Goal: Task Accomplishment & Management: Manage account settings

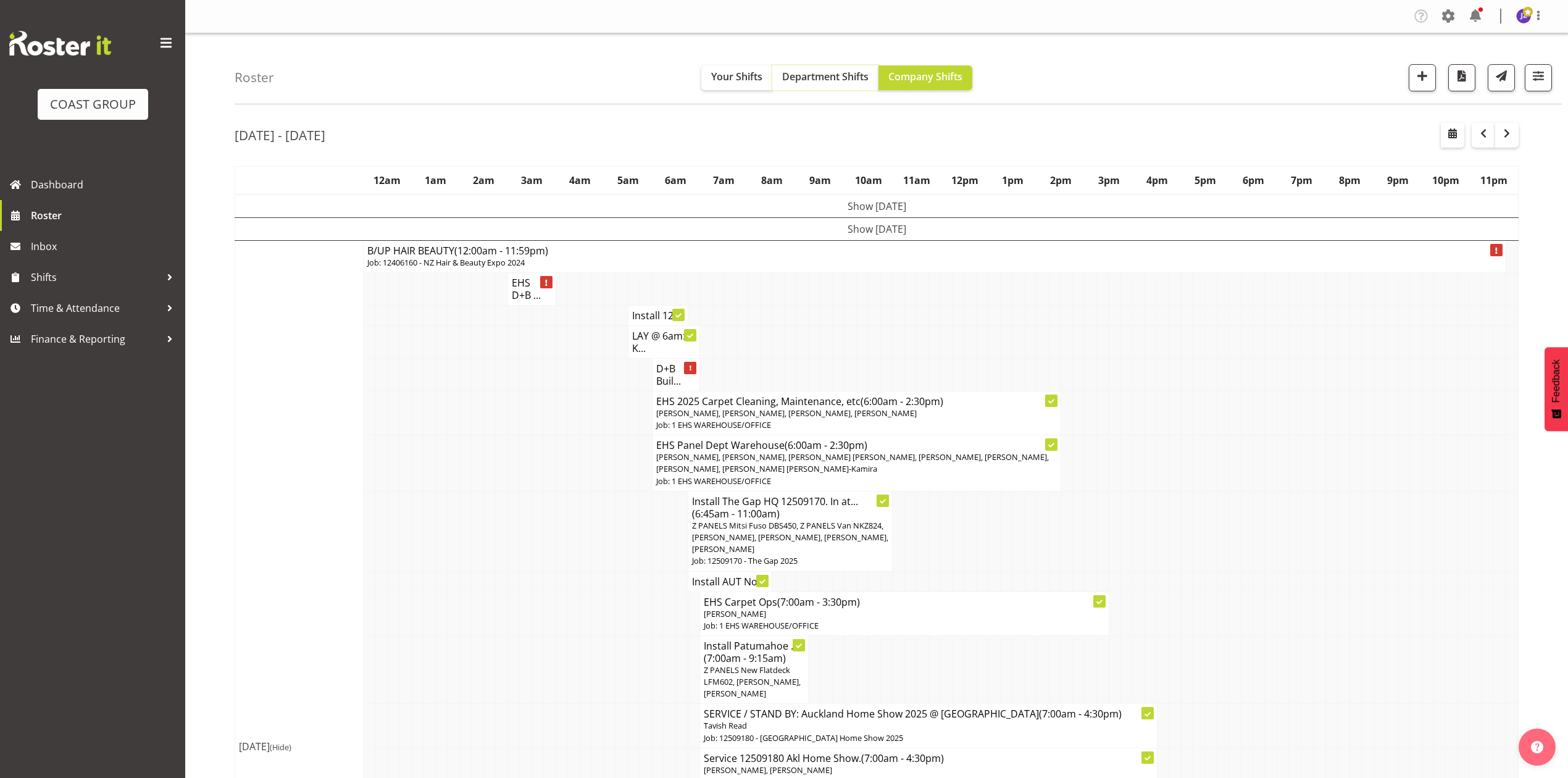
click at [828, 77] on span "Department Shifts" at bounding box center [825, 77] width 87 height 14
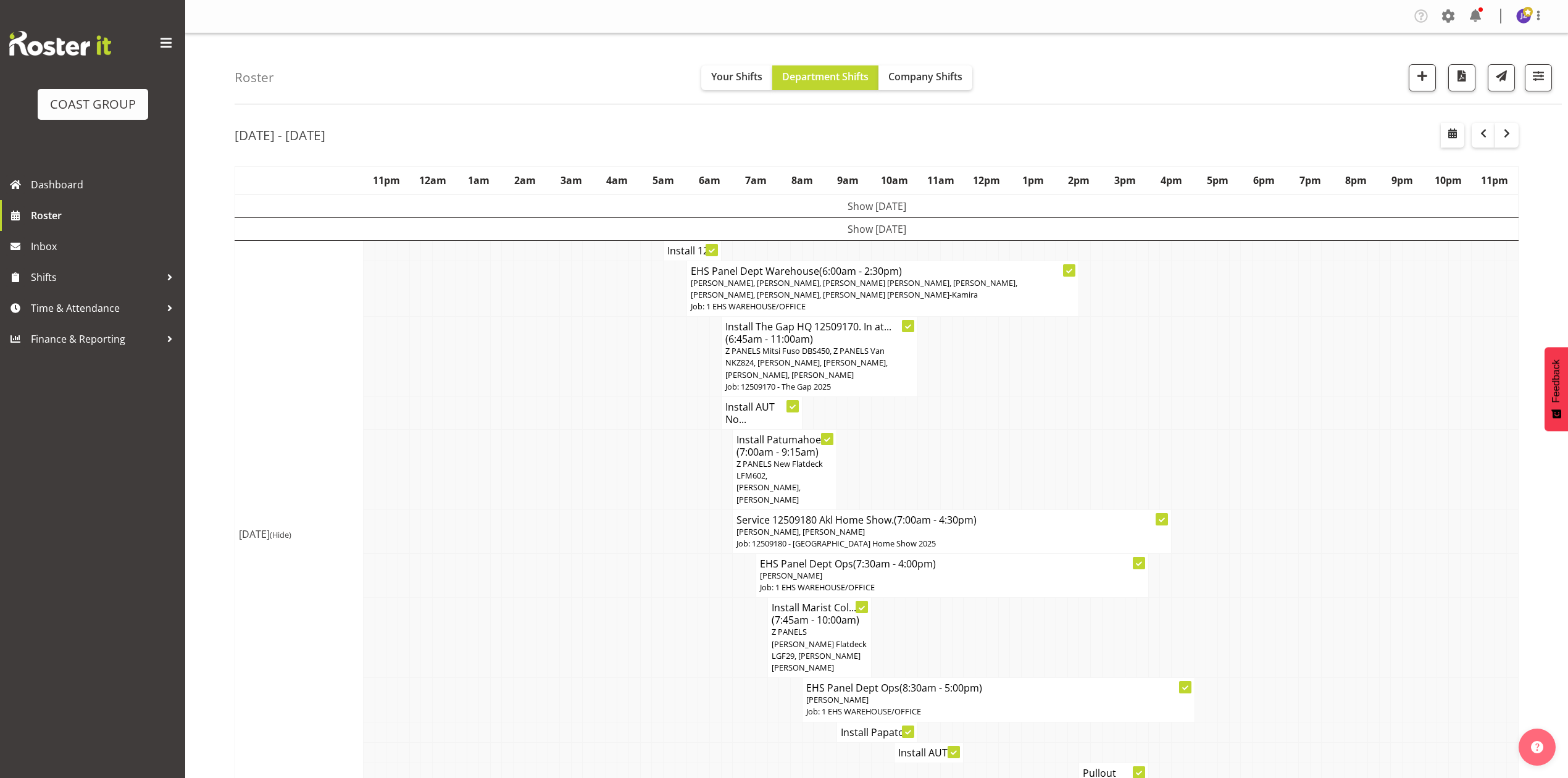
click at [1174, 300] on td at bounding box center [1178, 288] width 12 height 56
click at [531, 414] on td at bounding box center [531, 413] width 12 height 33
click at [1364, 445] on td at bounding box center [1362, 469] width 12 height 80
click at [1034, 386] on td at bounding box center [1039, 357] width 12 height 80
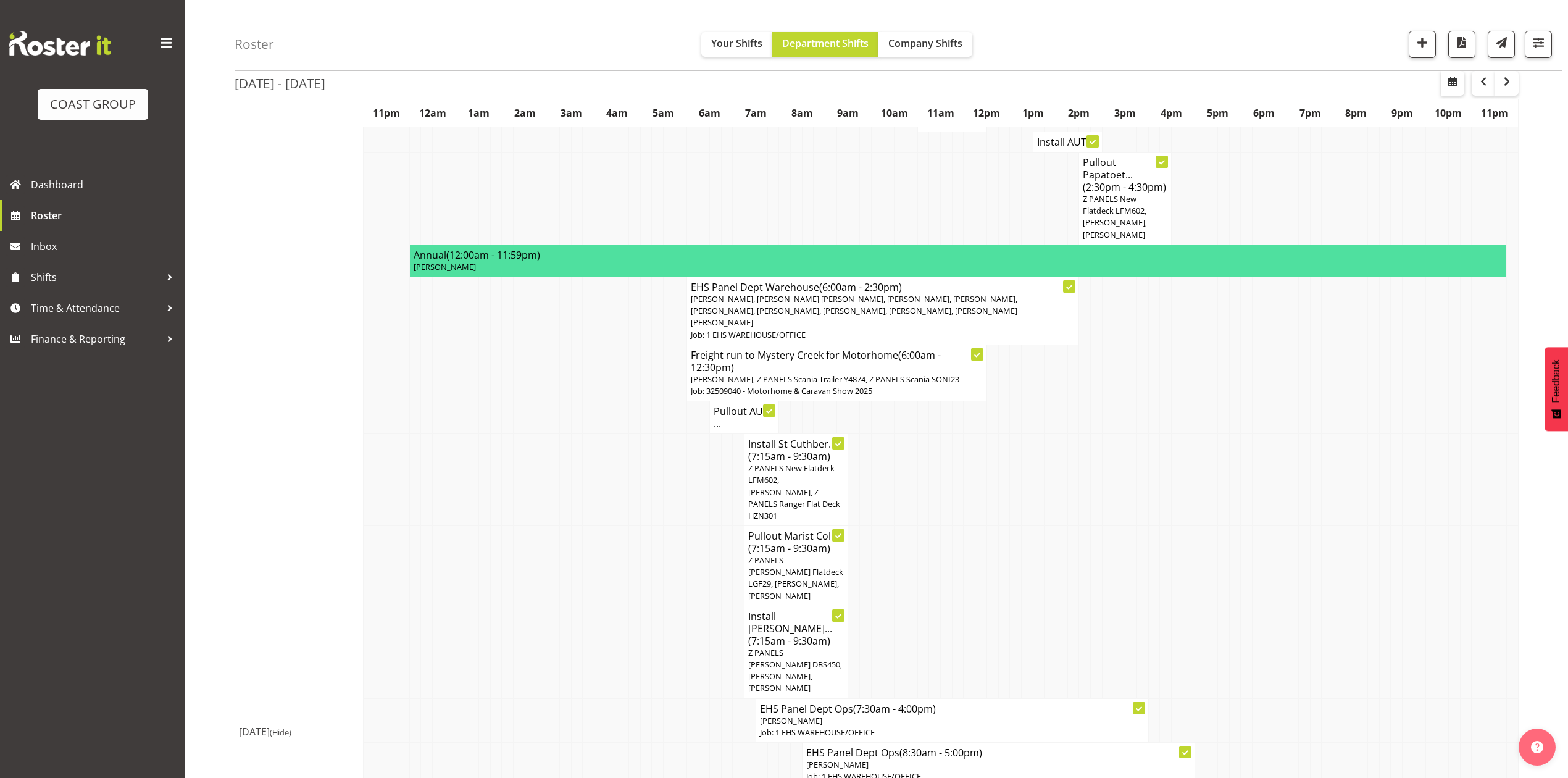
scroll to position [988, 0]
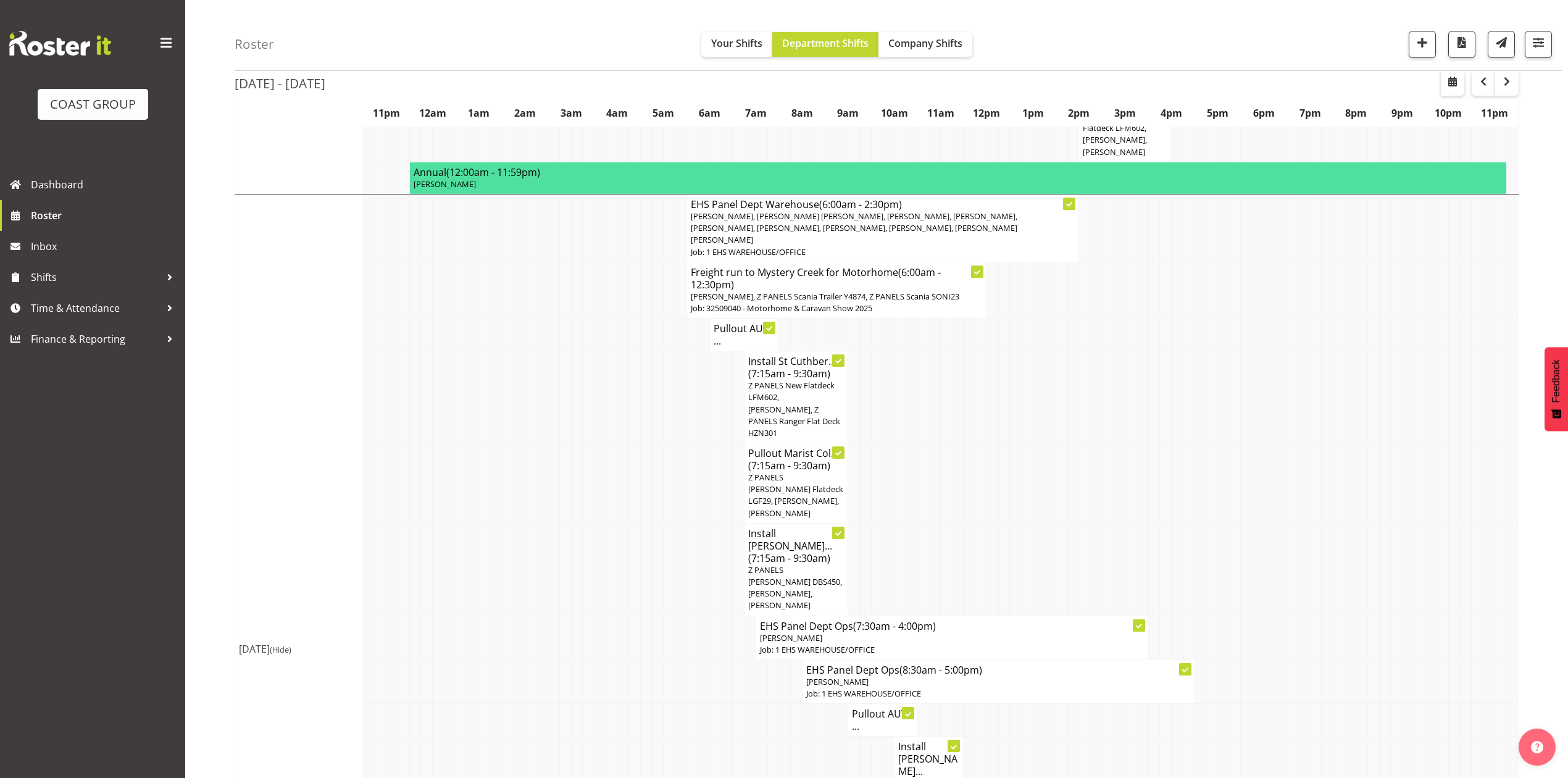
click at [831, 291] on span "[PERSON_NAME], Z PANELS Scania Trailer Y4874, Z PANELS Scania SONI23" at bounding box center [824, 296] width 268 height 11
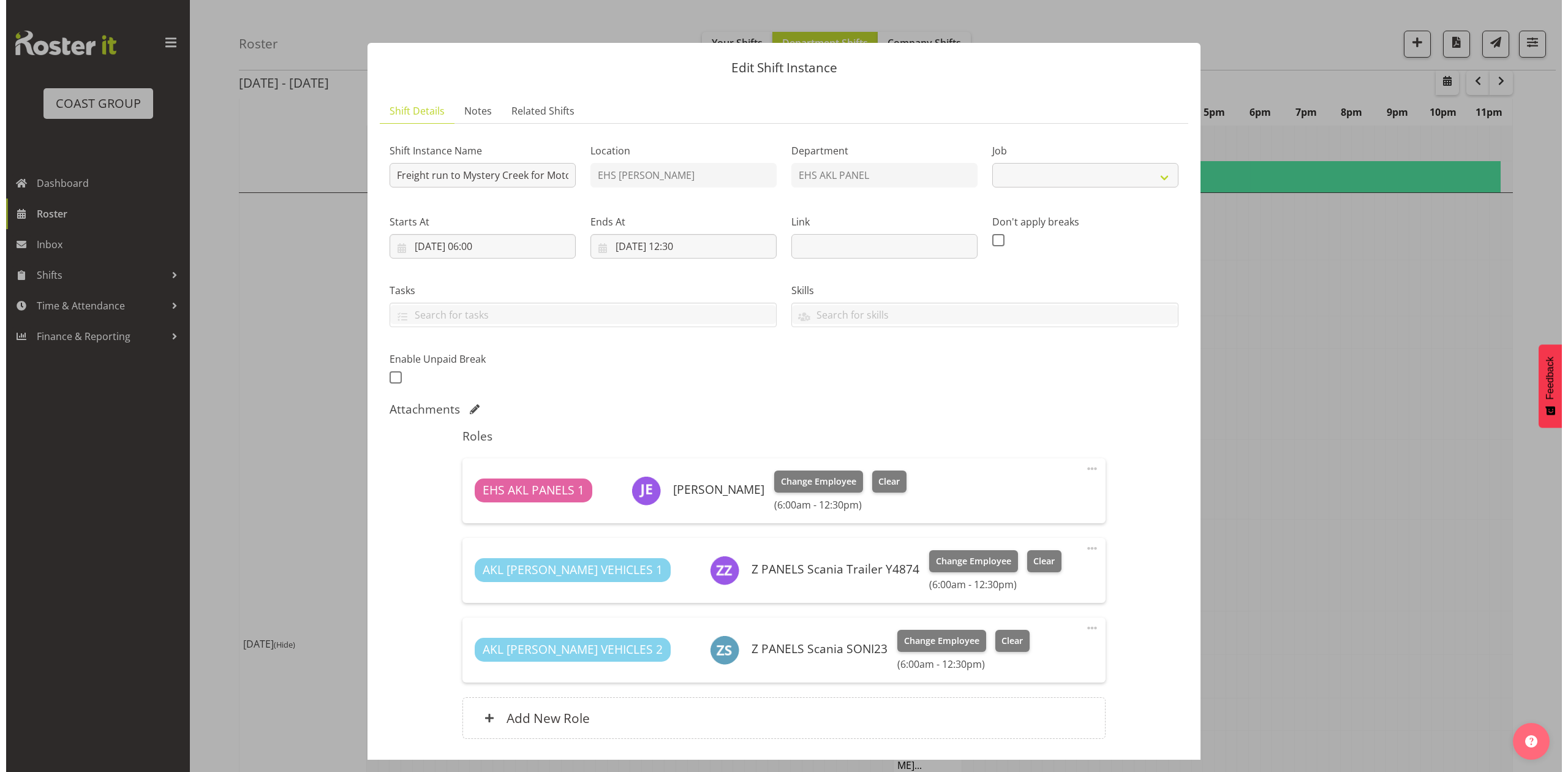
scroll to position [962, 0]
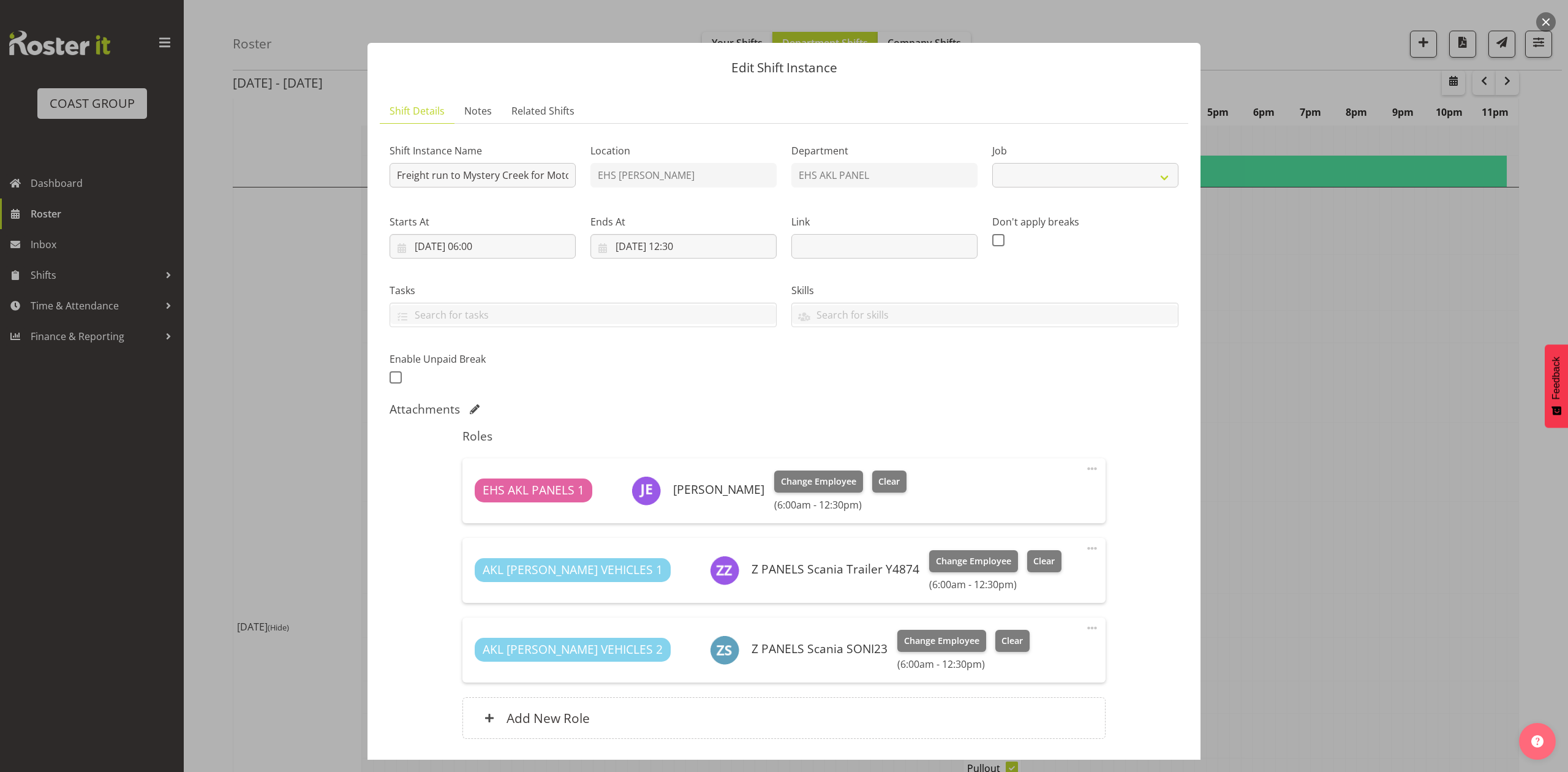
select select "9139"
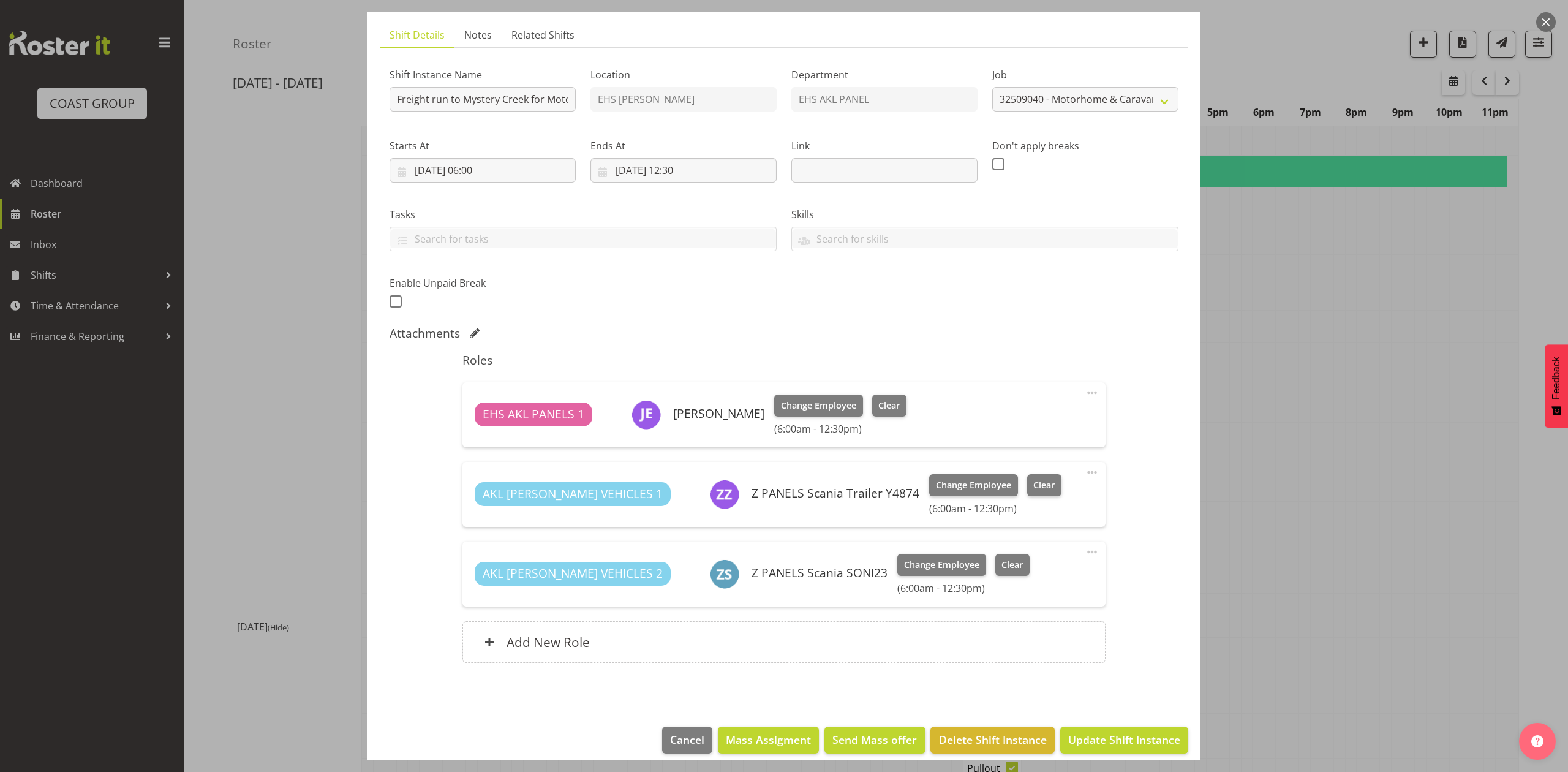
scroll to position [90, 0]
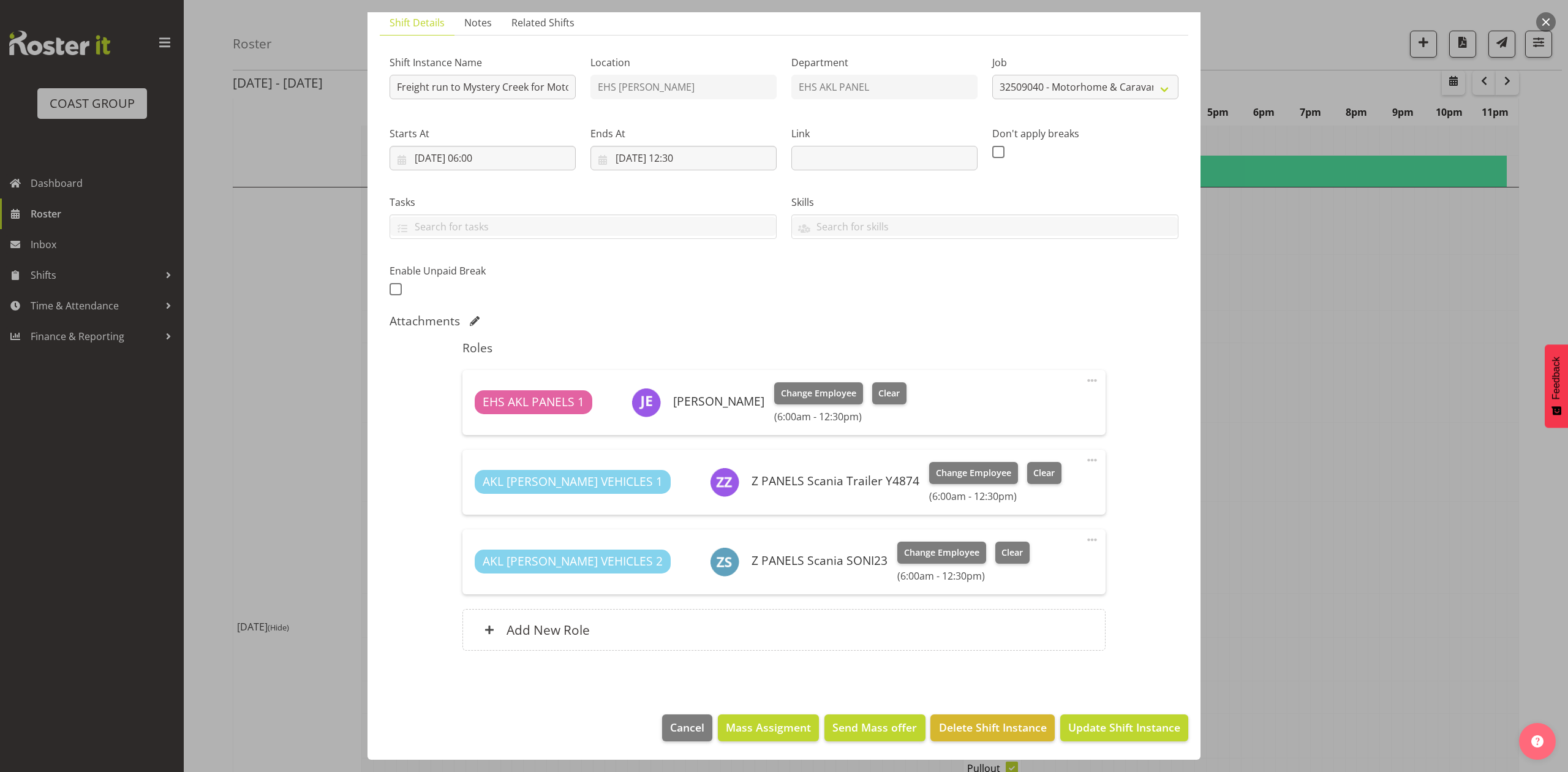
click at [1342, 410] on div at bounding box center [784, 386] width 1568 height 772
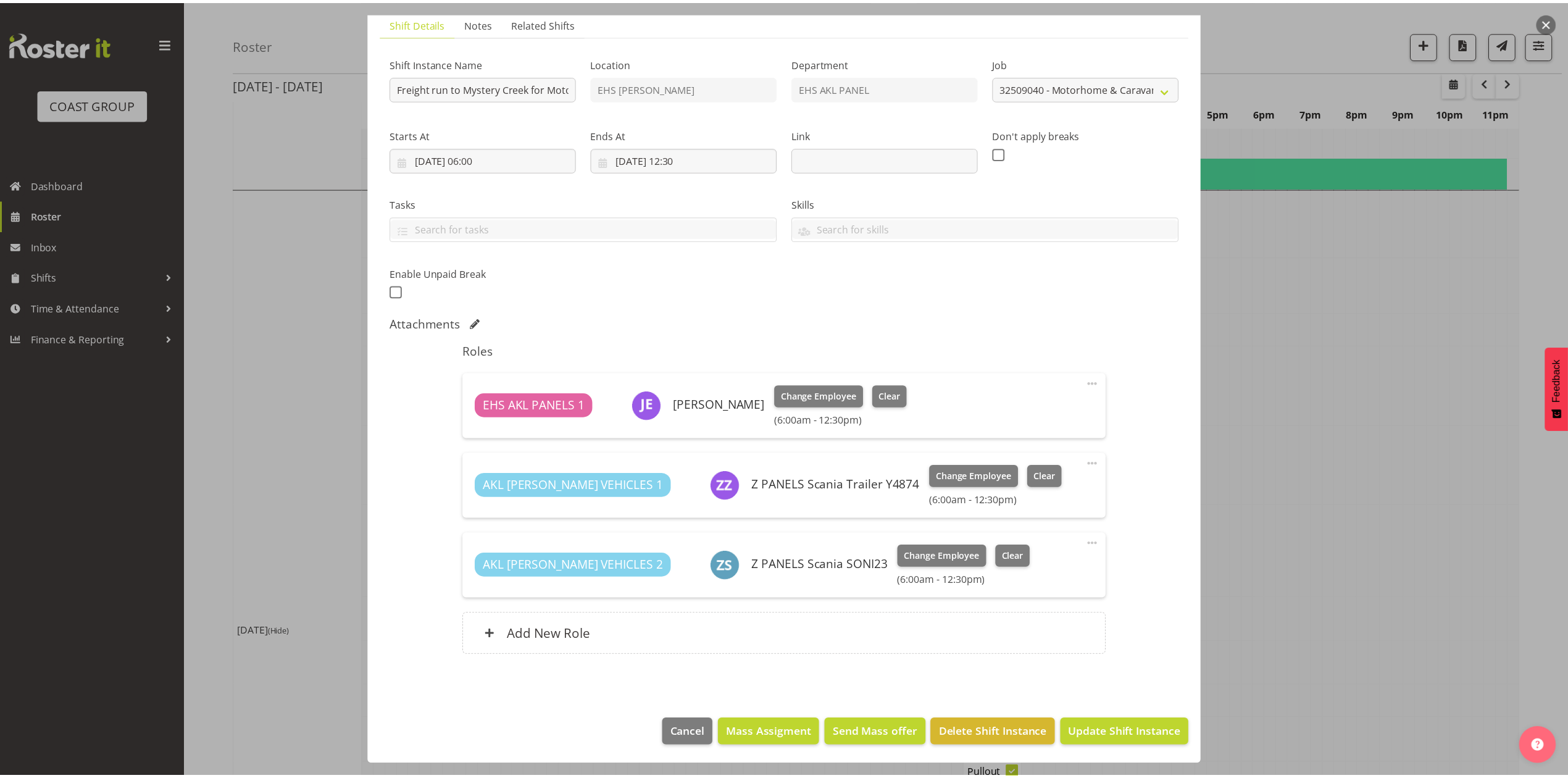
scroll to position [988, 0]
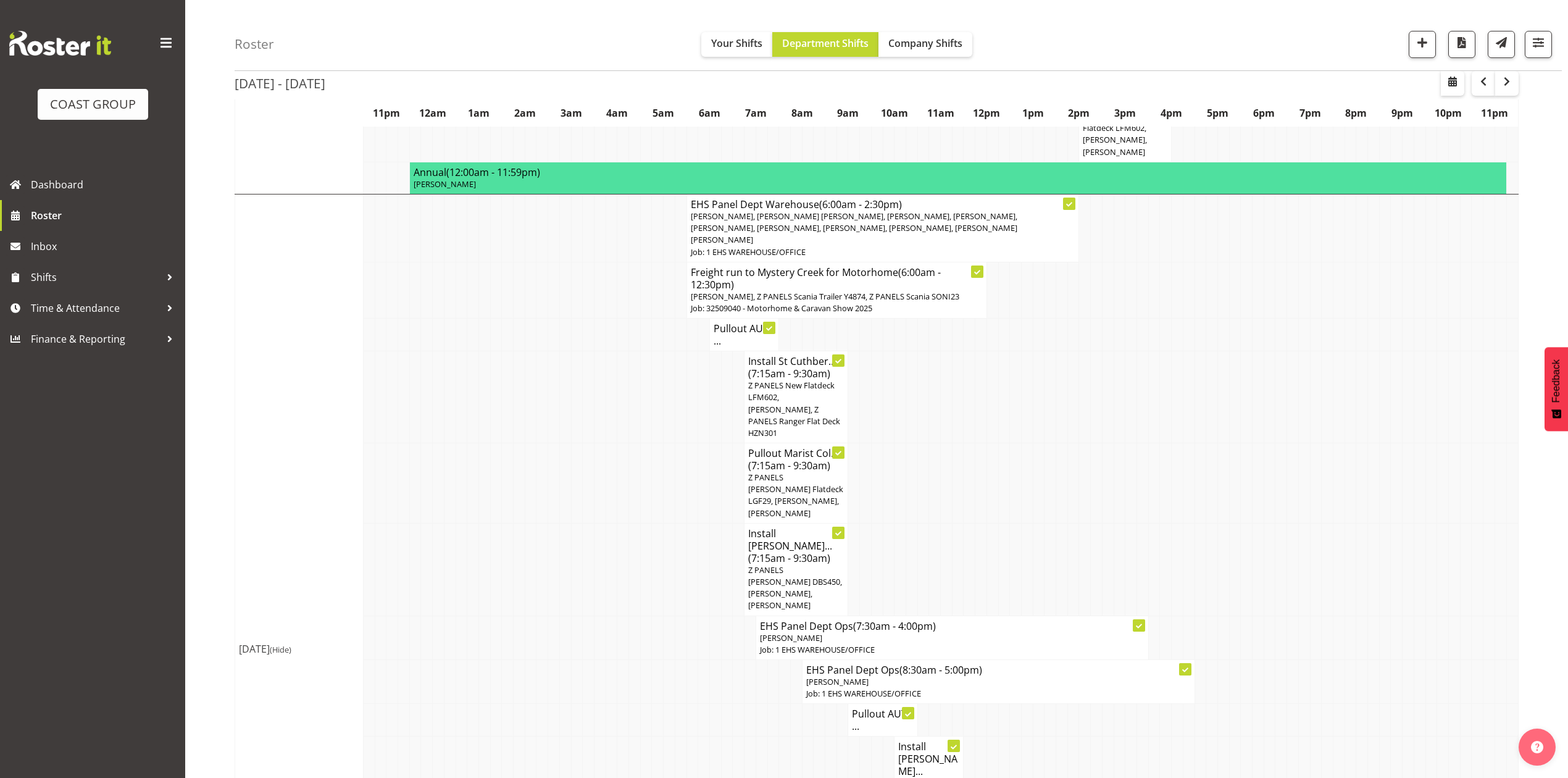
click at [727, 323] on h4 "Pullout AUT ..." at bounding box center [744, 335] width 61 height 25
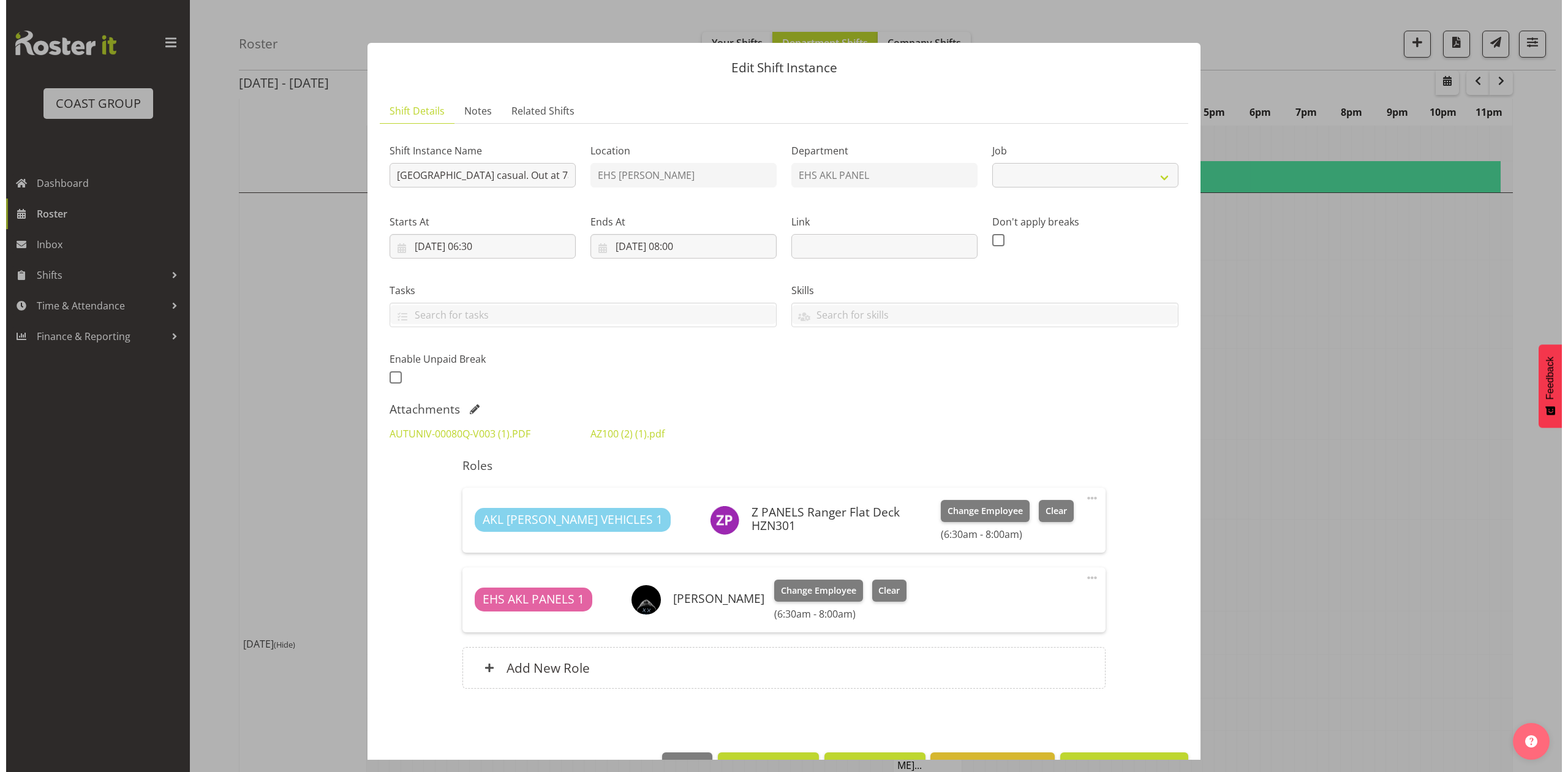
scroll to position [962, 0]
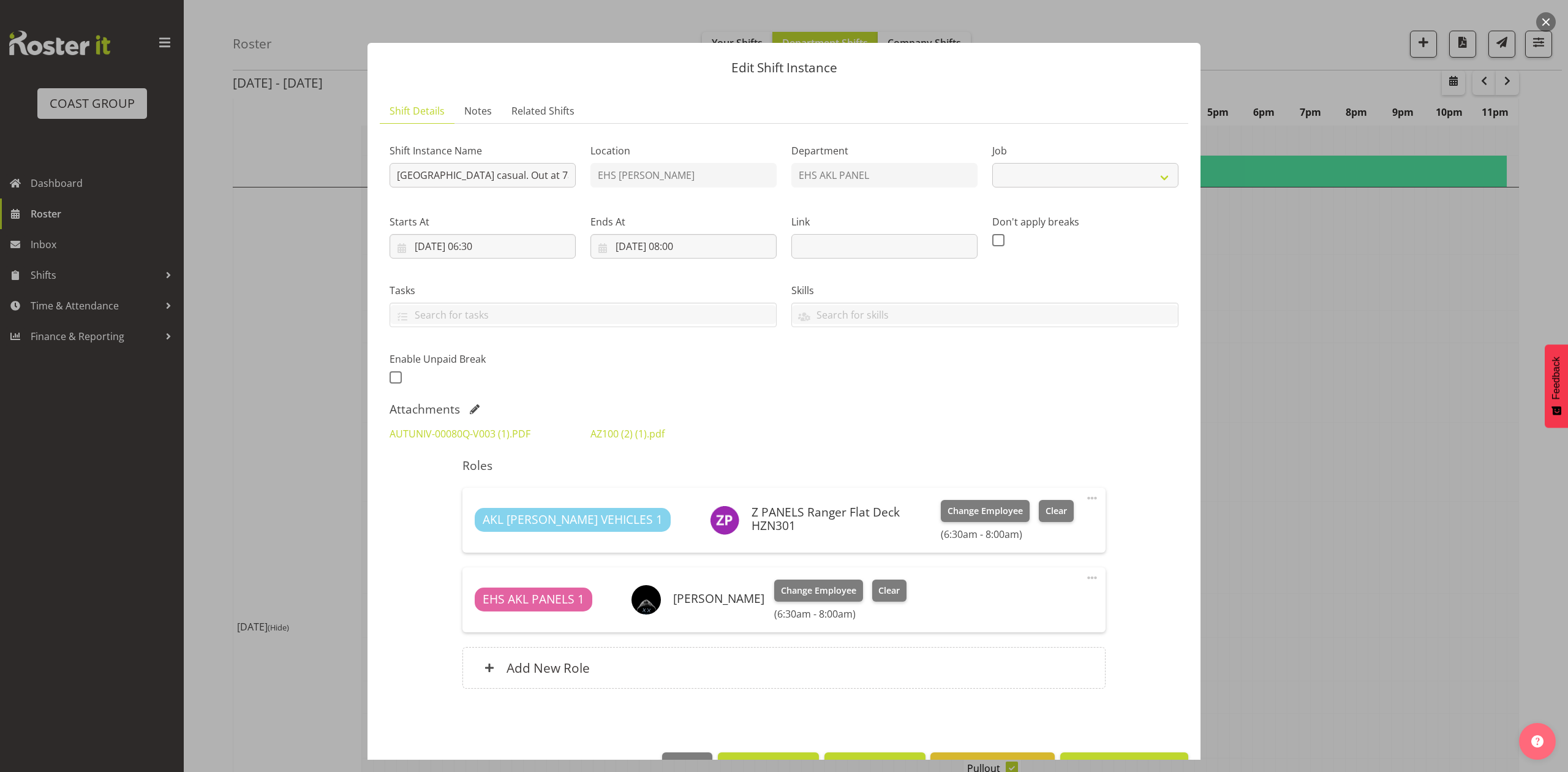
select select "8653"
click at [1404, 402] on div at bounding box center [784, 386] width 1568 height 772
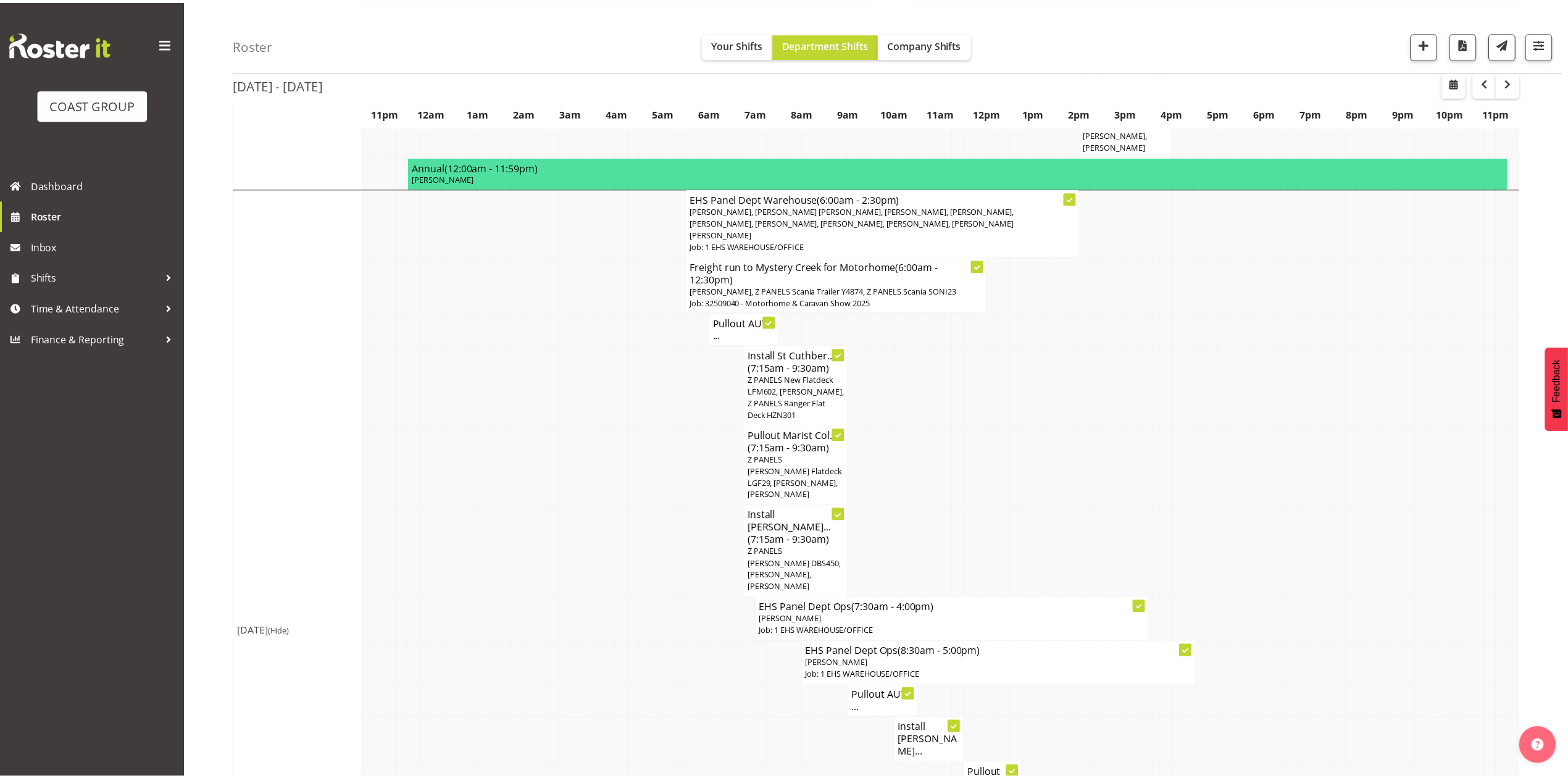
scroll to position [988, 0]
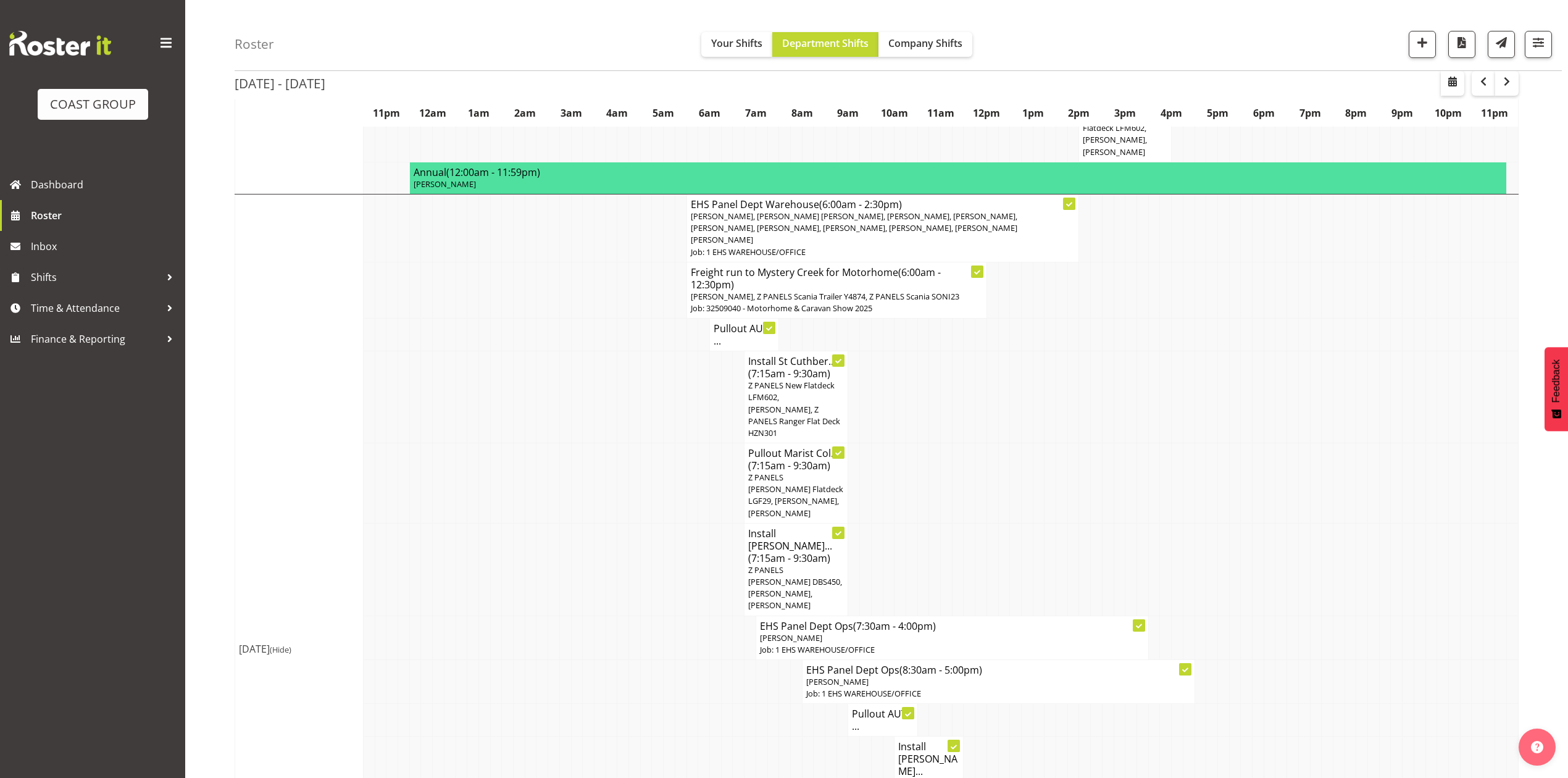
click at [745, 323] on h4 "Pullout AUT ..." at bounding box center [744, 335] width 61 height 25
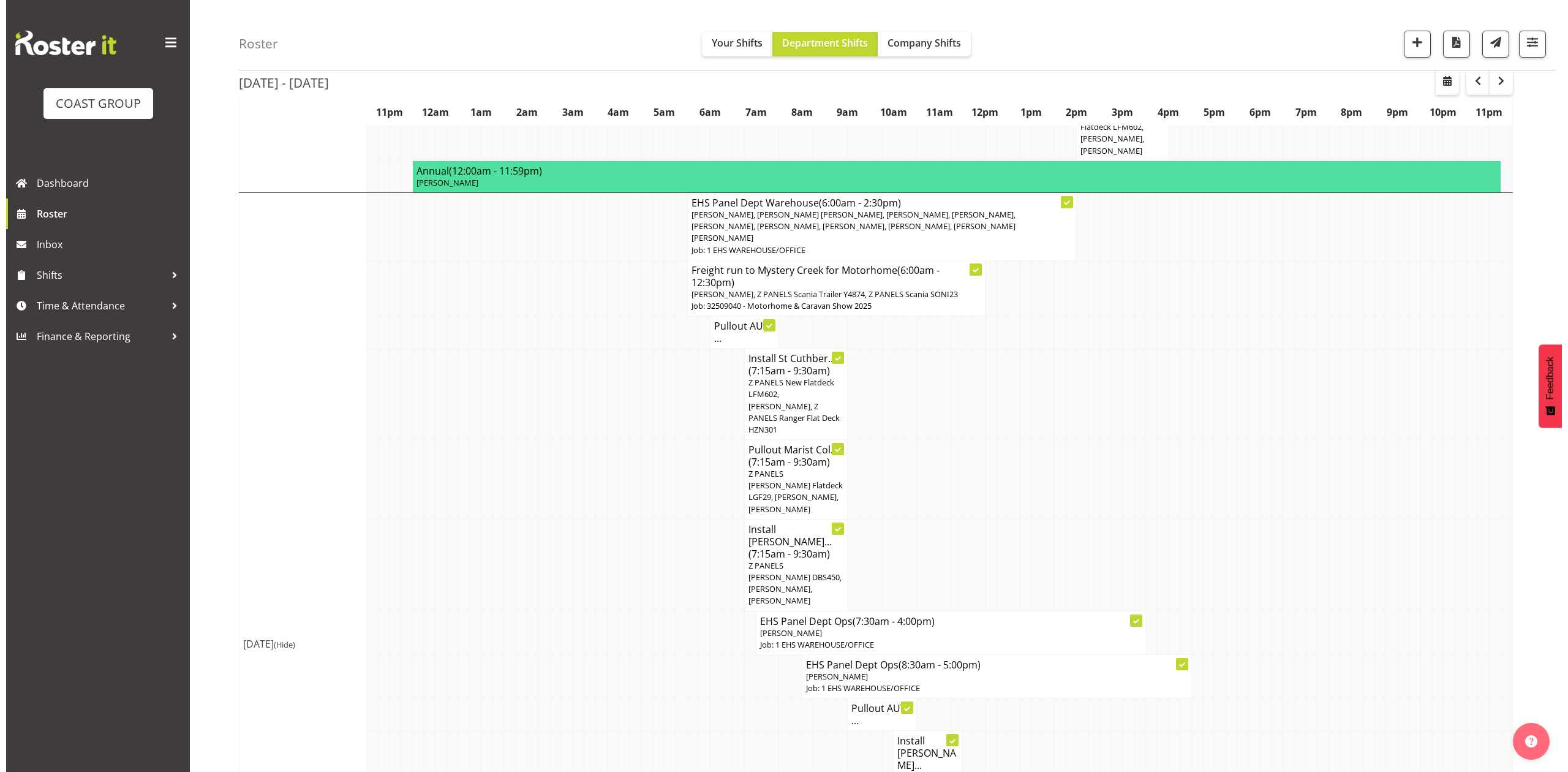
scroll to position [962, 0]
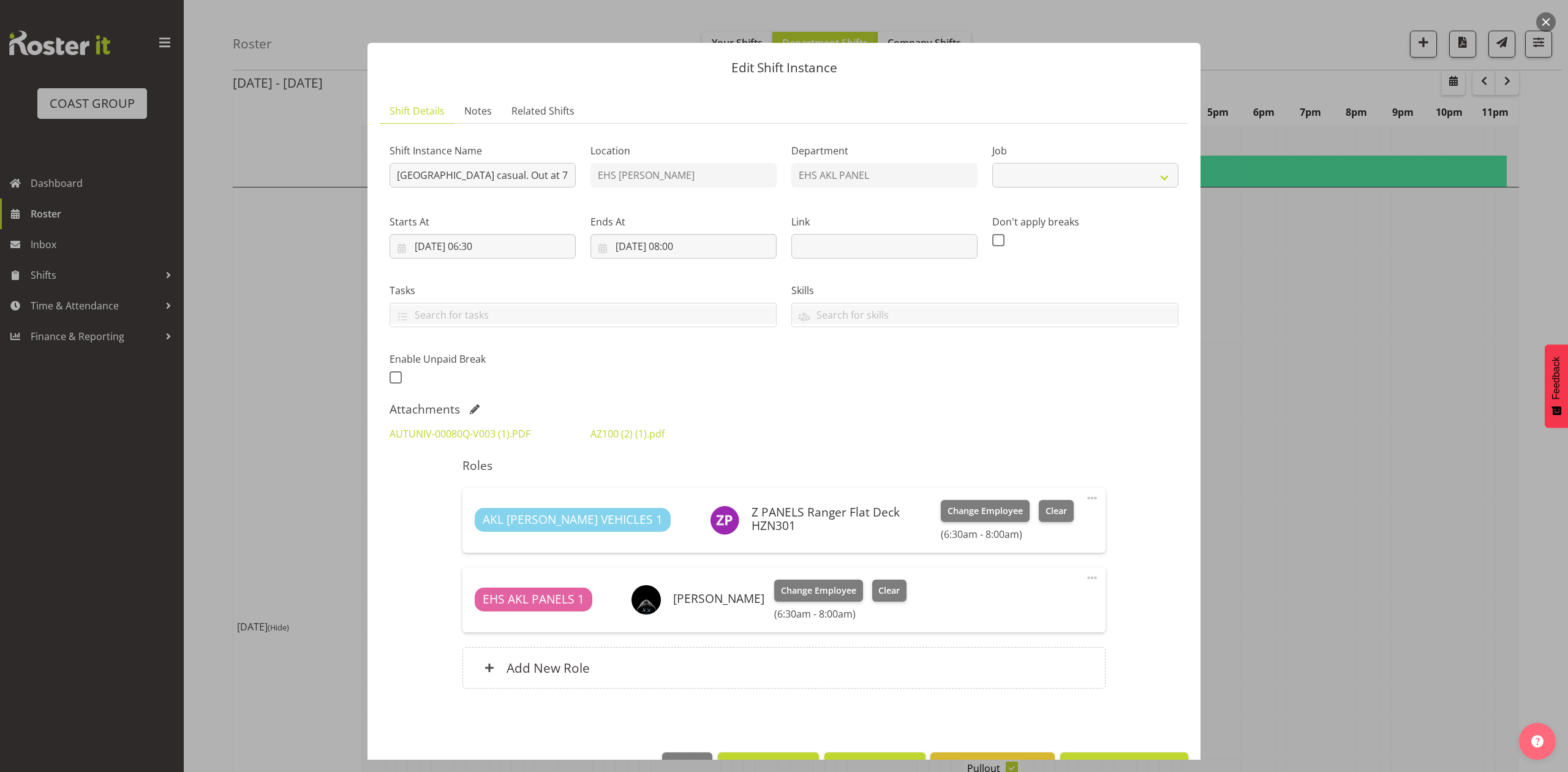
select select "8653"
click at [1436, 363] on div at bounding box center [784, 386] width 1568 height 772
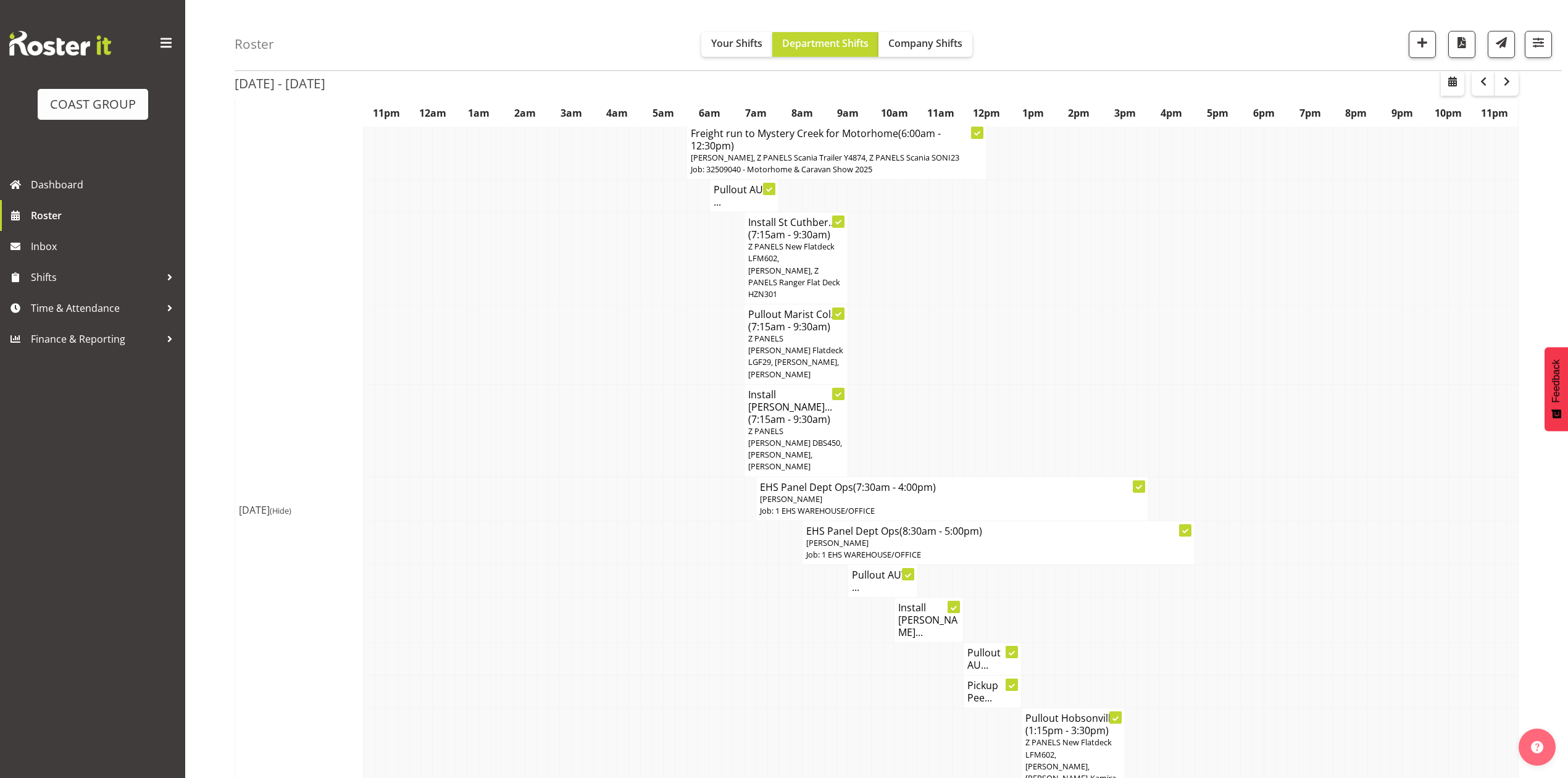
scroll to position [1152, 0]
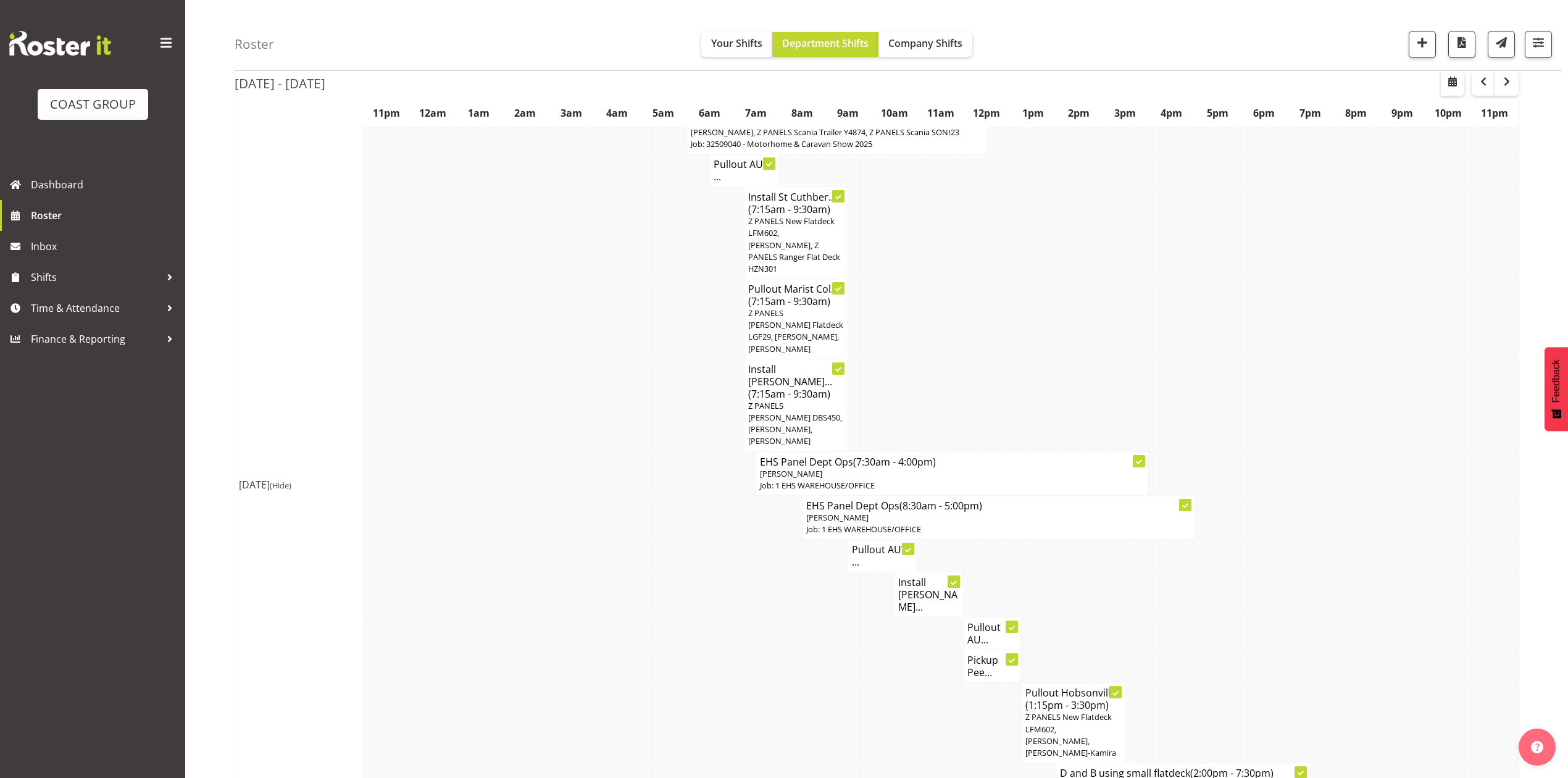
click at [788, 400] on span "Z PANELS [PERSON_NAME] DBS450, [PERSON_NAME], [PERSON_NAME]" at bounding box center [795, 423] width 94 height 47
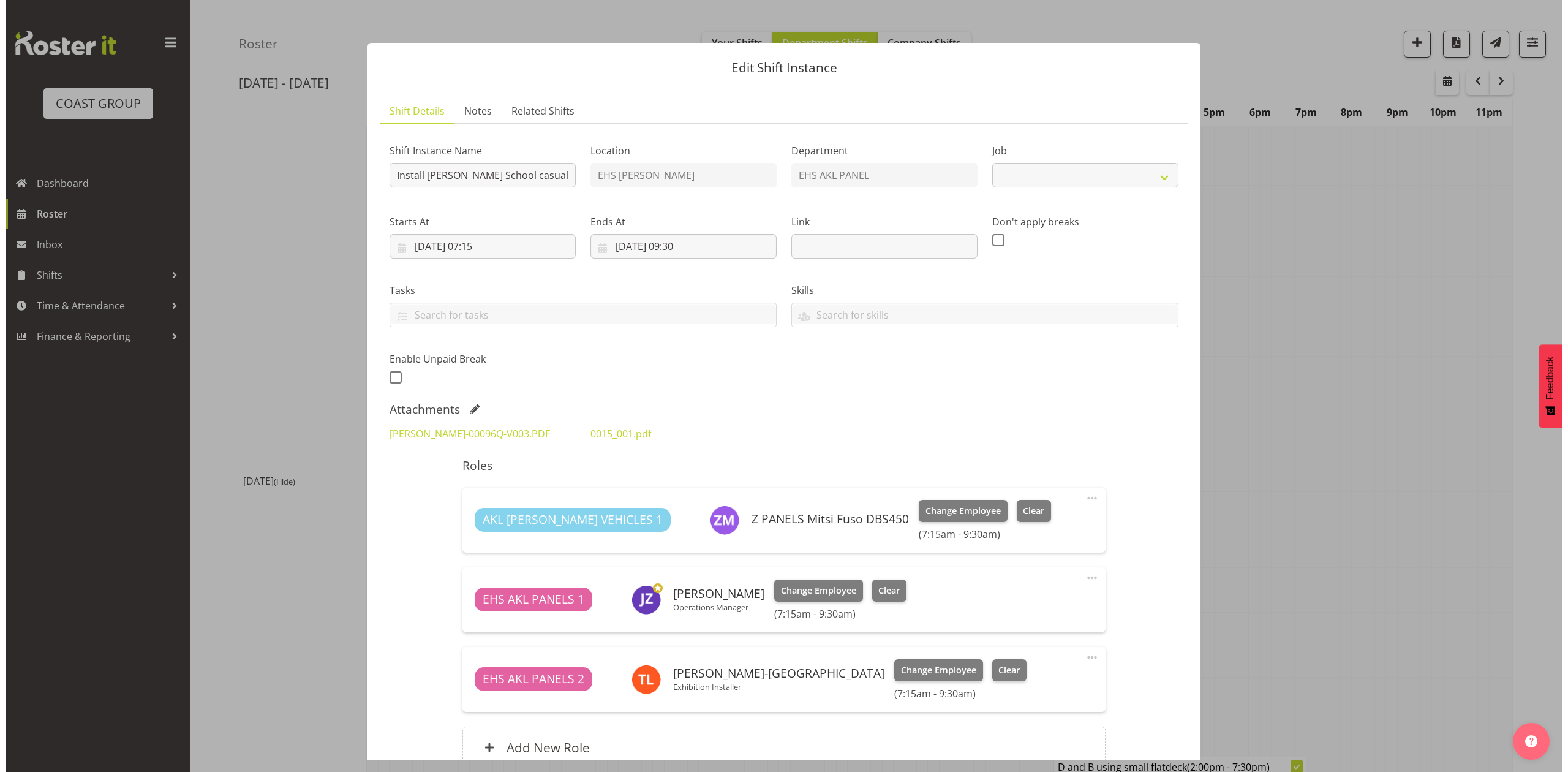
scroll to position [1131, 0]
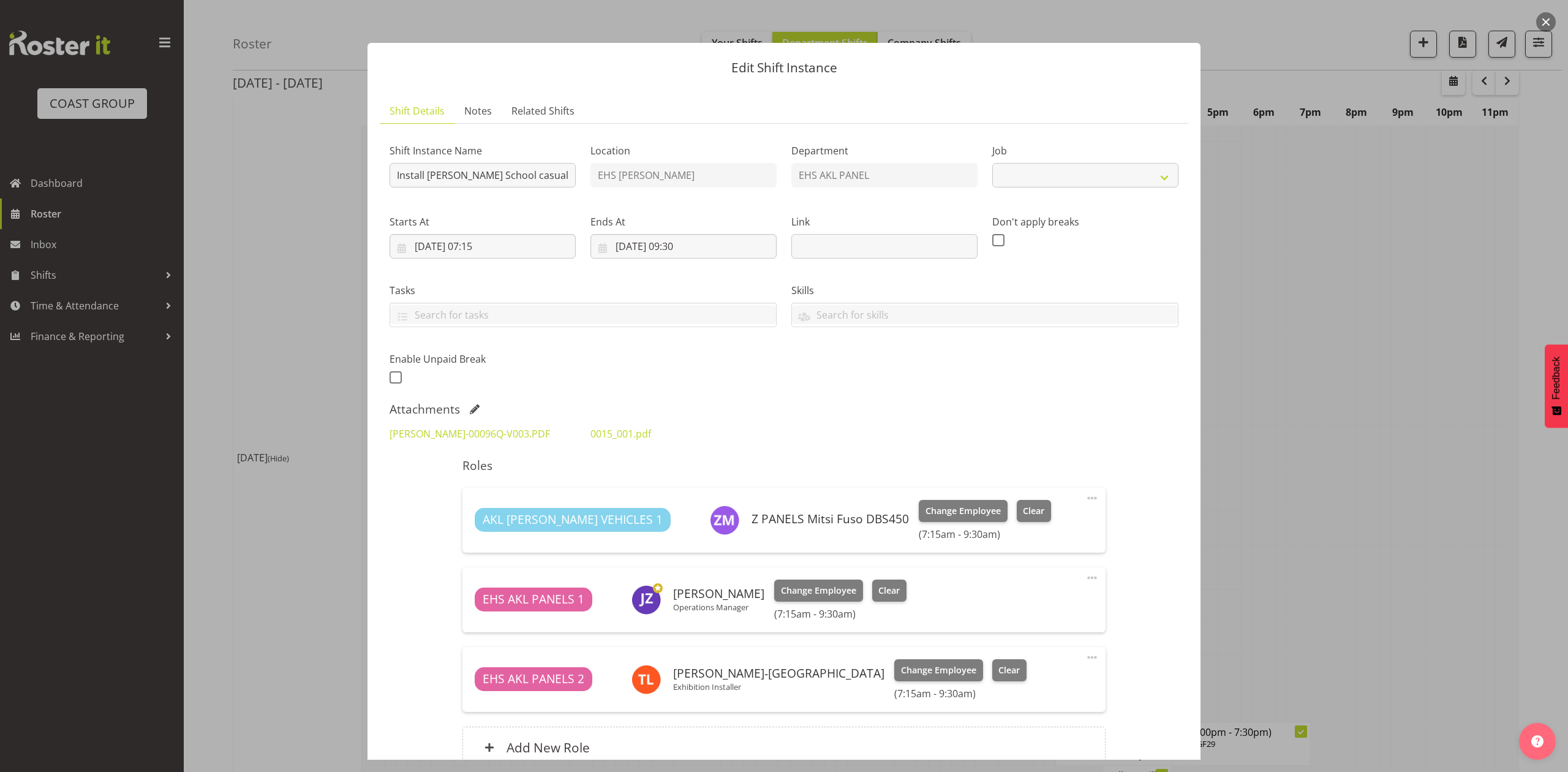
select select "8653"
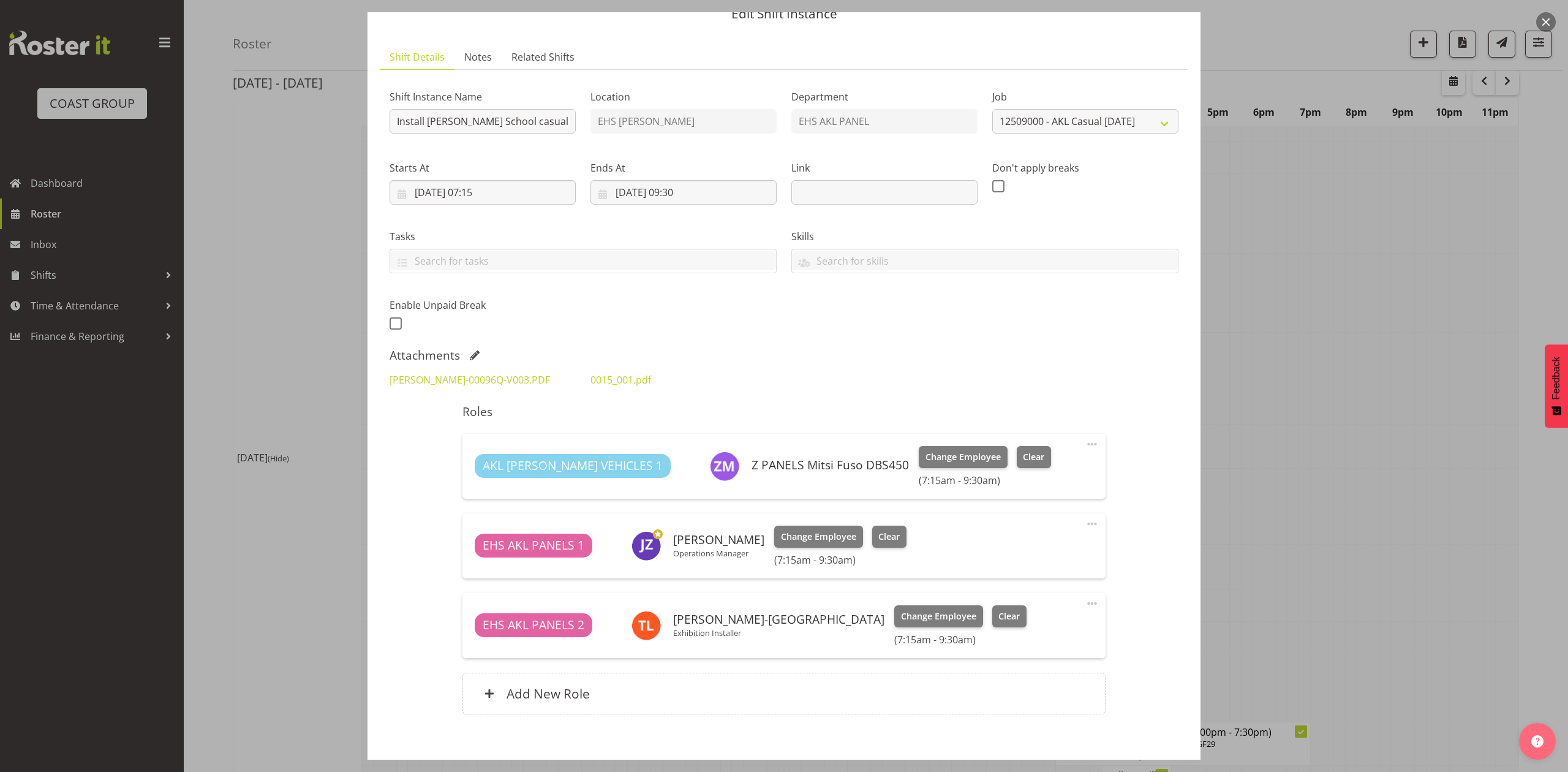
scroll to position [82, 0]
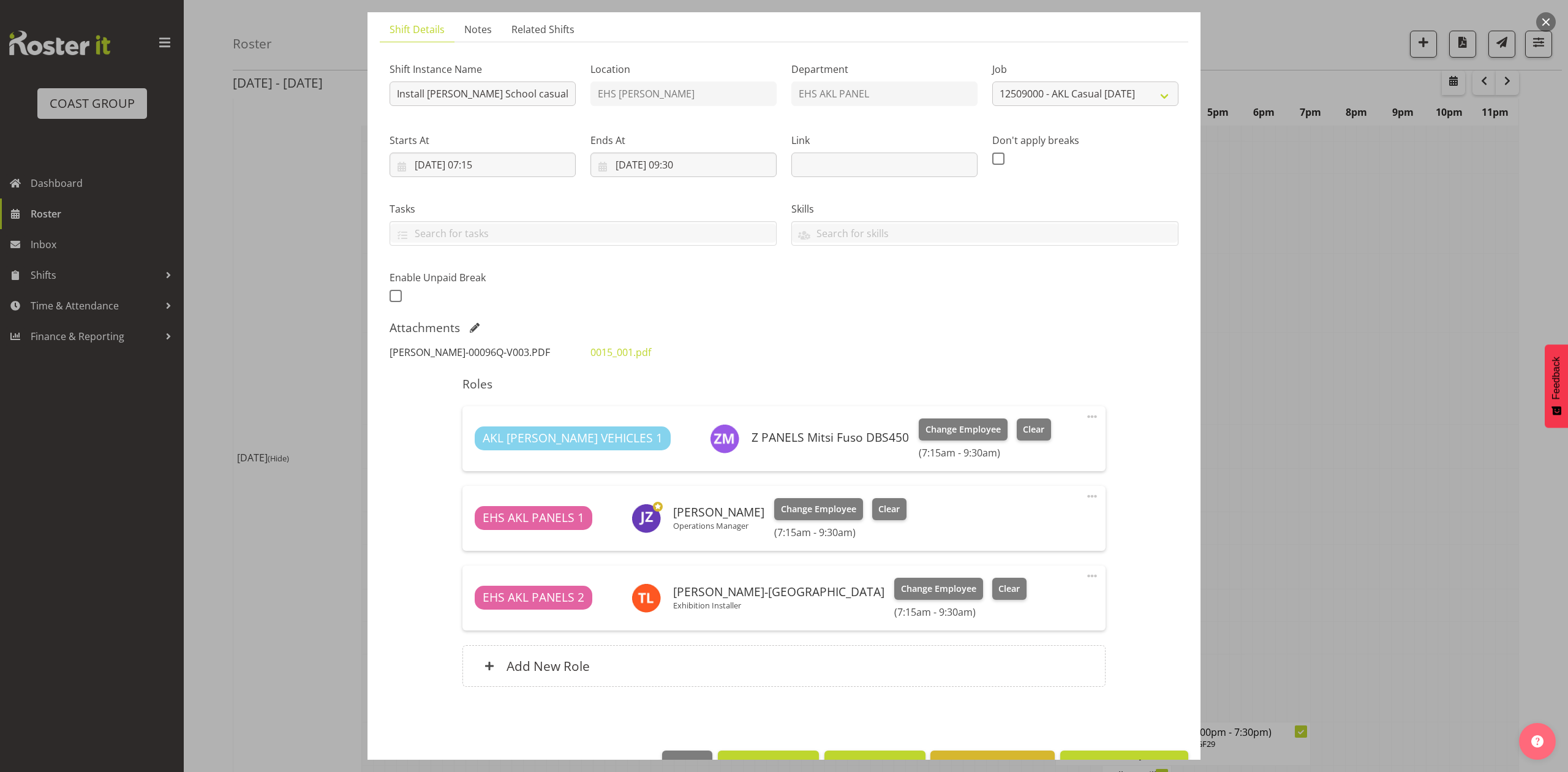
click at [496, 353] on link "KRISTINS-00096Q-V003.PDF" at bounding box center [470, 352] width 161 height 14
click at [1373, 407] on div at bounding box center [784, 386] width 1568 height 772
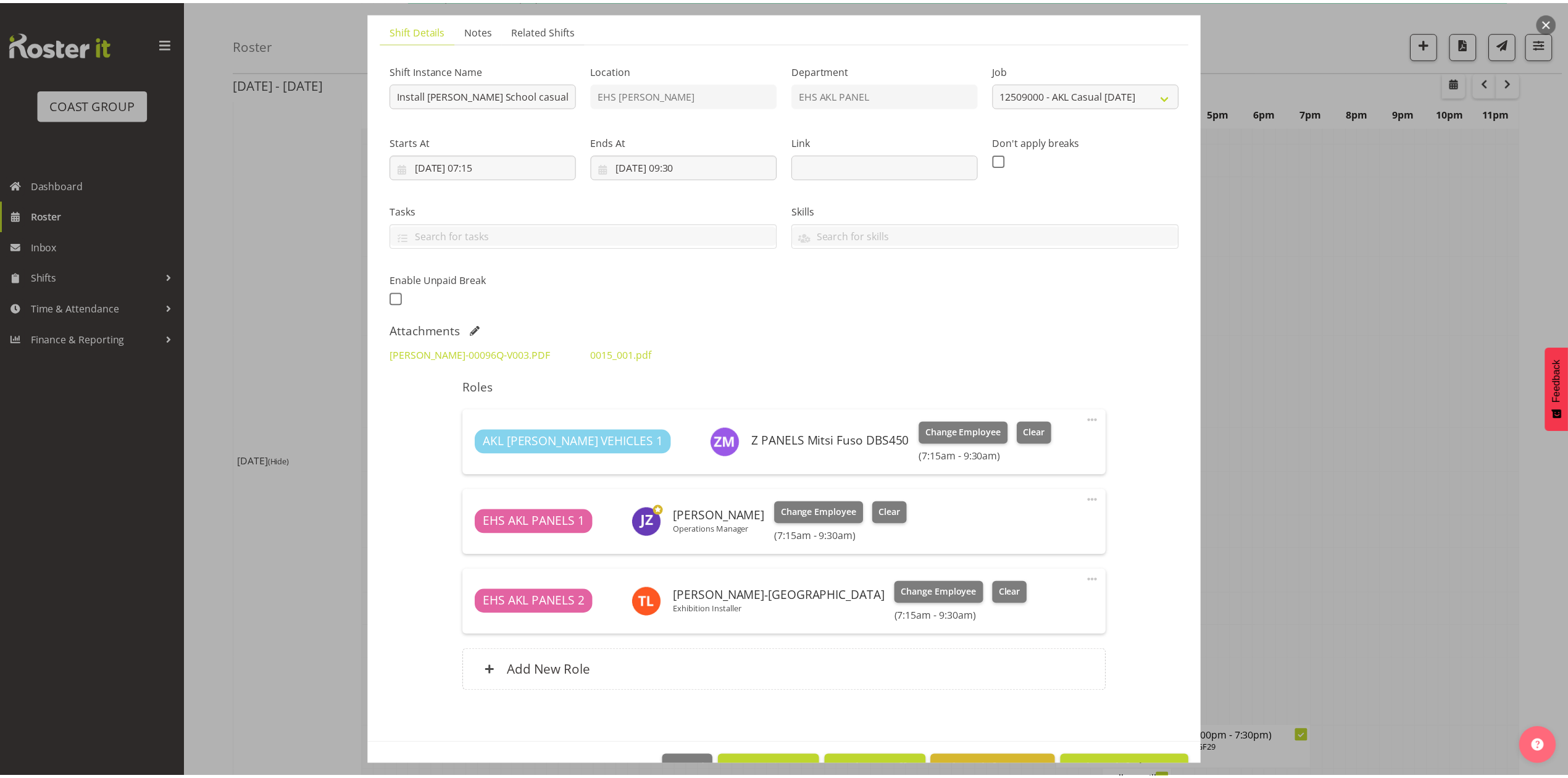
scroll to position [1152, 0]
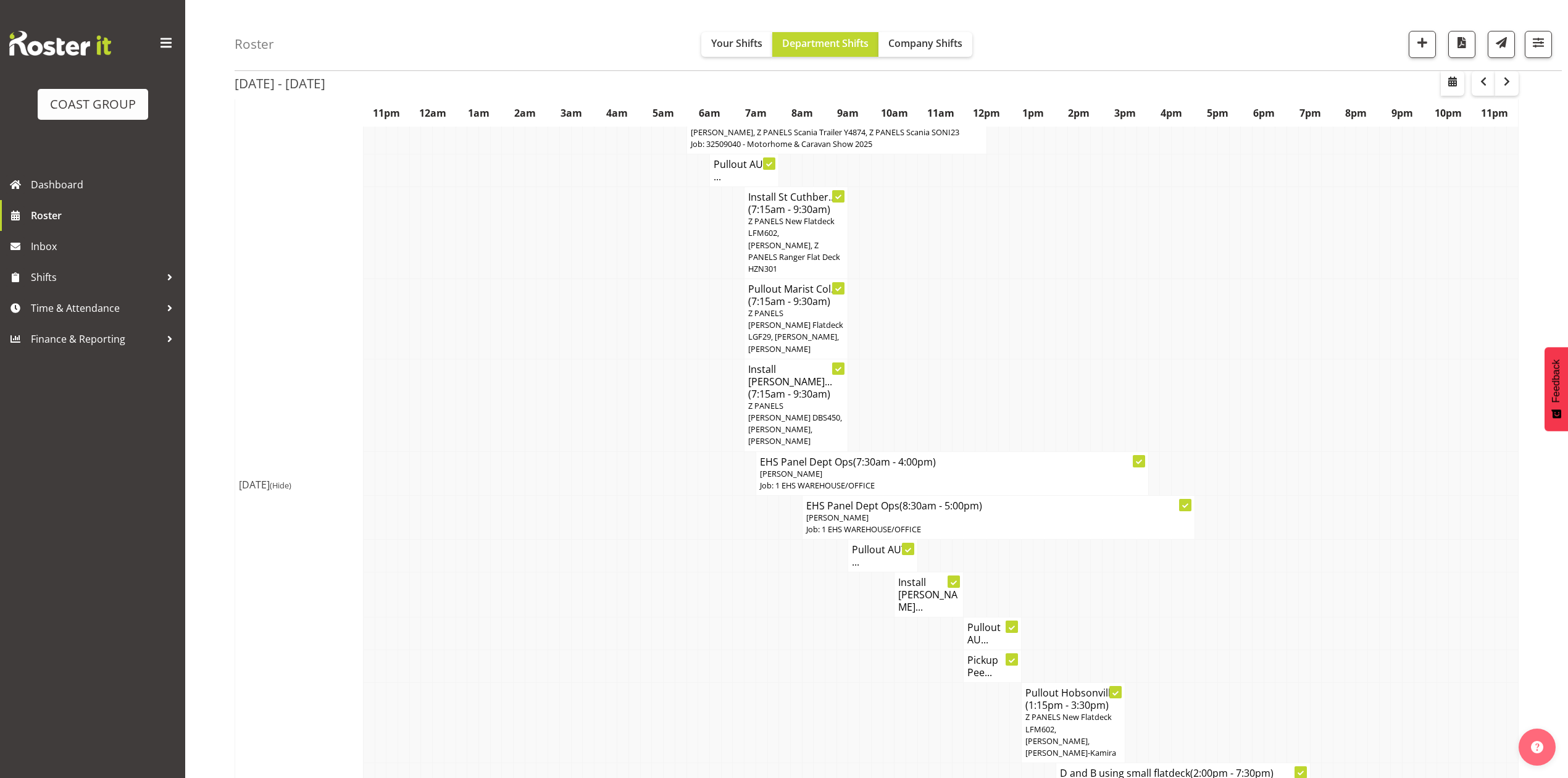
click at [863, 543] on h4 "Pullout AUT ..." at bounding box center [882, 556] width 61 height 25
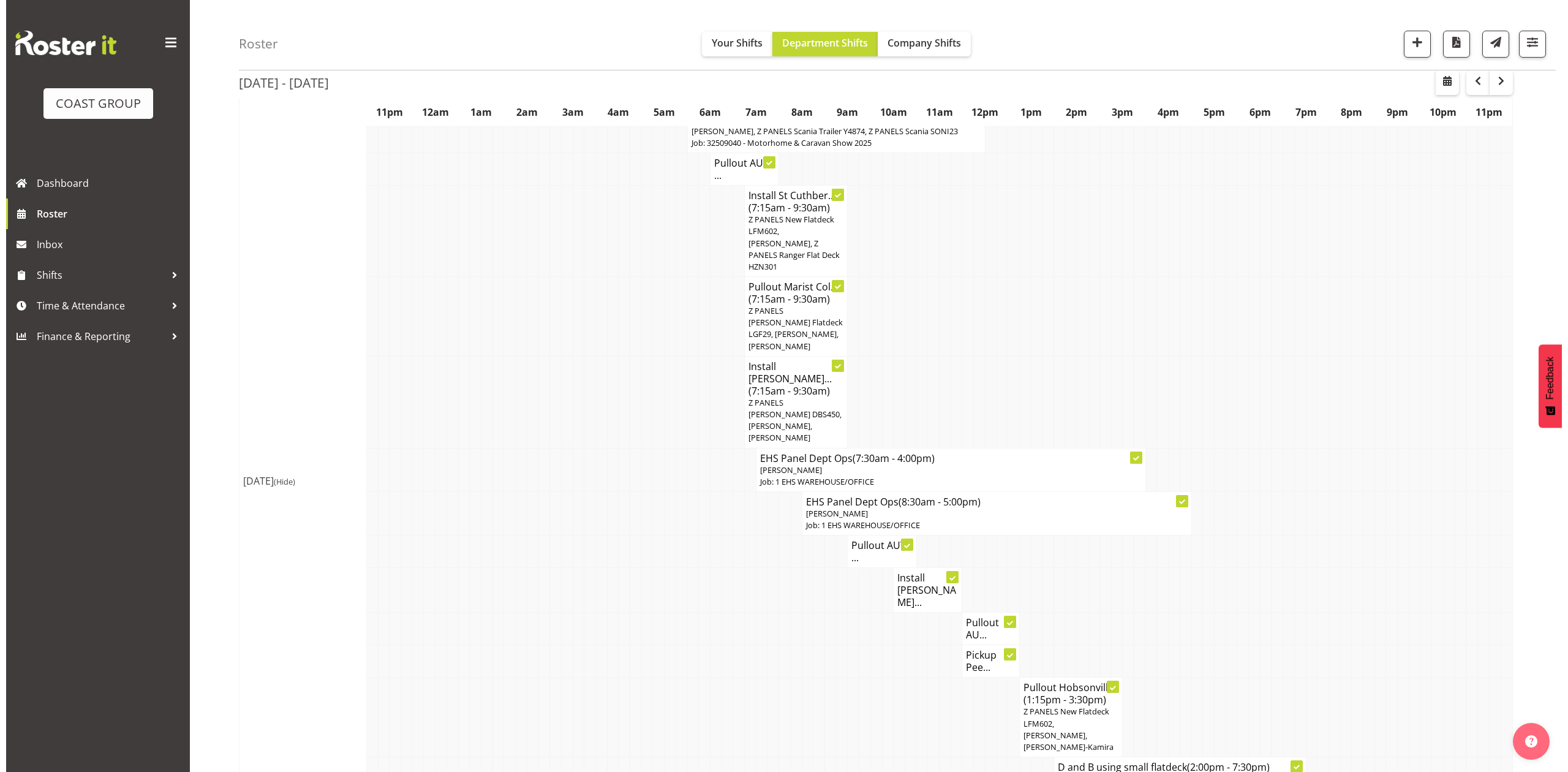
scroll to position [1131, 0]
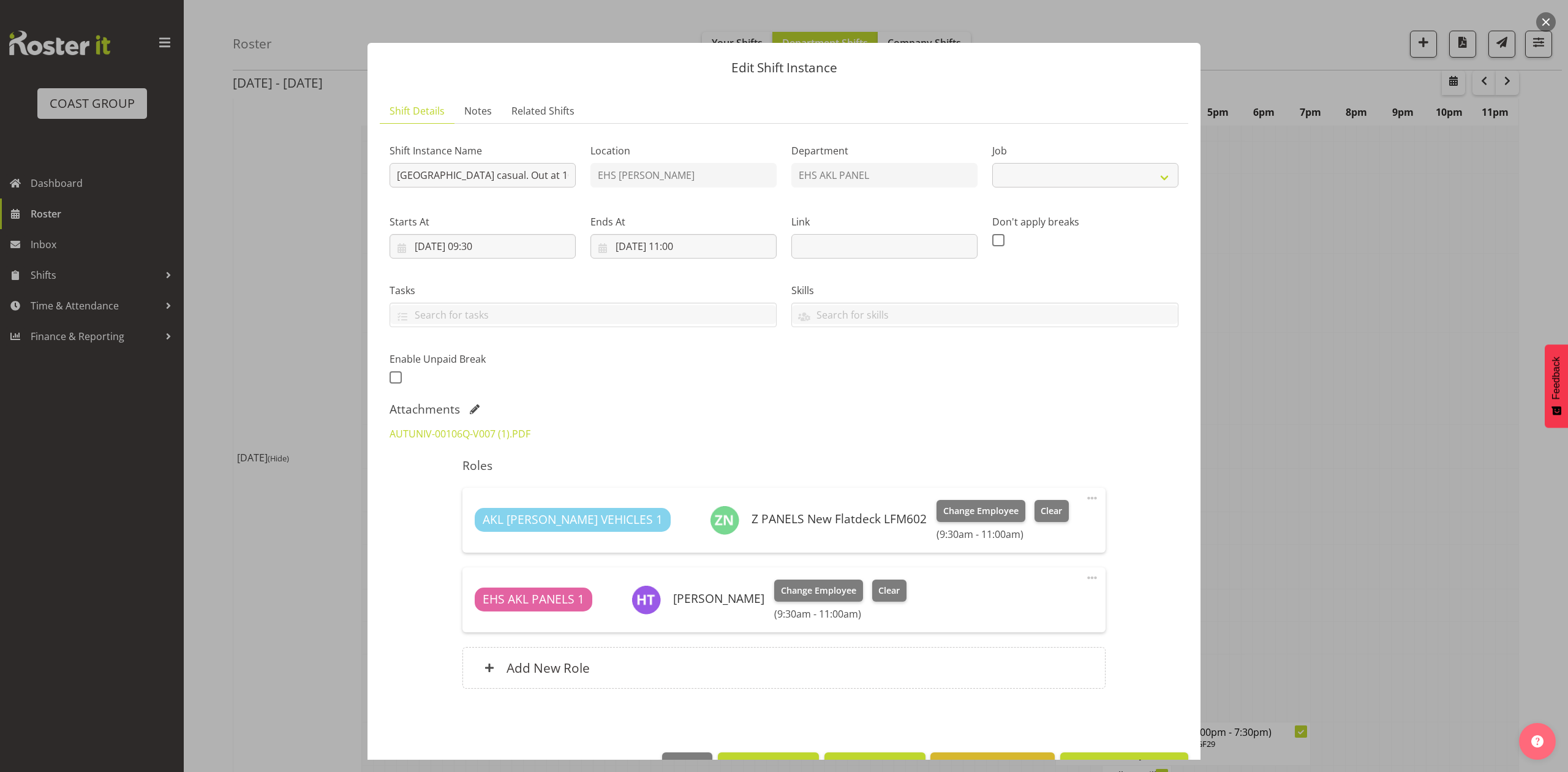
select select "8653"
click at [1309, 364] on div at bounding box center [784, 386] width 1568 height 772
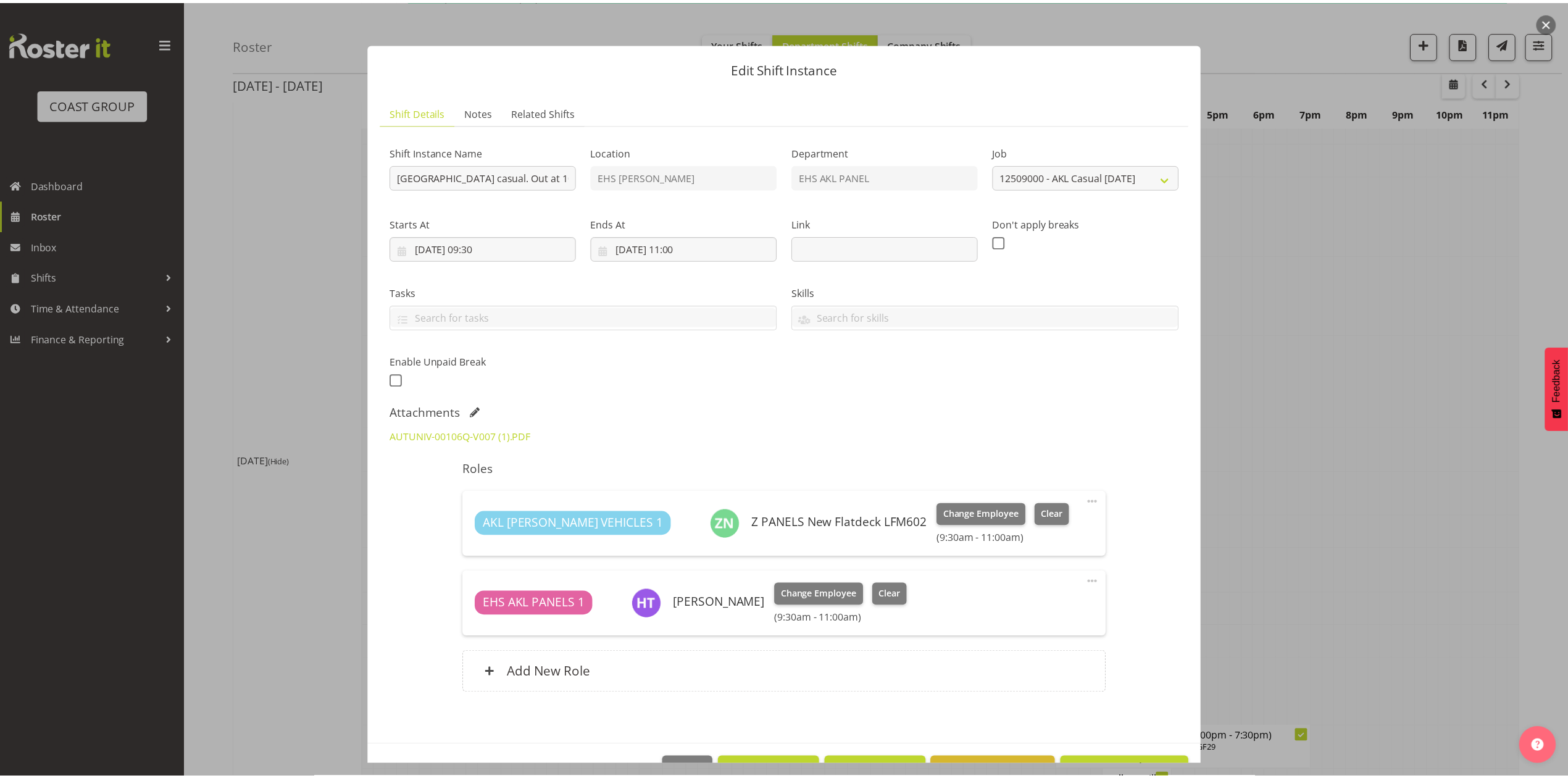
scroll to position [1152, 0]
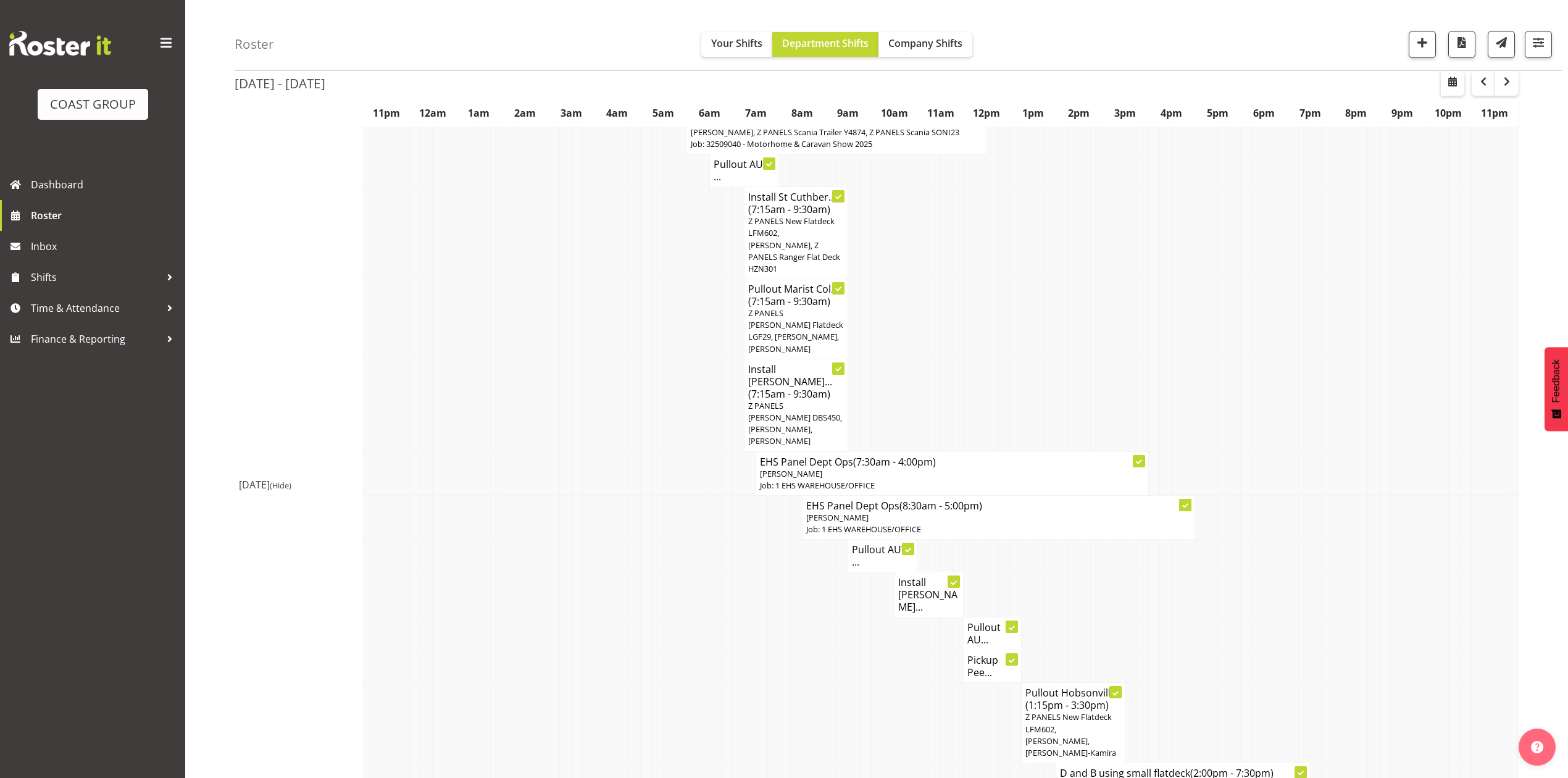
click at [876, 543] on h4 "Pullout AUT ..." at bounding box center [882, 556] width 61 height 25
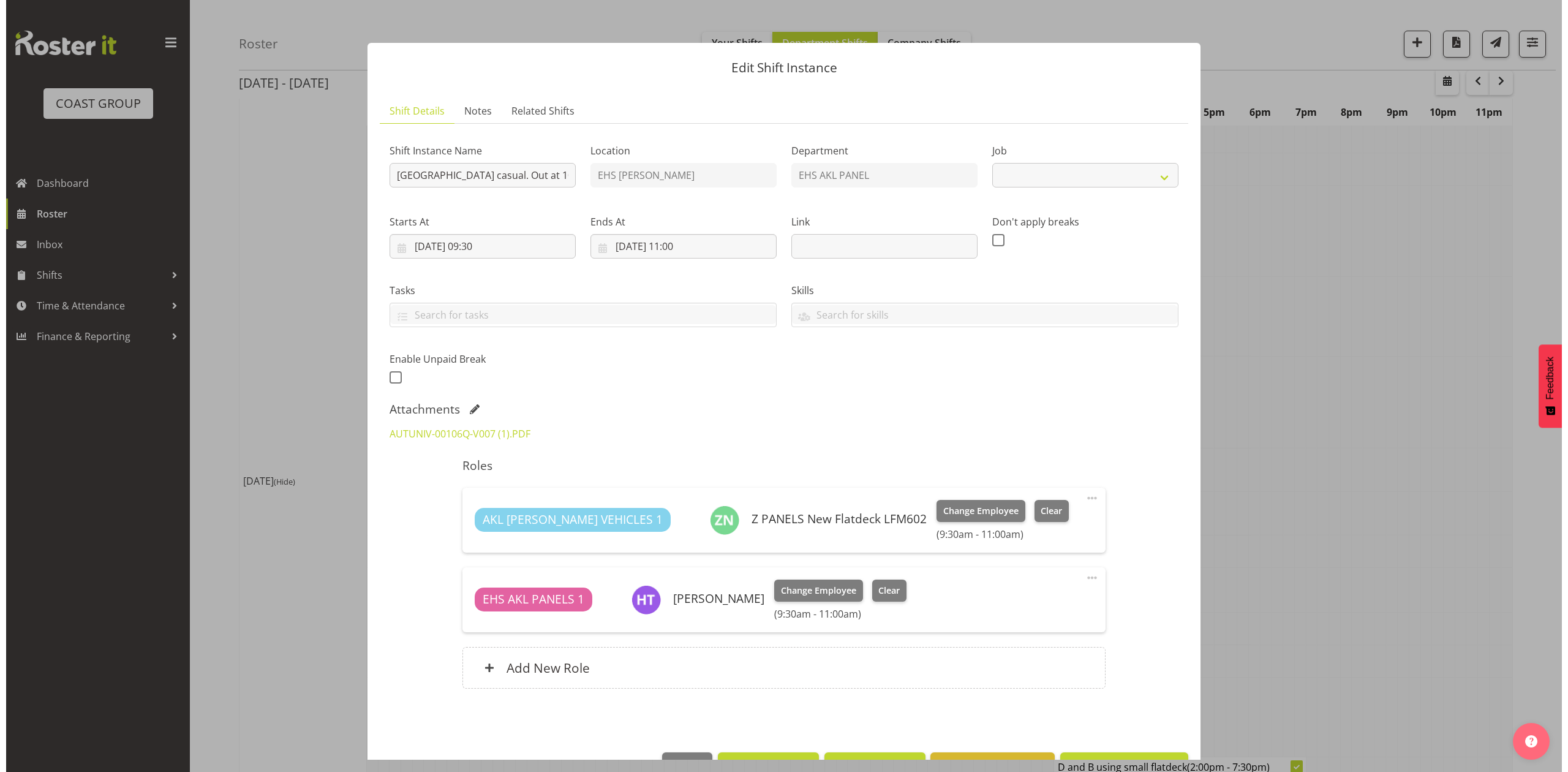
scroll to position [1131, 0]
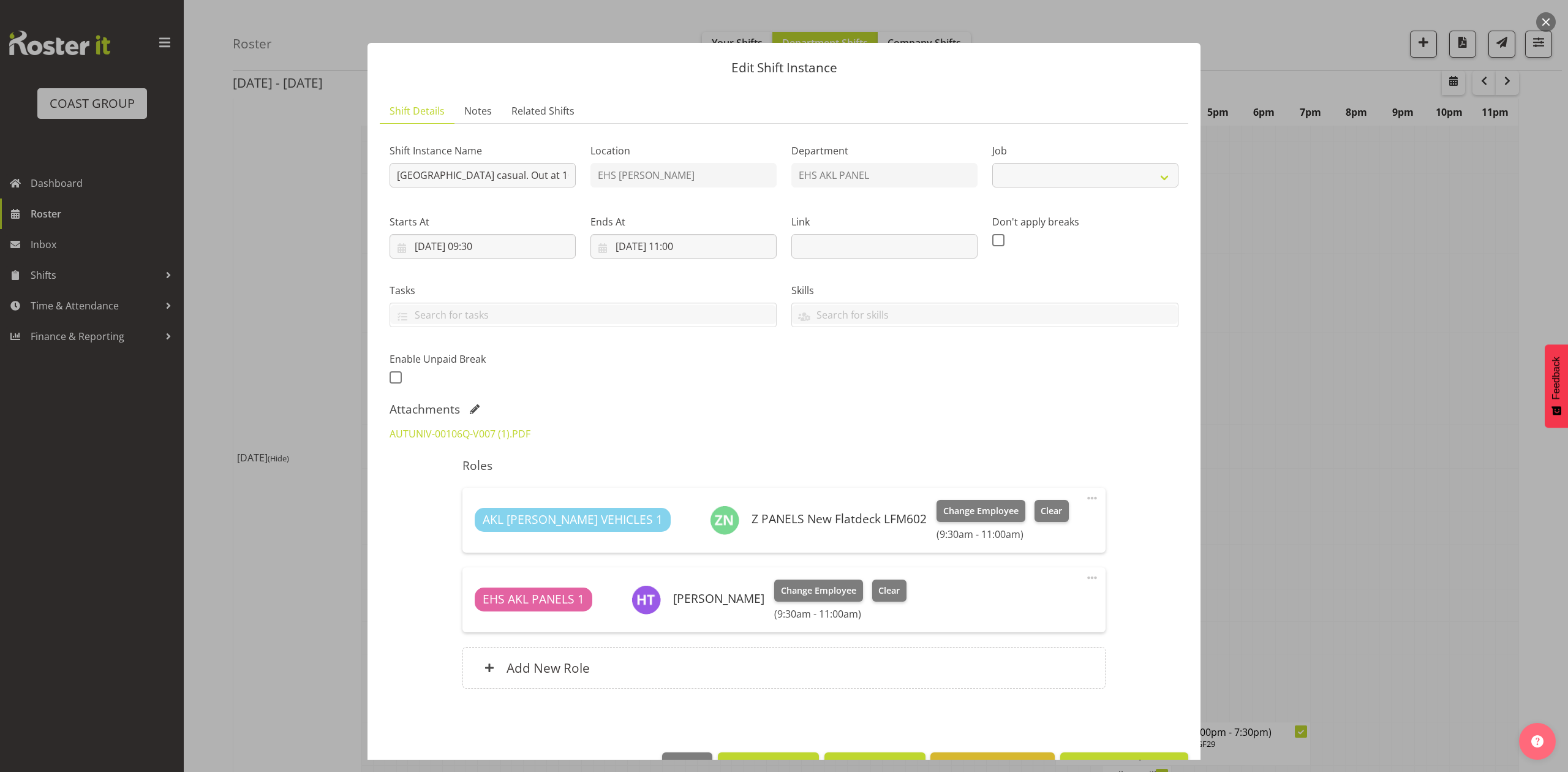
select select "8653"
click at [1246, 410] on div at bounding box center [784, 386] width 1568 height 772
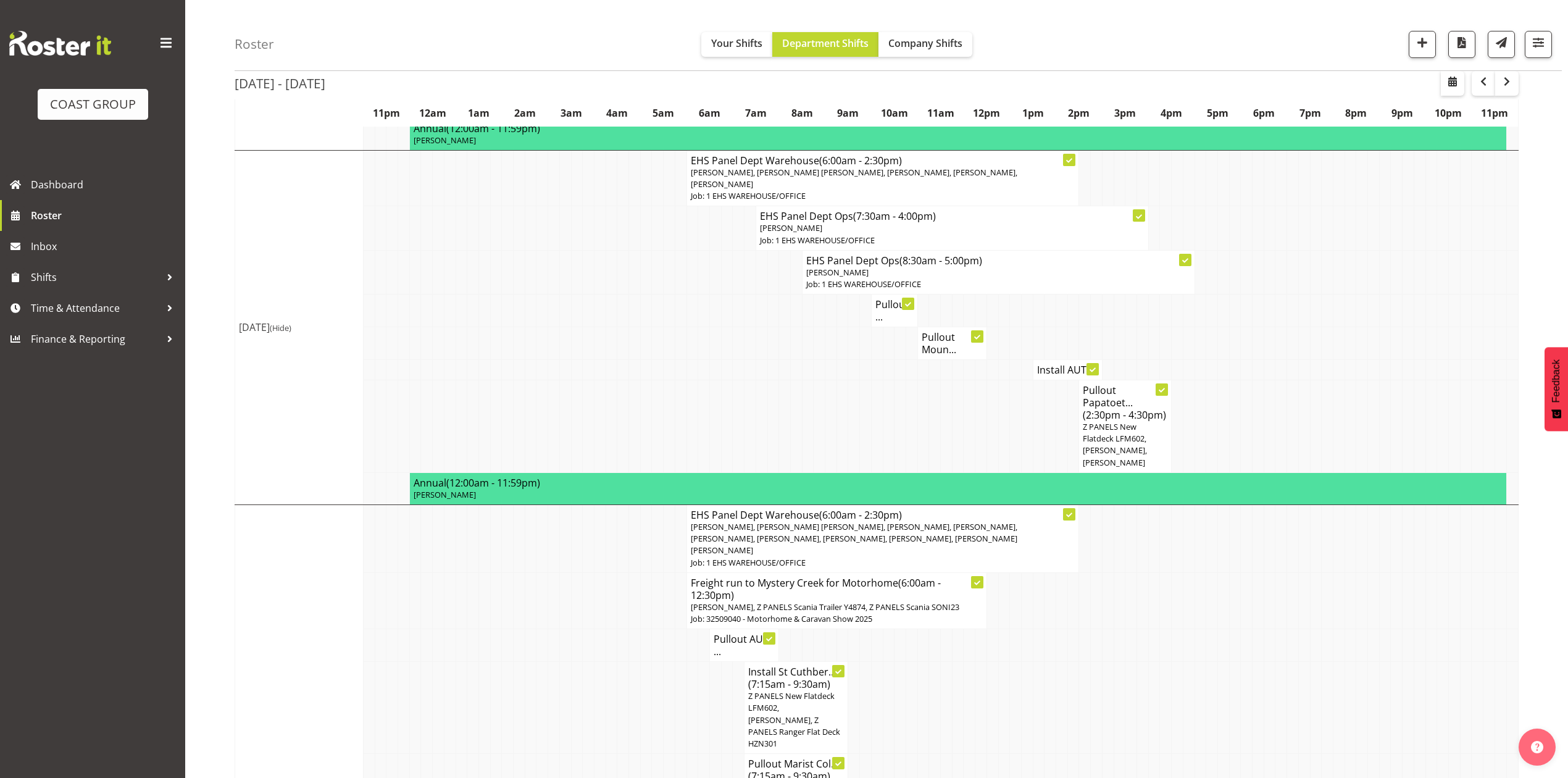
scroll to position [658, 0]
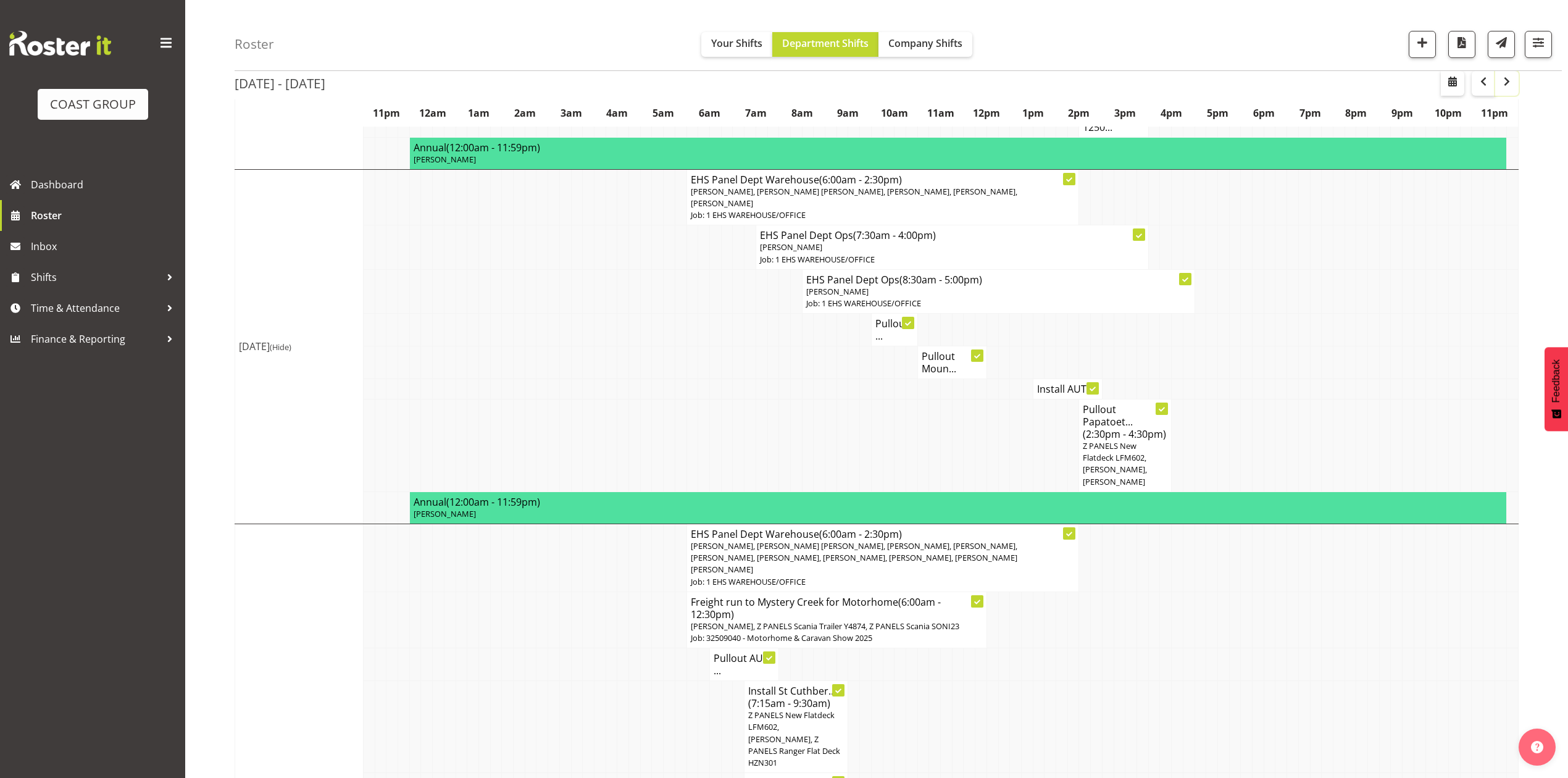
click at [1511, 80] on span "button" at bounding box center [1507, 82] width 15 height 15
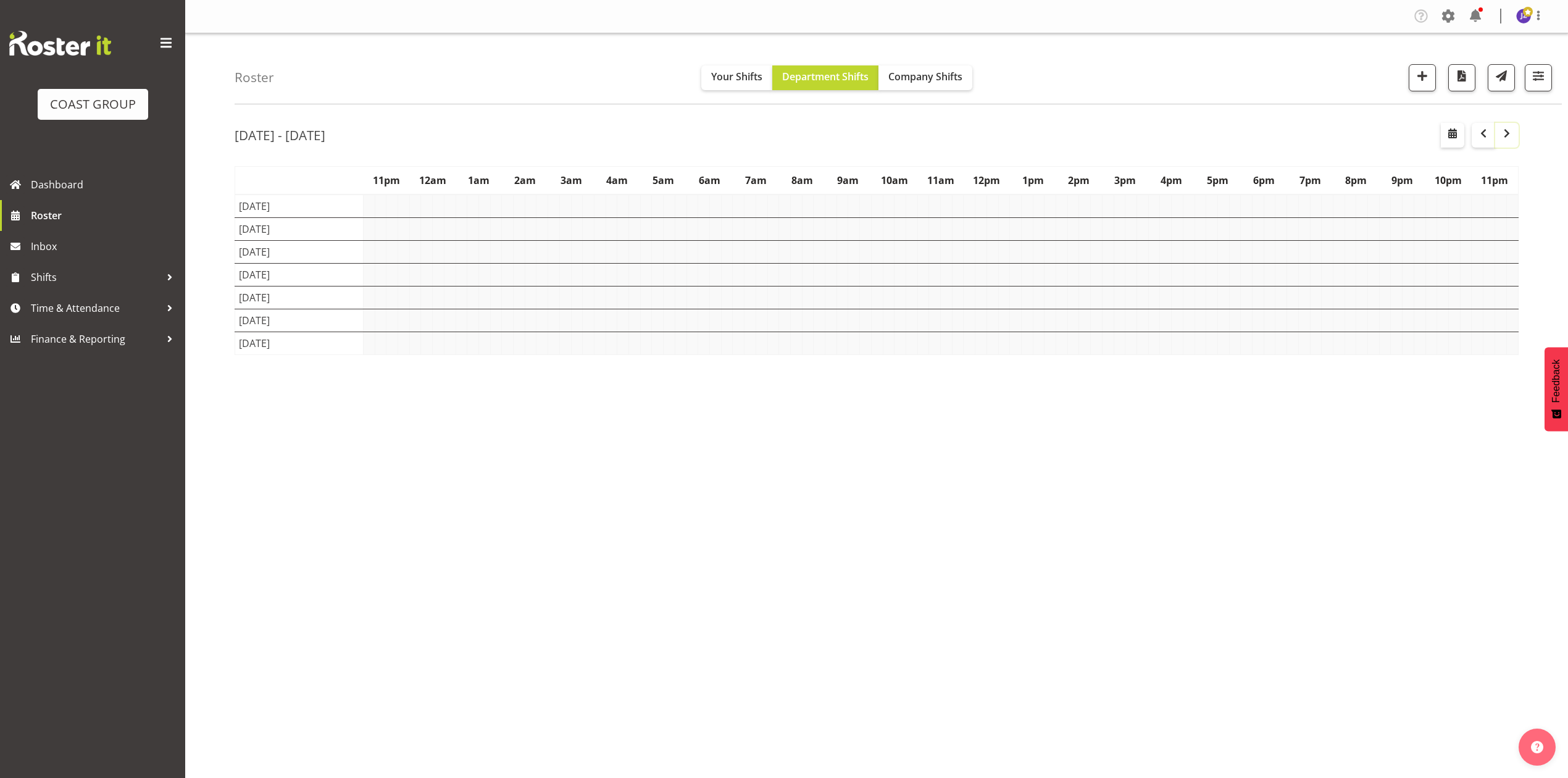
scroll to position [0, 0]
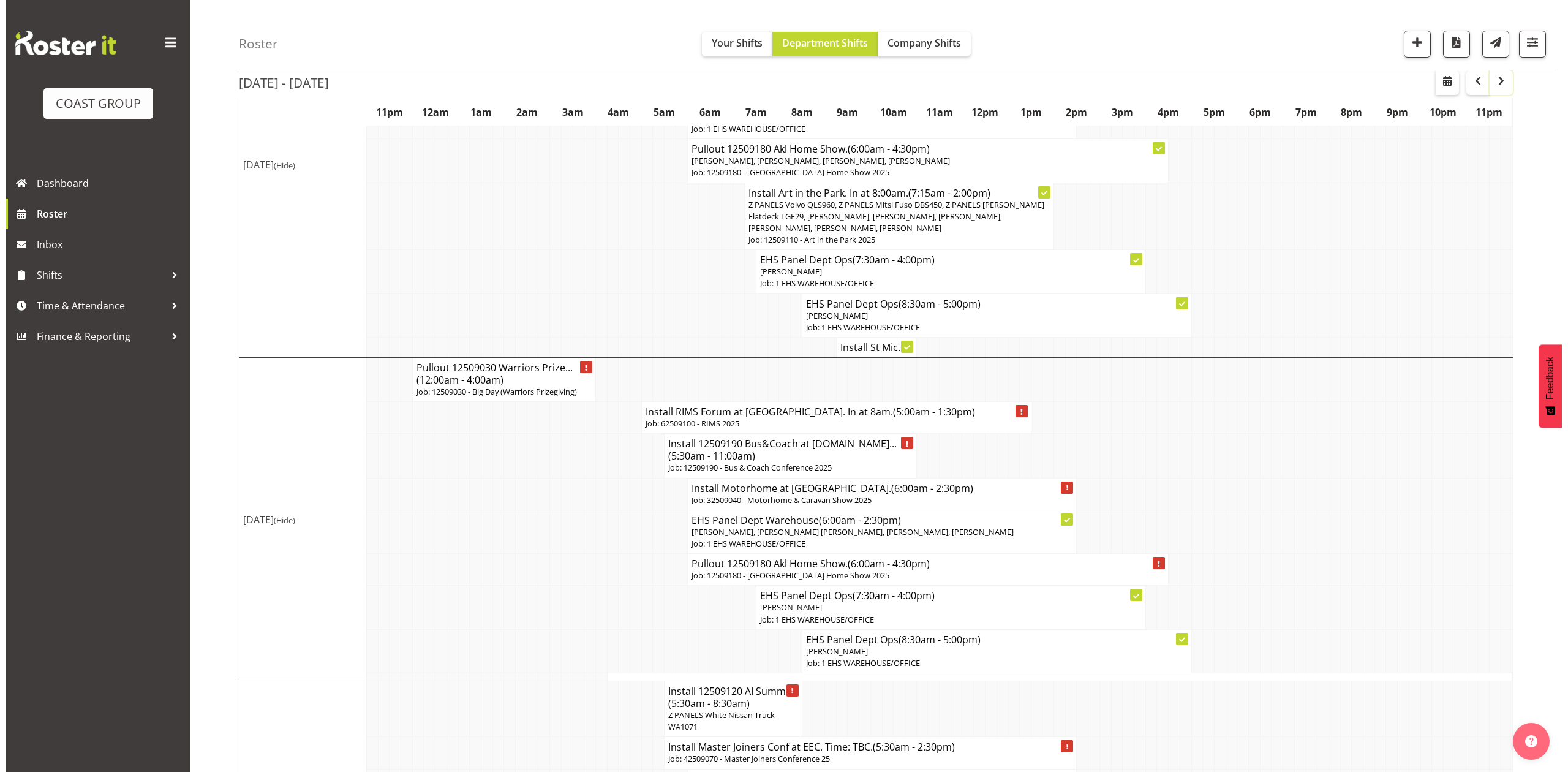
scroll to position [245, 0]
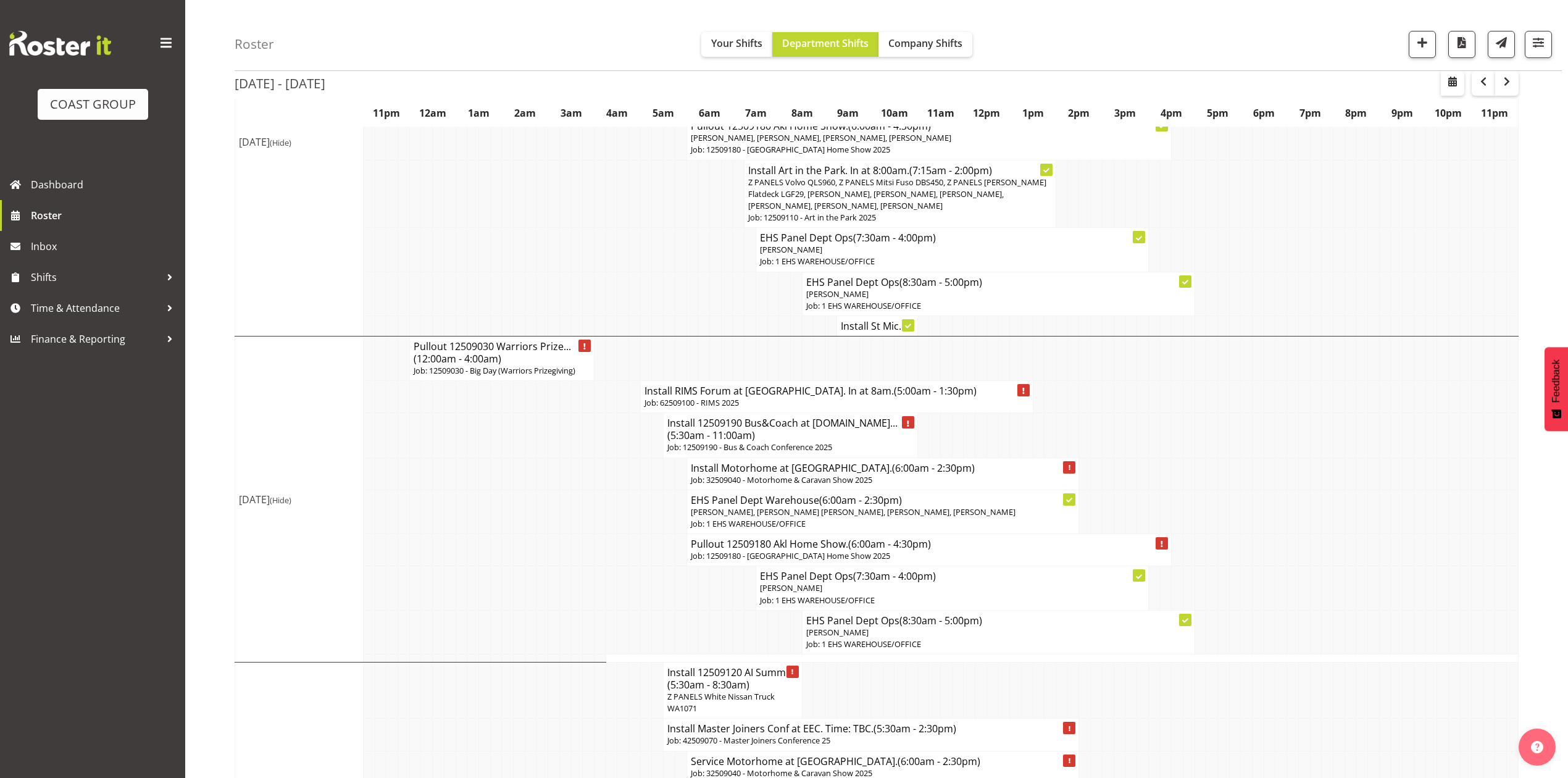
click at [705, 605] on td at bounding box center [704, 588] width 12 height 44
click at [724, 631] on td at bounding box center [727, 632] width 12 height 44
click at [796, 397] on p "Job: 62509100 - RIMS 2025" at bounding box center [837, 403] width 385 height 12
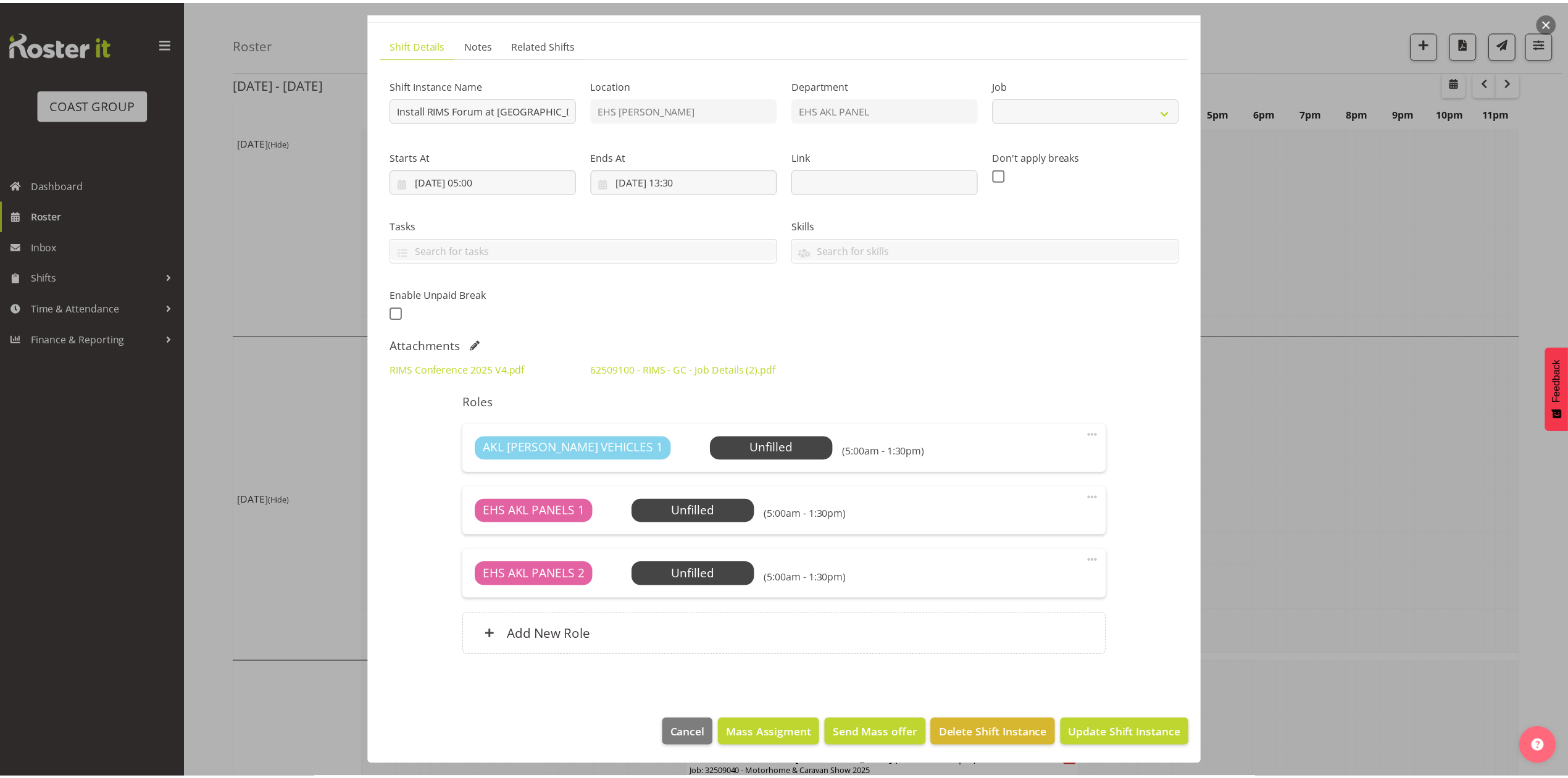
scroll to position [84, 0]
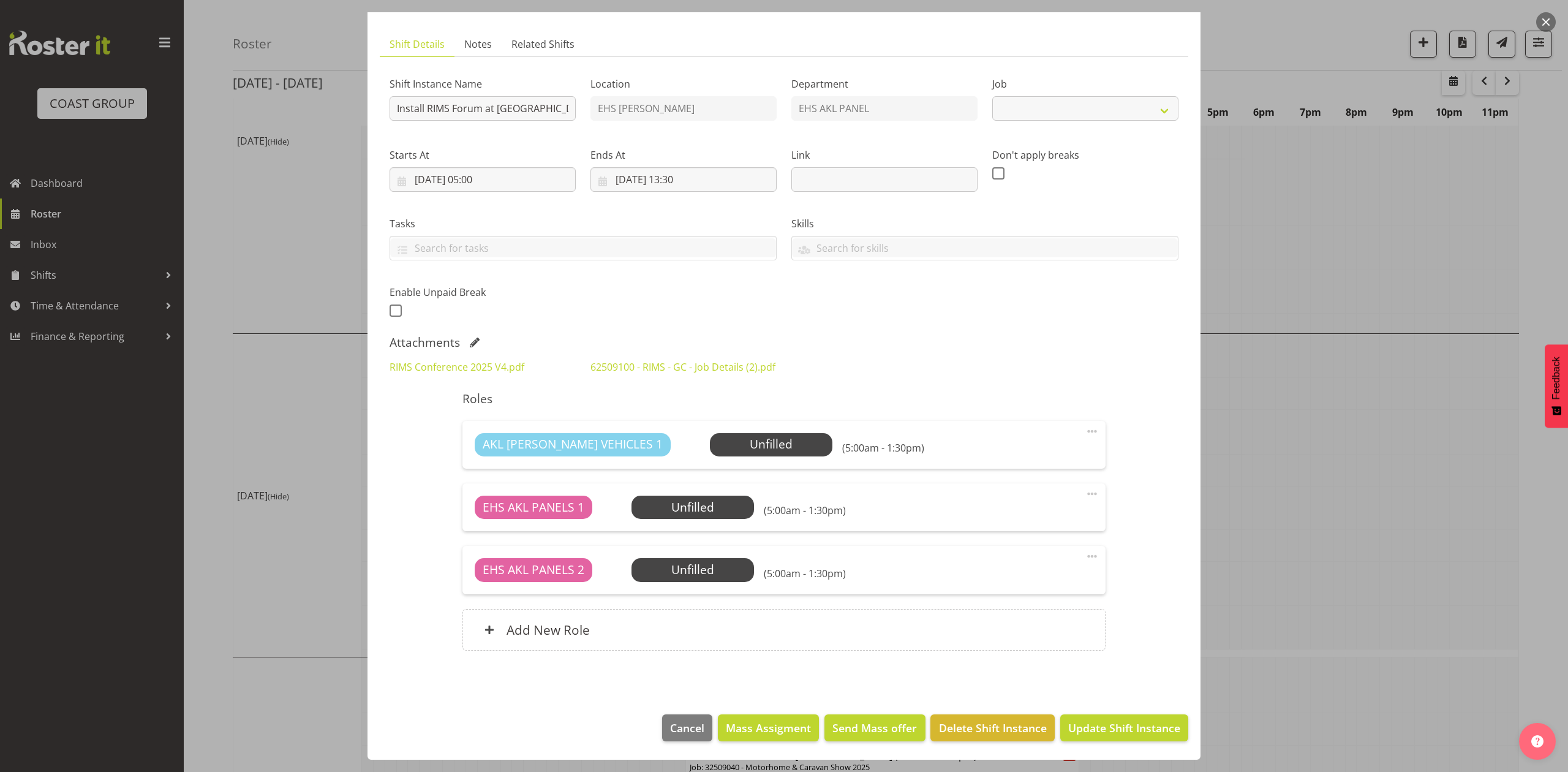
click at [1401, 472] on div at bounding box center [784, 386] width 1568 height 772
select select "9899"
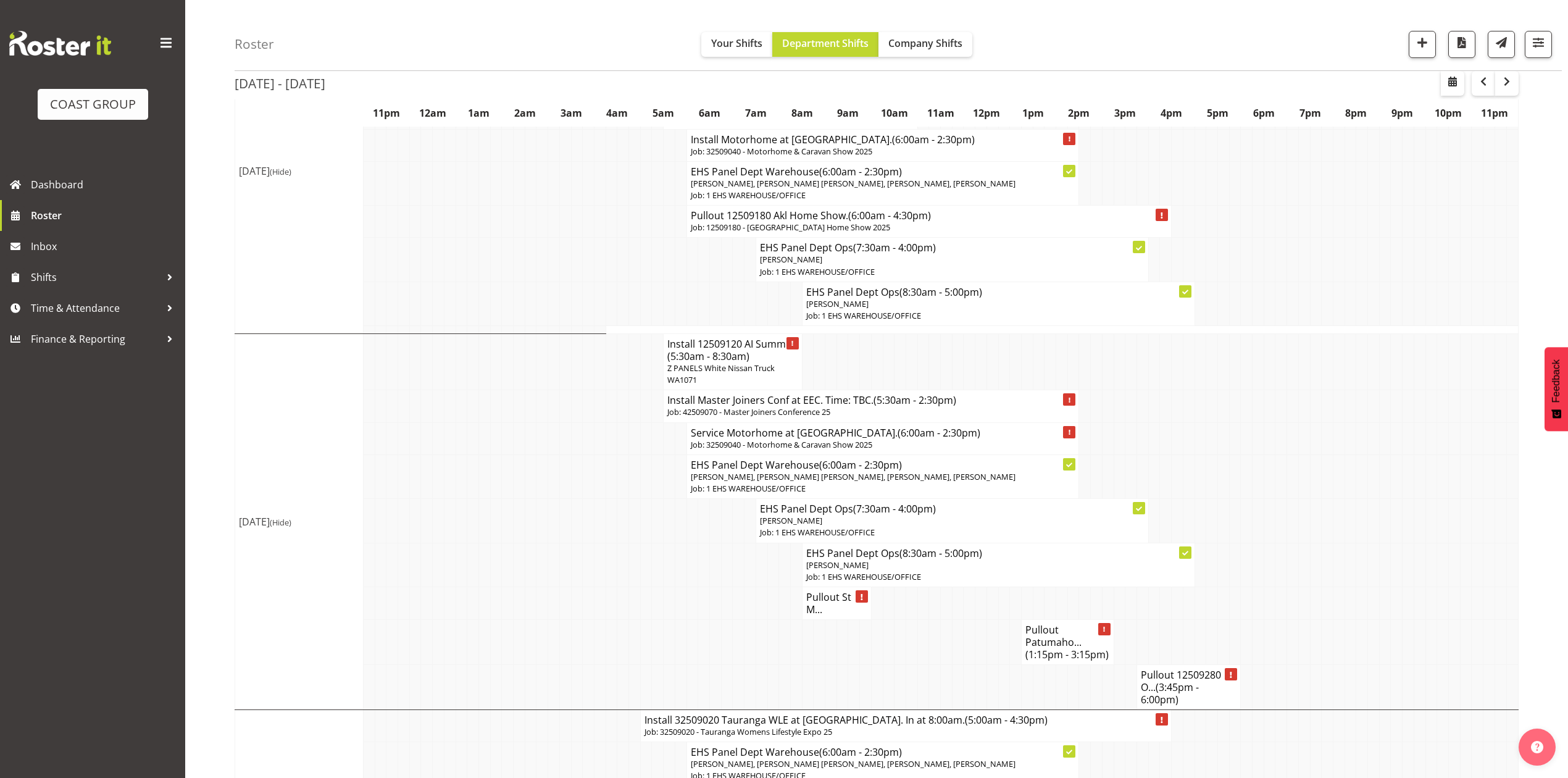
scroll to position [576, 0]
click at [1329, 358] on td at bounding box center [1328, 361] width 12 height 56
click at [1336, 487] on td at bounding box center [1339, 476] width 12 height 44
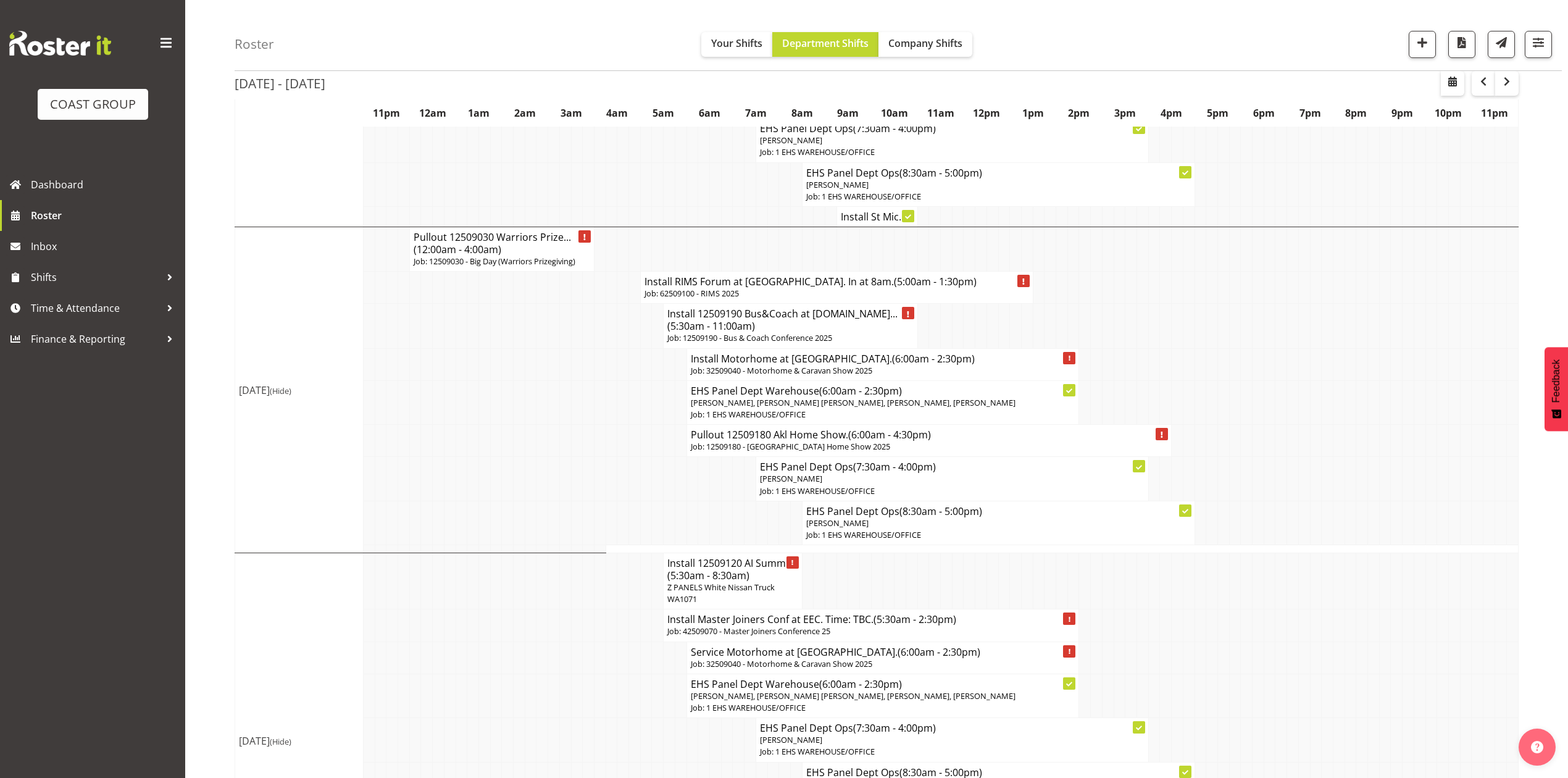
scroll to position [329, 0]
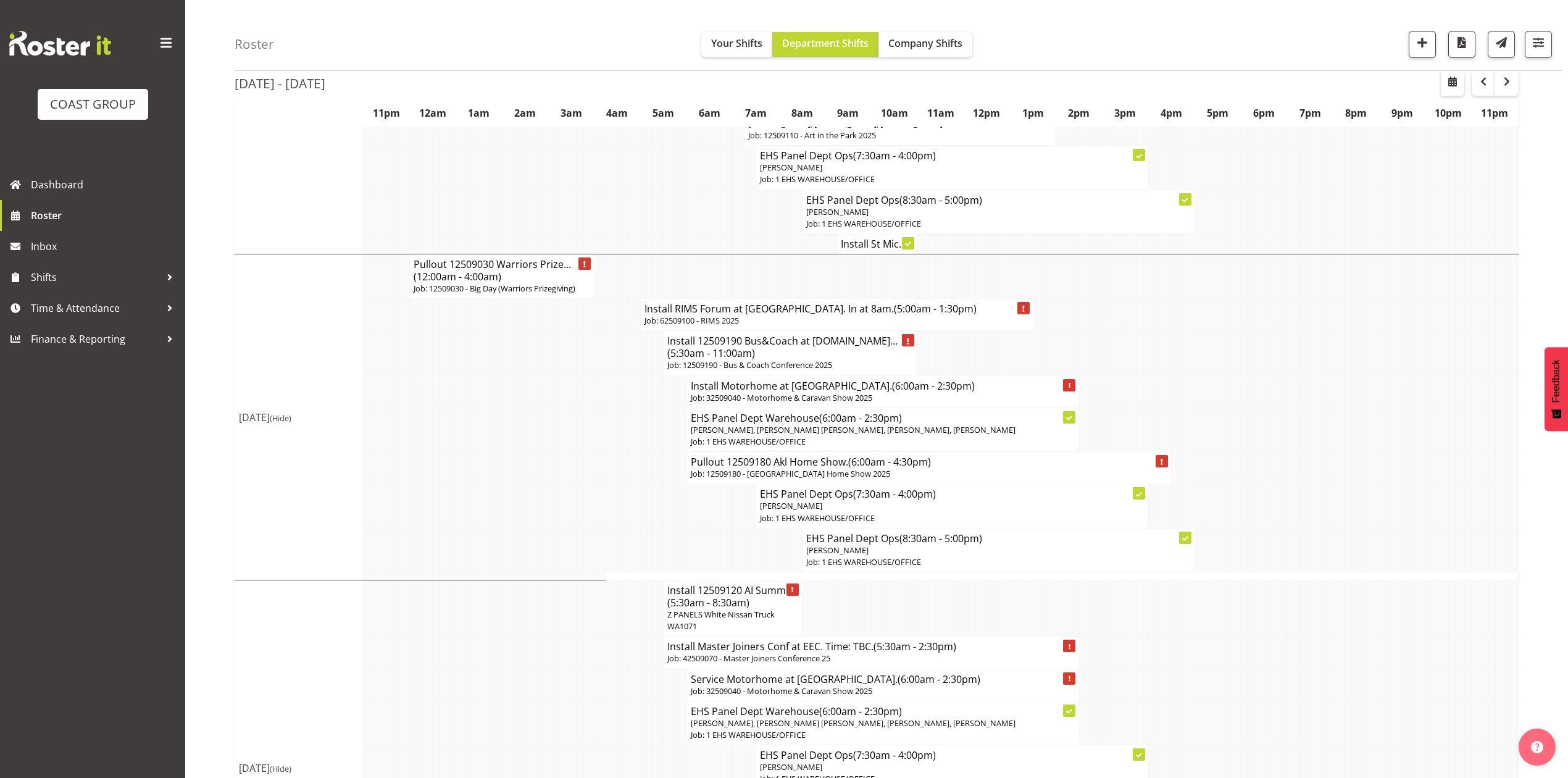
click at [589, 352] on td at bounding box center [588, 353] width 12 height 44
drag, startPoint x: 1226, startPoint y: 288, endPoint x: 1216, endPoint y: 298, distance: 14.1
click at [1226, 289] on td at bounding box center [1223, 276] width 12 height 44
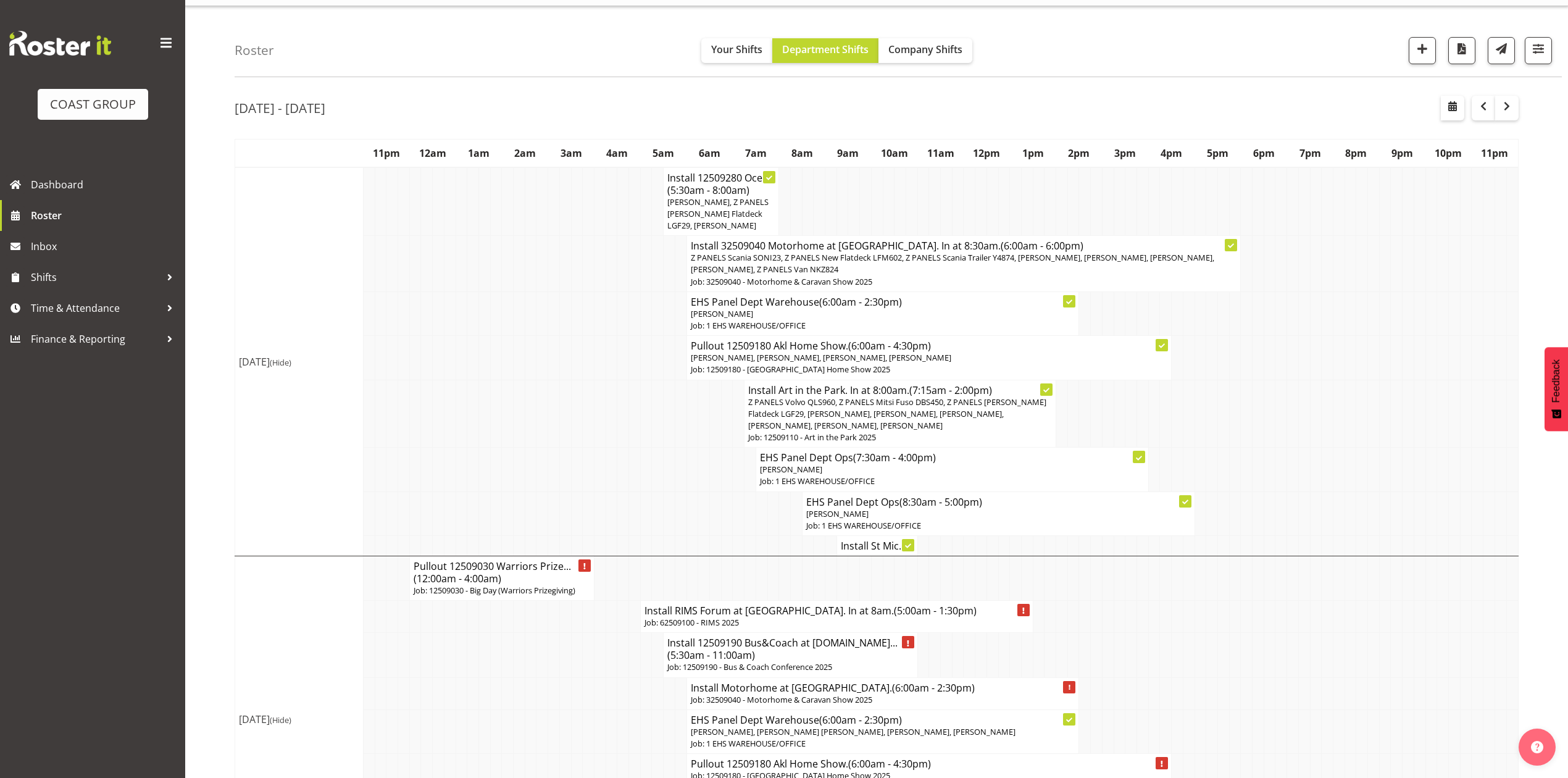
scroll to position [0, 0]
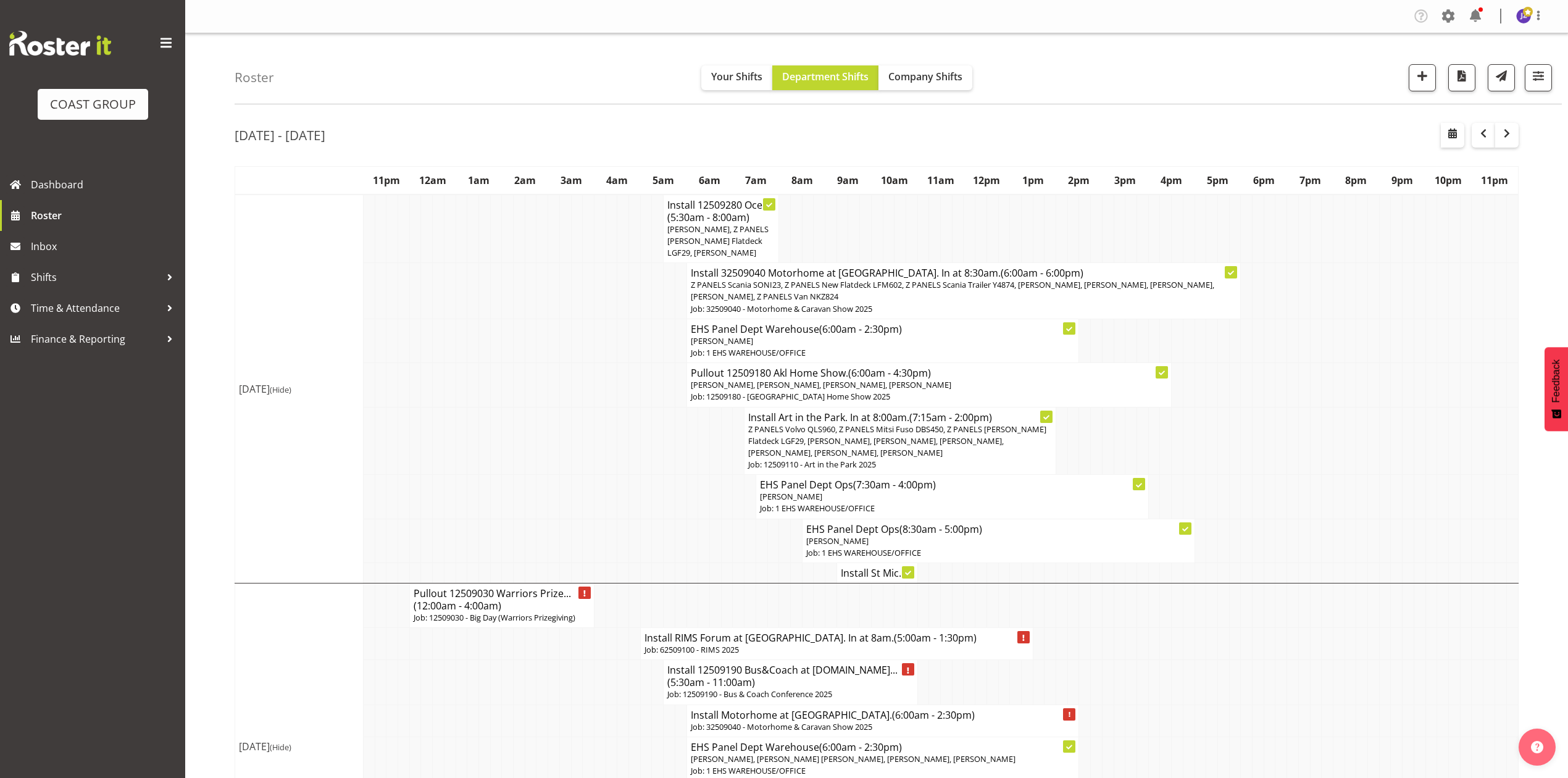
click at [877, 567] on h4 "Install St Mic..." at bounding box center [877, 573] width 73 height 12
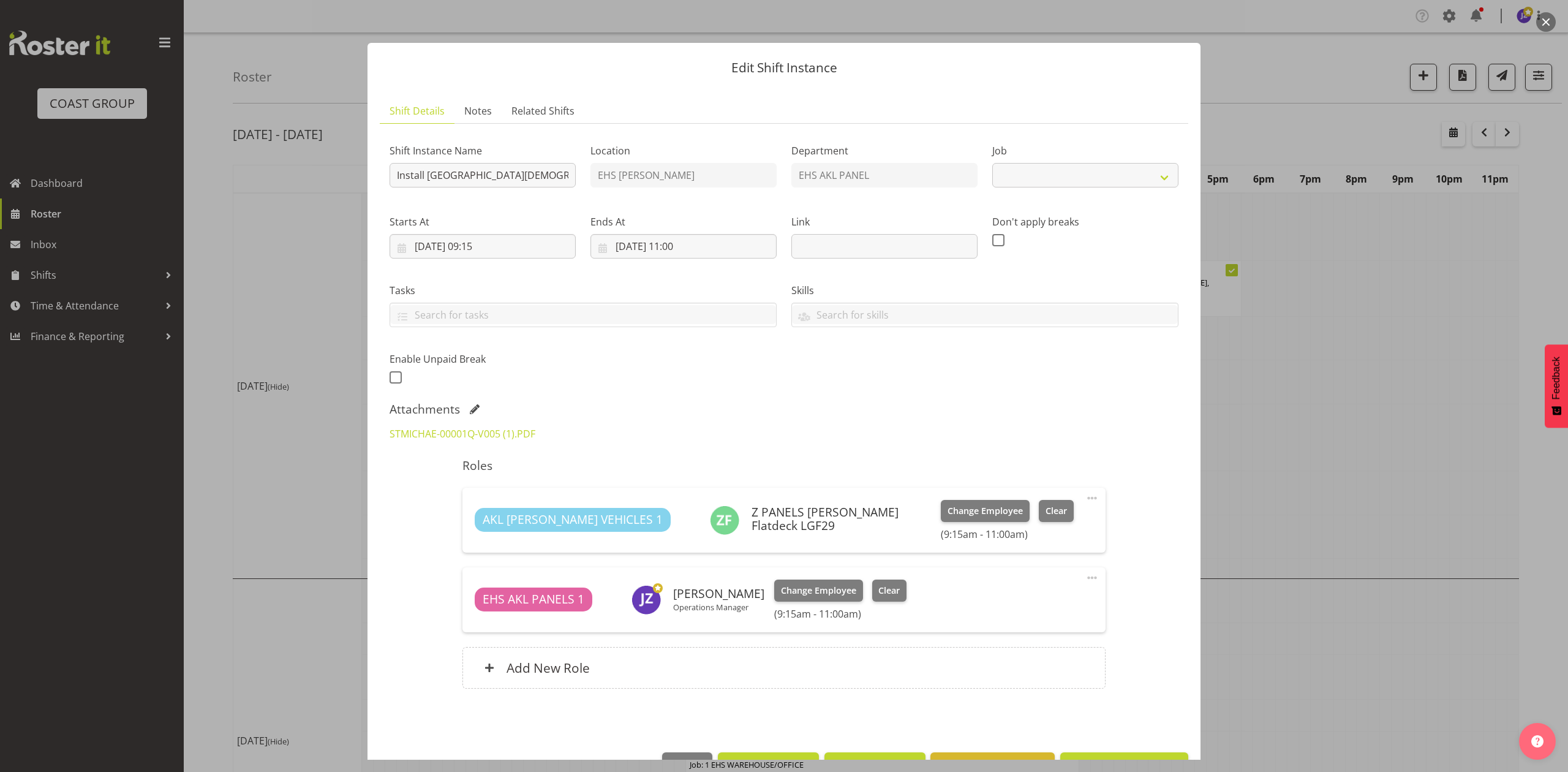
select select "8653"
click at [1540, 23] on button "button" at bounding box center [1546, 22] width 20 height 20
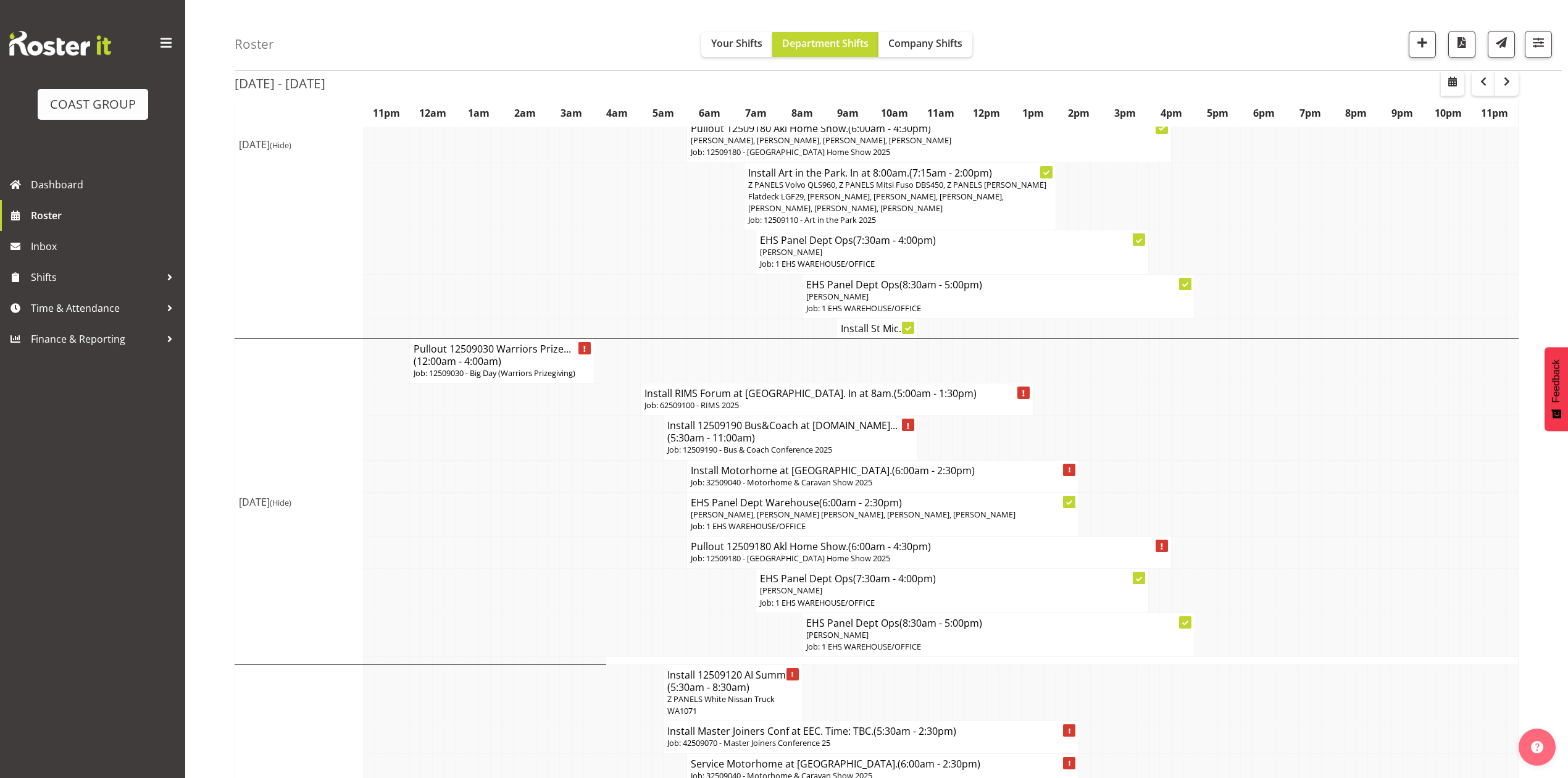
scroll to position [247, 0]
click at [1253, 492] on td at bounding box center [1259, 511] width 12 height 44
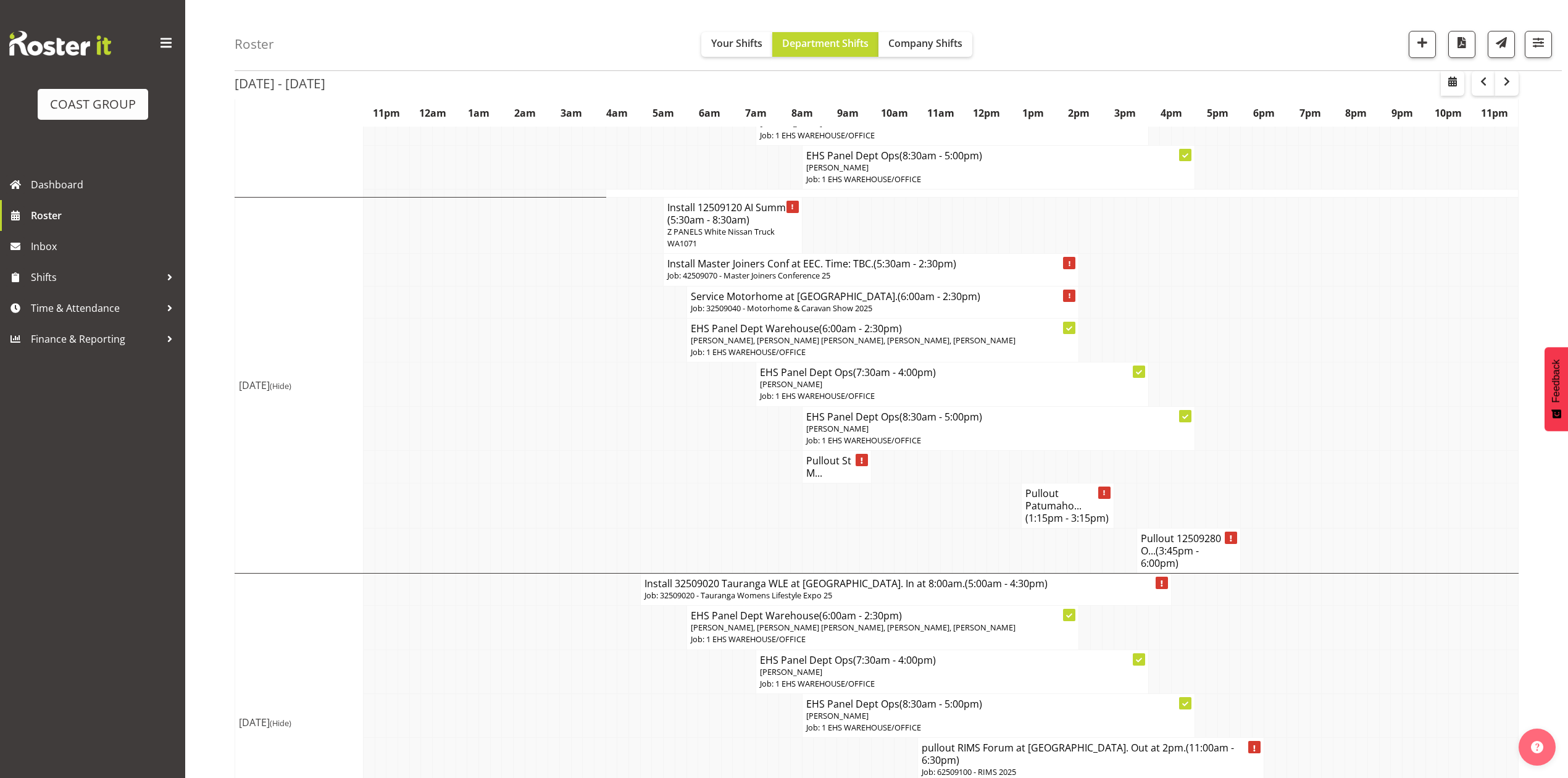
scroll to position [741, 0]
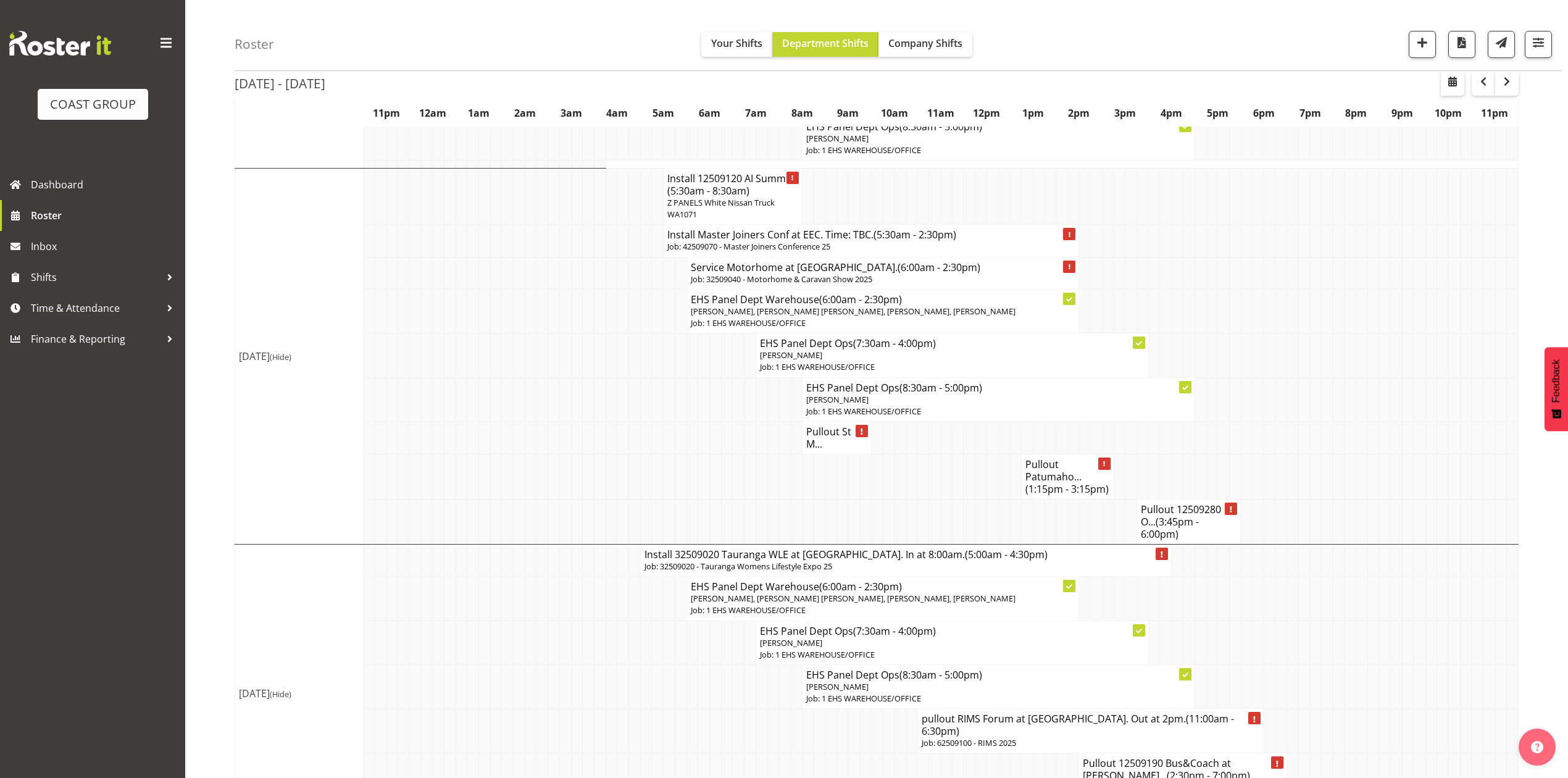
click at [1295, 499] on td at bounding box center [1293, 477] width 12 height 45
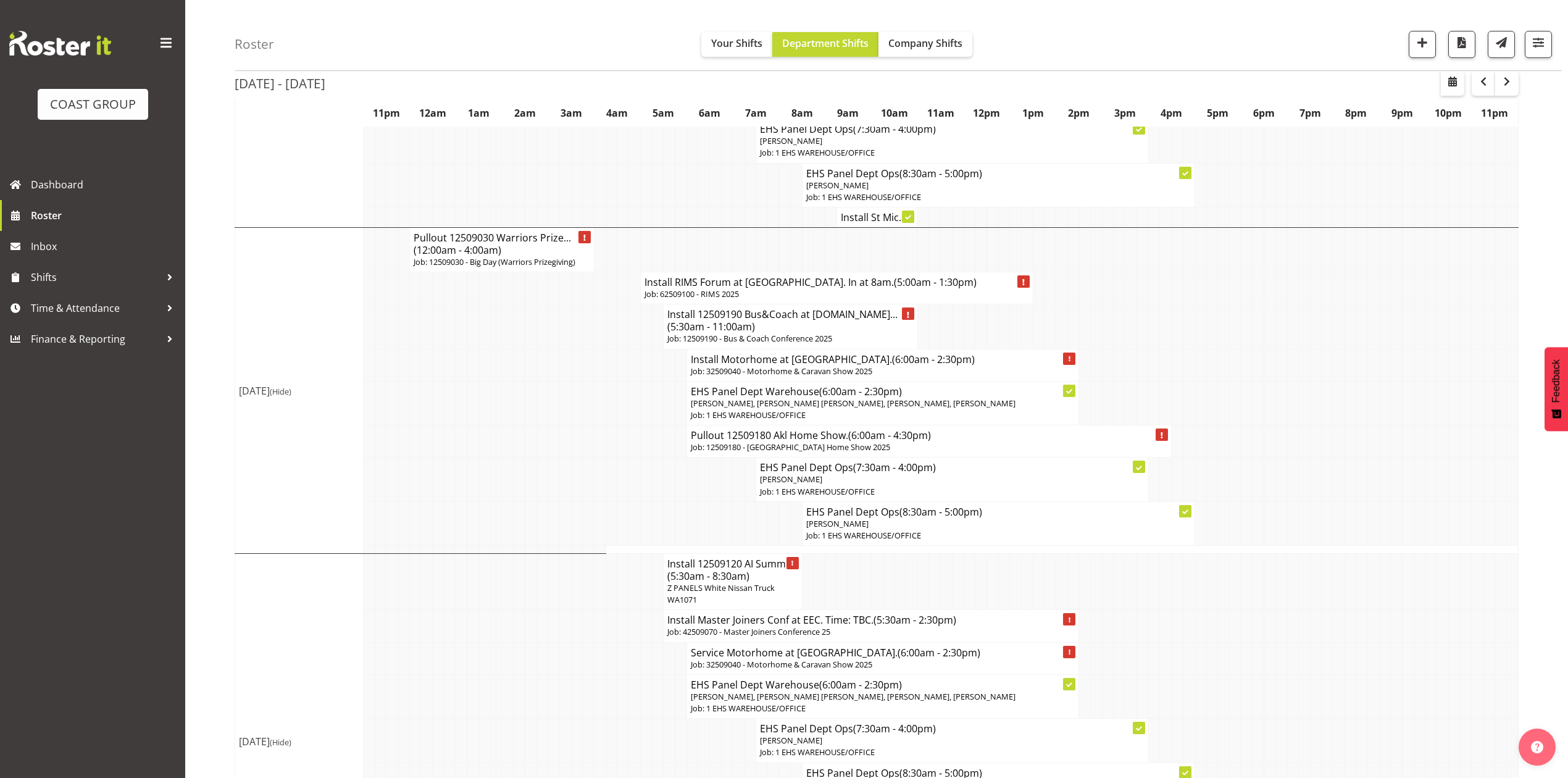
scroll to position [329, 0]
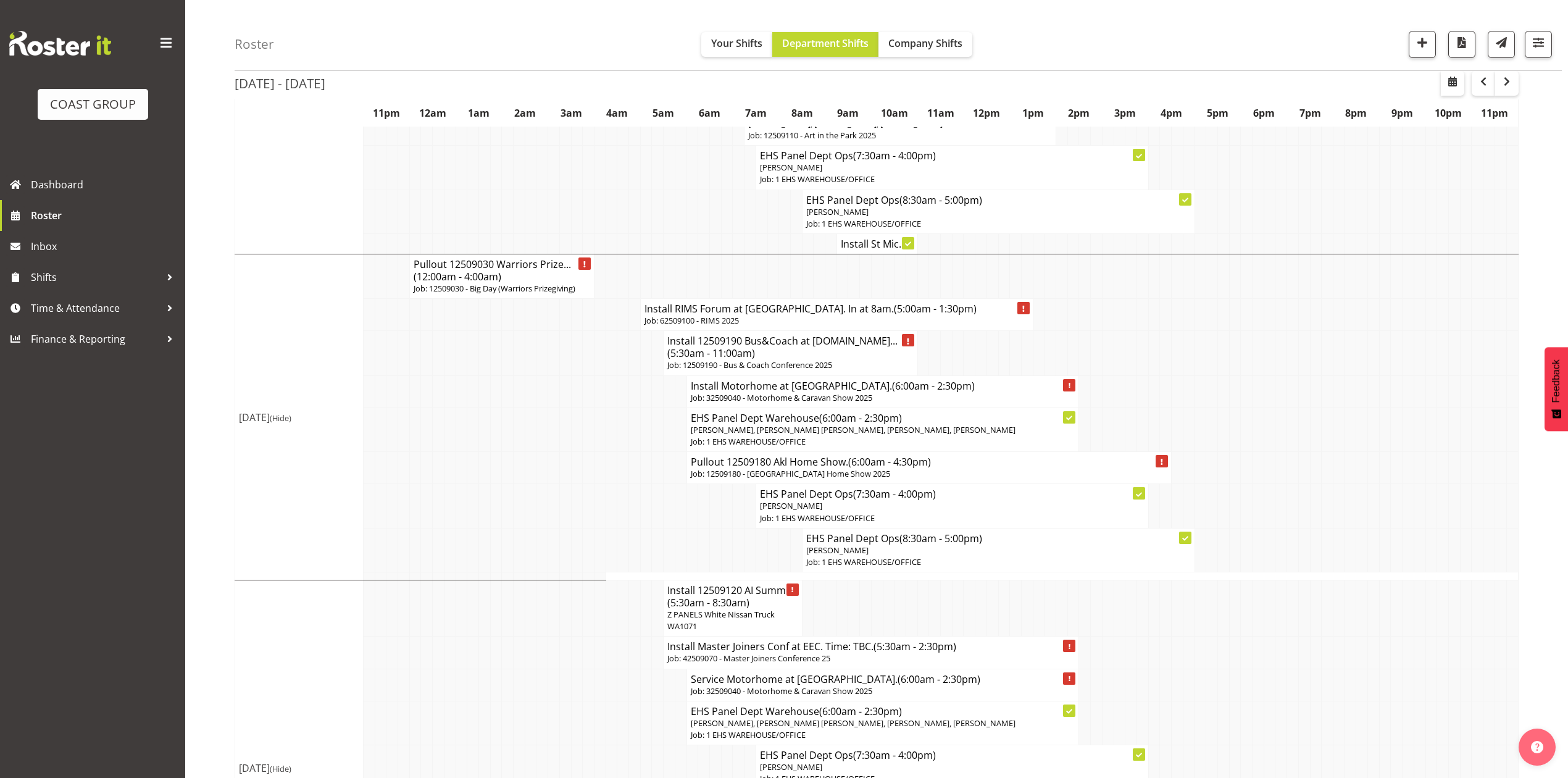
drag, startPoint x: 678, startPoint y: 317, endPoint x: 1949, endPoint y: 379, distance: 1272.5
click at [1567, 379] on html "COAST GROUP Dashboard Roster Inbox Shifts Time & Attendance Finance & Reporting…" at bounding box center [784, 60] width 1568 height 778
click at [1250, 411] on td at bounding box center [1247, 429] width 12 height 44
click at [1322, 484] on td at bounding box center [1328, 468] width 12 height 32
click at [1389, 364] on td at bounding box center [1385, 353] width 12 height 44
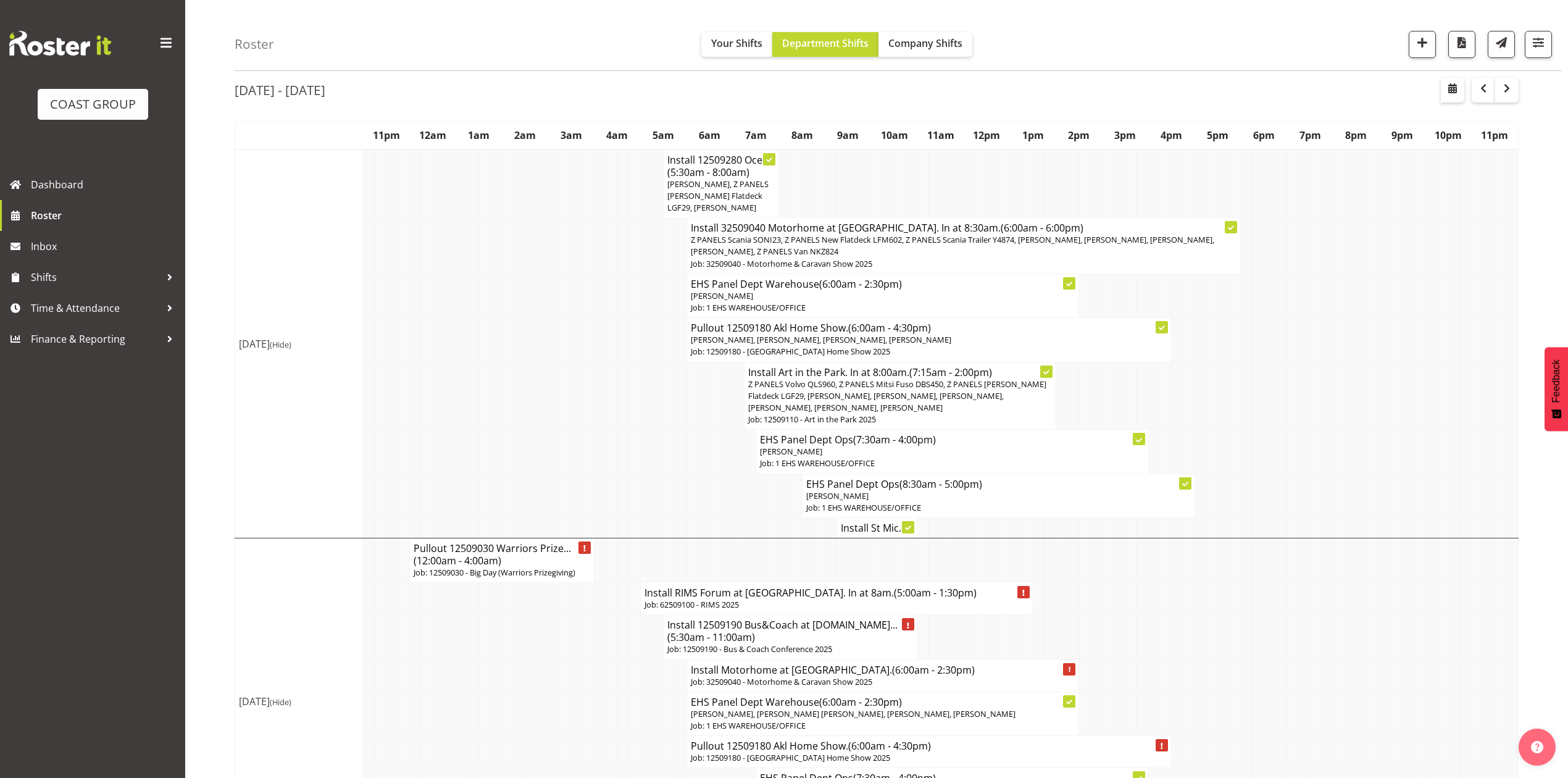
scroll to position [0, 0]
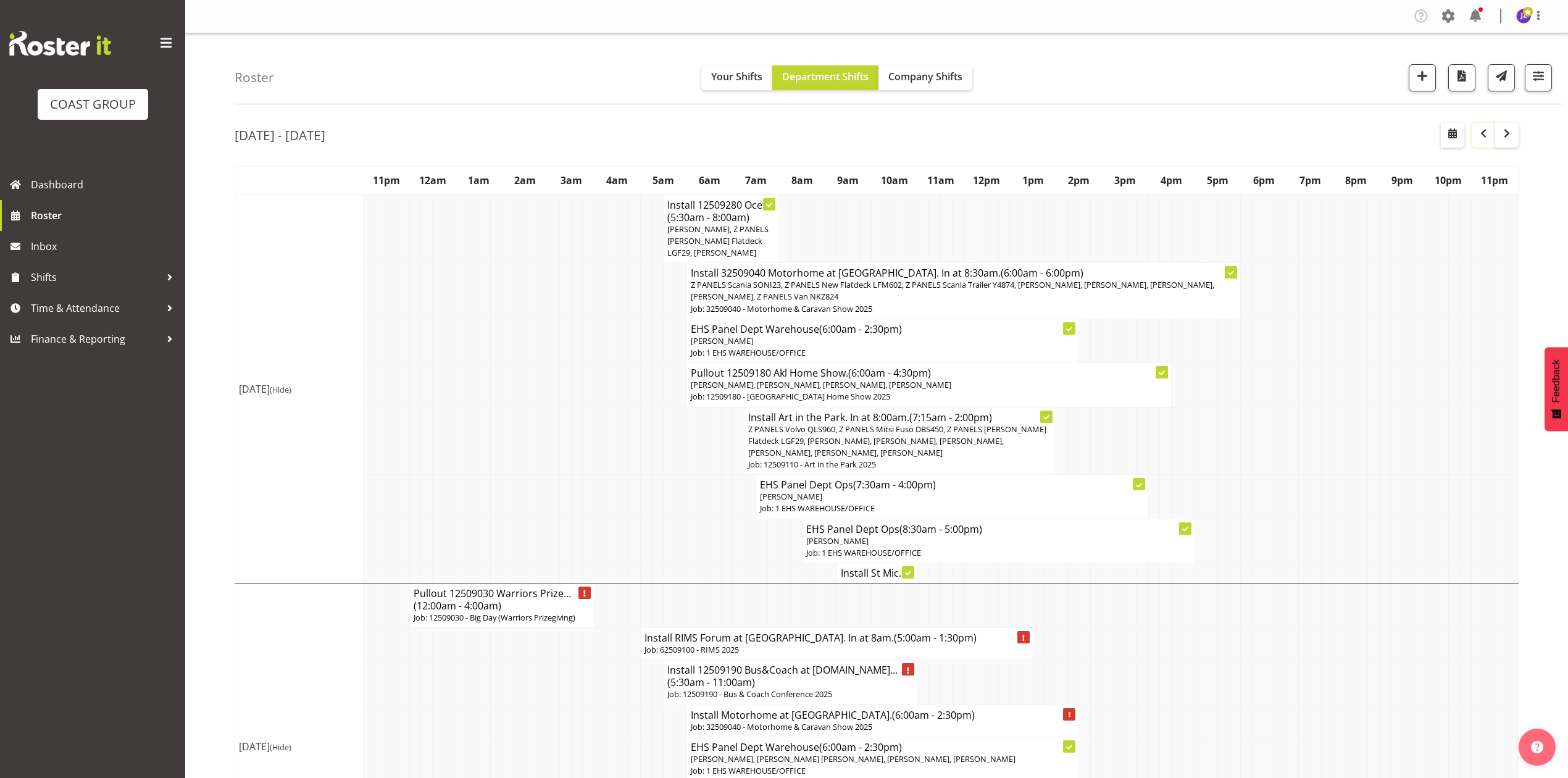
click at [1478, 144] on button "button" at bounding box center [1484, 135] width 24 height 25
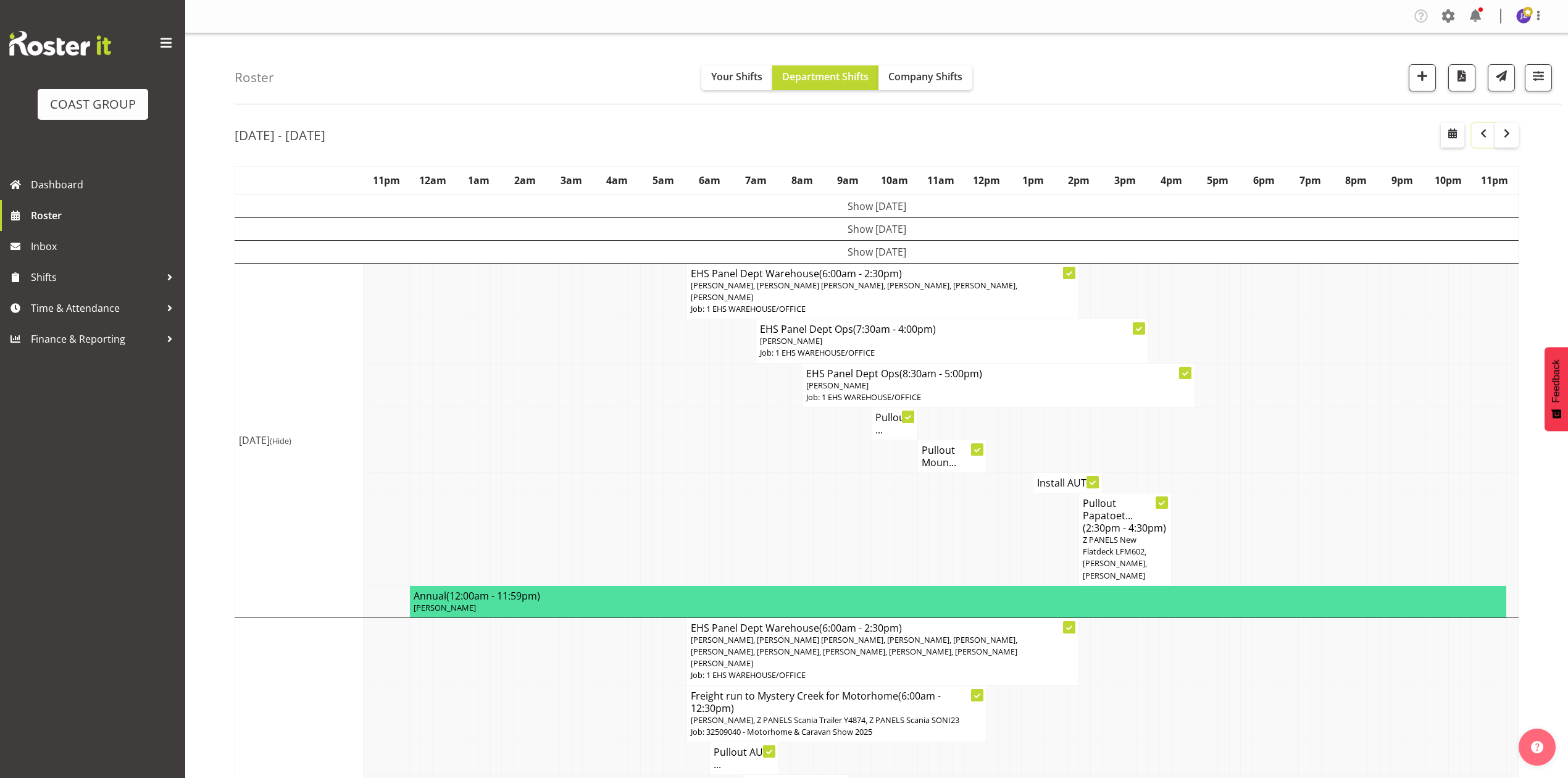
click at [1476, 135] on span "button" at bounding box center [1484, 133] width 15 height 15
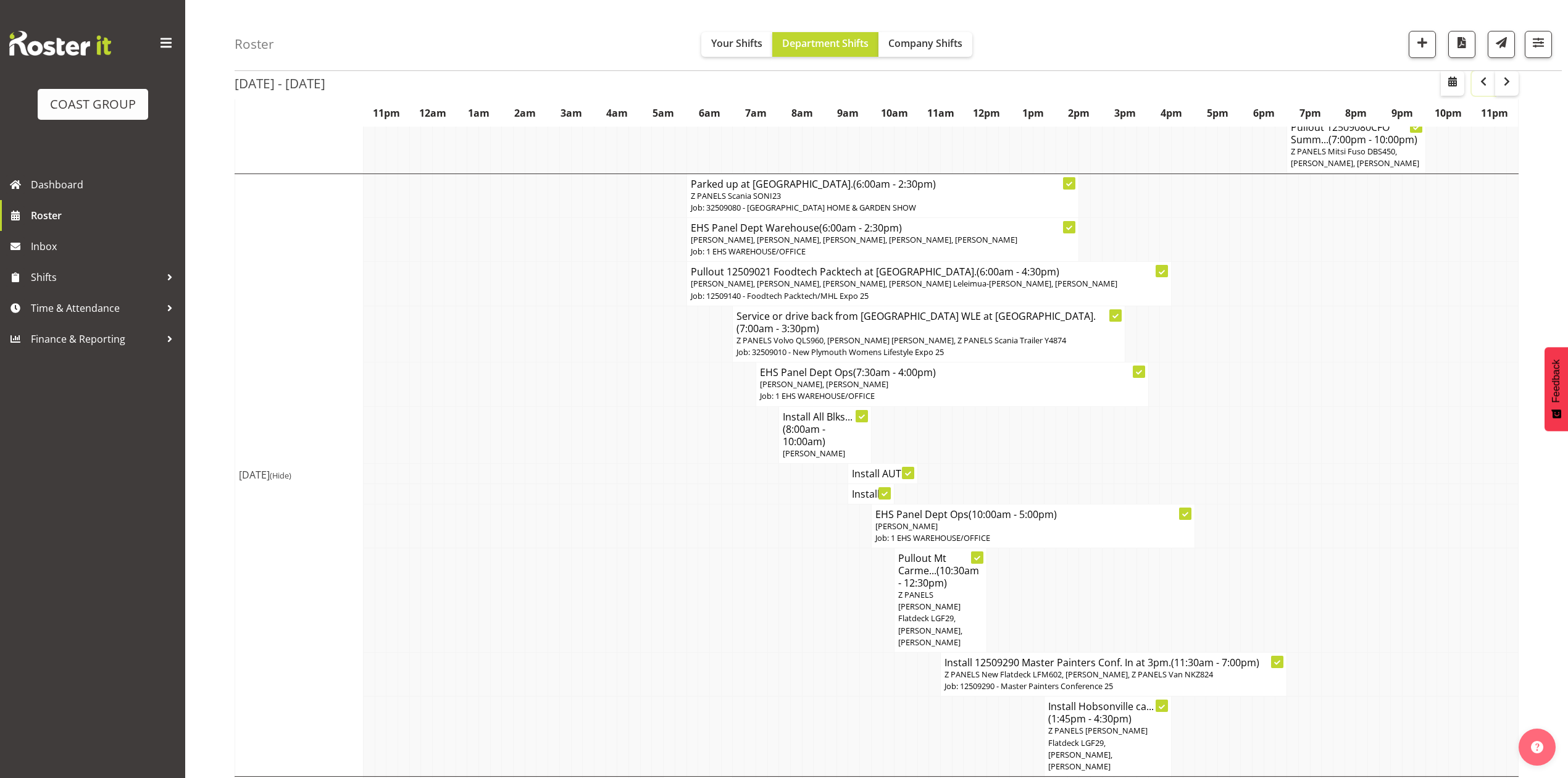
scroll to position [2496, 0]
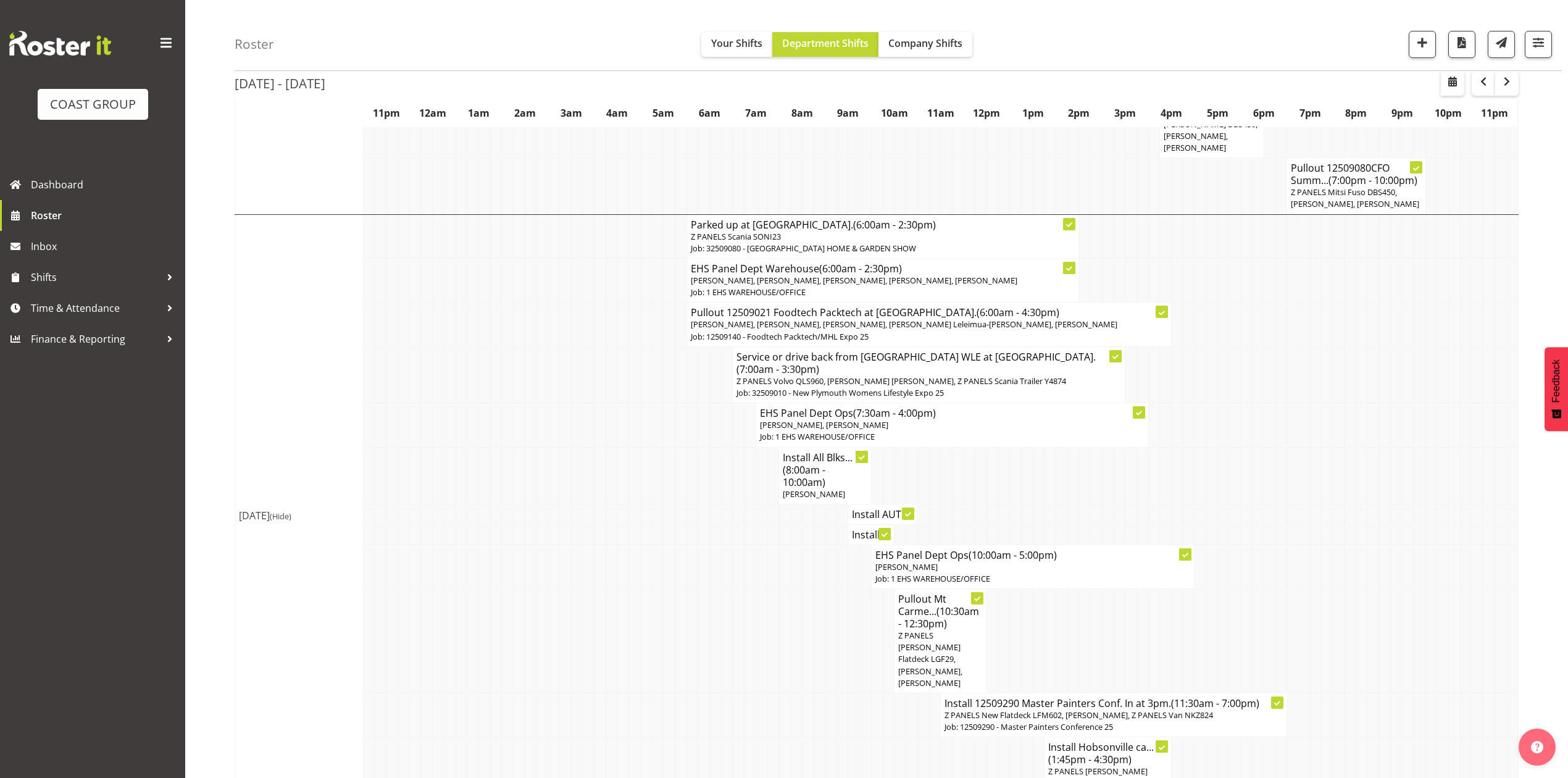
click at [952, 447] on td at bounding box center [958, 475] width 12 height 57
click at [1075, 589] on td at bounding box center [1073, 642] width 12 height 105
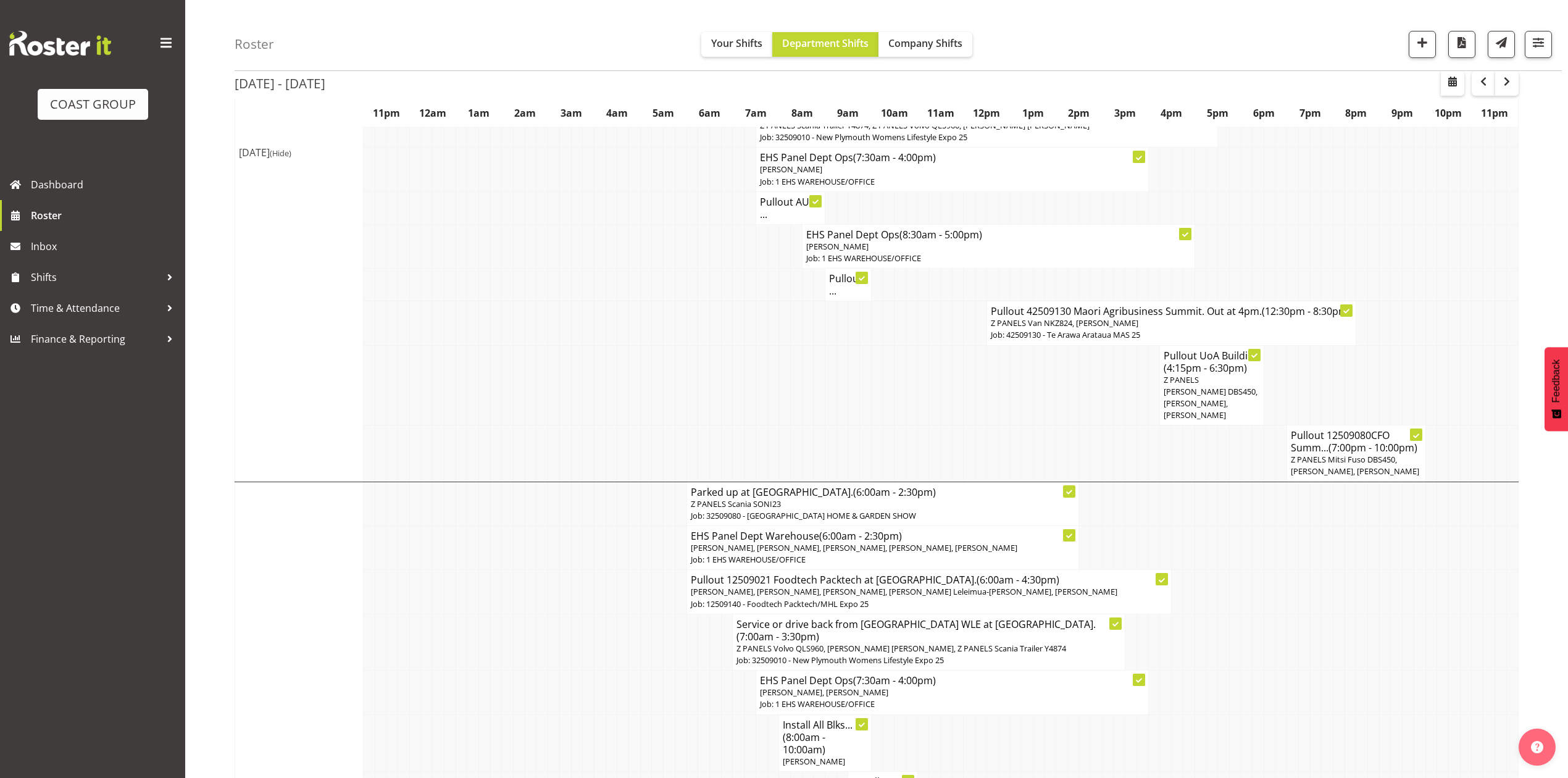
scroll to position [2085, 0]
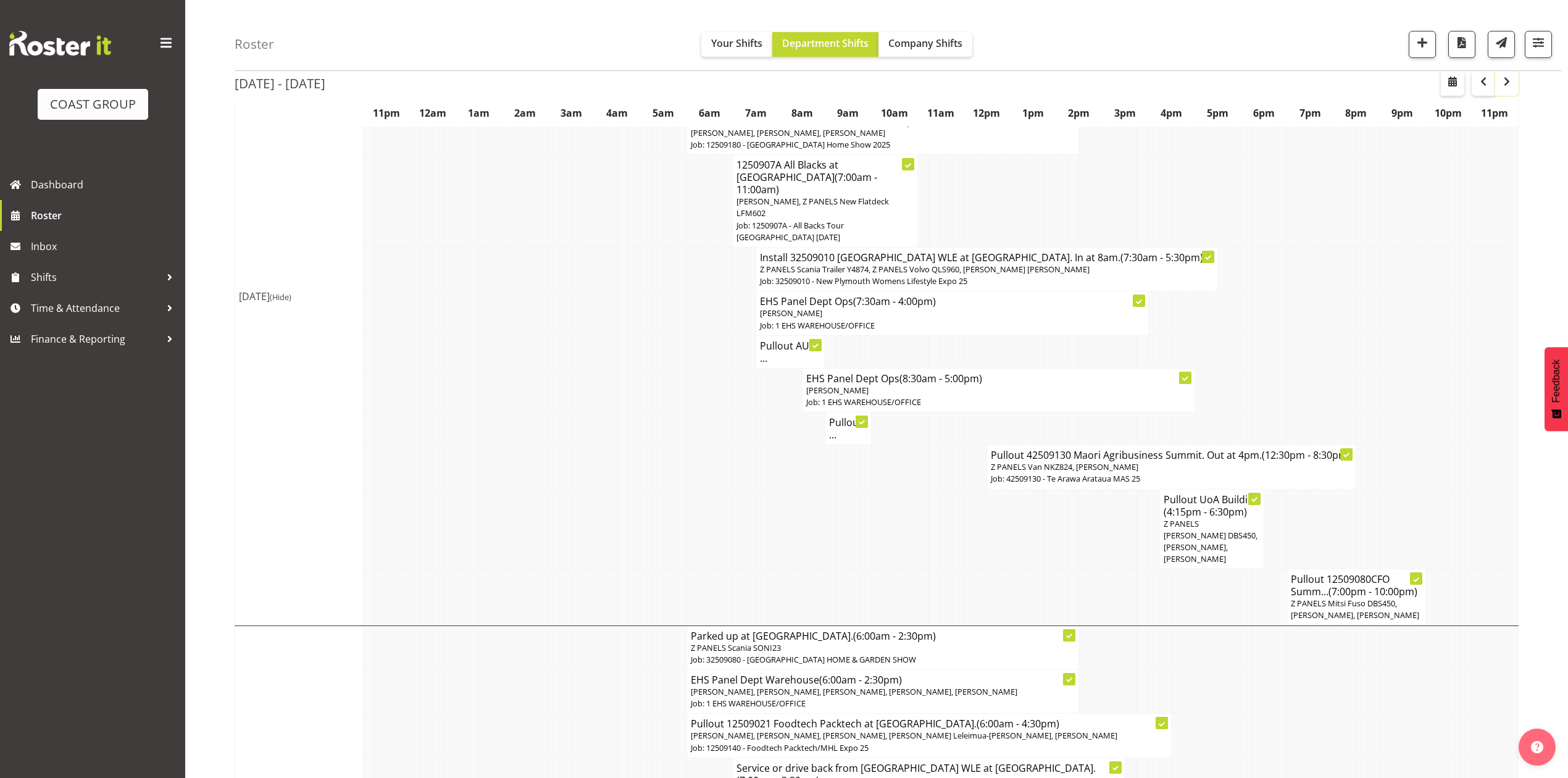
click at [1510, 85] on span "button" at bounding box center [1507, 82] width 15 height 15
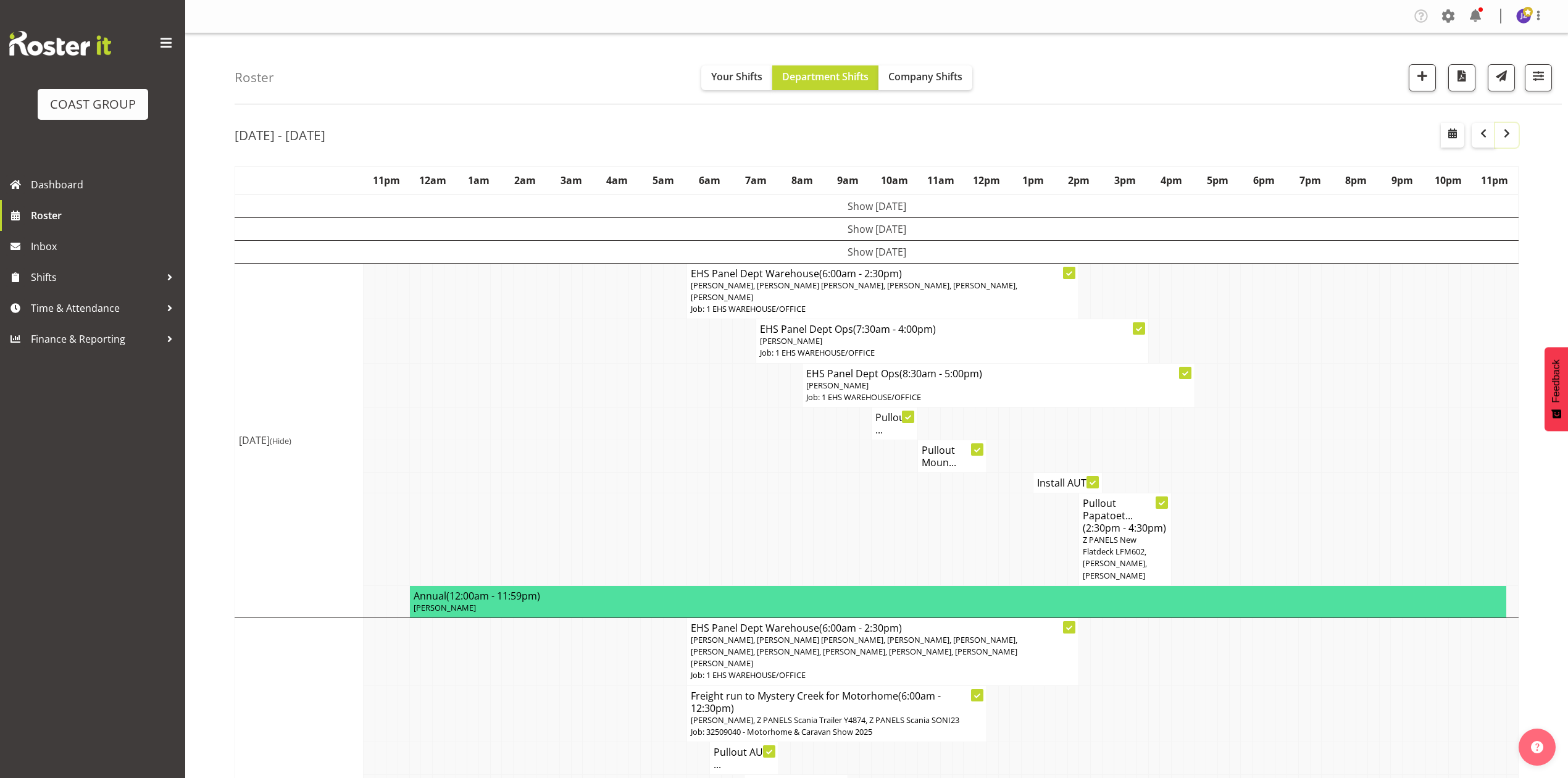
click at [1507, 139] on span "button" at bounding box center [1507, 133] width 15 height 15
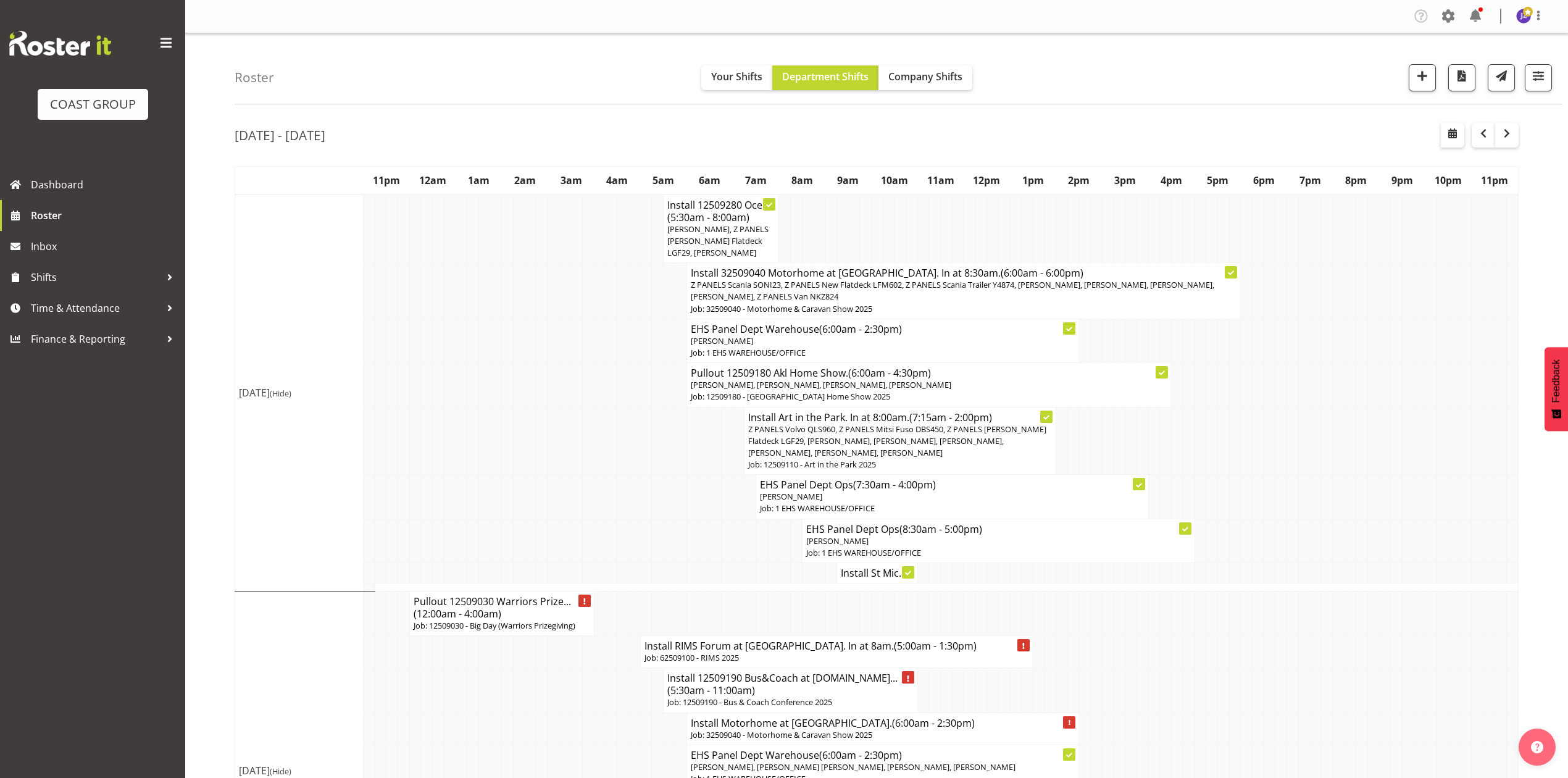
click at [1347, 419] on td at bounding box center [1350, 440] width 12 height 68
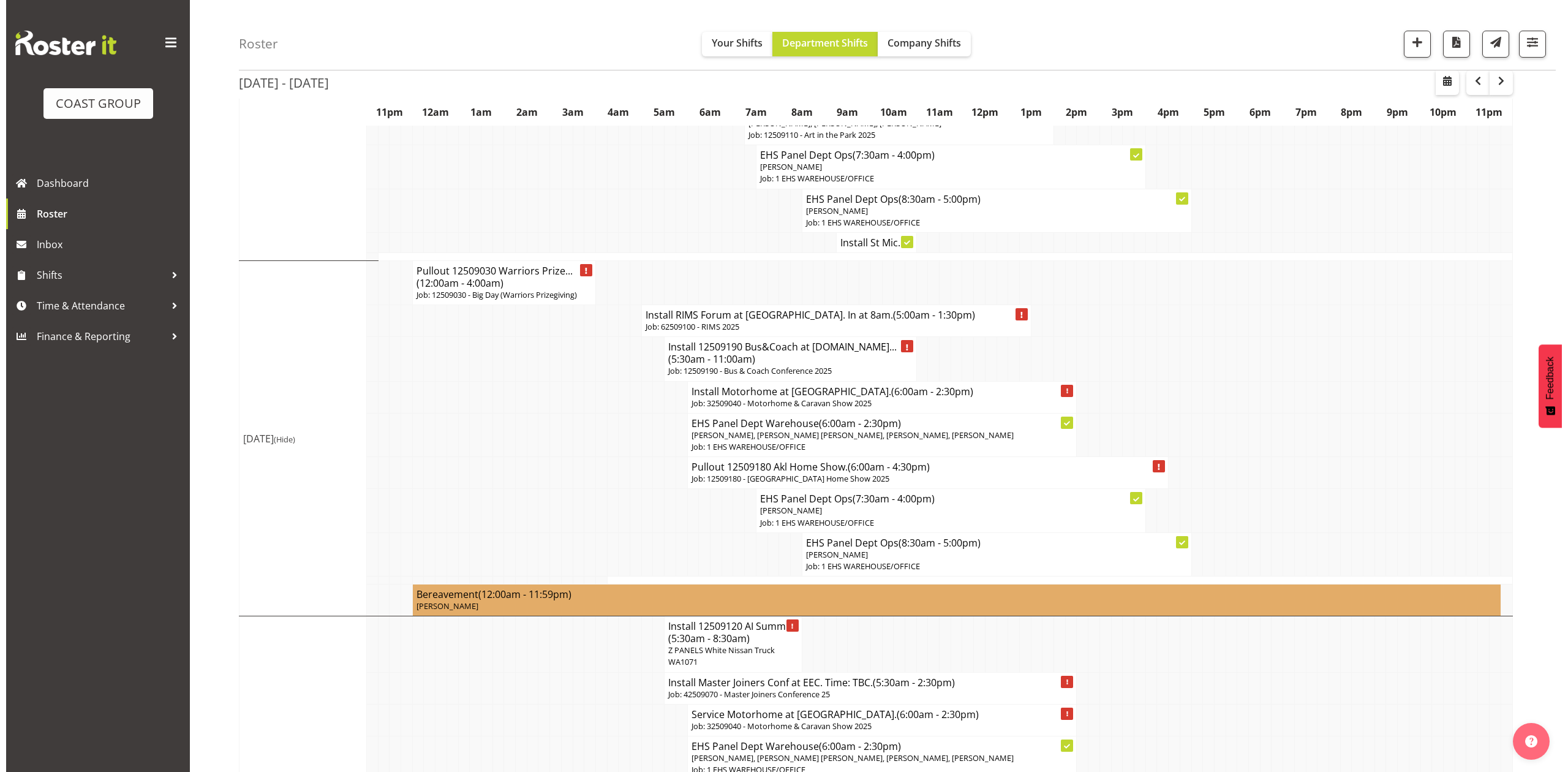
scroll to position [326, 0]
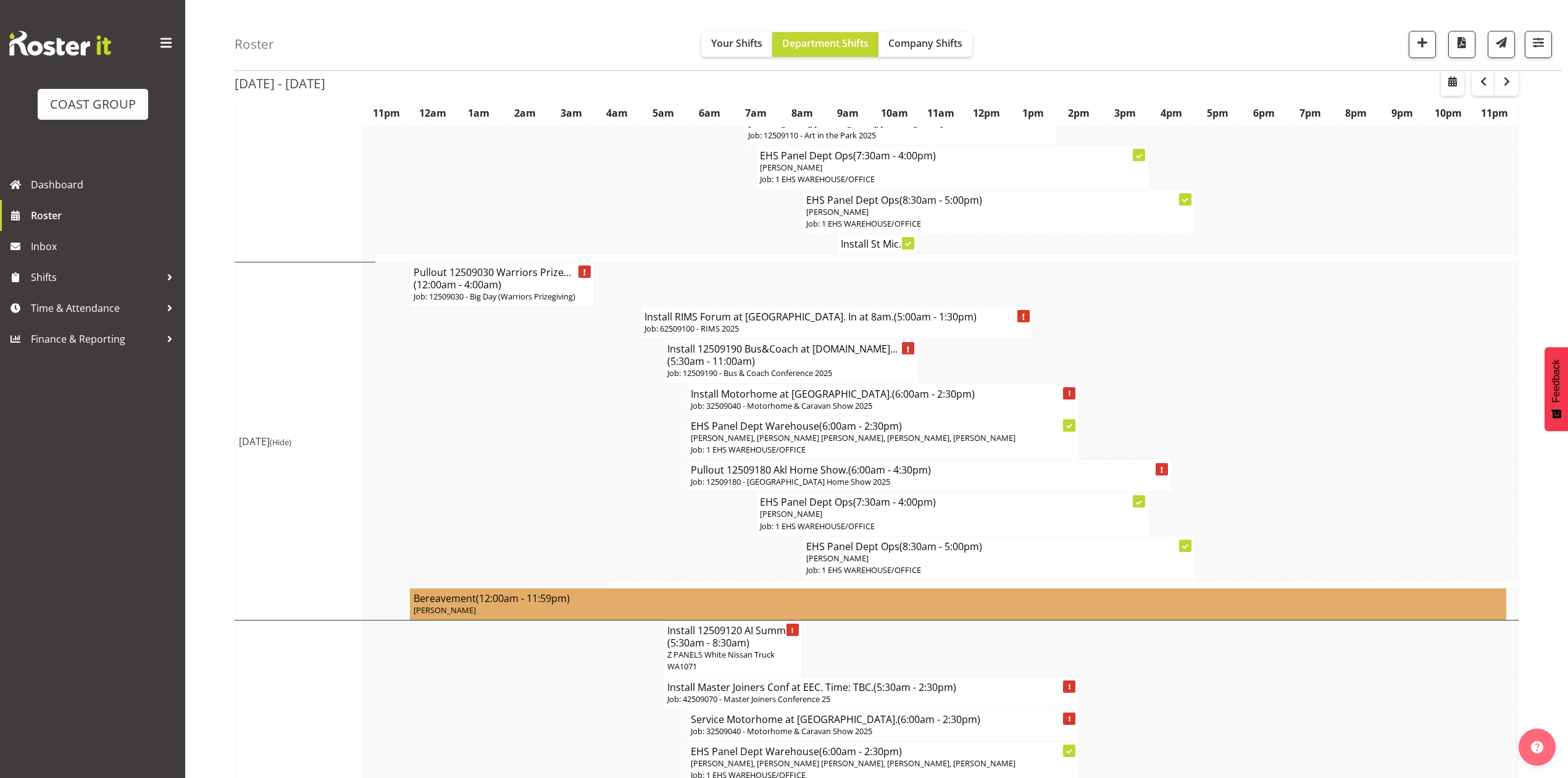
click at [816, 323] on p "Job: 62509100 - RIMS 2025" at bounding box center [837, 329] width 385 height 12
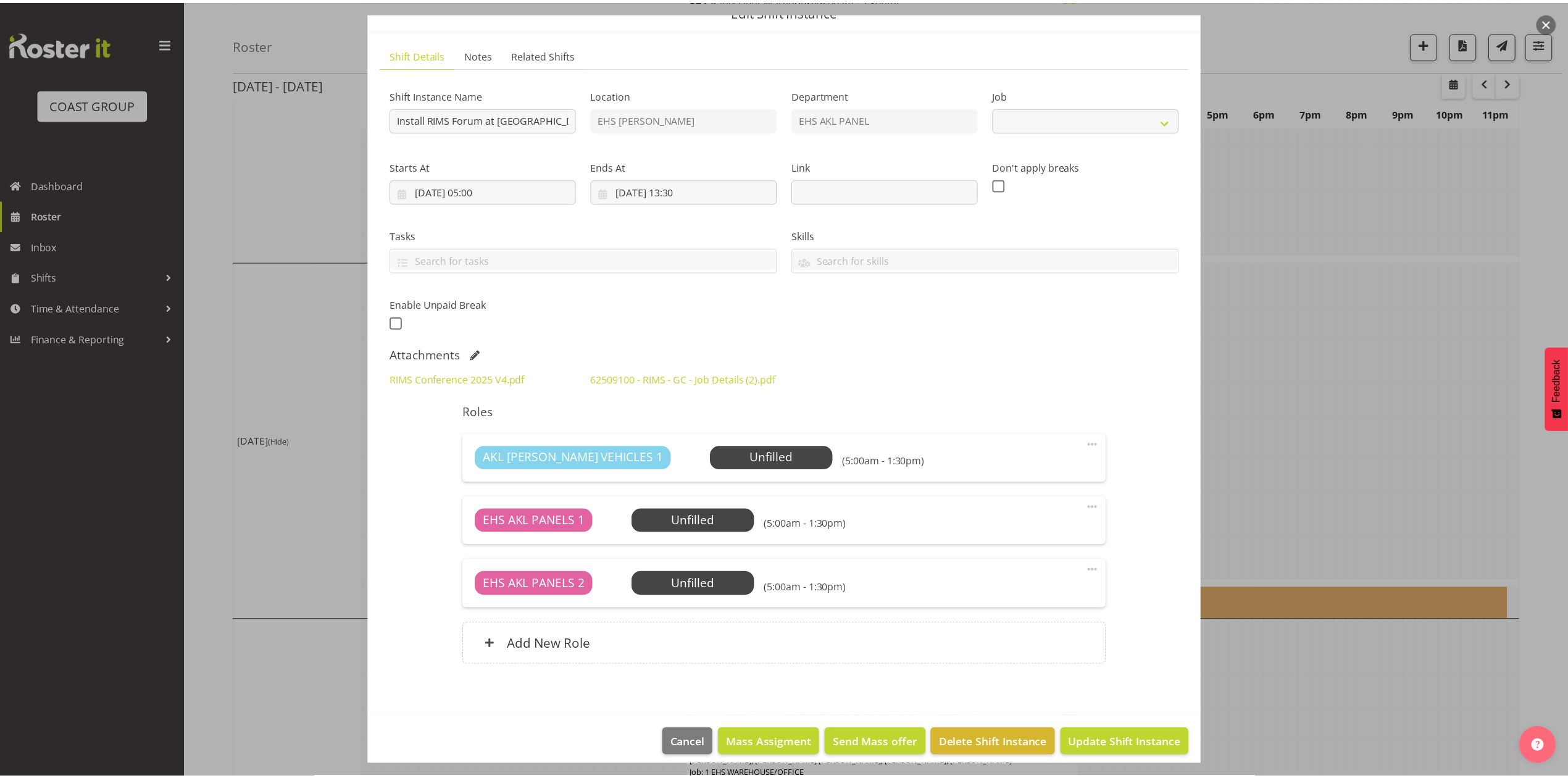
scroll to position [84, 0]
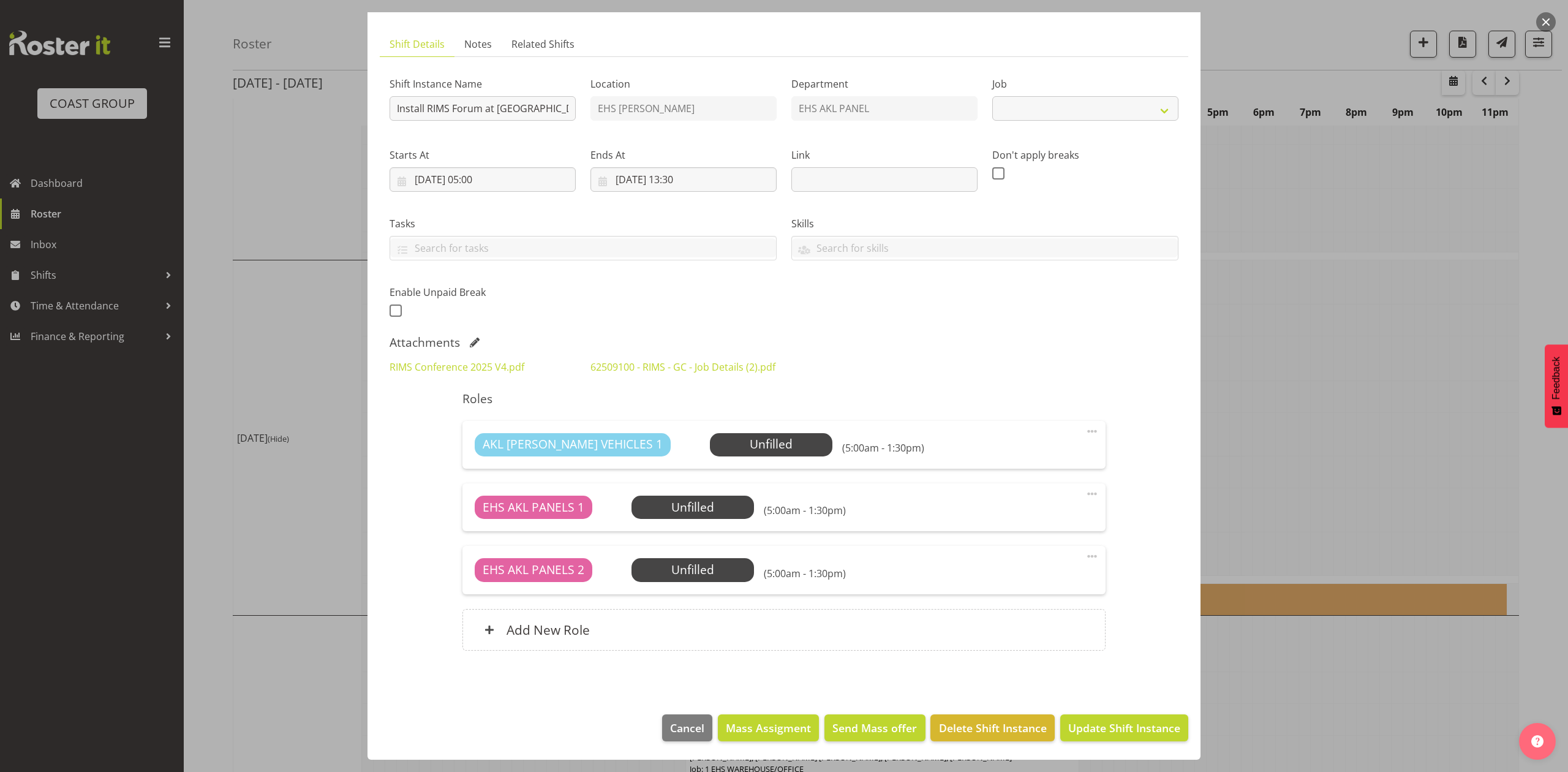
select select "9899"
click at [1260, 284] on div at bounding box center [784, 386] width 1568 height 772
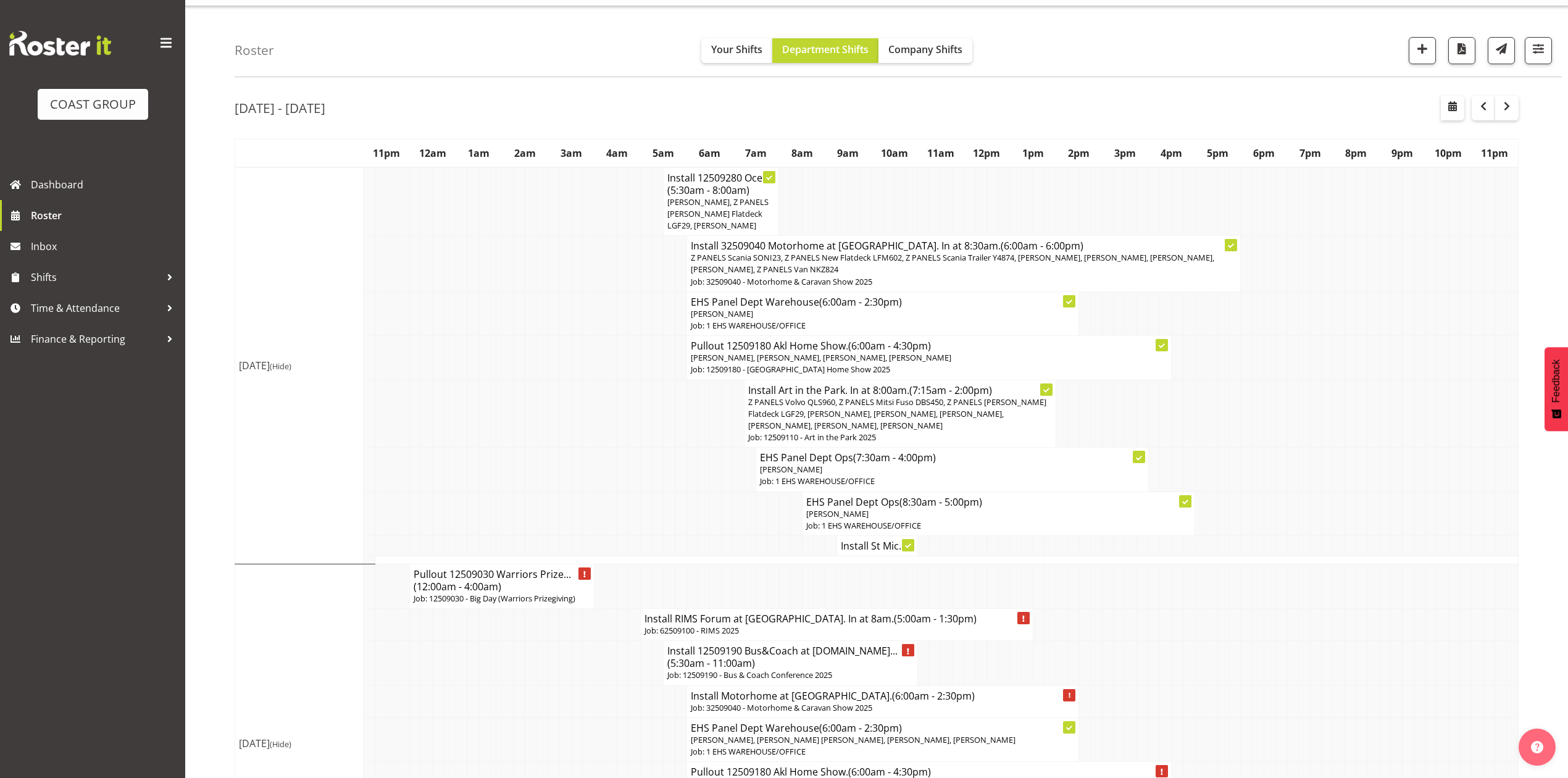
scroll to position [0, 0]
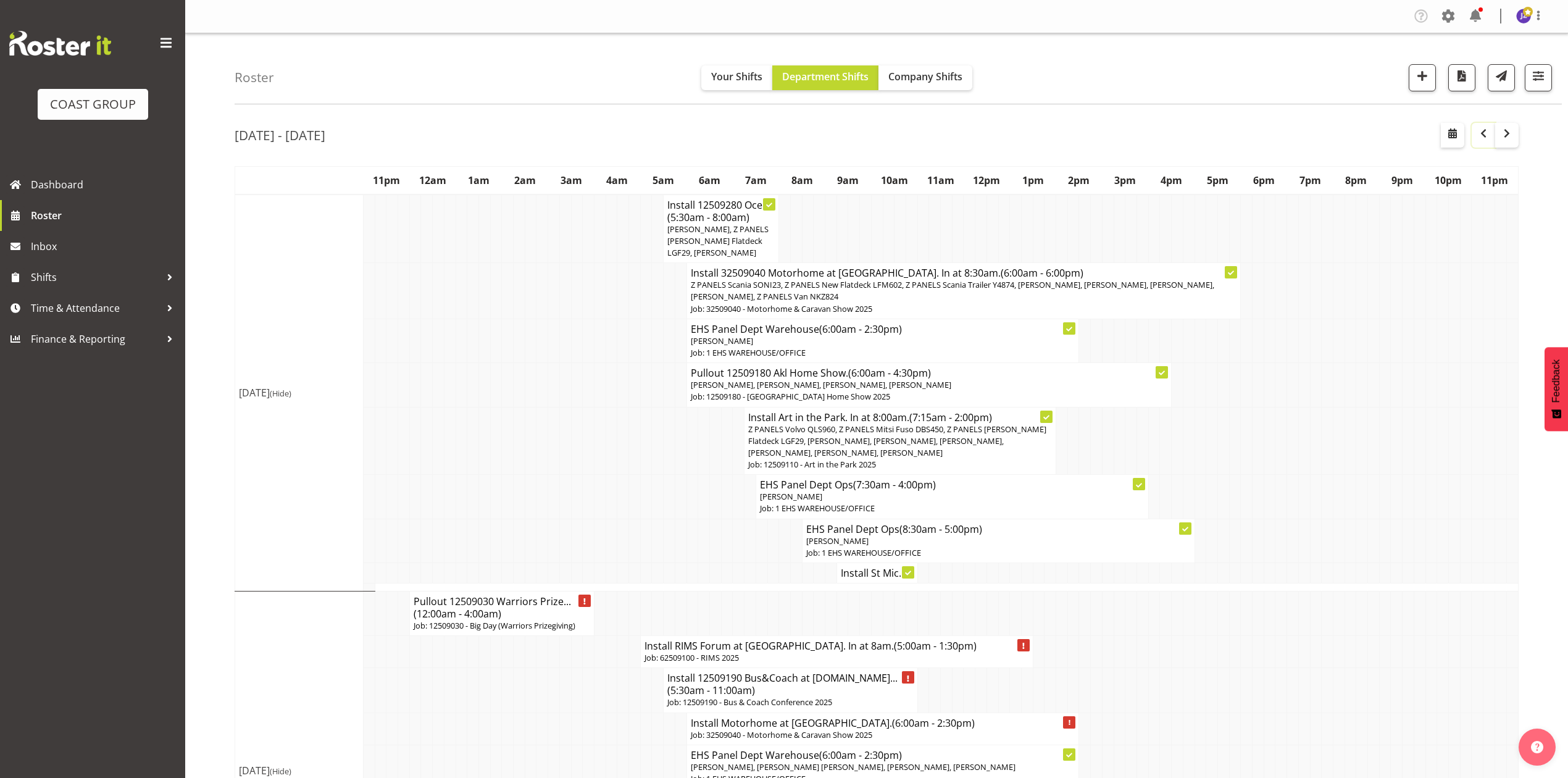
click at [1477, 128] on span "button" at bounding box center [1484, 133] width 15 height 15
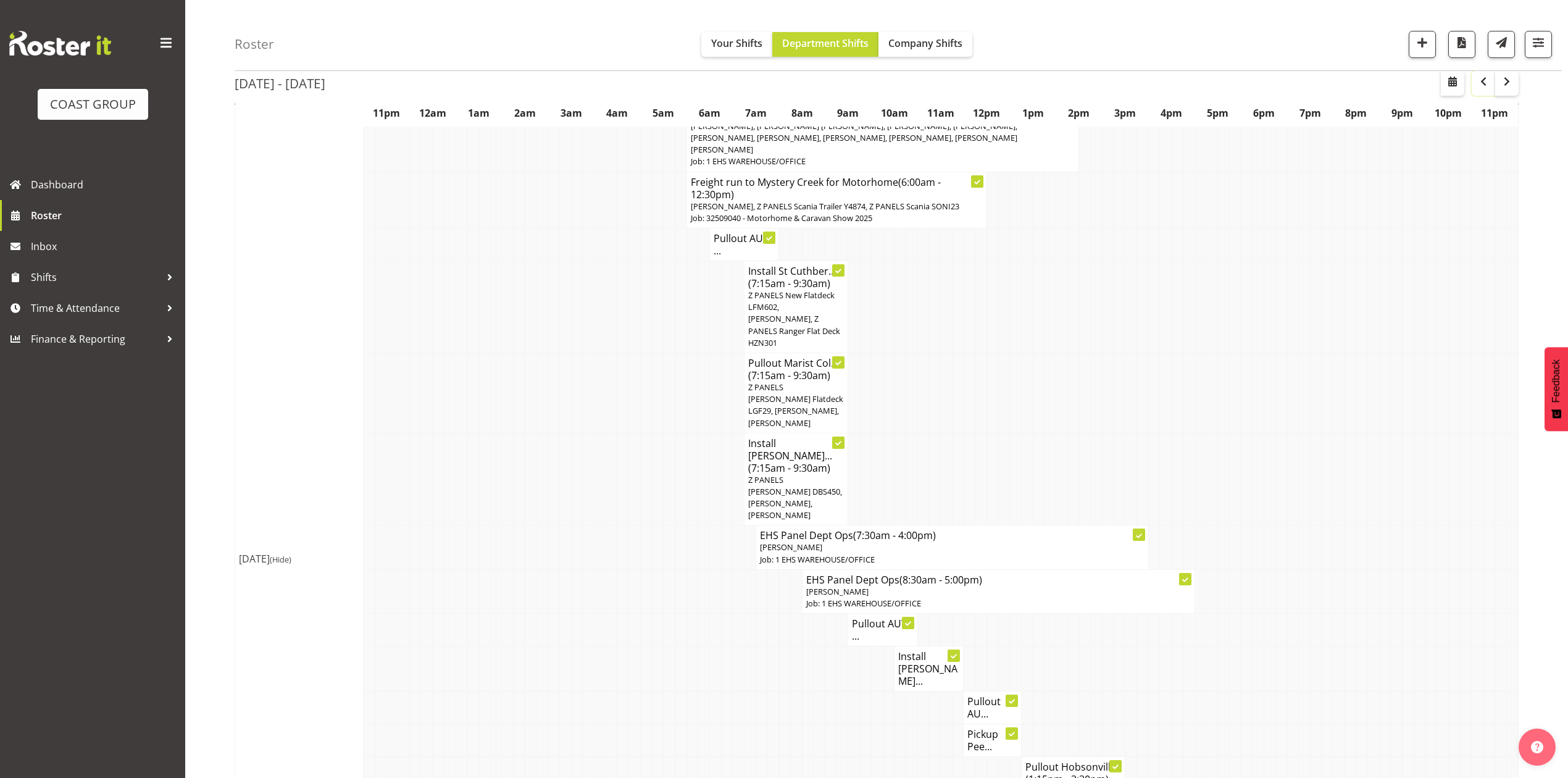
scroll to position [494, 0]
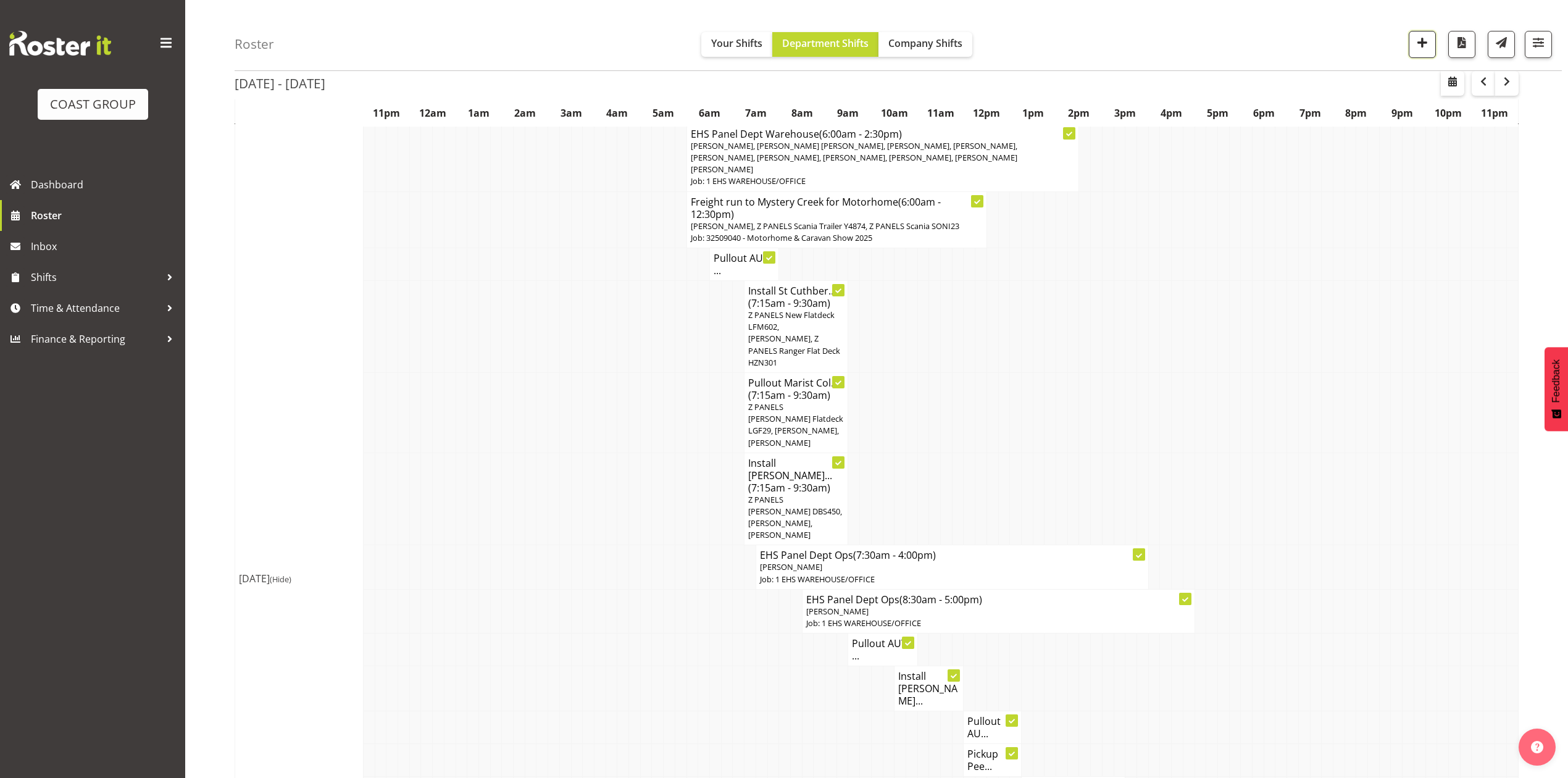
click at [1419, 45] on span "button" at bounding box center [1422, 43] width 16 height 16
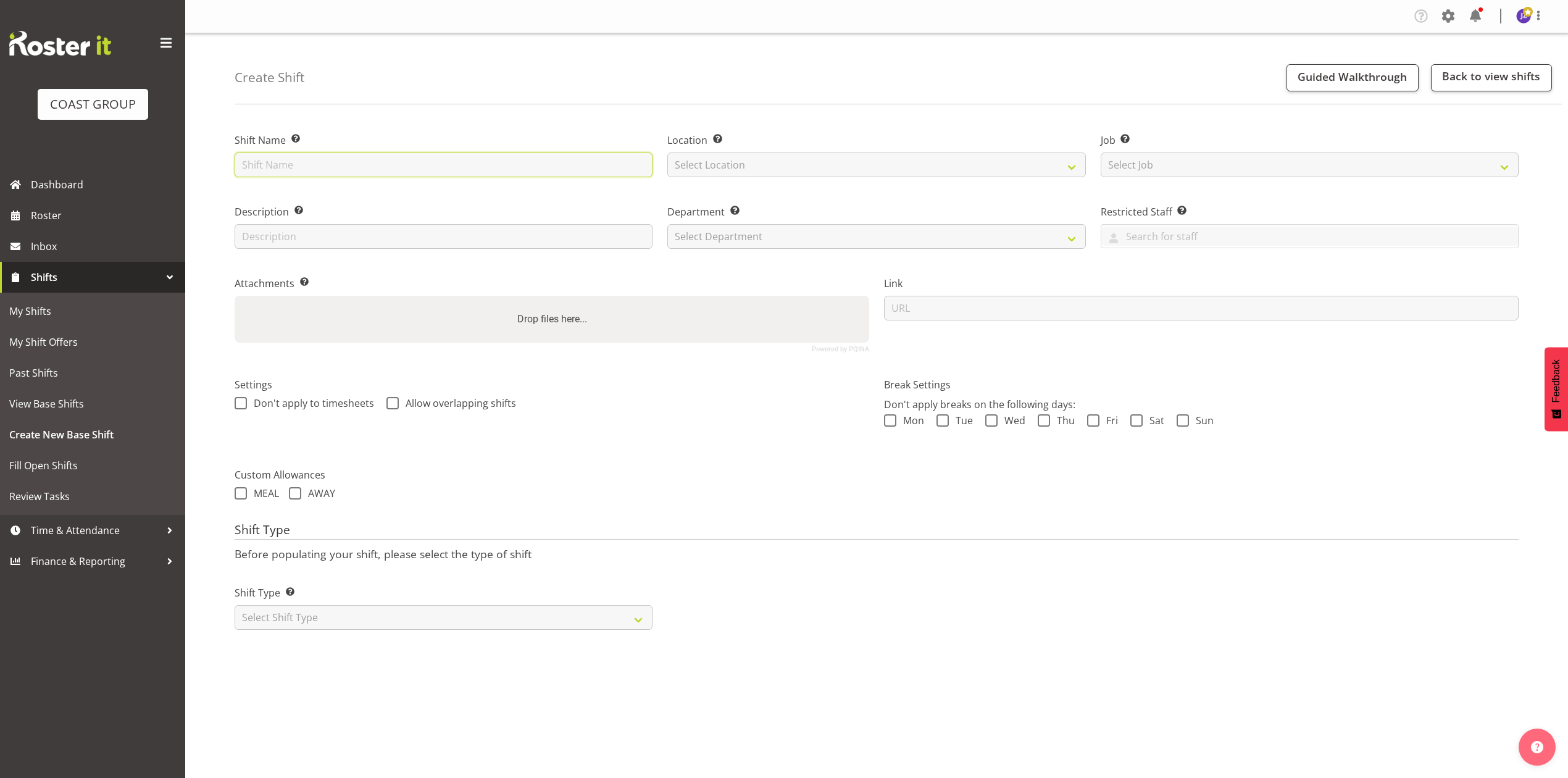
click at [431, 163] on input "text" at bounding box center [443, 165] width 418 height 25
type input "Henderson casual"
click at [768, 156] on select "Select Location EHS RYMER" at bounding box center [876, 165] width 418 height 25
select select "35"
click at [668, 153] on select "Select Location EHS RYMER" at bounding box center [876, 165] width 418 height 25
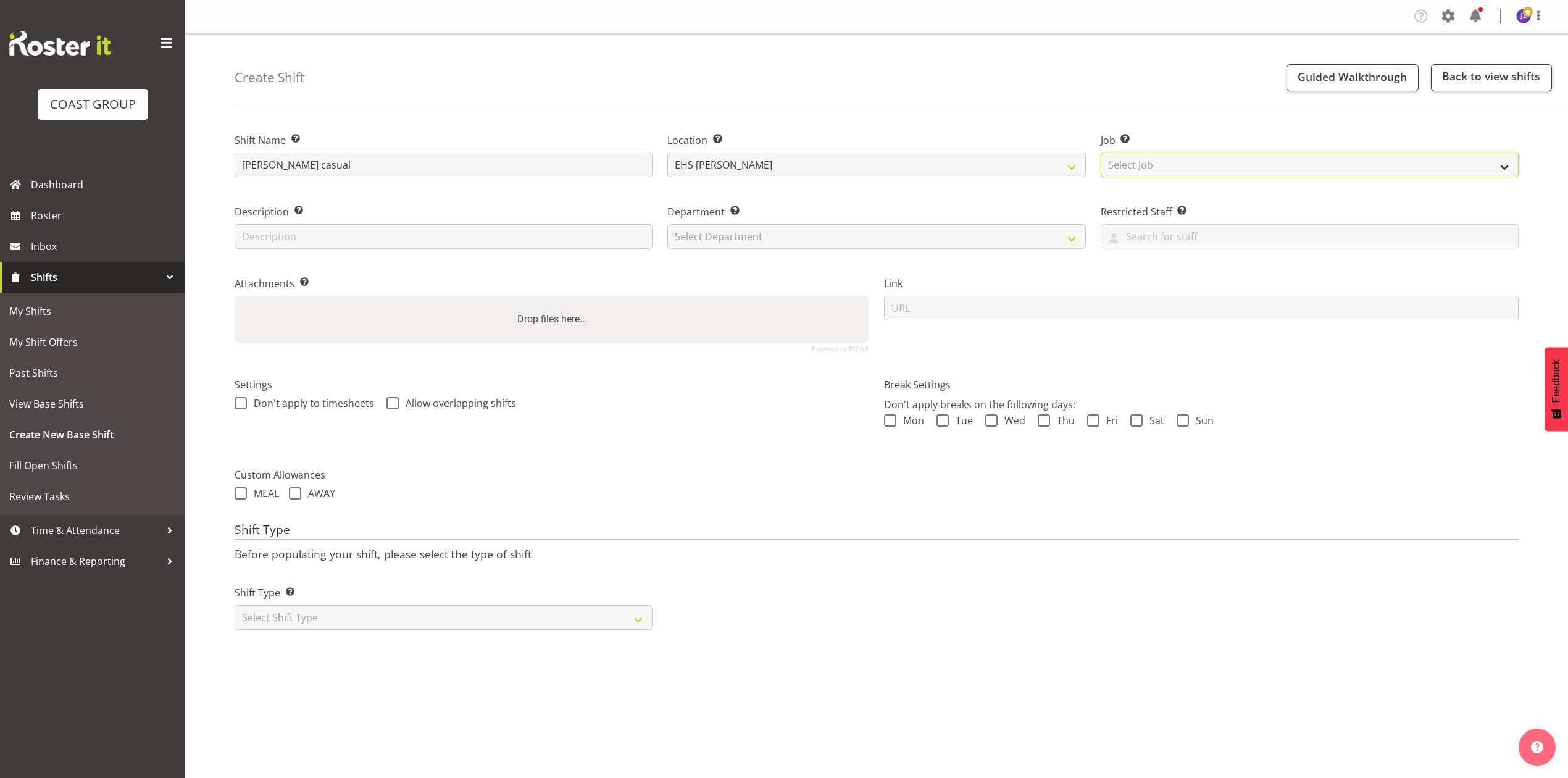
click at [1131, 156] on select "Select Job Create new job 1 Carlton Events 1 Carlton Hamilton 1 Carlton Welling…" at bounding box center [1310, 165] width 418 height 25
select select "8653"
click at [1101, 153] on select "Select Job Create new job 1 Carlton Events 1 Carlton Hamilton 1 Carlton Welling…" at bounding box center [1310, 165] width 418 height 25
click at [828, 243] on select "Select Department EHS AKL PANEL EHS AKL PANEL" at bounding box center [876, 237] width 418 height 25
select select "39"
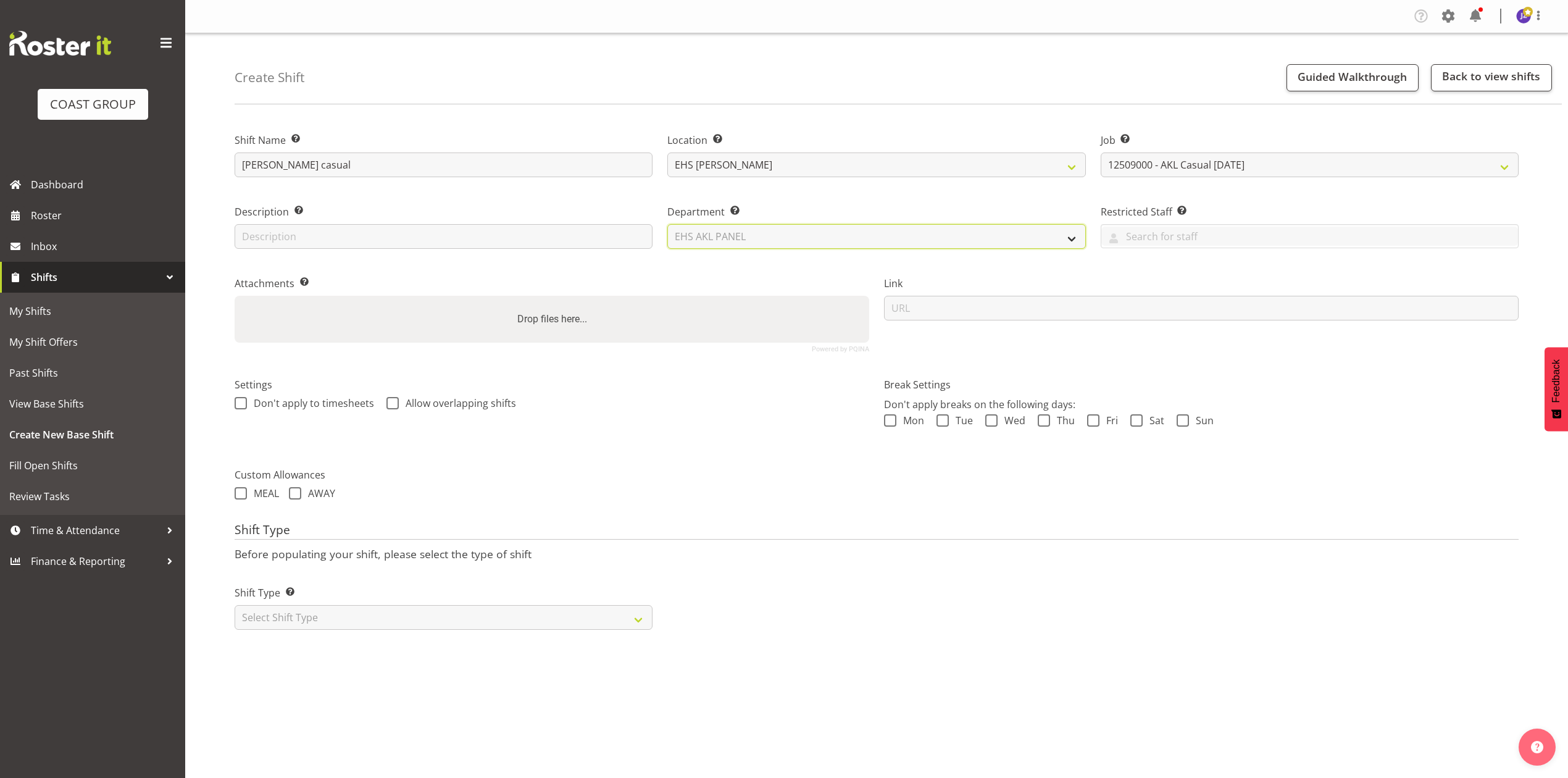
click at [668, 224] on select "Select Department EHS AKL PANEL EHS AKL PANEL" at bounding box center [876, 237] width 418 height 25
click at [763, 339] on div "Drop files here..." at bounding box center [552, 319] width 635 height 47
click at [235, 296] on input "Drop files here..." at bounding box center [552, 298] width 635 height 4
type input "C:\fakepath\SUNNYVAL-00001Q-V004.PDF"
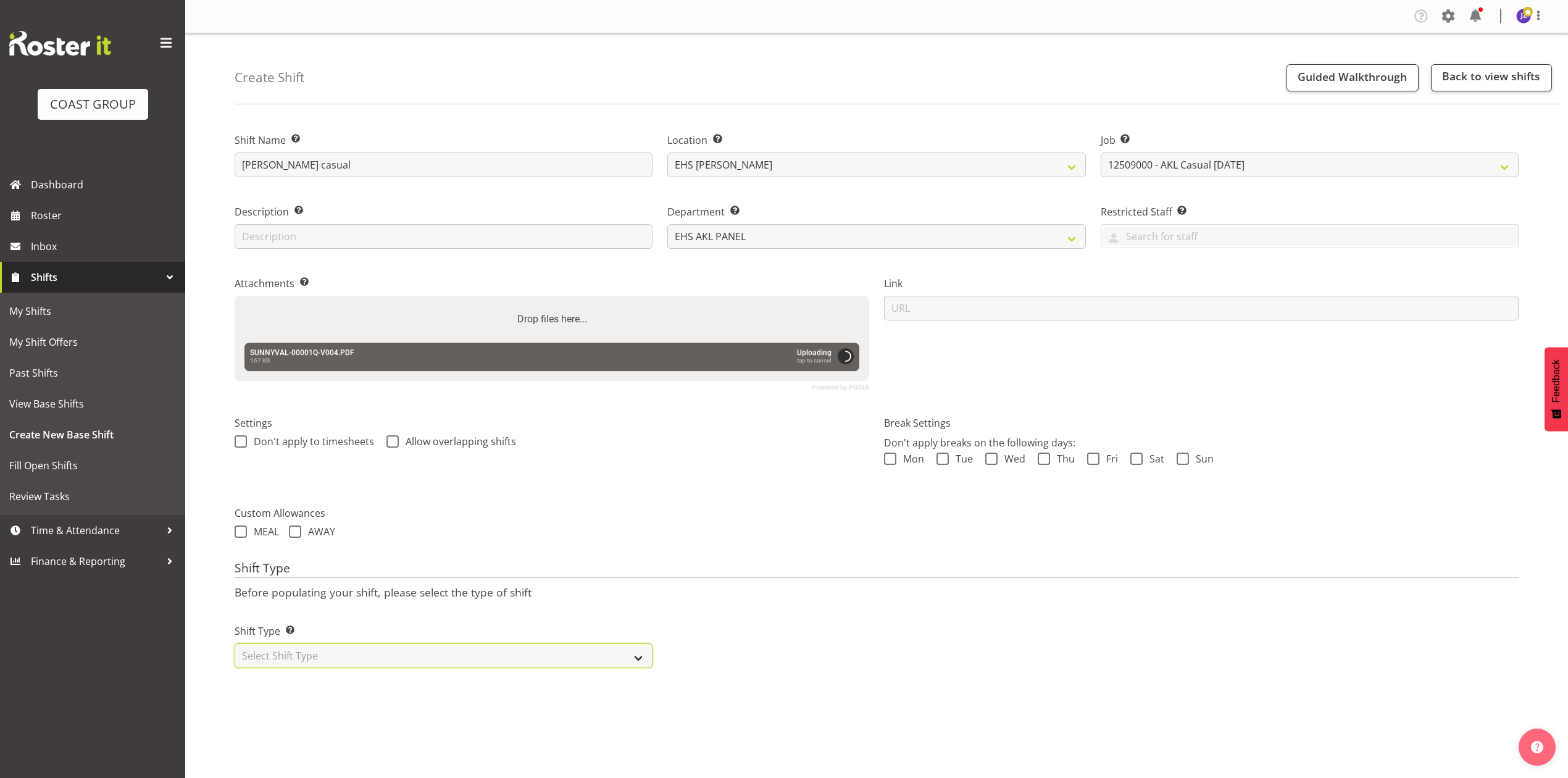
click at [470, 651] on select "Select Shift Type One Off Shift Recurring Shift Rotating Shift" at bounding box center [443, 656] width 418 height 25
select select "recurring"
click at [235, 645] on select "Select Shift Type One Off Shift Recurring Shift Rotating Shift" at bounding box center [443, 656] width 418 height 25
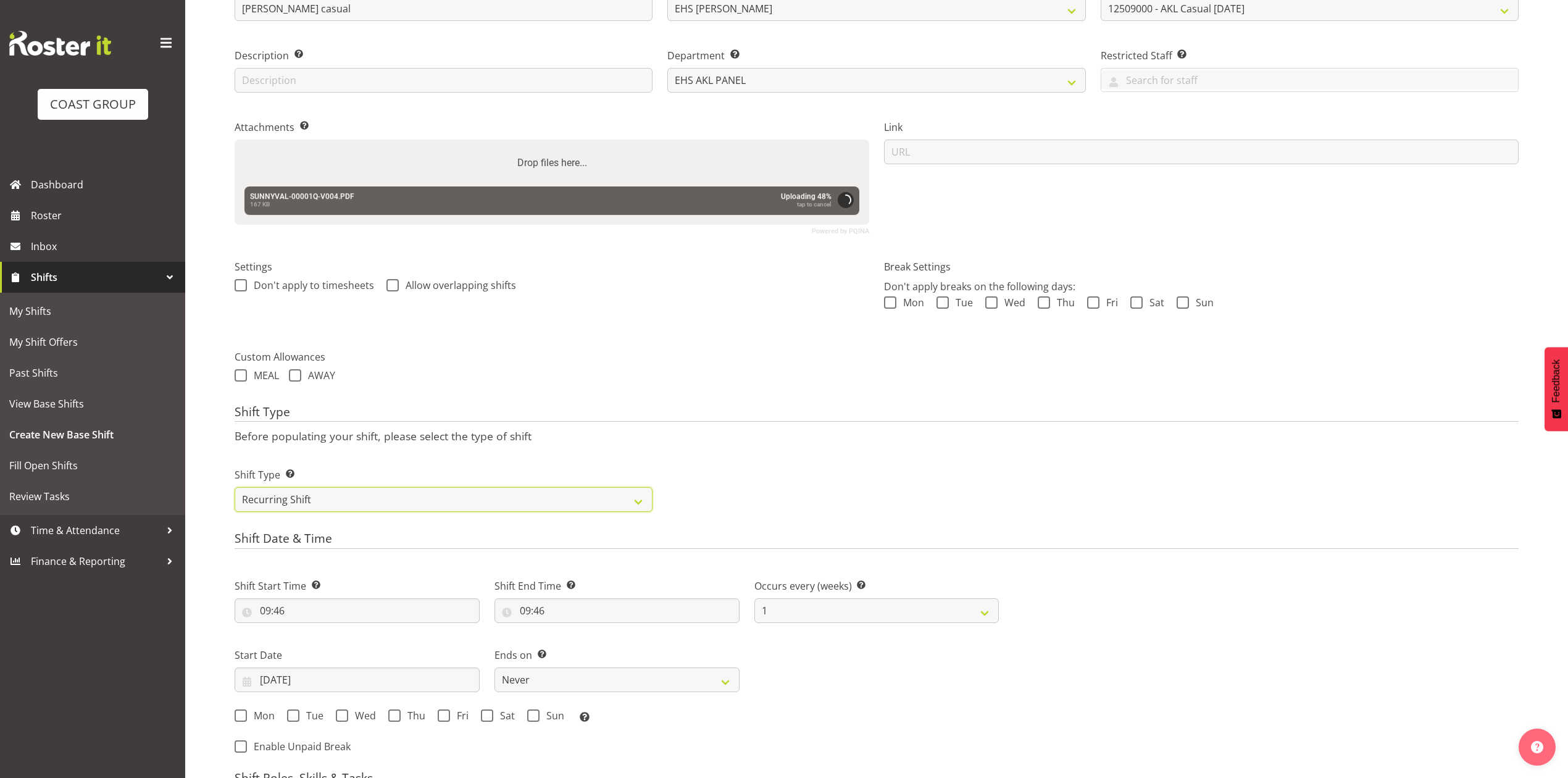
scroll to position [433, 0]
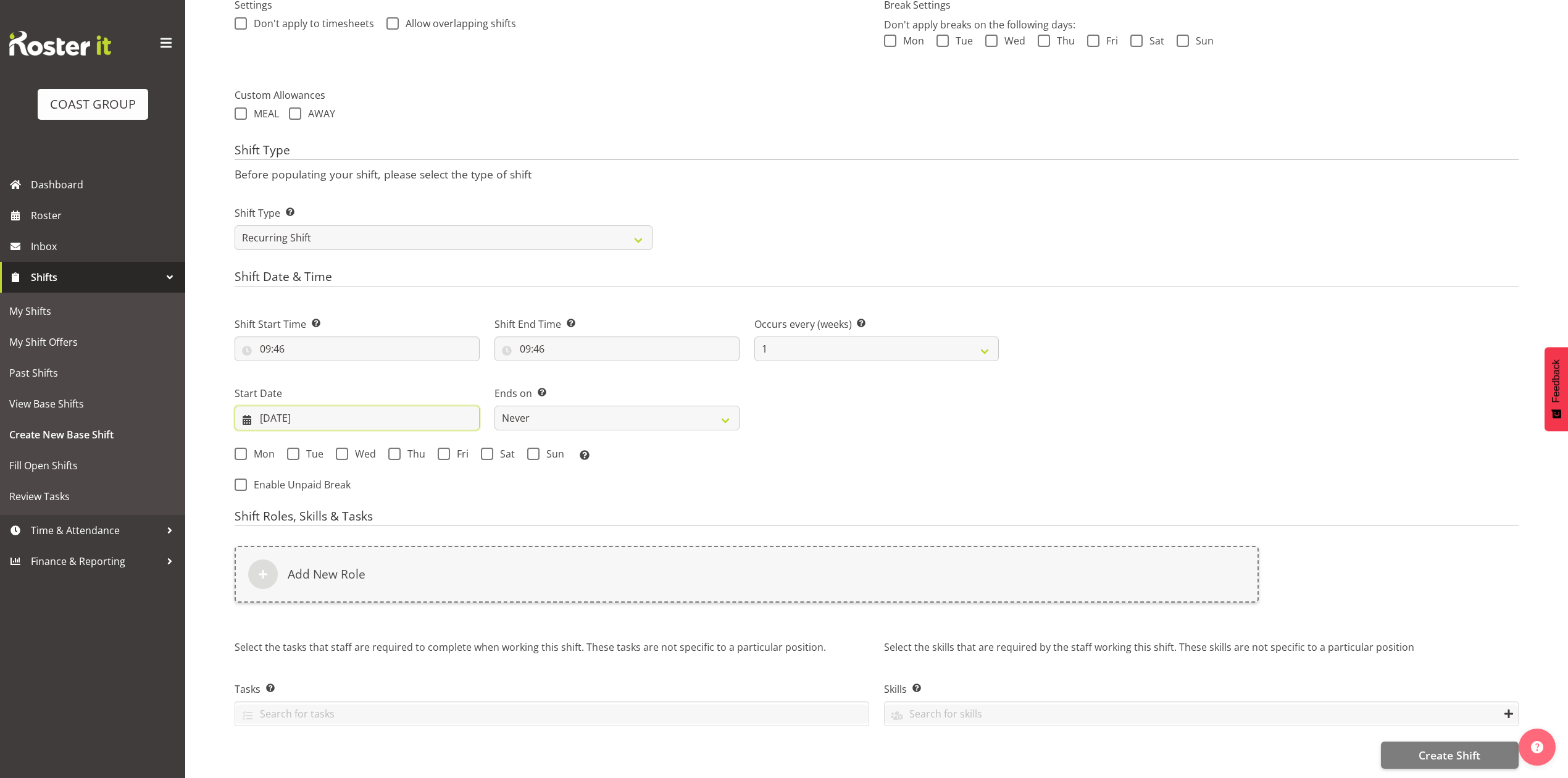
click at [279, 406] on input "11/09/2025" at bounding box center [357, 418] width 245 height 25
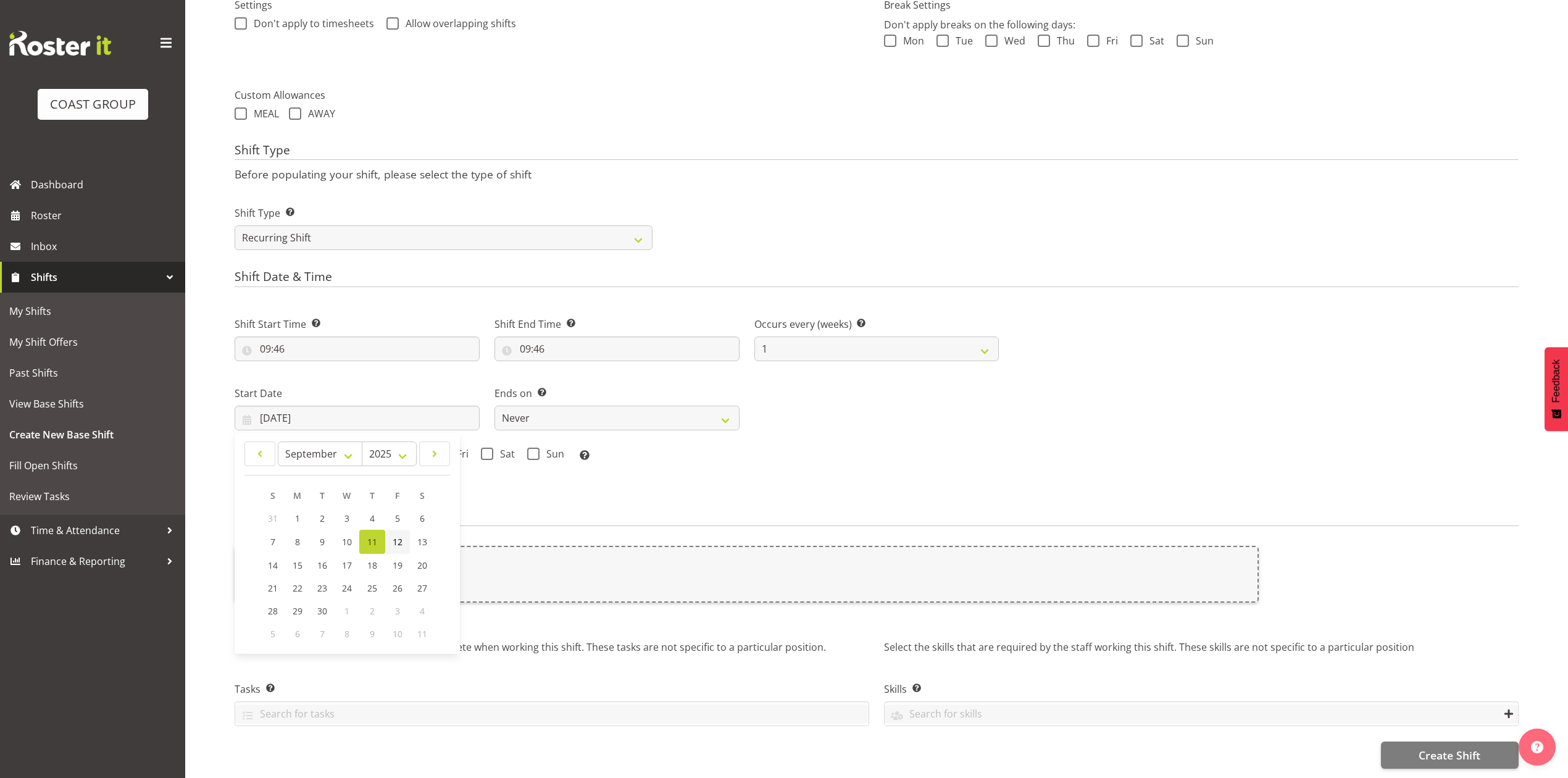
click at [385, 530] on link "12" at bounding box center [398, 542] width 25 height 24
type input "12/09/2025"
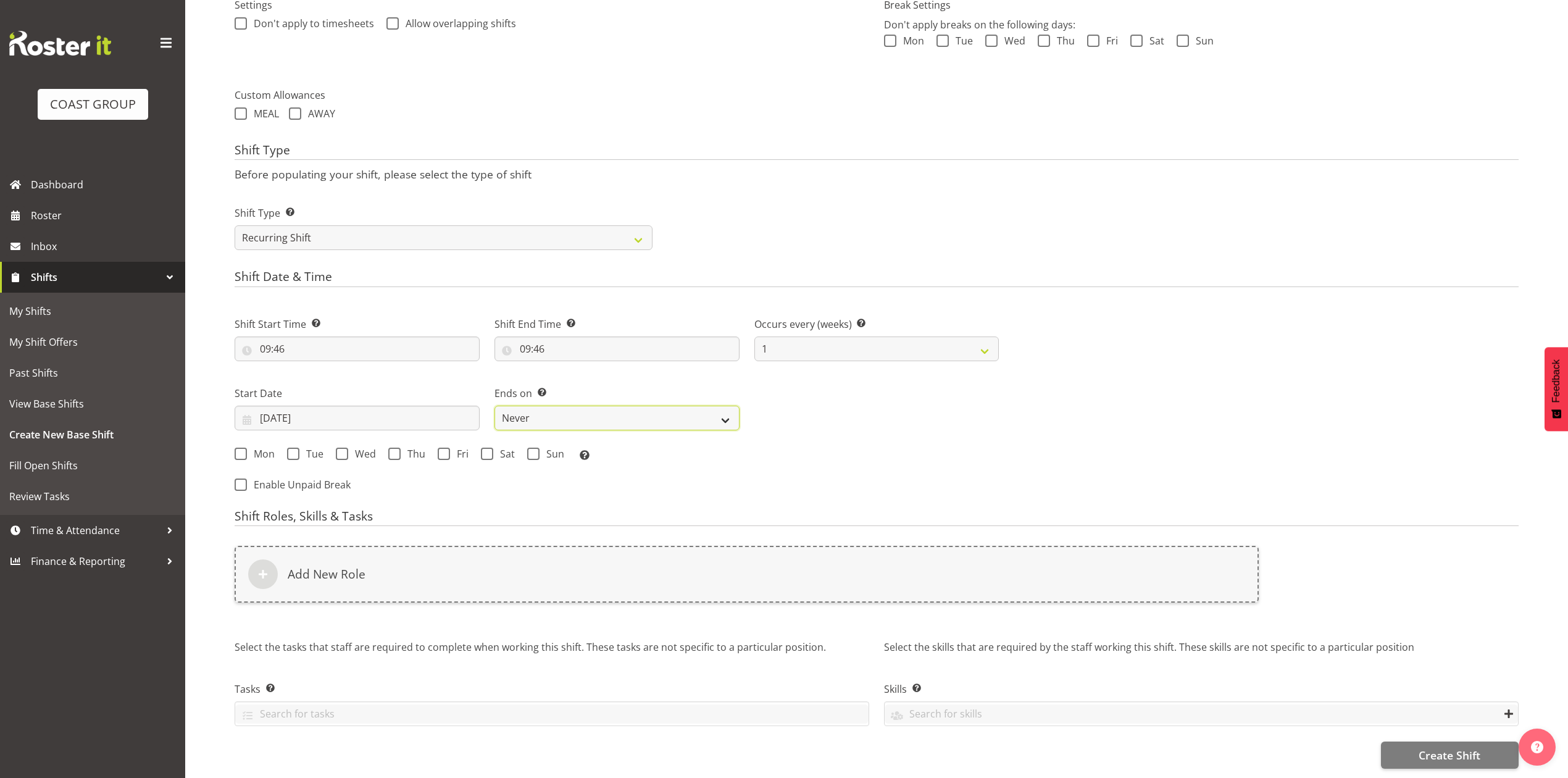
click at [535, 410] on select "Never On Date" at bounding box center [617, 418] width 245 height 25
select select "date"
click at [494, 406] on select "Never On Date" at bounding box center [617, 418] width 245 height 25
click at [788, 406] on input "11/09/2025" at bounding box center [877, 418] width 245 height 25
click at [956, 536] on span "13" at bounding box center [961, 542] width 10 height 12
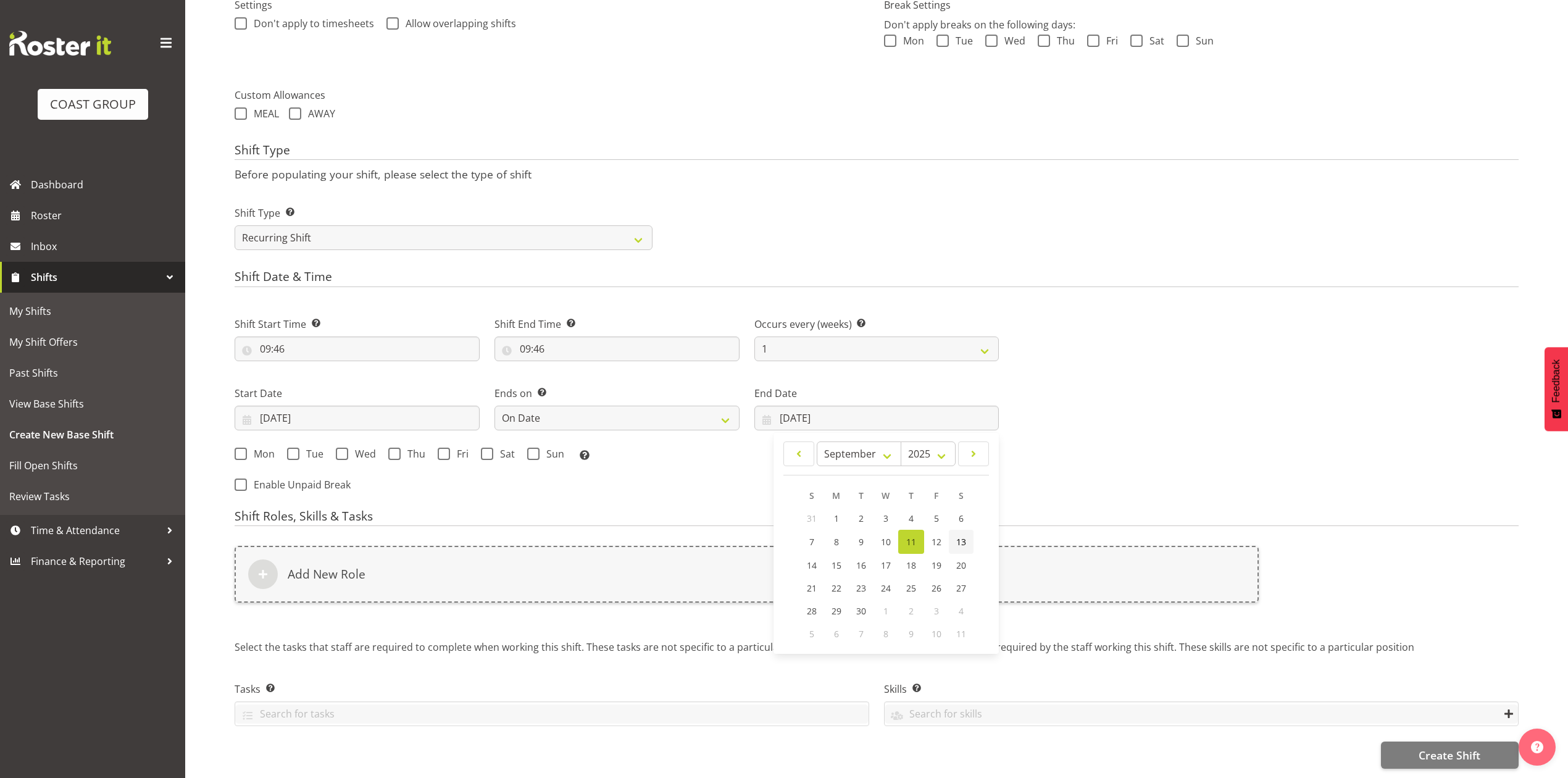
type input "13/09/2025"
click at [440, 448] on span at bounding box center [444, 454] width 12 height 12
click at [440, 450] on input "Fri" at bounding box center [442, 453] width 8 height 8
checkbox input "true"
click at [498, 448] on span "Sat" at bounding box center [504, 454] width 22 height 12
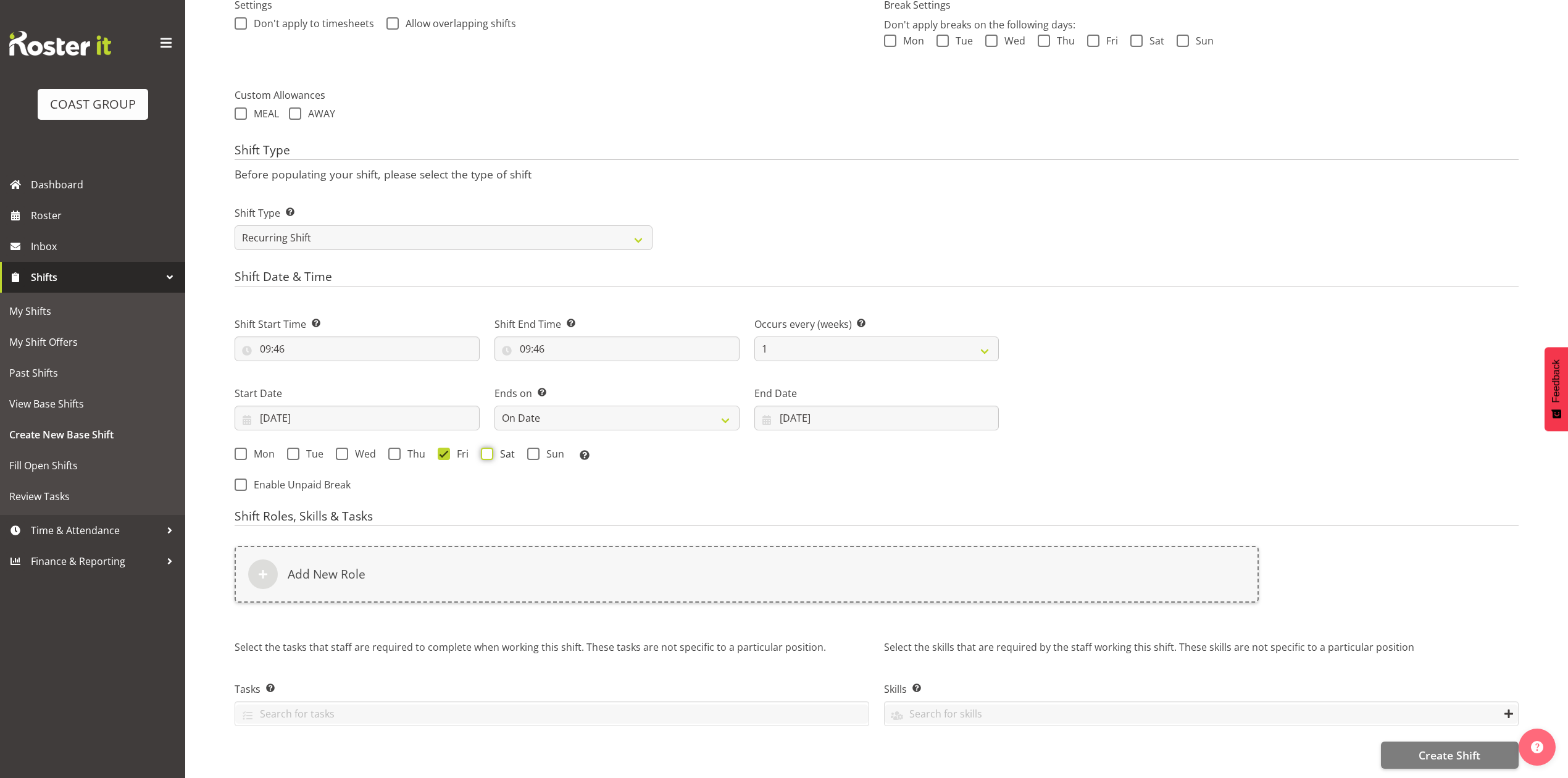
click at [489, 450] on input "Sat" at bounding box center [484, 453] width 8 height 8
checkbox input "true"
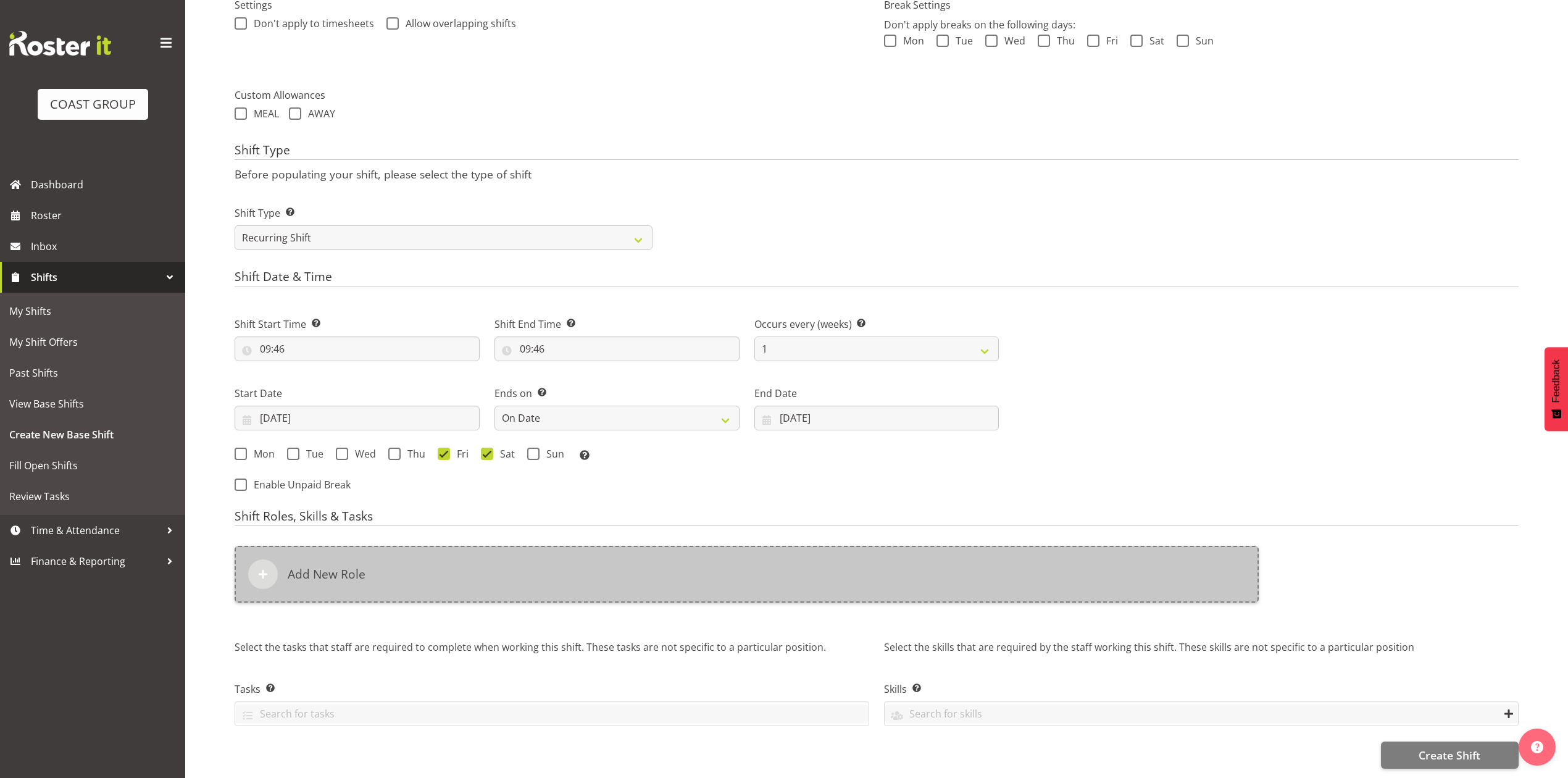
click at [509, 578] on div "Add New Role" at bounding box center [747, 574] width 1024 height 57
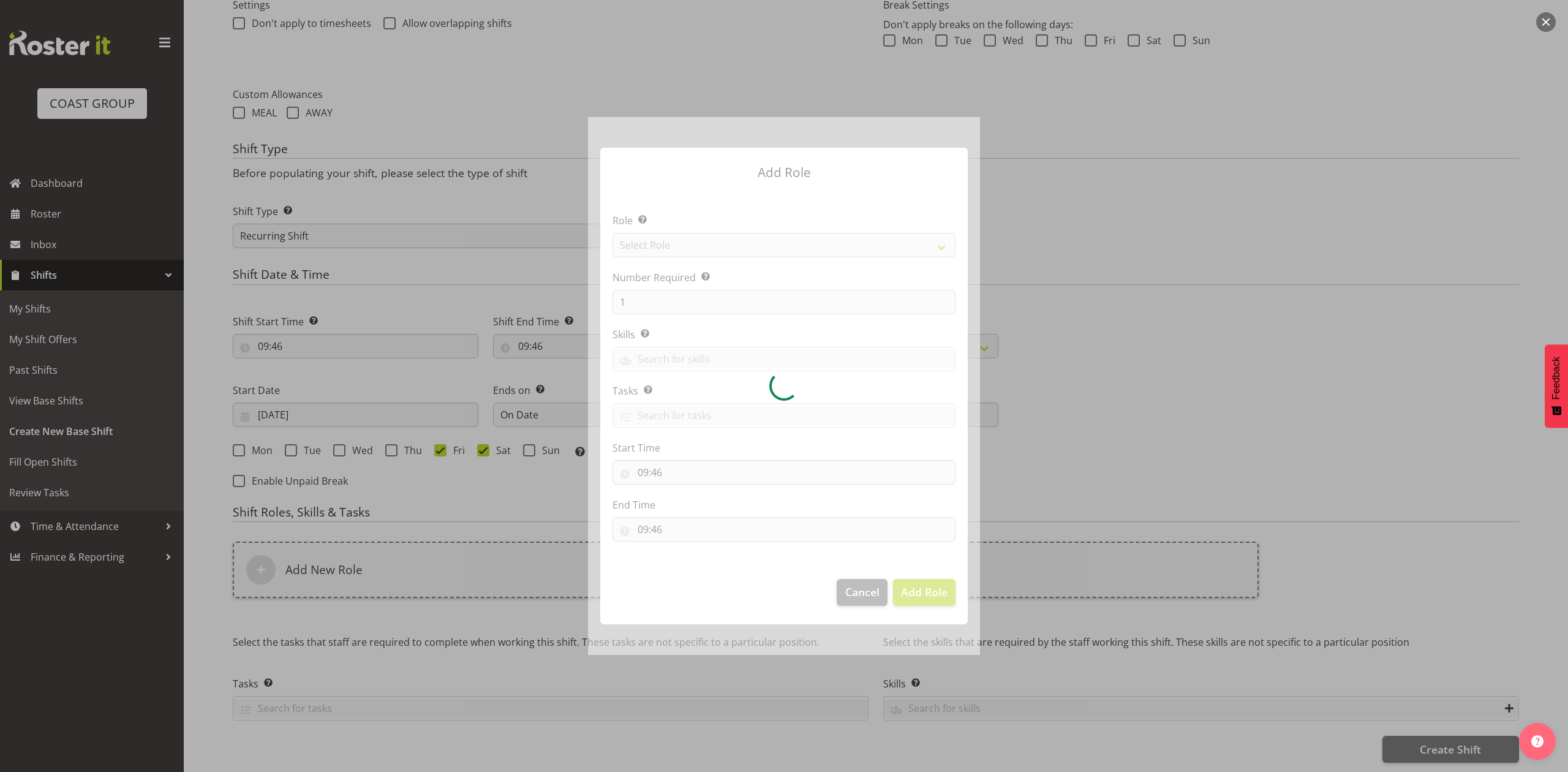
click at [727, 236] on div at bounding box center [784, 386] width 392 height 538
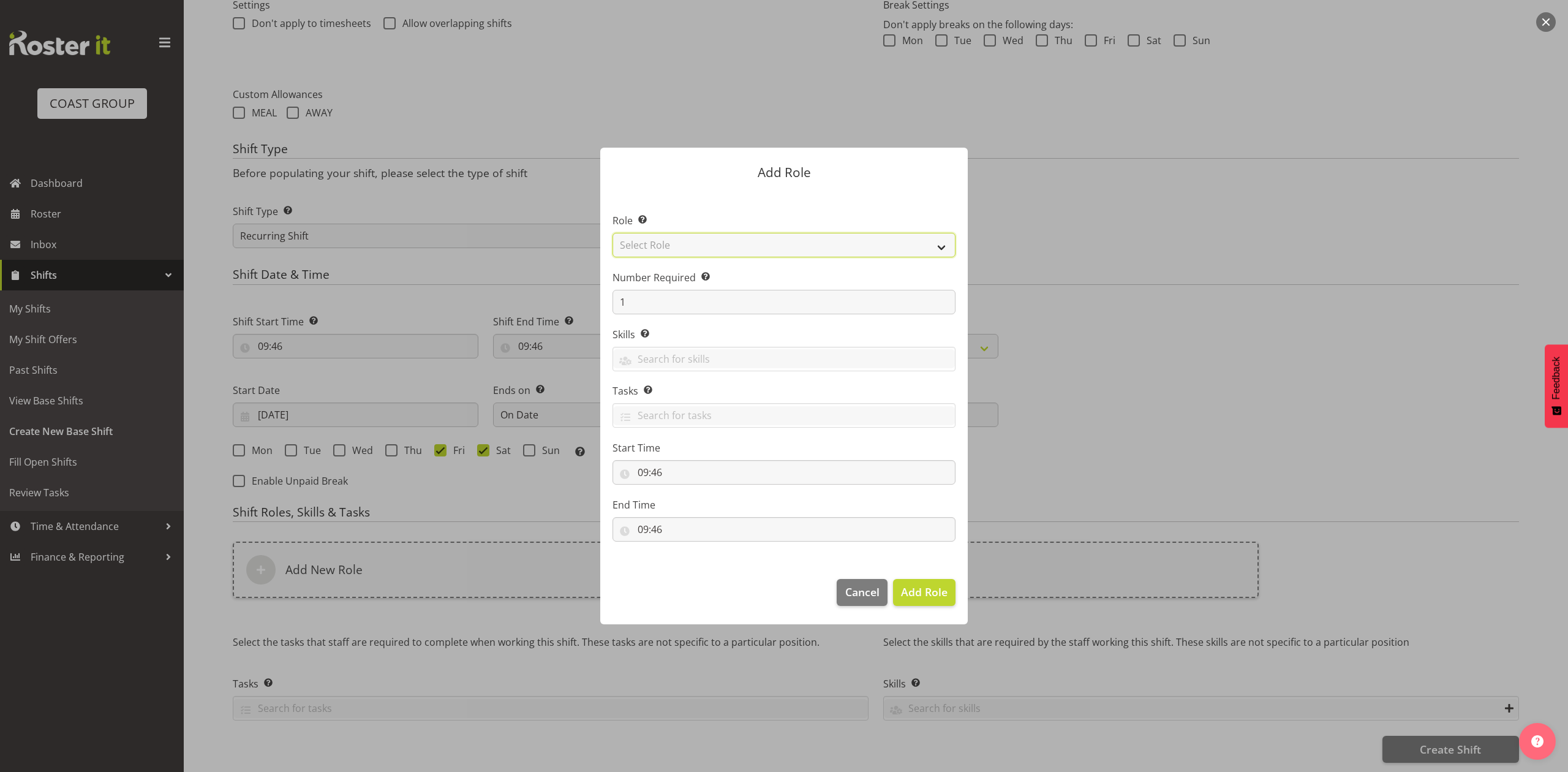
click at [727, 236] on select "Select Role ACCOUNT MANAGER ACCOUNT MANAGER DW ACCOUNTS AKL DIANNA VEHICLES AKL…" at bounding box center [783, 245] width 343 height 25
select select "81"
click at [612, 233] on select "Select Role ACCOUNT MANAGER ACCOUNT MANAGER DW ACCOUNTS AKL DIANNA VEHICLES AKL…" at bounding box center [783, 245] width 343 height 25
click at [924, 591] on span "Add Role" at bounding box center [924, 592] width 46 height 15
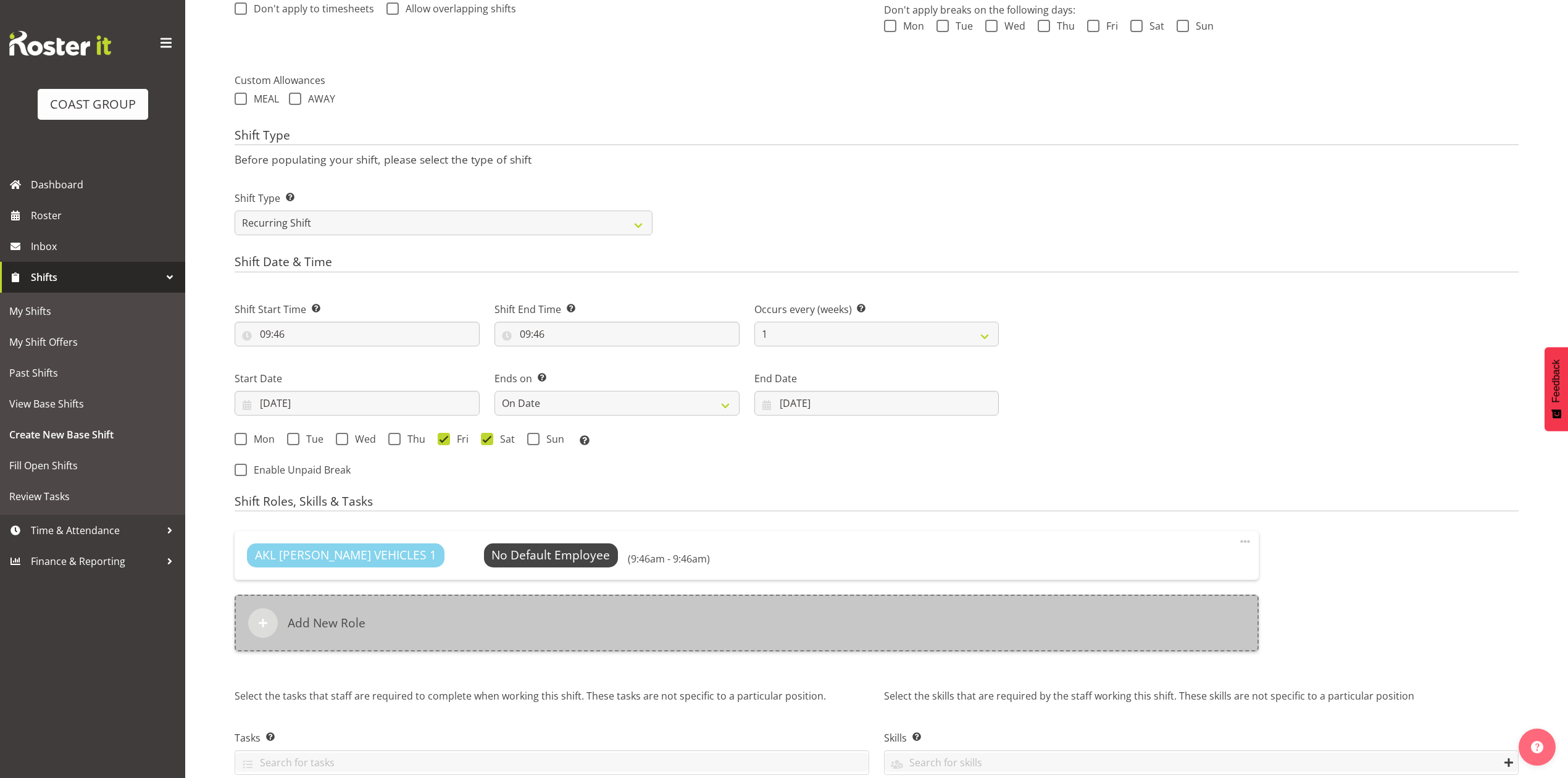
click at [646, 616] on div "Add New Role" at bounding box center [747, 623] width 1024 height 57
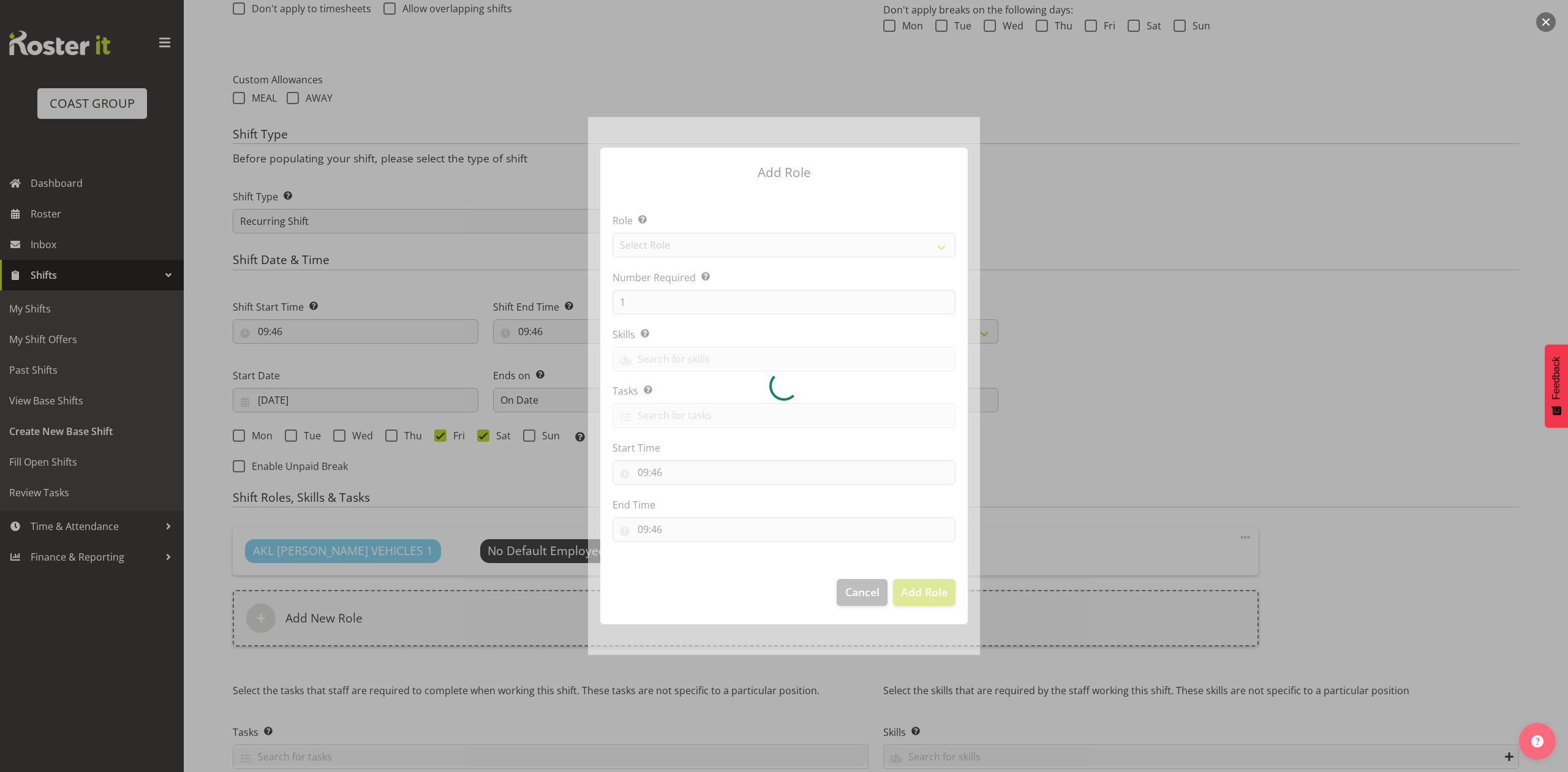
drag, startPoint x: 717, startPoint y: 227, endPoint x: 712, endPoint y: 237, distance: 11.2
click at [715, 229] on div at bounding box center [784, 386] width 392 height 538
click at [704, 244] on div at bounding box center [784, 386] width 392 height 538
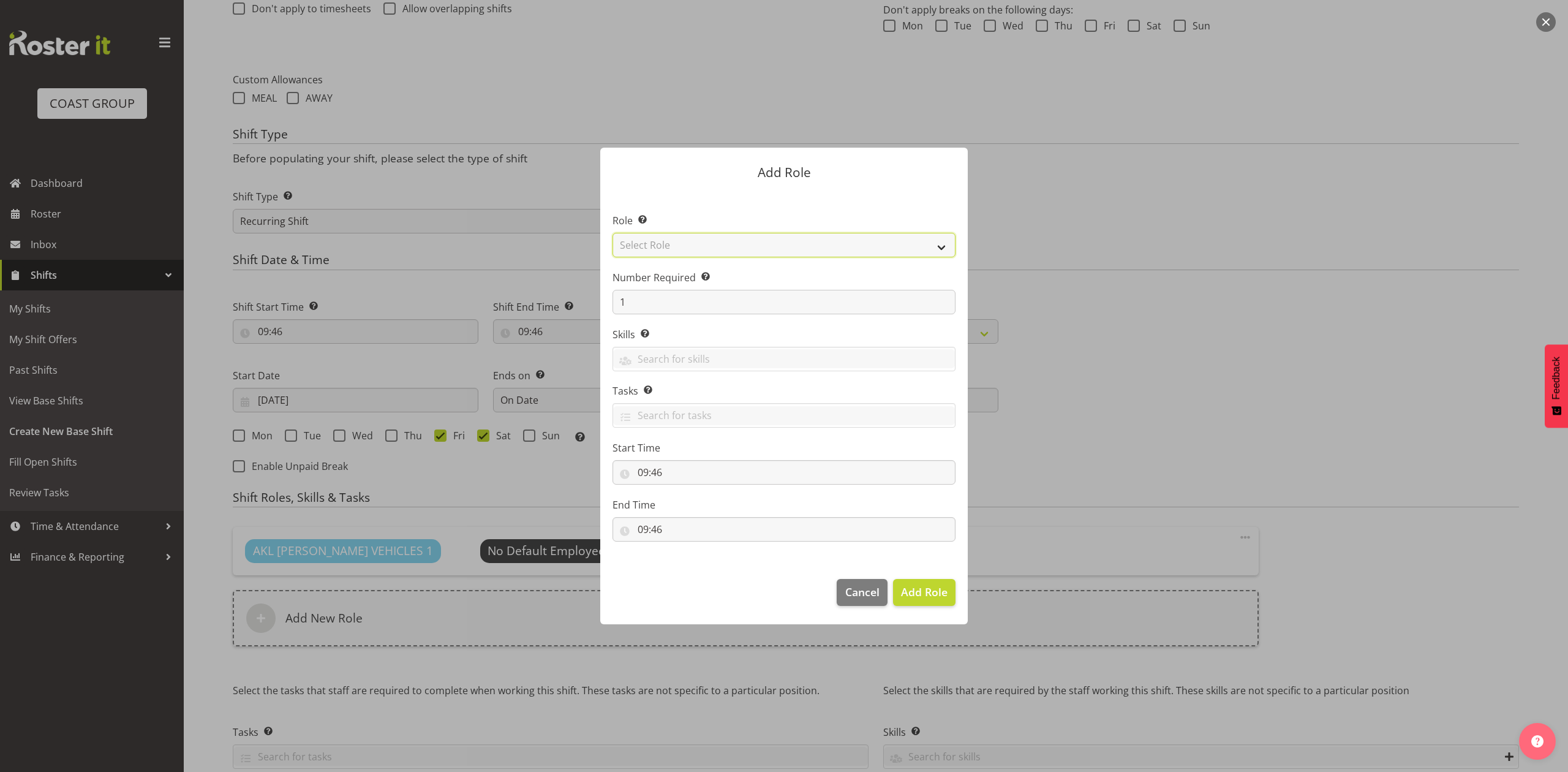
click at [703, 247] on select "Select Role ACCOUNT MANAGER ACCOUNT MANAGER DW ACCOUNTS AKL DIANNA VEHICLES AKL…" at bounding box center [783, 245] width 343 height 25
select select "188"
click at [612, 233] on select "Select Role ACCOUNT MANAGER ACCOUNT MANAGER DW ACCOUNTS AKL DIANNA VEHICLES AKL…" at bounding box center [783, 245] width 343 height 25
click at [701, 292] on input "1" at bounding box center [783, 302] width 343 height 25
type input "2"
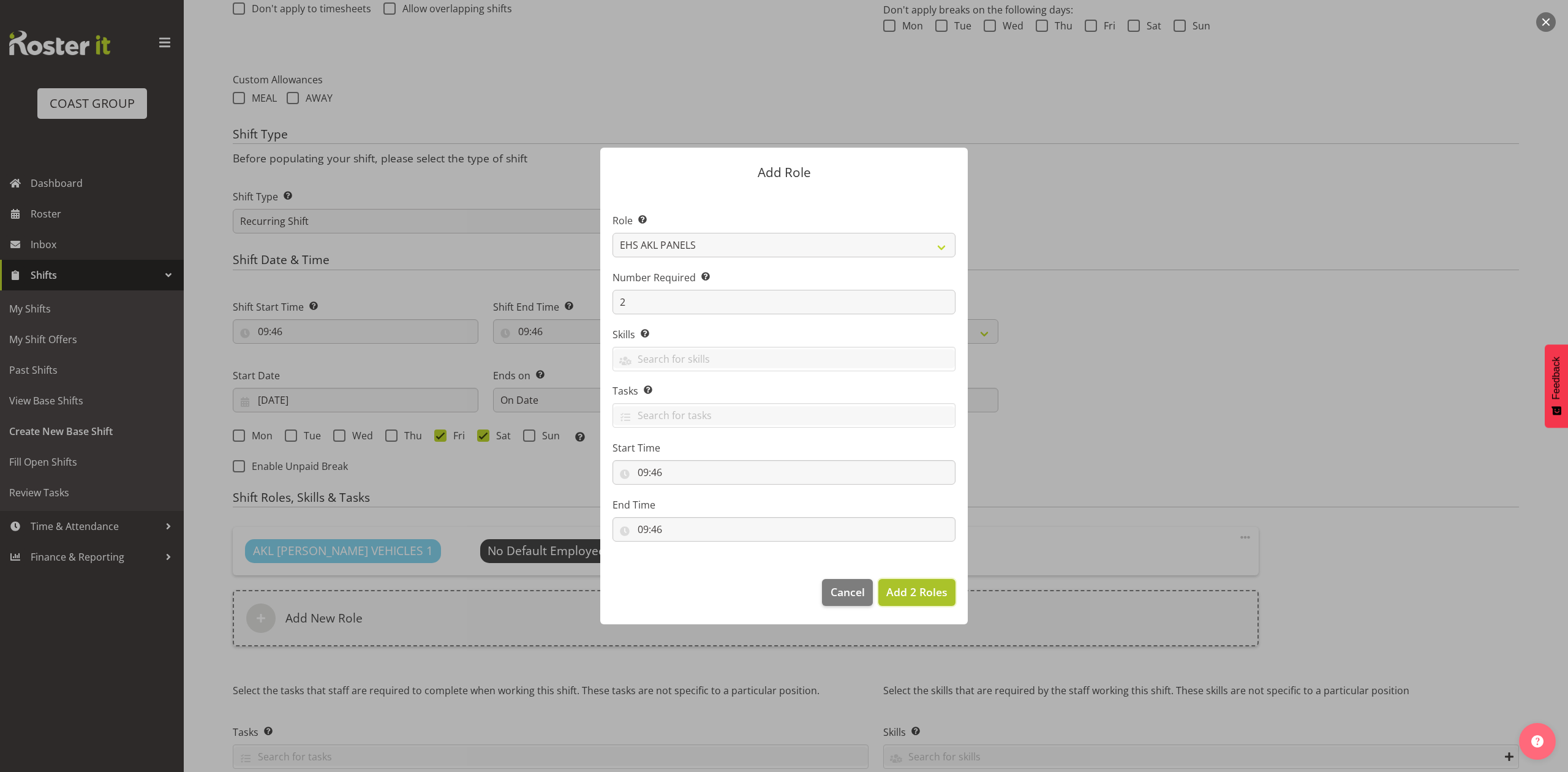
click at [896, 592] on span "Add 2 Roles" at bounding box center [917, 592] width 61 height 15
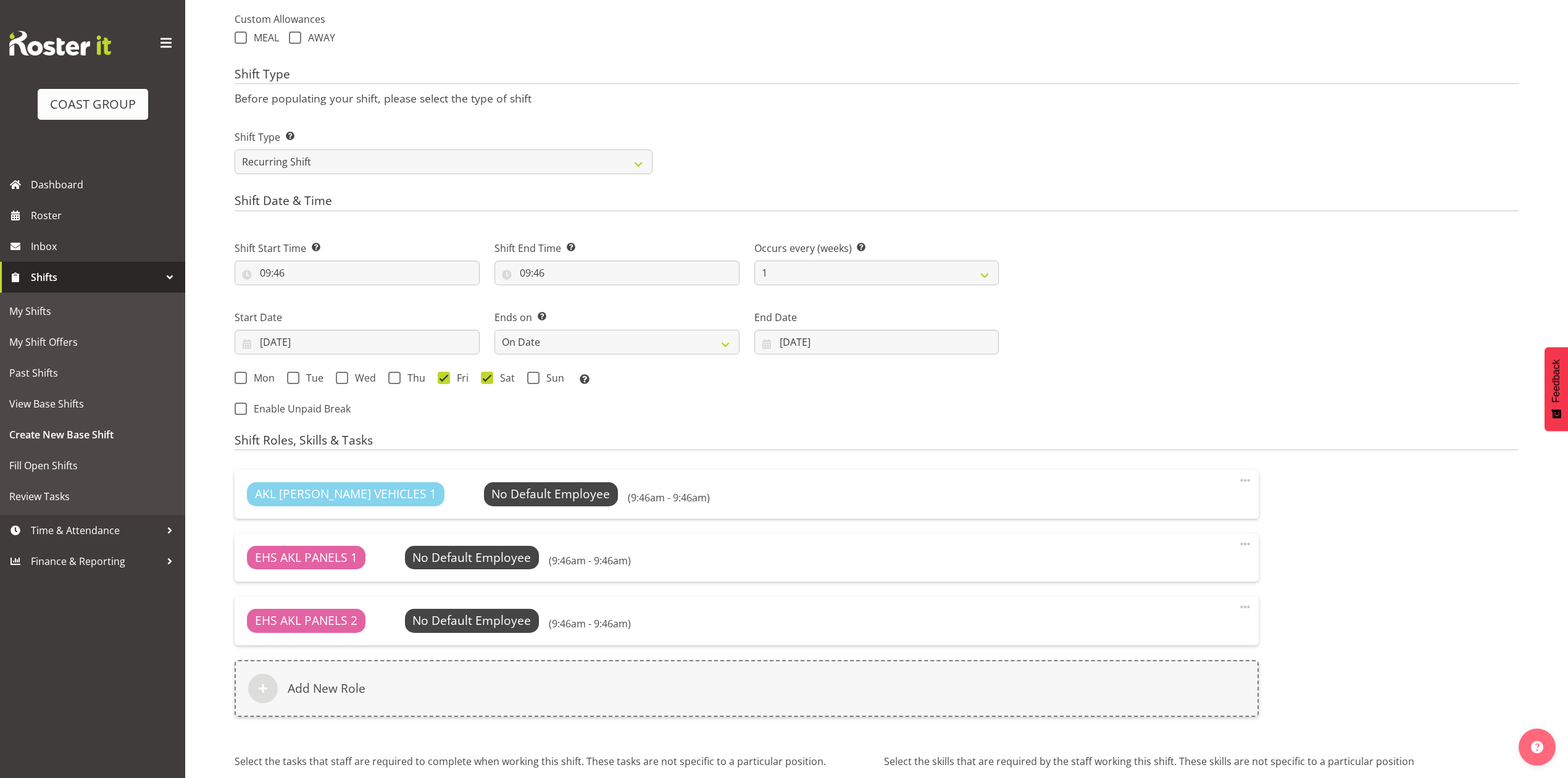
scroll to position [622, 0]
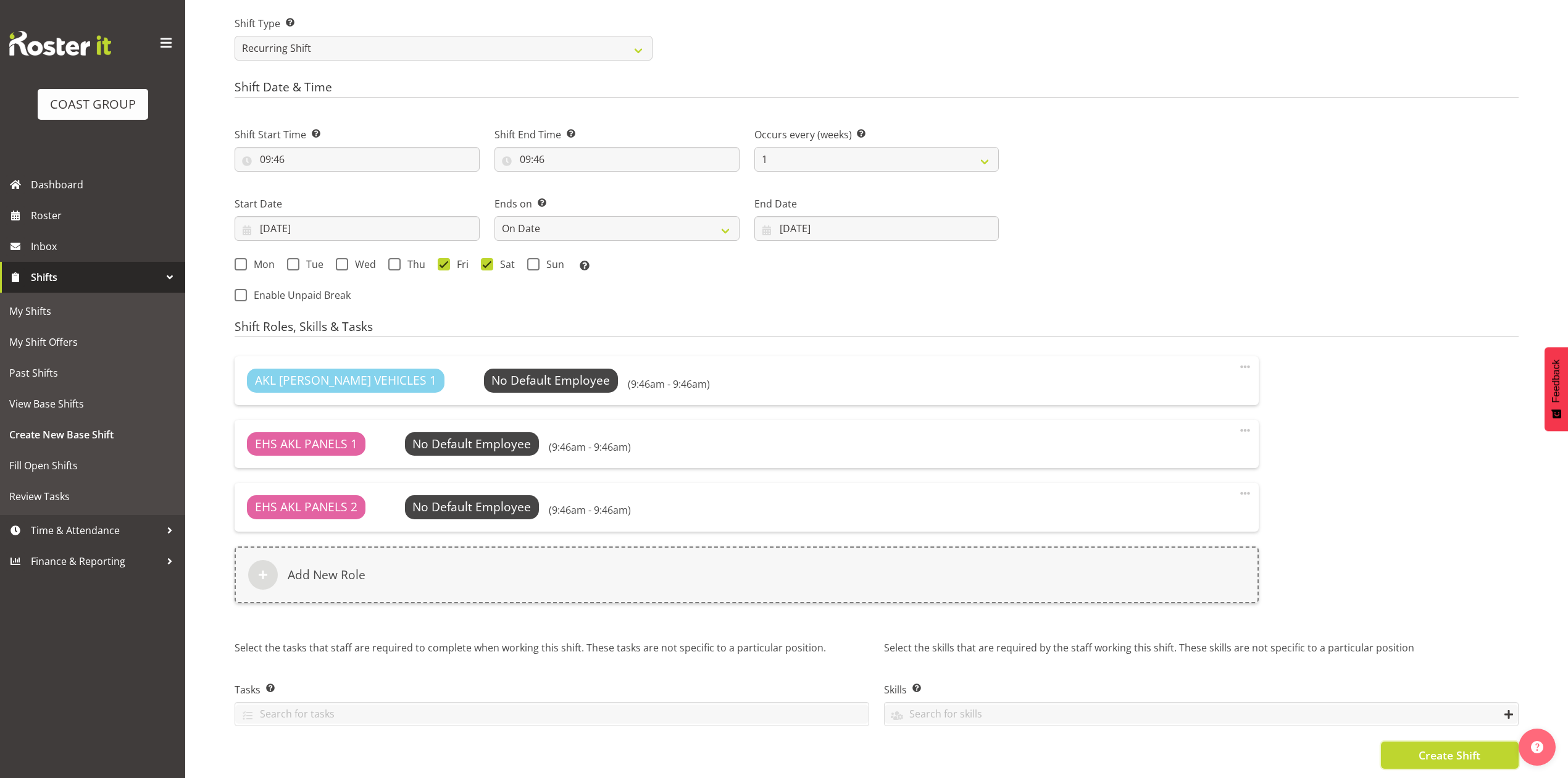
click at [1433, 747] on span "Create Shift" at bounding box center [1449, 756] width 62 height 16
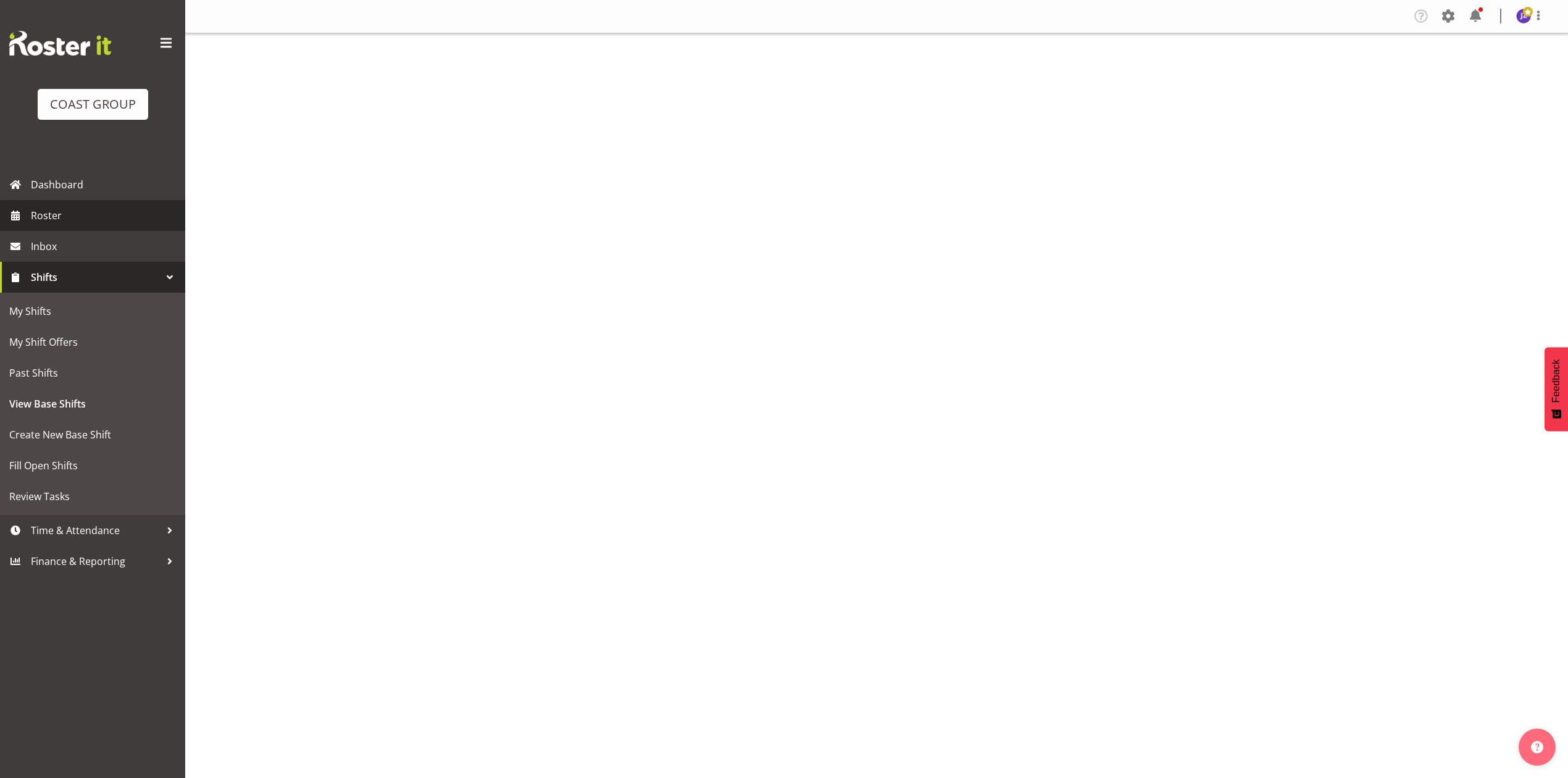
click at [92, 221] on span "Roster" at bounding box center [105, 216] width 148 height 19
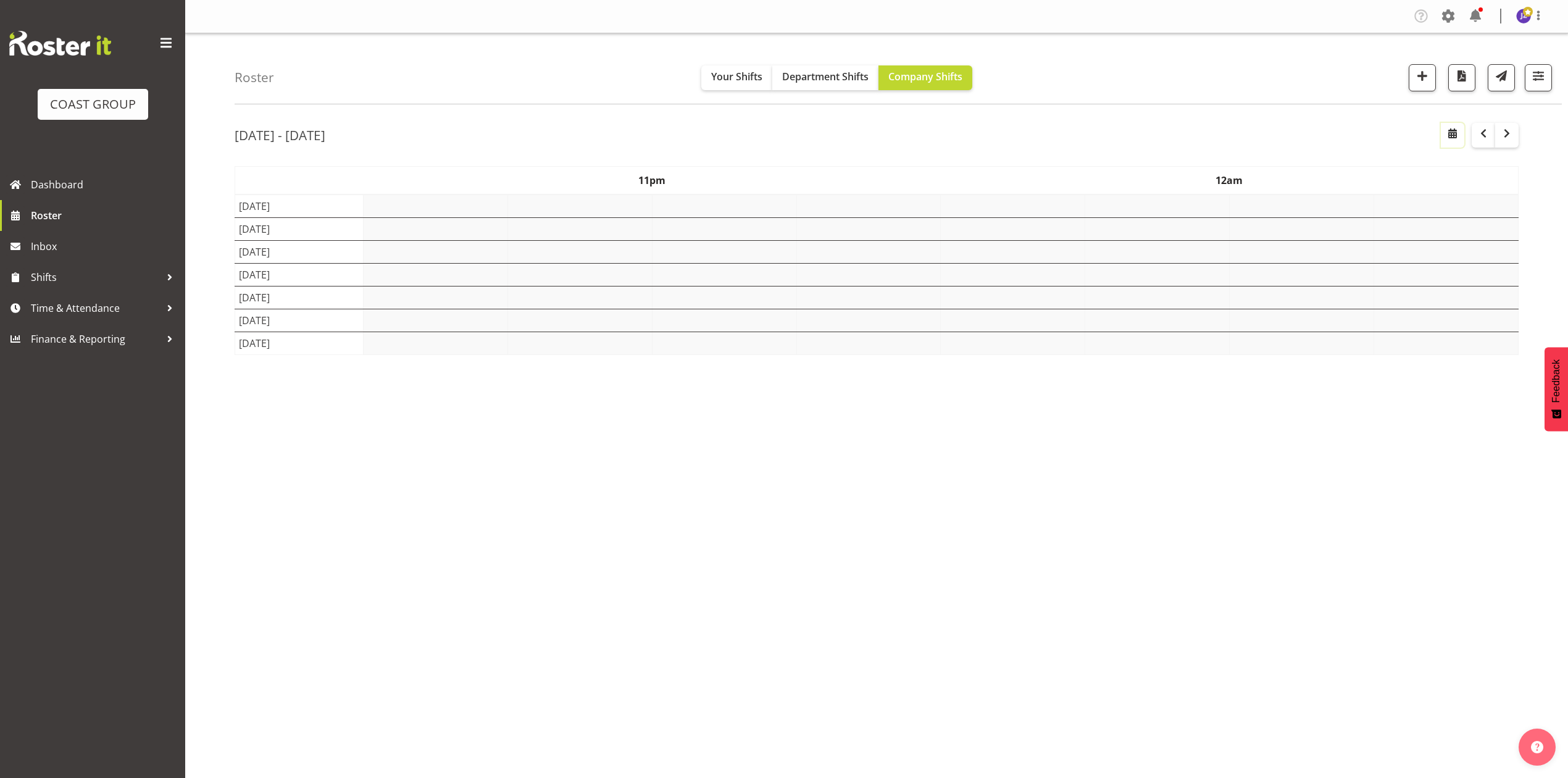
click at [1457, 139] on span "button" at bounding box center [1453, 133] width 15 height 15
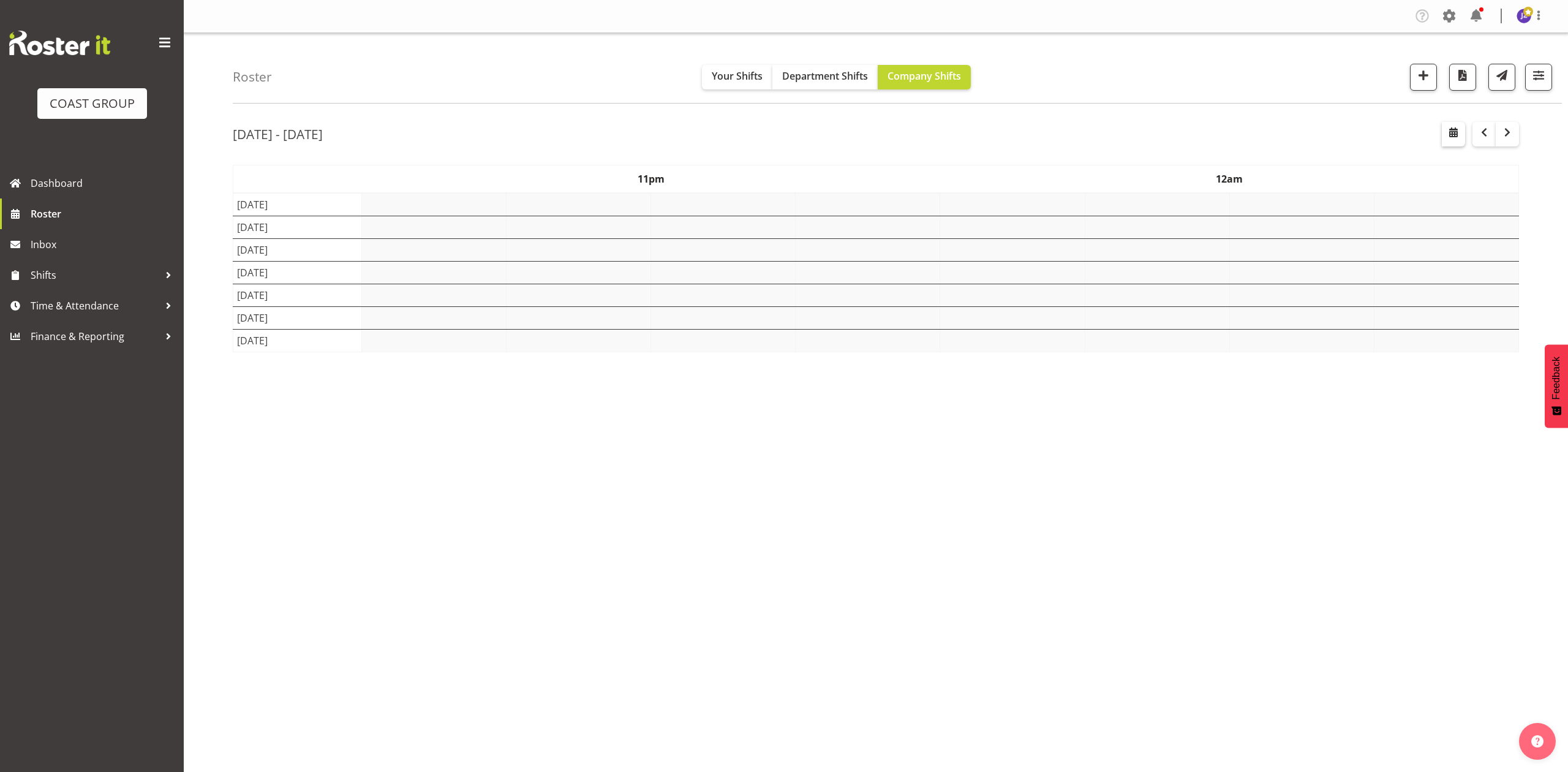
select select "8"
select select "2025"
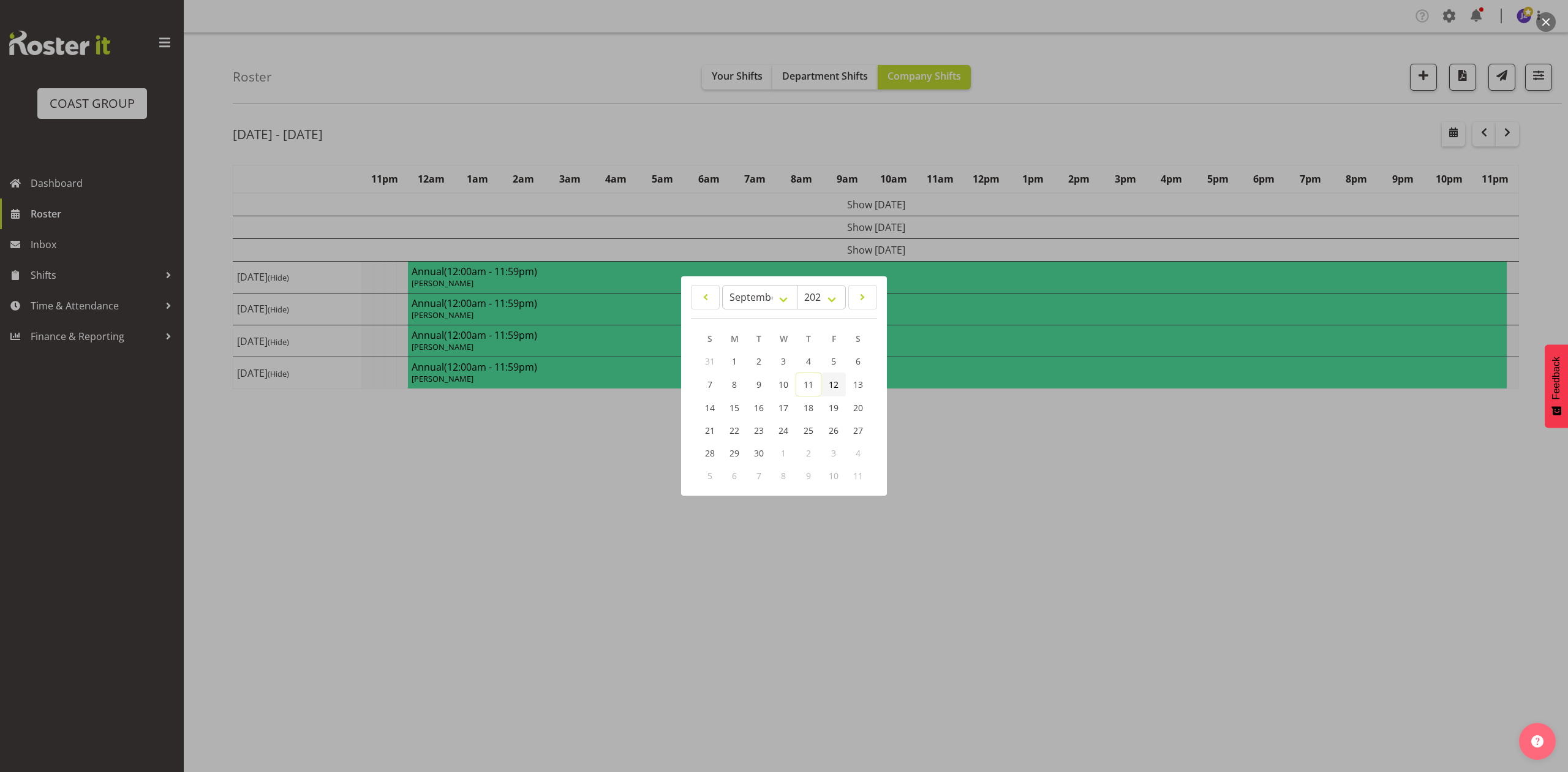
click at [824, 381] on link "12" at bounding box center [834, 384] width 25 height 24
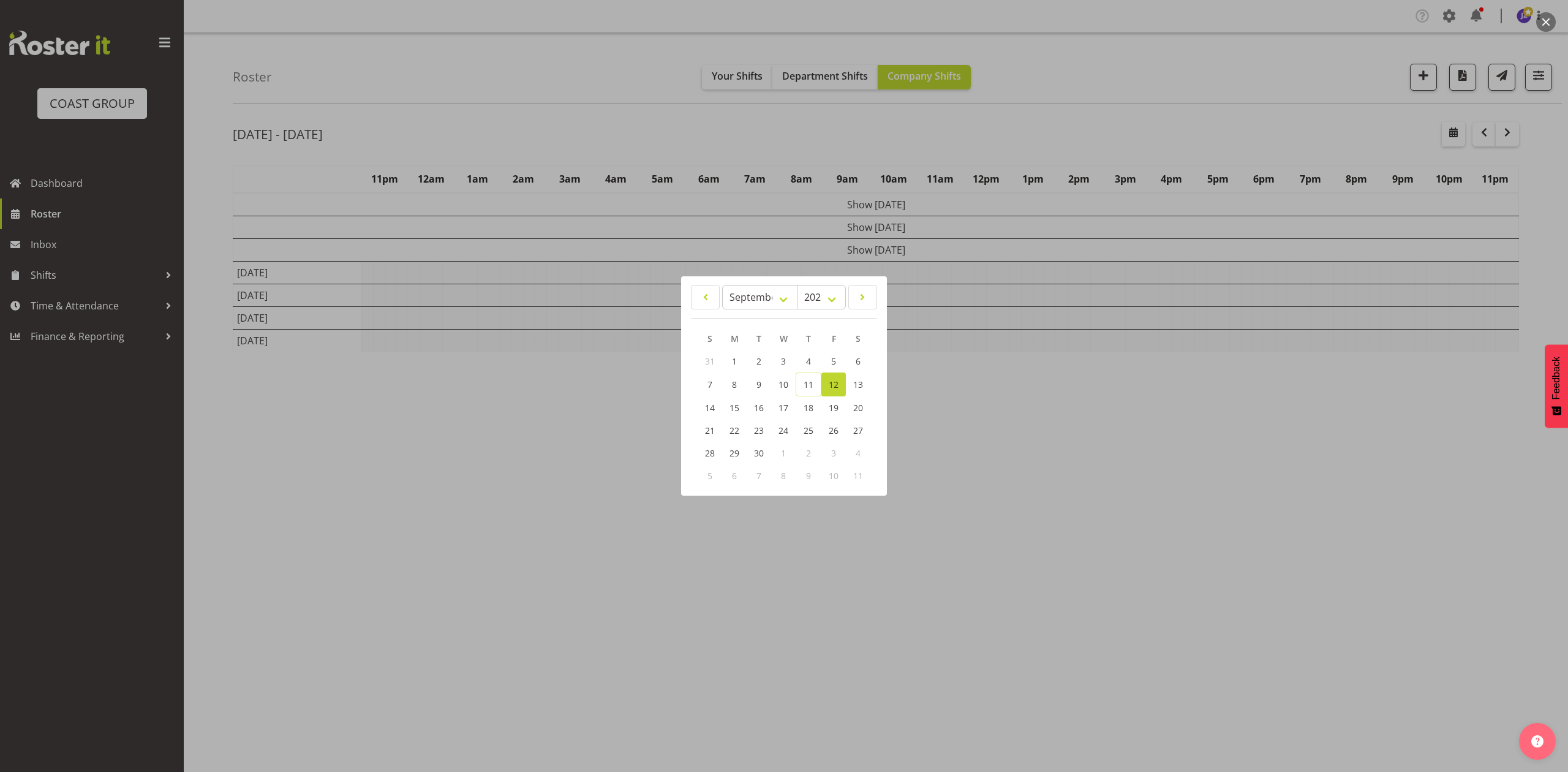
drag, startPoint x: 1063, startPoint y: 104, endPoint x: 1087, endPoint y: 204, distance: 102.8
click at [1064, 104] on div at bounding box center [784, 386] width 1568 height 772
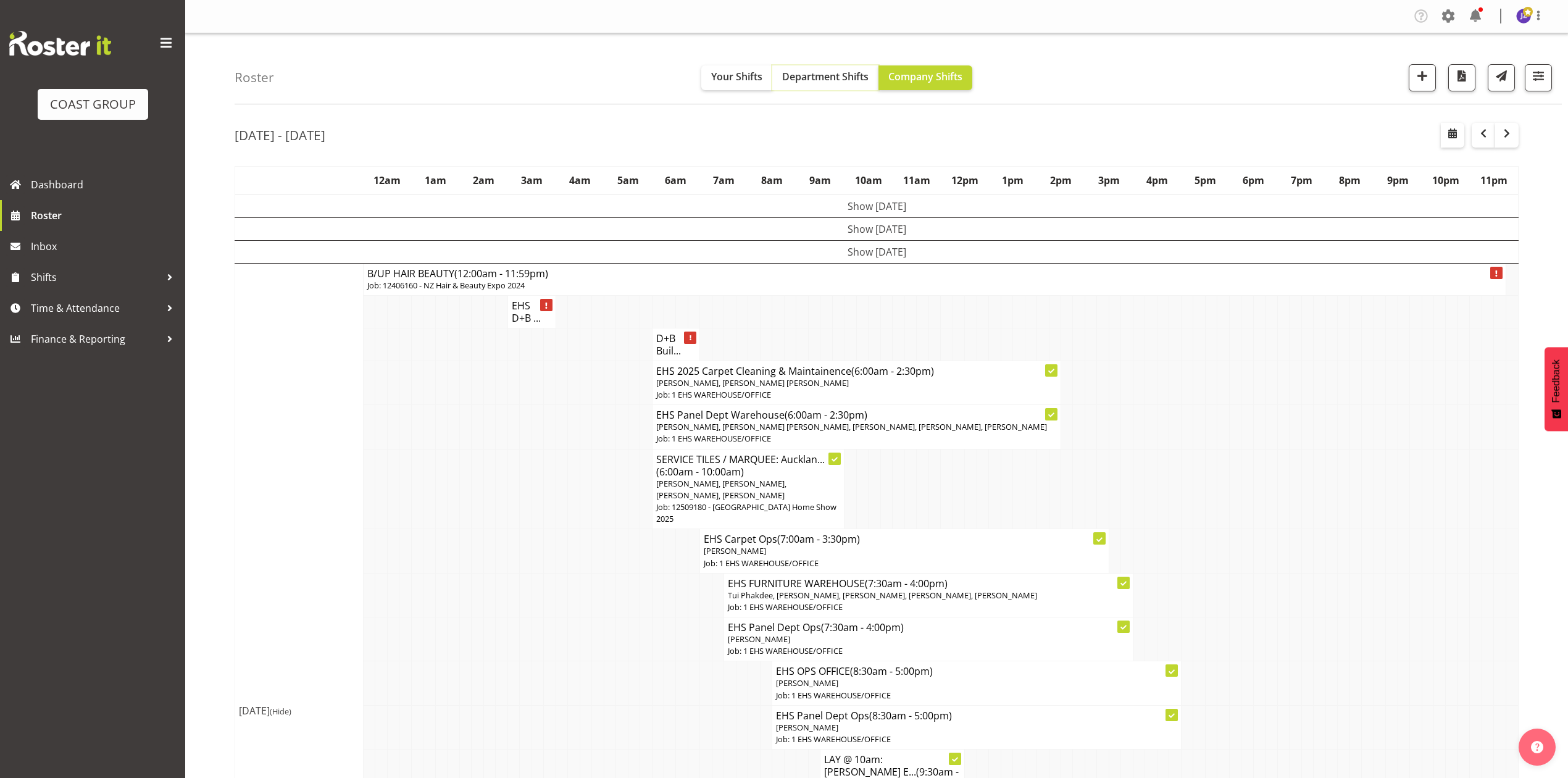
click at [796, 68] on button "Department Shifts" at bounding box center [825, 78] width 106 height 25
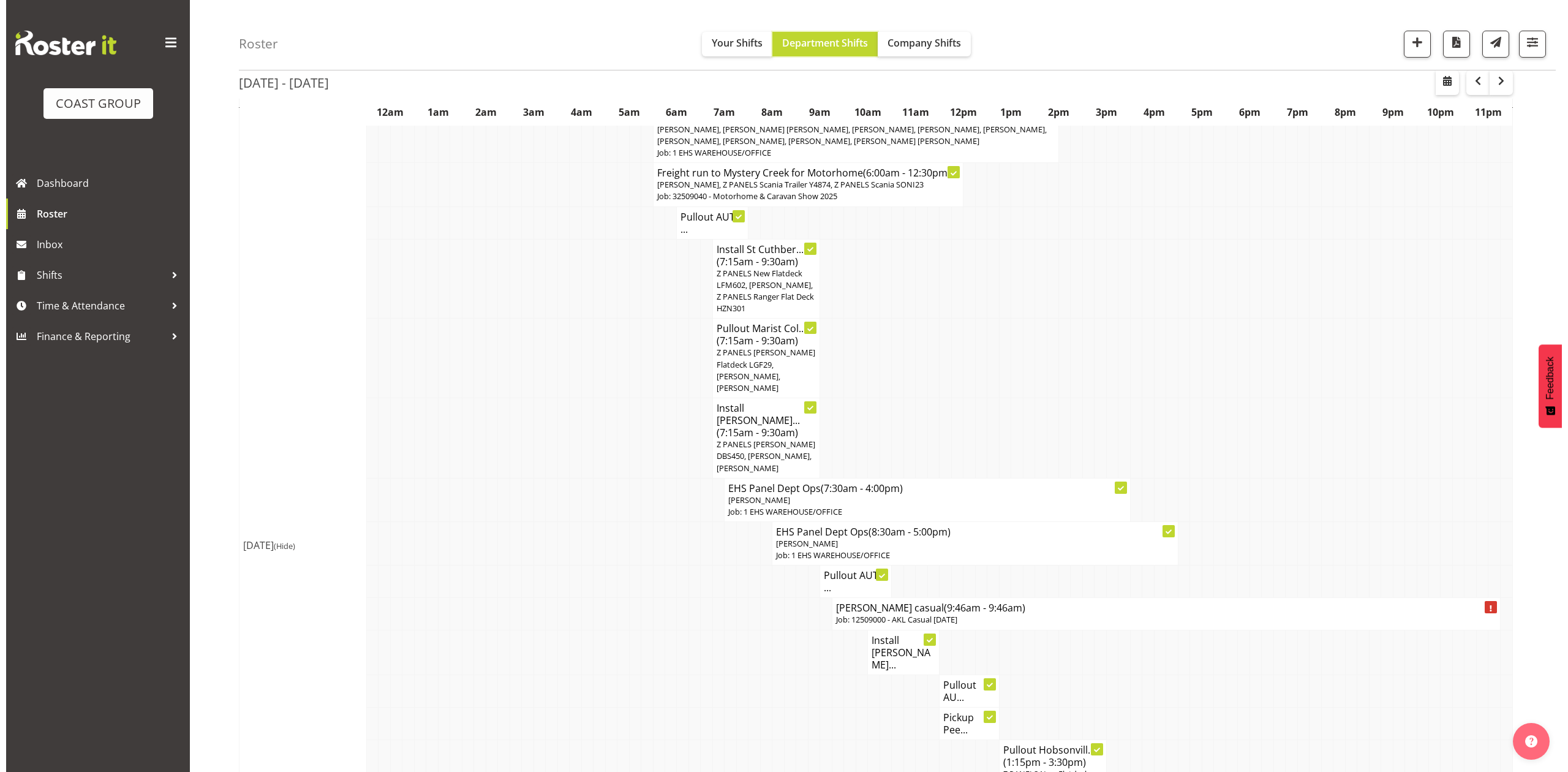
scroll to position [572, 0]
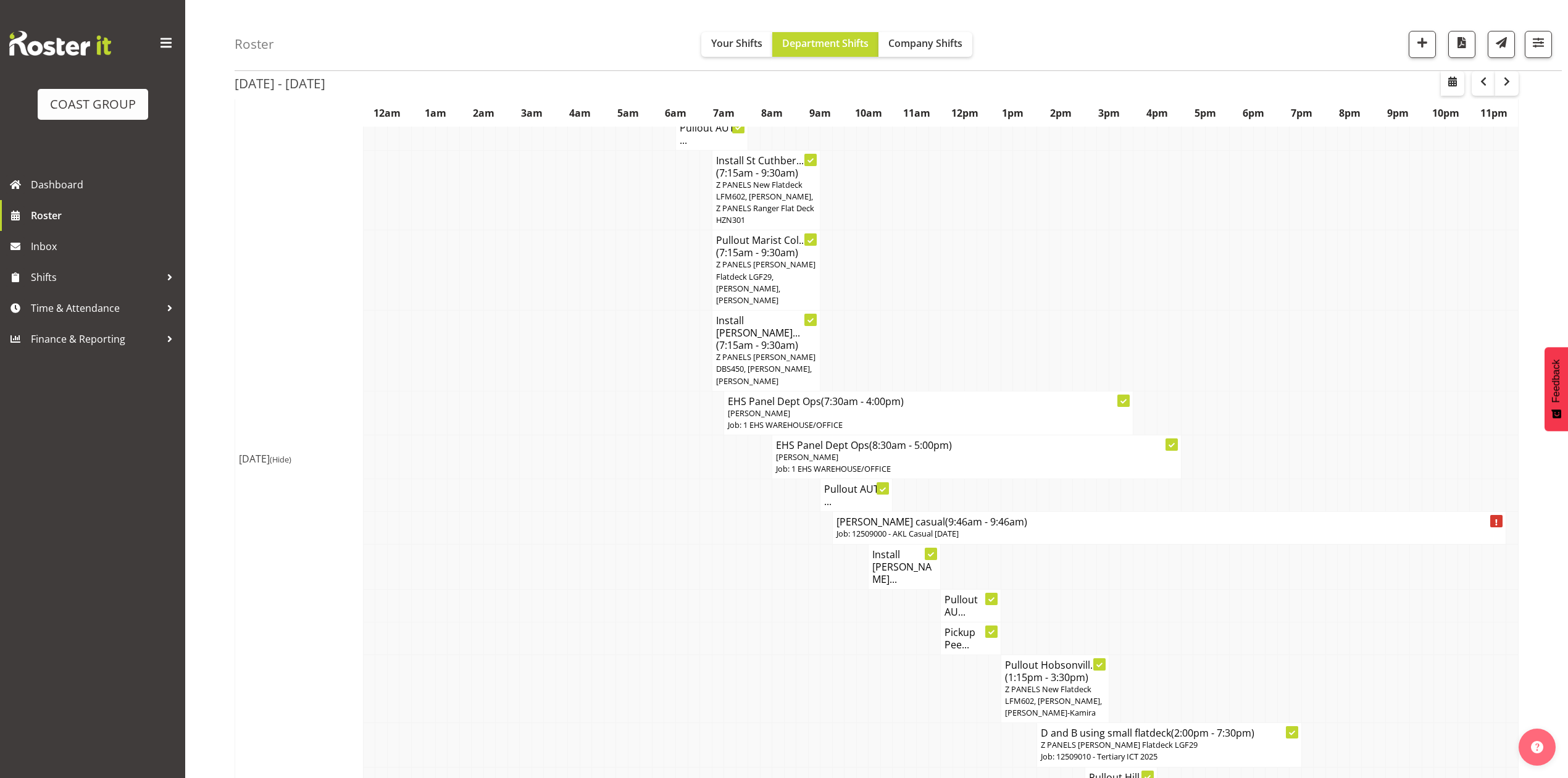
click at [978, 538] on p "Job: 12509000 - AKL Casual [DATE]" at bounding box center [1169, 534] width 666 height 12
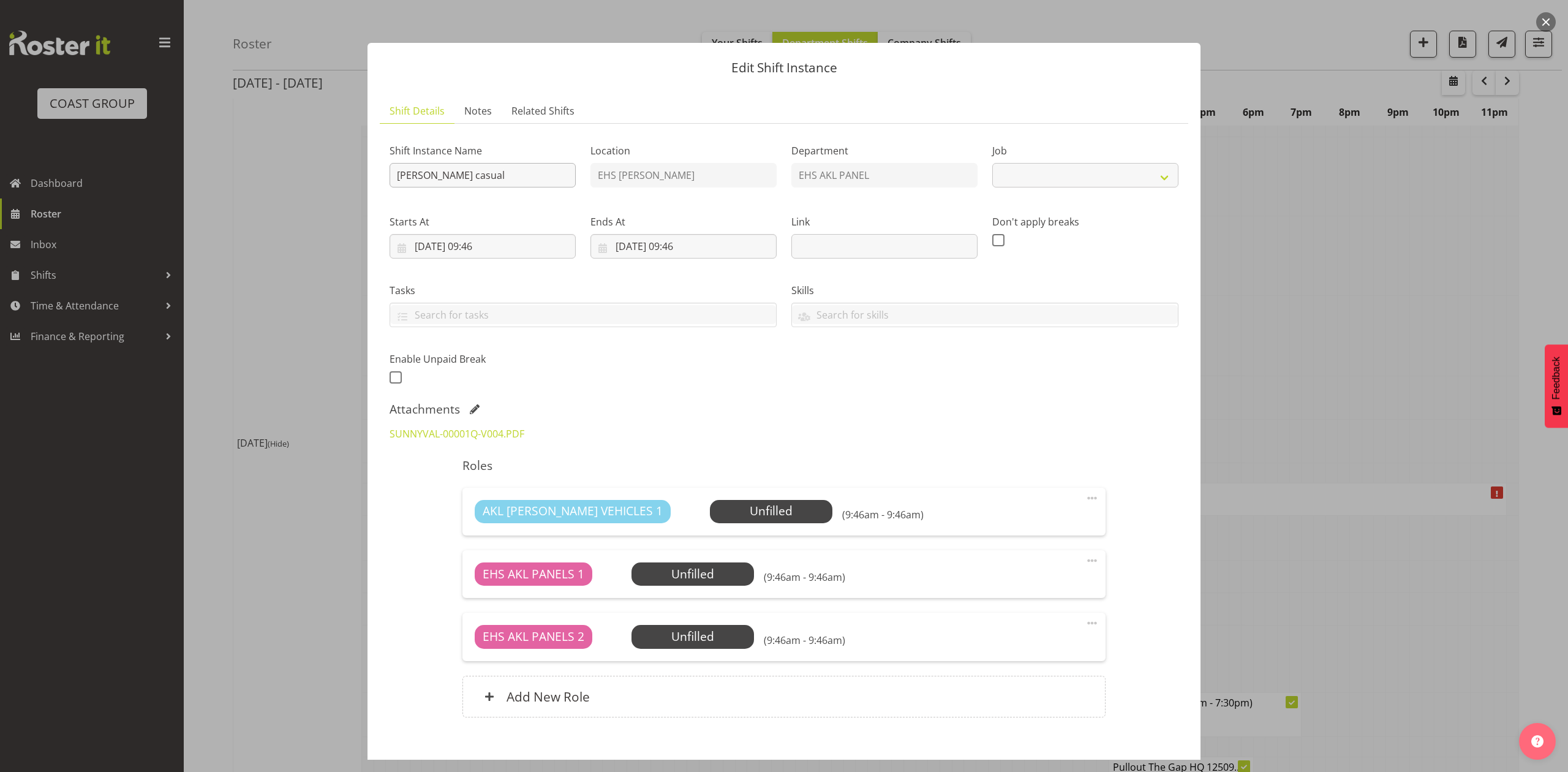
select select "8653"
click at [389, 177] on div "Shift Instance Name Henderson casual" at bounding box center [483, 161] width 201 height 71
click at [391, 177] on input "Henderson casual" at bounding box center [483, 176] width 186 height 25
click at [554, 176] on input "Install Henderson casual" at bounding box center [483, 176] width 186 height 25
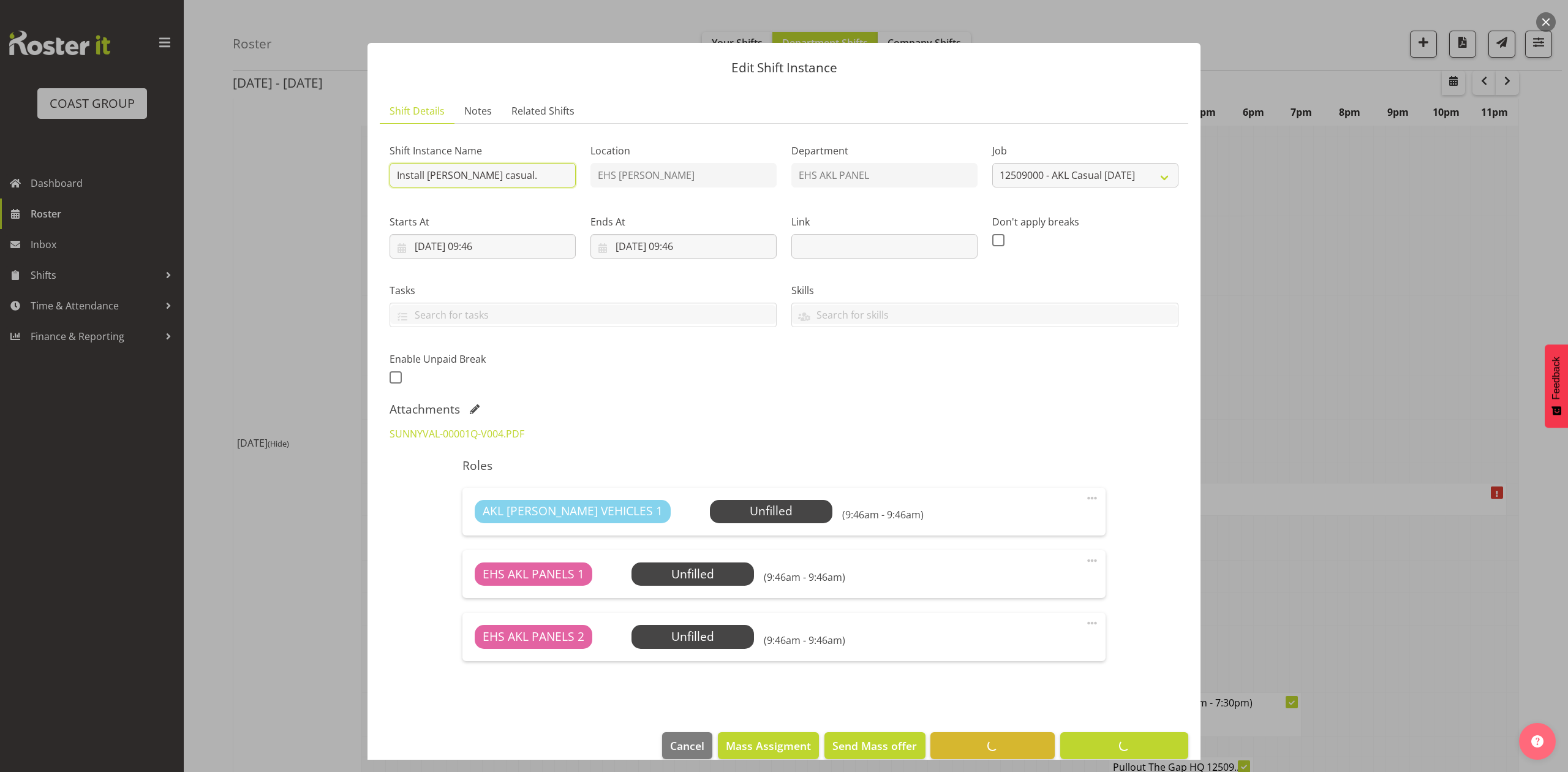
type input "Install Henderson casual."
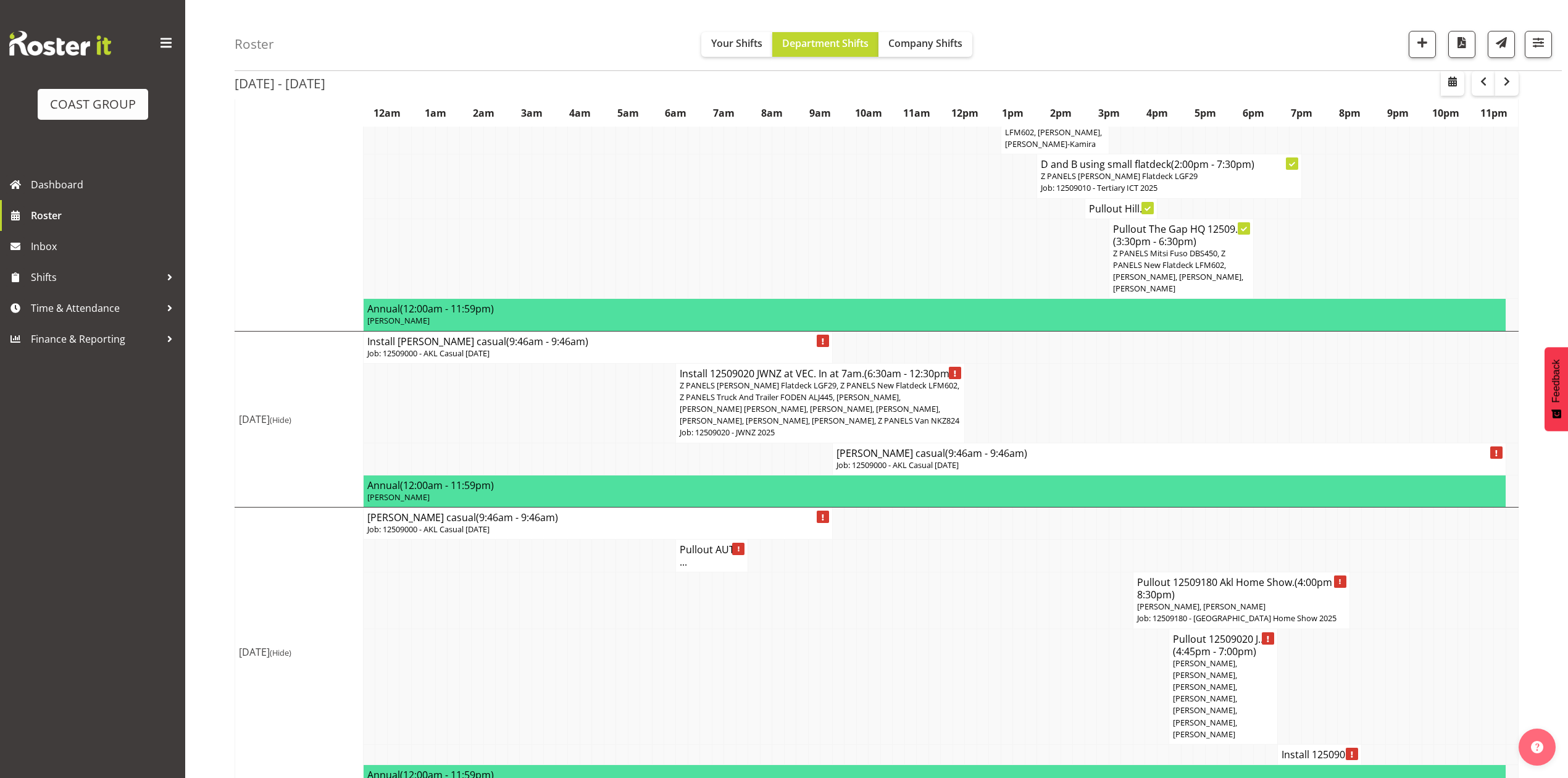
scroll to position [734, 0]
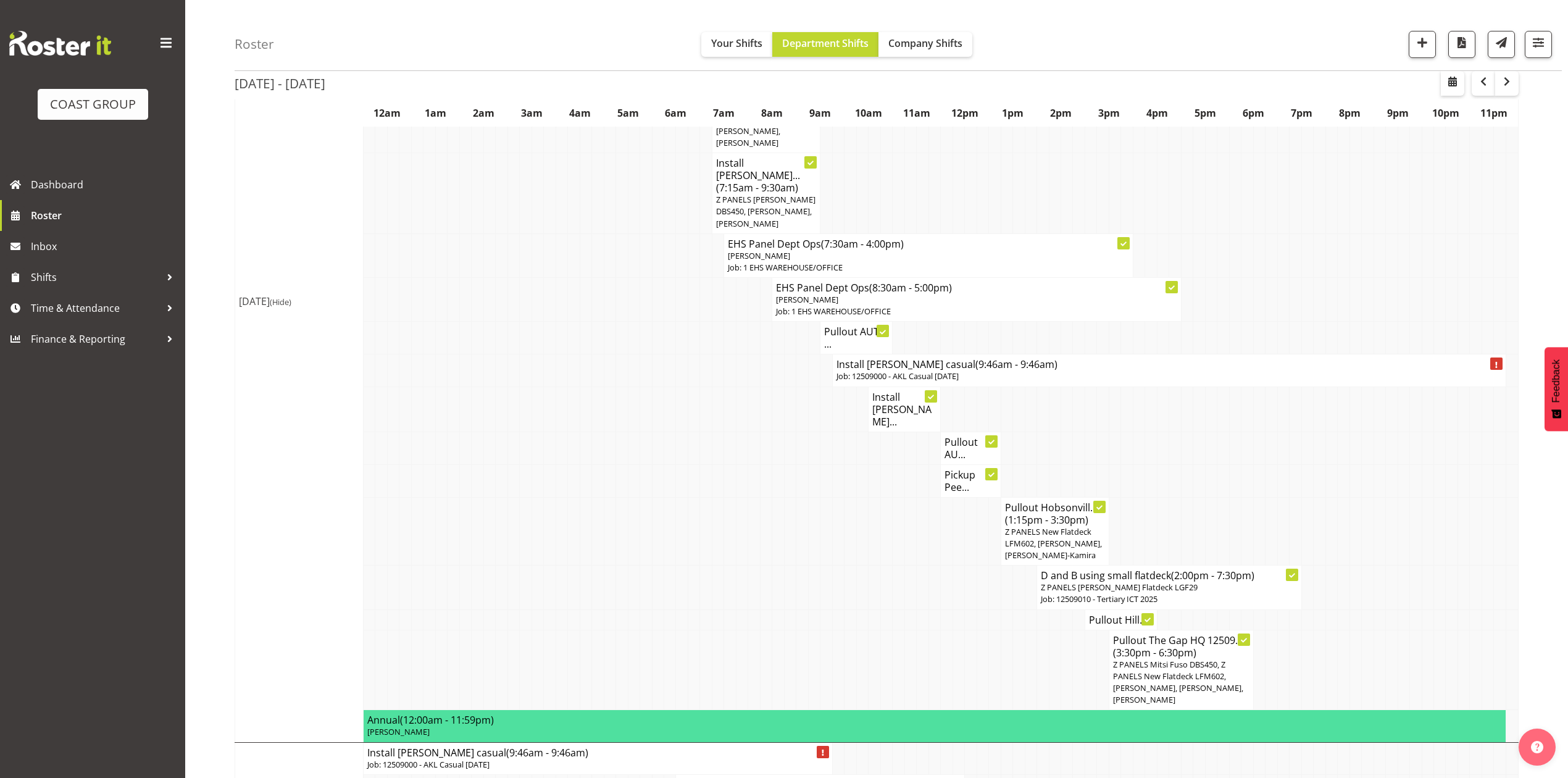
click at [1005, 381] on p "Job: 12509000 - AKL Casual [DATE]" at bounding box center [1169, 376] width 666 height 12
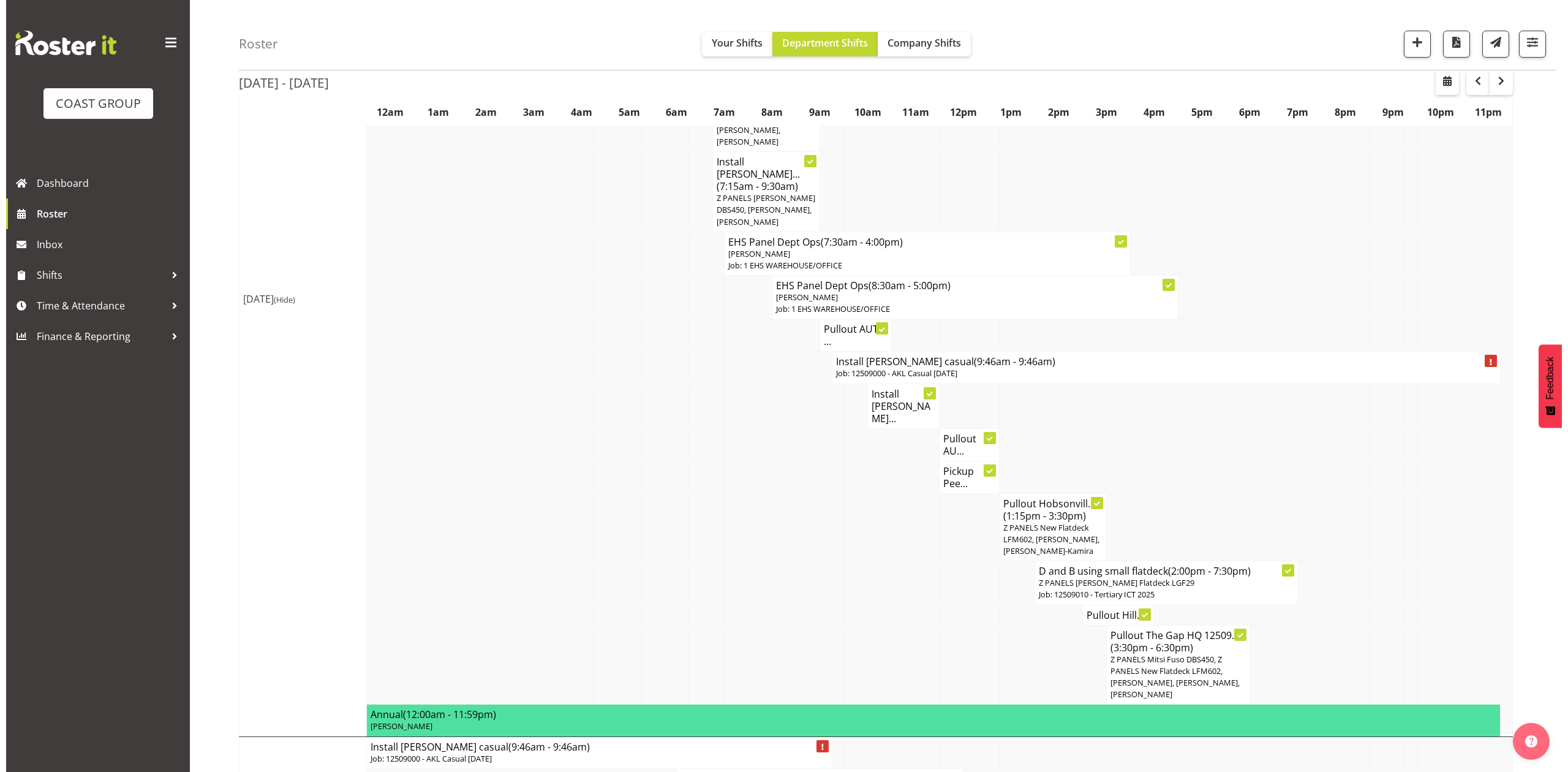
scroll to position [716, 0]
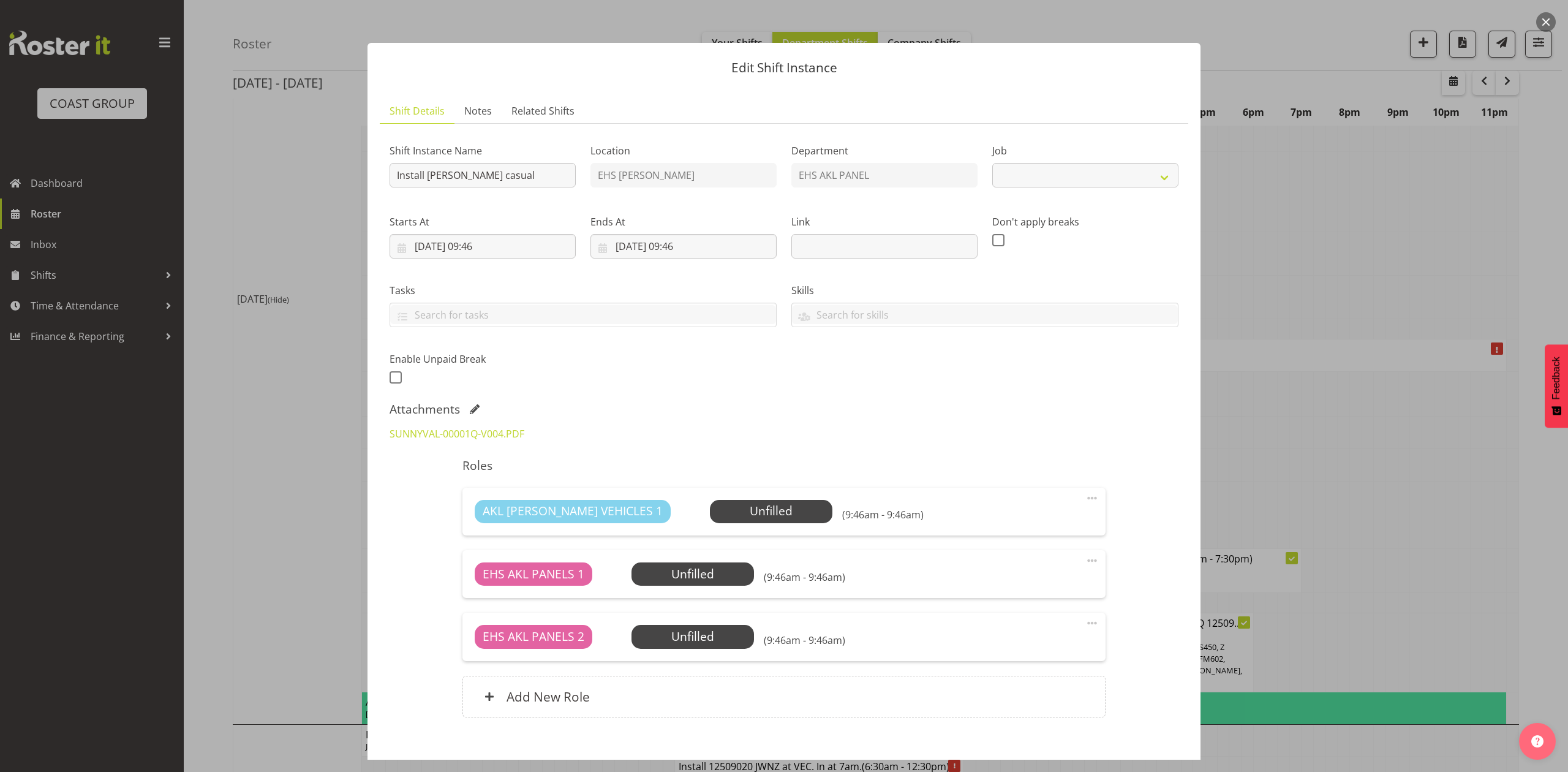
select select "8653"
click at [562, 177] on input "Install Henderson casual" at bounding box center [483, 176] width 186 height 25
type input "Install Henderson casual. In at 11am."
click at [640, 247] on input "13/09/2025, 09:46" at bounding box center [683, 247] width 186 height 25
click at [744, 368] on span "12" at bounding box center [748, 369] width 10 height 12
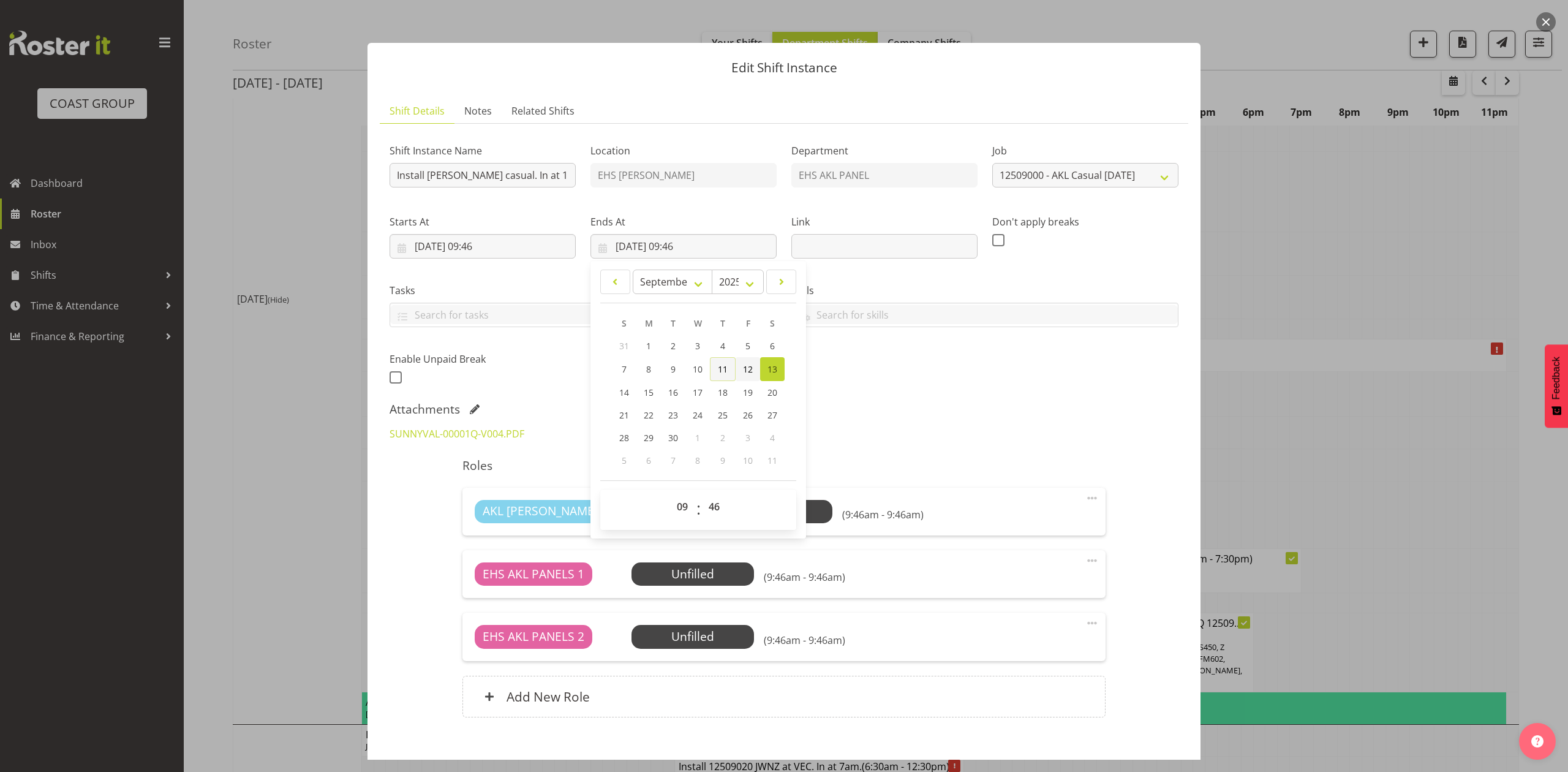
type input "12/09/2025, 09:46"
click at [479, 244] on input "12/09/2025, 09:46" at bounding box center [483, 247] width 186 height 25
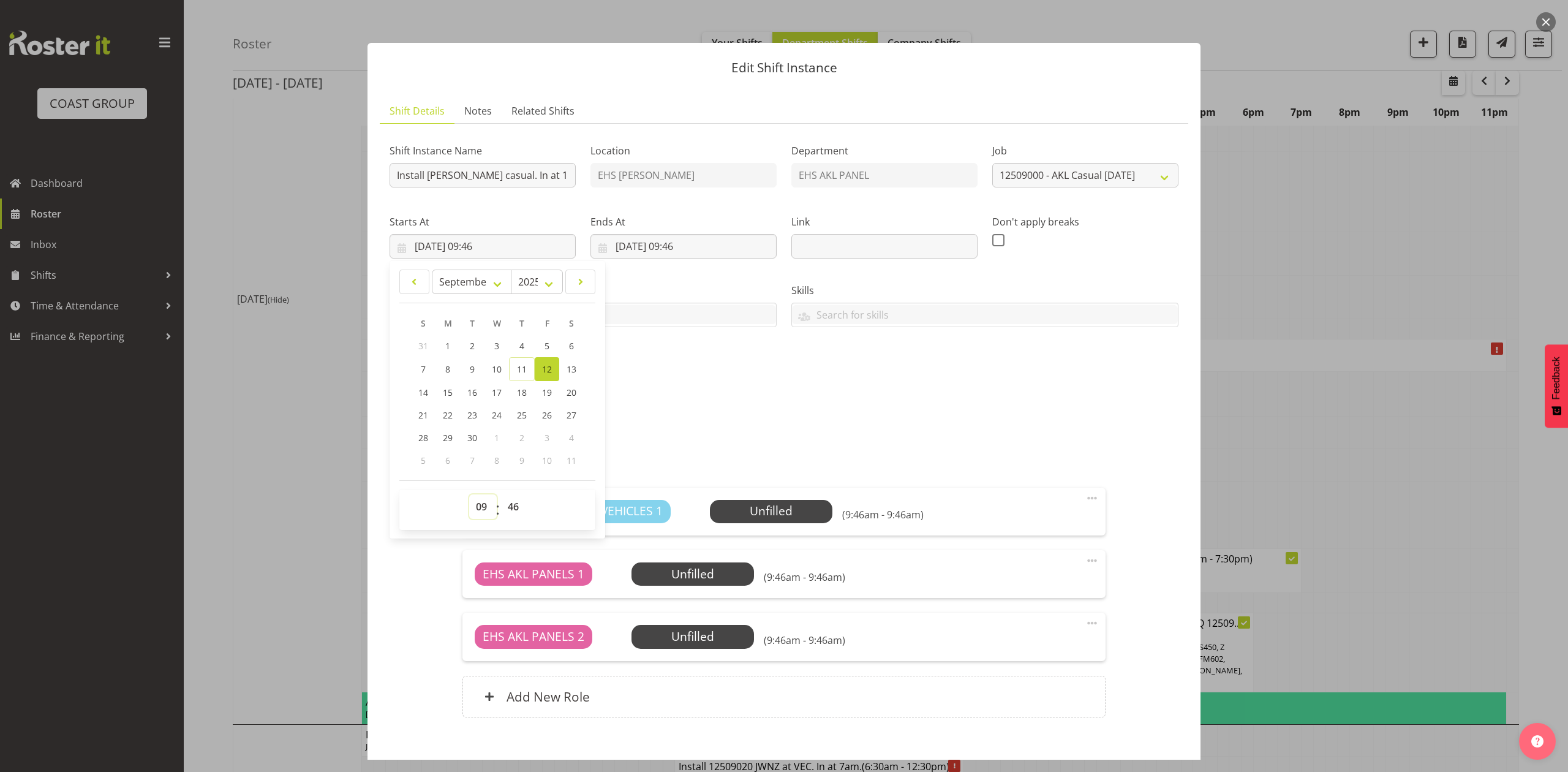
drag, startPoint x: 479, startPoint y: 514, endPoint x: 483, endPoint y: 503, distance: 11.7
click at [479, 514] on select "00 01 02 03 04 05 06 07 08 09 10 11 12 13 14 15 16 17 18 19 20 21 22 23" at bounding box center [483, 507] width 28 height 25
select select "10"
click at [469, 495] on select "00 01 02 03 04 05 06 07 08 09 10 11 12 13 14 15 16 17 18 19 20 21 22 23" at bounding box center [483, 507] width 28 height 25
type input "12/09/2025, 10:46"
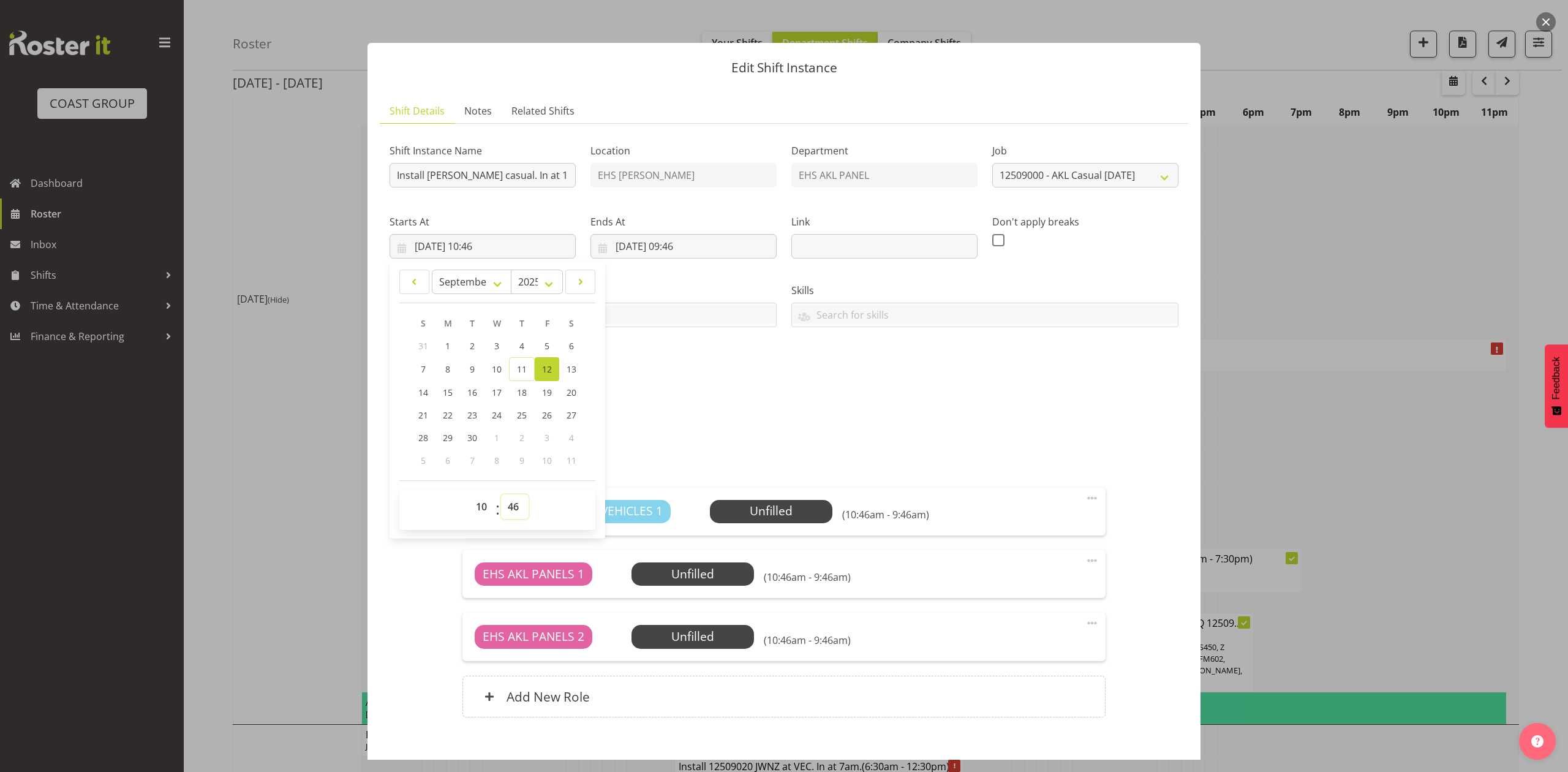
drag, startPoint x: 516, startPoint y: 515, endPoint x: 516, endPoint y: 509, distance: 6.0
click at [516, 515] on select "00 01 02 03 04 05 06 07 08 09 10 11 12 13 14 15 16 17 18 19 20 21 22 23 24 25 2…" at bounding box center [515, 507] width 28 height 25
select select "30"
click at [501, 495] on select "00 01 02 03 04 05 06 07 08 09 10 11 12 13 14 15 16 17 18 19 20 21 22 23 24 25 2…" at bounding box center [515, 507] width 28 height 25
type input "12/09/2025, 10:30"
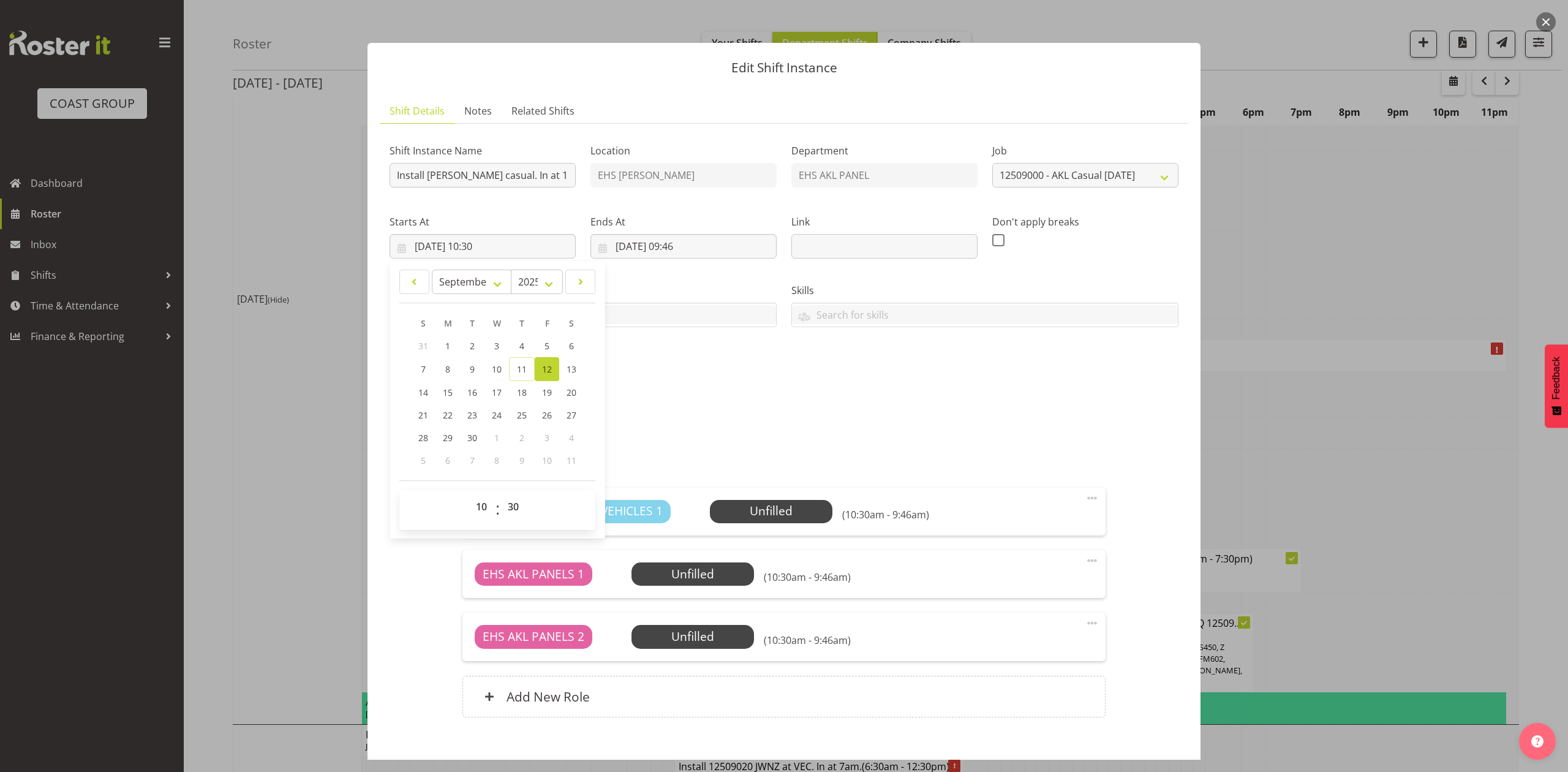
click at [686, 374] on div "Shift Instance Name Install Henderson casual. In at 11am. Location EHS RYMER De…" at bounding box center [784, 260] width 804 height 268
click at [699, 256] on input "12/09/2025, 09:46" at bounding box center [683, 247] width 186 height 25
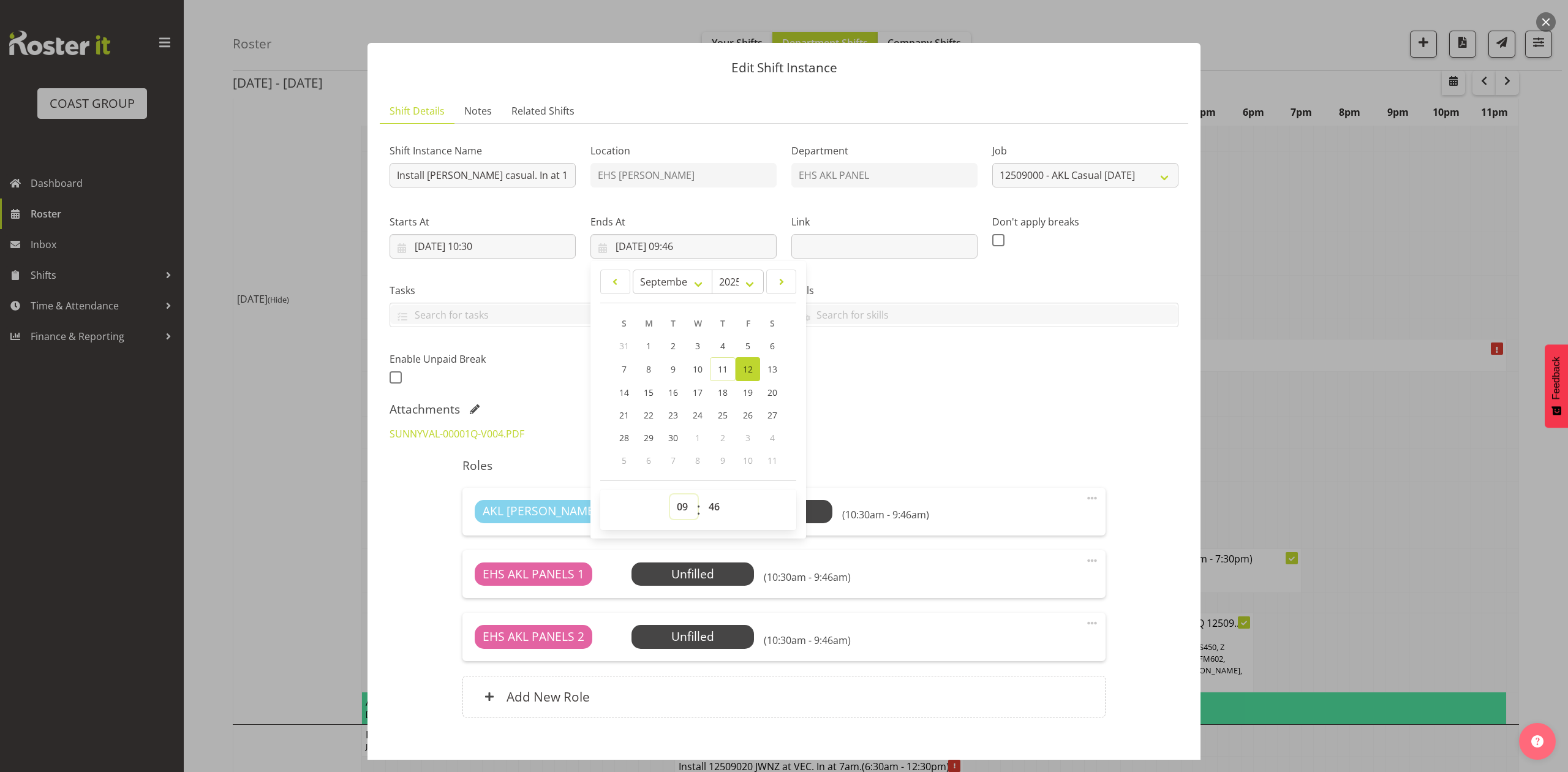
click at [677, 509] on select "00 01 02 03 04 05 06 07 08 09 10 11 12 13 14 15 16 17 18 19 20 21 22 23" at bounding box center [684, 507] width 28 height 25
select select "12"
click at [670, 495] on select "00 01 02 03 04 05 06 07 08 09 10 11 12 13 14 15 16 17 18 19 20 21 22 23" at bounding box center [684, 507] width 28 height 25
type input "12/09/2025, 12:46"
click at [706, 511] on select "00 01 02 03 04 05 06 07 08 09 10 11 12 13 14 15 16 17 18 19 20 21 22 23 24 25 2…" at bounding box center [715, 507] width 28 height 25
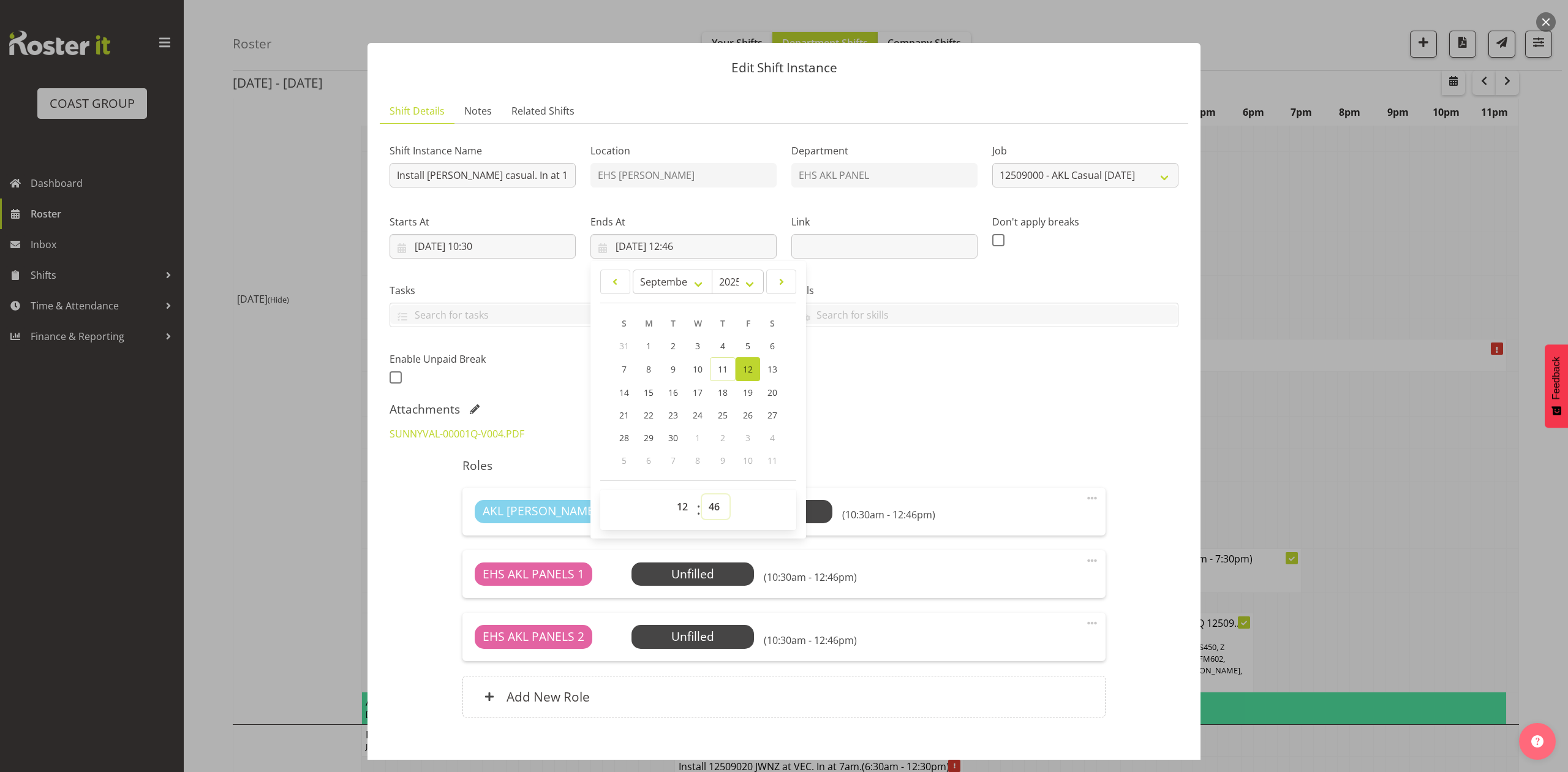
select select "0"
click at [702, 495] on select "00 01 02 03 04 05 06 07 08 09 10 11 12 13 14 15 16 17 18 19 20 21 22 23 24 25 2…" at bounding box center [715, 507] width 28 height 25
type input "12/09/2025, 12:00"
click at [957, 378] on div "Shift Instance Name Install Henderson casual. In at 11am. Location EHS RYMER De…" at bounding box center [784, 260] width 804 height 268
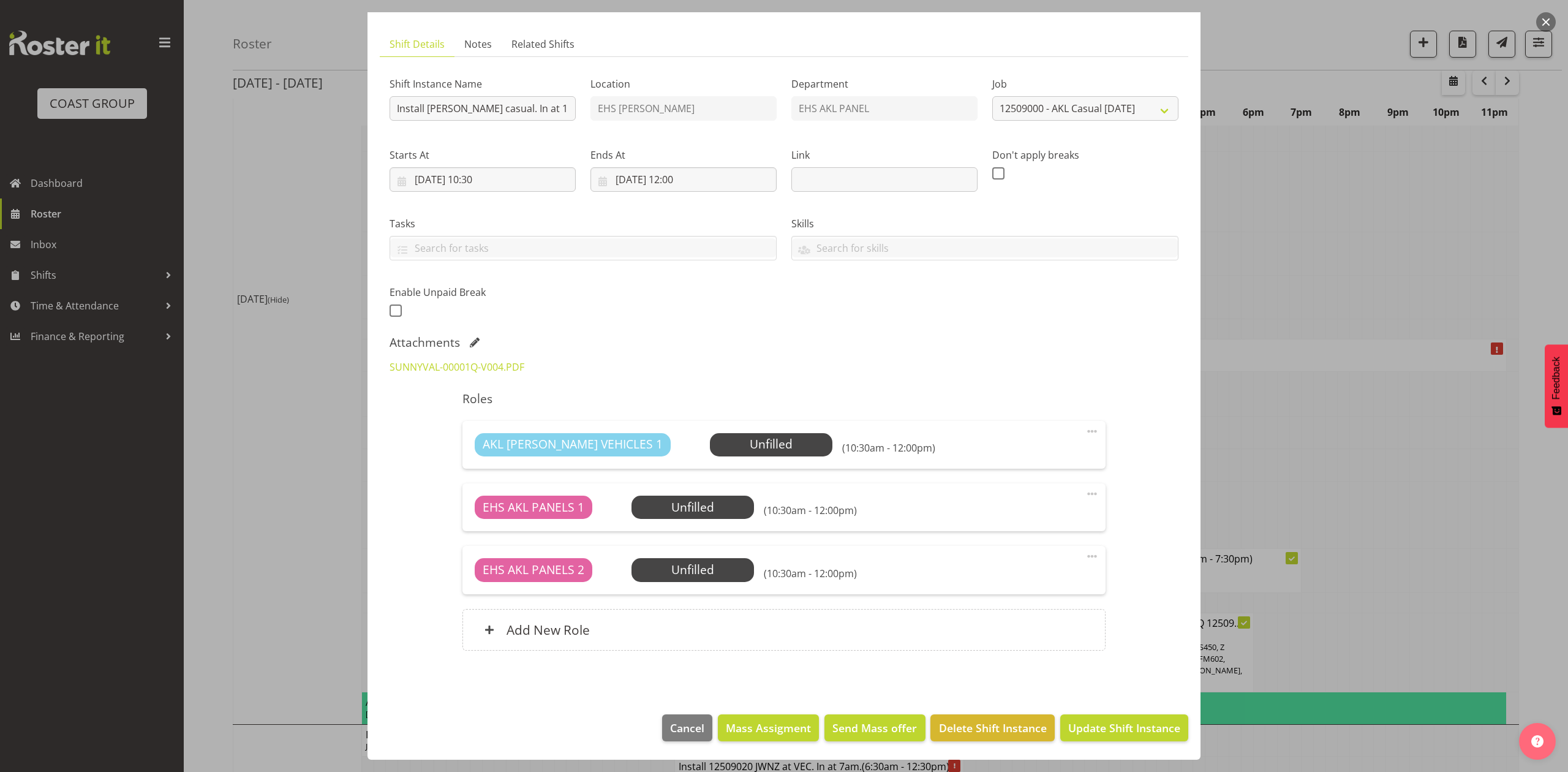
click at [1069, 326] on div "Shift Instance Name Install Henderson casual. In at 11am. Location EHS RYMER De…" at bounding box center [784, 193] width 804 height 268
click at [1142, 722] on span "Update Shift Instance" at bounding box center [1124, 728] width 112 height 16
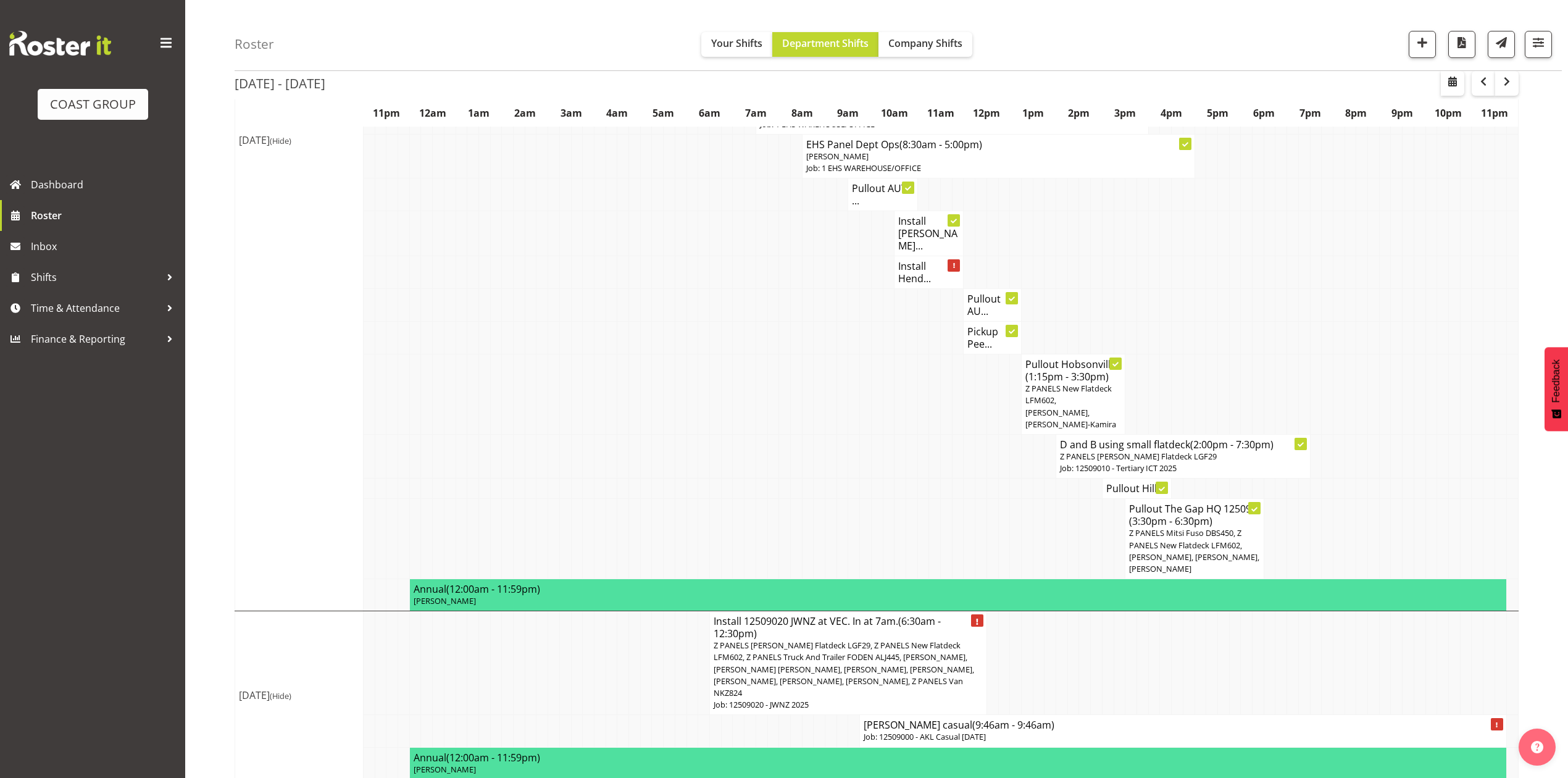
scroll to position [1152, 0]
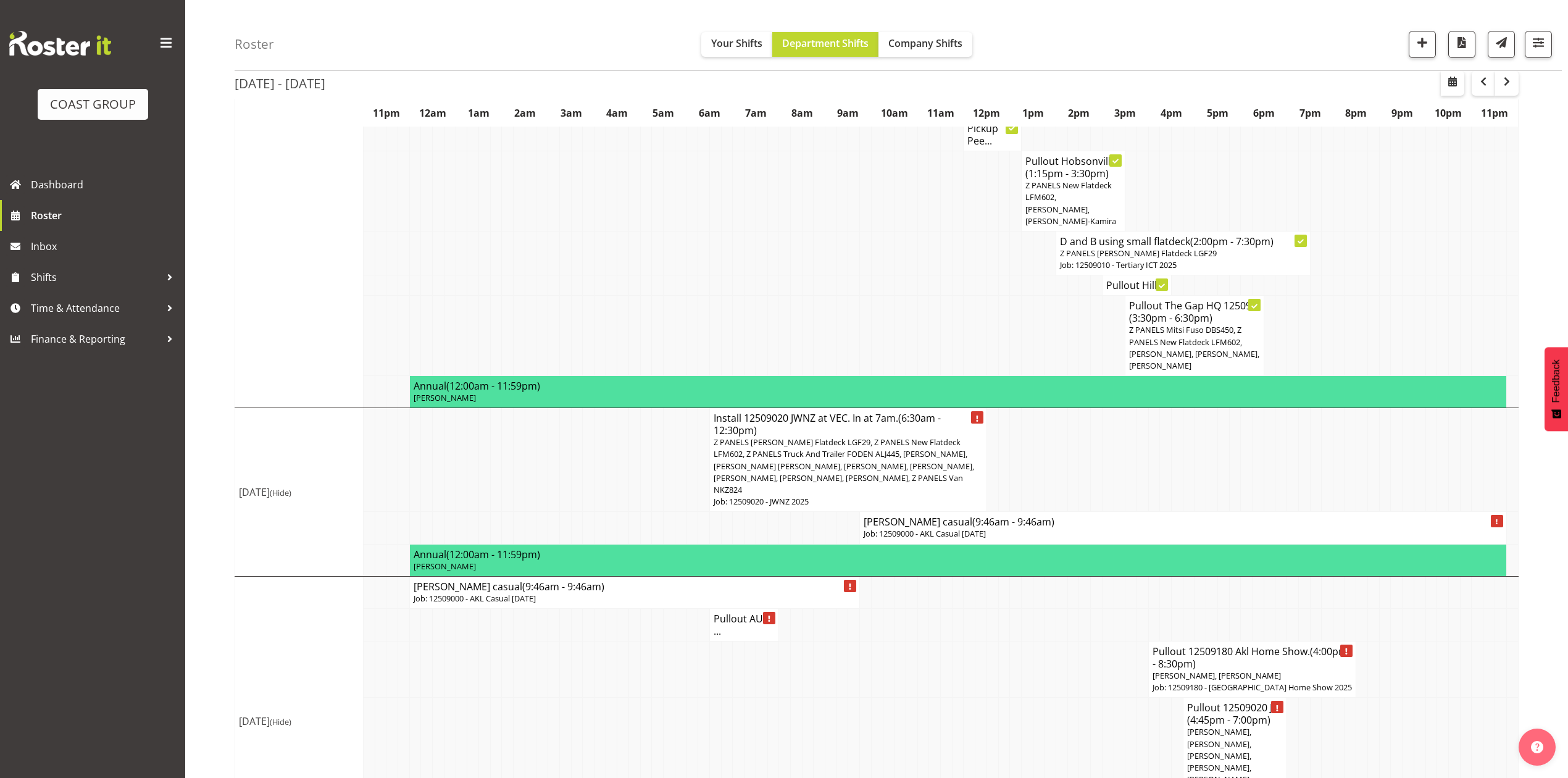
click at [1041, 516] on h4 "Henderson casual (9:46am - 9:46am)" at bounding box center [1183, 522] width 638 height 12
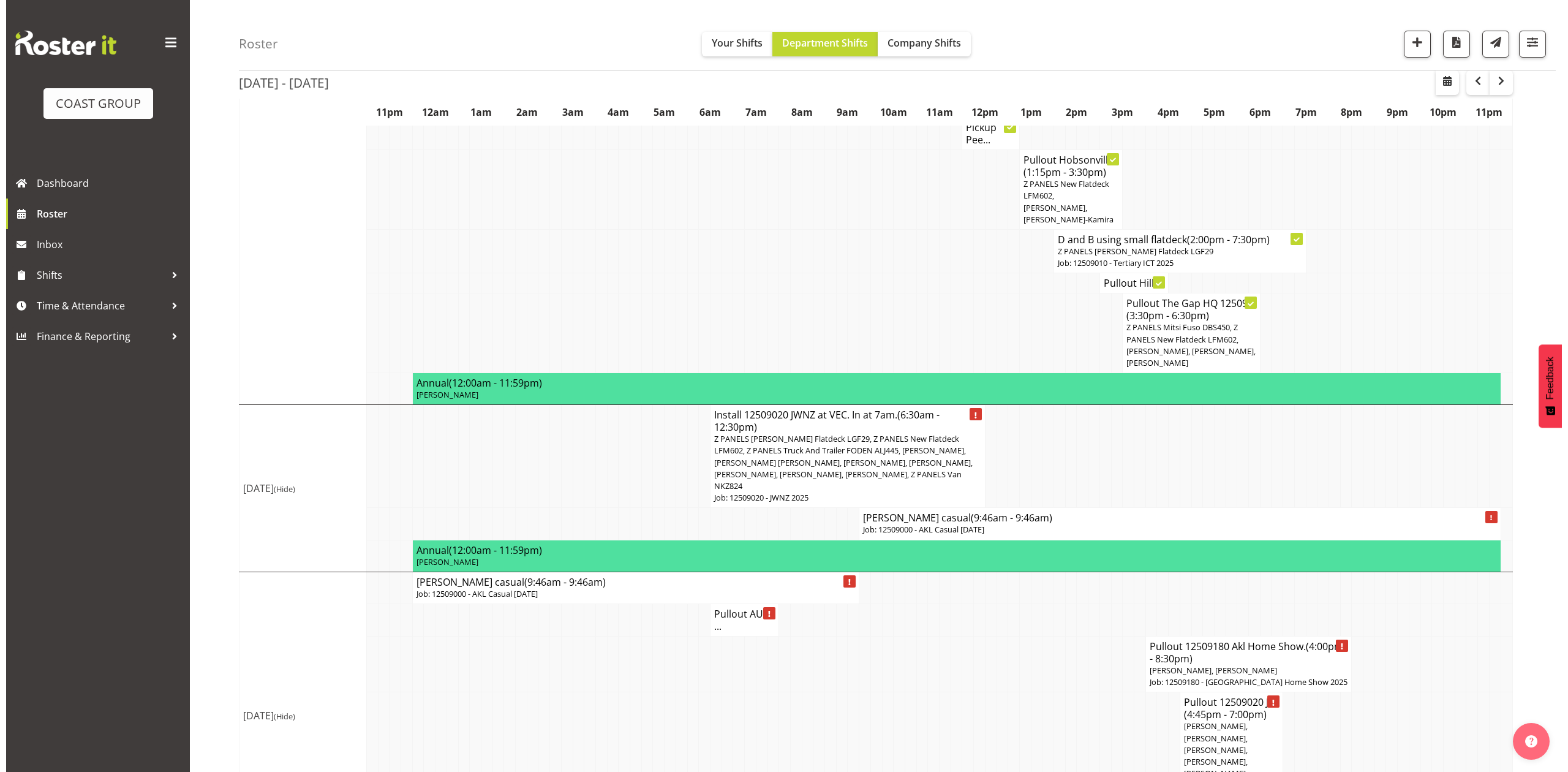
scroll to position [1131, 0]
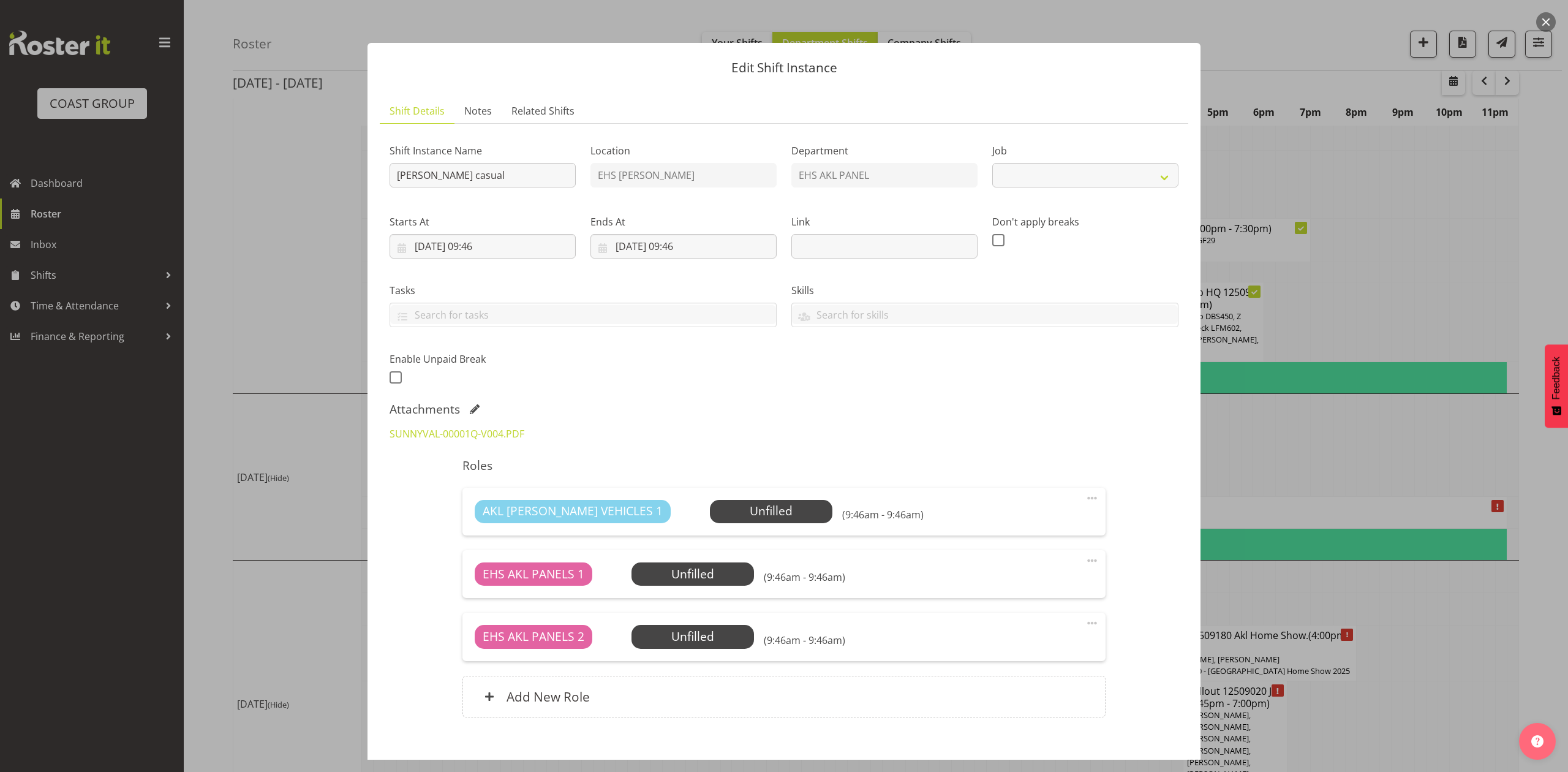
select select "8653"
click at [390, 182] on input "Henderson casual" at bounding box center [483, 176] width 186 height 25
click at [539, 172] on input "Pullout Henderson casual" at bounding box center [483, 176] width 186 height 25
type input "Pullout Henderson casual. Out at 11:30am."
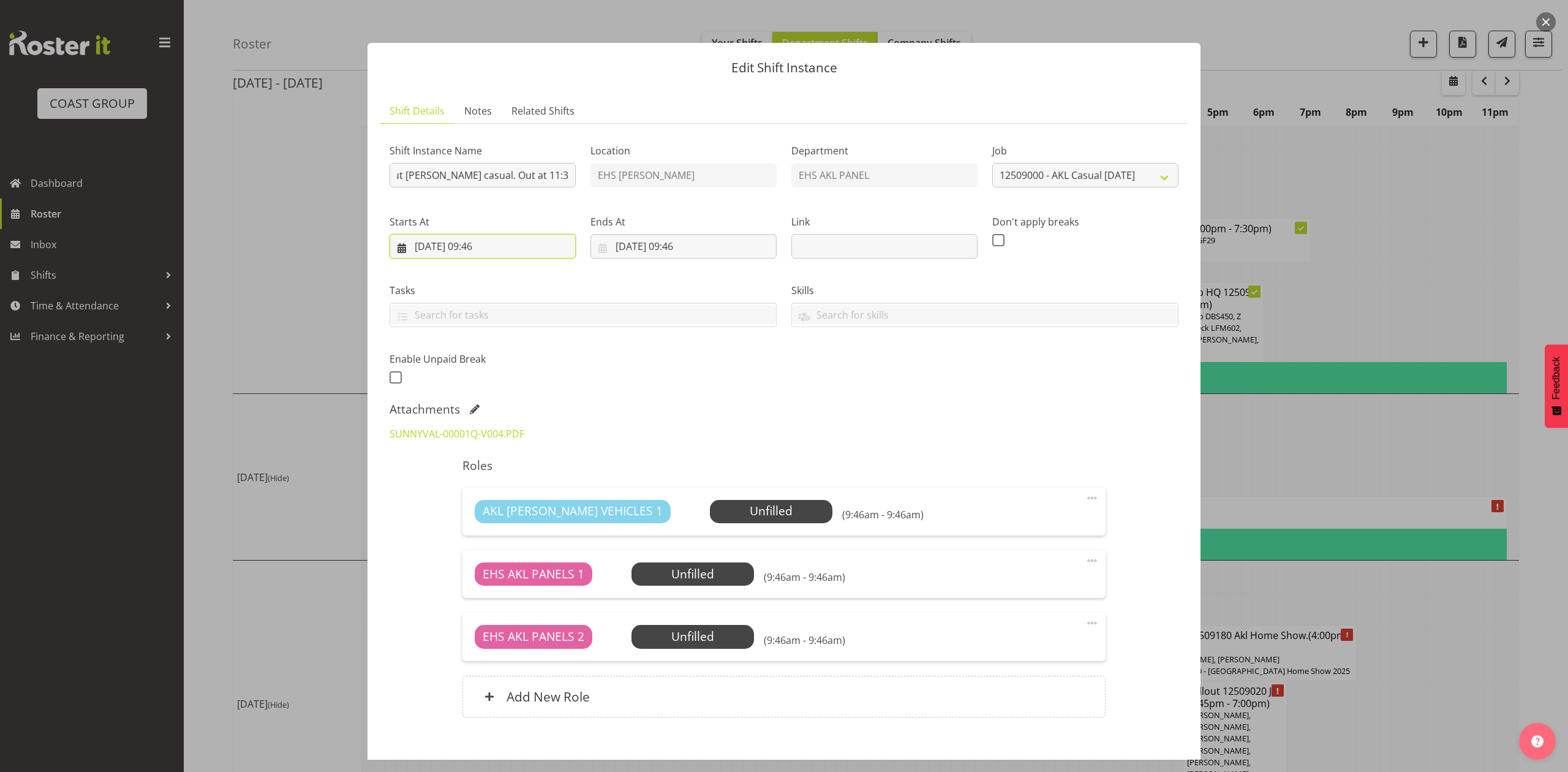
click at [445, 249] on input "13/09/2025, 09:46" at bounding box center [483, 247] width 186 height 25
click at [552, 388] on span "19" at bounding box center [547, 392] width 10 height 12
type input "19/09/2025, 09:46"
click at [640, 247] on input "14/09/2025, 09:46" at bounding box center [683, 247] width 186 height 25
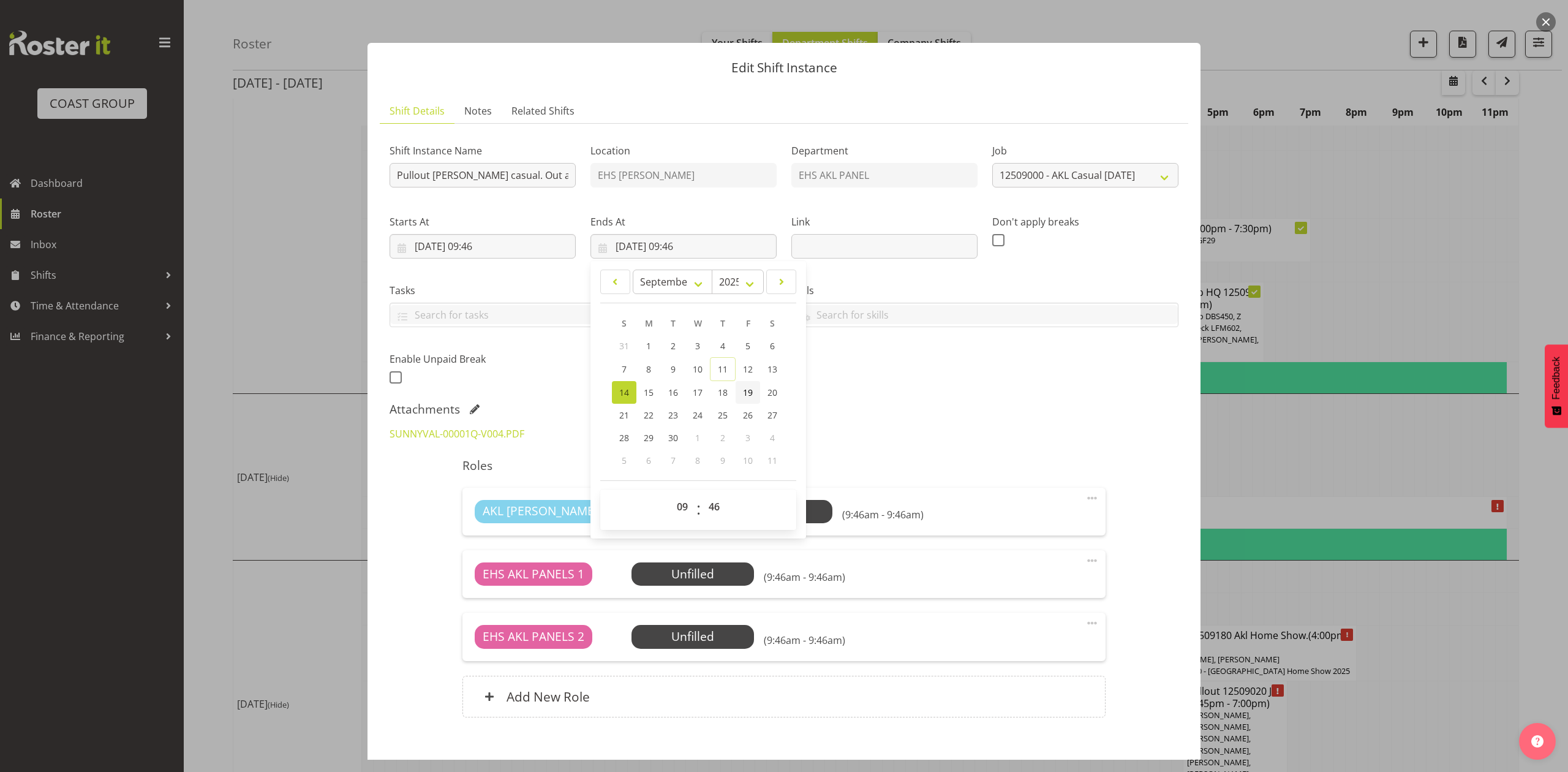
click at [744, 395] on span "19" at bounding box center [748, 392] width 10 height 12
type input "19/09/2025, 09:46"
click at [866, 394] on div "Shift Instance Name Pullout Henderson casual. Out at 11:30am. Location EHS RYME…" at bounding box center [784, 260] width 804 height 268
click at [489, 250] on input "19/09/2025, 09:46" at bounding box center [483, 247] width 186 height 25
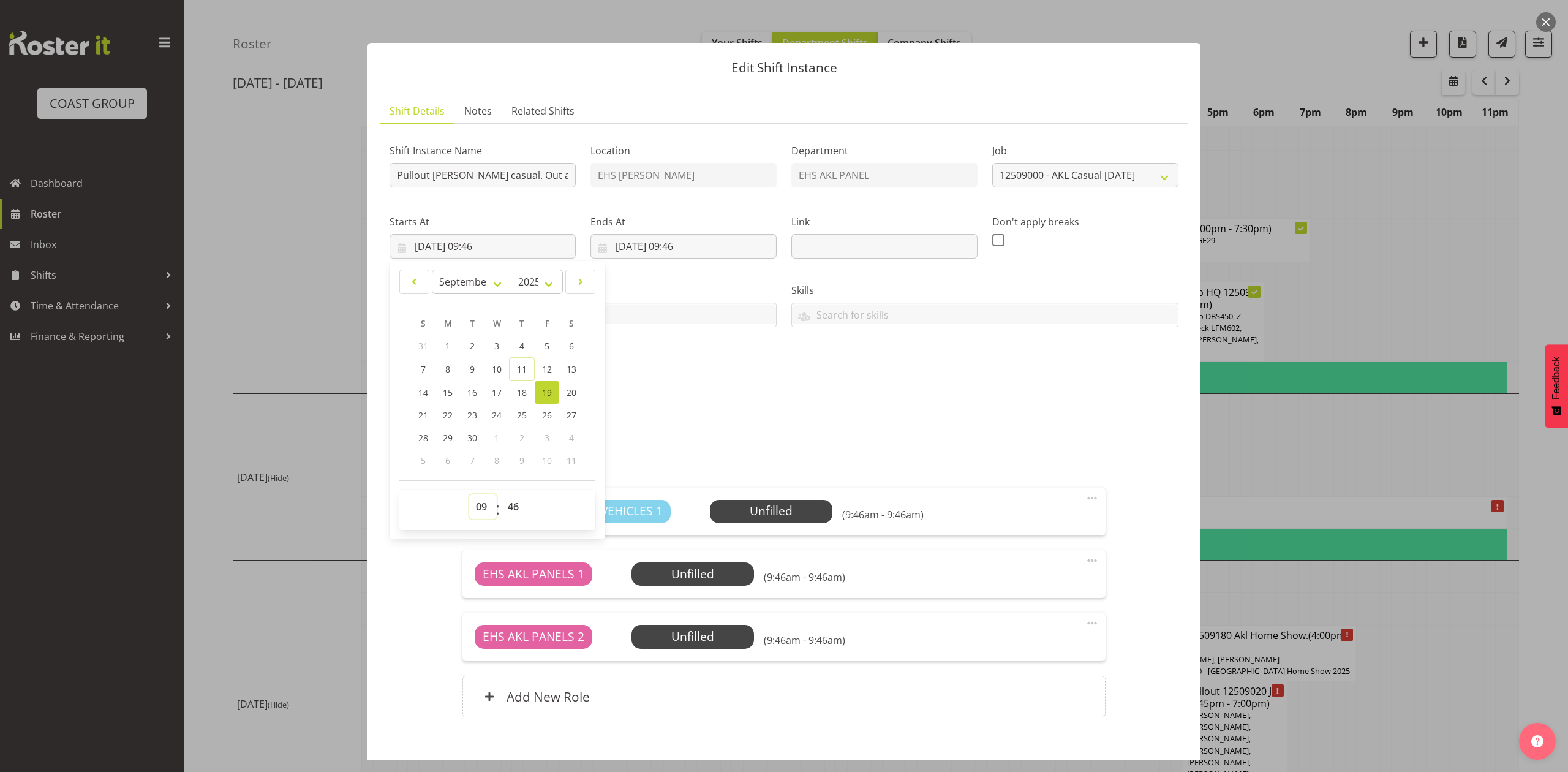
click at [486, 511] on select "00 01 02 03 04 05 06 07 08 09 10 11 12 13 14 15 16 17 18 19 20 21 22 23" at bounding box center [483, 507] width 28 height 25
select select "10"
click at [469, 495] on select "00 01 02 03 04 05 06 07 08 09 10 11 12 13 14 15 16 17 18 19 20 21 22 23" at bounding box center [483, 507] width 28 height 25
type input "19/09/2025, 10:46"
click at [517, 504] on select "00 01 02 03 04 05 06 07 08 09 10 11 12 13 14 15 16 17 18 19 20 21 22 23 24 25 2…" at bounding box center [515, 507] width 28 height 25
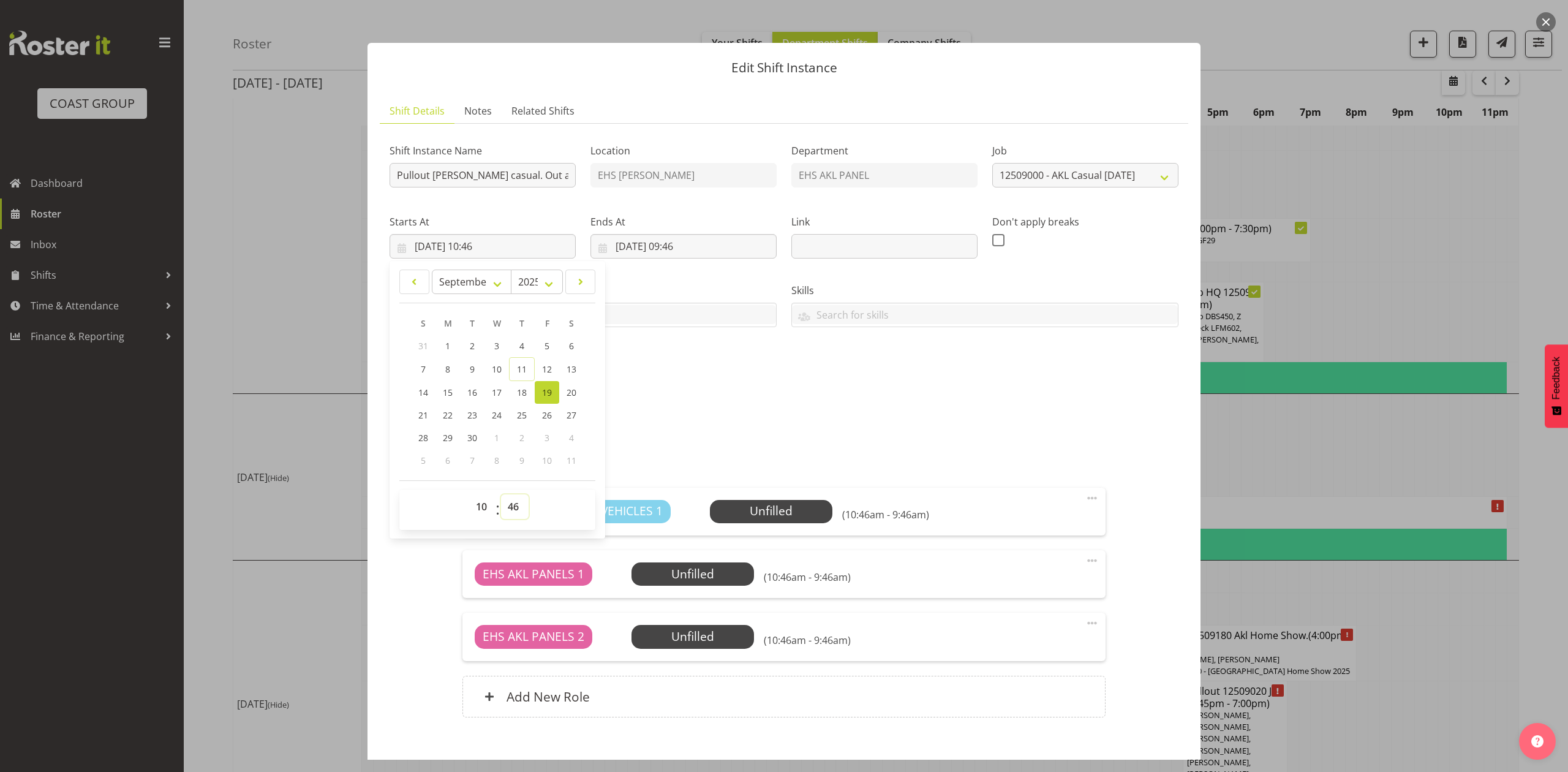
select select "30"
click at [501, 495] on select "00 01 02 03 04 05 06 07 08 09 10 11 12 13 14 15 16 17 18 19 20 21 22 23 24 25 2…" at bounding box center [515, 507] width 28 height 25
type input "19/09/2025, 10:30"
drag, startPoint x: 648, startPoint y: 427, endPoint x: 694, endPoint y: 292, distance: 142.6
click at [649, 427] on div "SUNNYVAL-00001Q-V004.PDF" at bounding box center [784, 434] width 804 height 30
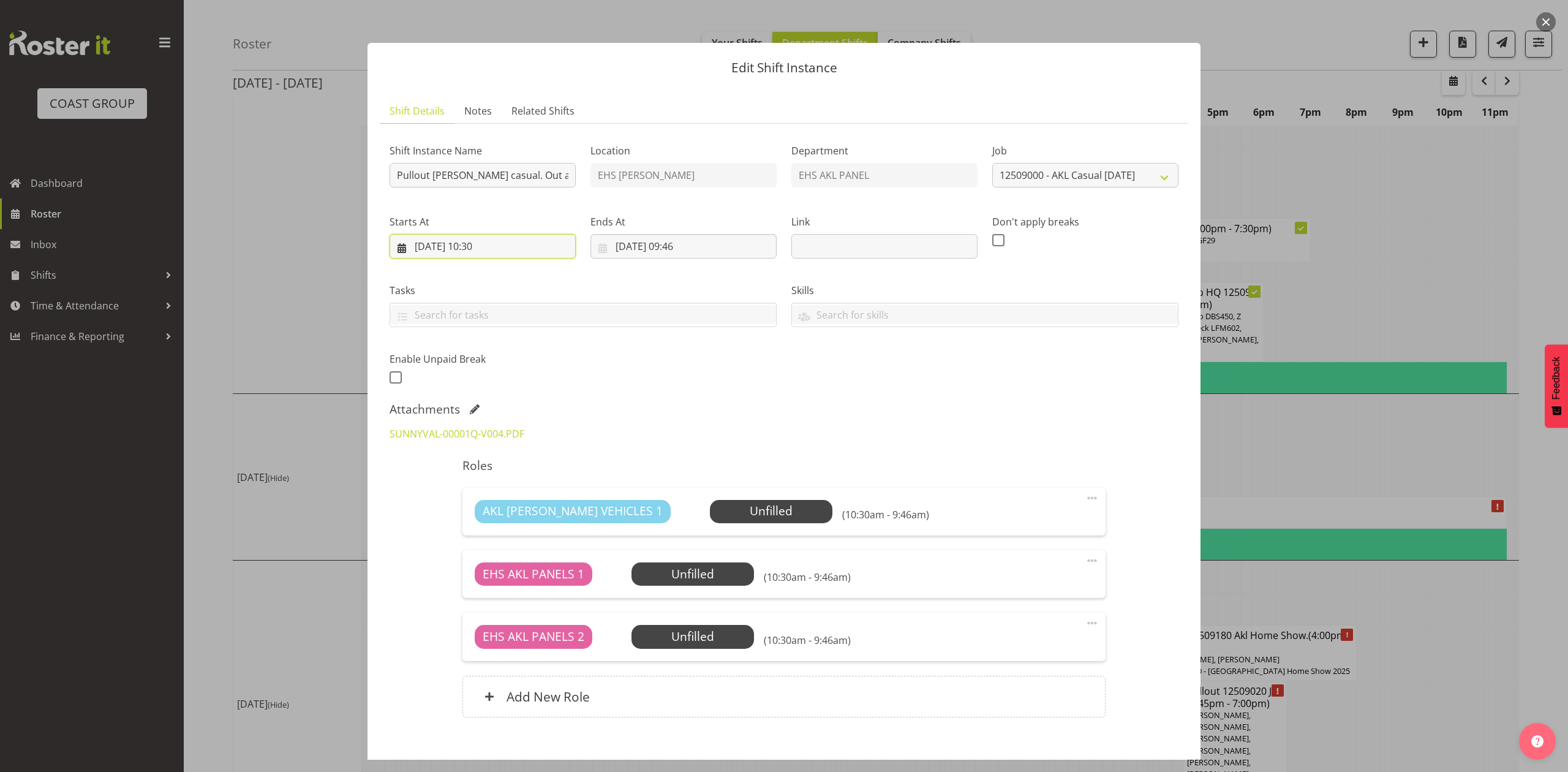
click at [476, 244] on input "19/09/2025, 10:30" at bounding box center [483, 247] width 186 height 25
click at [481, 506] on select "00 01 02 03 04 05 06 07 08 09 10 11 12 13 14 15 16 17 18 19 20 21 22 23" at bounding box center [483, 507] width 28 height 25
select select "11"
click at [469, 495] on select "00 01 02 03 04 05 06 07 08 09 10 11 12 13 14 15 16 17 18 19 20 21 22 23" at bounding box center [483, 507] width 28 height 25
type input "19/09/2025, 11:30"
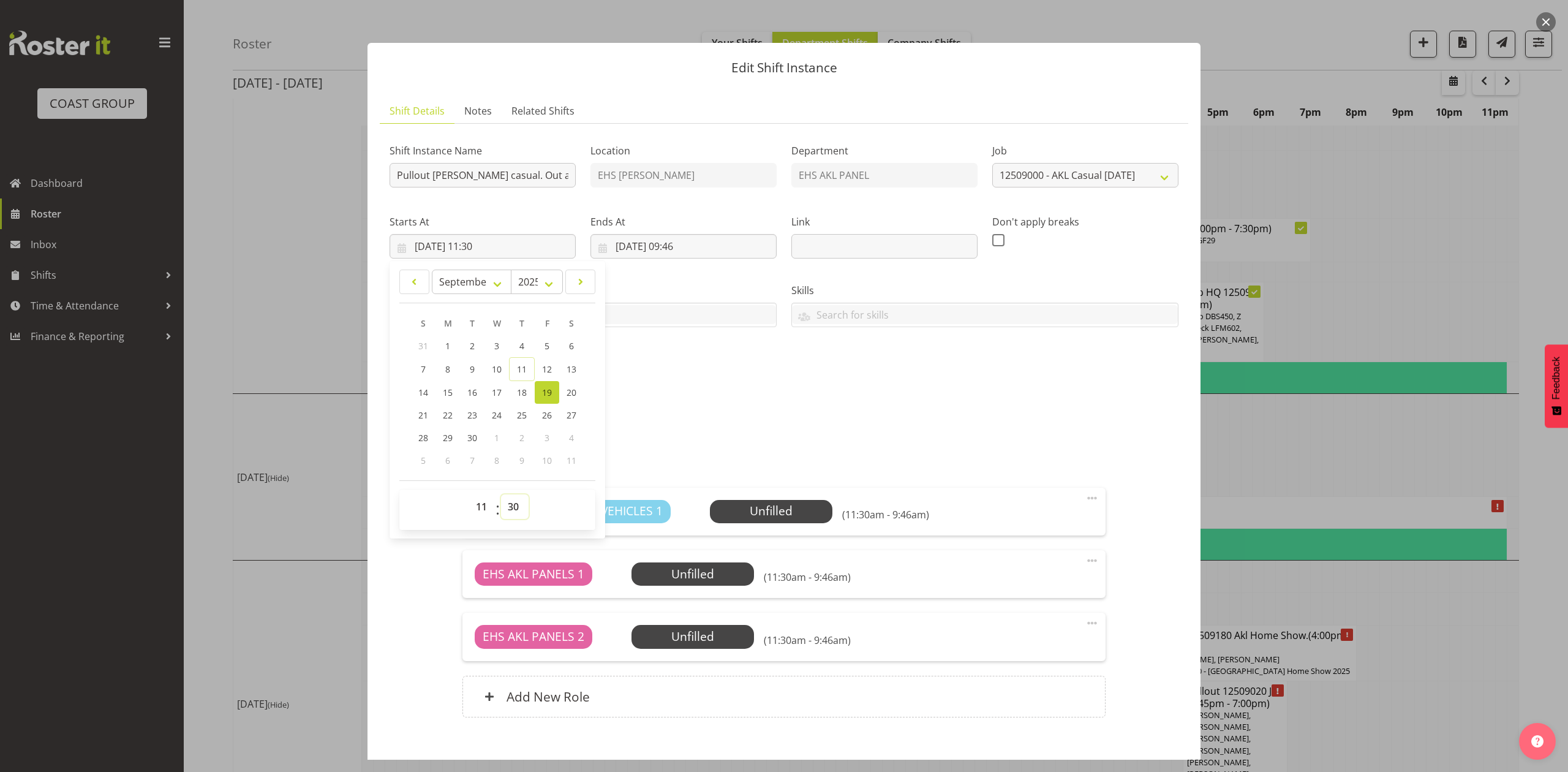
click at [515, 510] on select "00 01 02 03 04 05 06 07 08 09 10 11 12 13 14 15 16 17 18 19 20 21 22 23 24 25 2…" at bounding box center [515, 507] width 28 height 25
select select "0"
click at [501, 495] on select "00 01 02 03 04 05 06 07 08 09 10 11 12 13 14 15 16 17 18 19 20 21 22 23 24 25 2…" at bounding box center [515, 507] width 28 height 25
type input "19/09/2025, 11:00"
drag, startPoint x: 727, startPoint y: 359, endPoint x: 736, endPoint y: 241, distance: 118.3
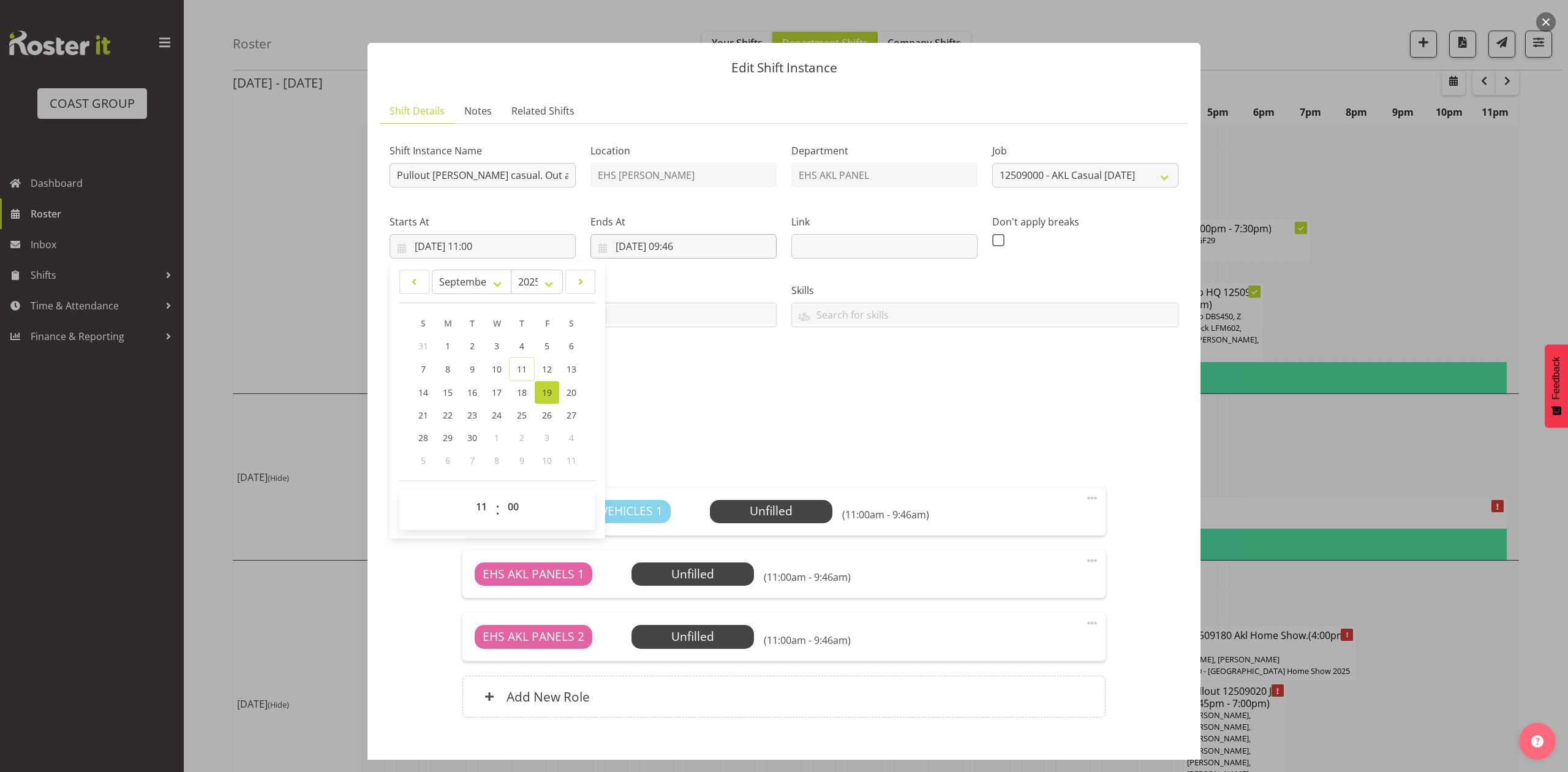
click at [728, 359] on div "Shift Instance Name Pullout Henderson casual. Out at 11:30am. Location EHS RYME…" at bounding box center [784, 260] width 804 height 268
click at [689, 237] on input "19/09/2025, 09:46" at bounding box center [683, 247] width 186 height 25
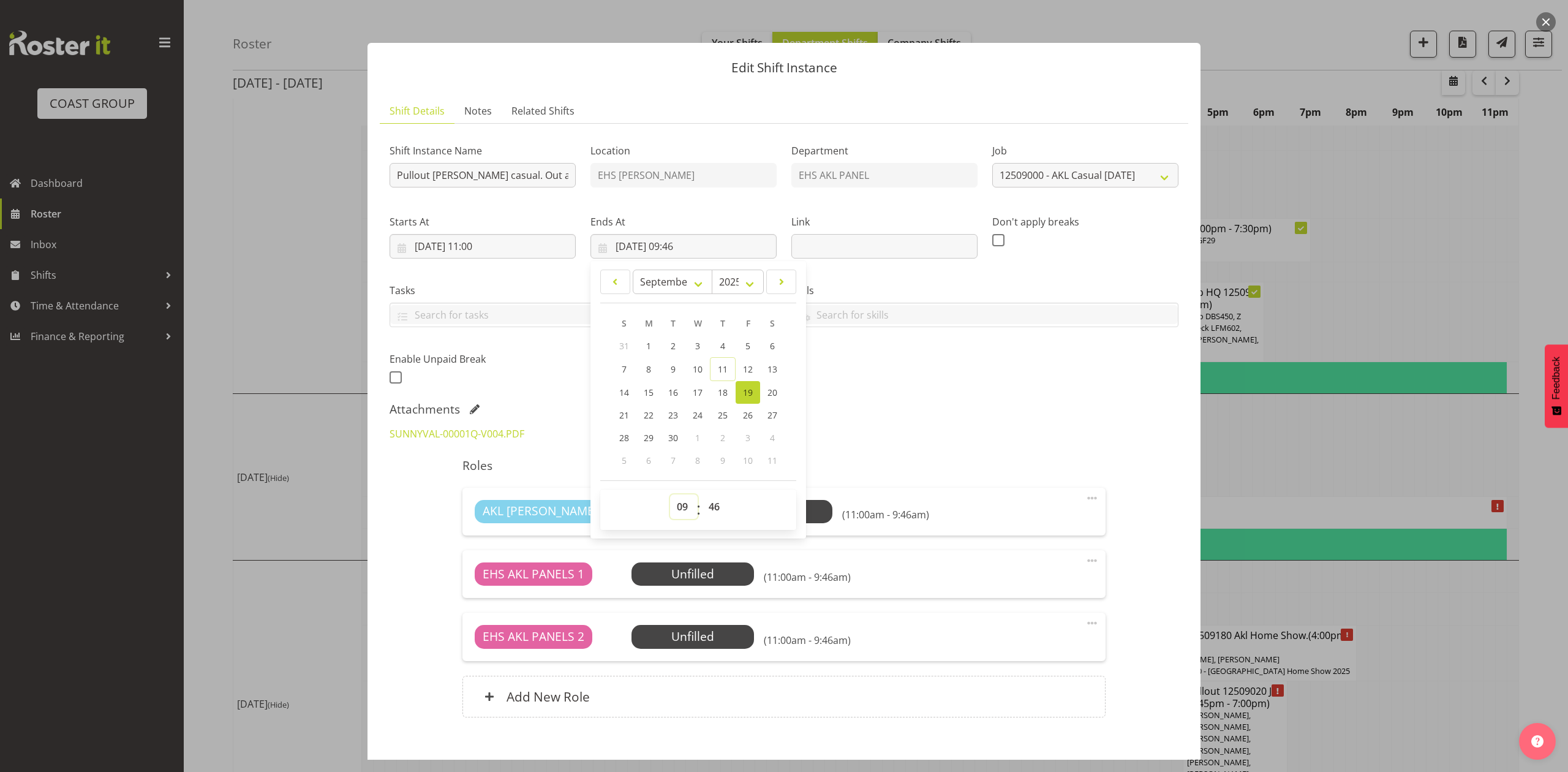
click at [679, 507] on select "00 01 02 03 04 05 06 07 08 09 10 11 12 13 14 15 16 17 18 19 20 21 22 23" at bounding box center [684, 507] width 28 height 25
select select "12"
click at [670, 495] on select "00 01 02 03 04 05 06 07 08 09 10 11 12 13 14 15 16 17 18 19 20 21 22 23" at bounding box center [684, 507] width 28 height 25
type input "19/09/2025, 12:46"
click at [711, 508] on select "00 01 02 03 04 05 06 07 08 09 10 11 12 13 14 15 16 17 18 19 20 21 22 23 24 25 2…" at bounding box center [715, 507] width 28 height 25
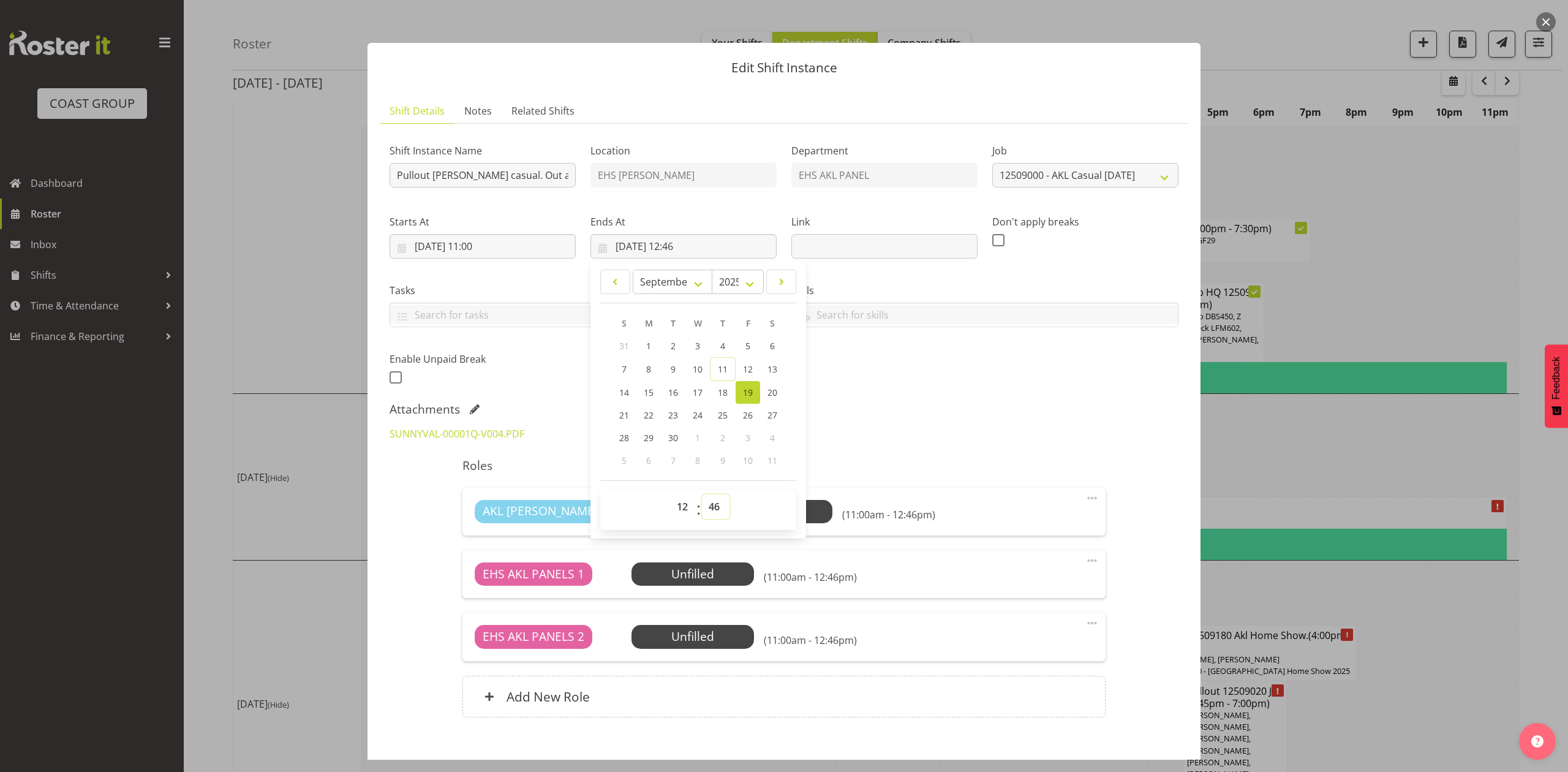
select select "30"
click at [702, 495] on select "00 01 02 03 04 05 06 07 08 09 10 11 12 13 14 15 16 17 18 19 20 21 22 23 24 25 2…" at bounding box center [715, 507] width 28 height 25
type input "19/09/2025, 12:30"
click at [920, 418] on div "Attachments SUNNYVAL-00001Q-V004.PDF" at bounding box center [784, 425] width 789 height 46
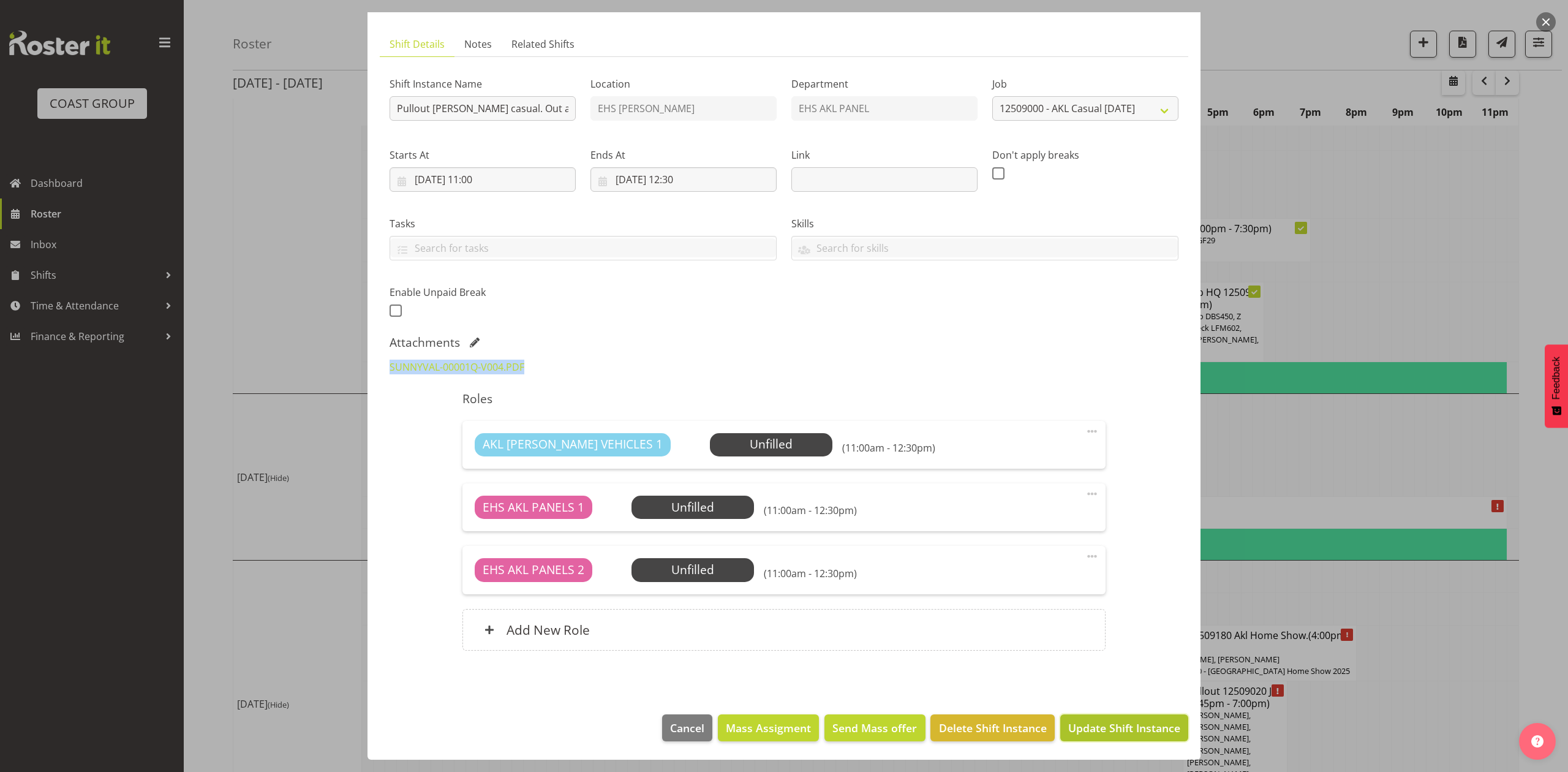
click at [1098, 729] on span "Update Shift Instance" at bounding box center [1124, 728] width 112 height 16
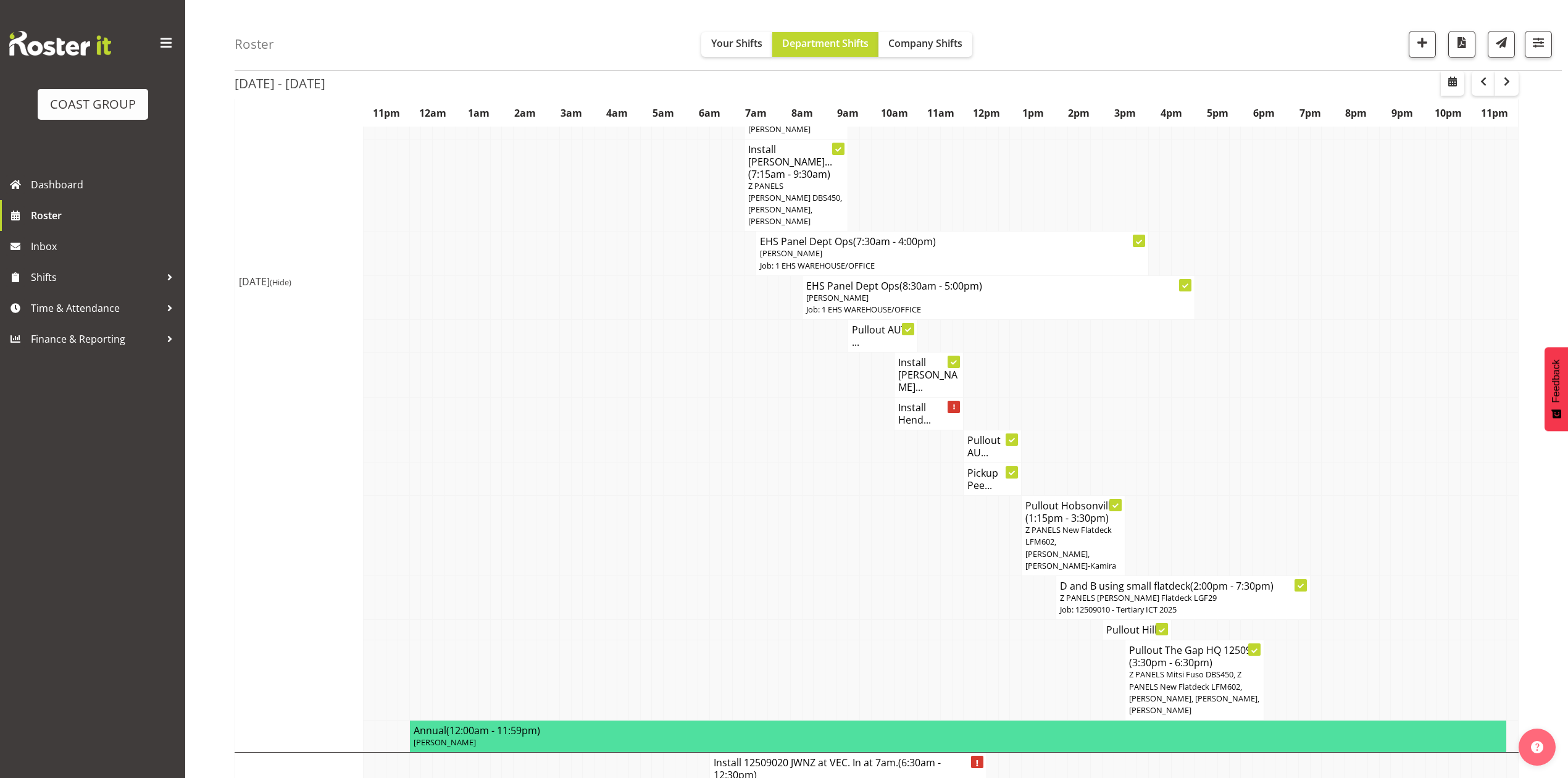
scroll to position [741, 0]
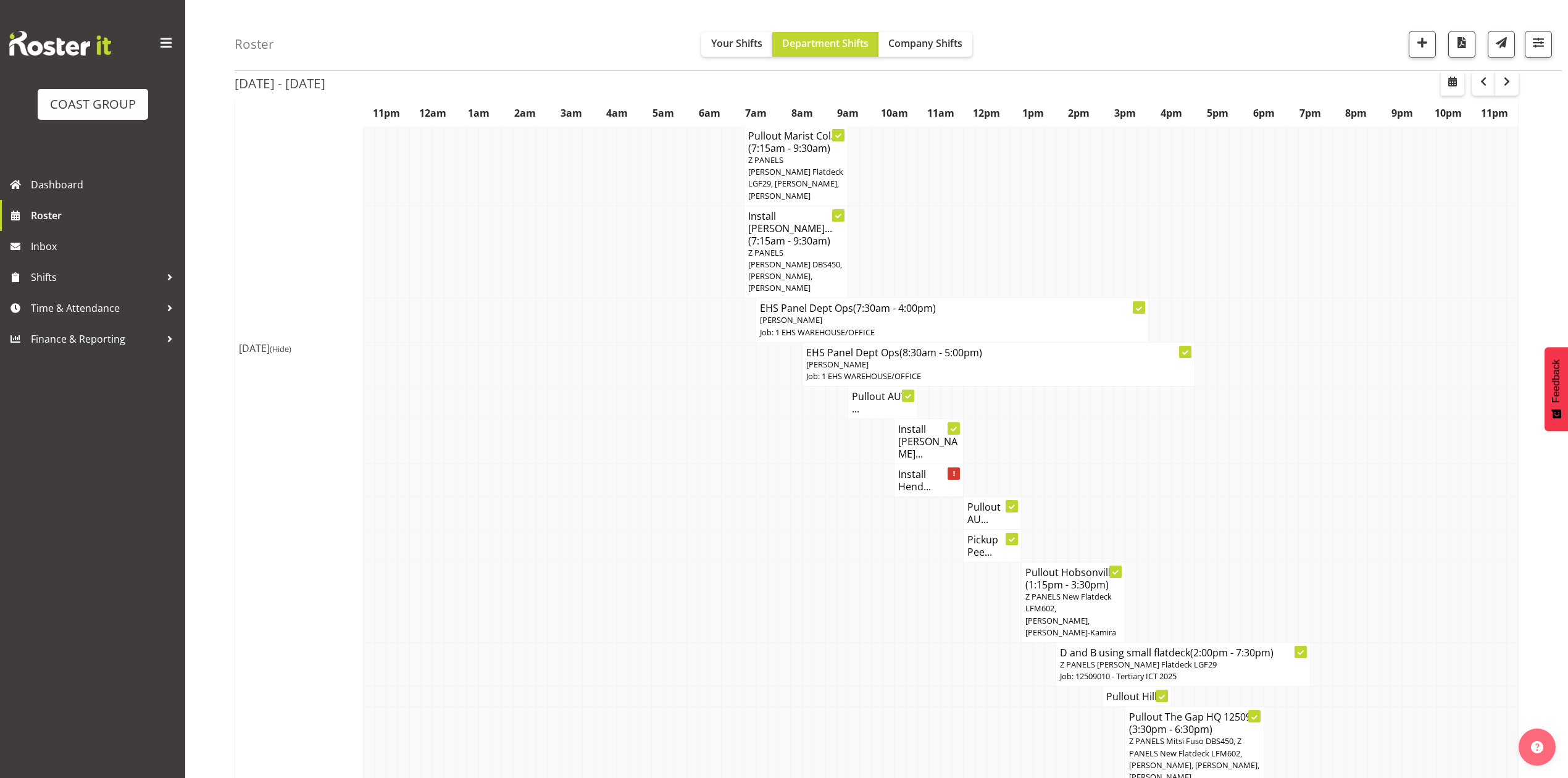
click at [914, 423] on h4 "Install [PERSON_NAME]..." at bounding box center [929, 441] width 61 height 37
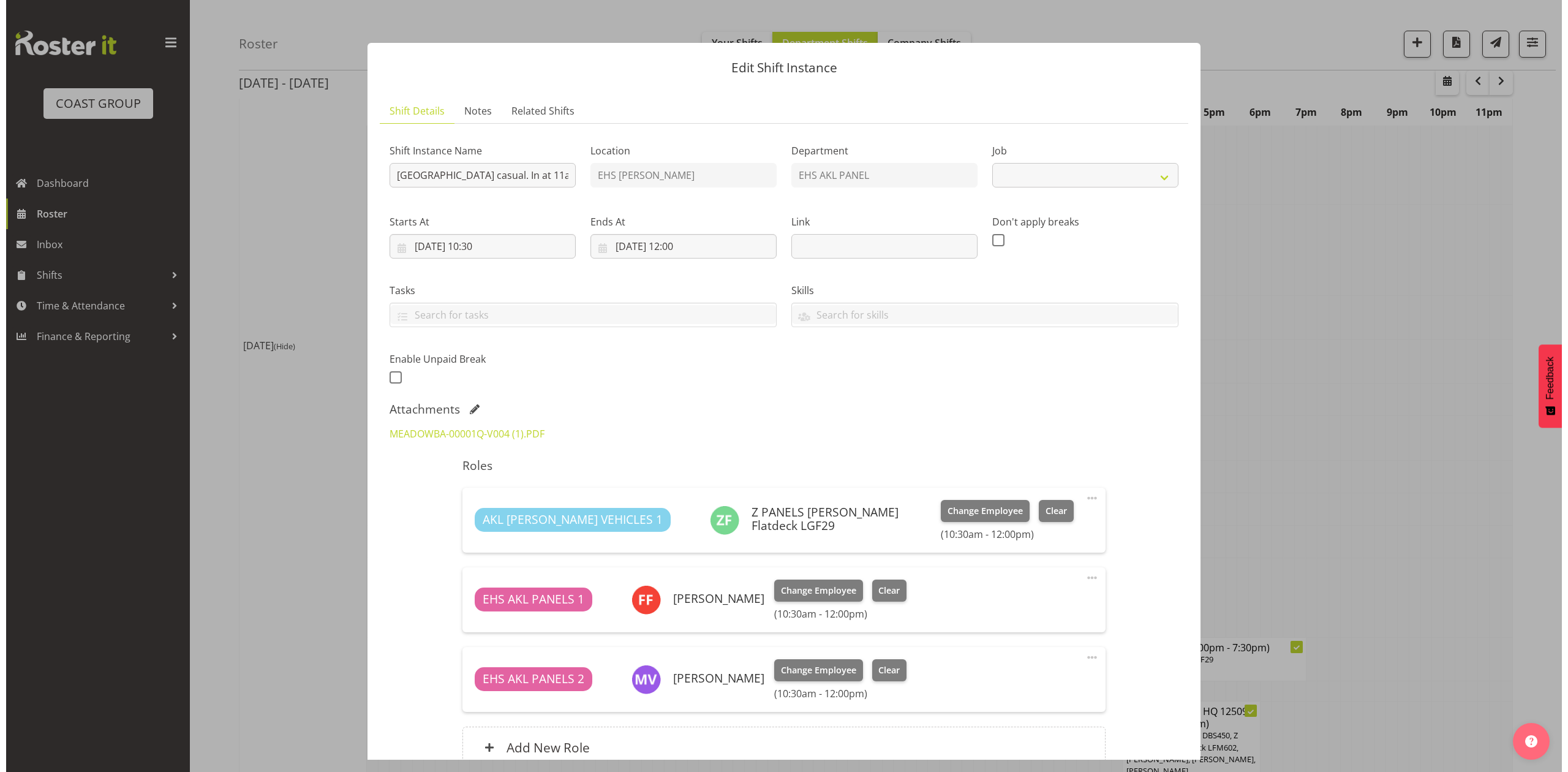
scroll to position [723, 0]
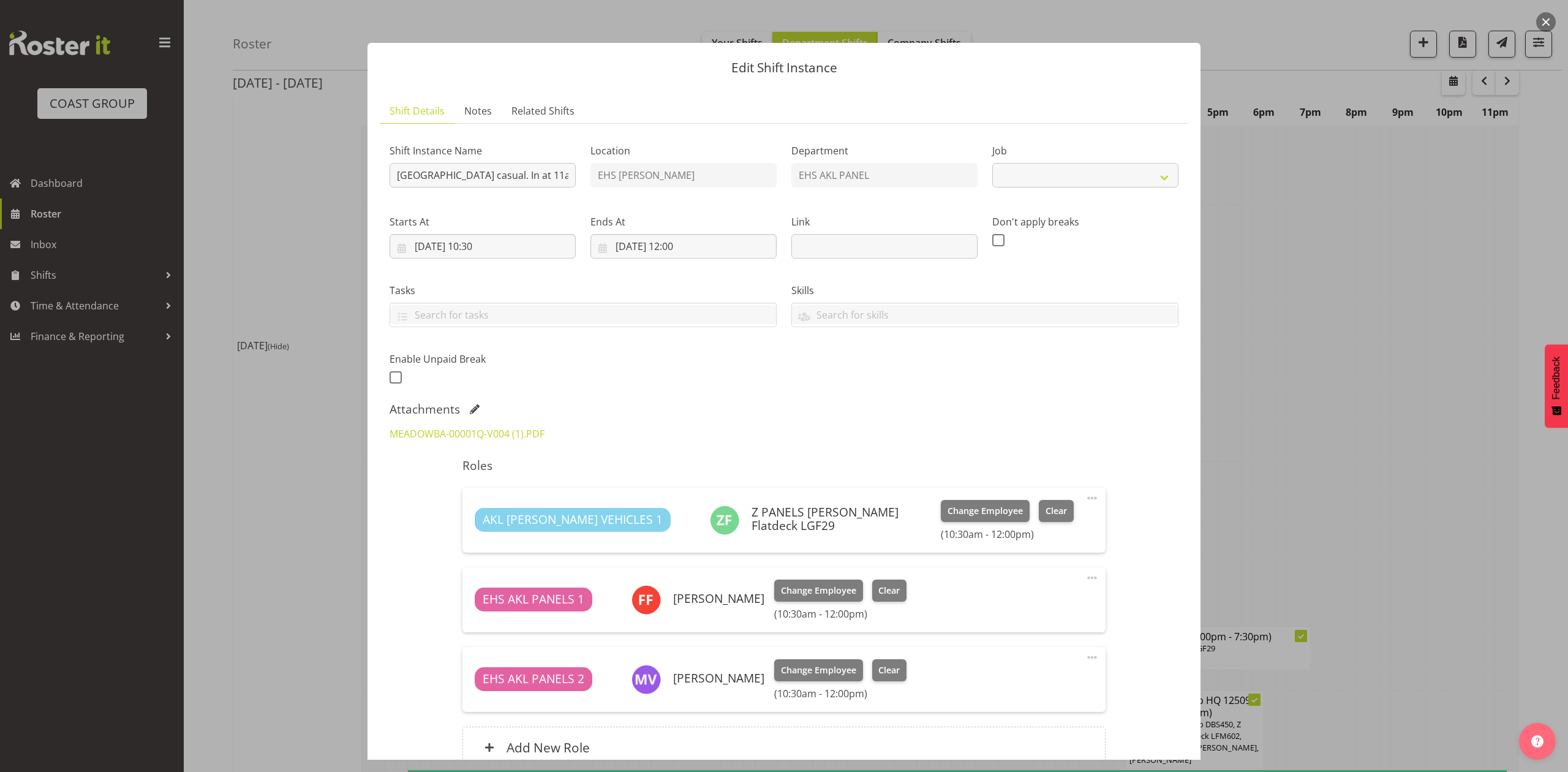
select select "8653"
click at [1302, 363] on div at bounding box center [784, 386] width 1568 height 772
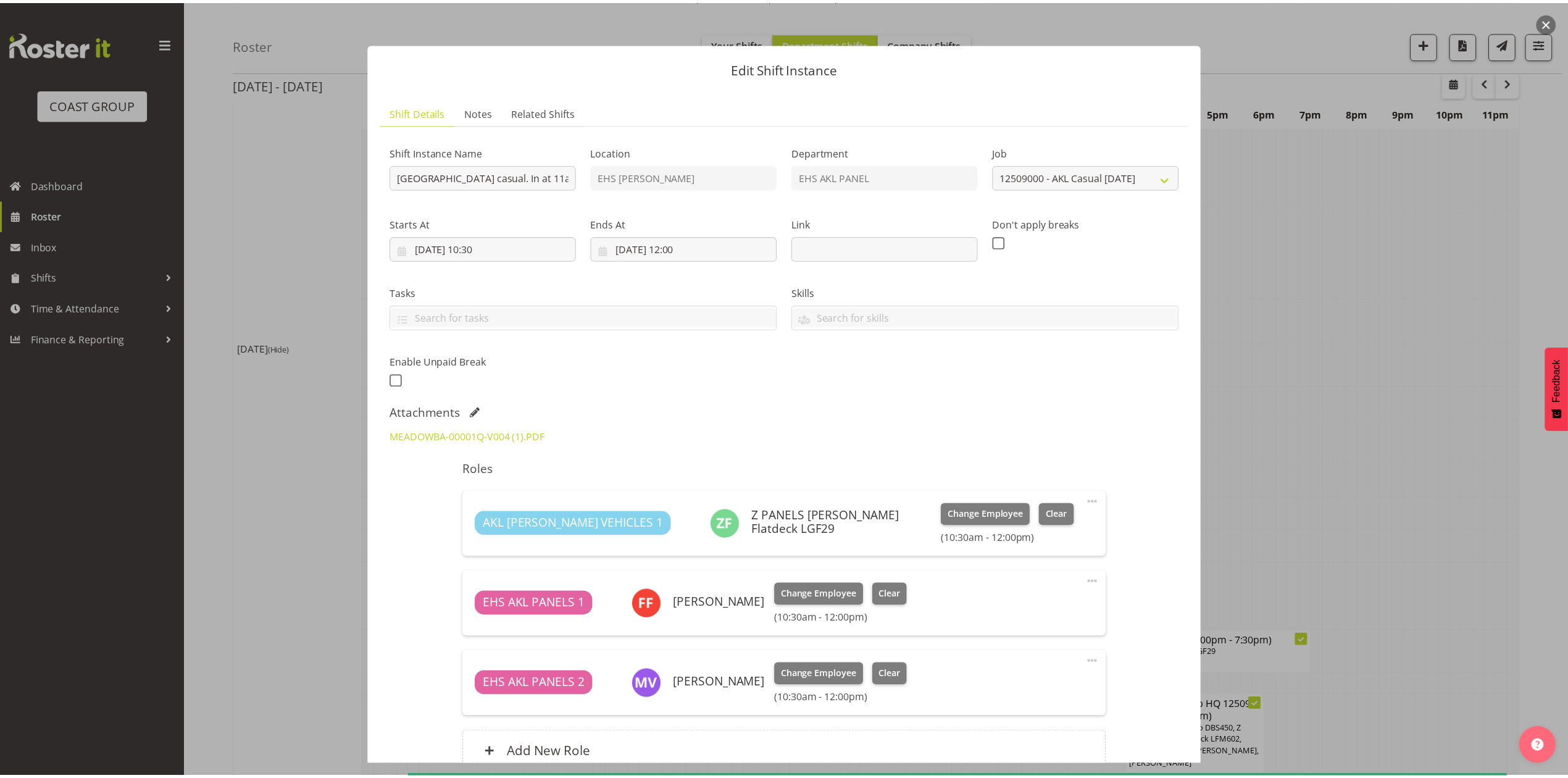
scroll to position [741, 0]
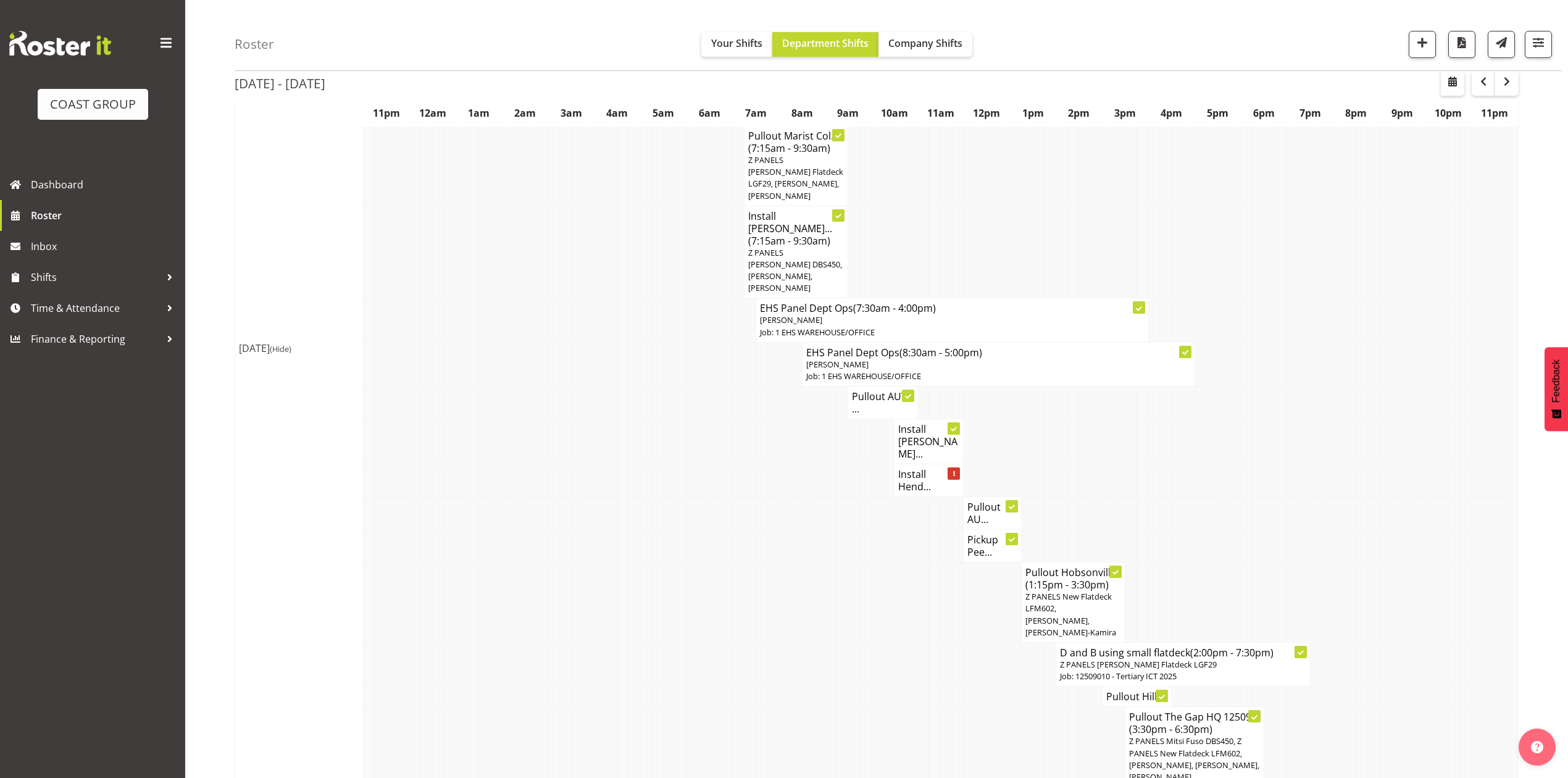
click at [869, 391] on h4 "Pullout AUT ..." at bounding box center [882, 403] width 61 height 25
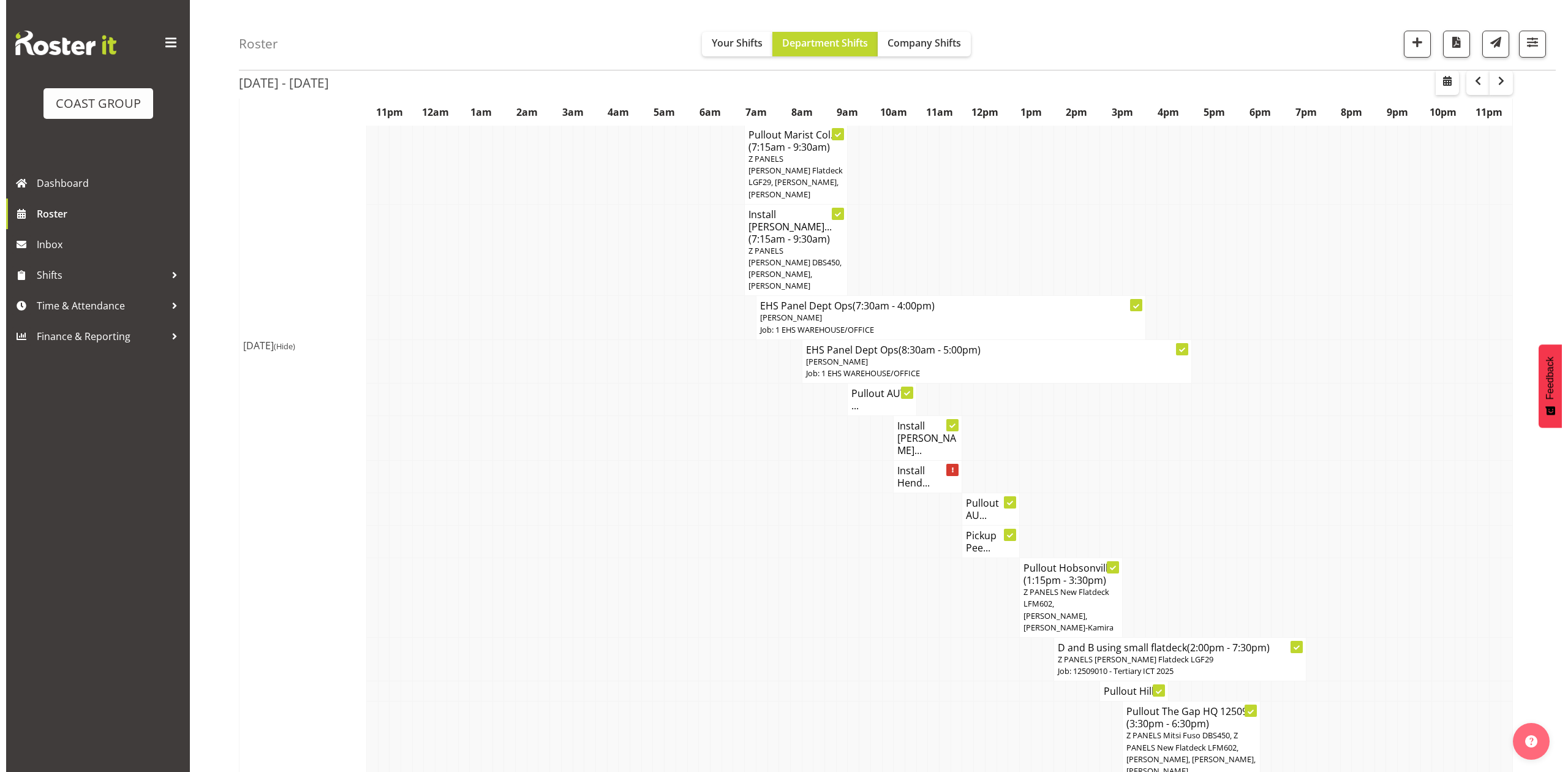
scroll to position [723, 0]
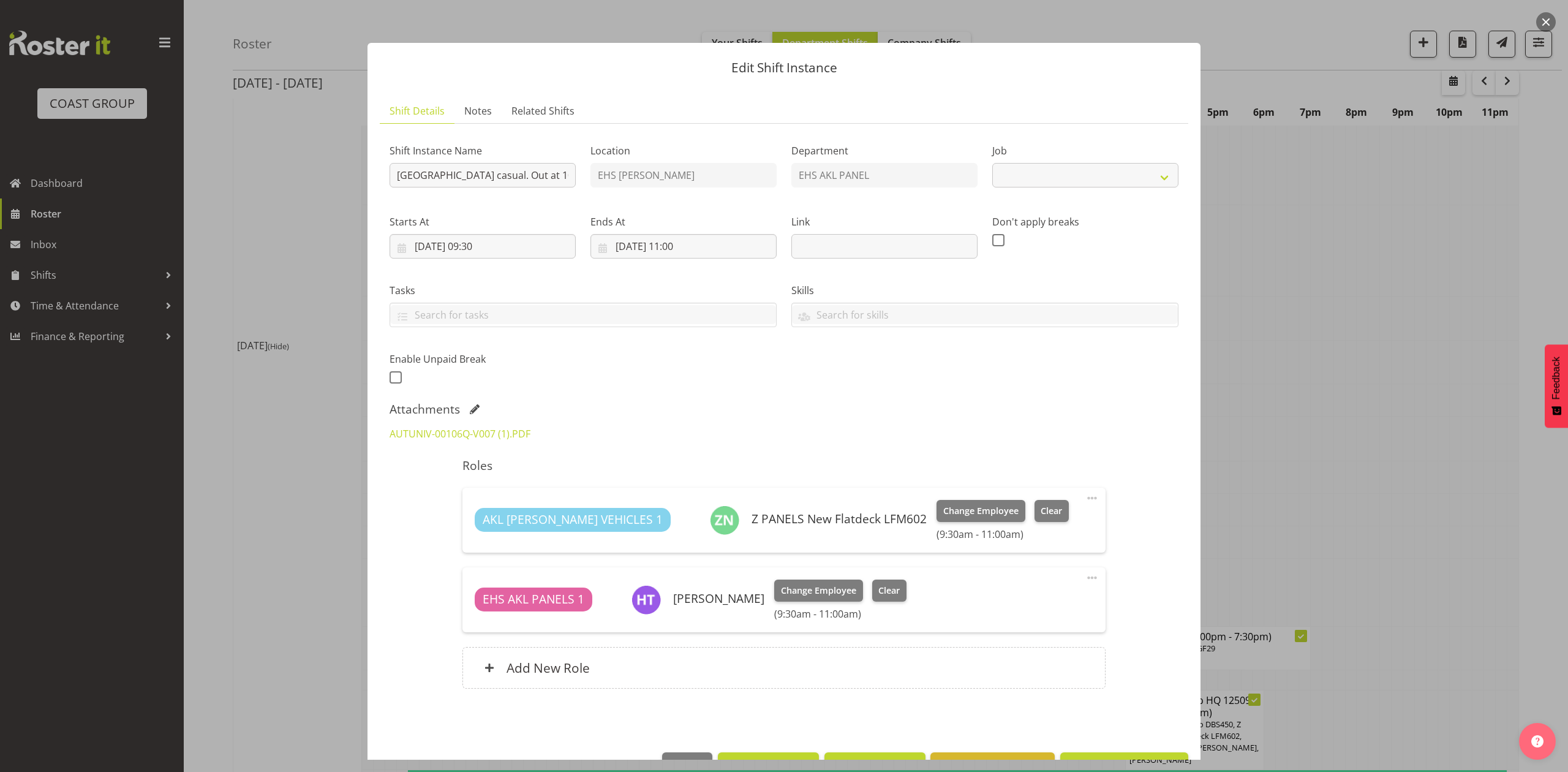
select select "8653"
click at [1310, 341] on div at bounding box center [784, 386] width 1568 height 772
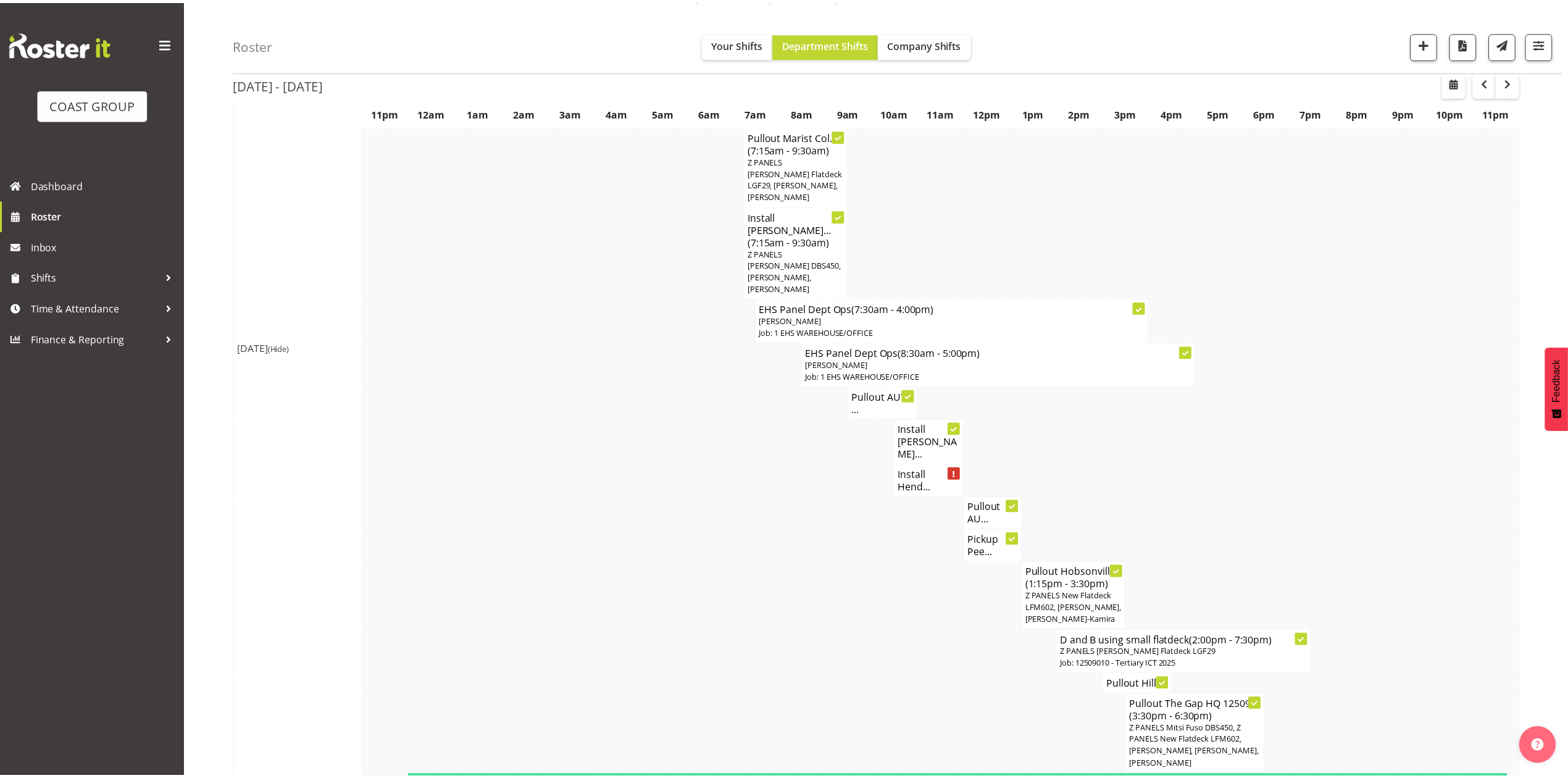
scroll to position [741, 0]
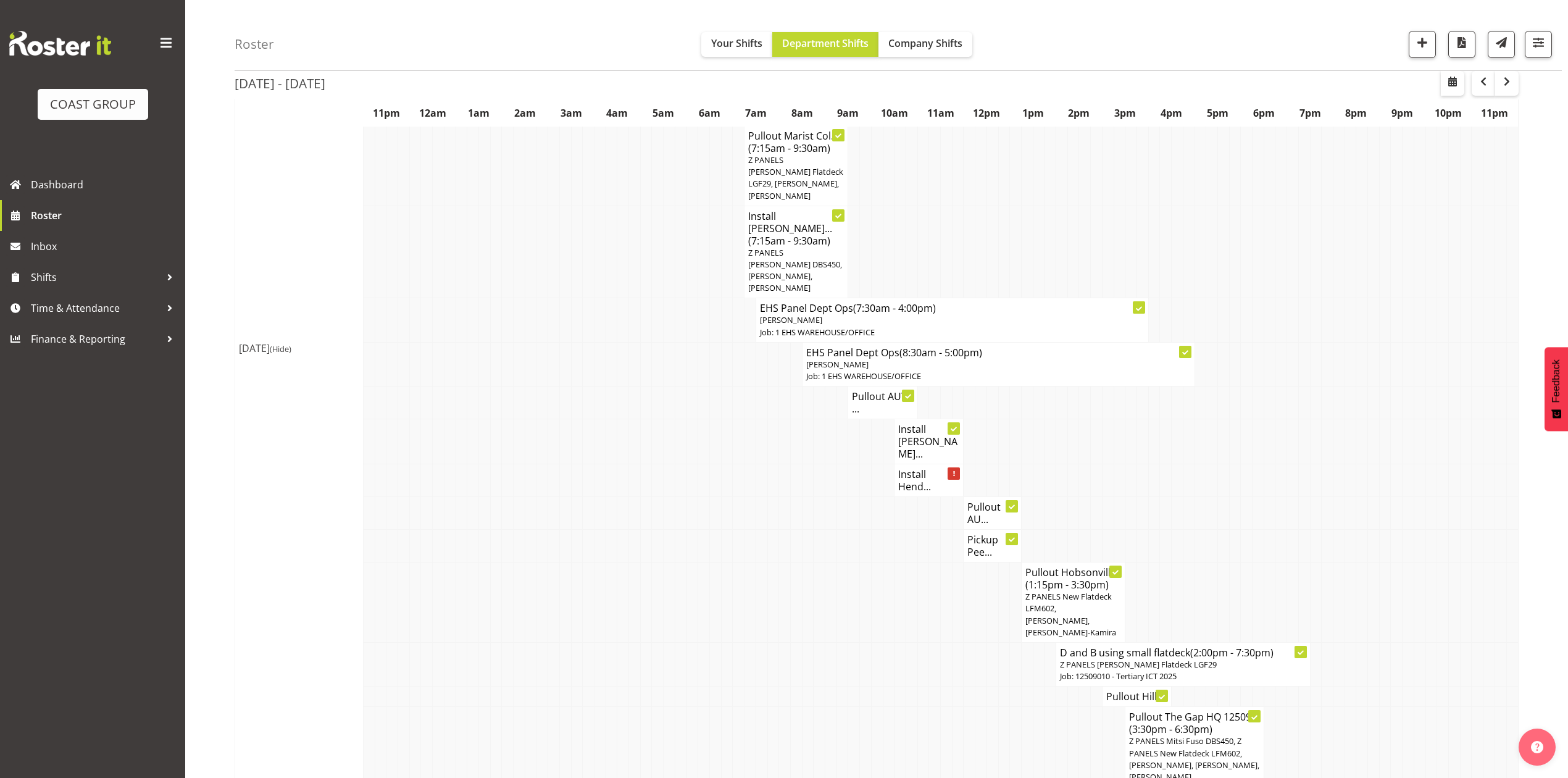
click at [919, 468] on h4 "Install Hend..." at bounding box center [929, 481] width 61 height 25
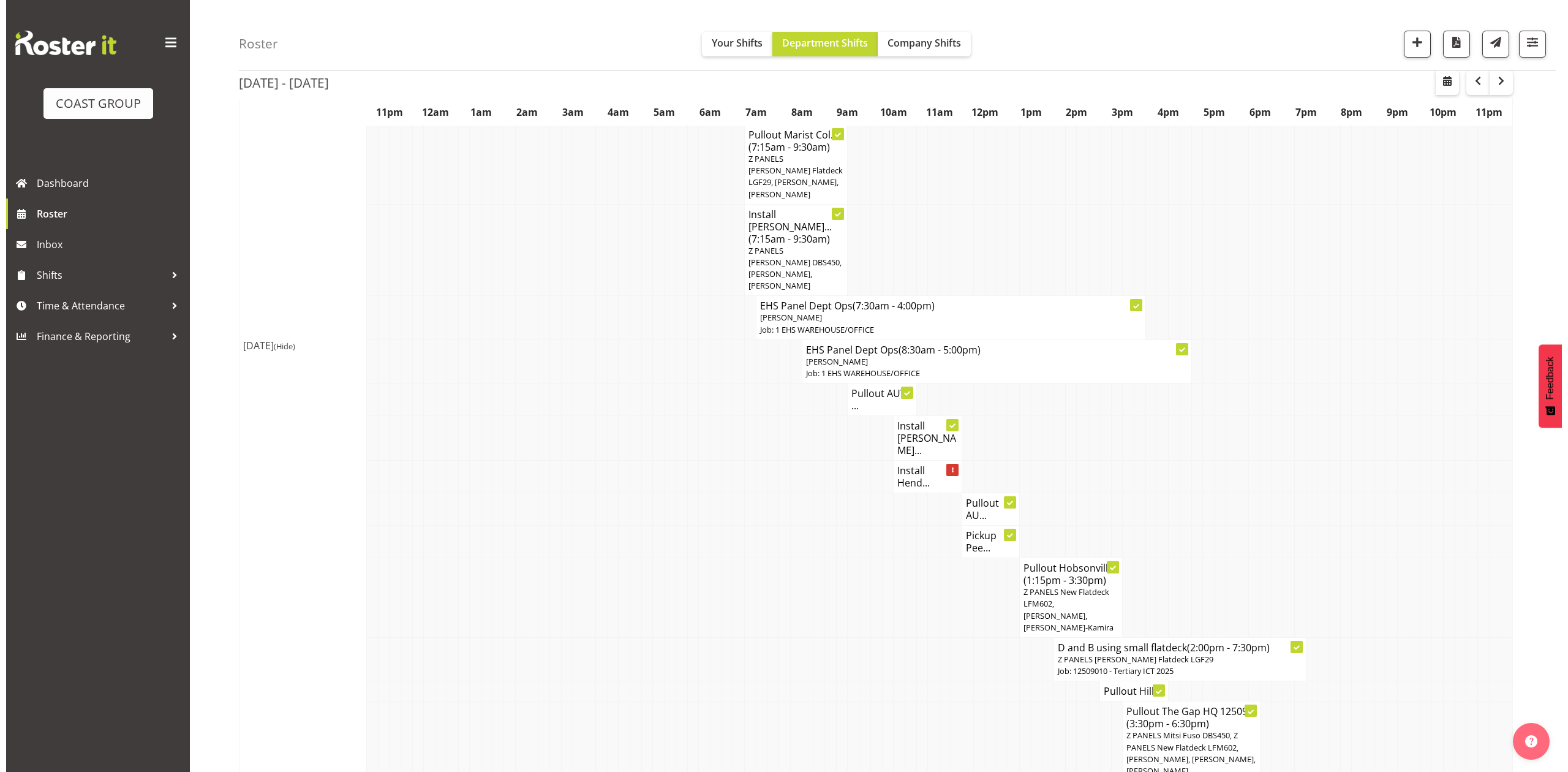
scroll to position [723, 0]
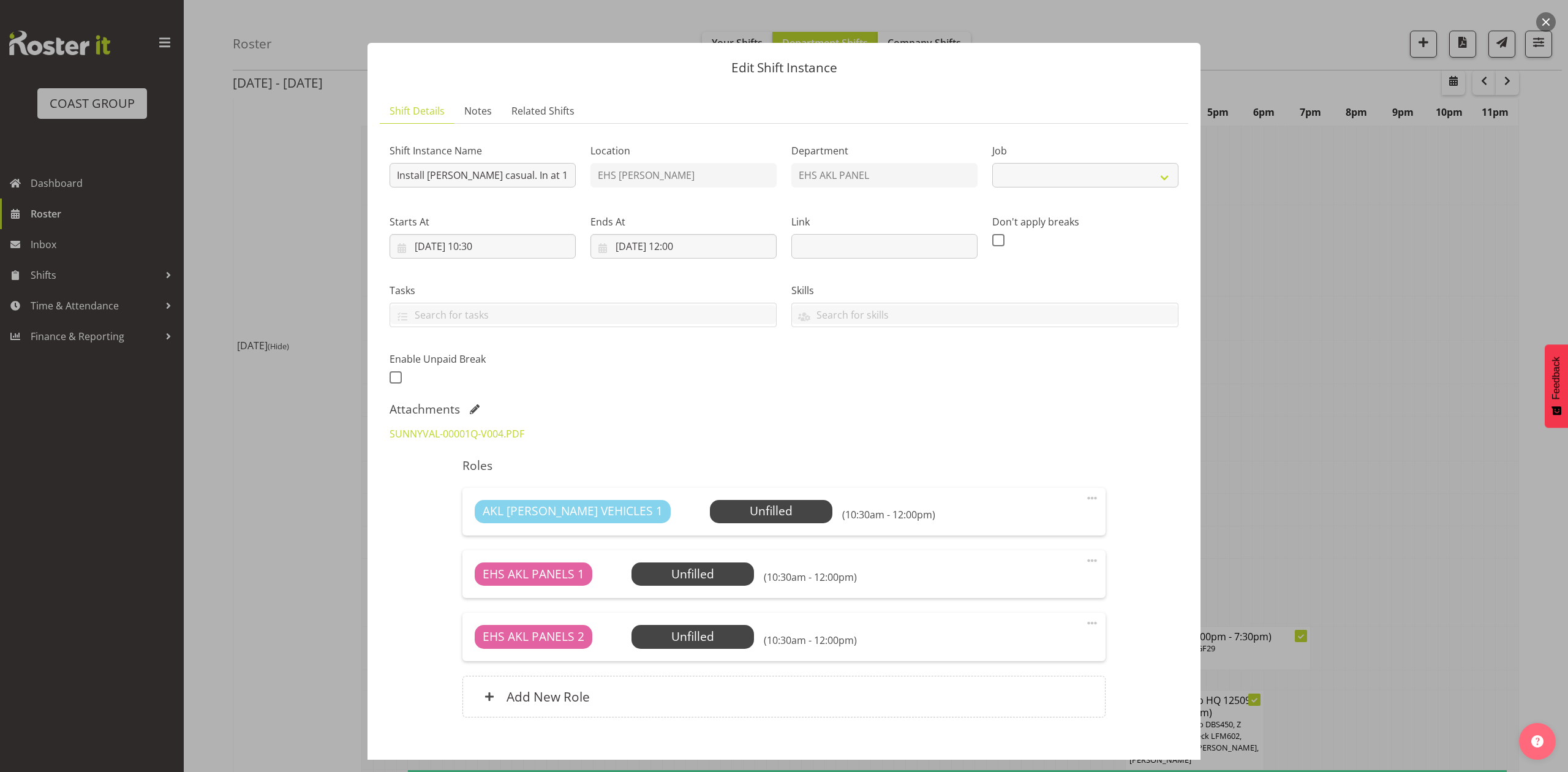
select select "8653"
click at [1302, 395] on div at bounding box center [784, 386] width 1568 height 772
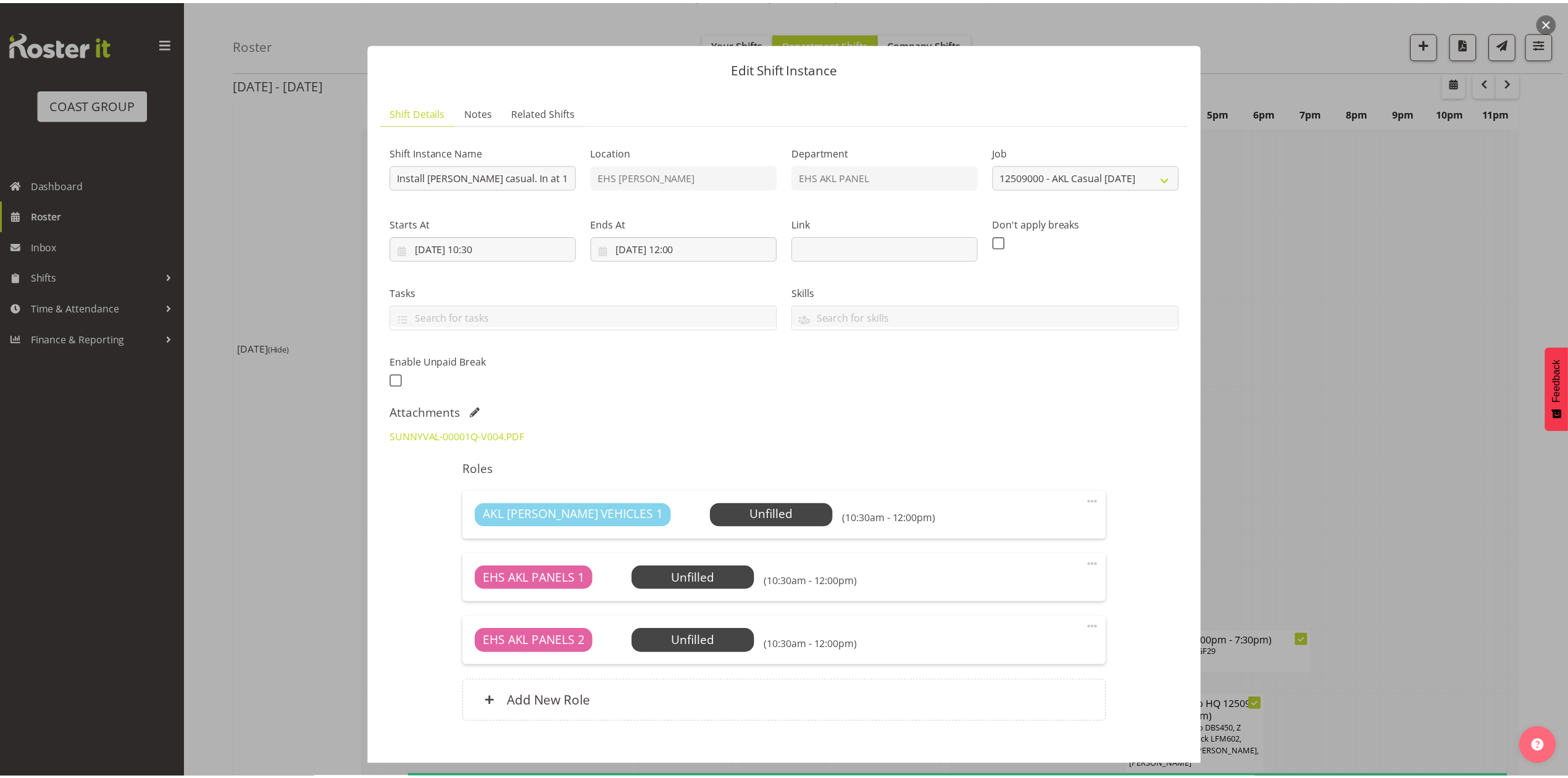
scroll to position [741, 0]
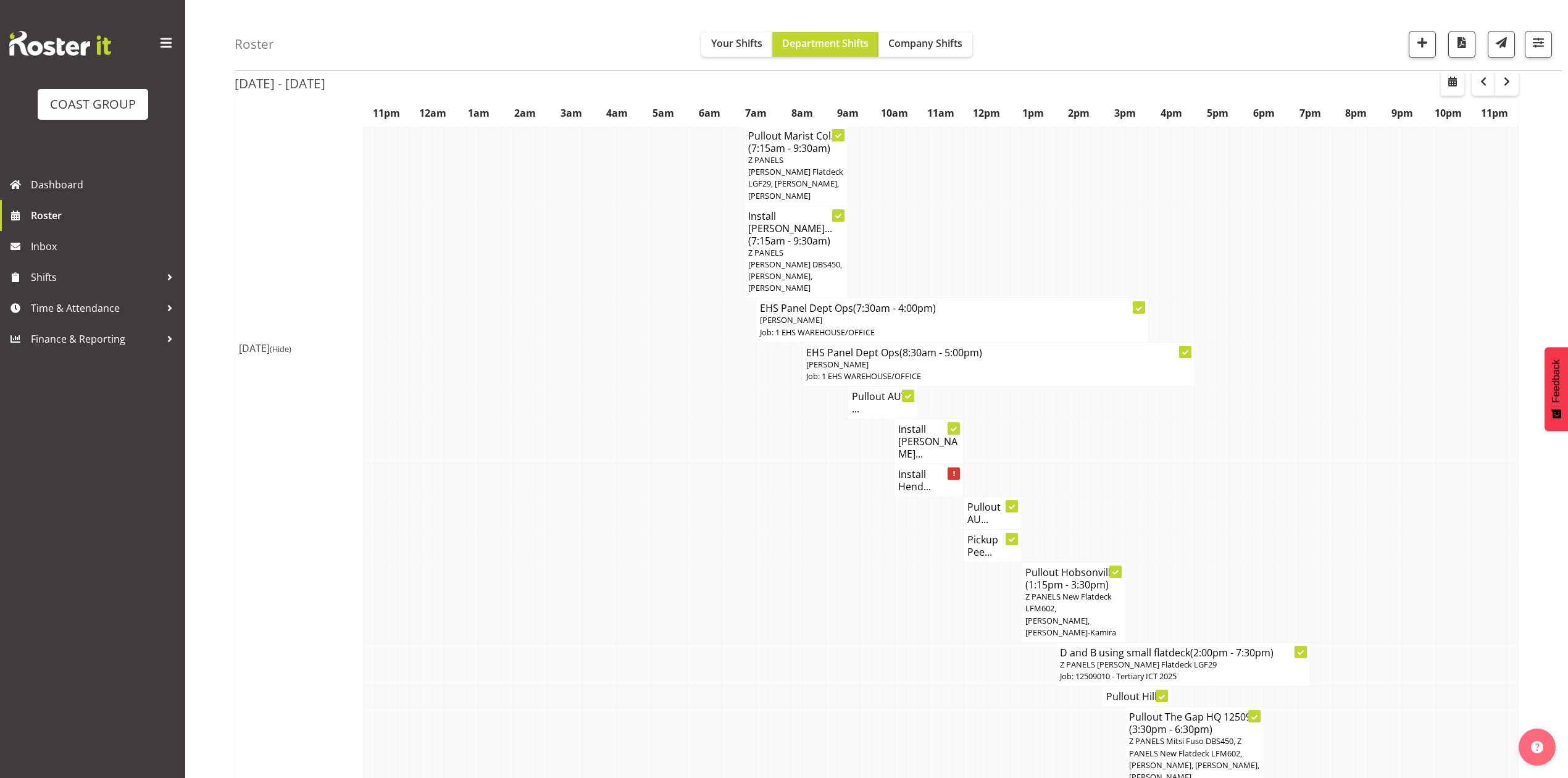
click at [848, 387] on td "Pullout AUT ..." at bounding box center [882, 403] width 69 height 33
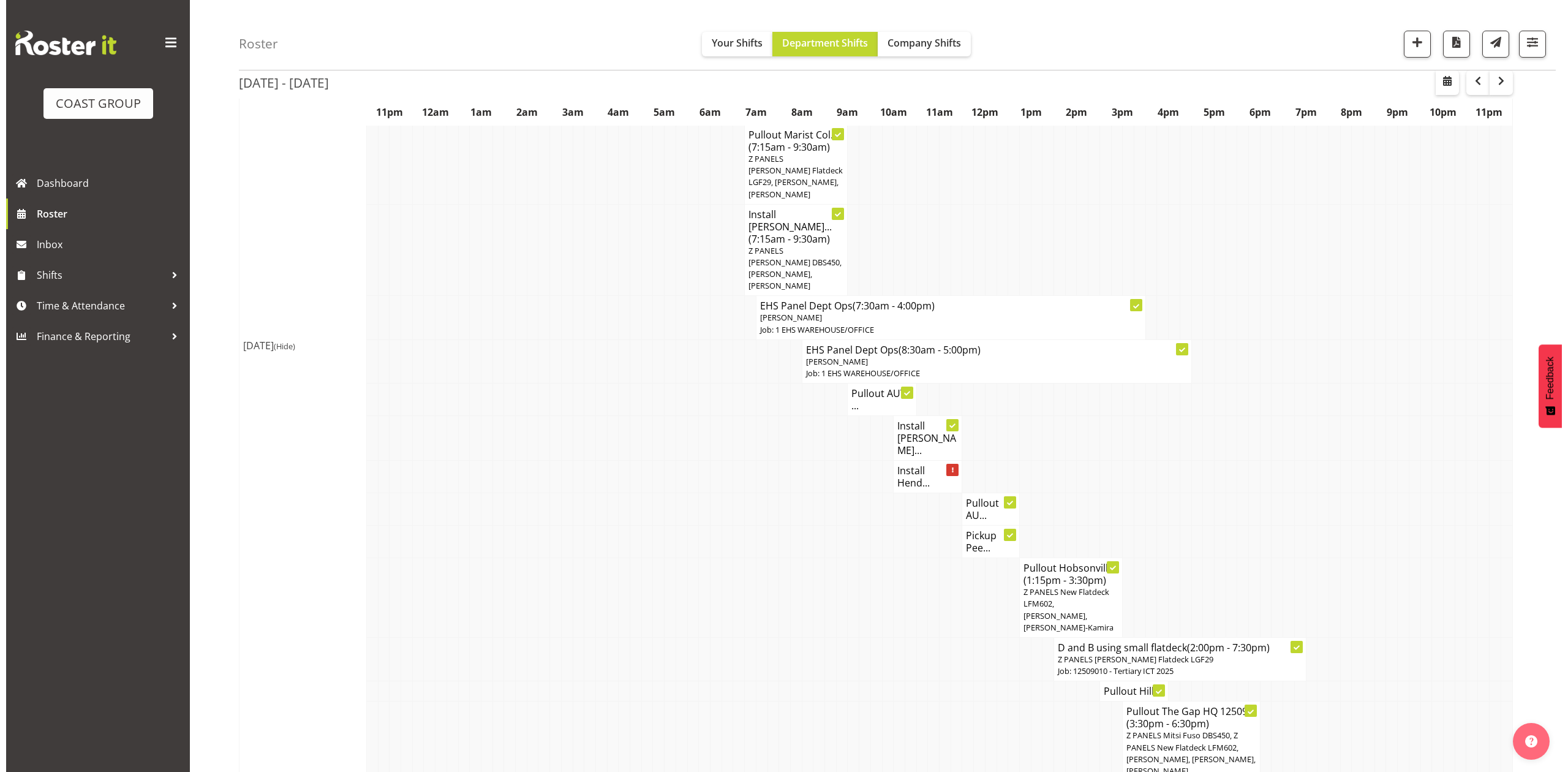
scroll to position [723, 0]
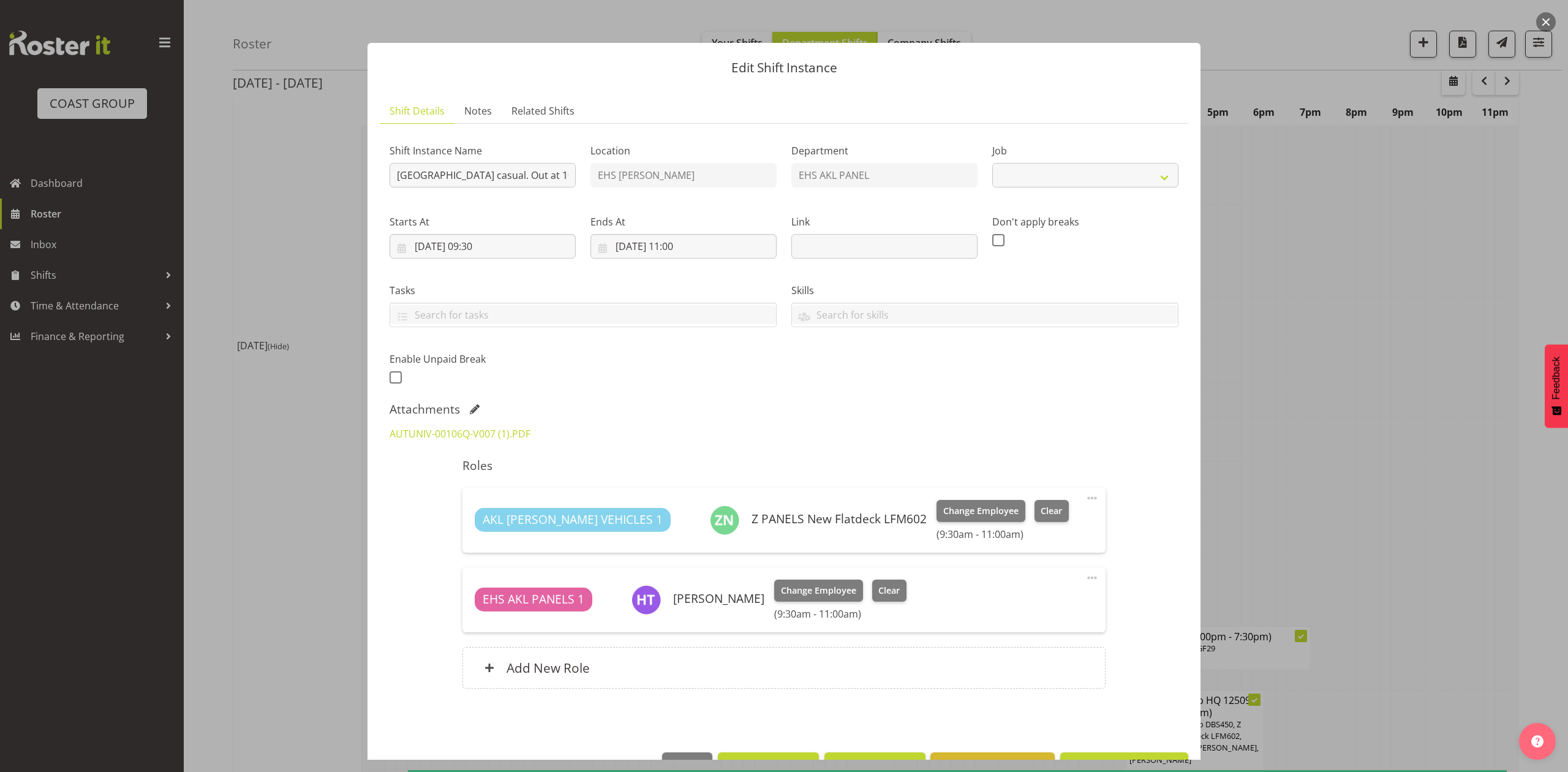
select select "8653"
click at [1285, 368] on div at bounding box center [784, 386] width 1568 height 772
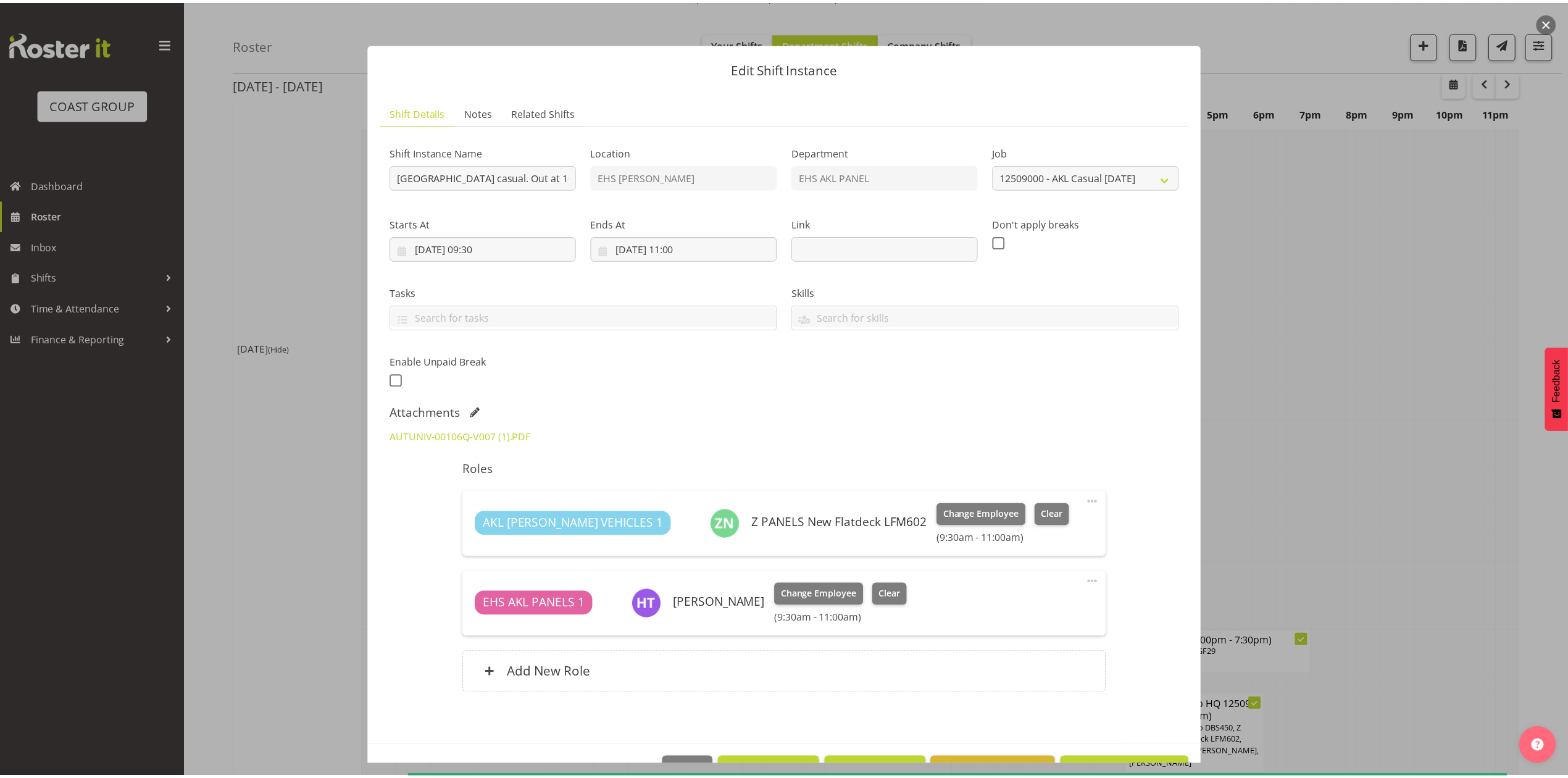
scroll to position [741, 0]
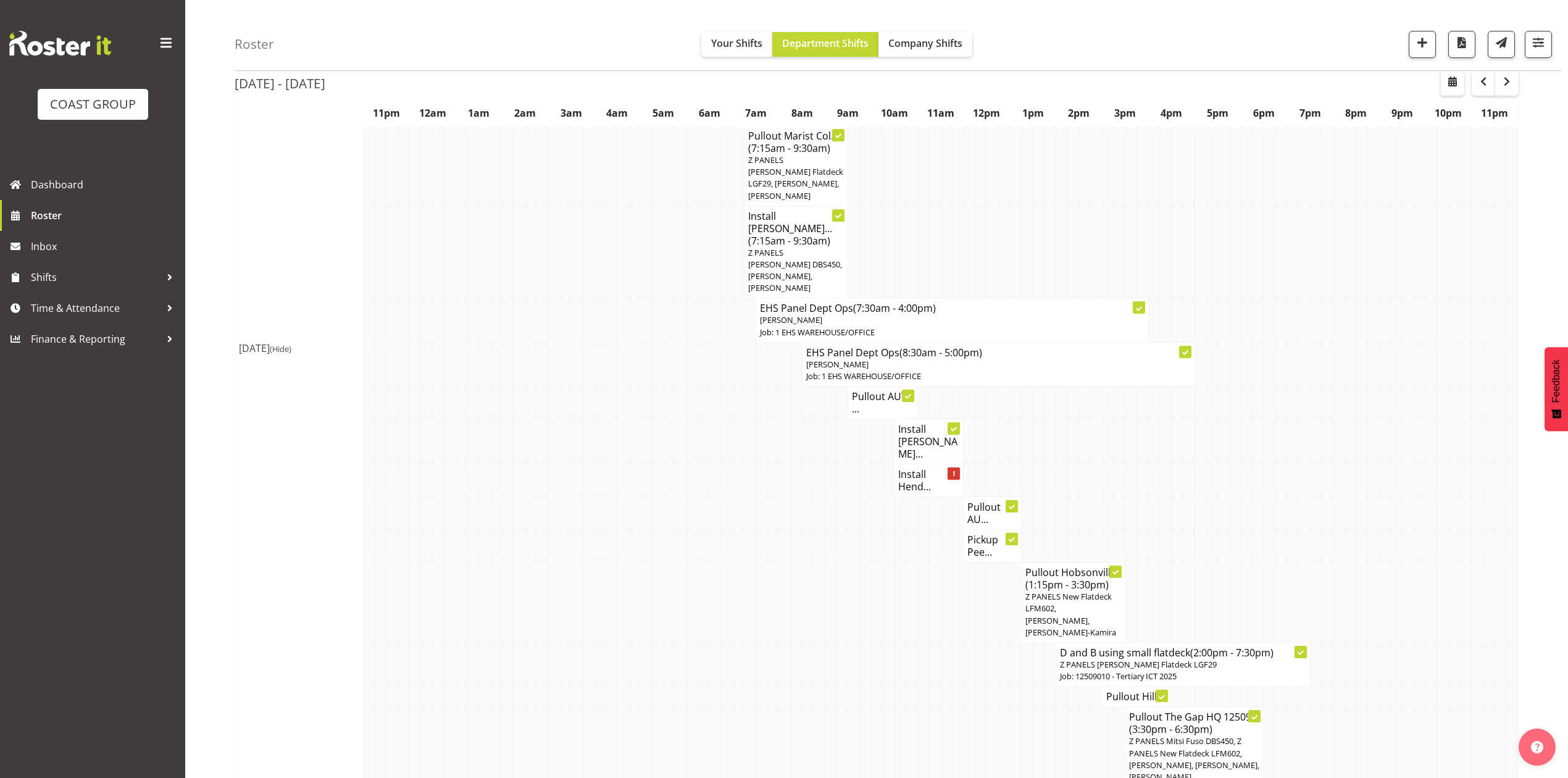
click at [983, 501] on h4 "Pullout AU..." at bounding box center [993, 513] width 50 height 25
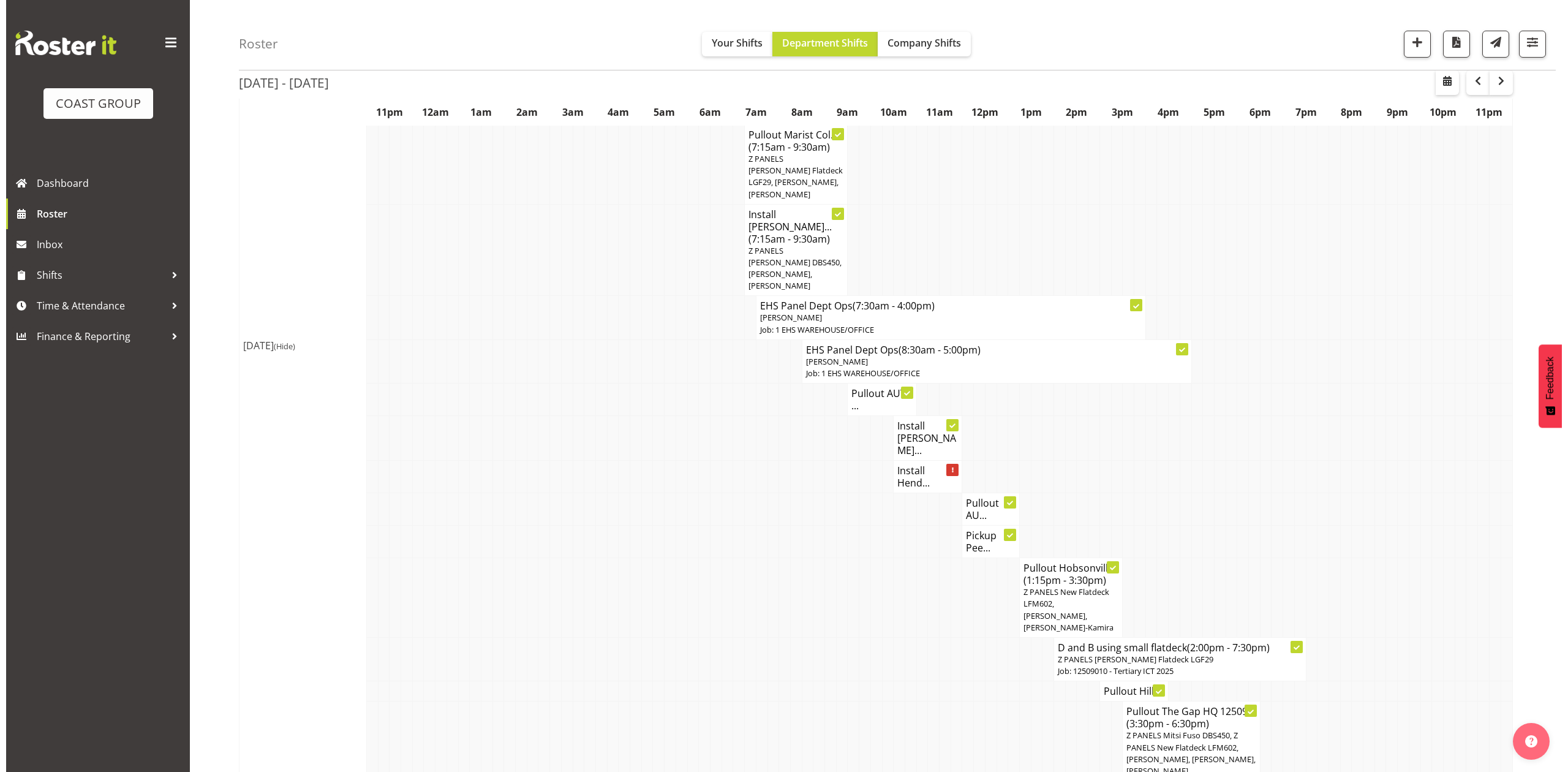
scroll to position [723, 0]
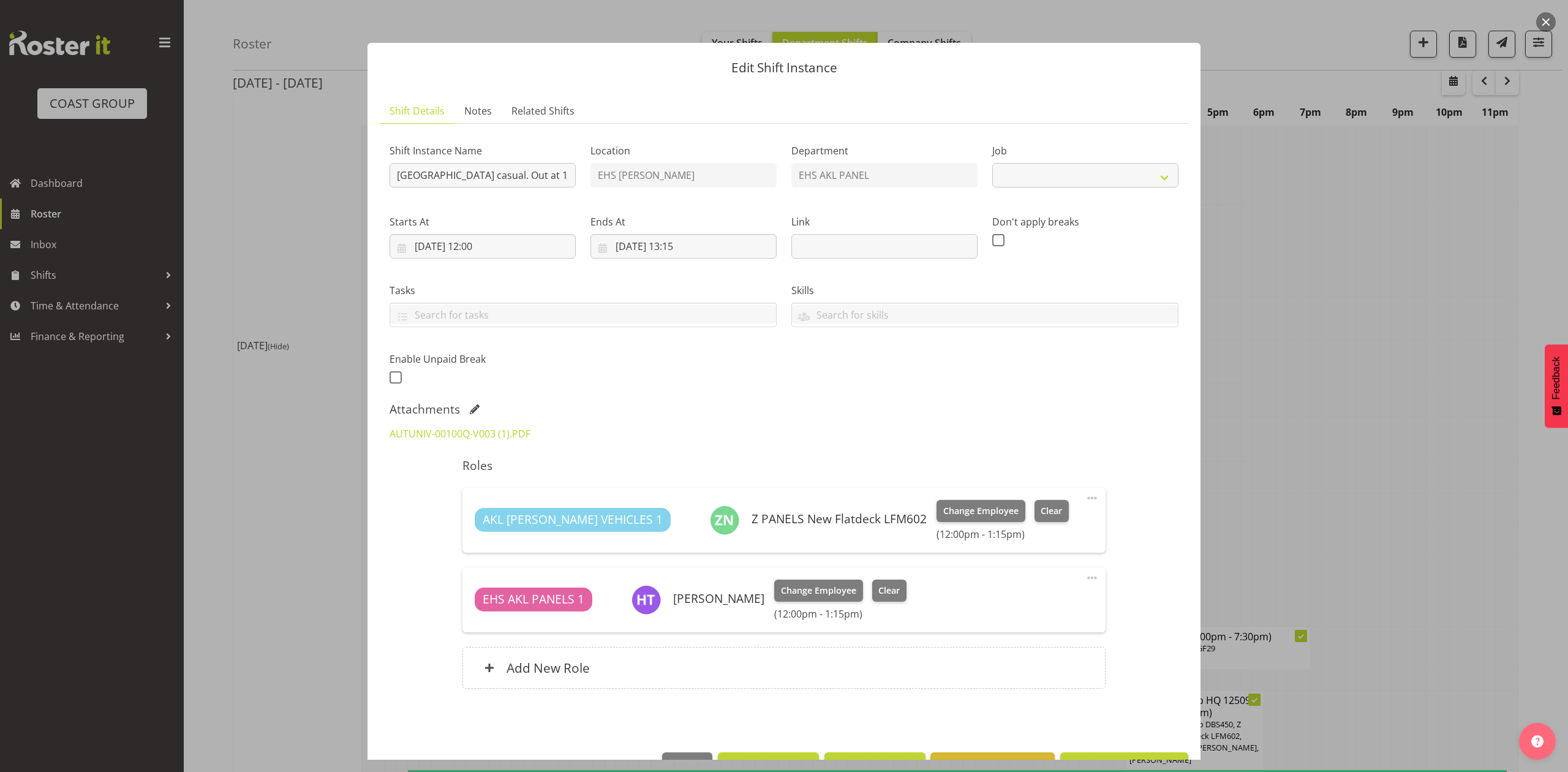
select select "8653"
click at [1289, 412] on div at bounding box center [784, 386] width 1568 height 772
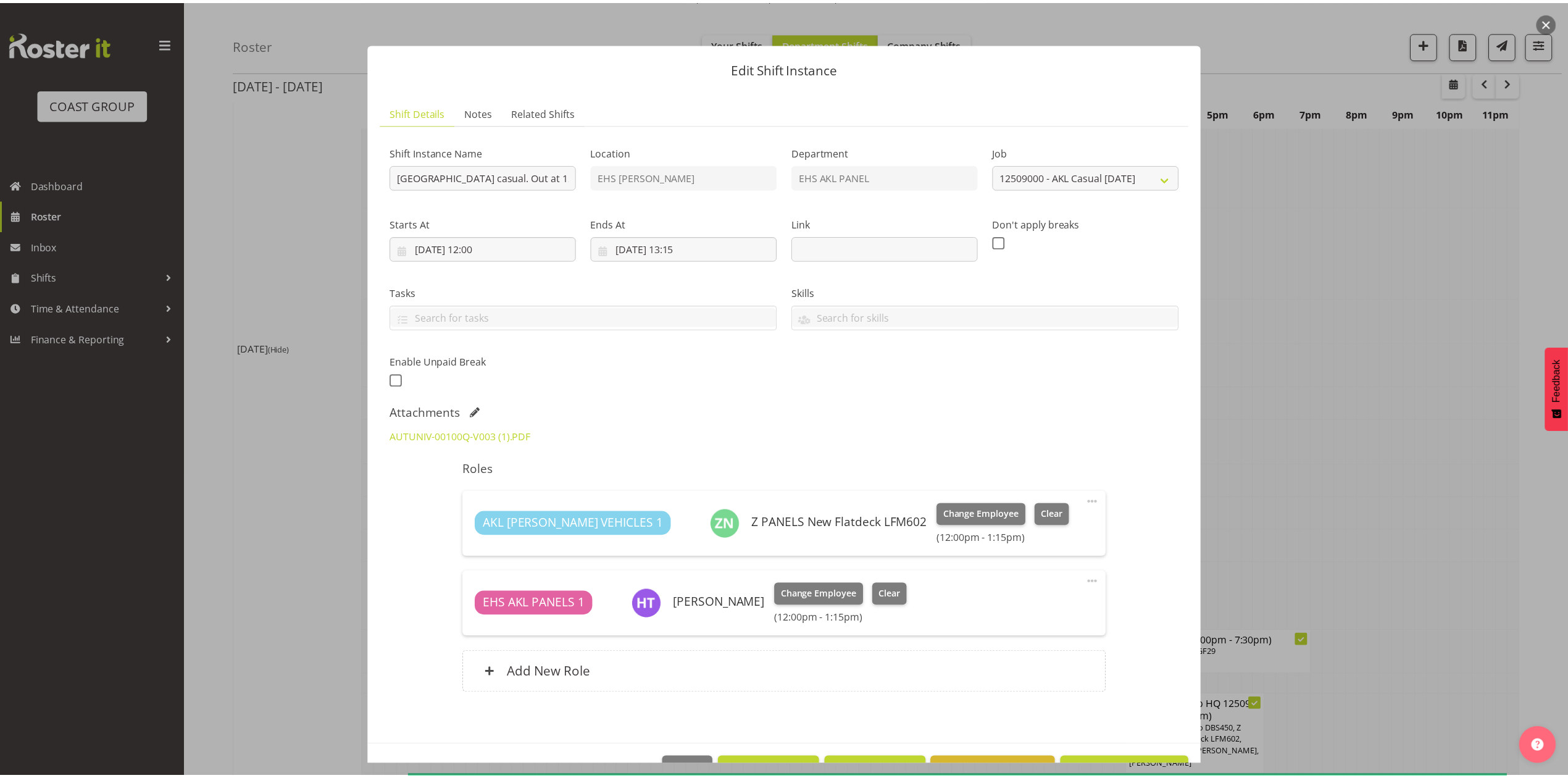
scroll to position [741, 0]
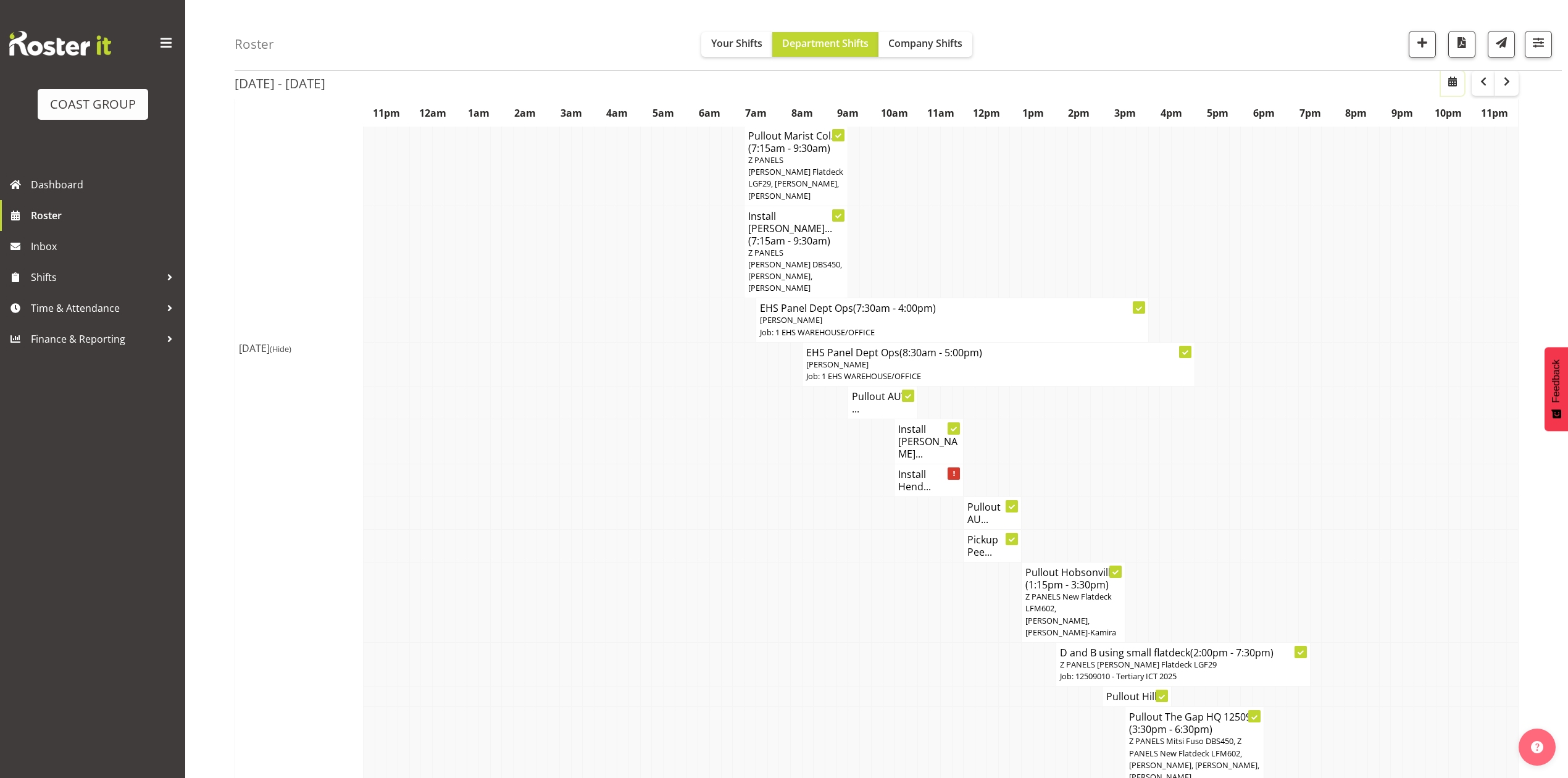
click at [1457, 80] on span "button" at bounding box center [1453, 82] width 15 height 15
select select "8"
select select "2025"
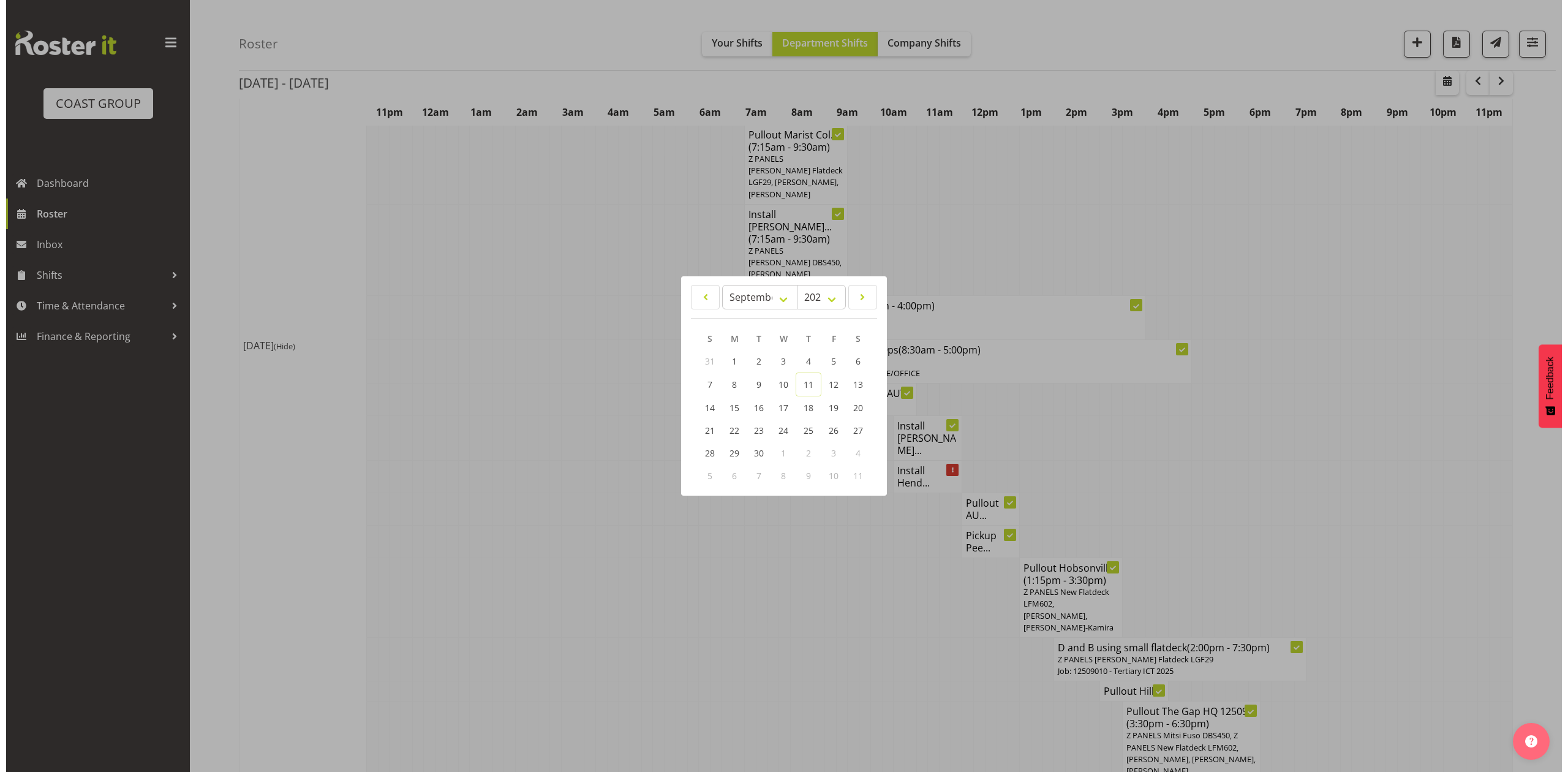
scroll to position [723, 0]
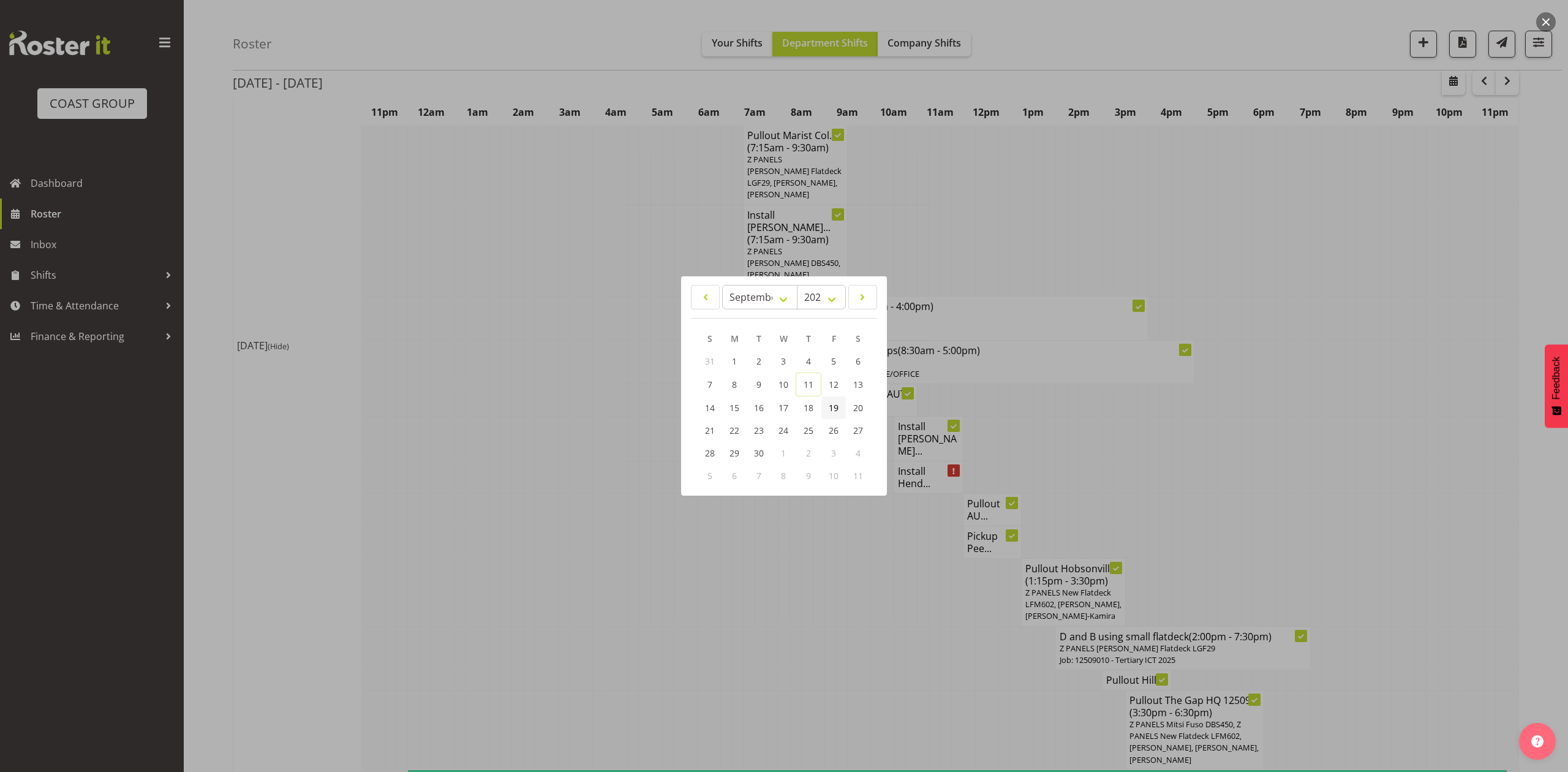
click at [831, 407] on span "19" at bounding box center [833, 407] width 10 height 12
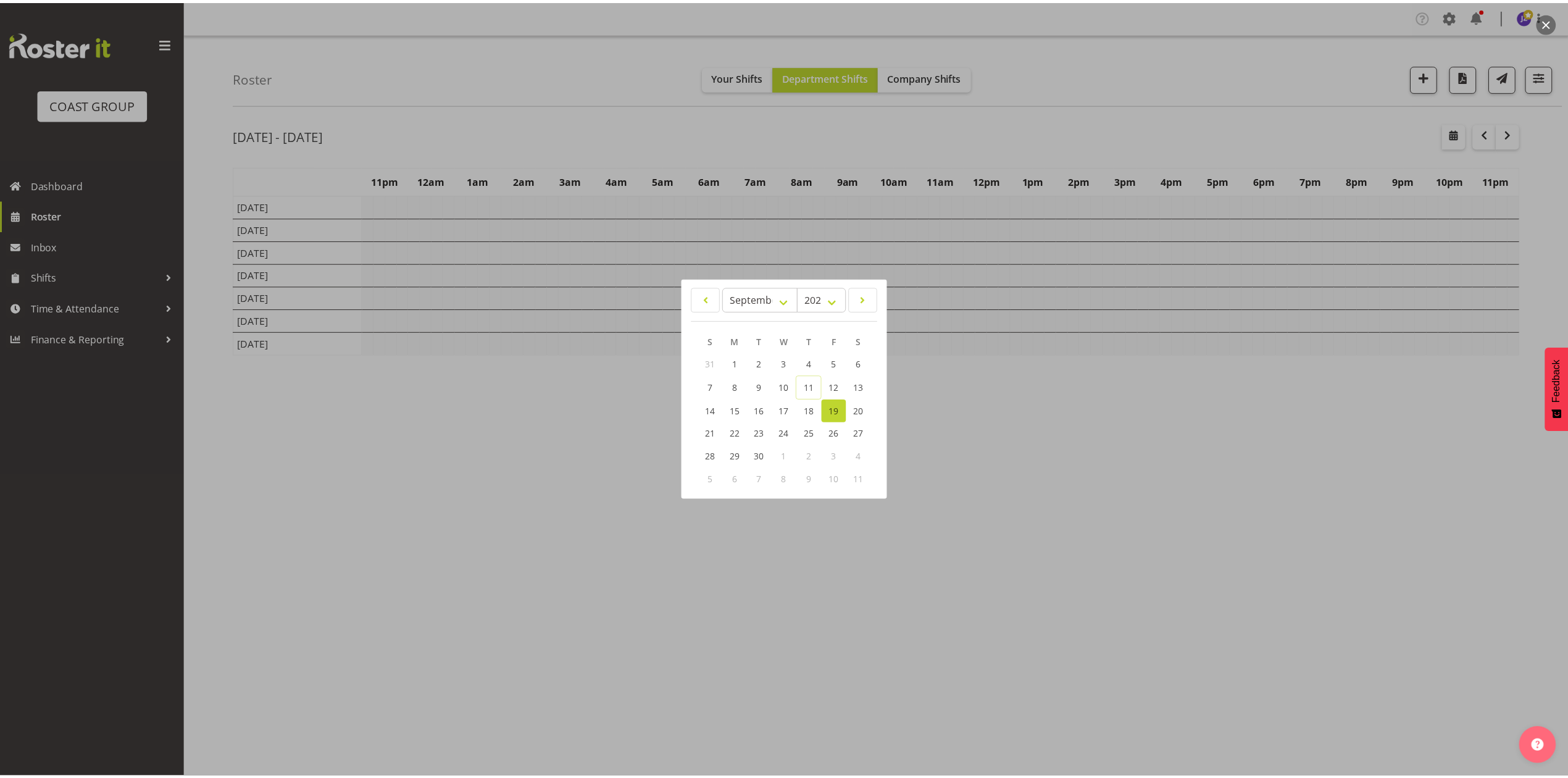
scroll to position [0, 0]
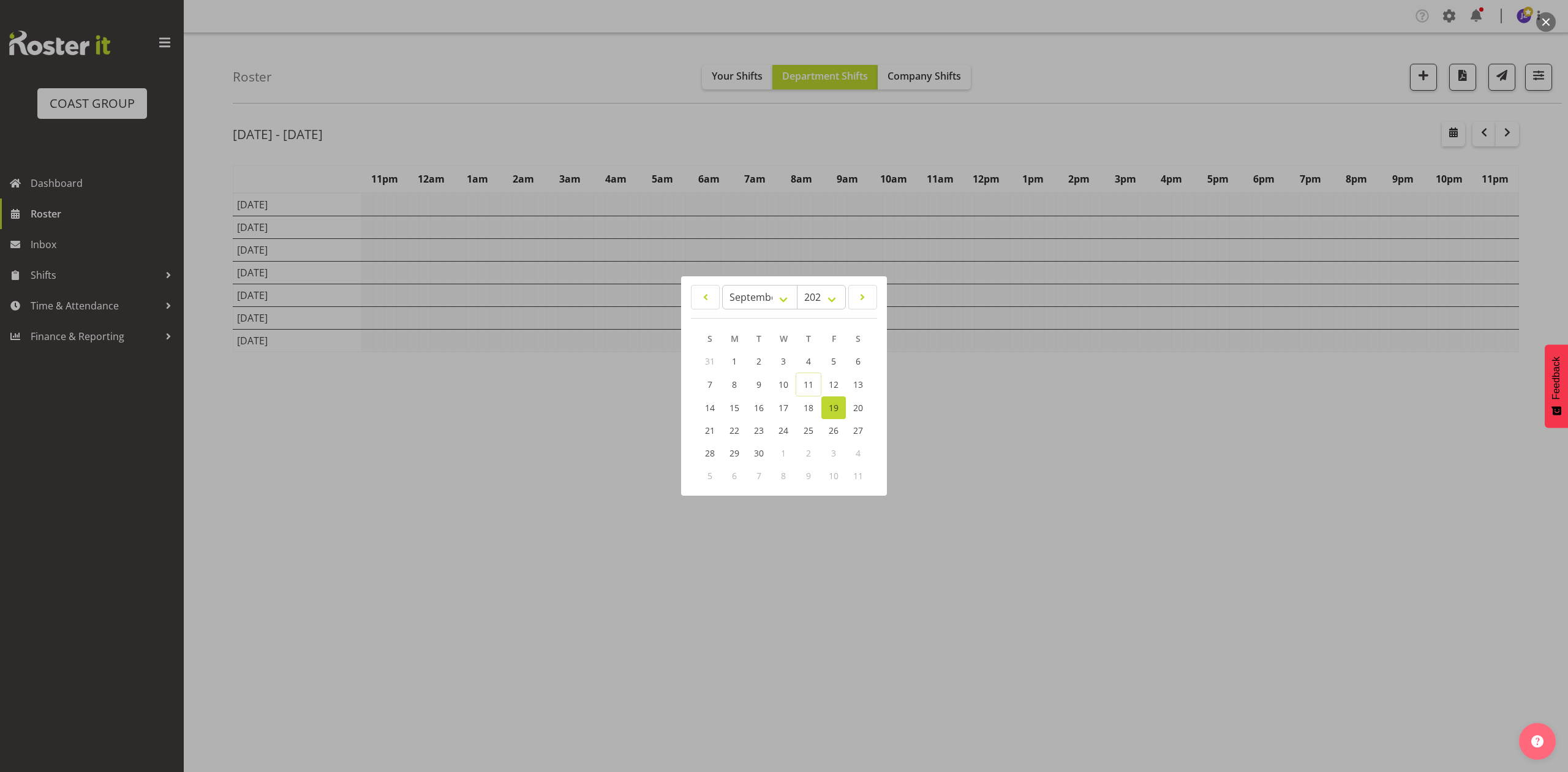
click at [1341, 122] on div at bounding box center [784, 386] width 1568 height 772
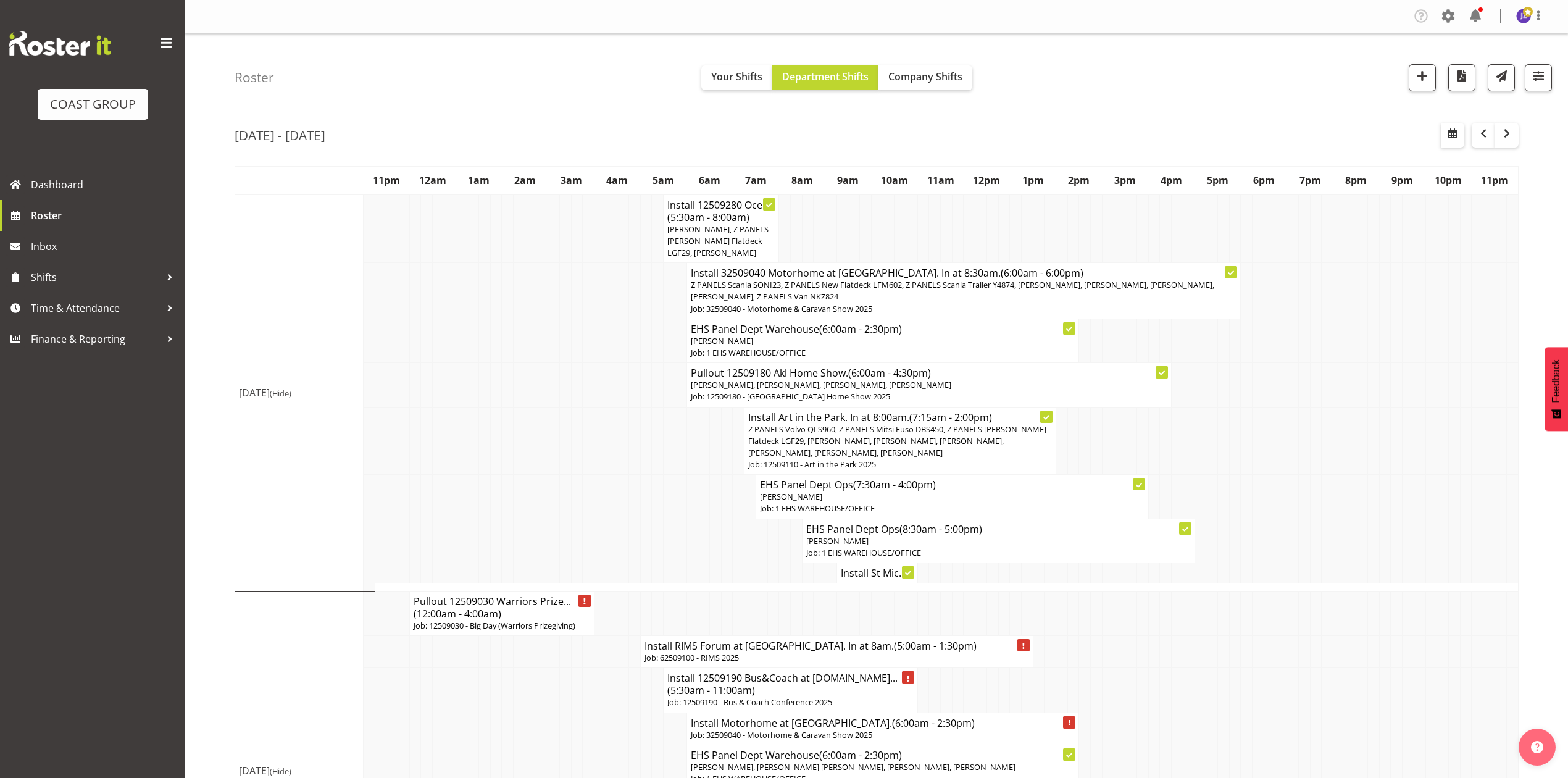
drag, startPoint x: 1308, startPoint y: 425, endPoint x: 763, endPoint y: 45, distance: 664.4
click at [1308, 422] on tr "Install Art in the Park. In at 8:00am. (7:15am - 2:00pm) Z PANELS Volvo QLS960,…" at bounding box center [877, 440] width 1283 height 68
drag, startPoint x: 615, startPoint y: 351, endPoint x: 607, endPoint y: 324, distance: 28.2
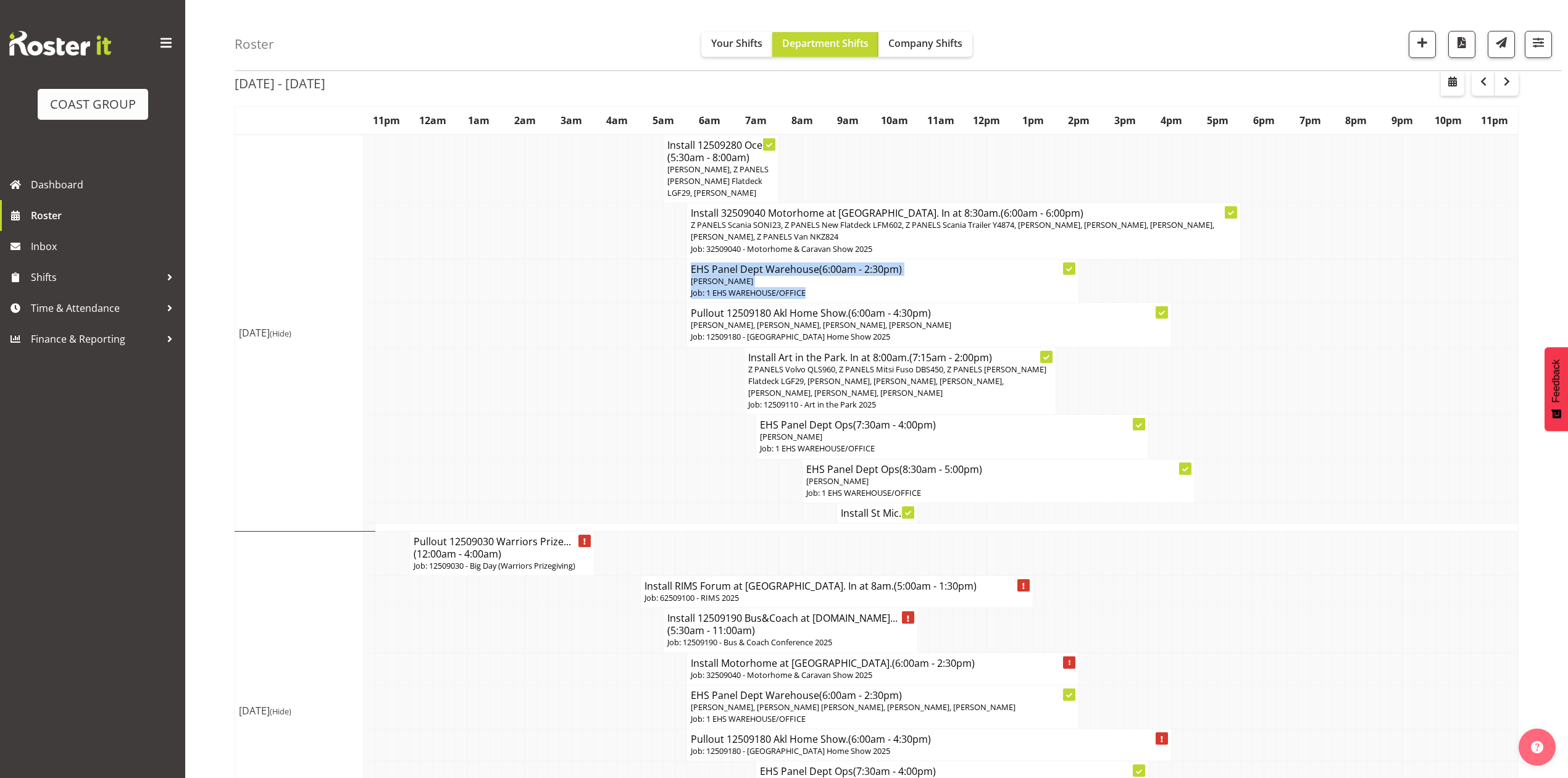
scroll to position [164, 0]
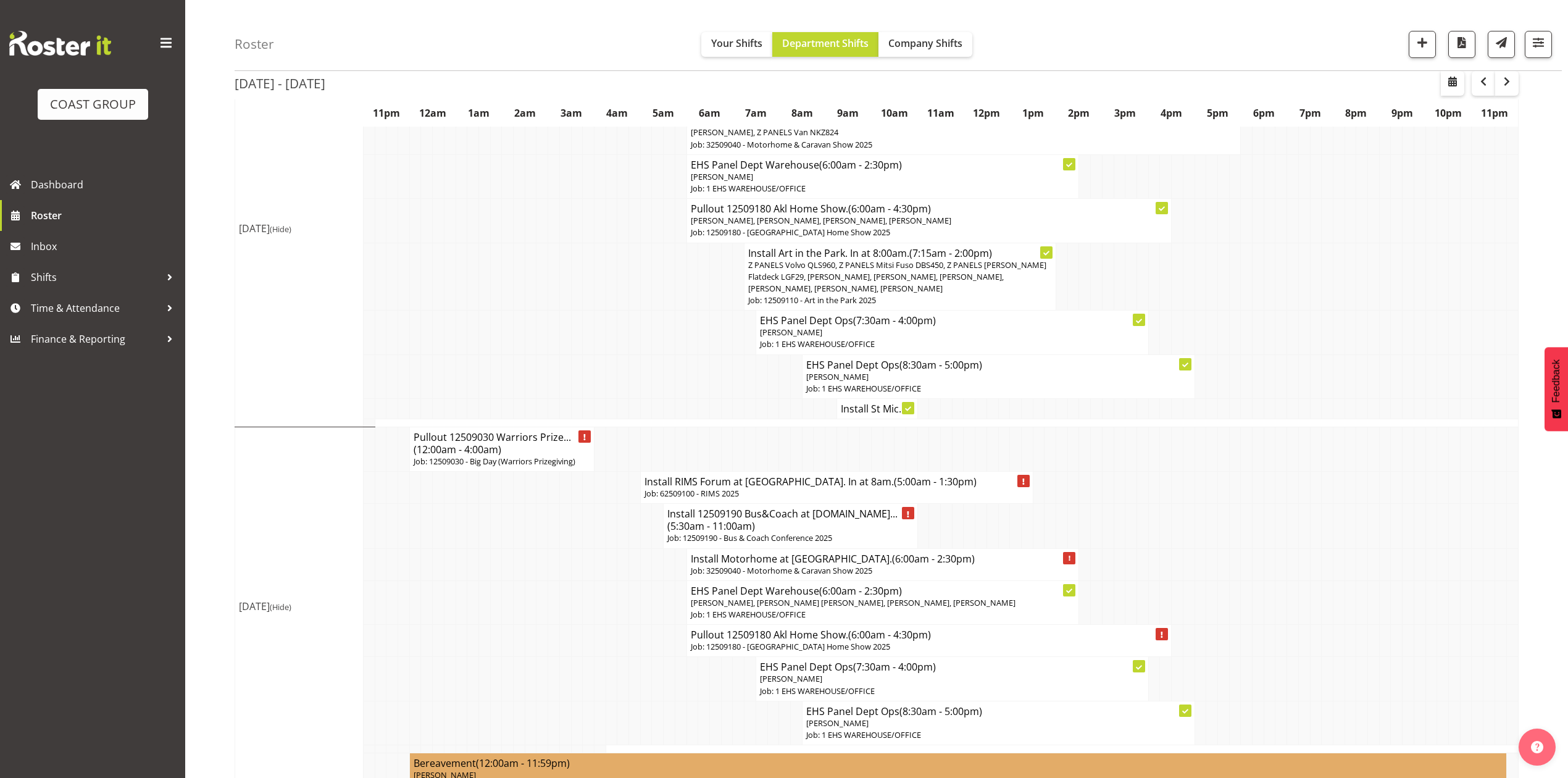
click at [555, 383] on td at bounding box center [554, 376] width 12 height 44
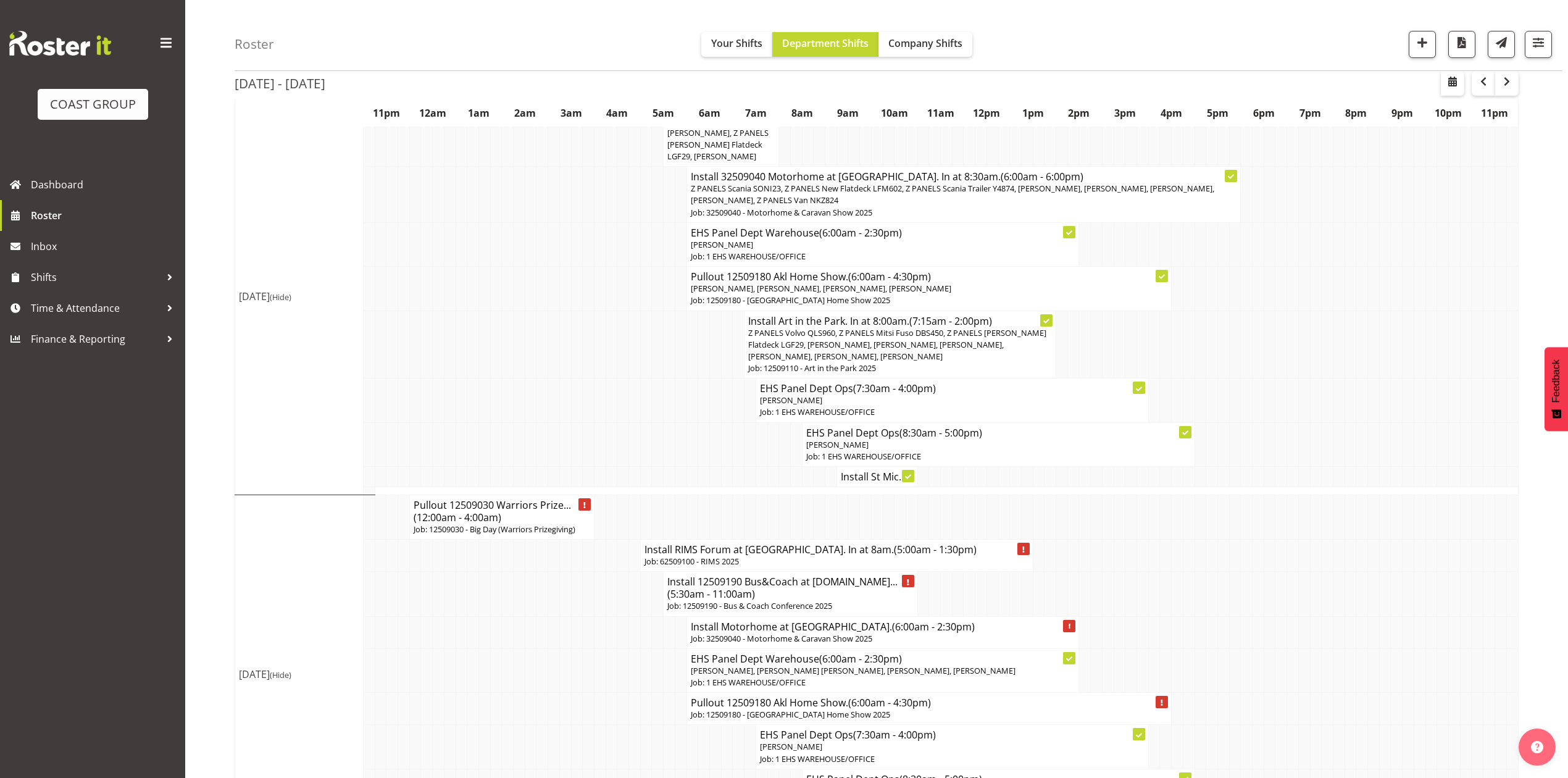
scroll to position [0, 0]
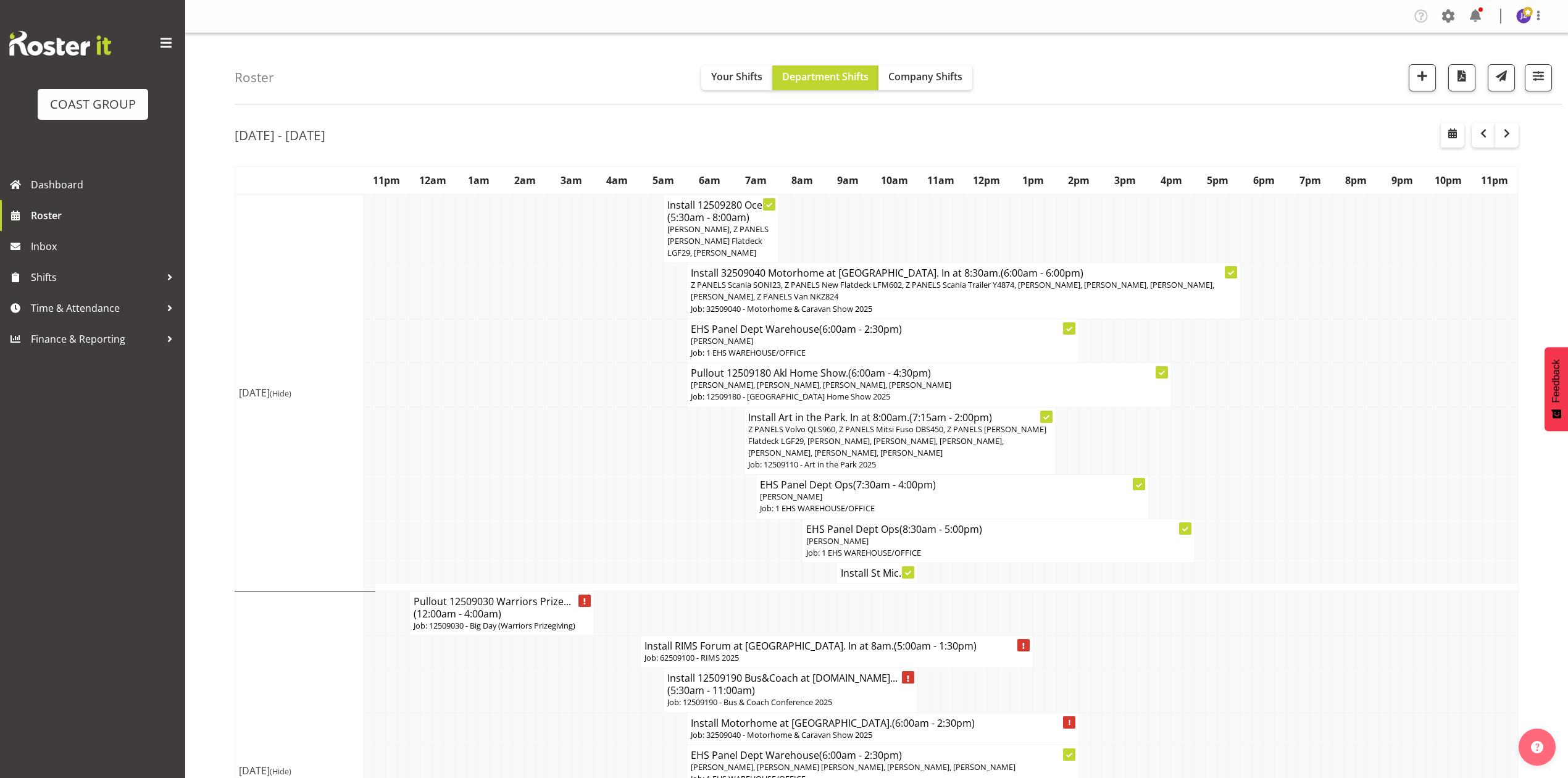
click at [1252, 572] on tr "Install St Mic..." at bounding box center [877, 573] width 1283 height 21
click at [1458, 138] on button "button" at bounding box center [1453, 135] width 24 height 25
select select "8"
select select "2025"
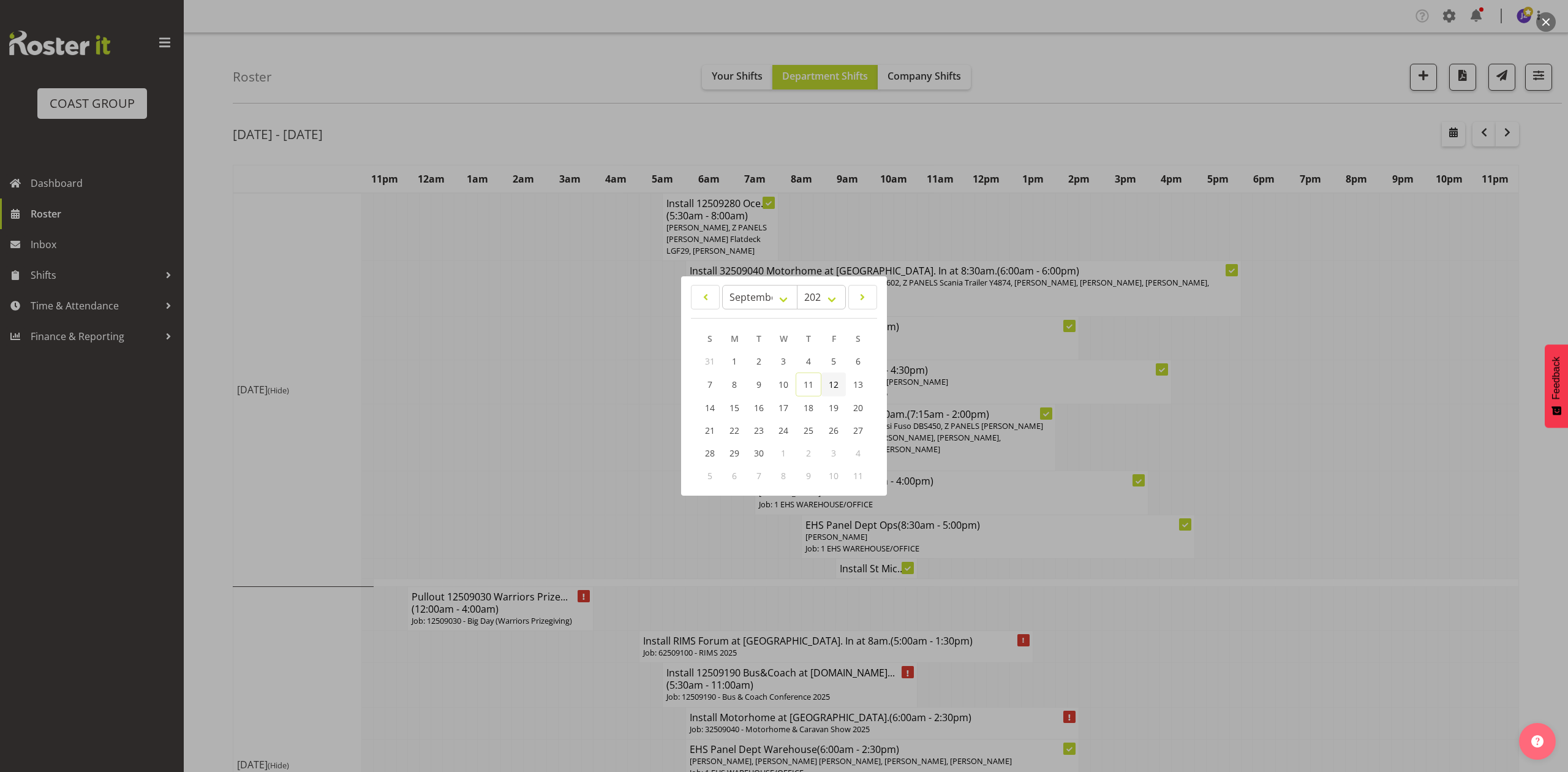
click at [829, 381] on span "12" at bounding box center [833, 384] width 10 height 12
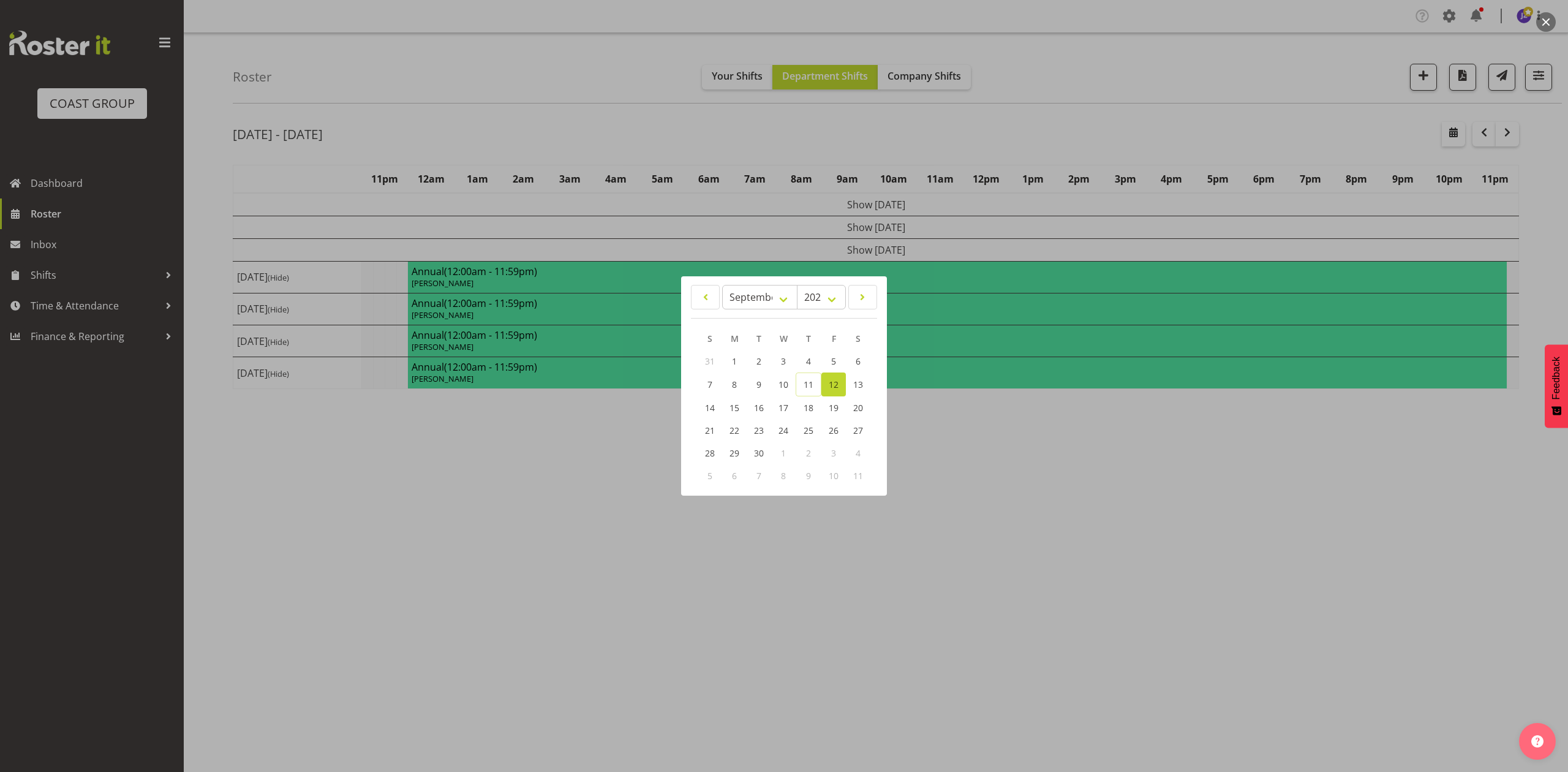
click at [1144, 128] on div at bounding box center [784, 386] width 1568 height 772
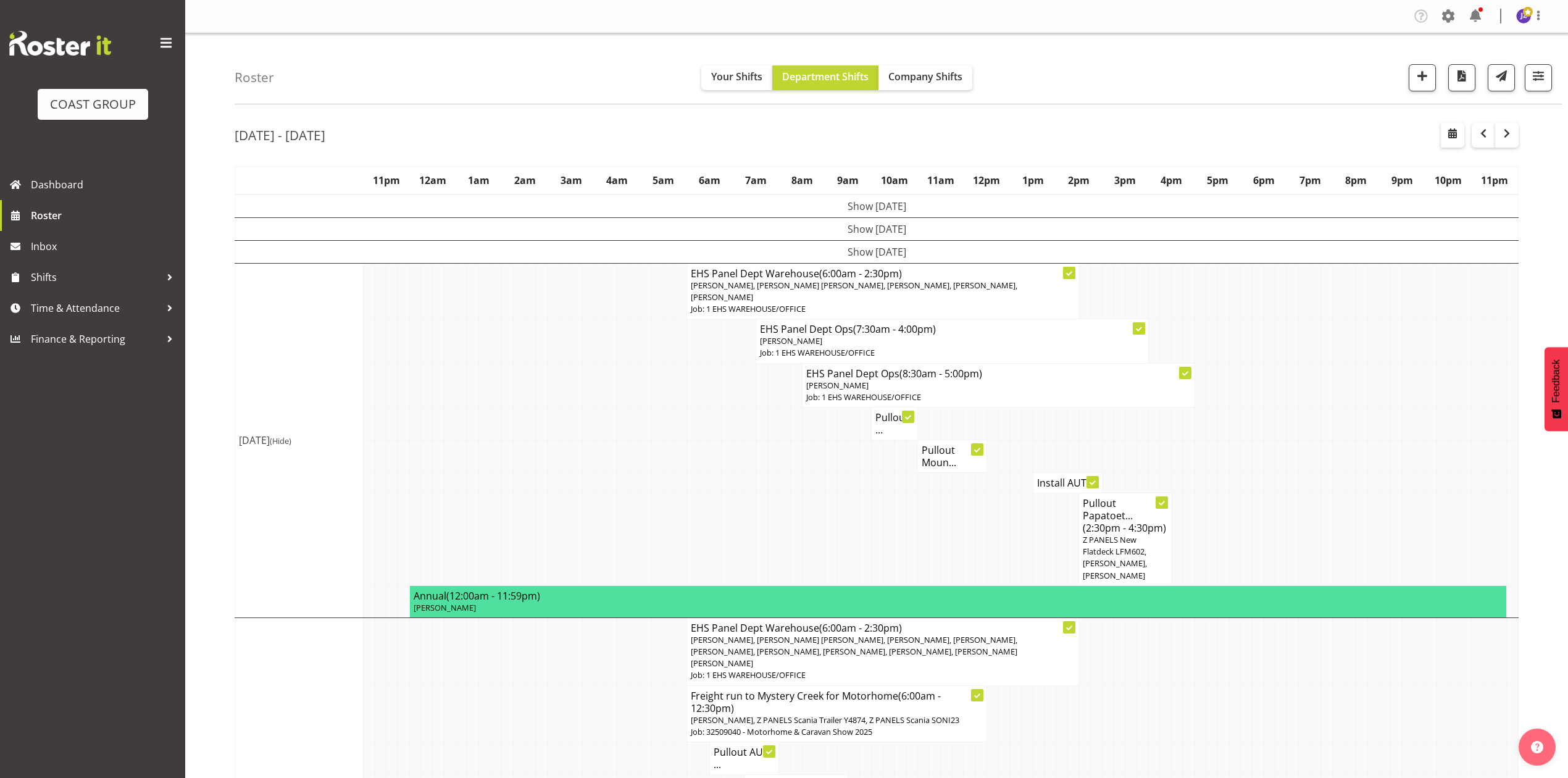
click at [1018, 524] on td at bounding box center [1016, 539] width 12 height 93
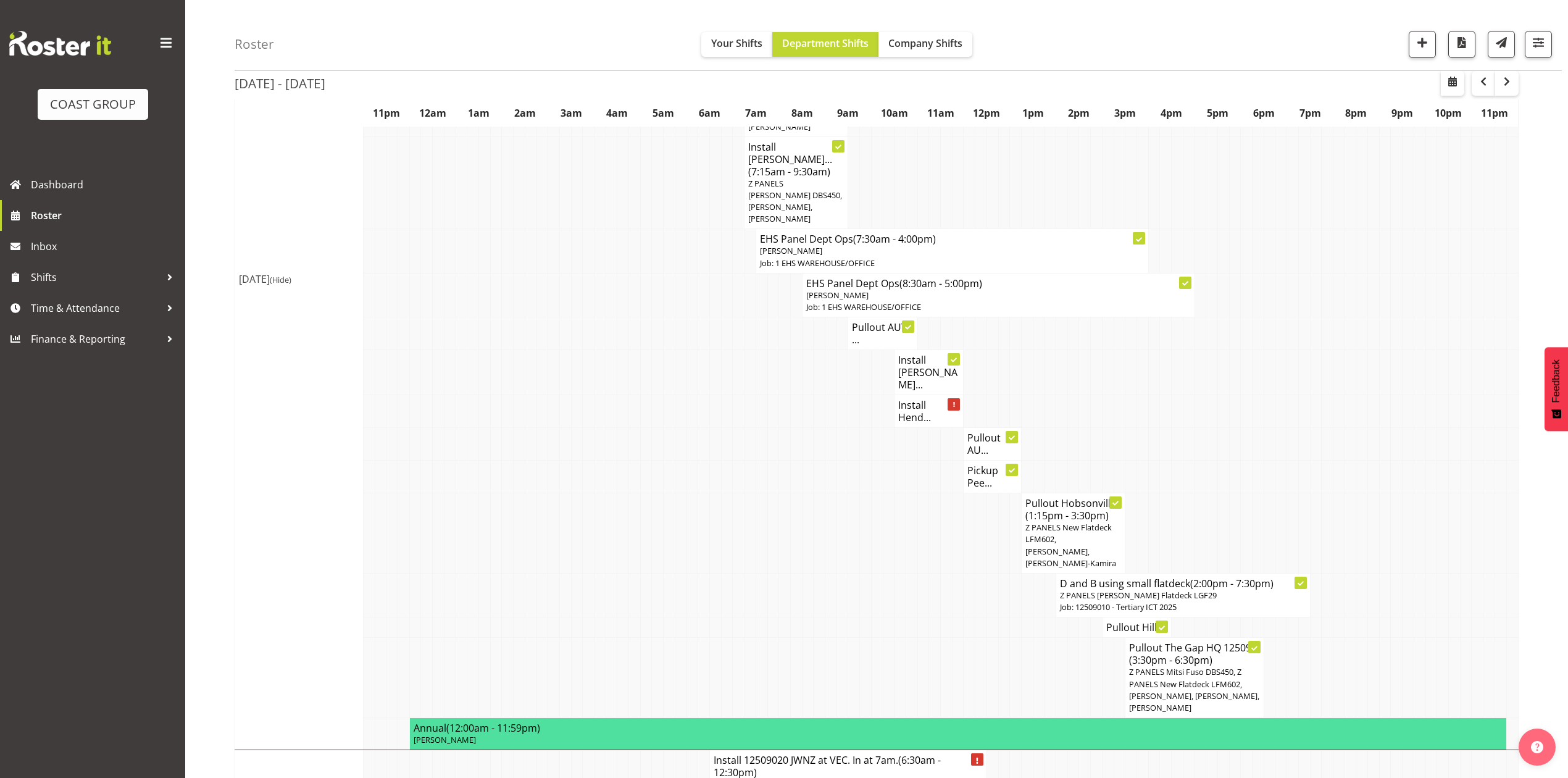
scroll to position [823, 0]
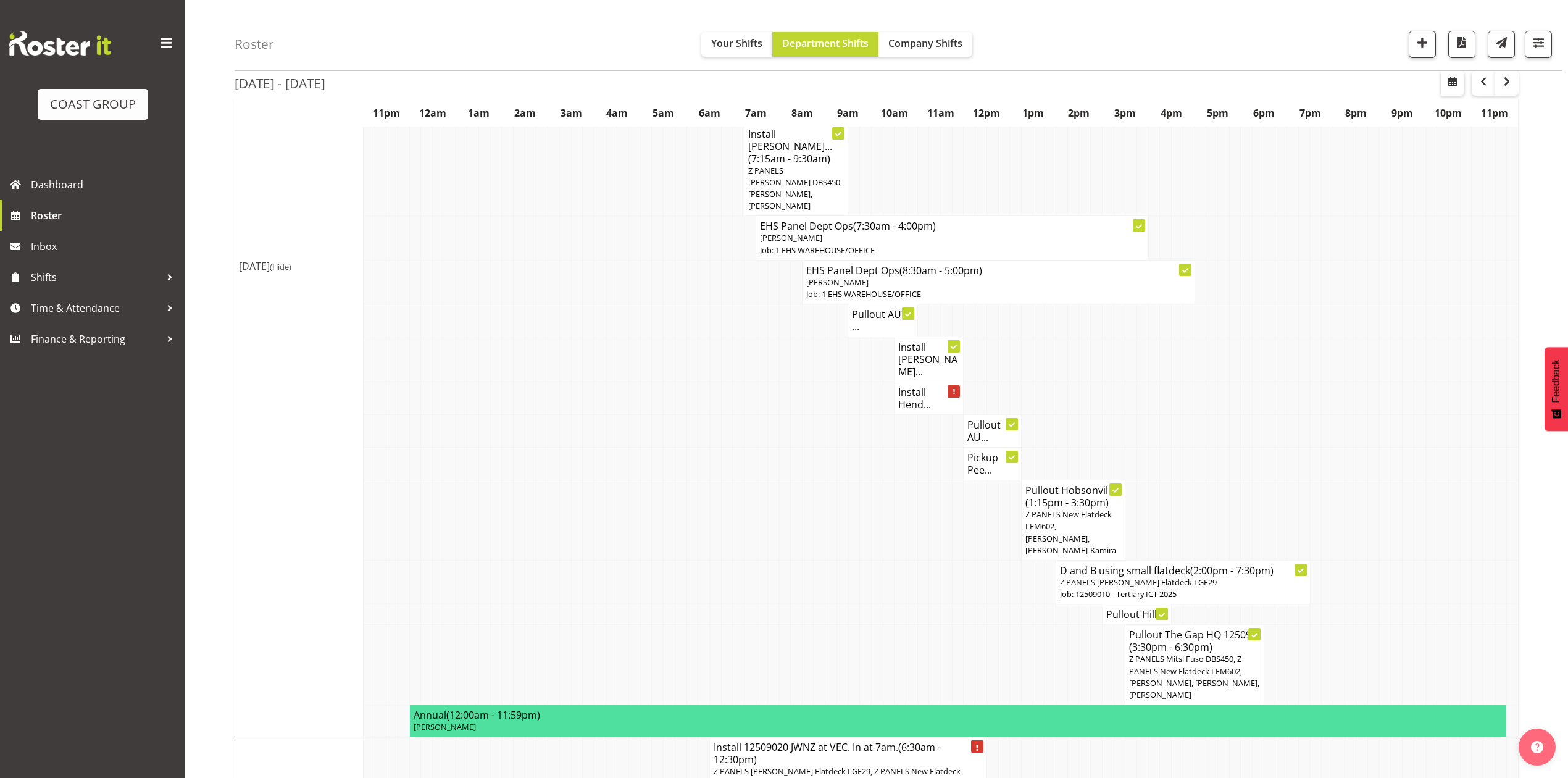
click at [912, 341] on h4 "Install [PERSON_NAME]..." at bounding box center [929, 359] width 61 height 37
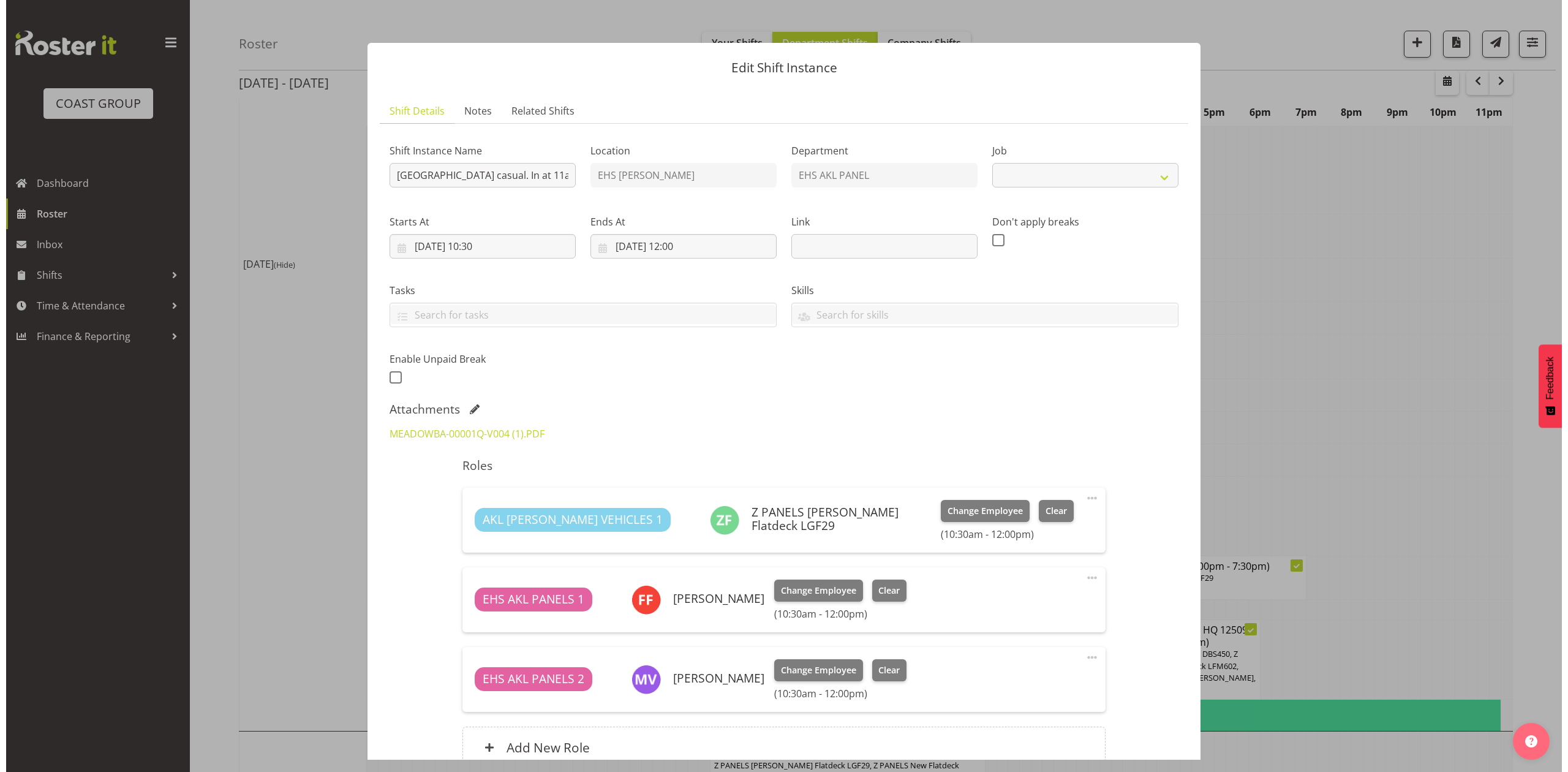
scroll to position [805, 0]
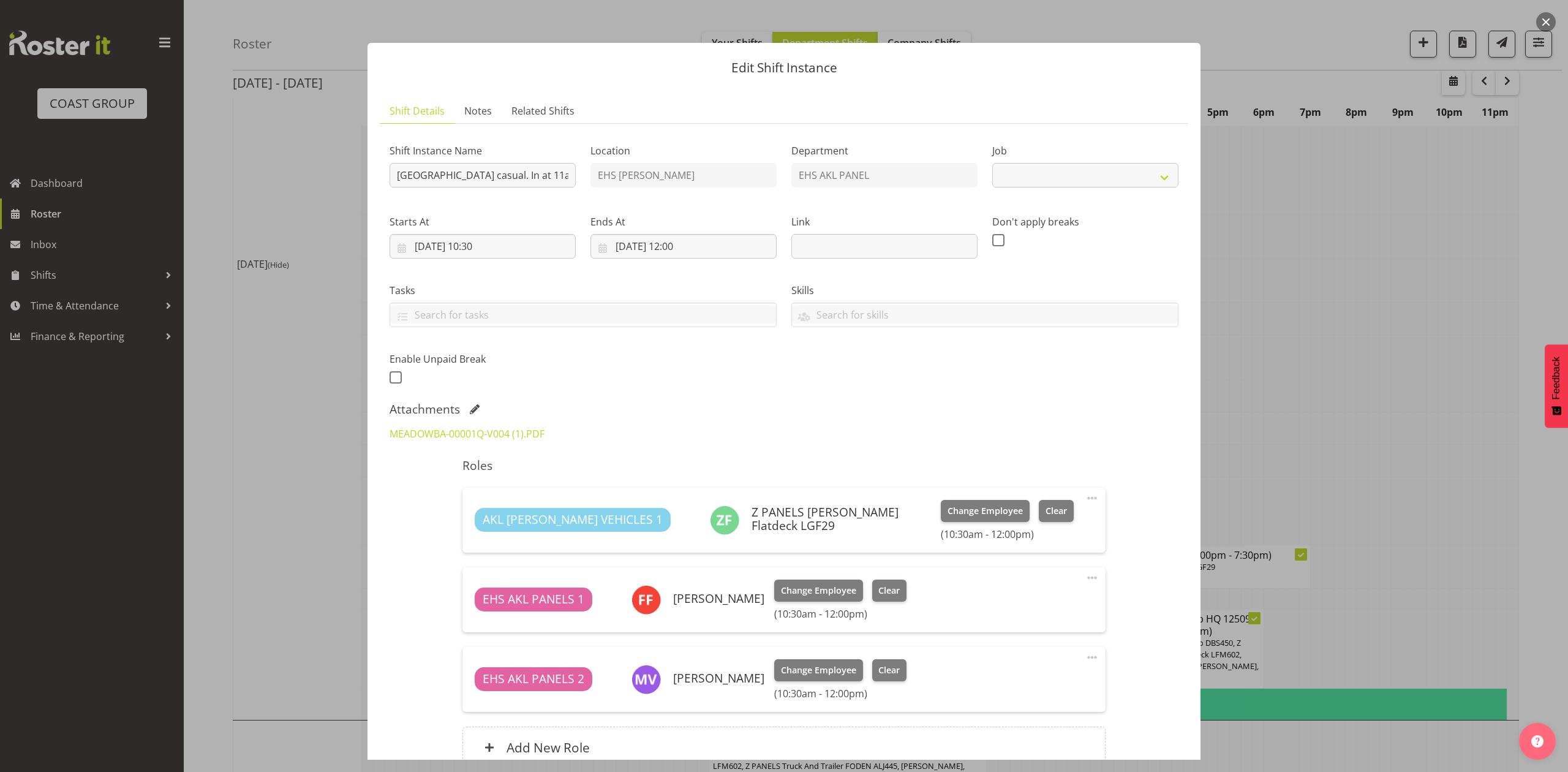
select select "8653"
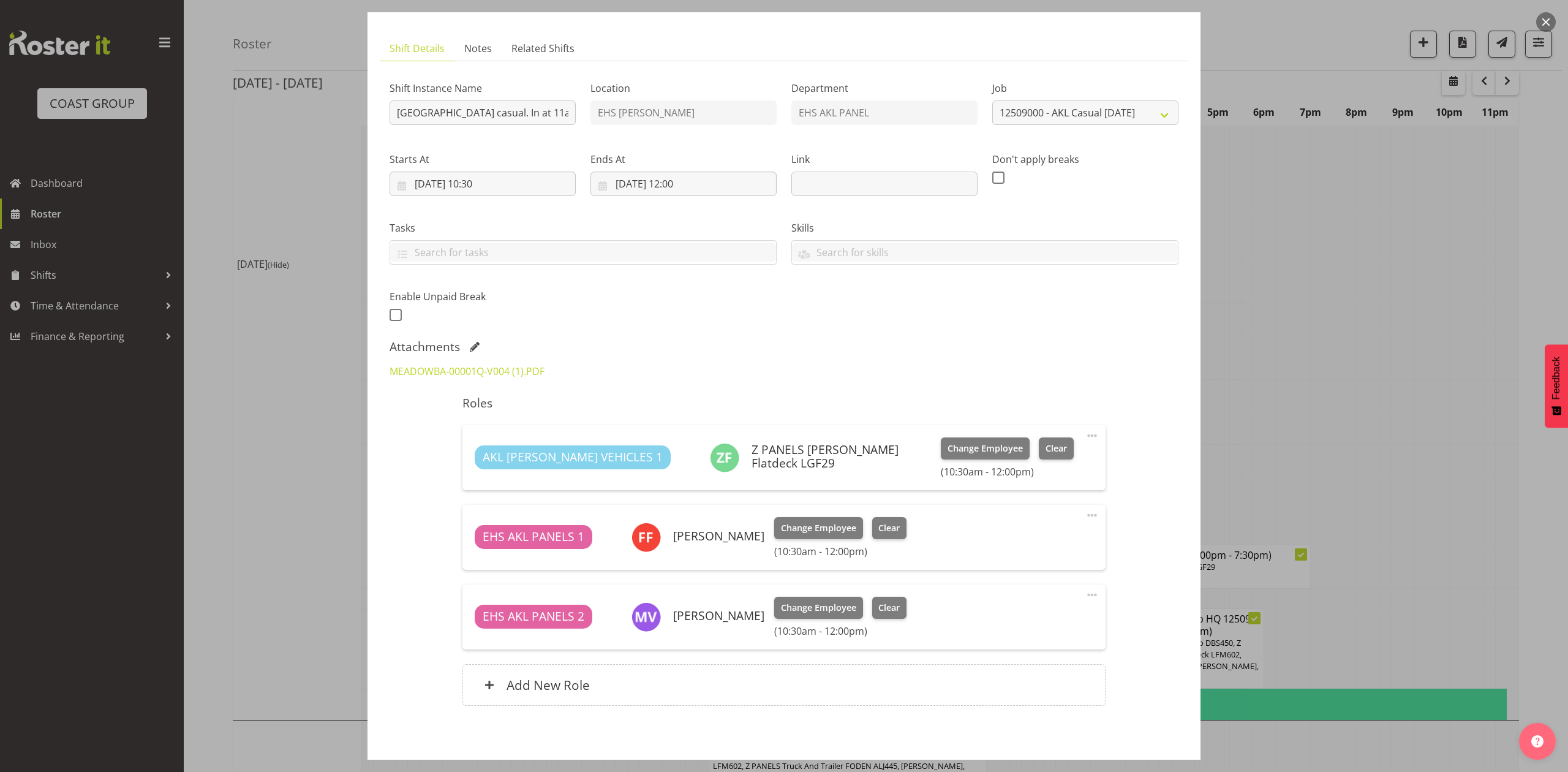
scroll to position [119, 0]
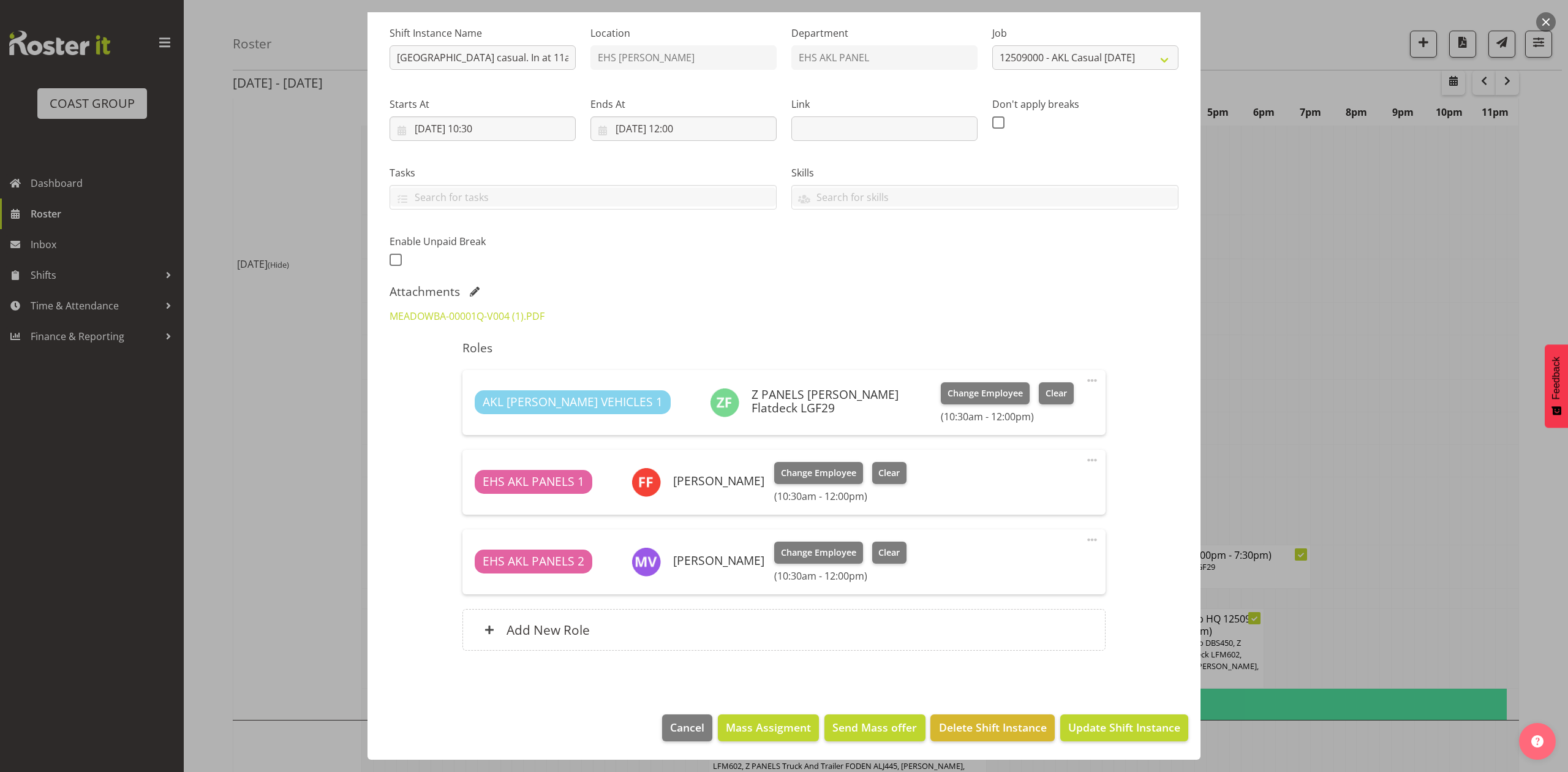
click at [1347, 295] on div at bounding box center [784, 386] width 1568 height 772
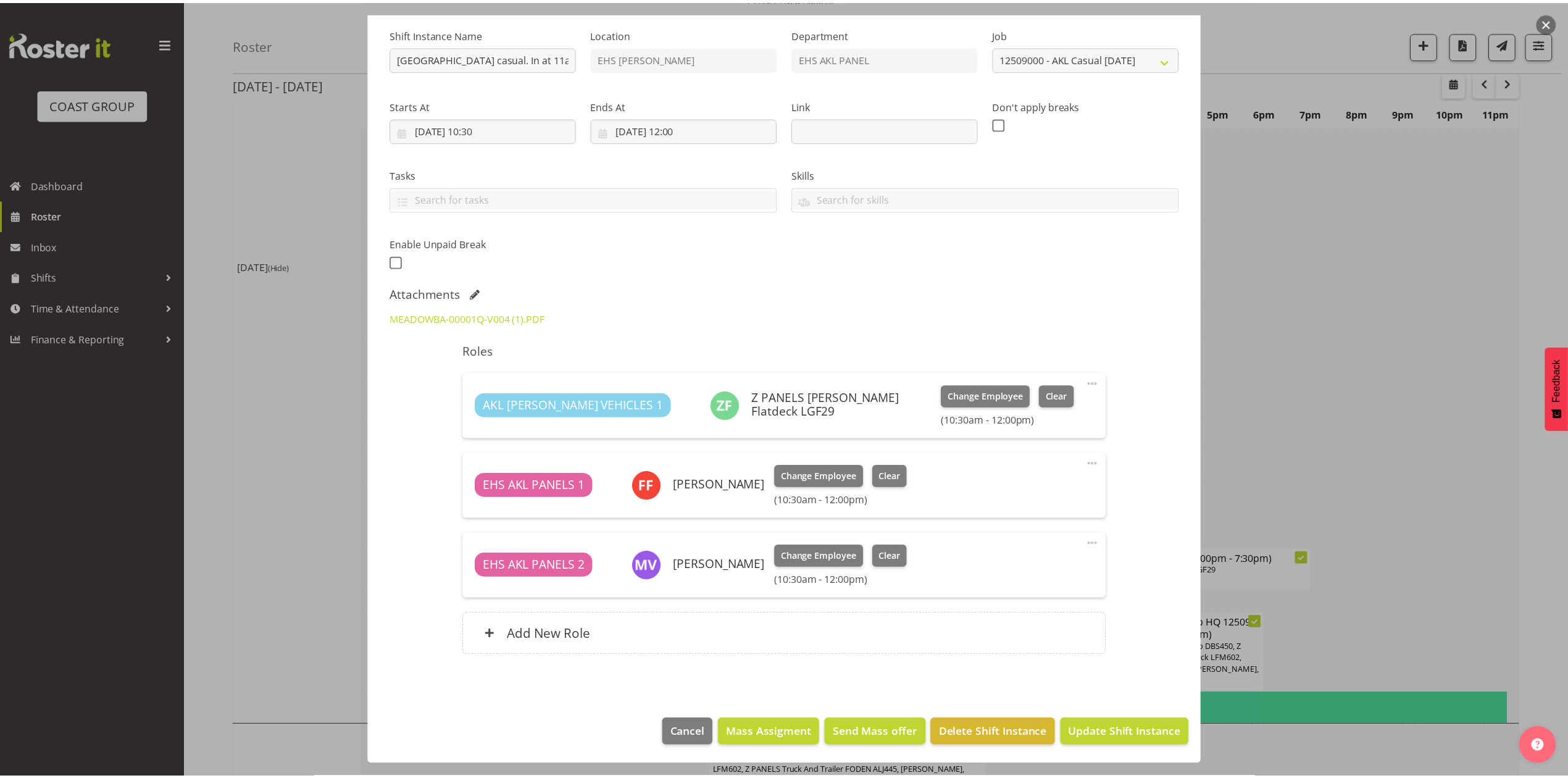
scroll to position [823, 0]
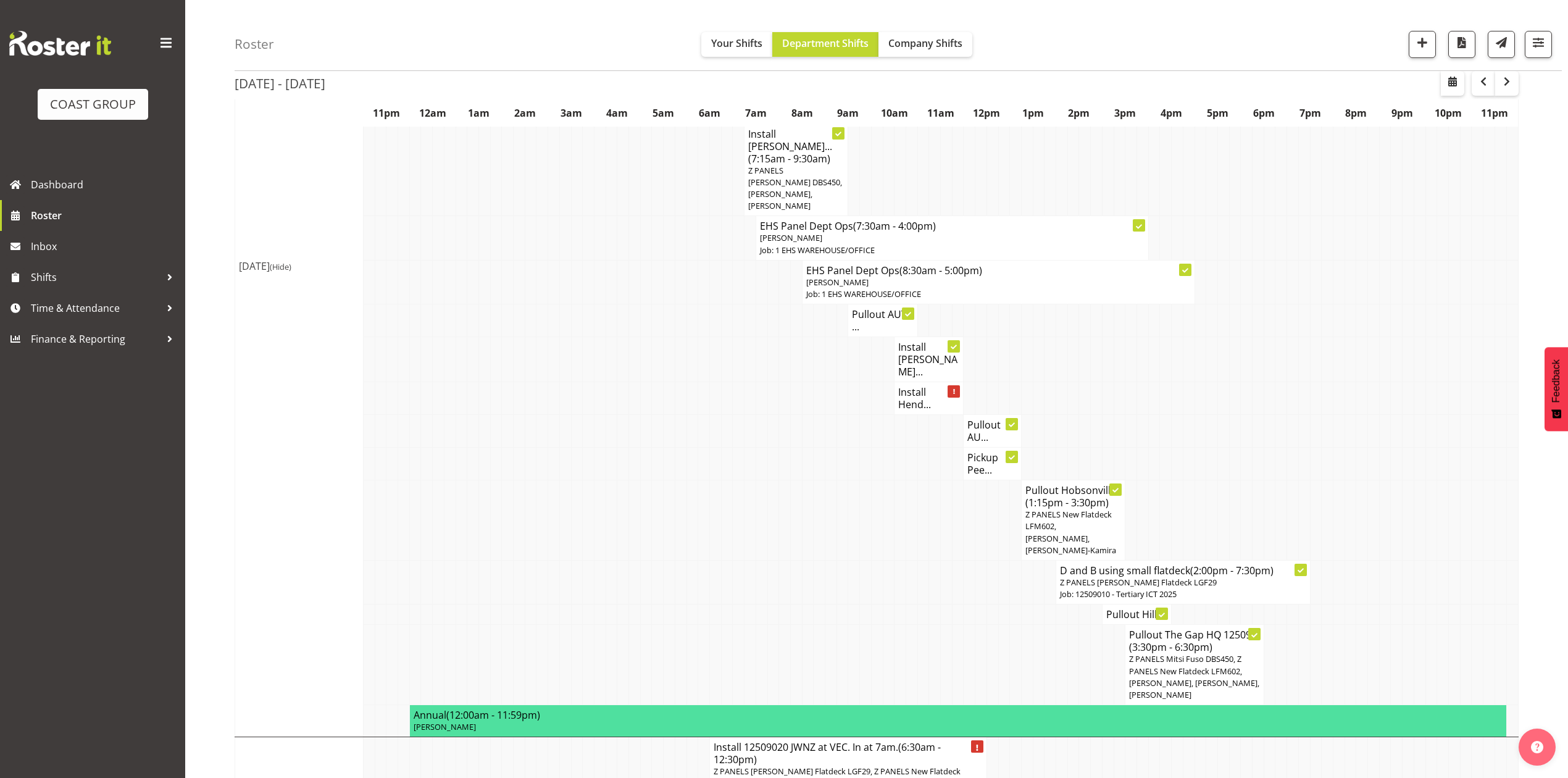
click at [864, 308] on h4 "Pullout AUT ..." at bounding box center [882, 321] width 61 height 25
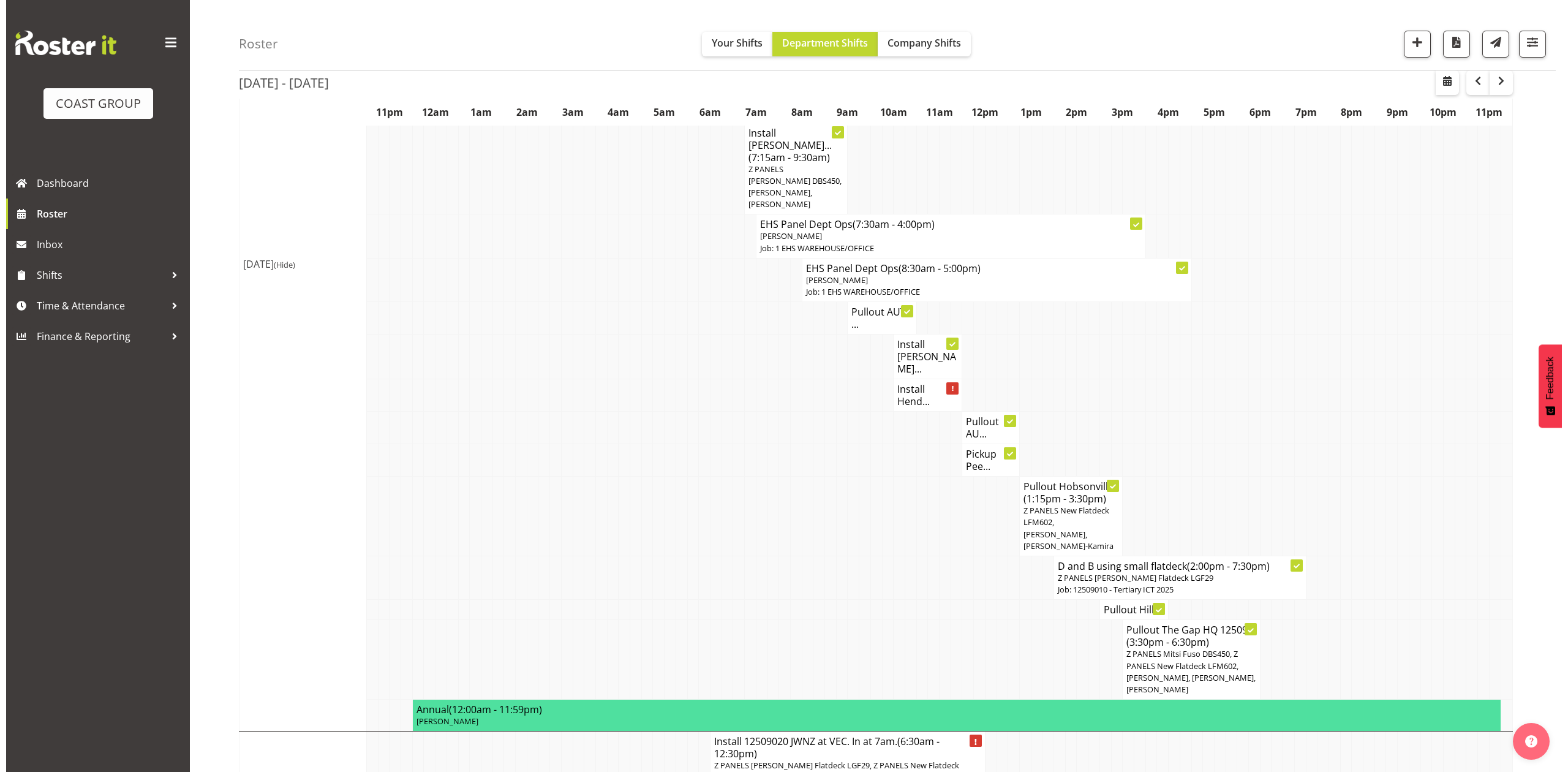
scroll to position [805, 0]
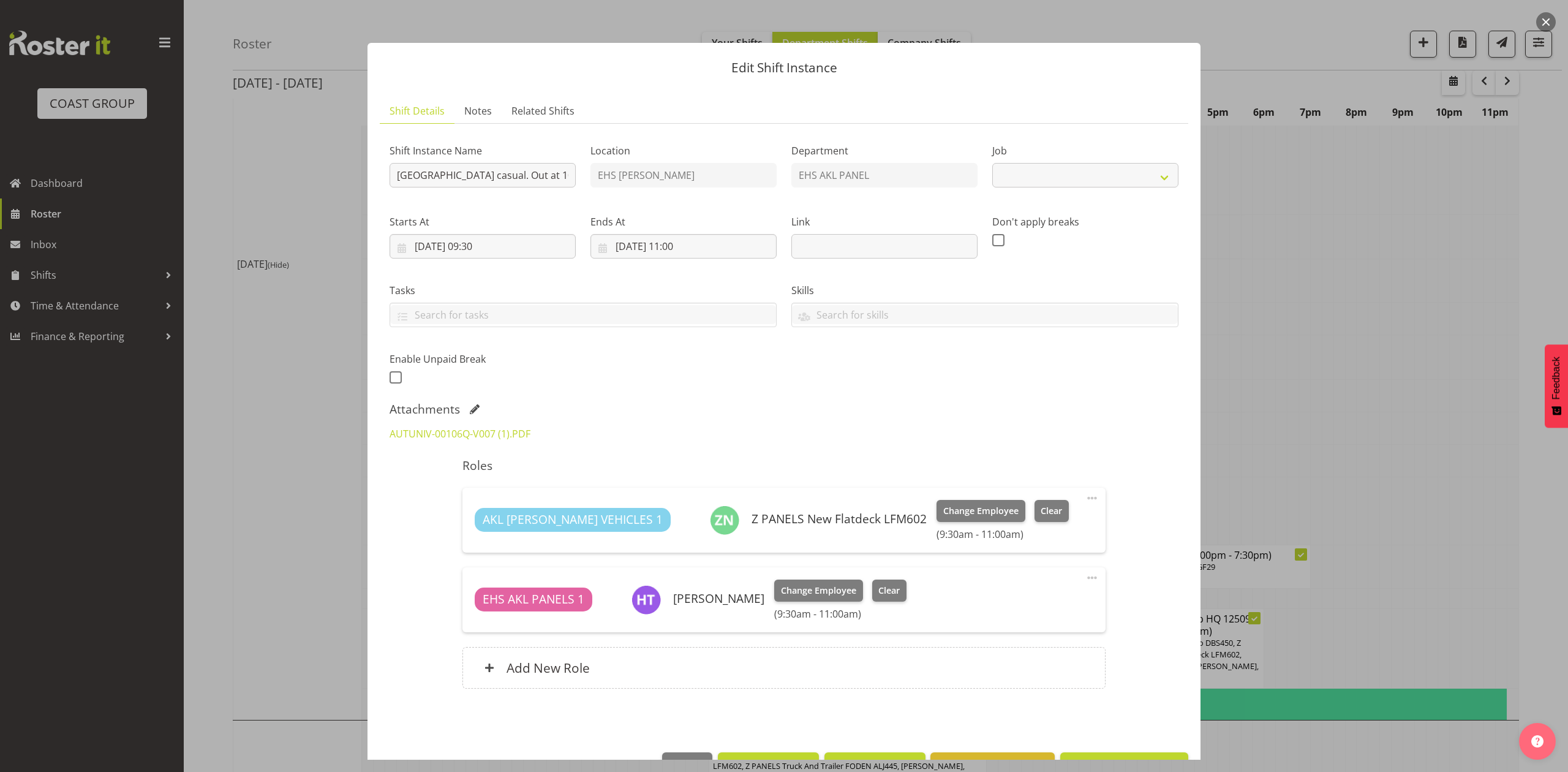
select select "8653"
click at [1475, 239] on div at bounding box center [784, 386] width 1568 height 772
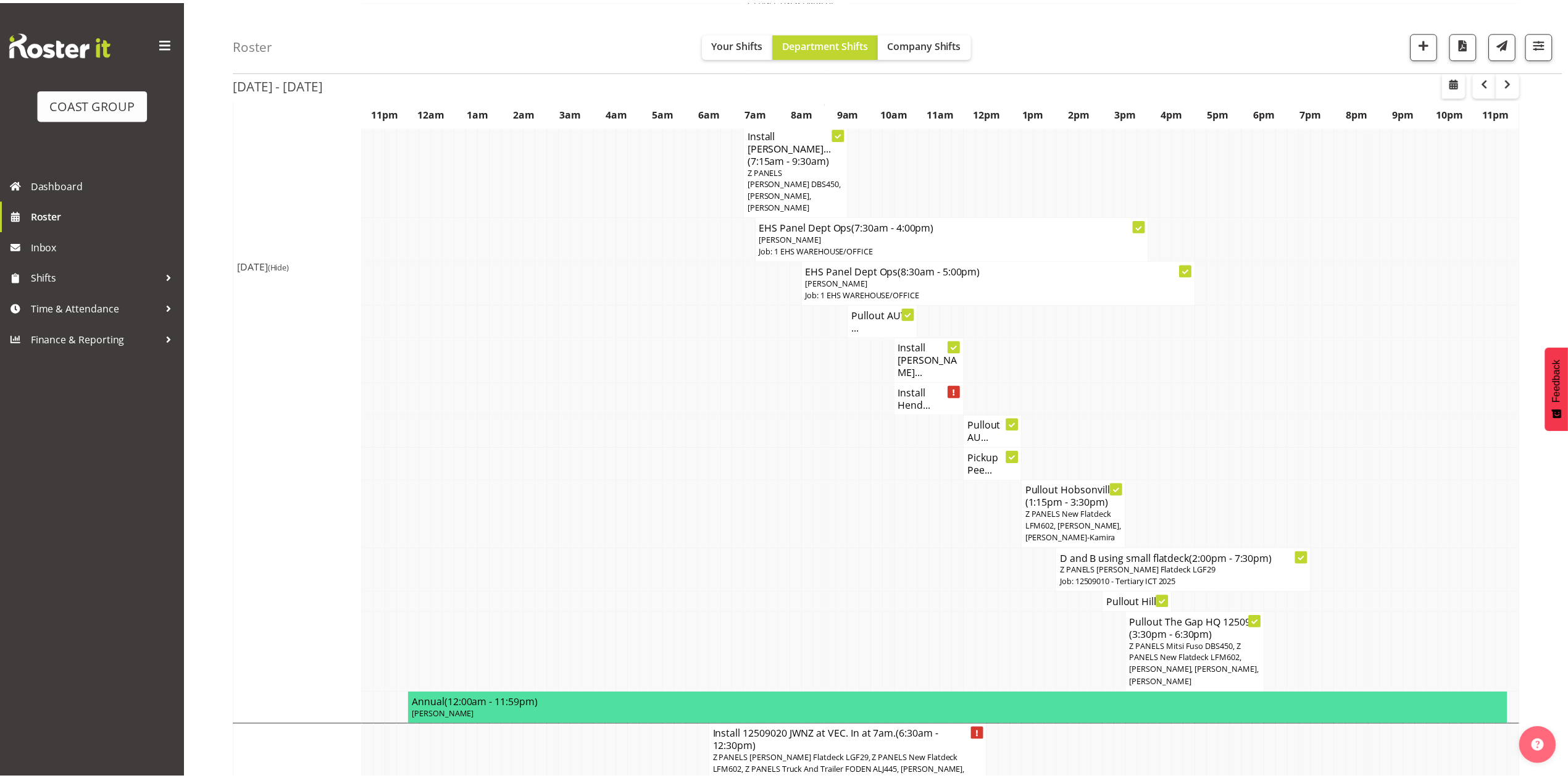
scroll to position [823, 0]
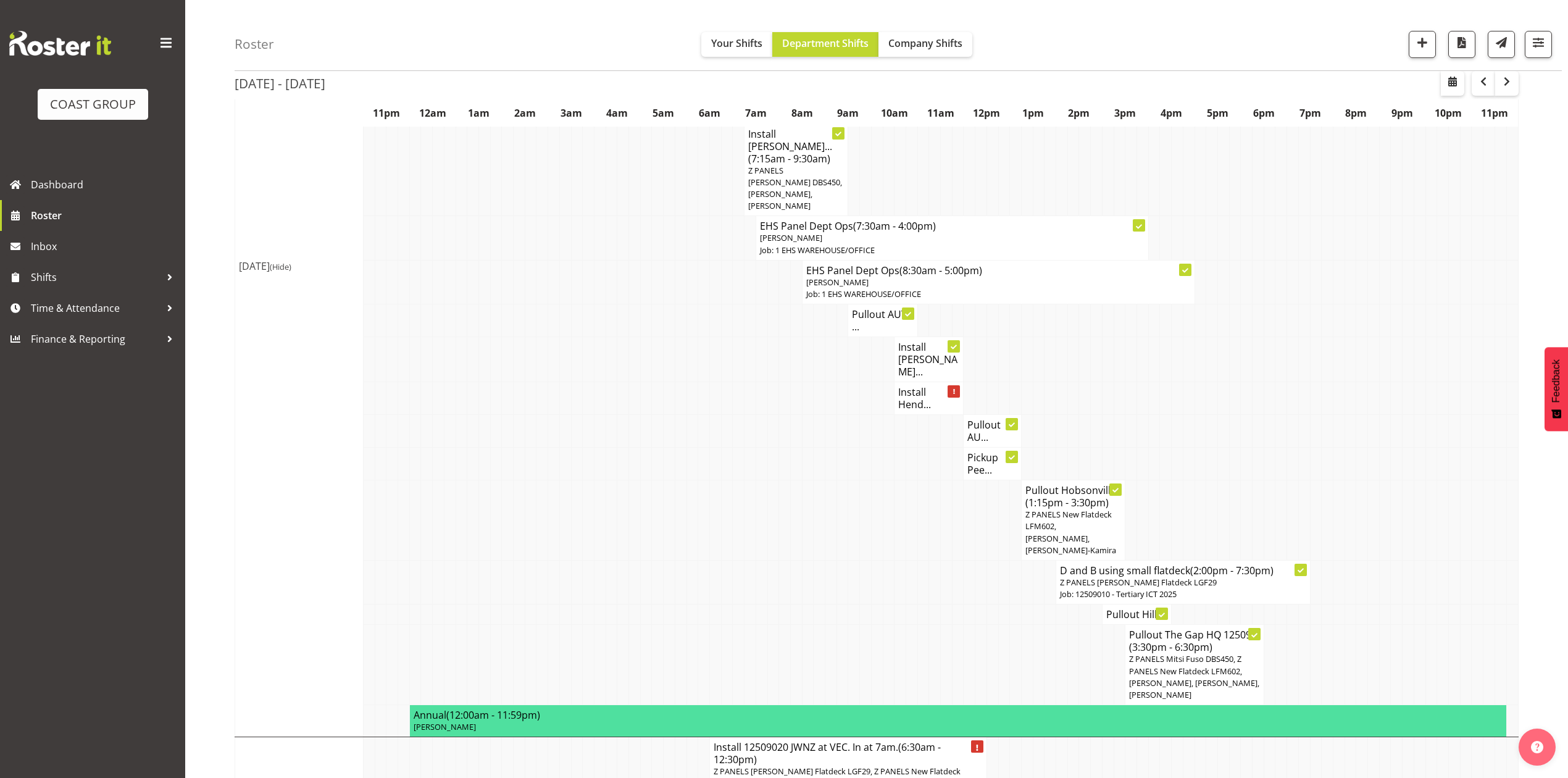
click at [911, 386] on h4 "Install Hend..." at bounding box center [929, 399] width 61 height 25
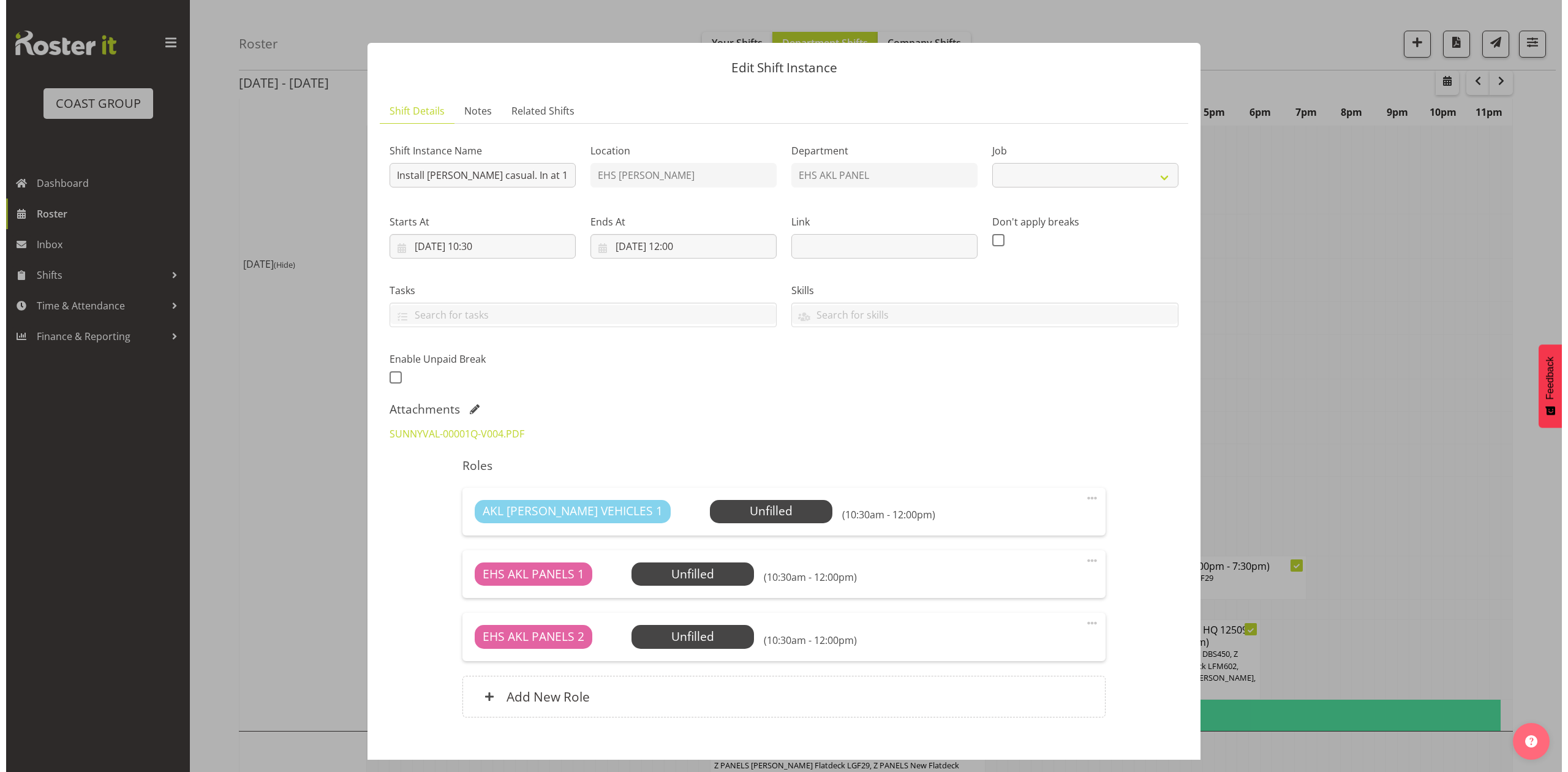
scroll to position [805, 0]
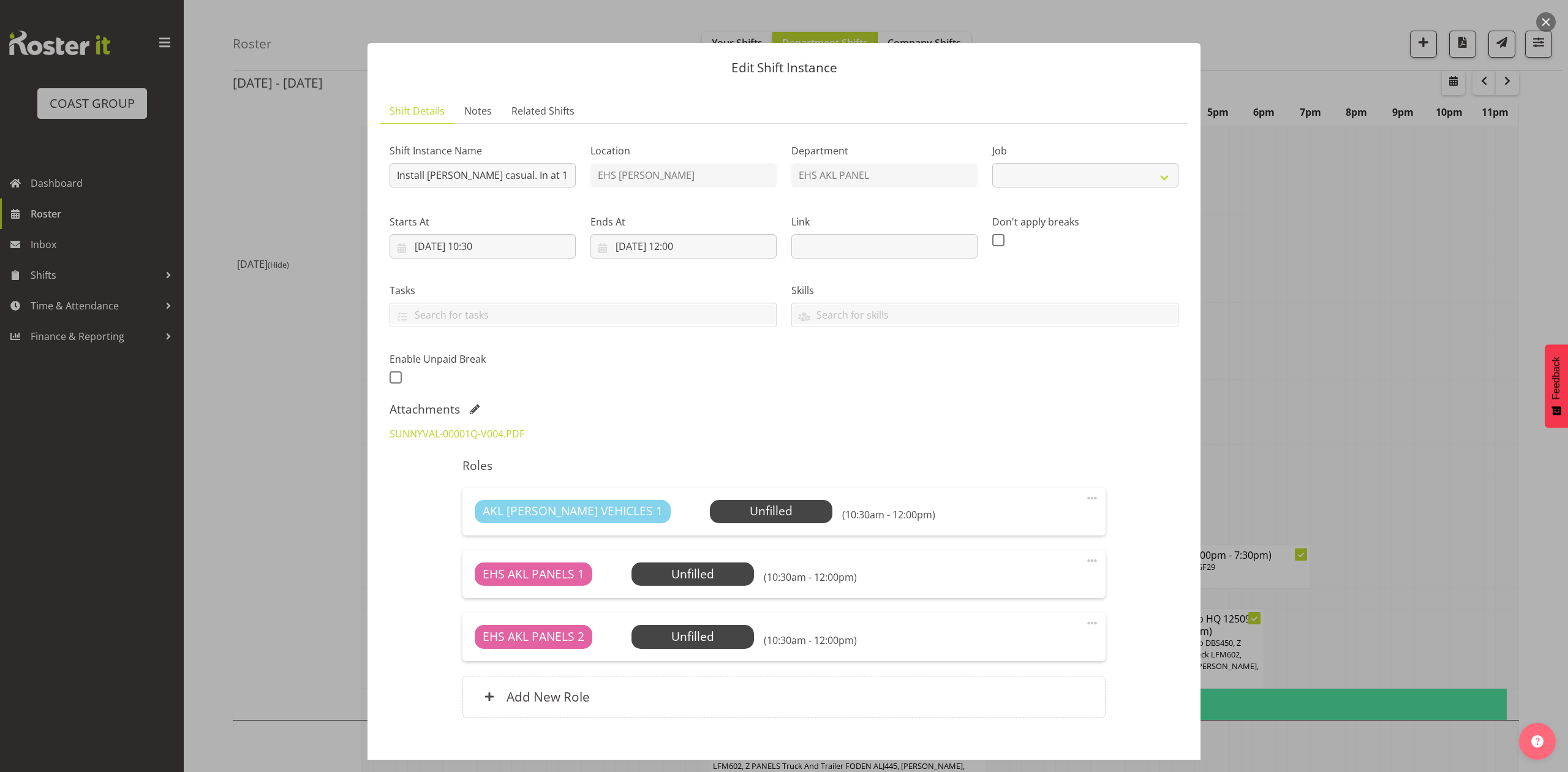
select select "8653"
click at [1302, 400] on div at bounding box center [784, 386] width 1568 height 772
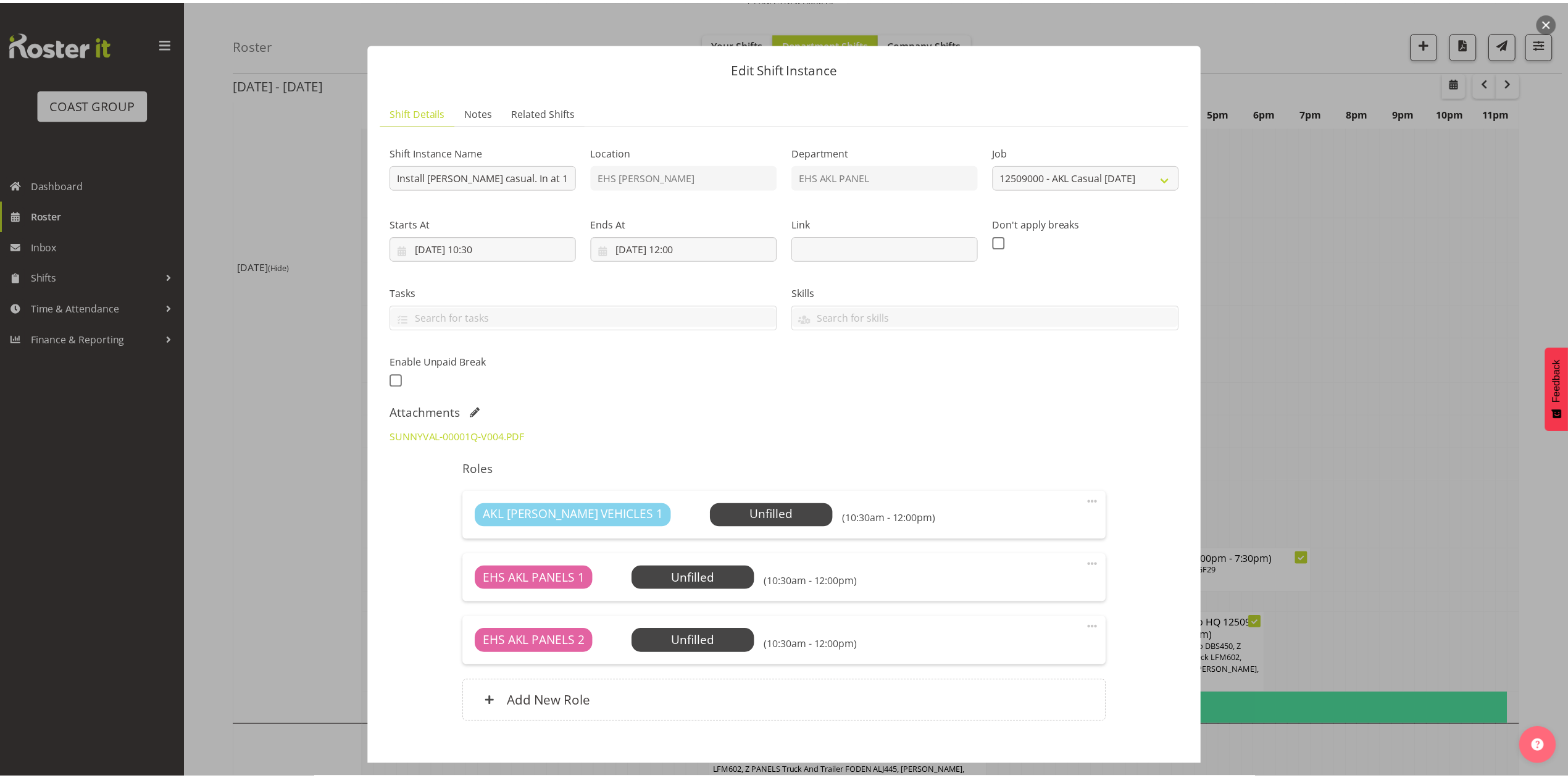
scroll to position [823, 0]
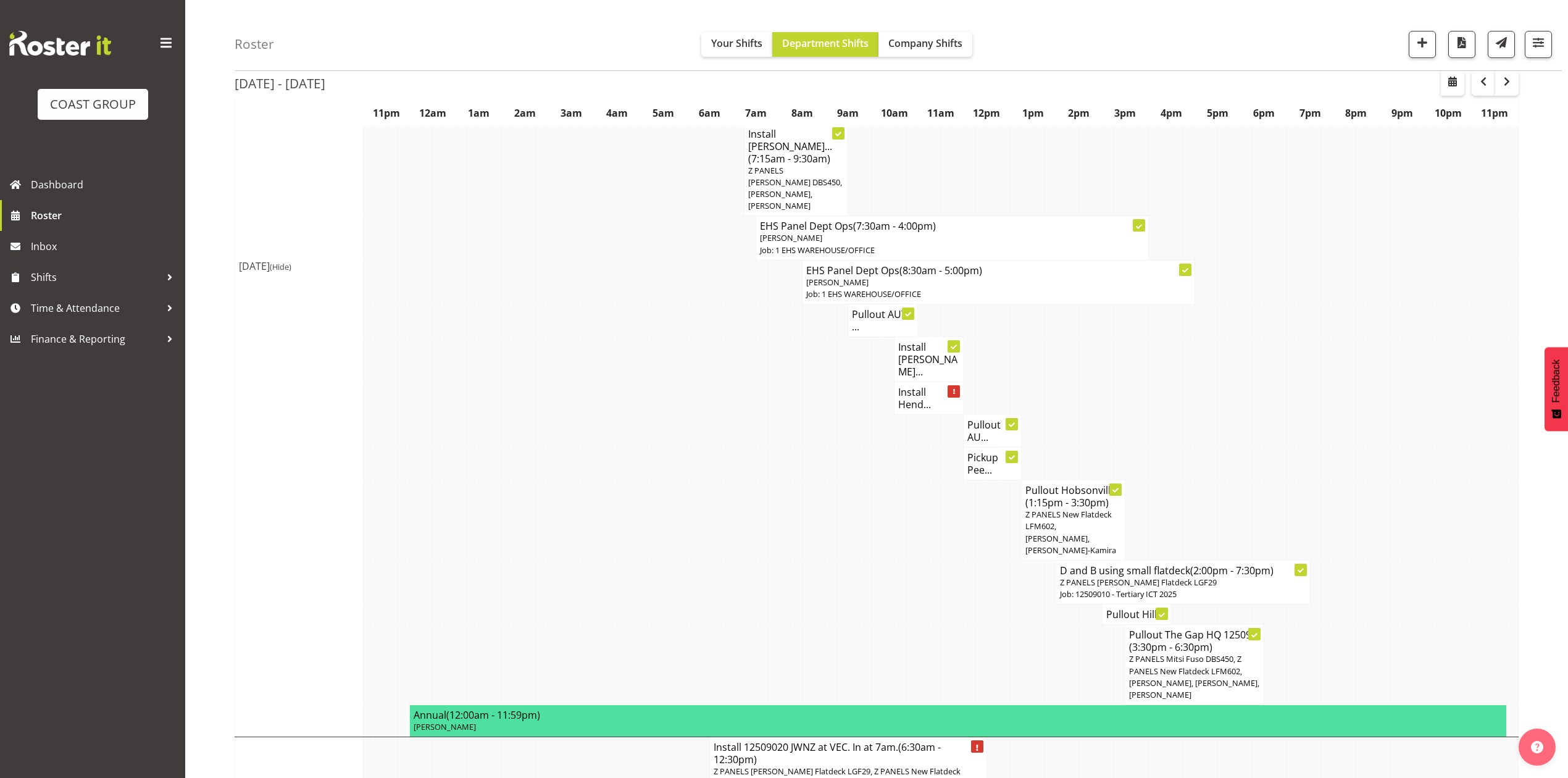
click at [873, 308] on h4 "Pullout AUT ..." at bounding box center [882, 321] width 61 height 25
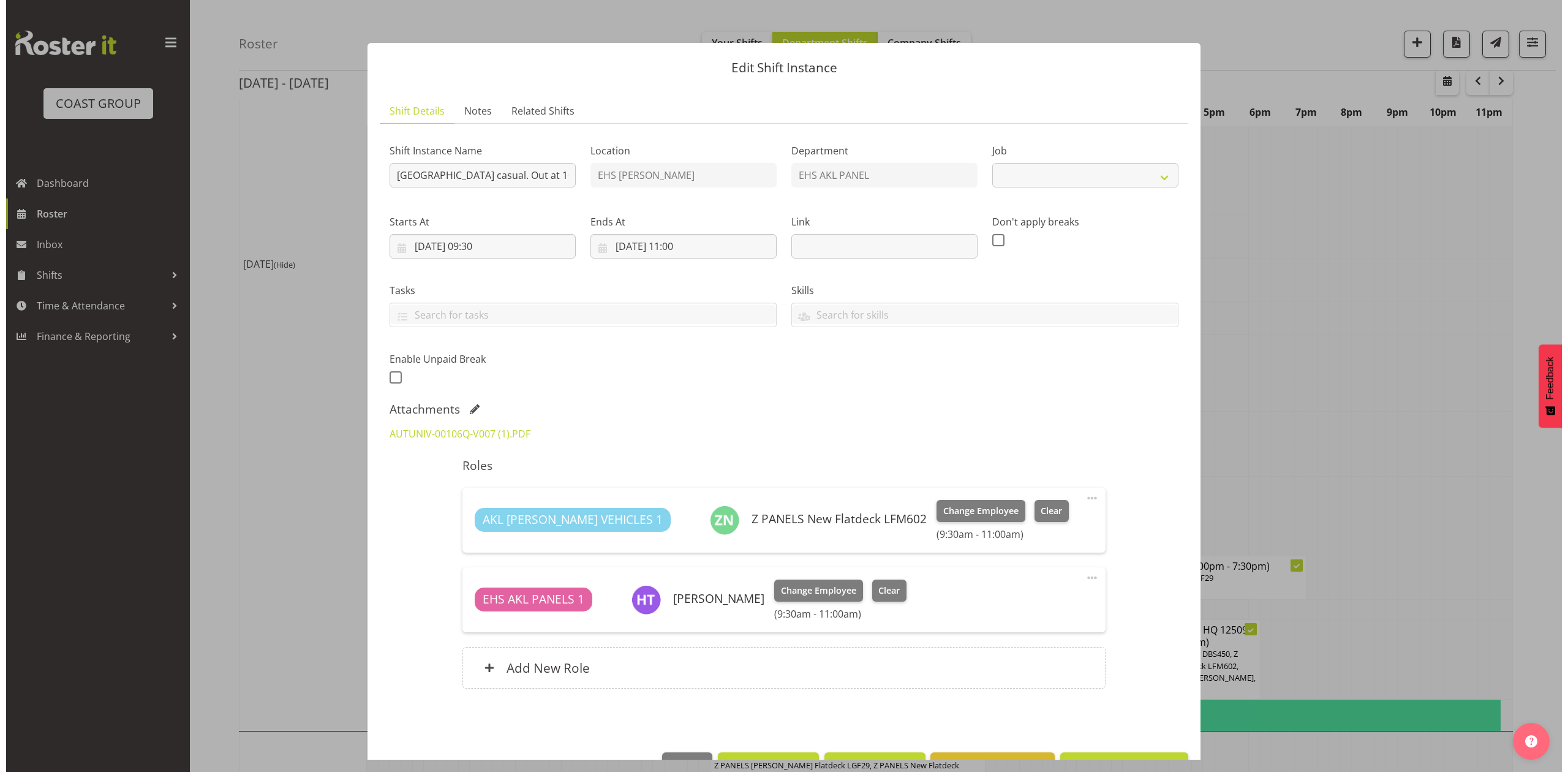
scroll to position [805, 0]
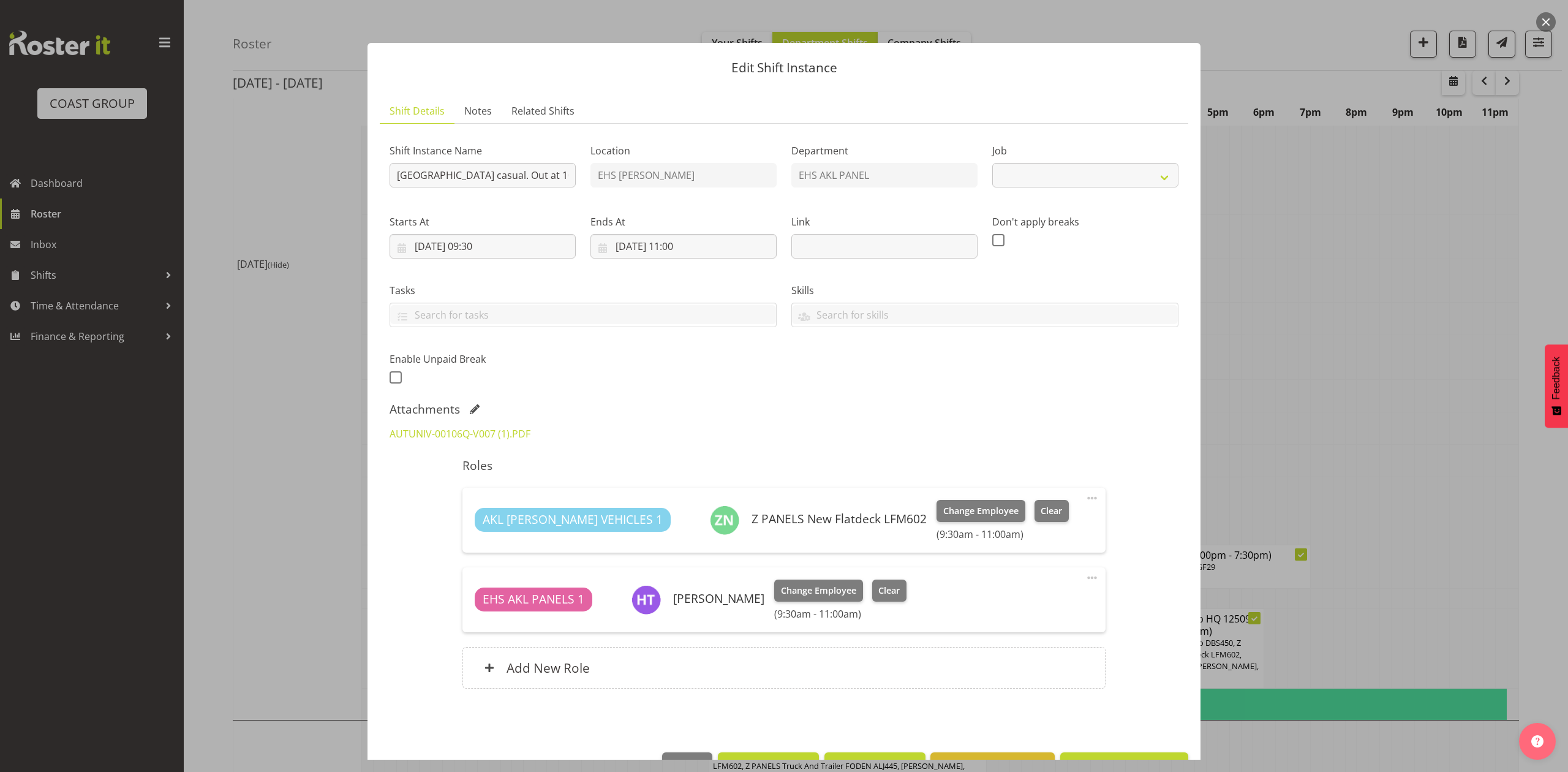
select select "8653"
click at [516, 430] on link "AUTUNIV-00106Q-V007 (1).PDF" at bounding box center [460, 434] width 141 height 14
click at [1318, 329] on div at bounding box center [784, 386] width 1568 height 772
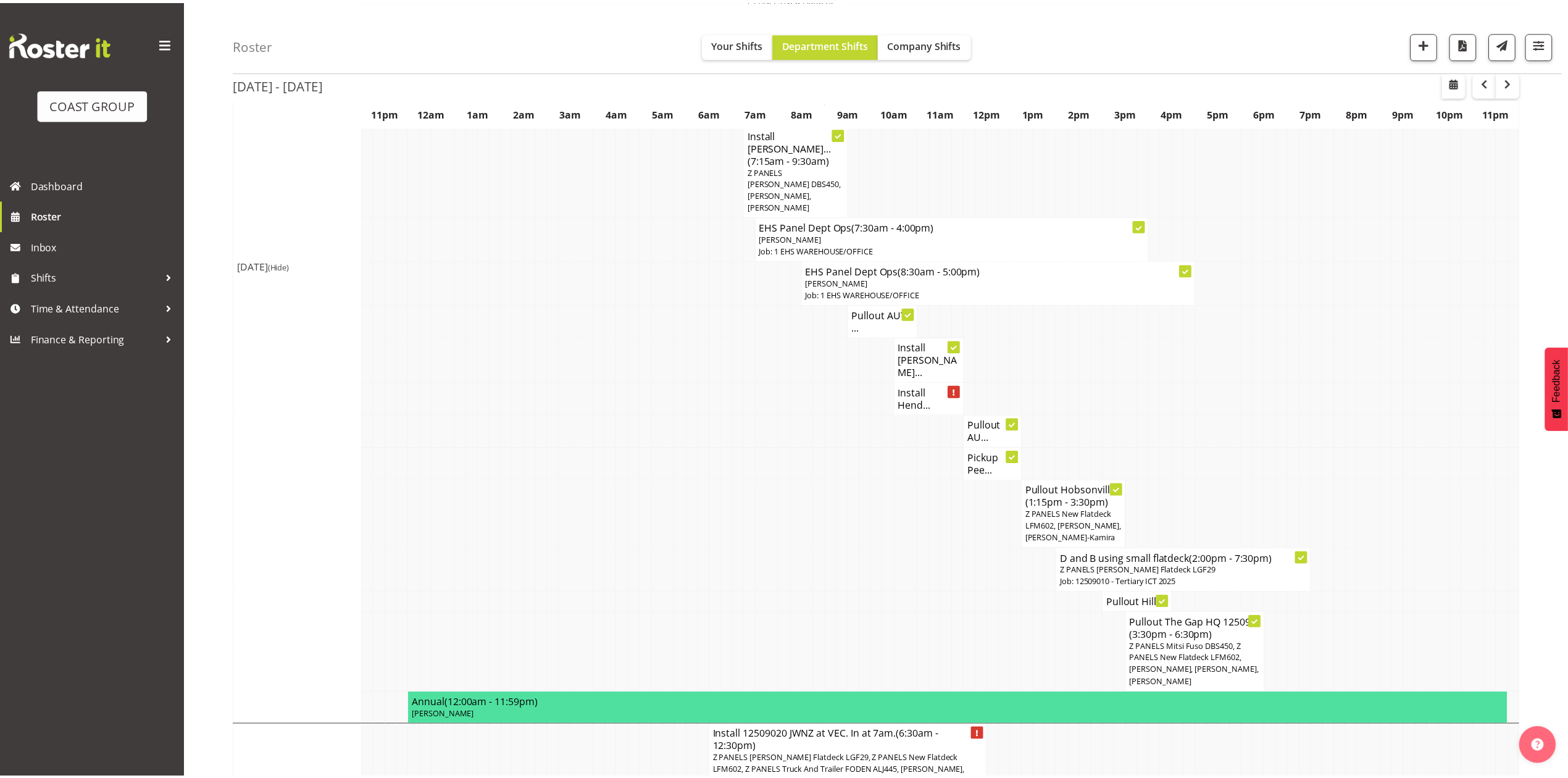
scroll to position [823, 0]
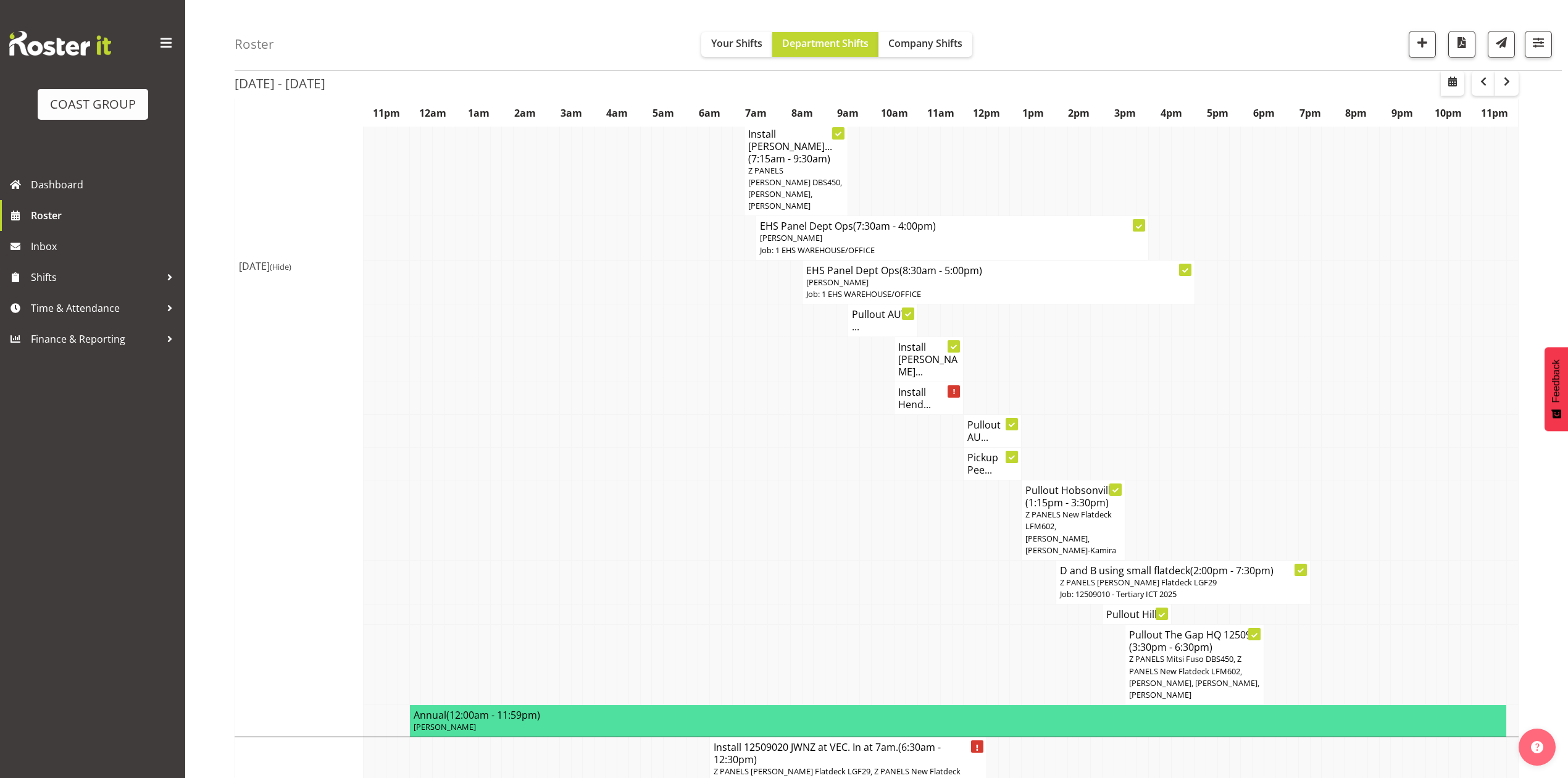
click at [876, 308] on h4 "Pullout AUT ..." at bounding box center [882, 321] width 61 height 25
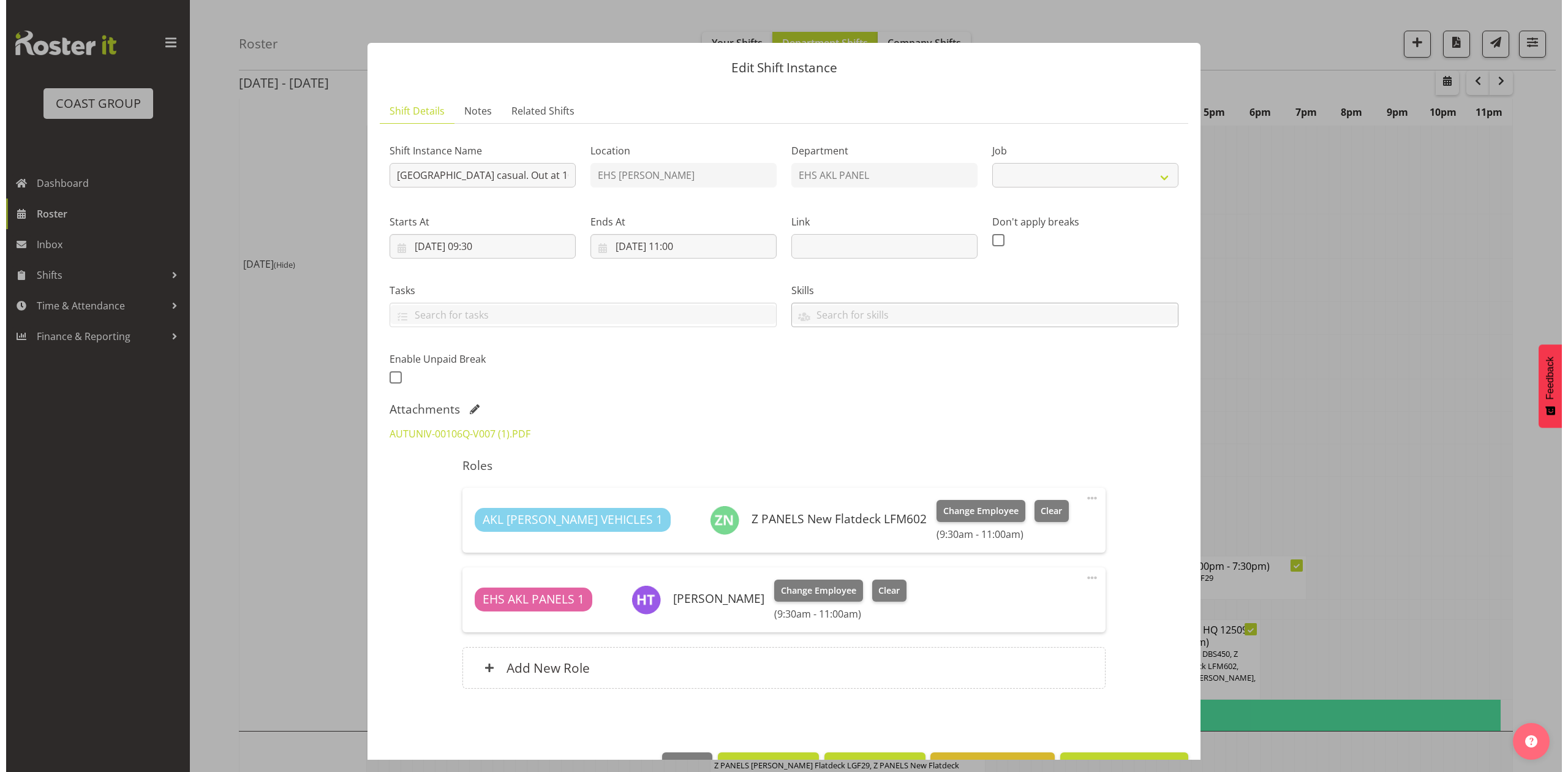
scroll to position [805, 0]
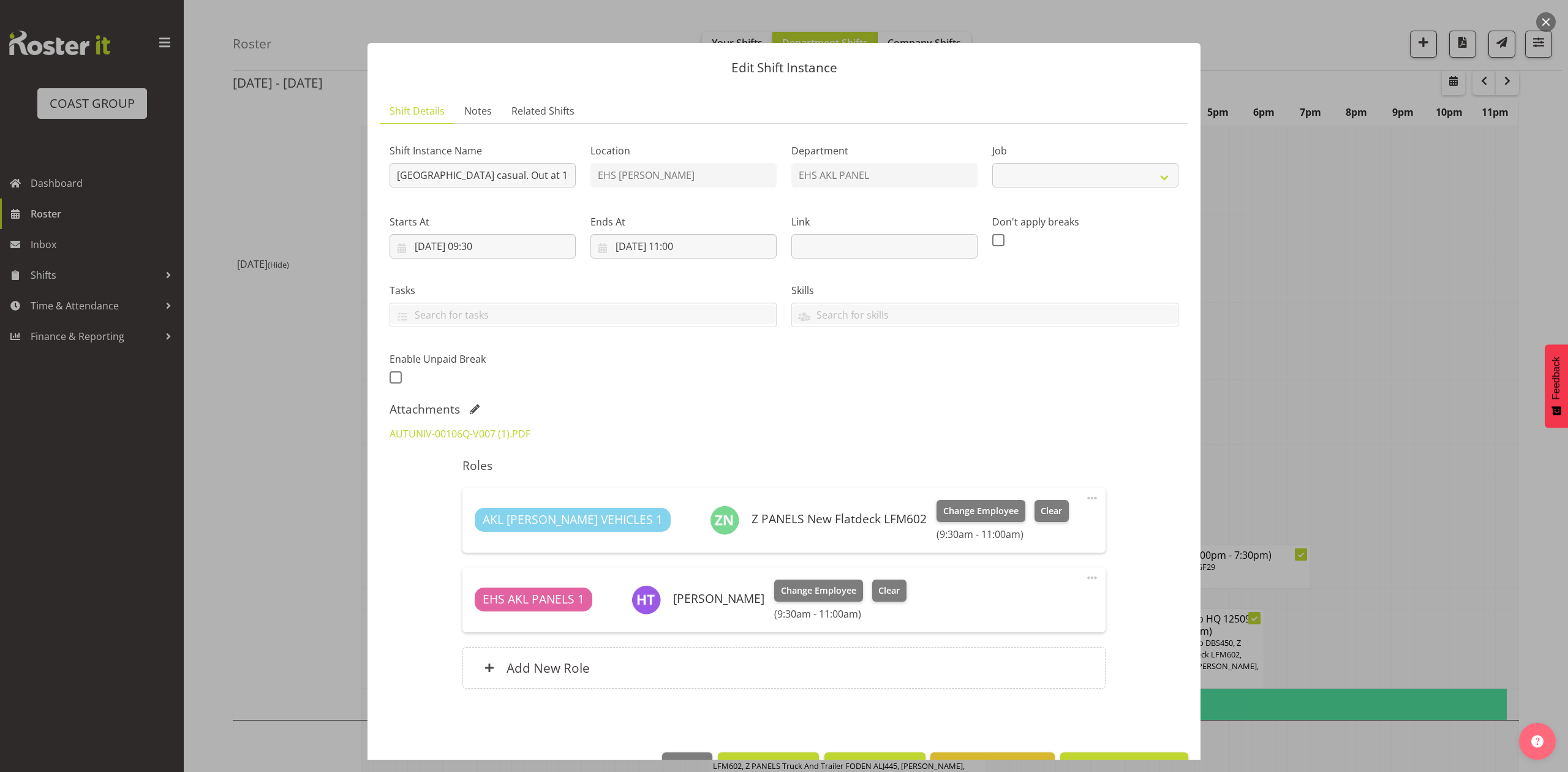
select select "8653"
click at [479, 440] on link "AUTUNIV-00106Q-V007 (1).PDF" at bounding box center [460, 434] width 141 height 14
click at [1262, 349] on div at bounding box center [784, 386] width 1568 height 772
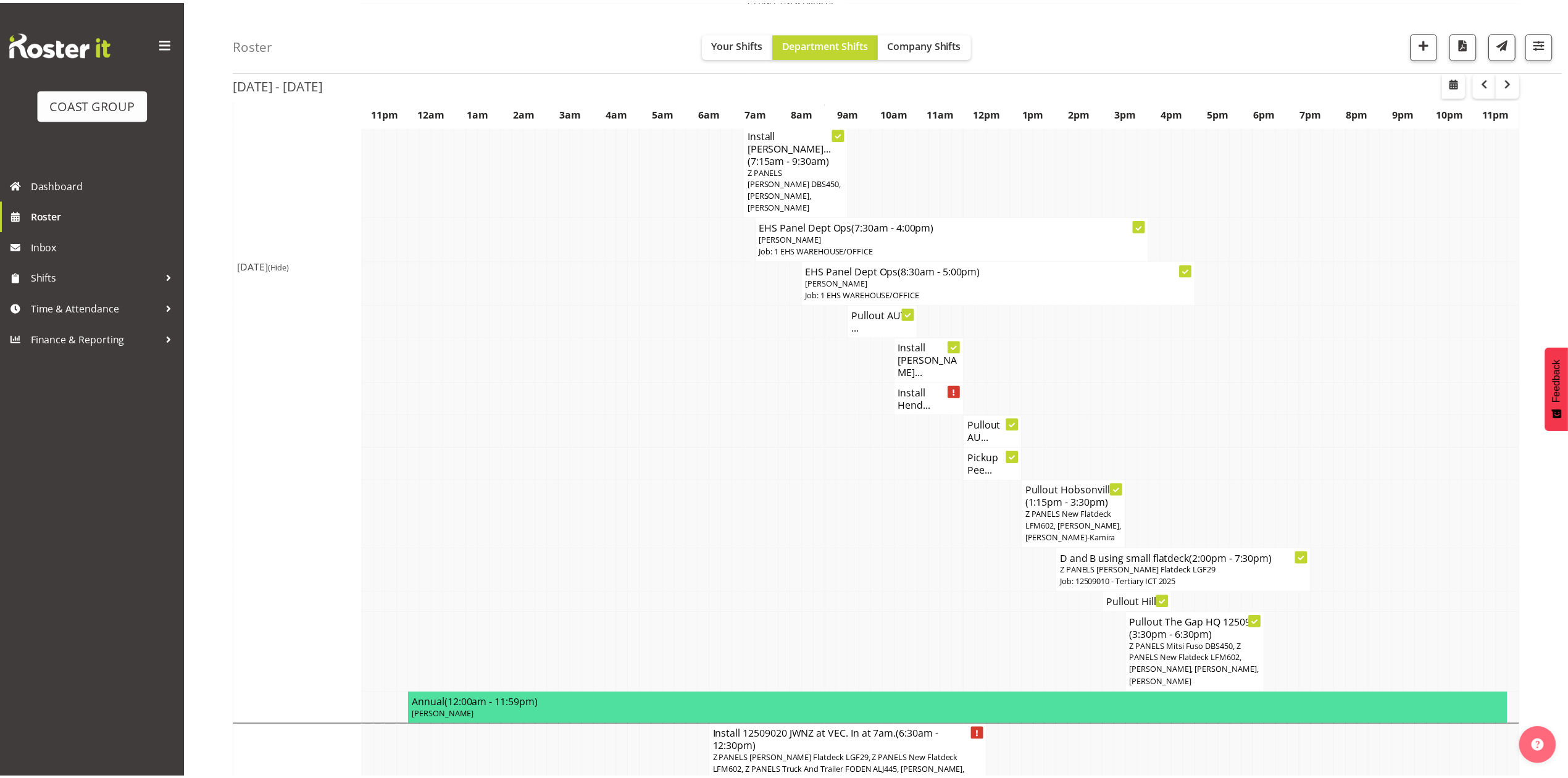
scroll to position [823, 0]
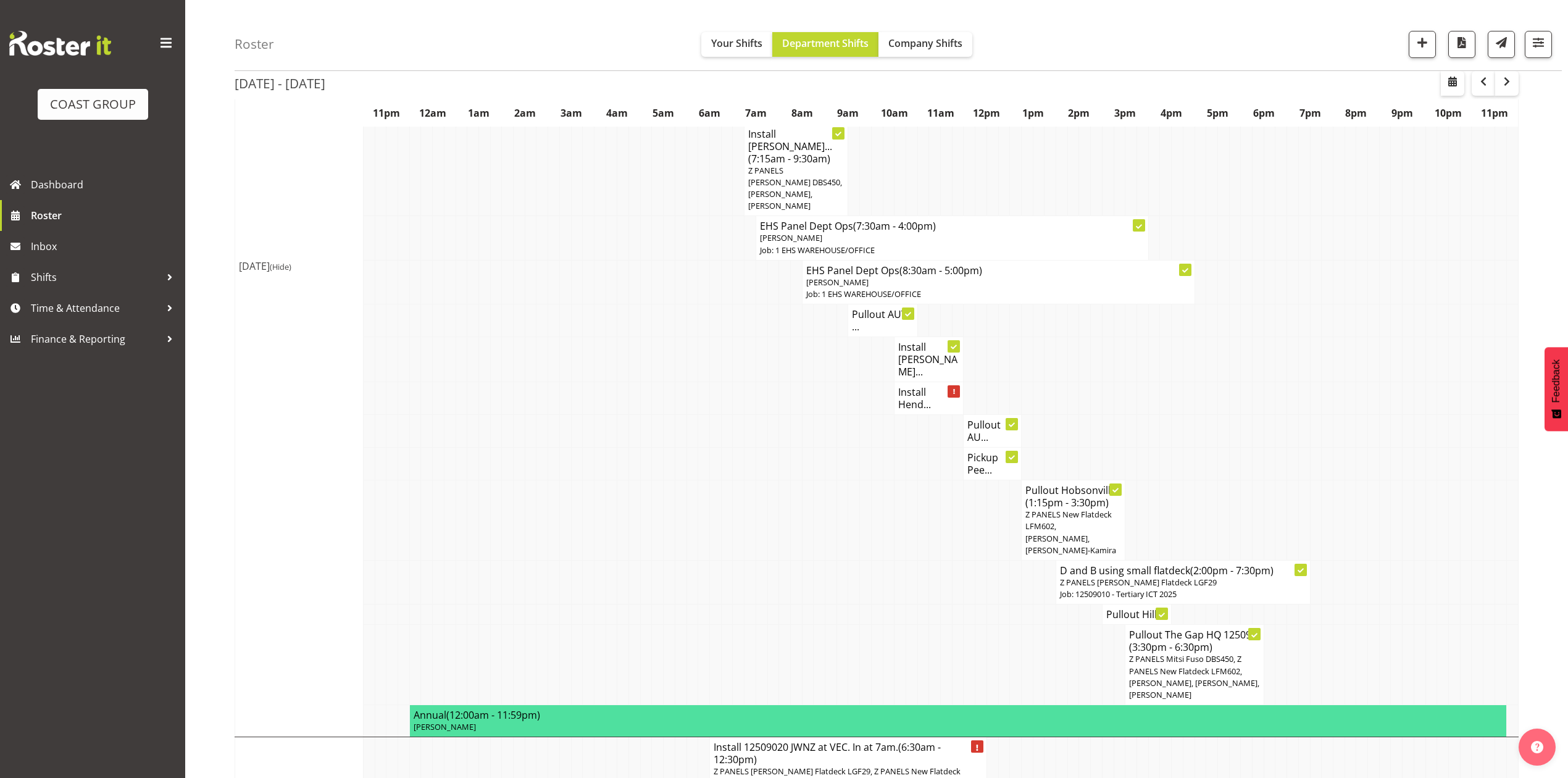
click at [983, 419] on h4 "Pullout AU..." at bounding box center [993, 431] width 50 height 25
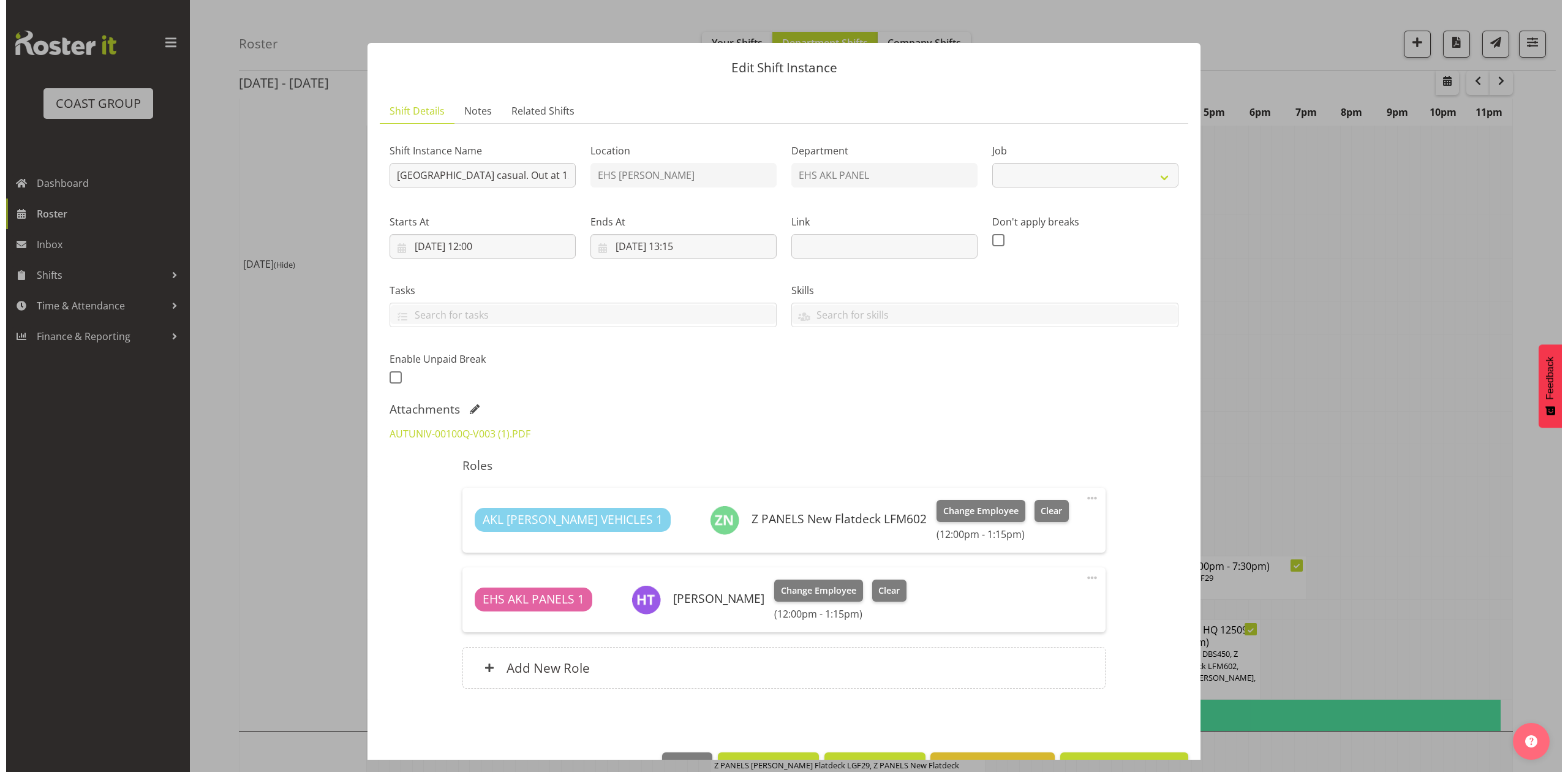
scroll to position [805, 0]
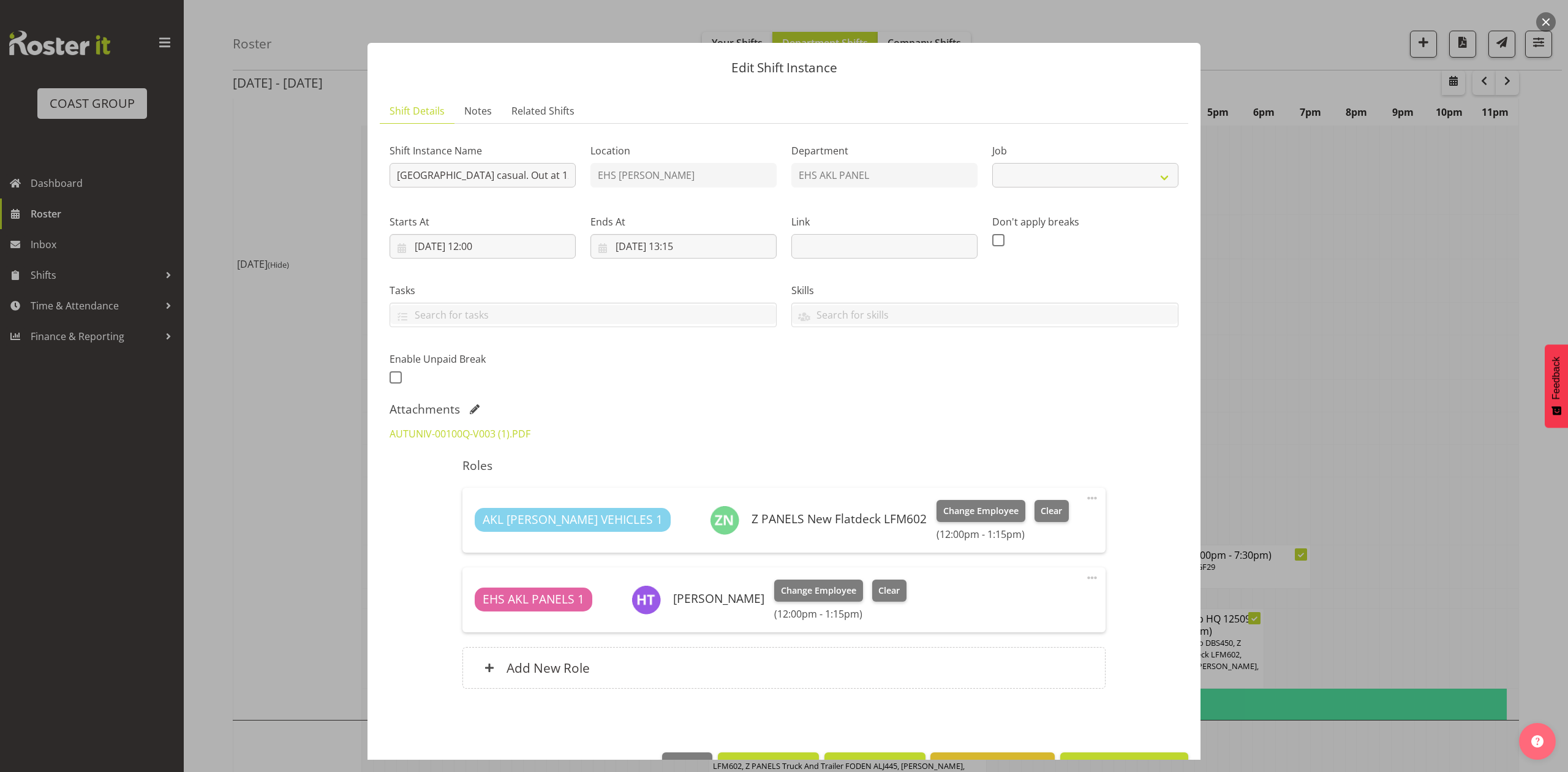
select select "8653"
click at [447, 429] on link "AUTUNIV-00100Q-V003 (1).PDF" at bounding box center [460, 434] width 141 height 14
click at [1326, 265] on div at bounding box center [784, 386] width 1568 height 772
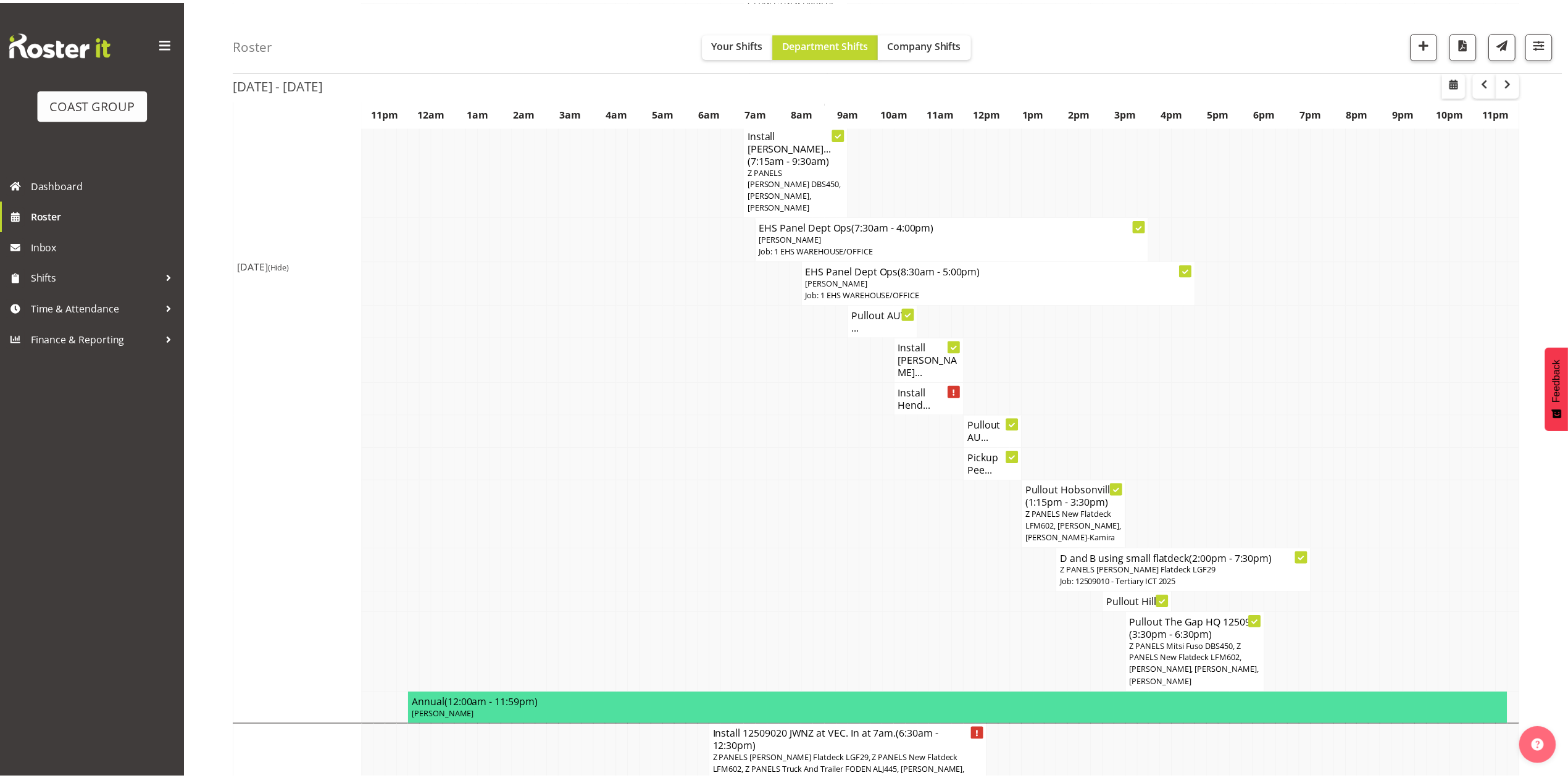
scroll to position [823, 0]
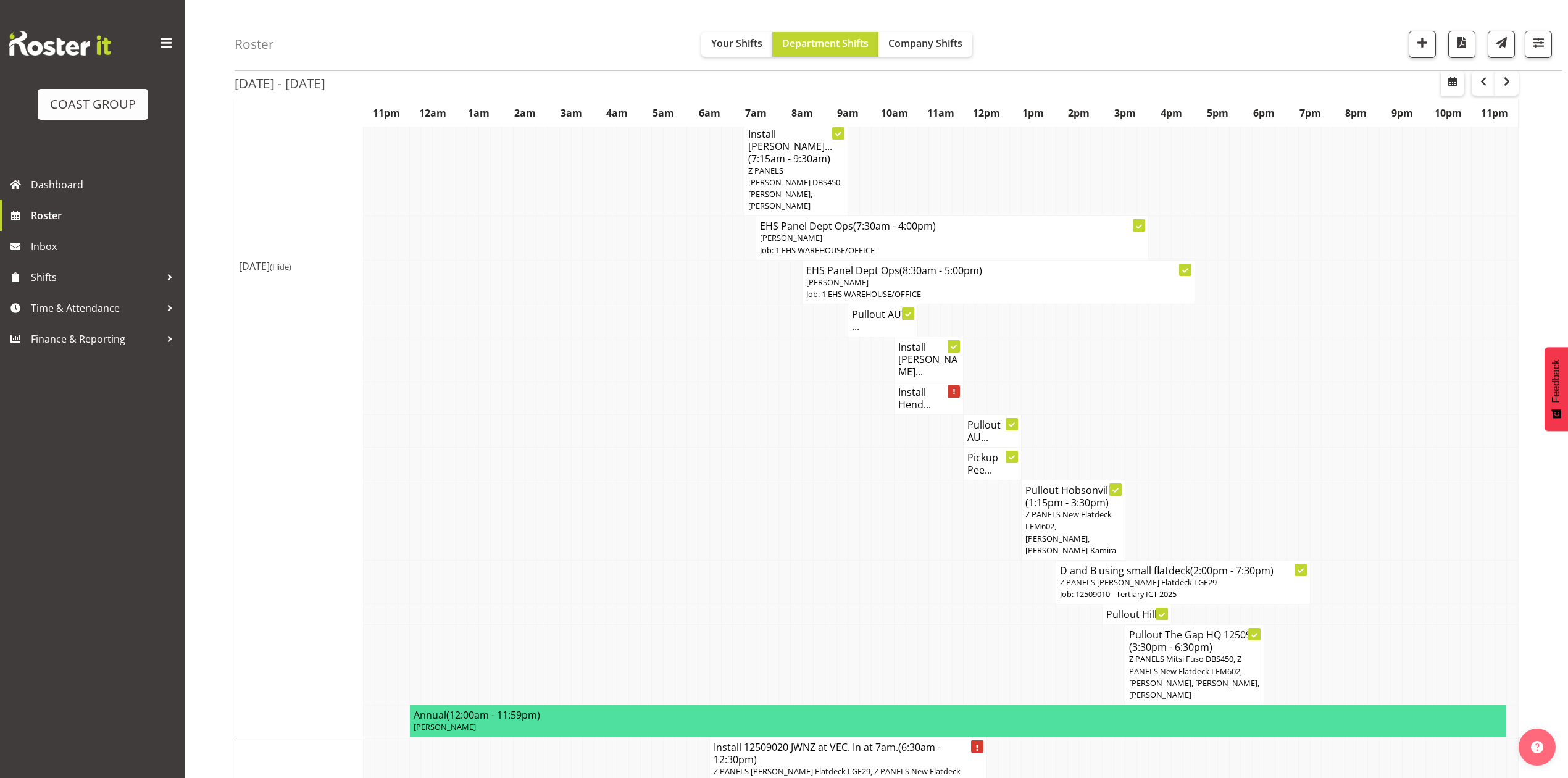
click at [976, 452] on h4 "Pickup Pee..." at bounding box center [993, 464] width 50 height 25
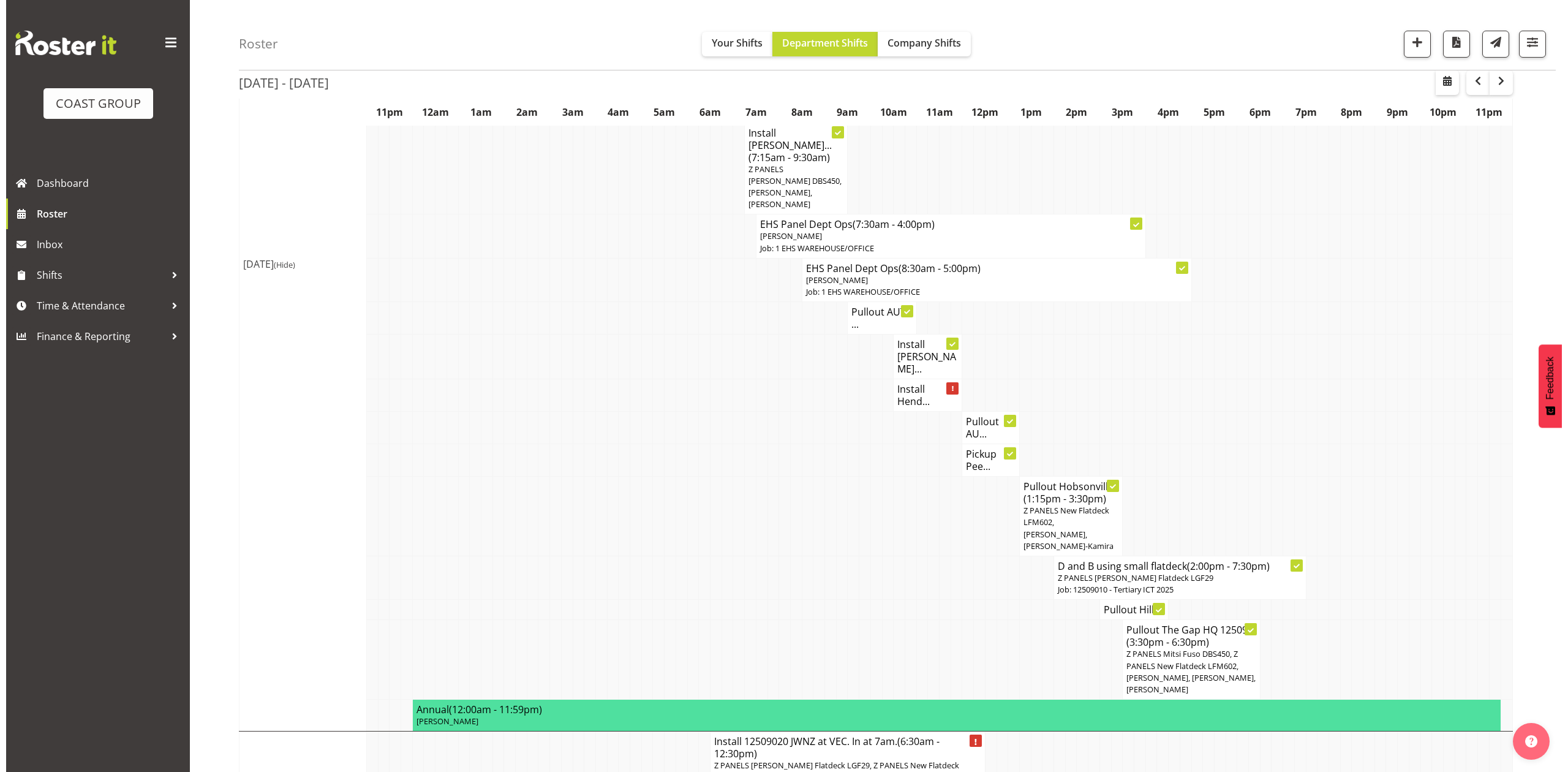
scroll to position [805, 0]
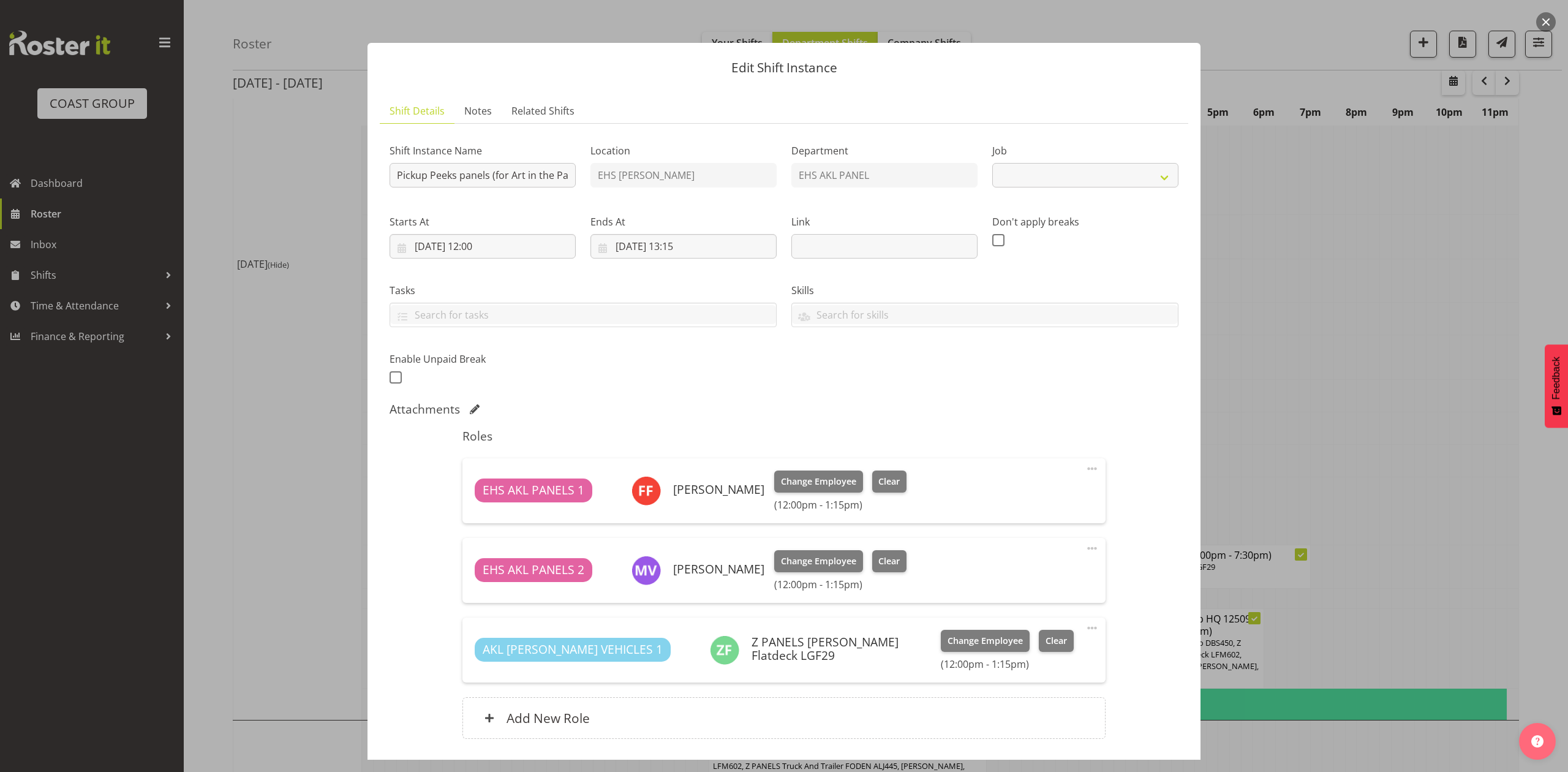
select select "9448"
click at [1330, 331] on div at bounding box center [784, 386] width 1568 height 772
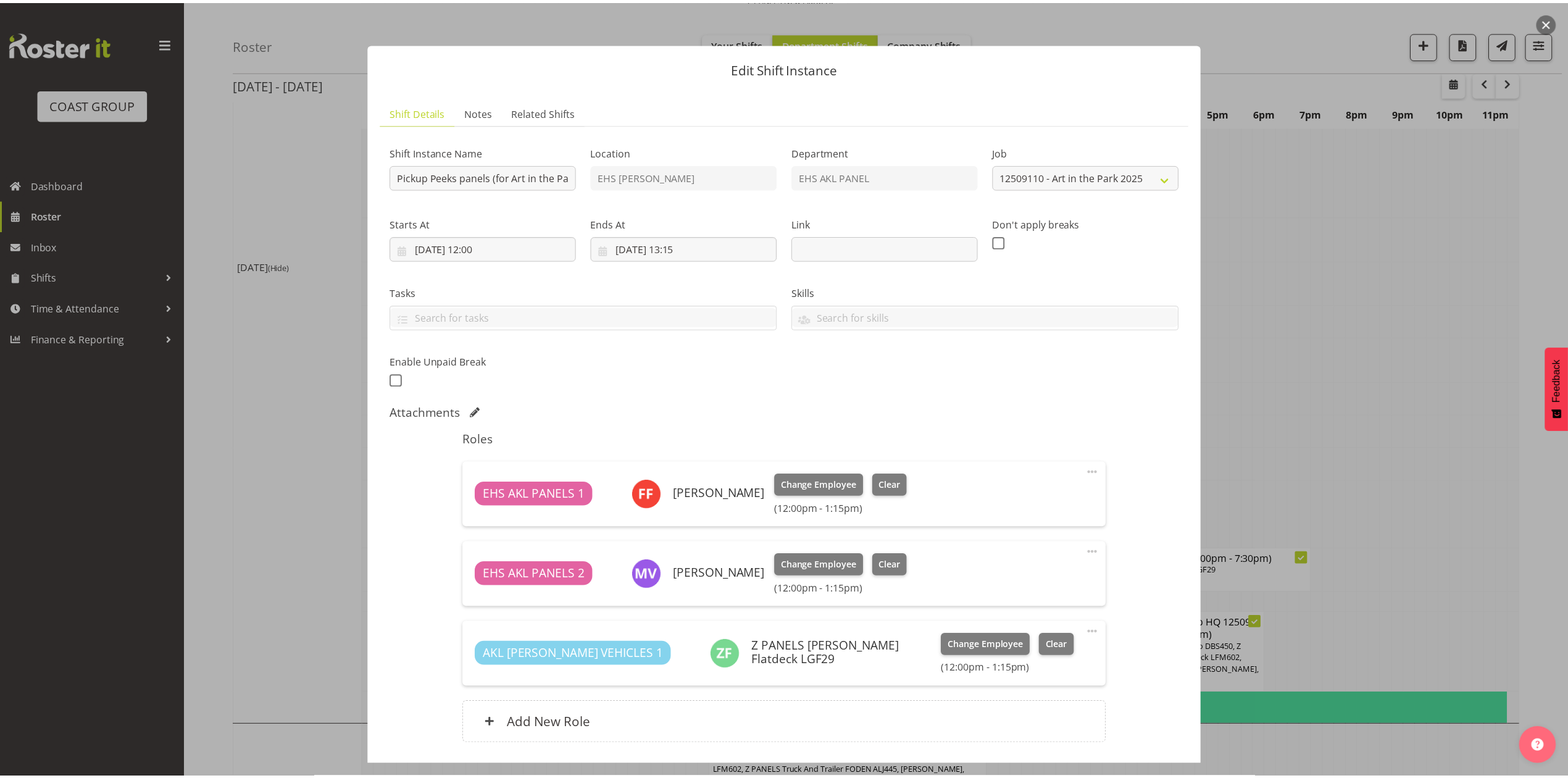
scroll to position [823, 0]
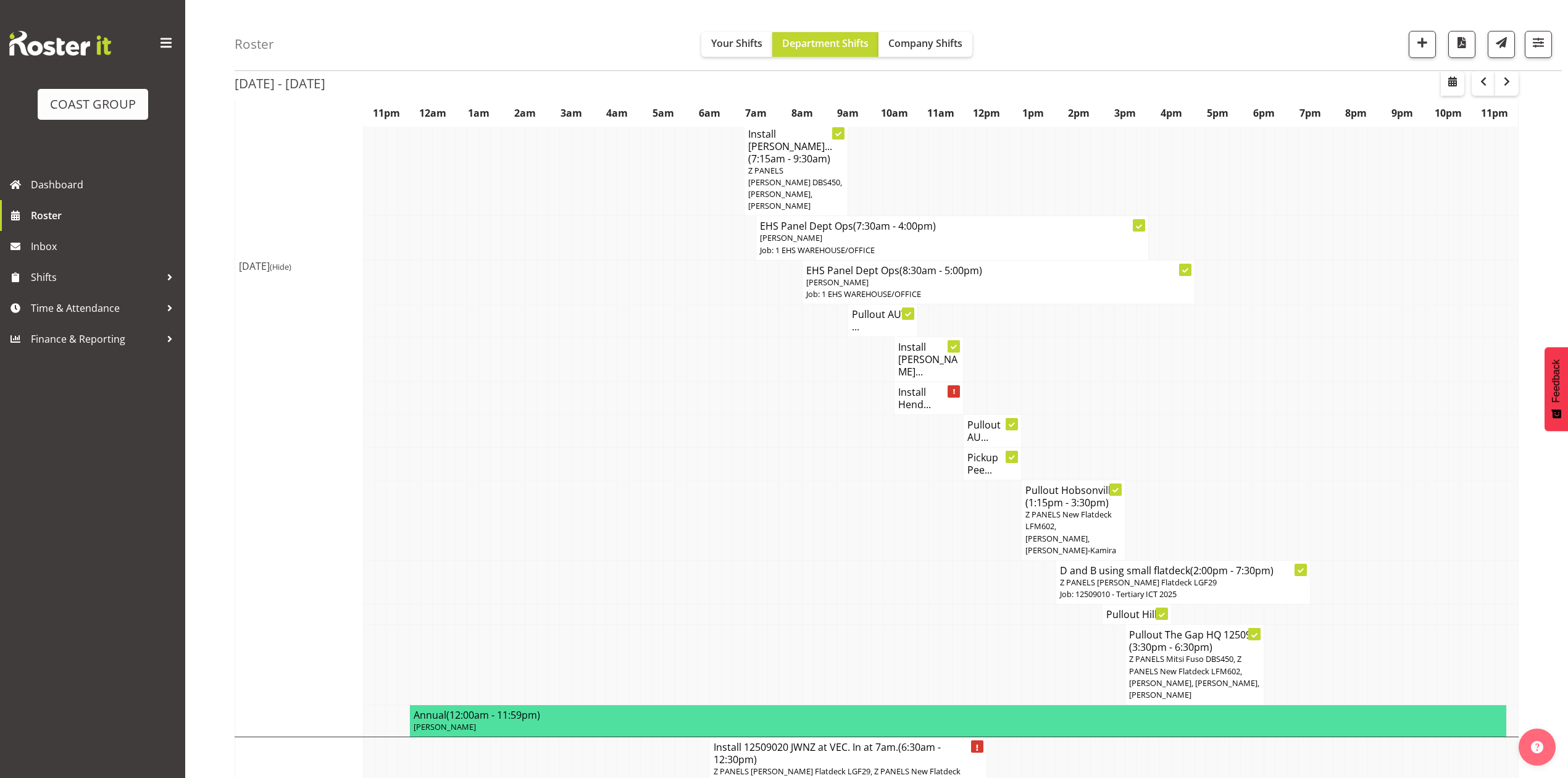
click at [1098, 382] on td at bounding box center [1097, 399] width 12 height 33
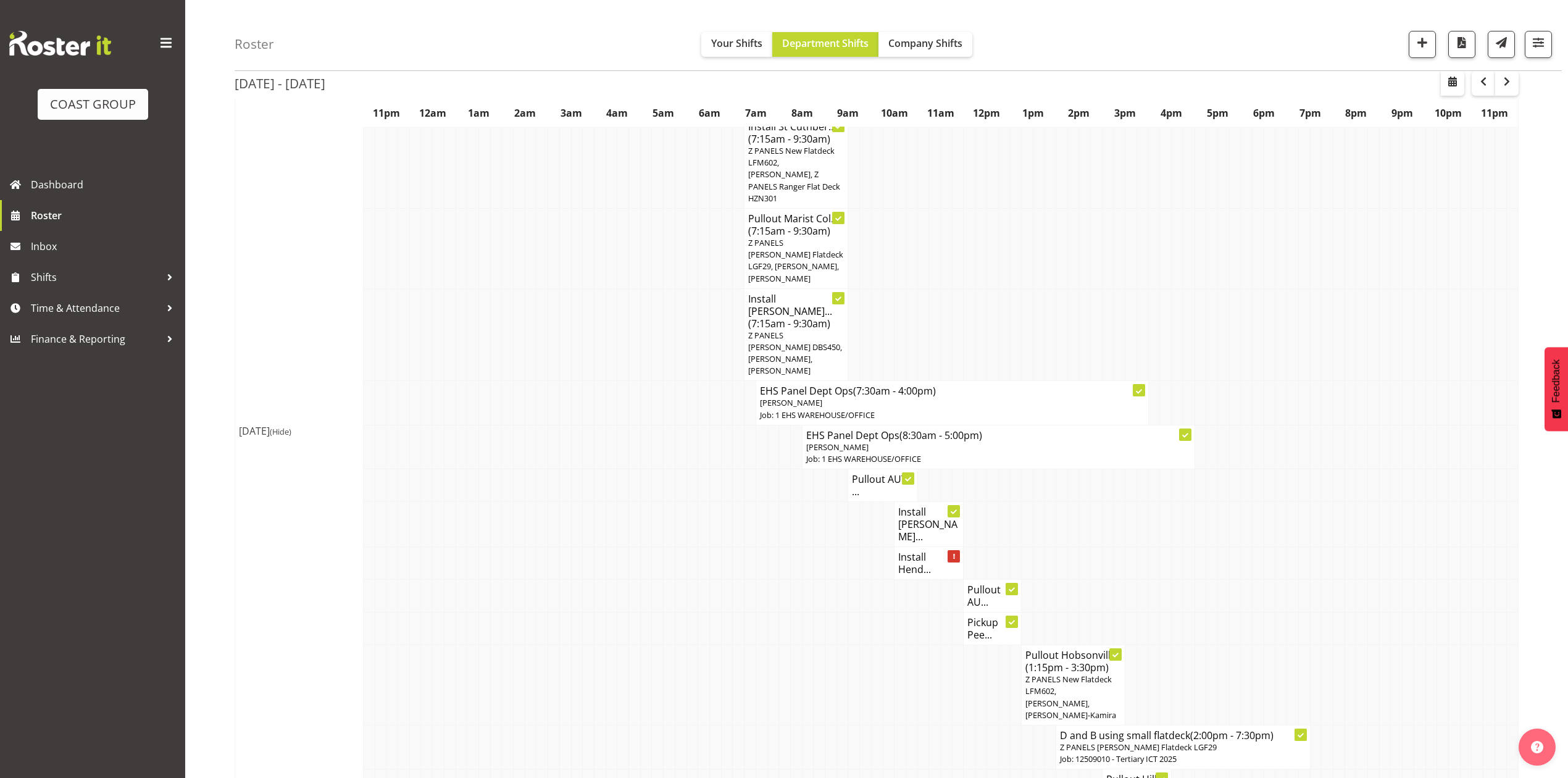
scroll to position [576, 0]
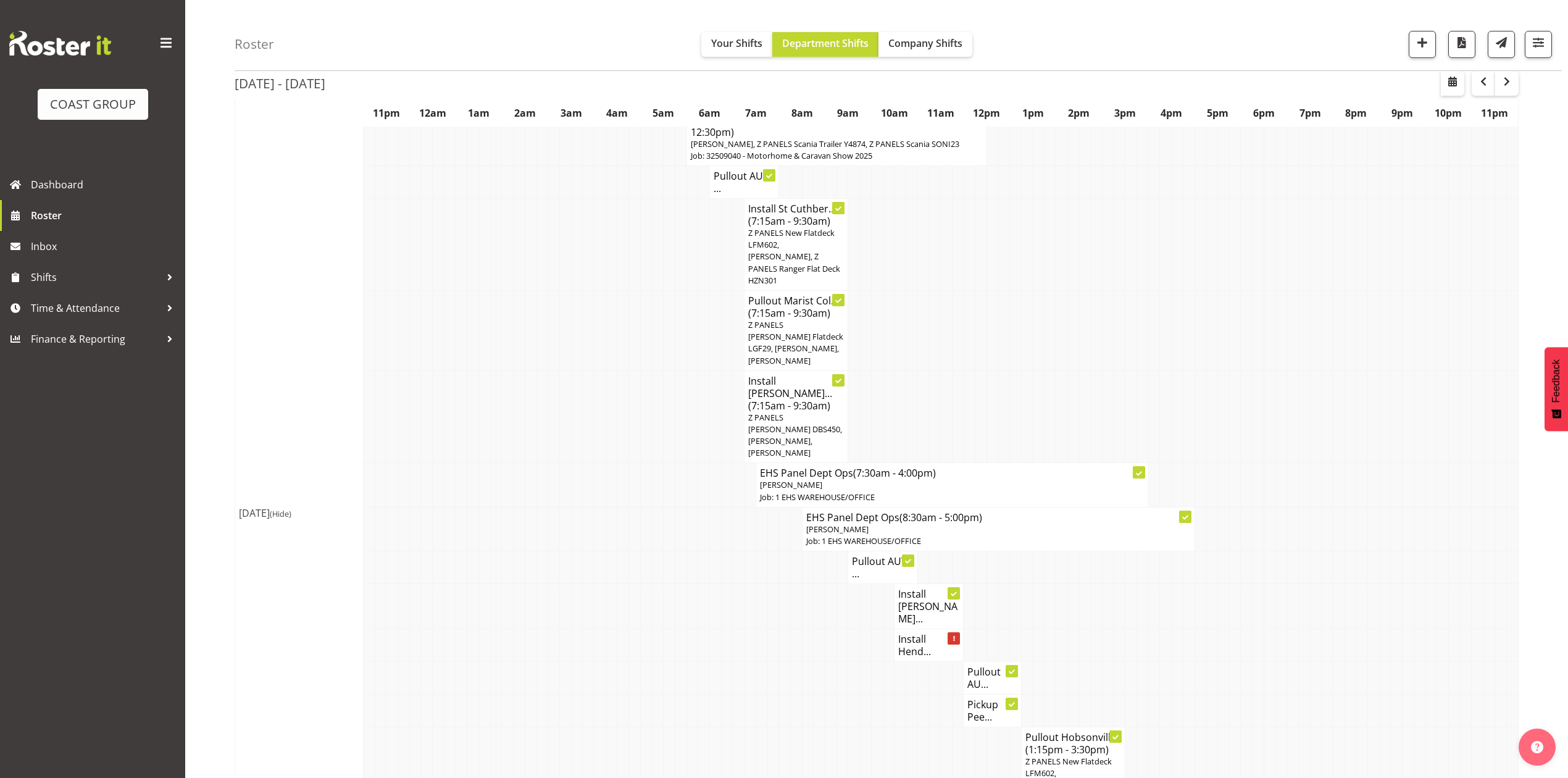
drag, startPoint x: 1030, startPoint y: 379, endPoint x: 1032, endPoint y: 386, distance: 7.3
click at [1031, 379] on td at bounding box center [1027, 417] width 12 height 93
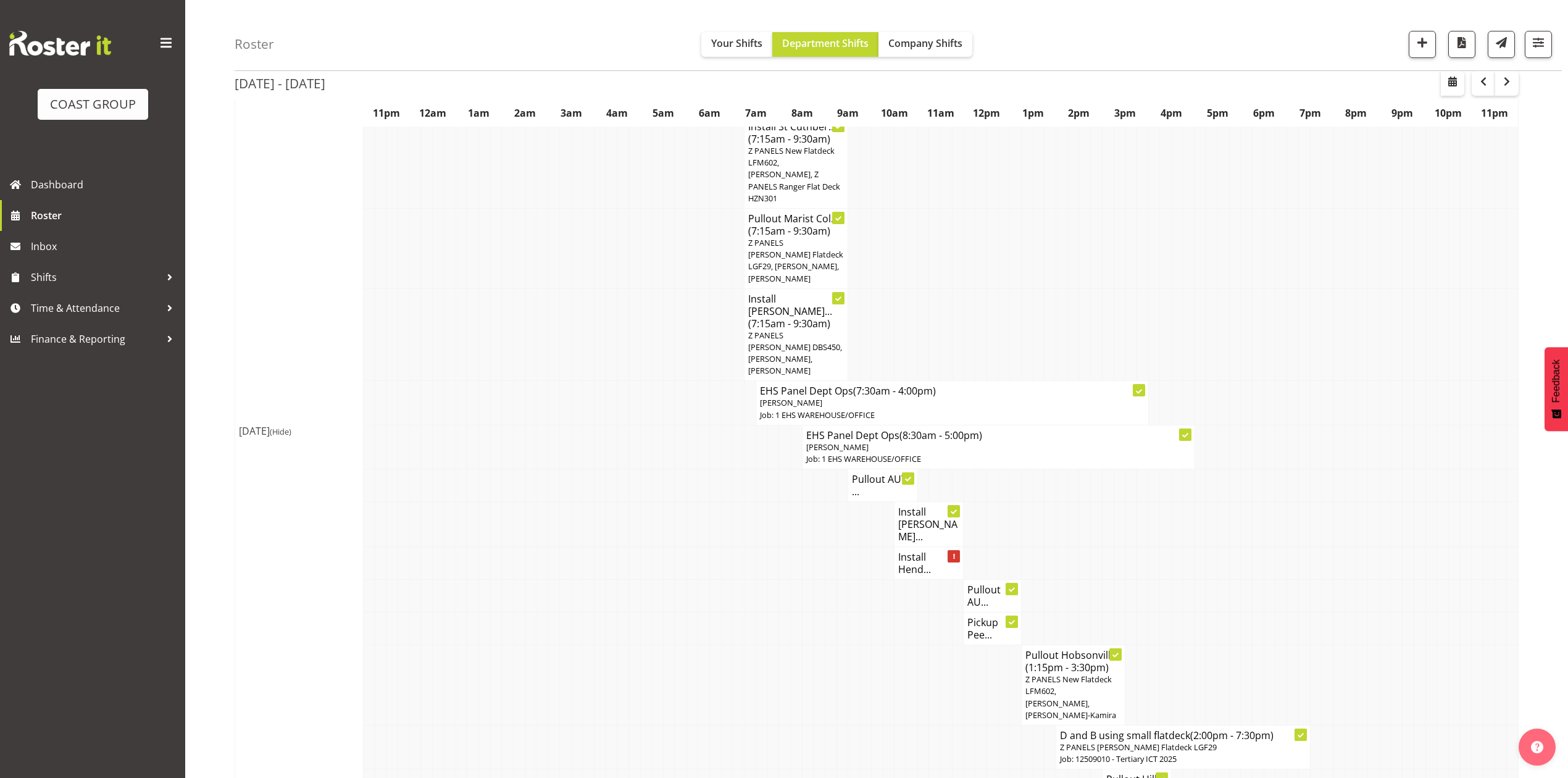
click at [1083, 502] on td at bounding box center [1085, 524] width 12 height 45
click at [879, 473] on h4 "Pullout AUT ..." at bounding box center [882, 485] width 61 height 25
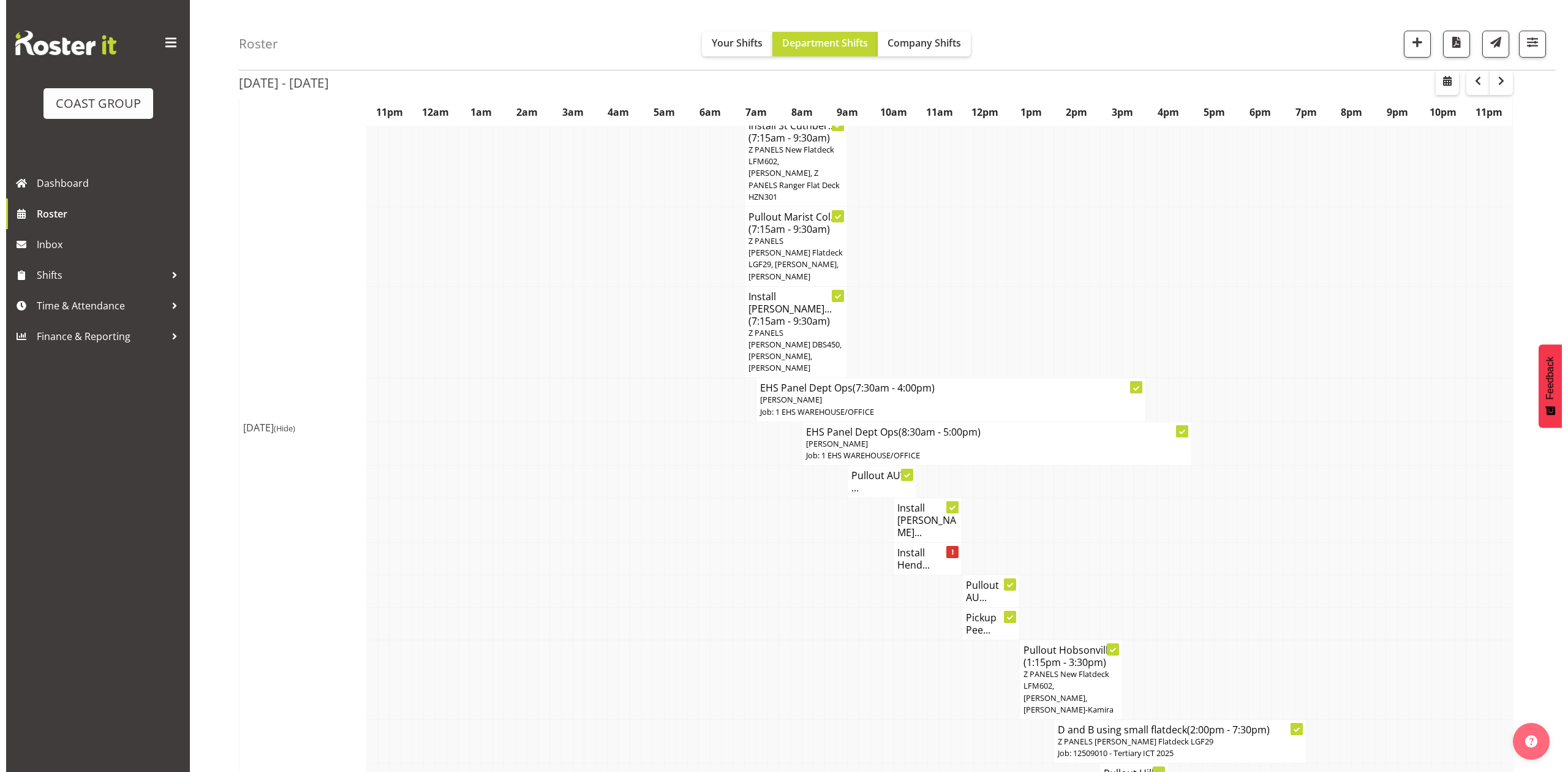
scroll to position [641, 0]
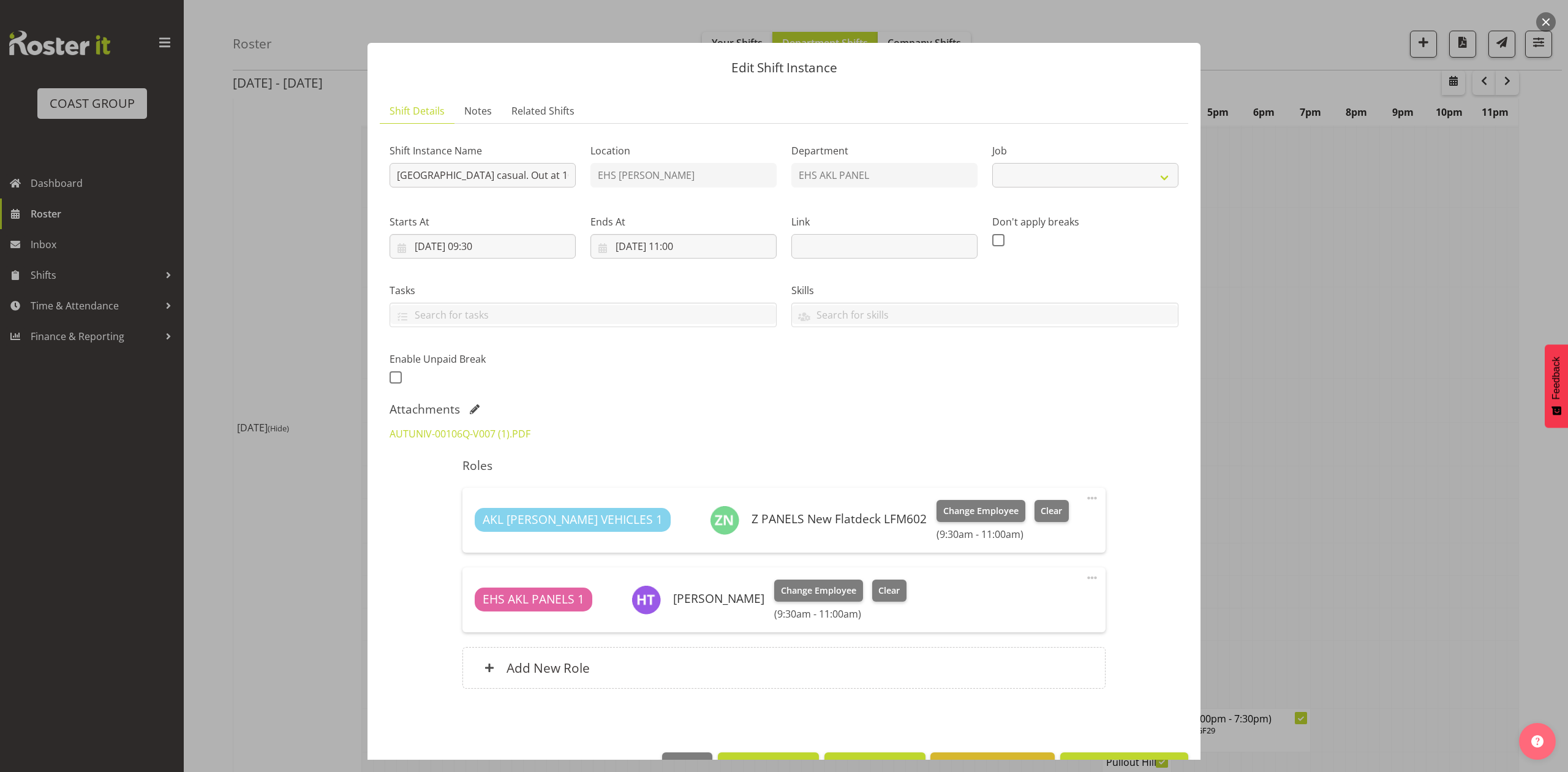
select select "8653"
click at [494, 437] on link "AUTUNIV-00106Q-V007 (1).PDF" at bounding box center [460, 434] width 141 height 14
click at [1312, 408] on div at bounding box center [784, 386] width 1568 height 772
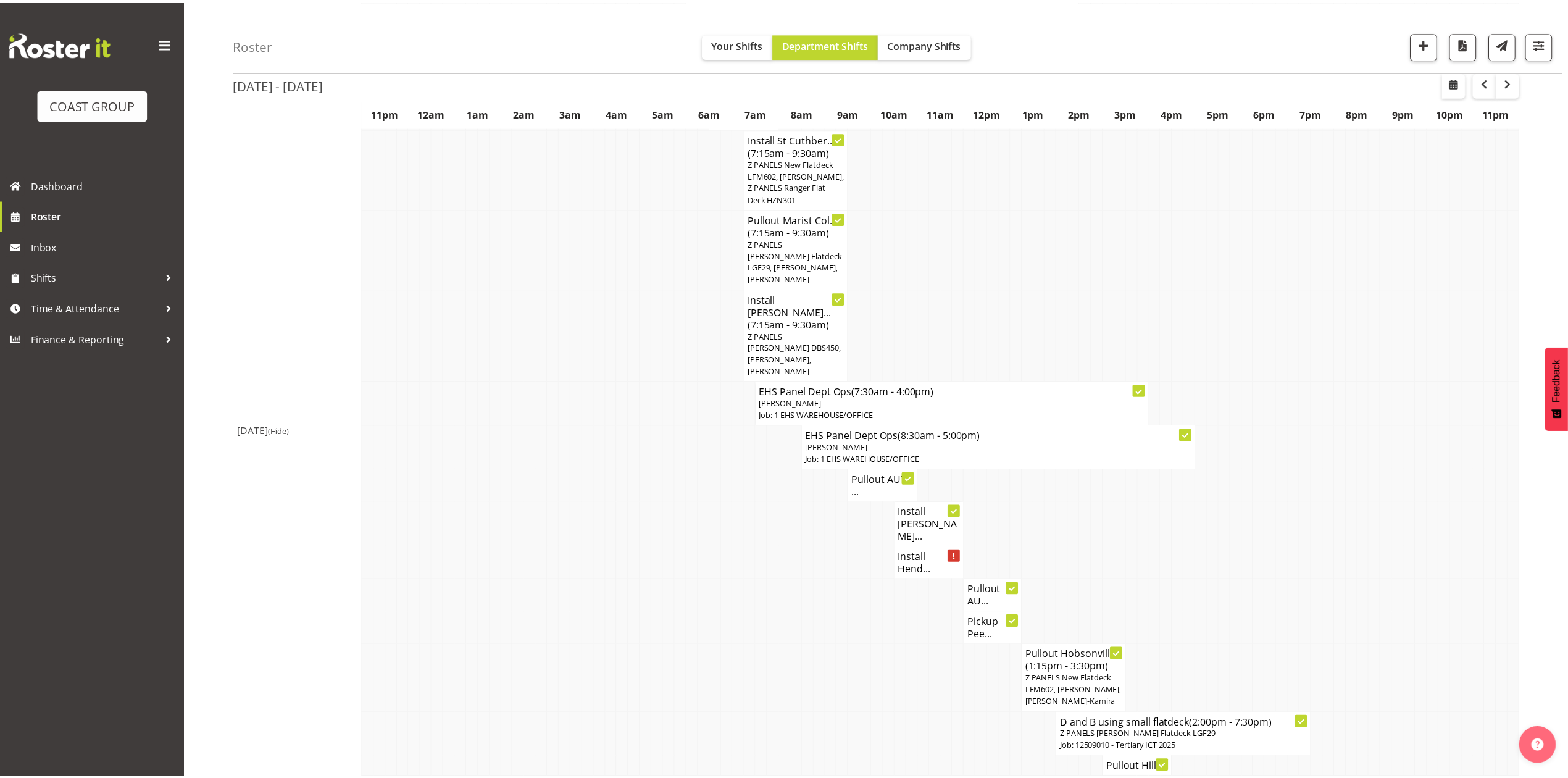
scroll to position [658, 0]
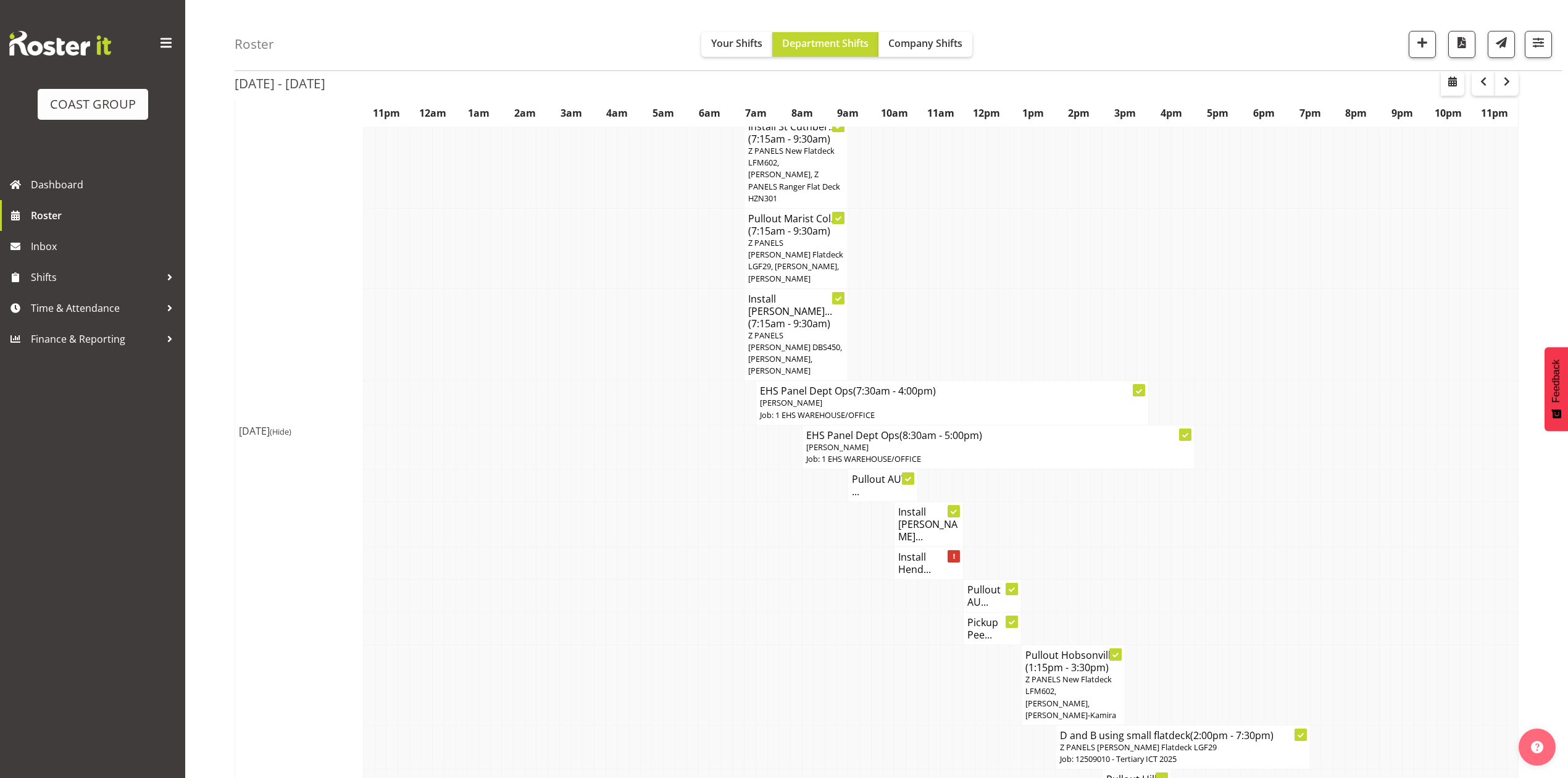
click at [1217, 547] on td at bounding box center [1223, 563] width 12 height 33
click at [988, 584] on h4 "Pullout AU..." at bounding box center [993, 596] width 50 height 25
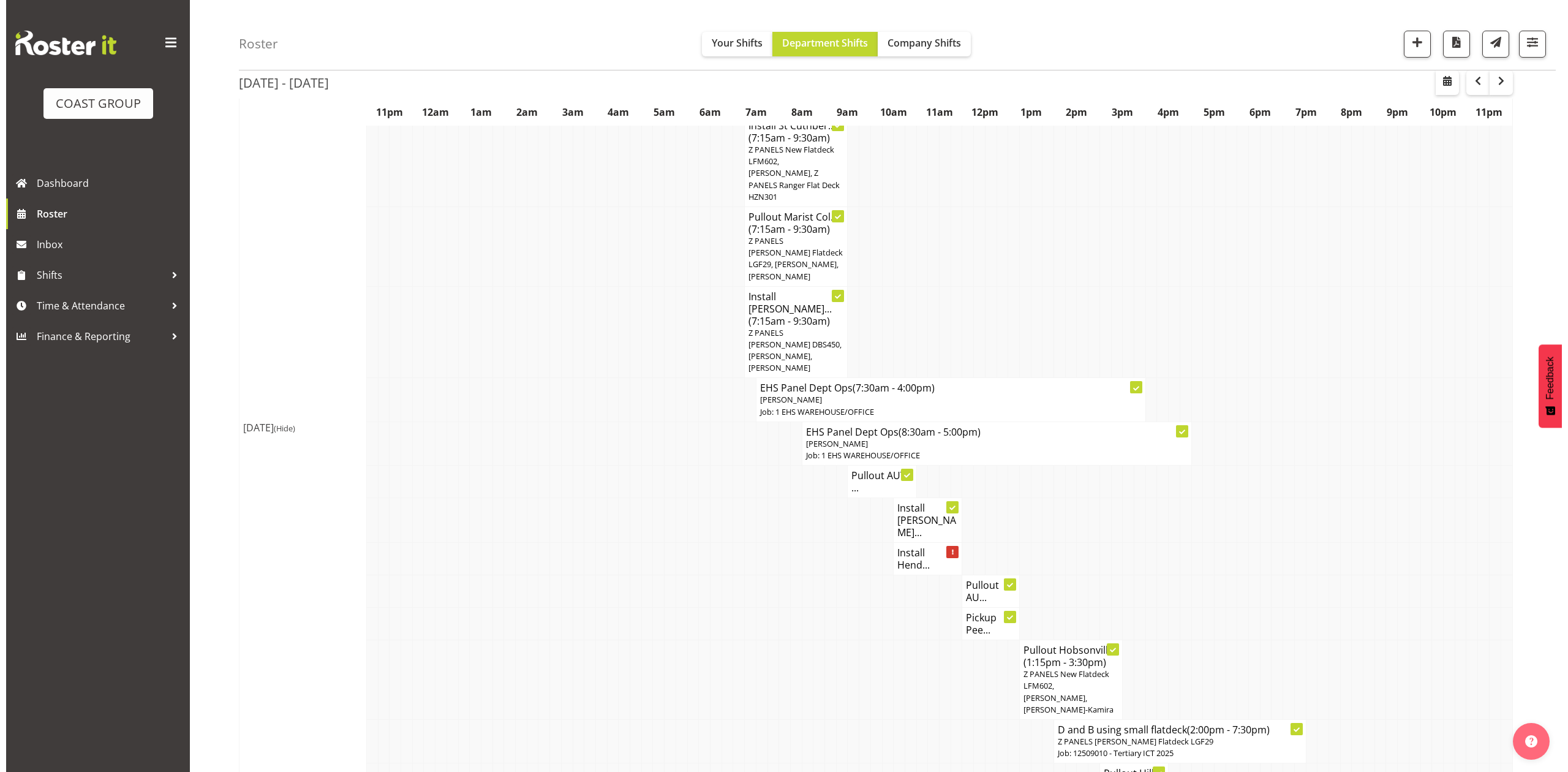
scroll to position [641, 0]
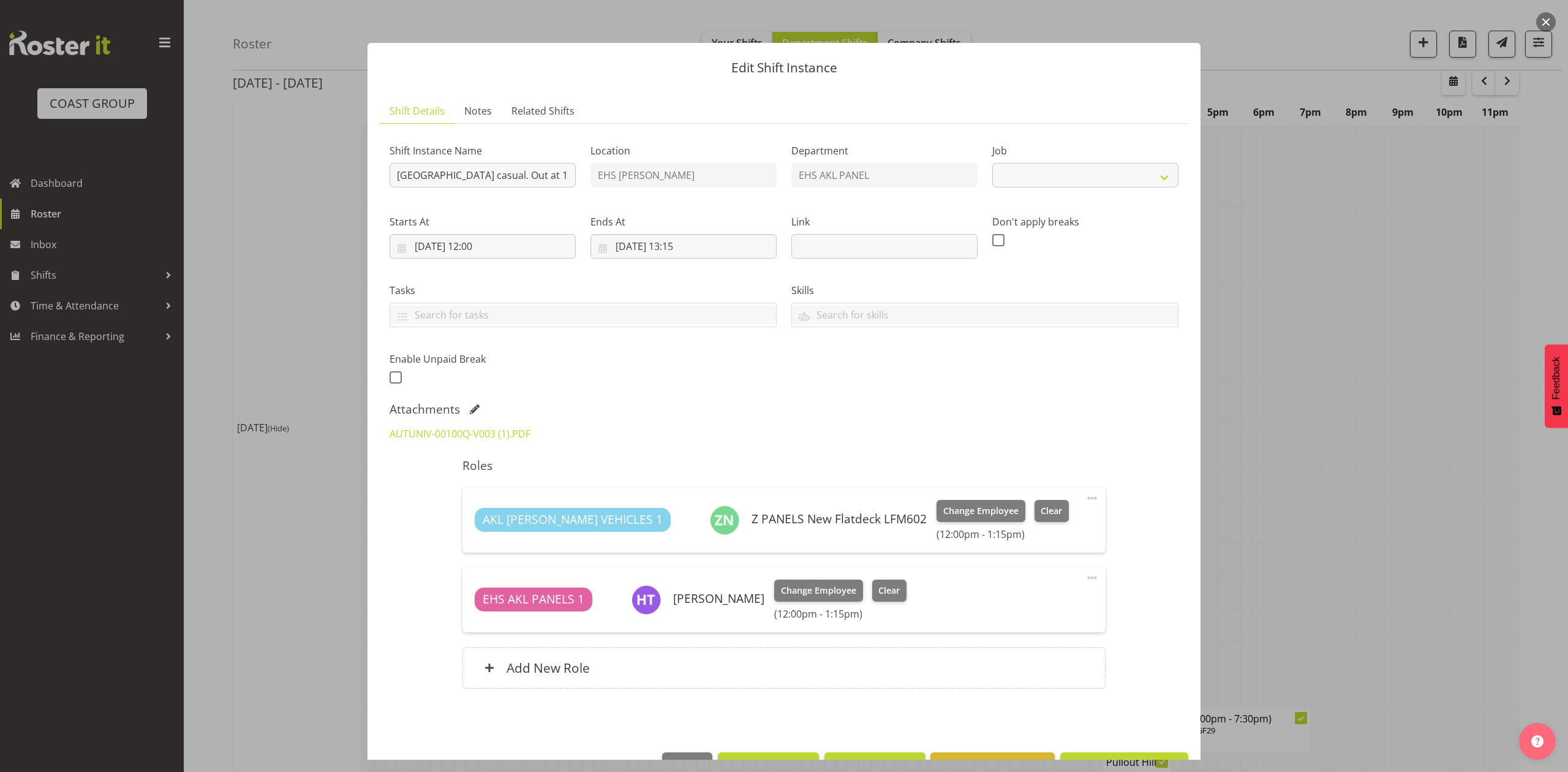
select select "8653"
click at [1301, 469] on div at bounding box center [784, 386] width 1568 height 772
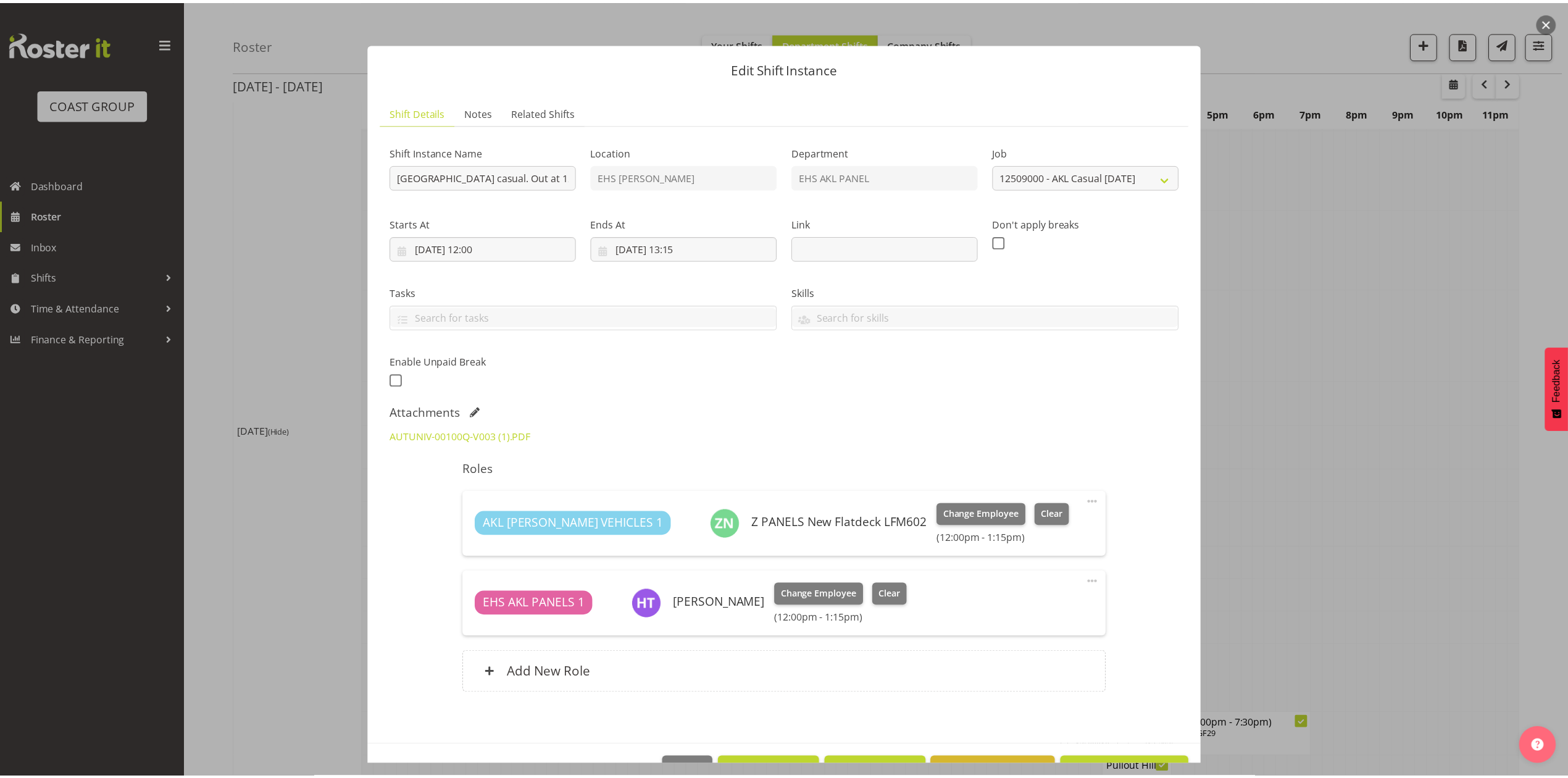
scroll to position [658, 0]
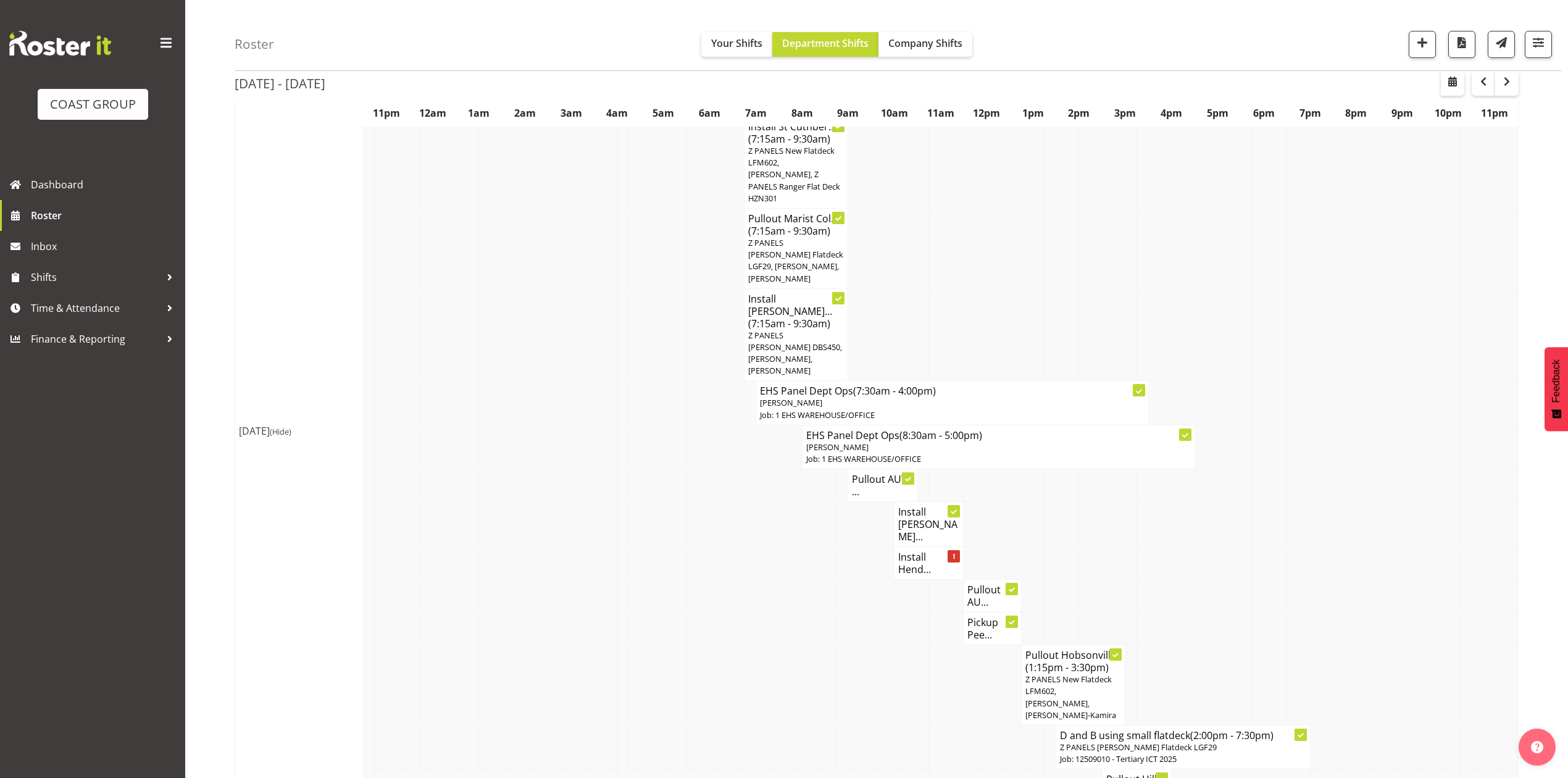
click at [887, 473] on h4 "Pullout AUT ..." at bounding box center [882, 485] width 61 height 25
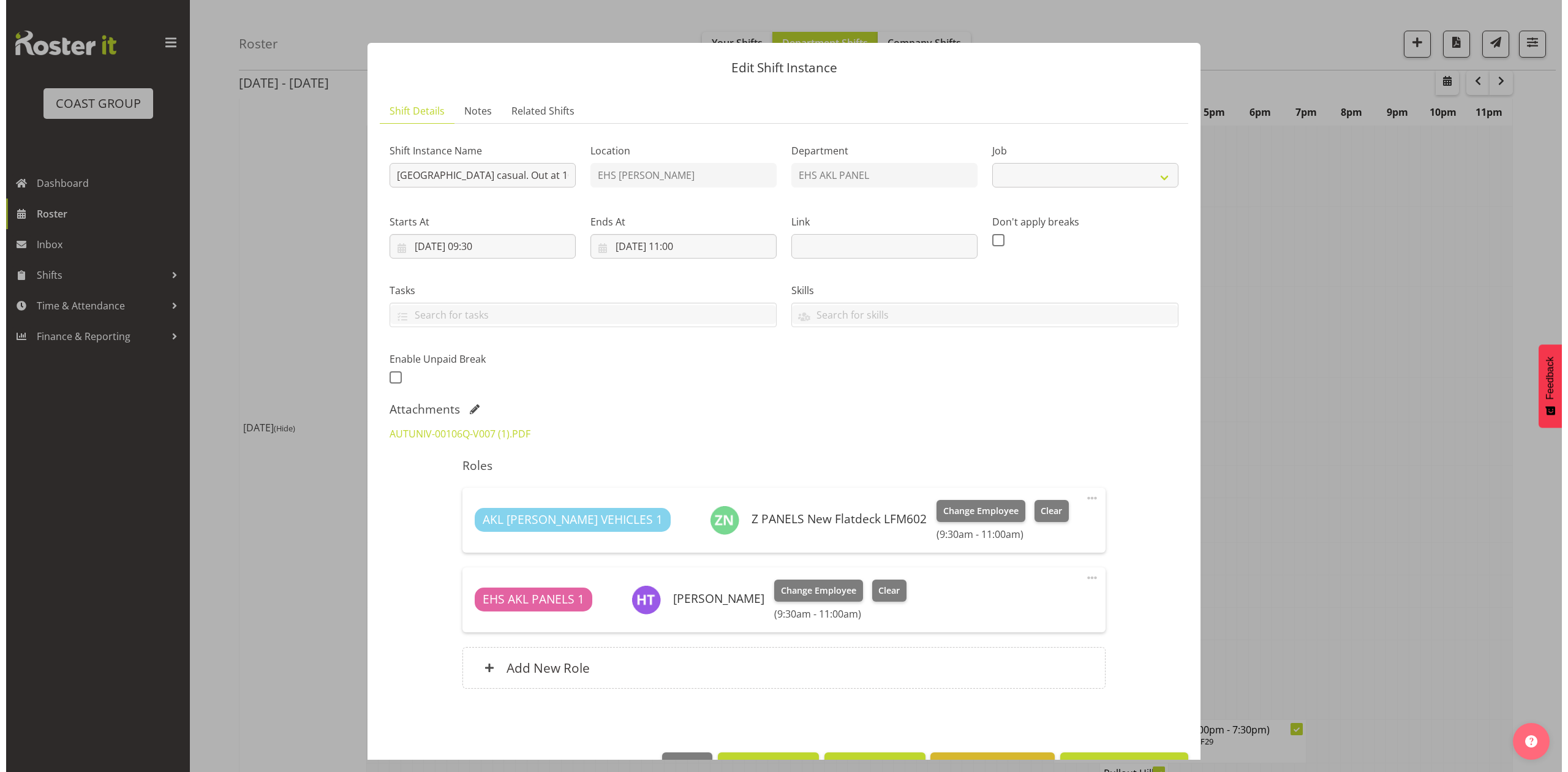
scroll to position [641, 0]
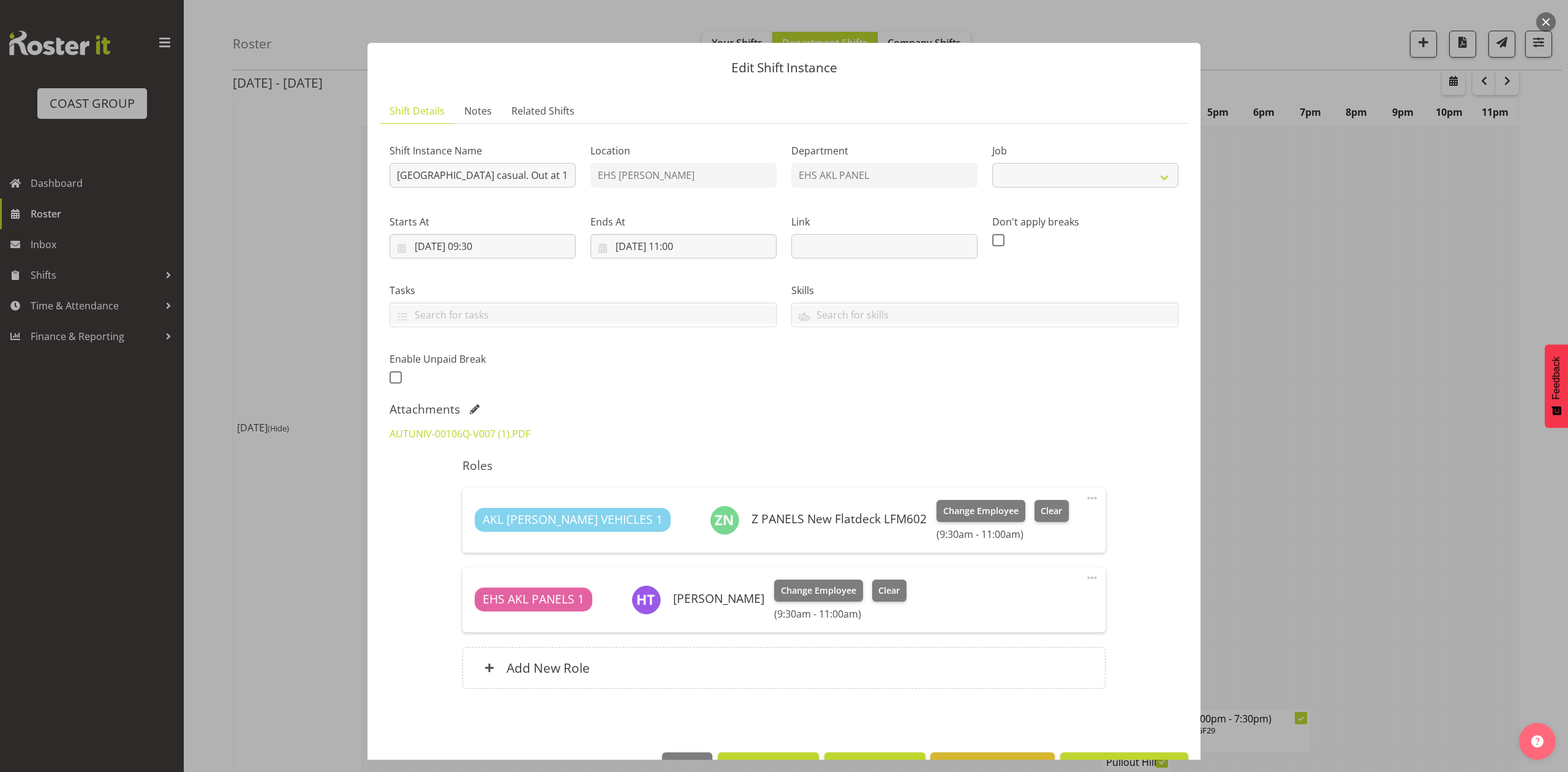
select select "8653"
click at [1297, 374] on div at bounding box center [784, 386] width 1568 height 772
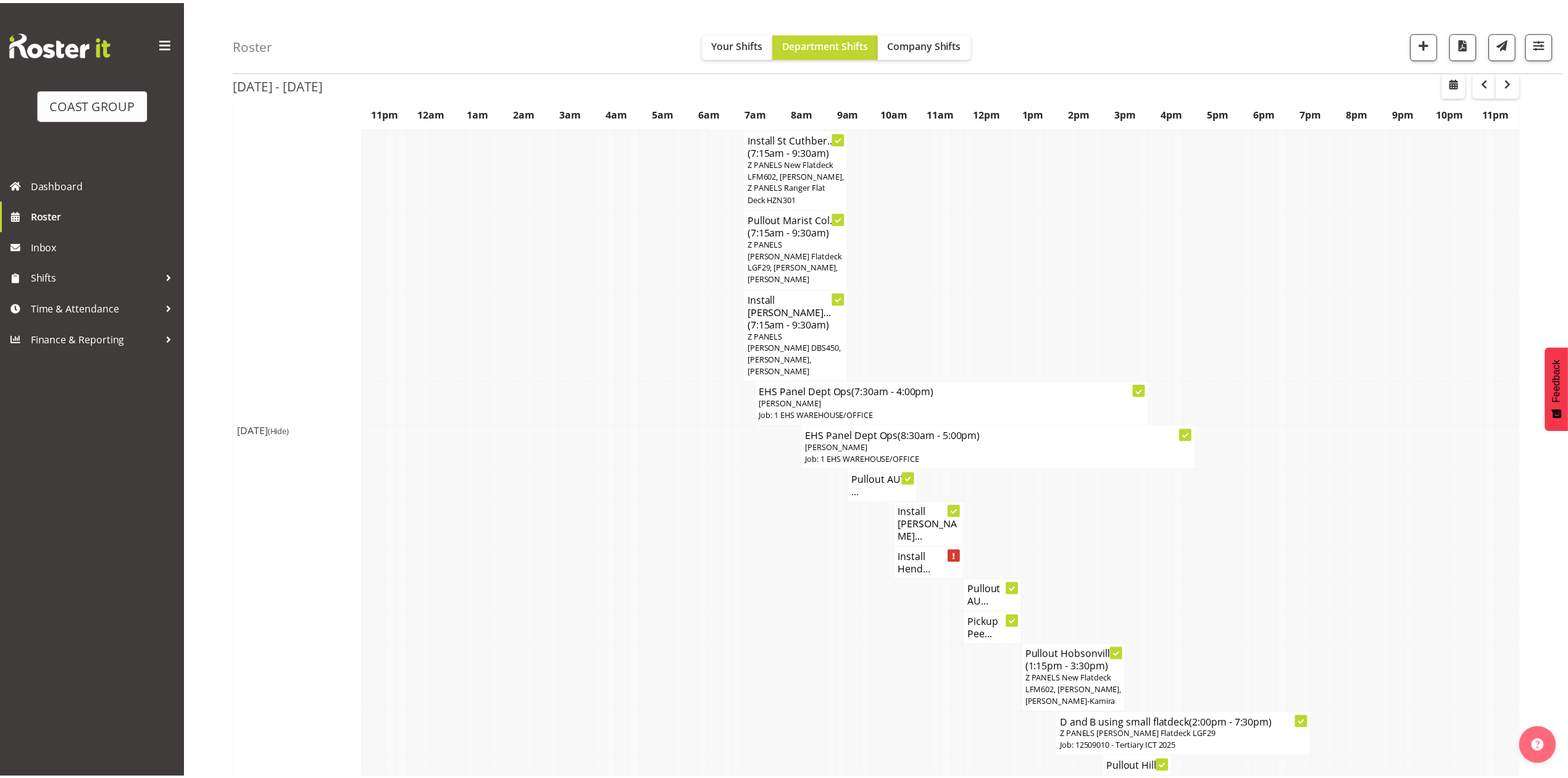
scroll to position [658, 0]
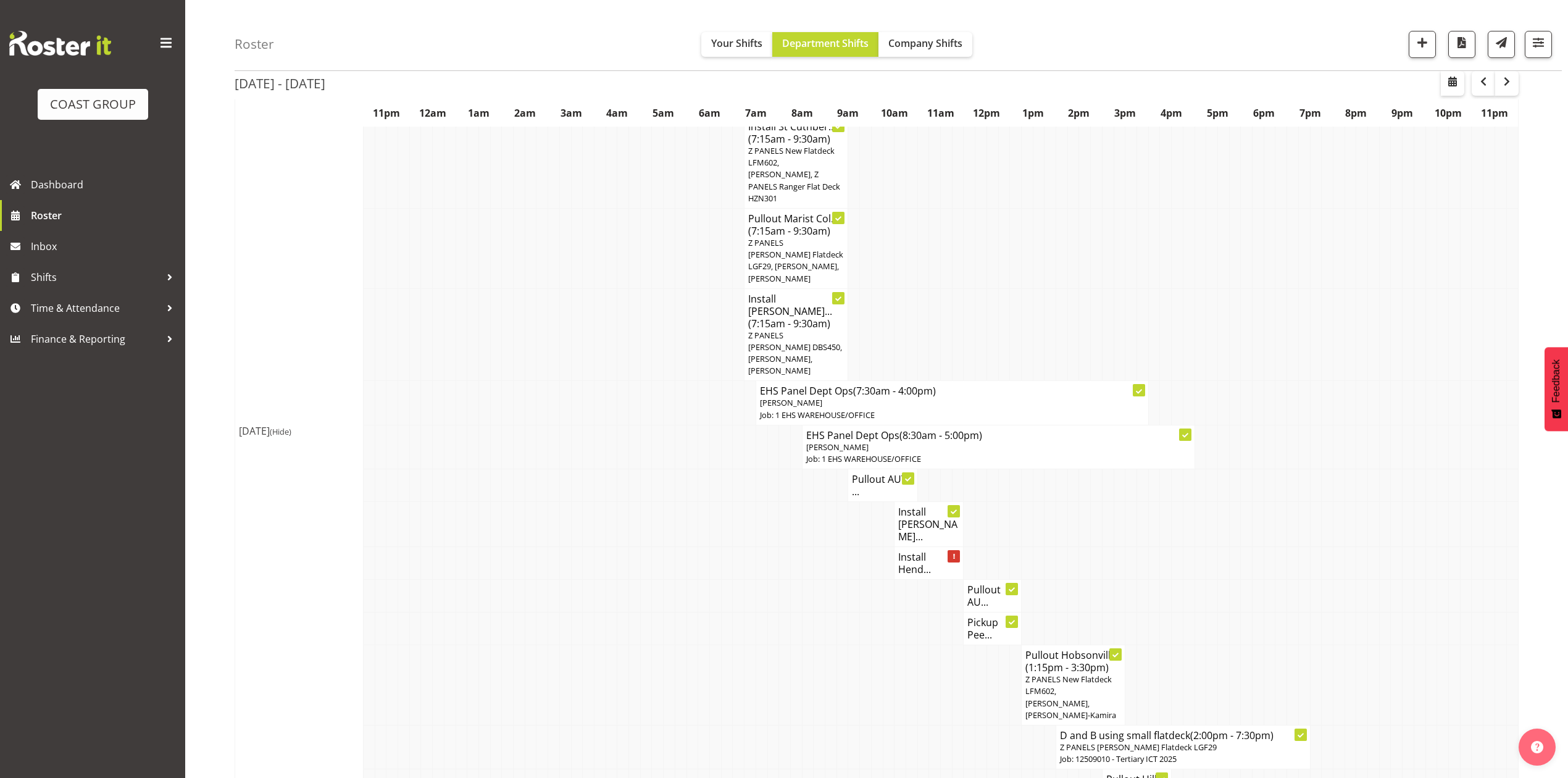
click at [917, 551] on h4 "Install Hend..." at bounding box center [929, 563] width 61 height 25
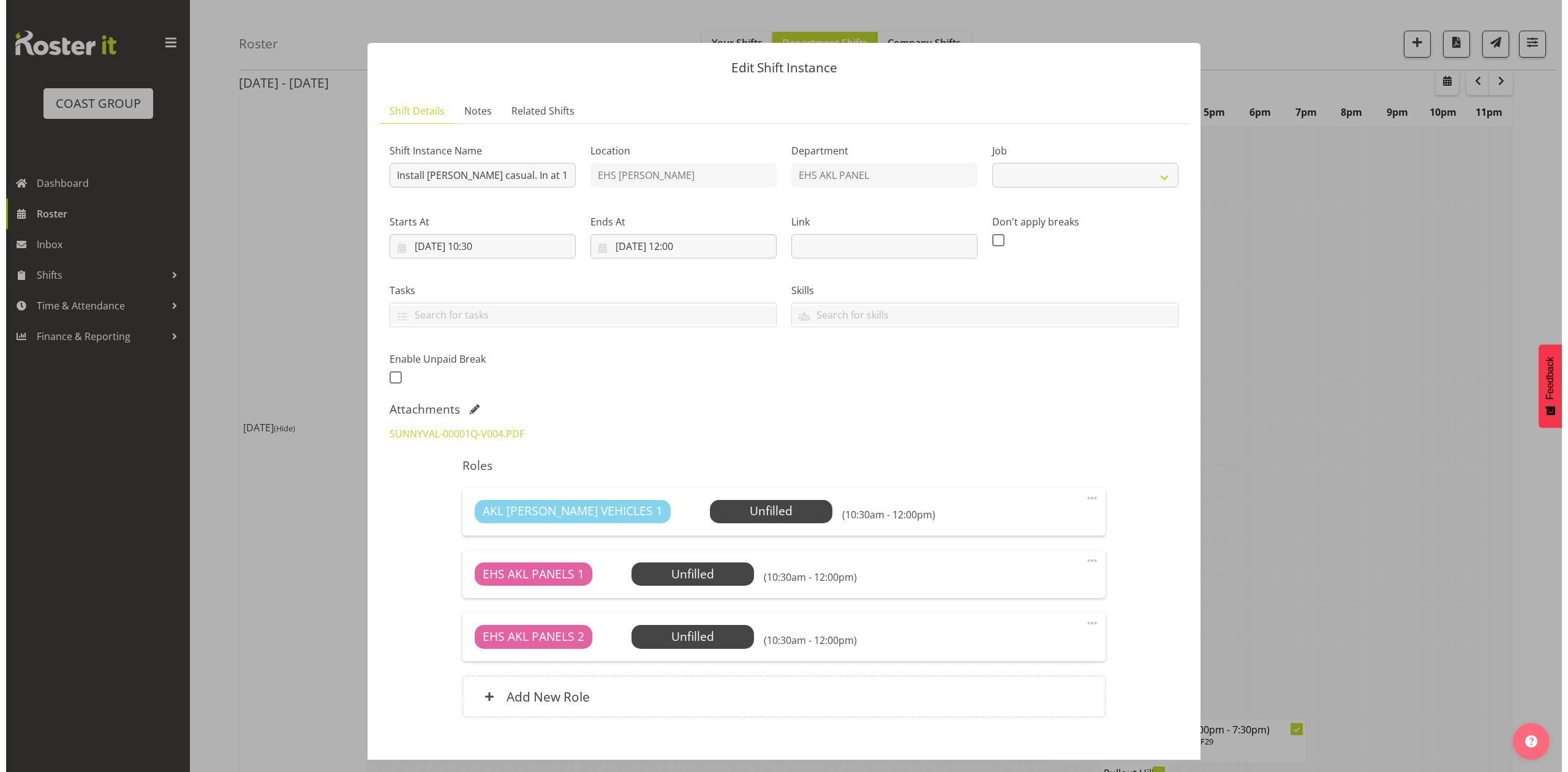
scroll to position [641, 0]
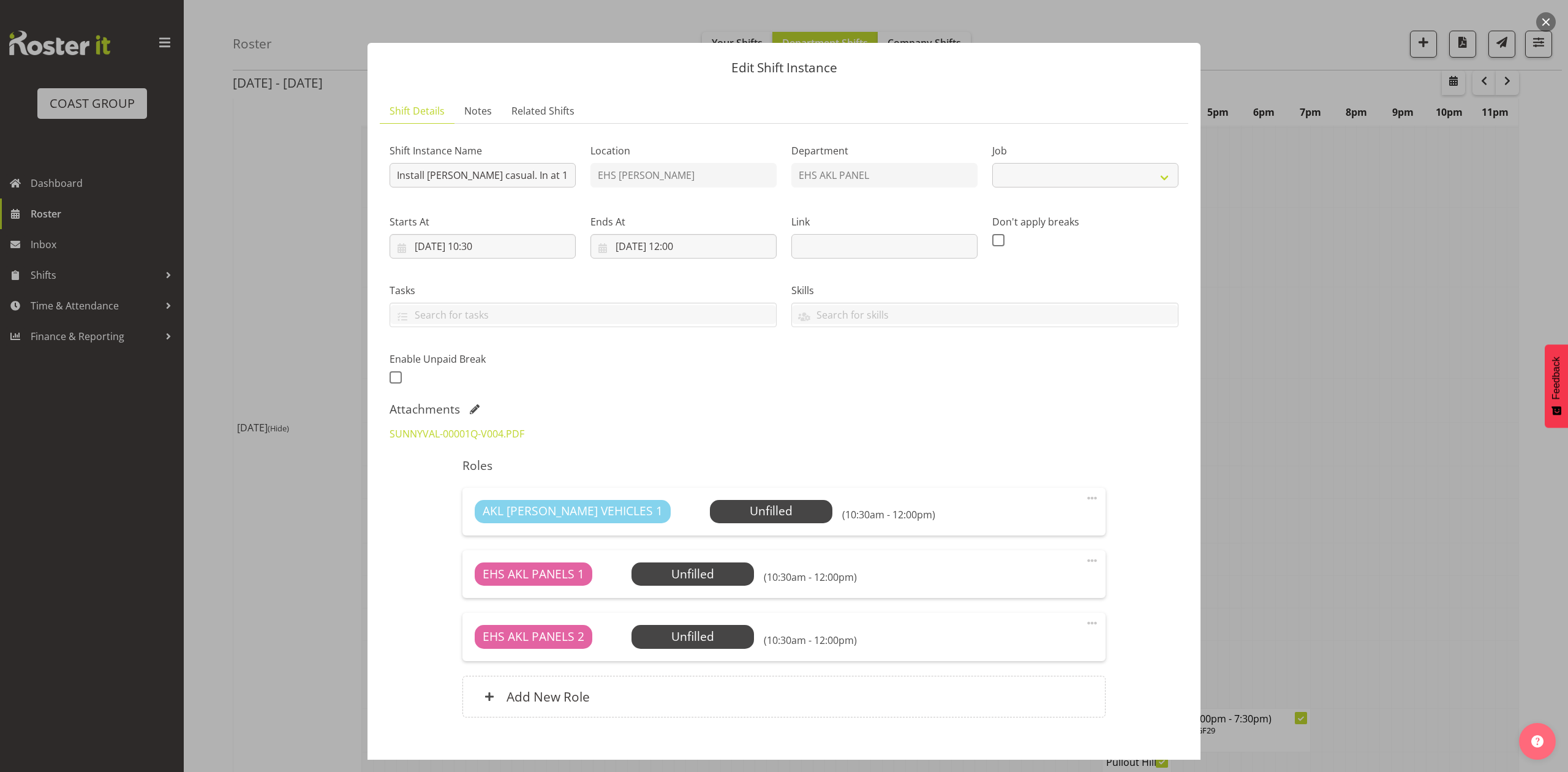
select select "8653"
click at [1299, 438] on div at bounding box center [784, 386] width 1568 height 772
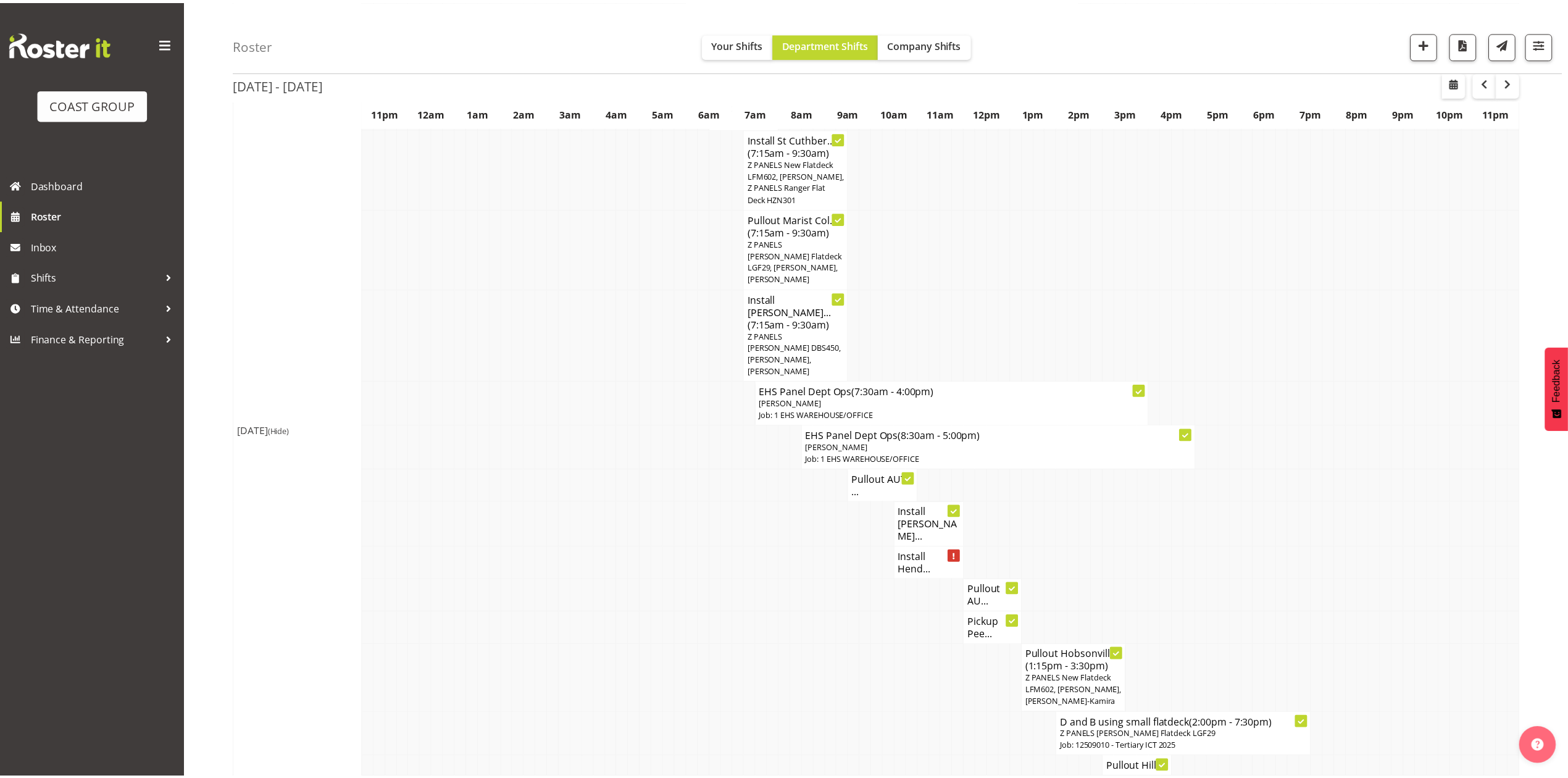
scroll to position [658, 0]
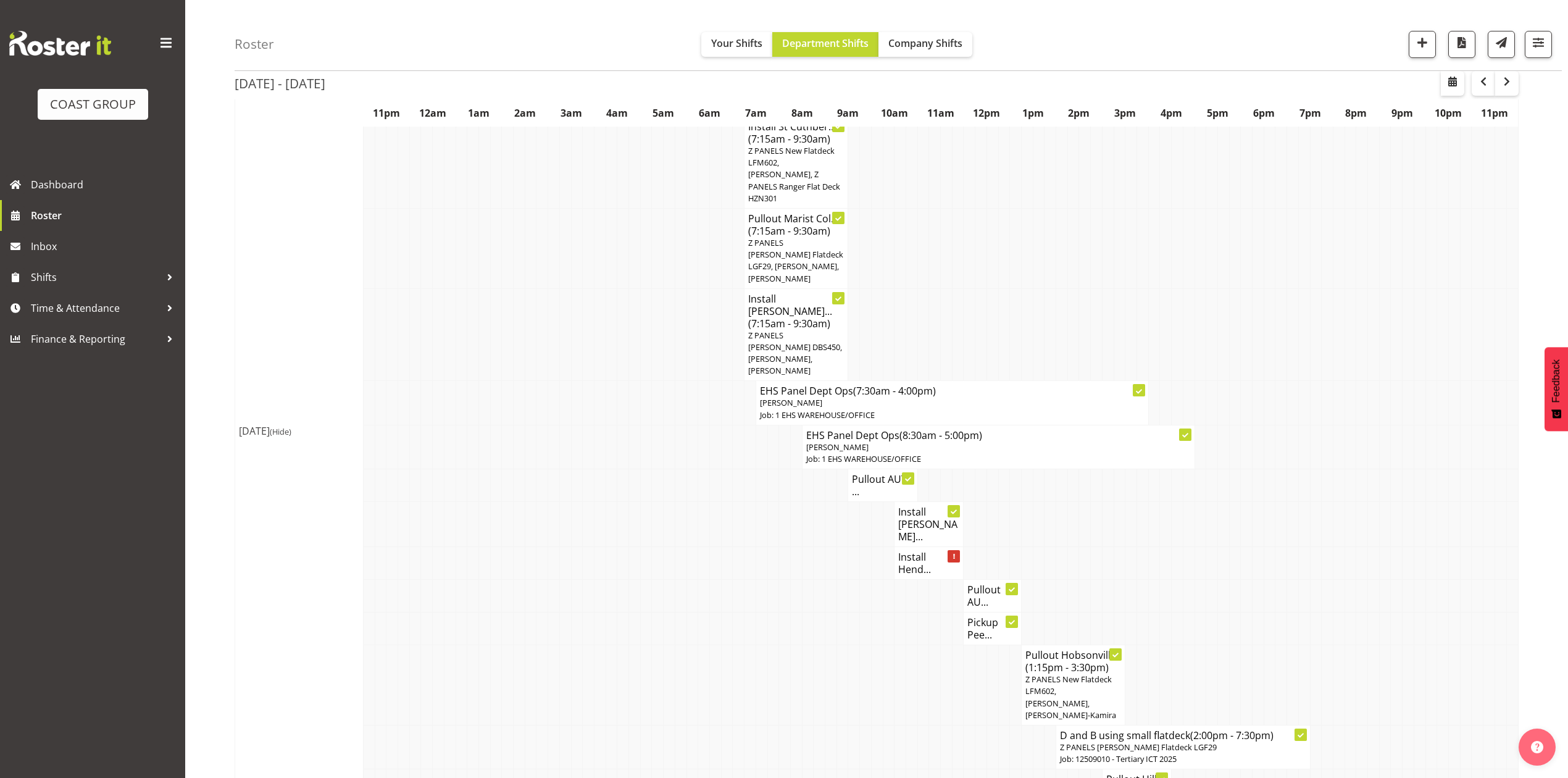
click at [976, 584] on h4 "Pullout AU..." at bounding box center [993, 596] width 50 height 25
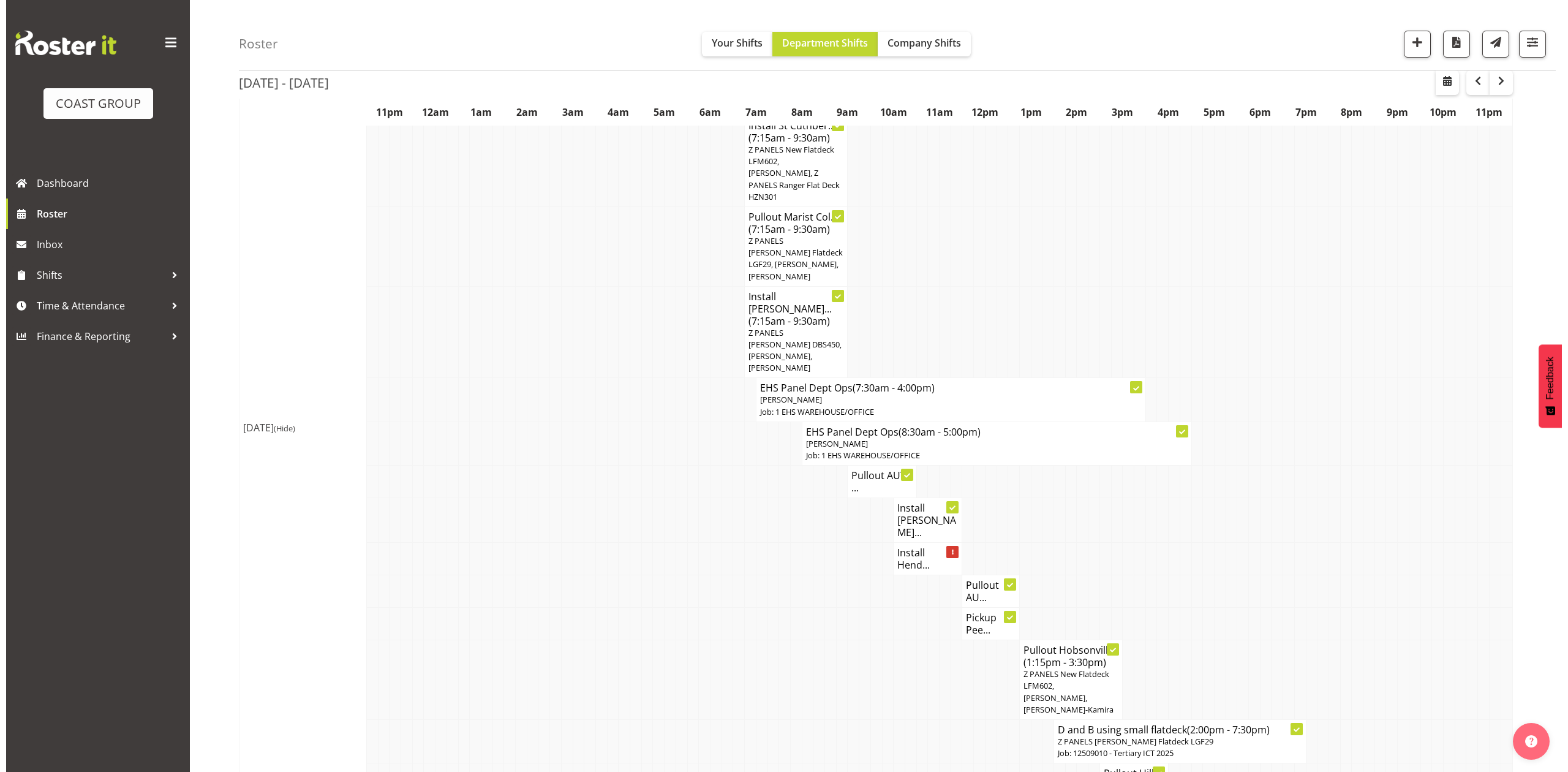
scroll to position [641, 0]
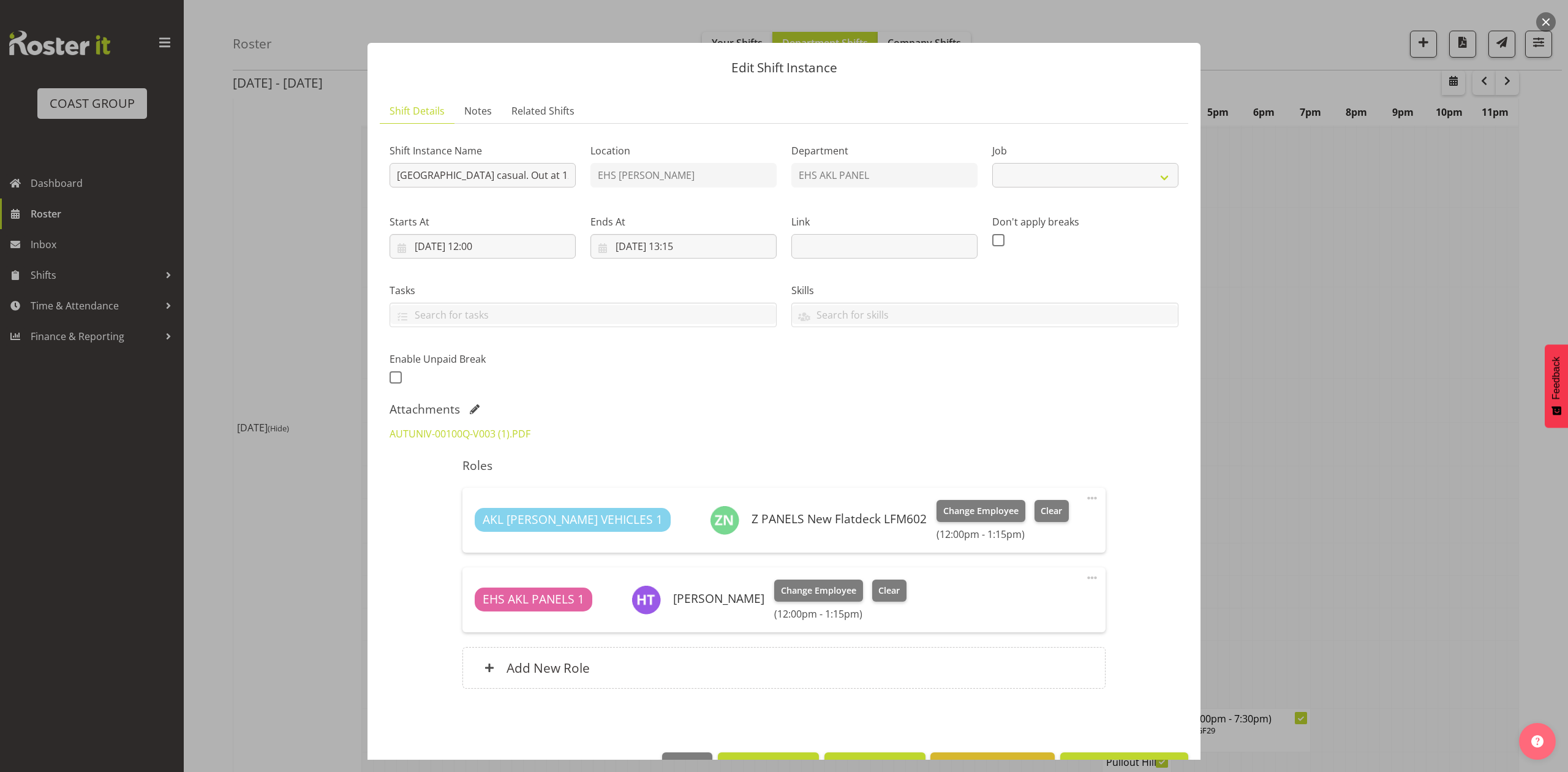
click at [1324, 481] on div at bounding box center [784, 386] width 1568 height 772
select select "8653"
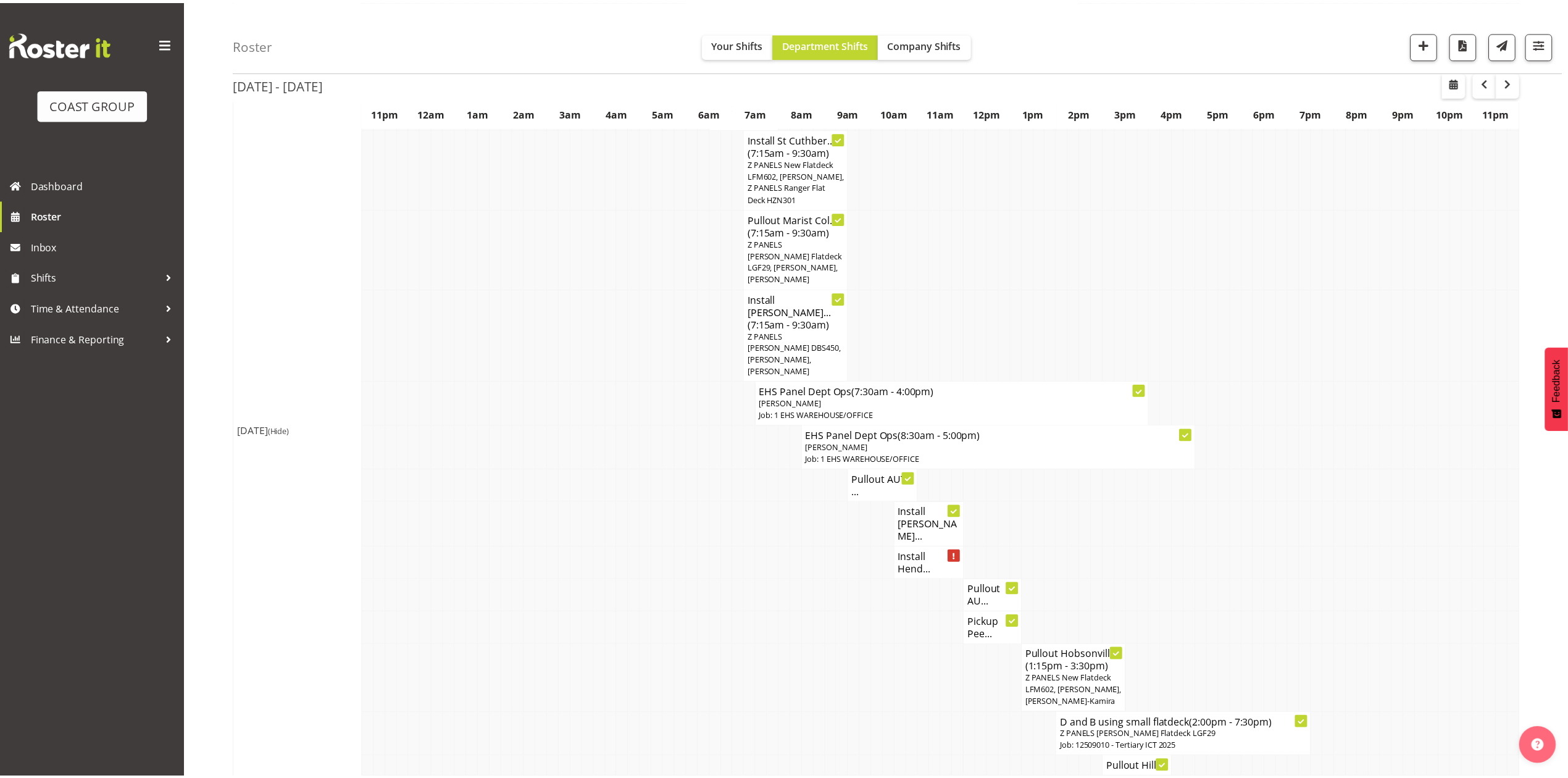
scroll to position [658, 0]
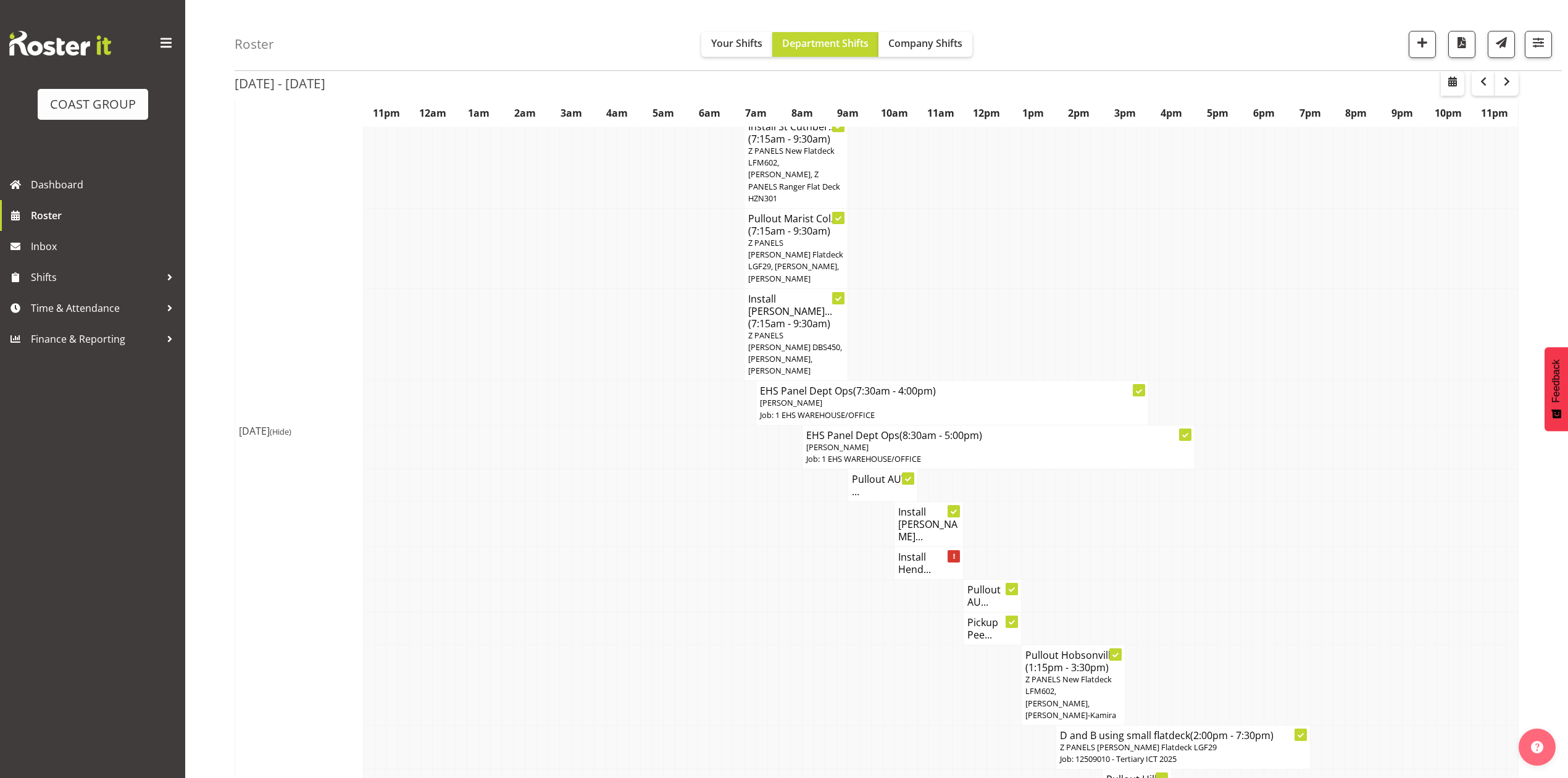
click at [838, 470] on td at bounding box center [842, 486] width 12 height 33
click at [870, 473] on h4 "Pullout AUT ..." at bounding box center [882, 485] width 61 height 25
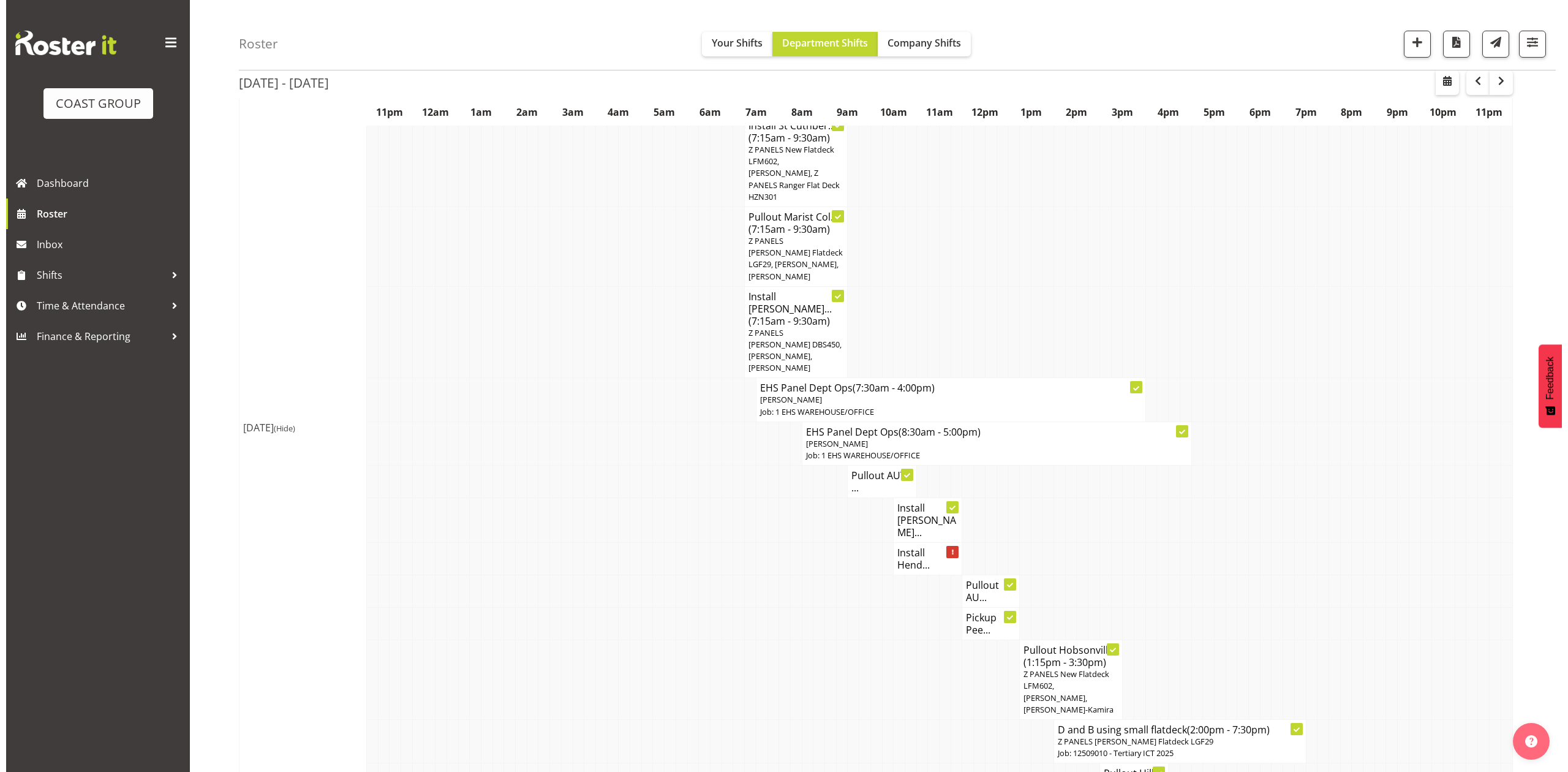
scroll to position [641, 0]
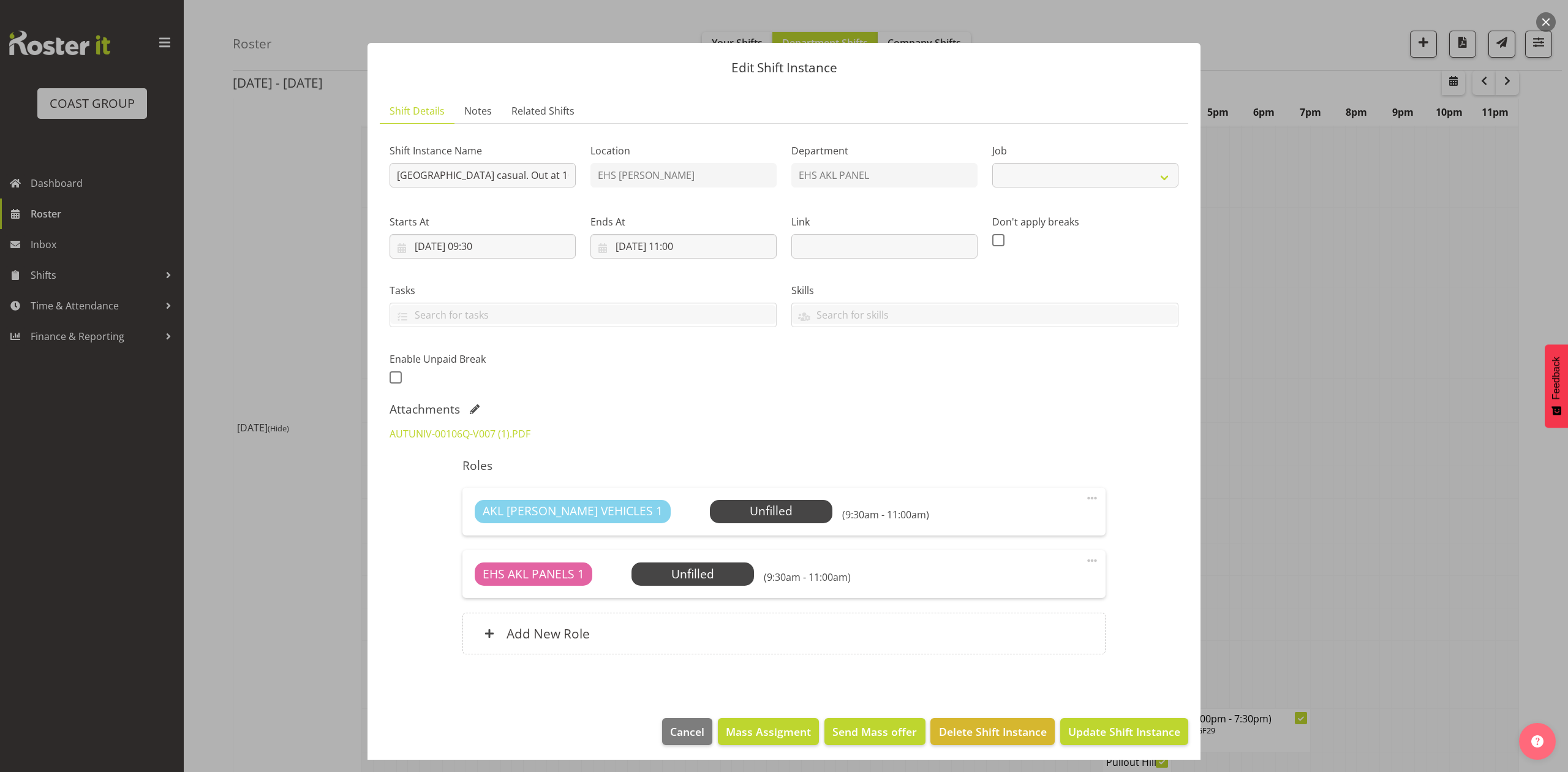
select select "8653"
click at [1381, 429] on div at bounding box center [784, 386] width 1568 height 772
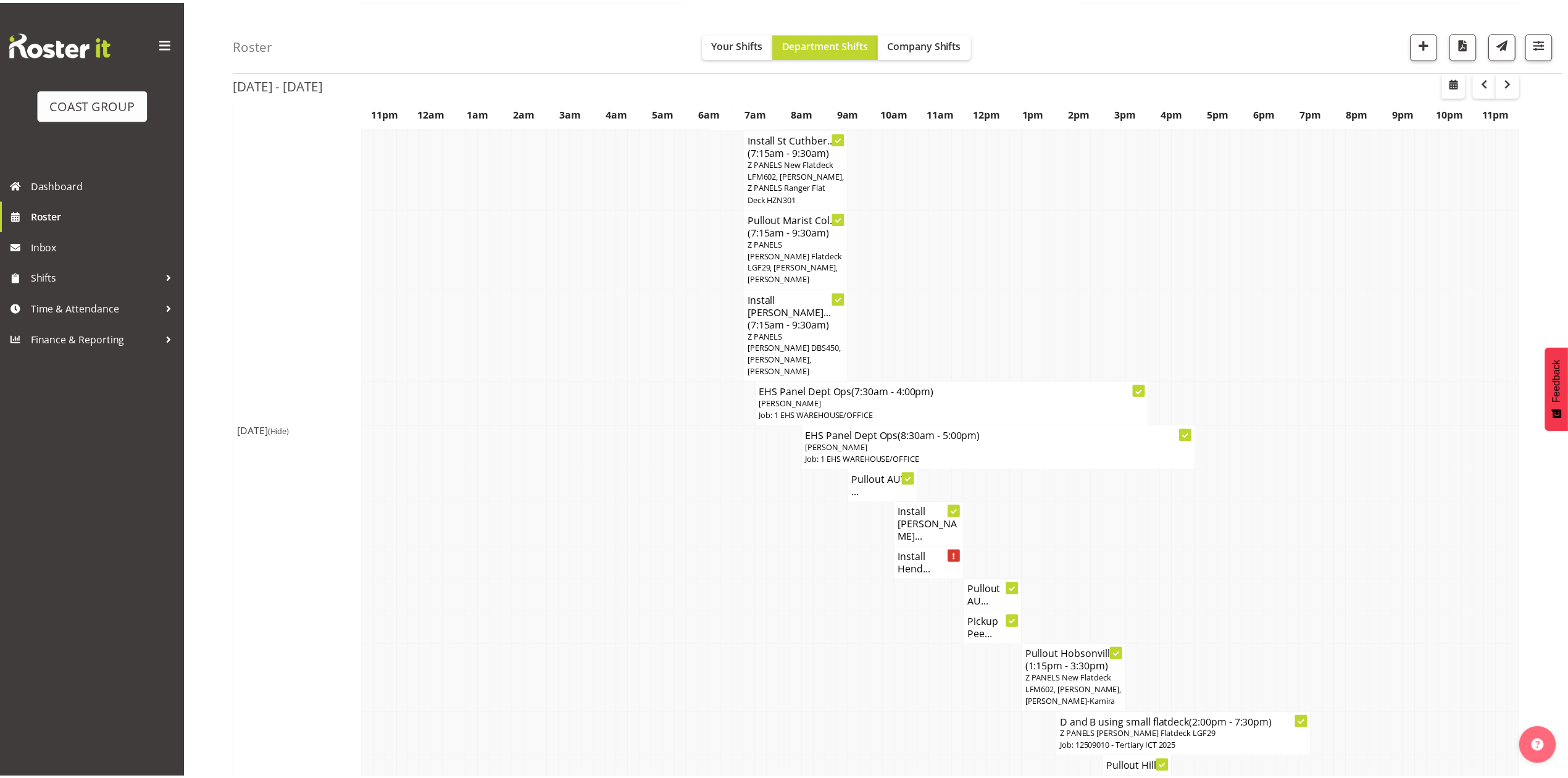
scroll to position [658, 0]
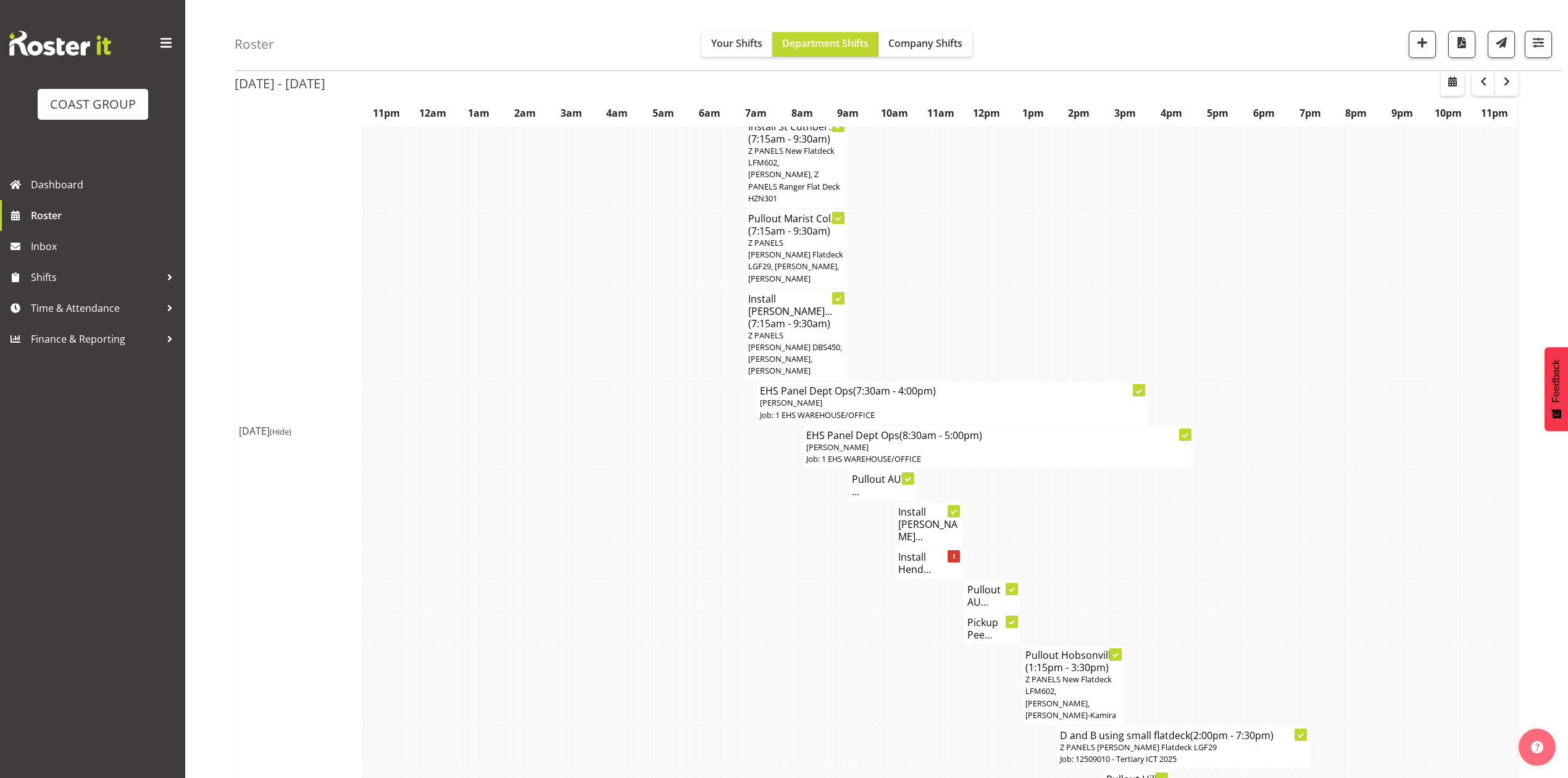
click at [988, 584] on h4 "Pullout AU..." at bounding box center [993, 596] width 50 height 25
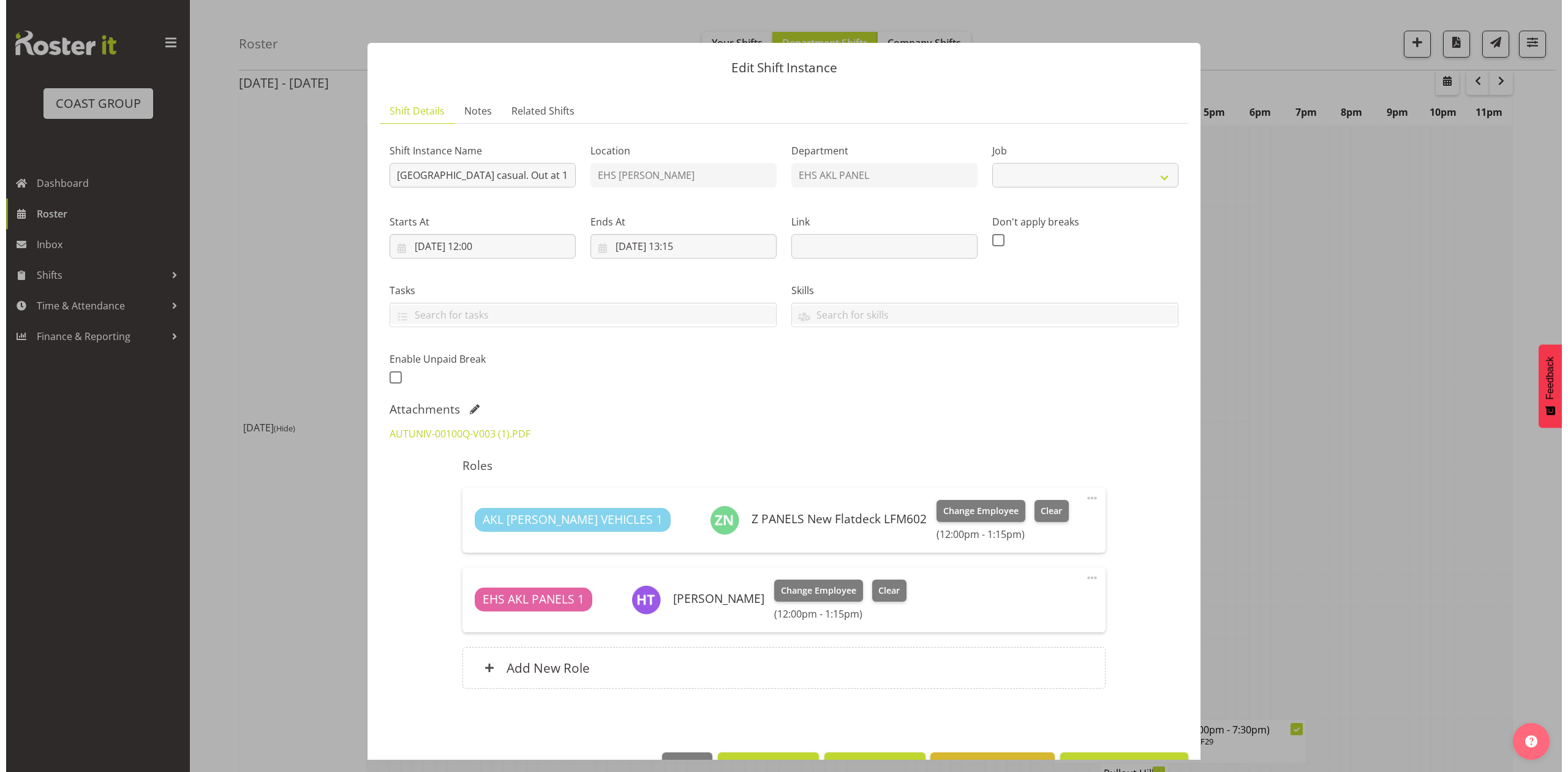
scroll to position [641, 0]
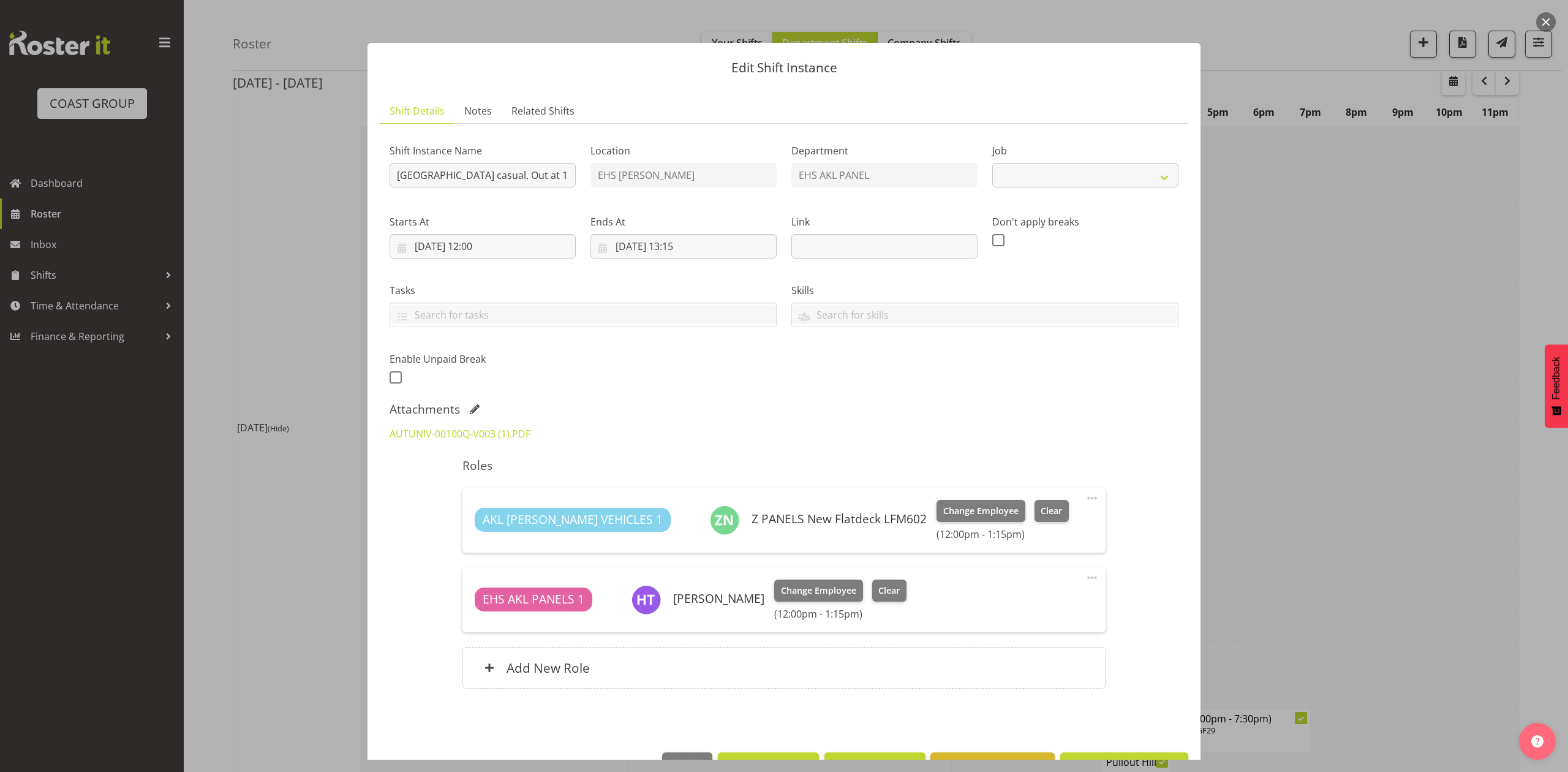
select select "8653"
click at [1315, 486] on div at bounding box center [784, 386] width 1568 height 772
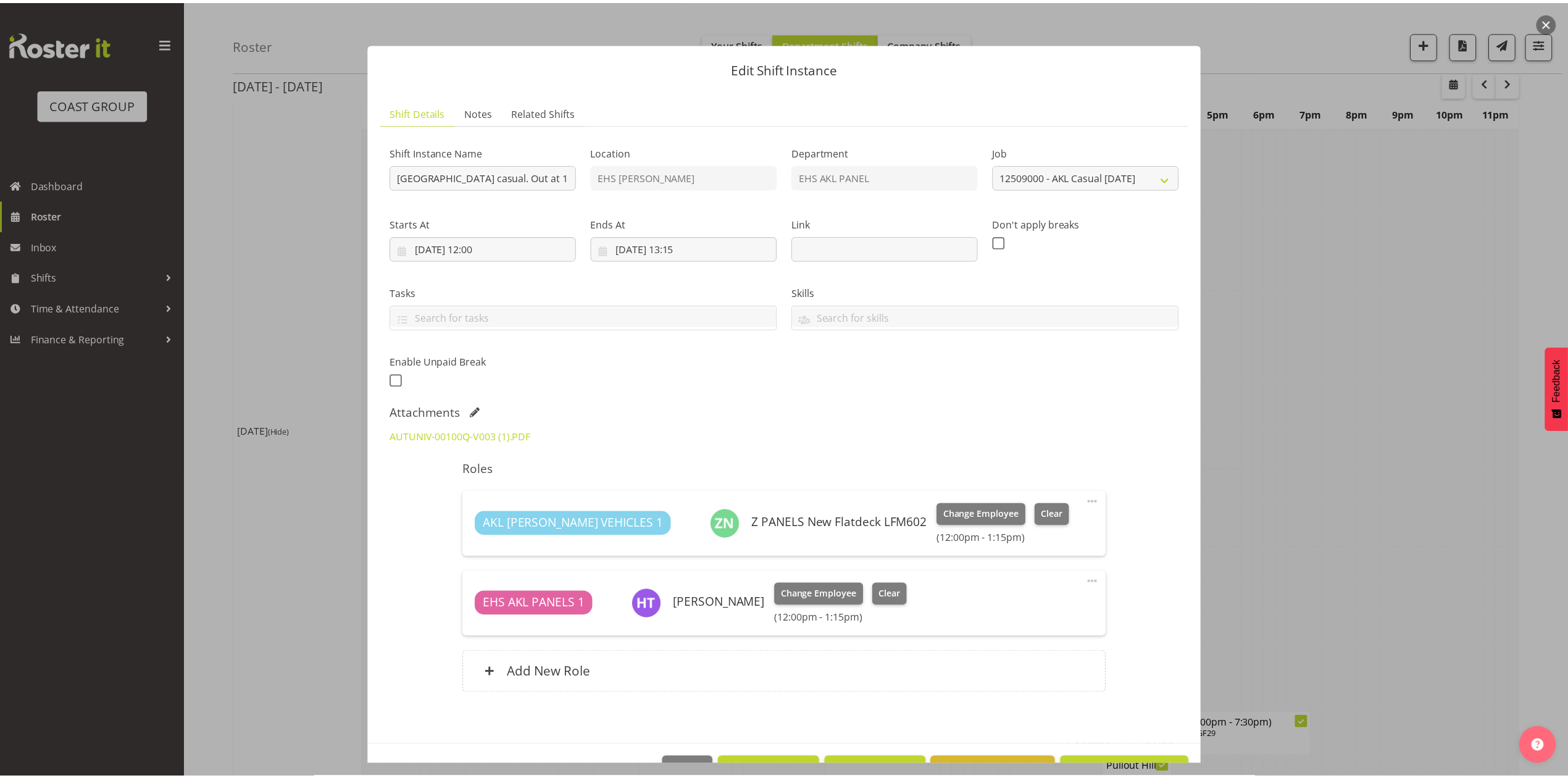
scroll to position [658, 0]
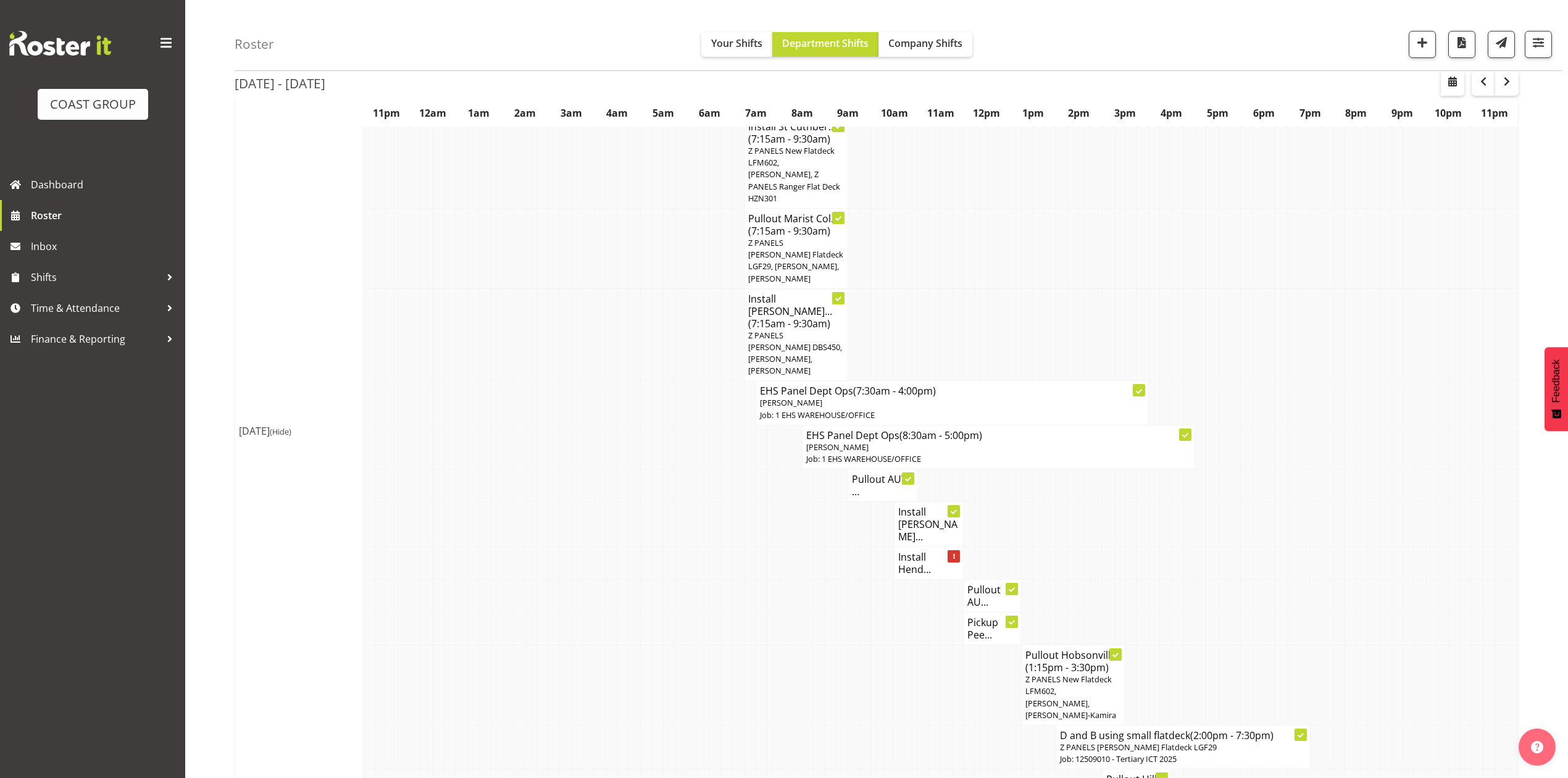
click at [1269, 547] on td at bounding box center [1270, 563] width 12 height 33
drag, startPoint x: 1399, startPoint y: 554, endPoint x: 1416, endPoint y: 505, distance: 51.9
click at [1402, 580] on tr "Pullout AU..." at bounding box center [877, 596] width 1283 height 33
click at [608, 502] on td at bounding box center [612, 524] width 12 height 45
click at [1130, 547] on td at bounding box center [1131, 563] width 12 height 33
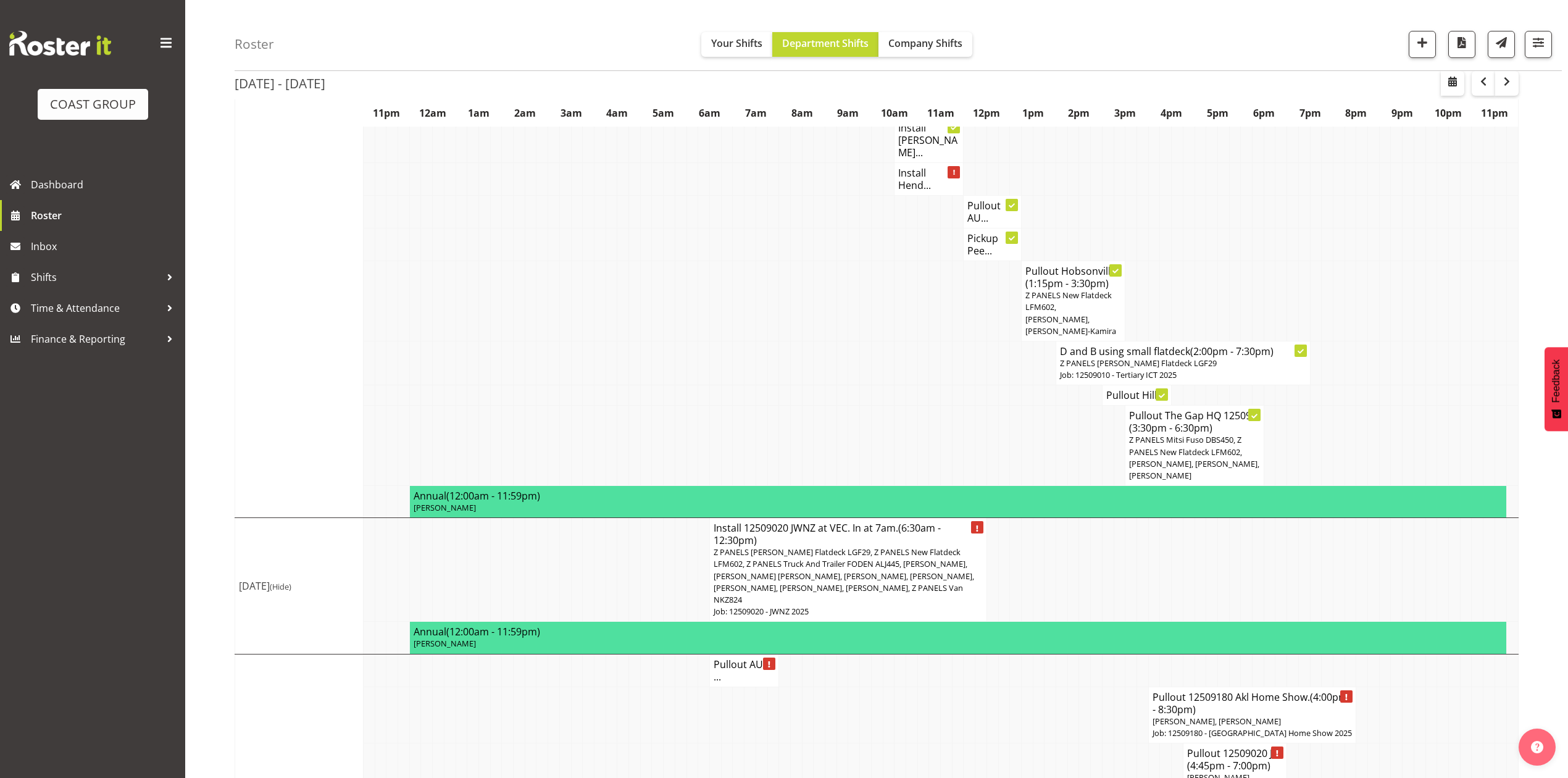
scroll to position [1121, 0]
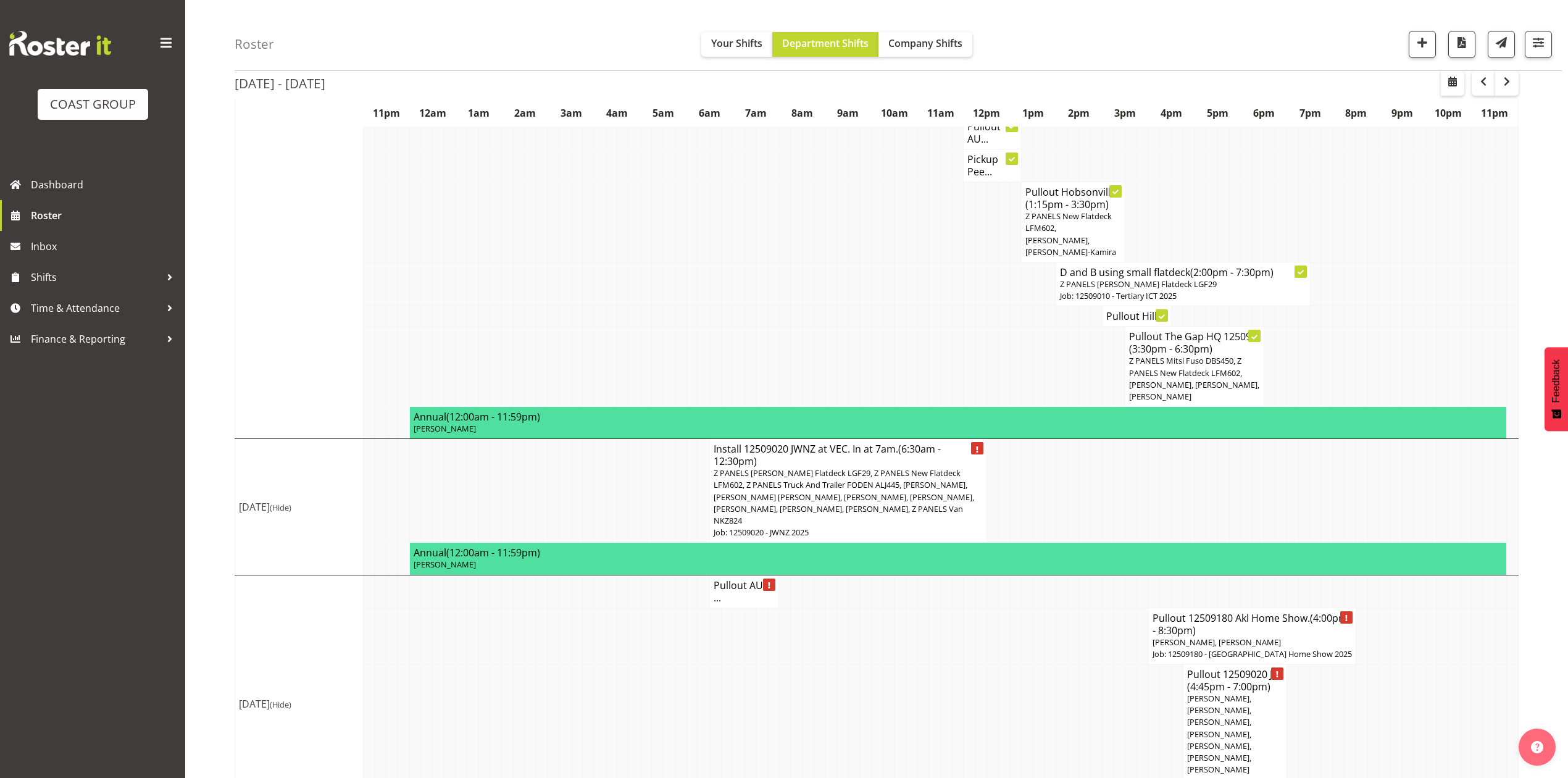
click at [877, 468] on span "Z PANELS [PERSON_NAME] Flatdeck LGF29, Z PANELS New Flatdeck LFM602, Z PANELS T…" at bounding box center [844, 497] width 260 height 59
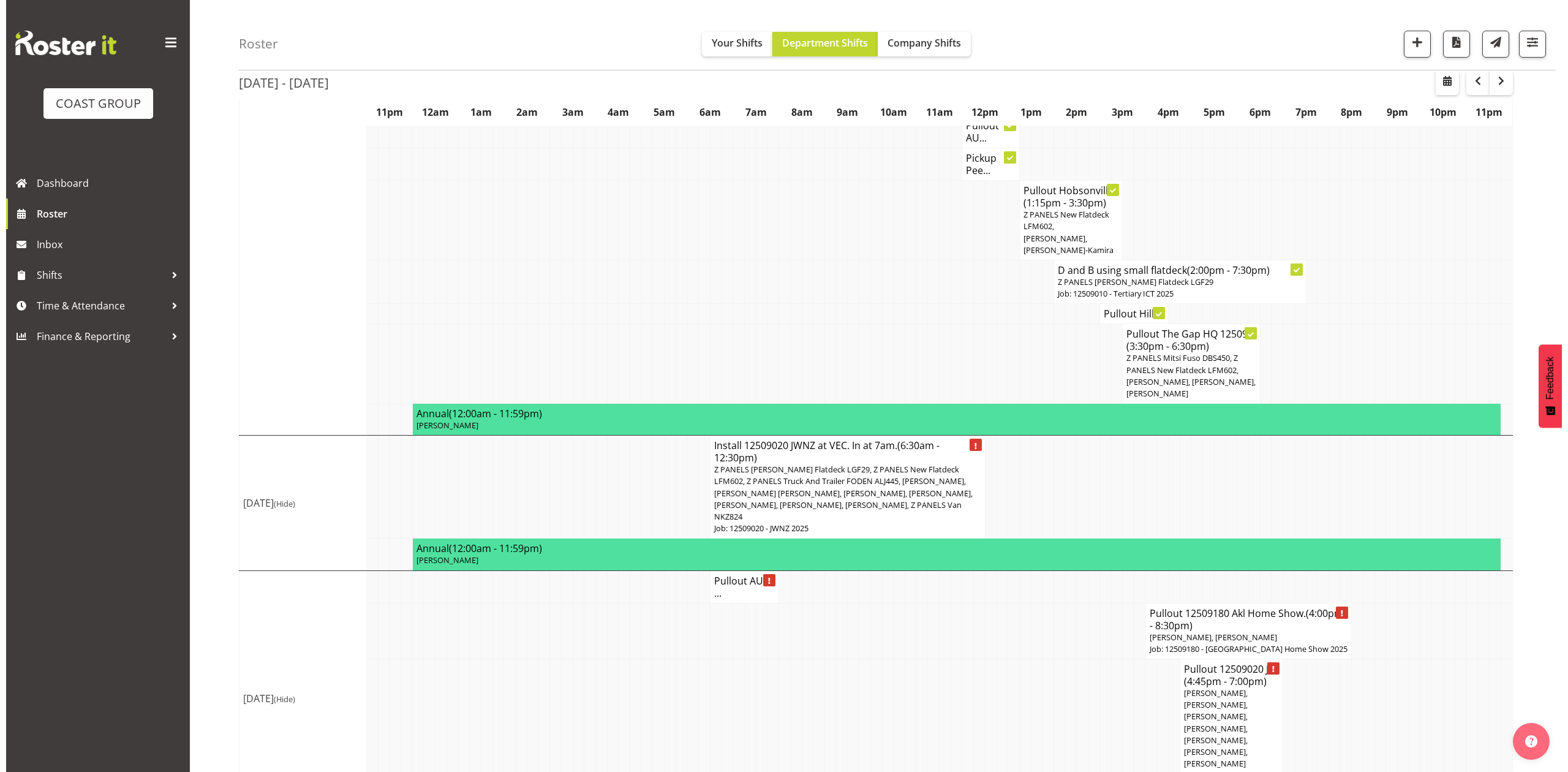
scroll to position [1101, 0]
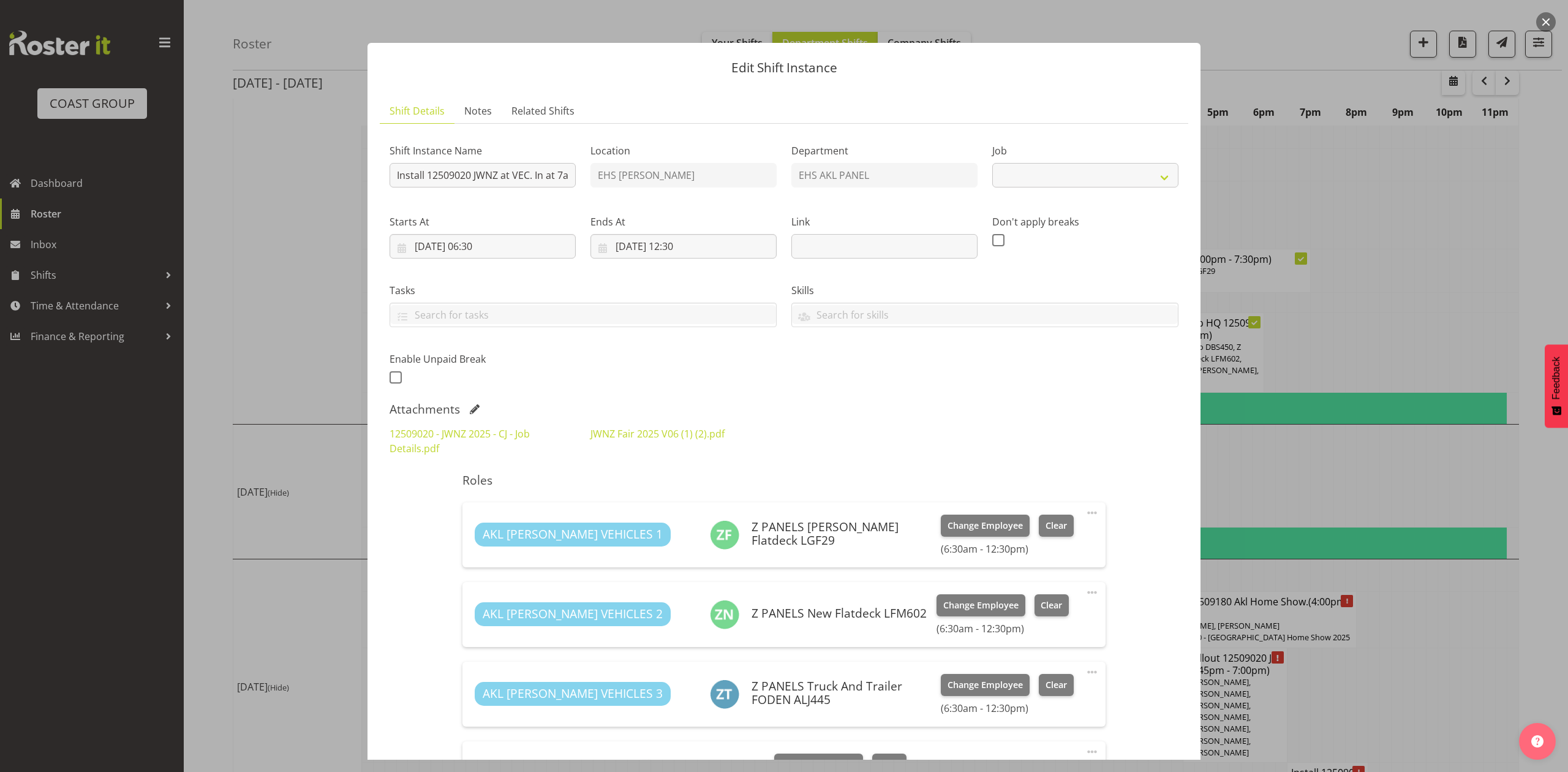
select select "9050"
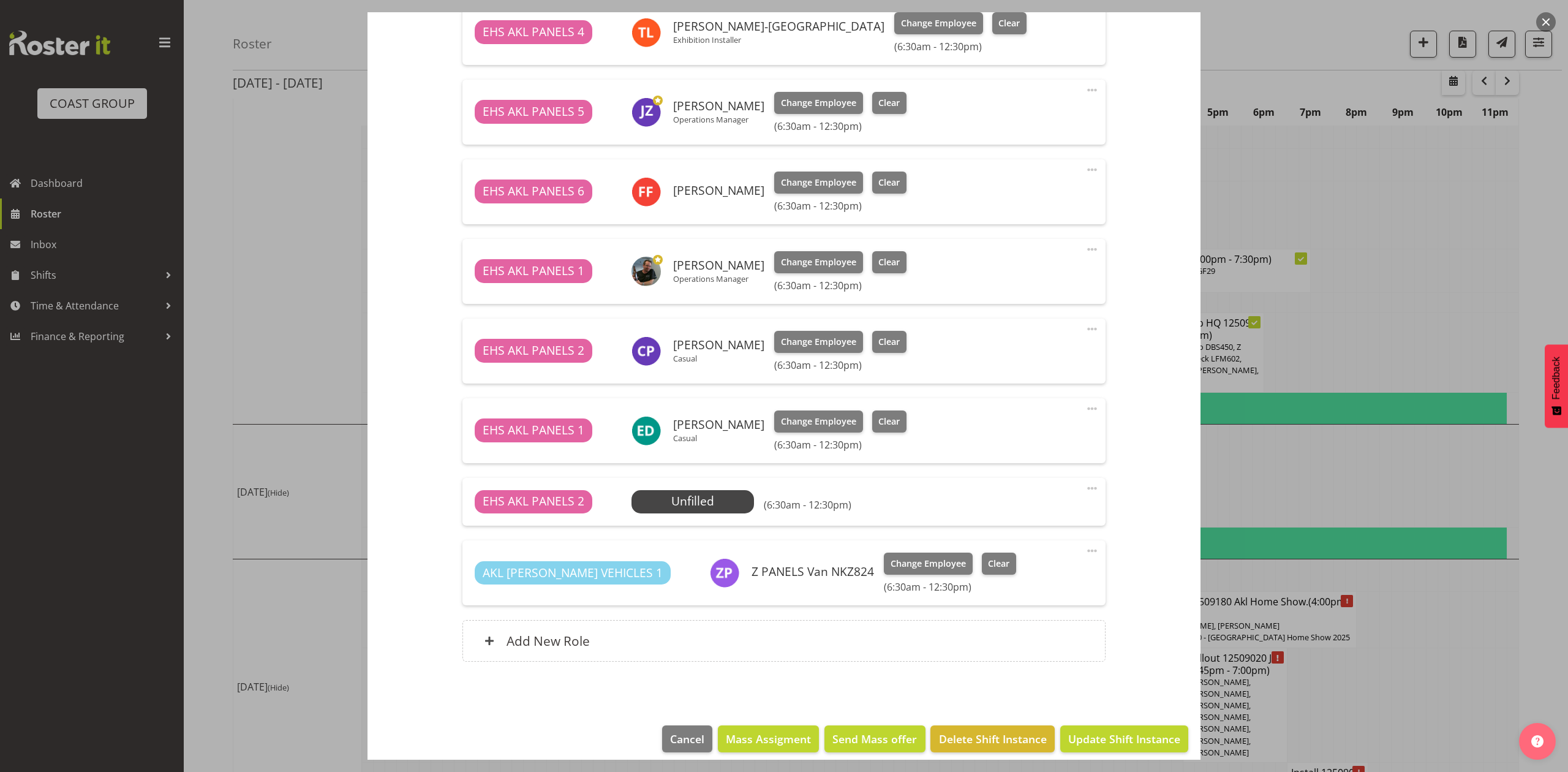
scroll to position [572, 0]
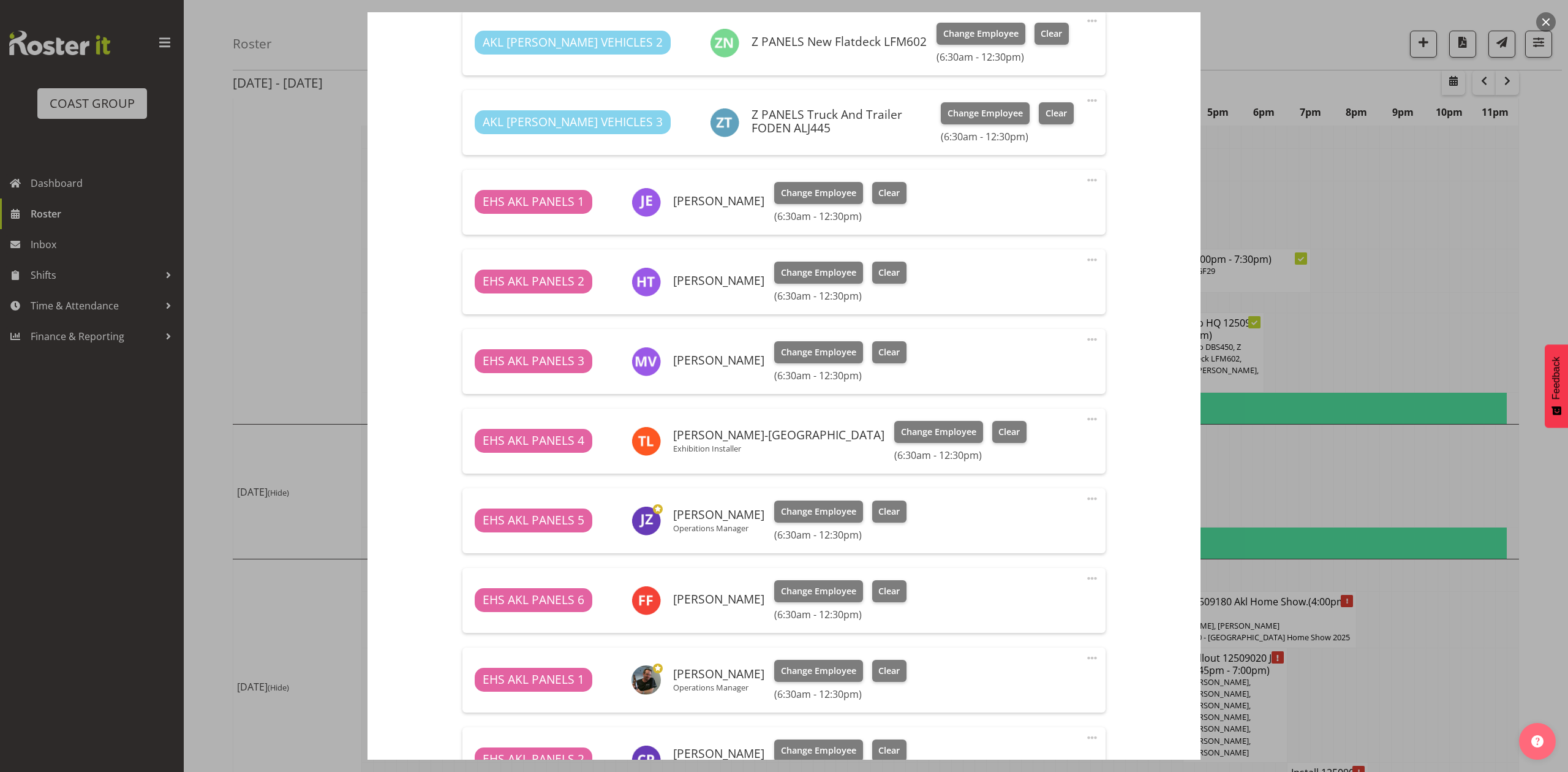
click at [1402, 226] on div at bounding box center [784, 386] width 1568 height 772
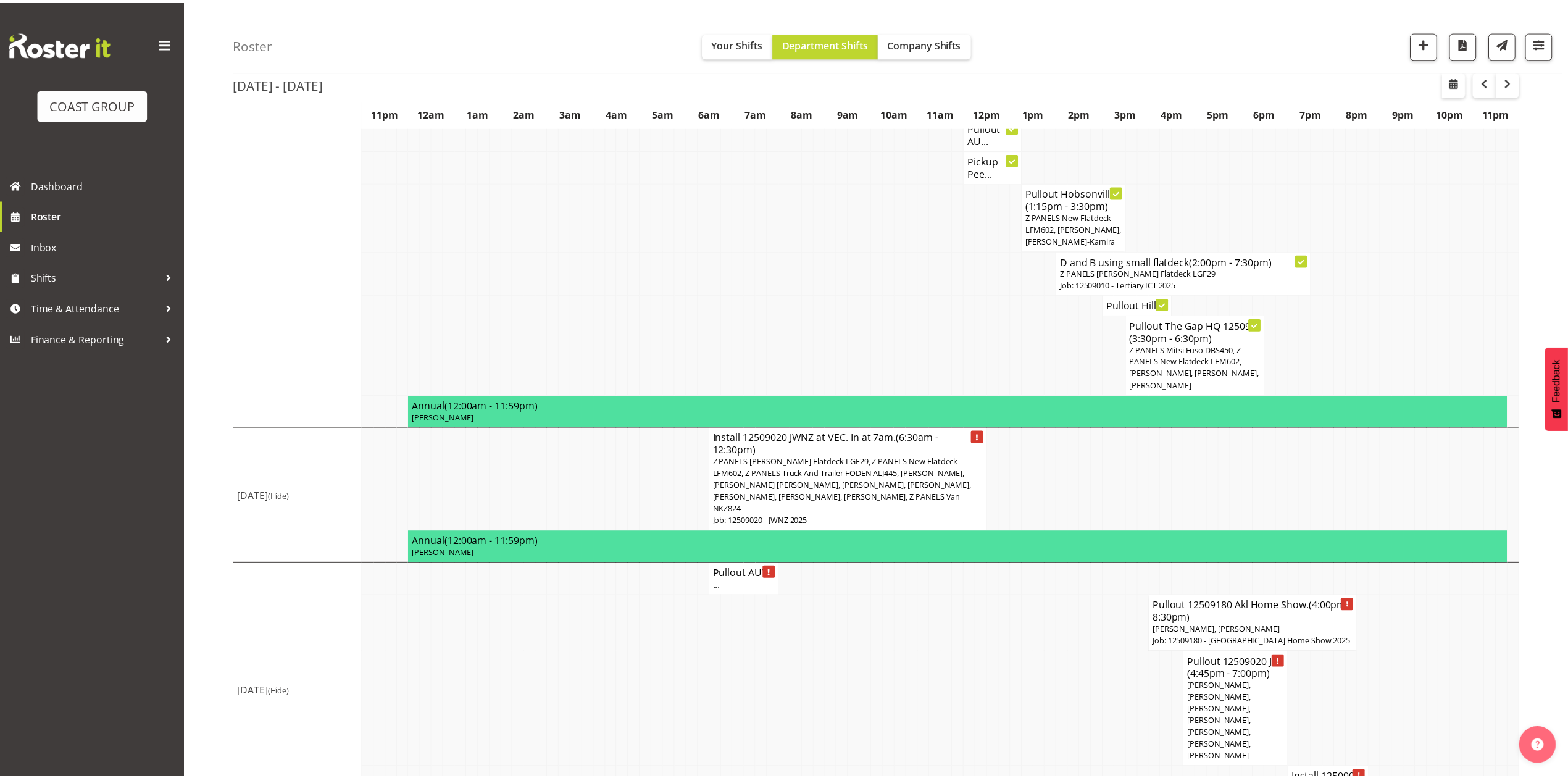
scroll to position [1121, 0]
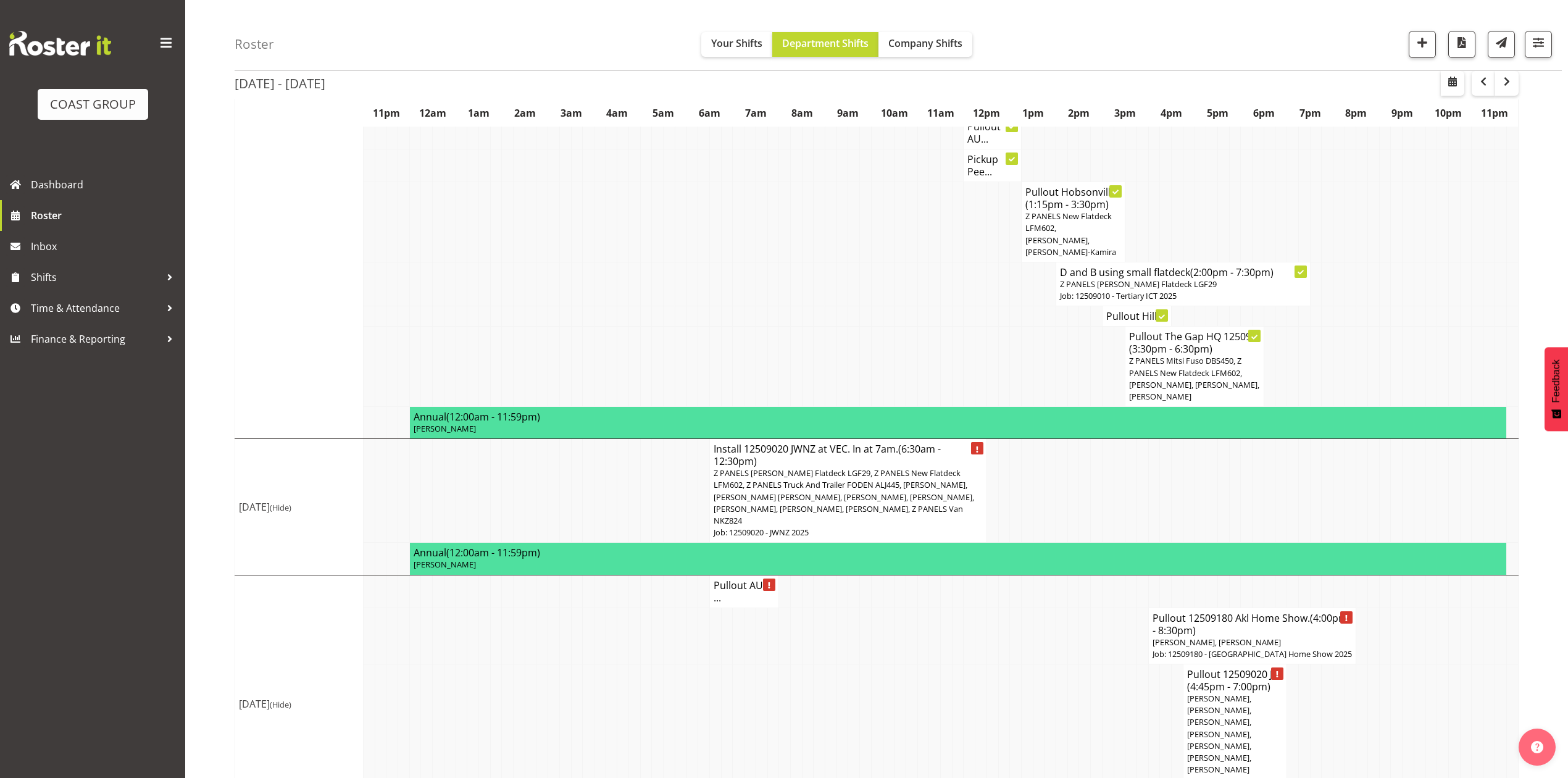
click at [1241, 693] on span "[PERSON_NAME], [PERSON_NAME], [PERSON_NAME], [PERSON_NAME], [PERSON_NAME], [PER…" at bounding box center [1219, 734] width 64 height 82
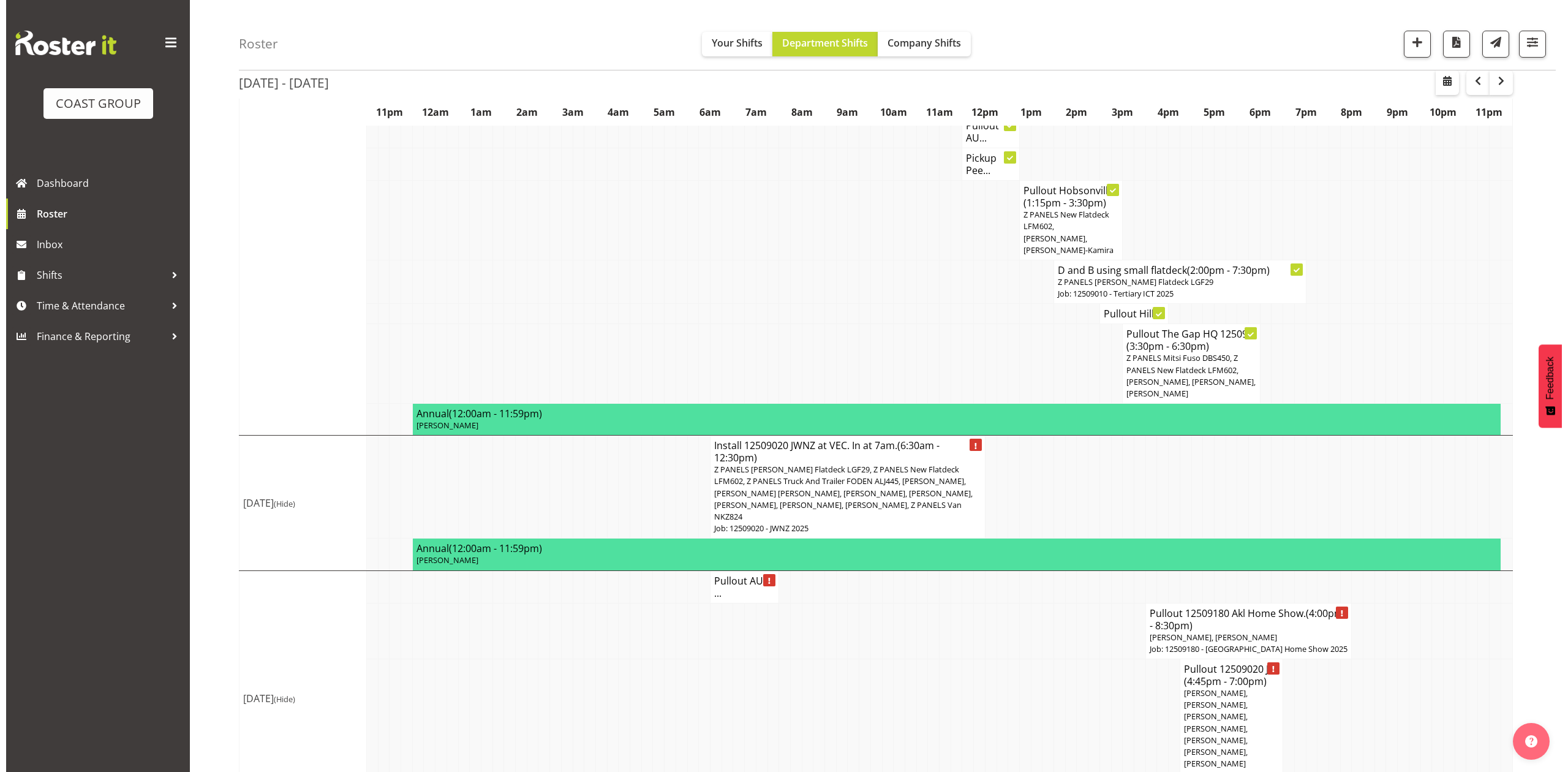
scroll to position [1101, 0]
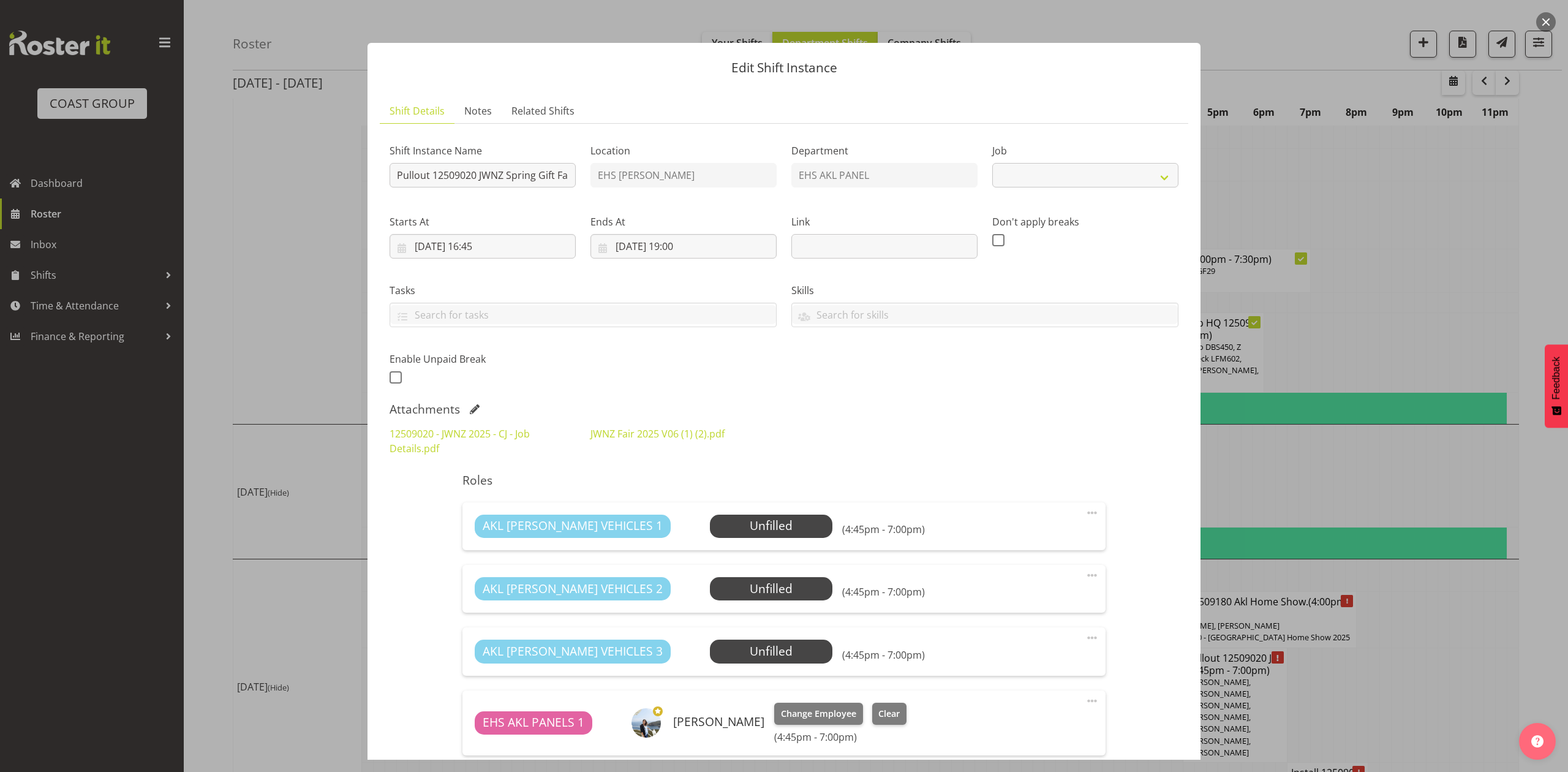
select select "9050"
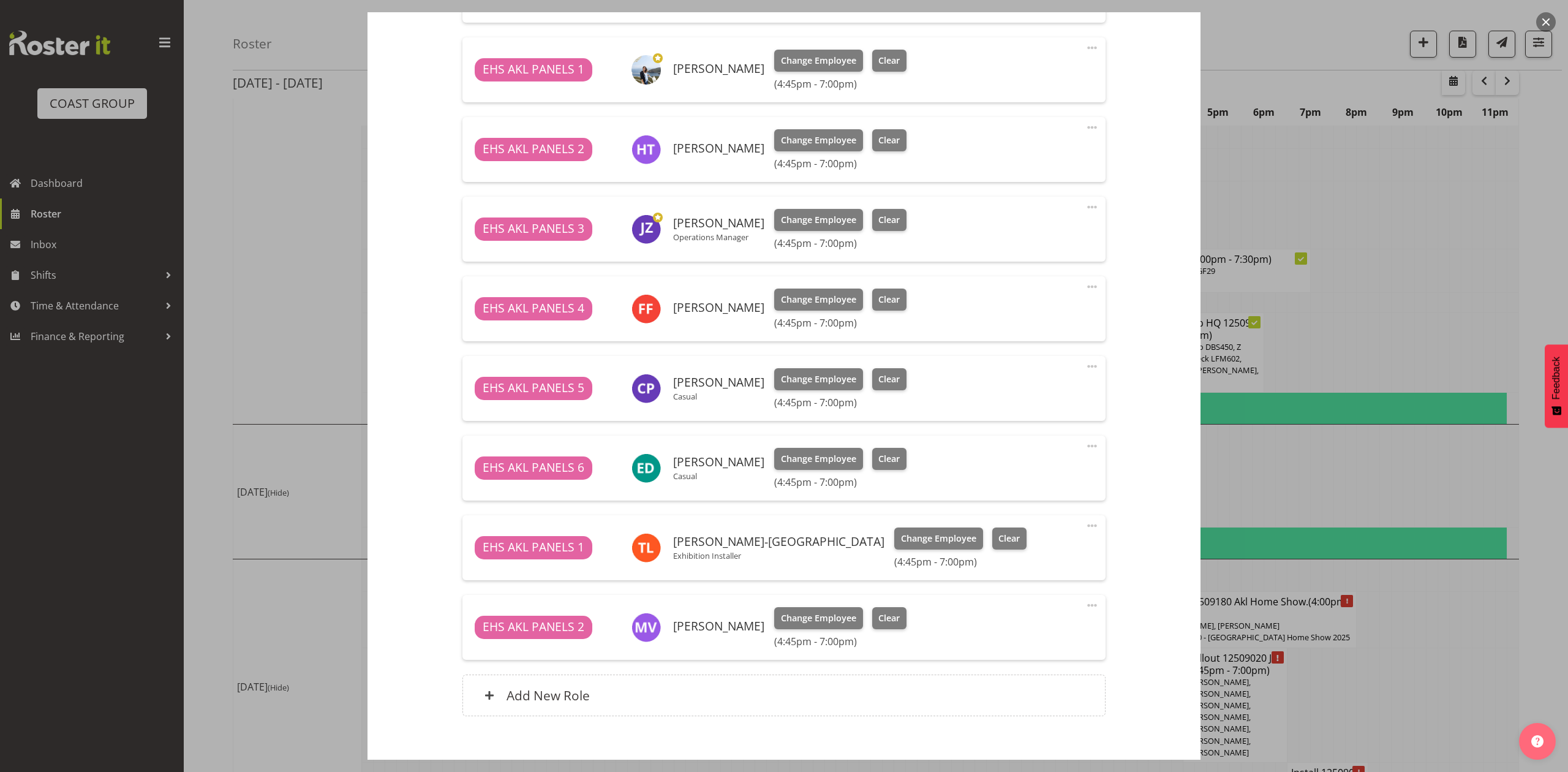
scroll to position [719, 0]
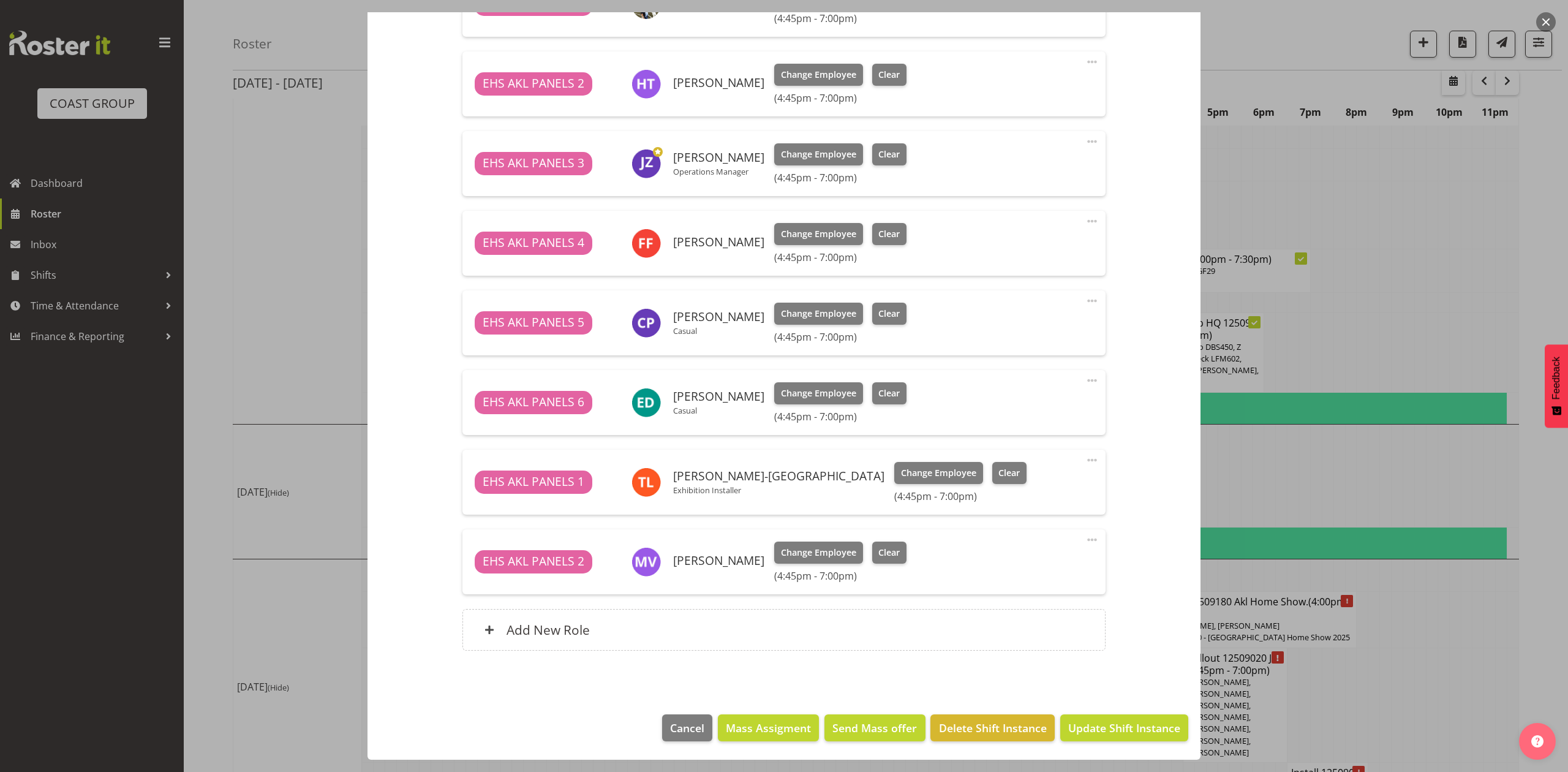
click at [1551, 147] on div at bounding box center [784, 386] width 1568 height 772
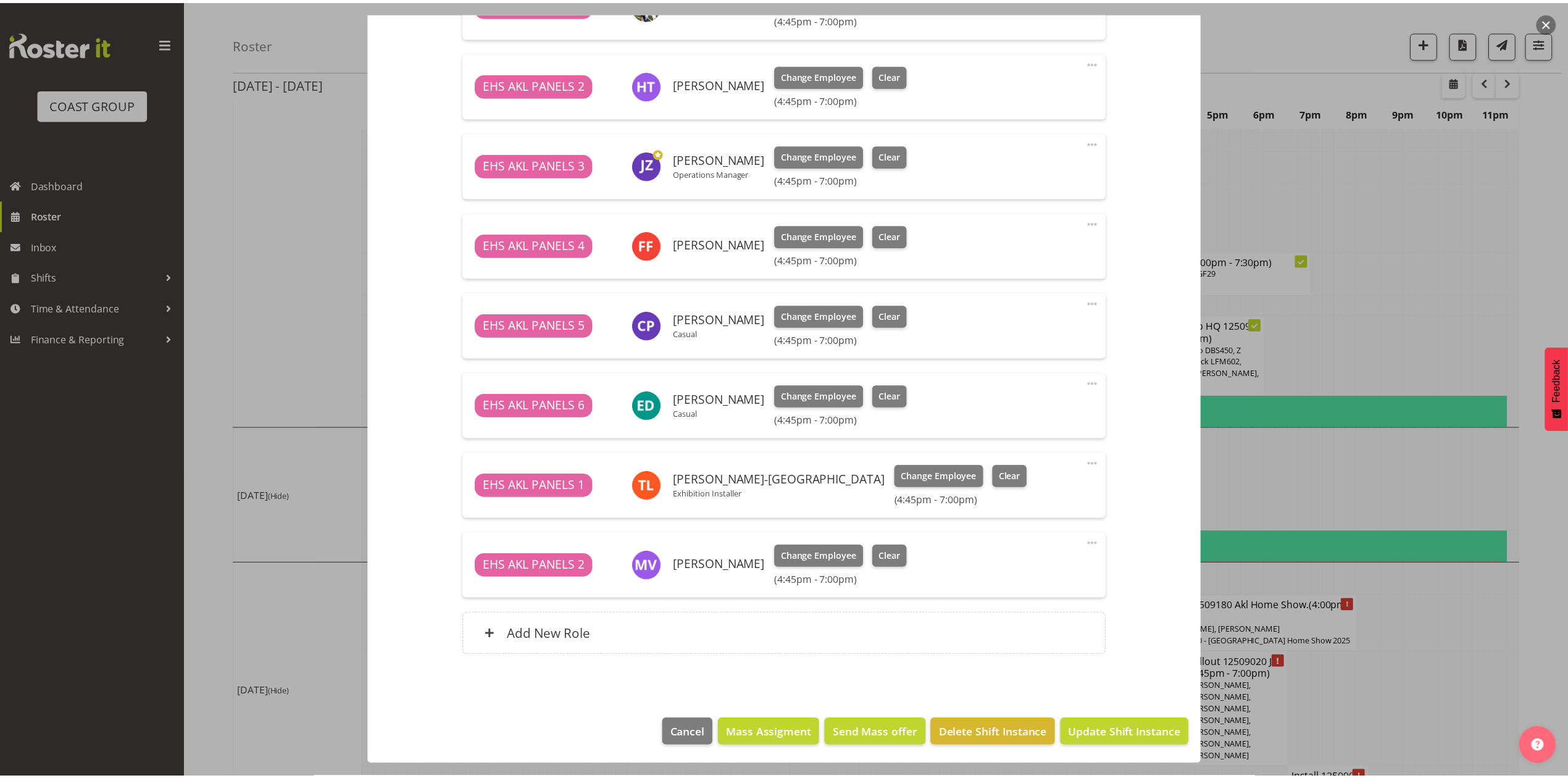
scroll to position [1121, 0]
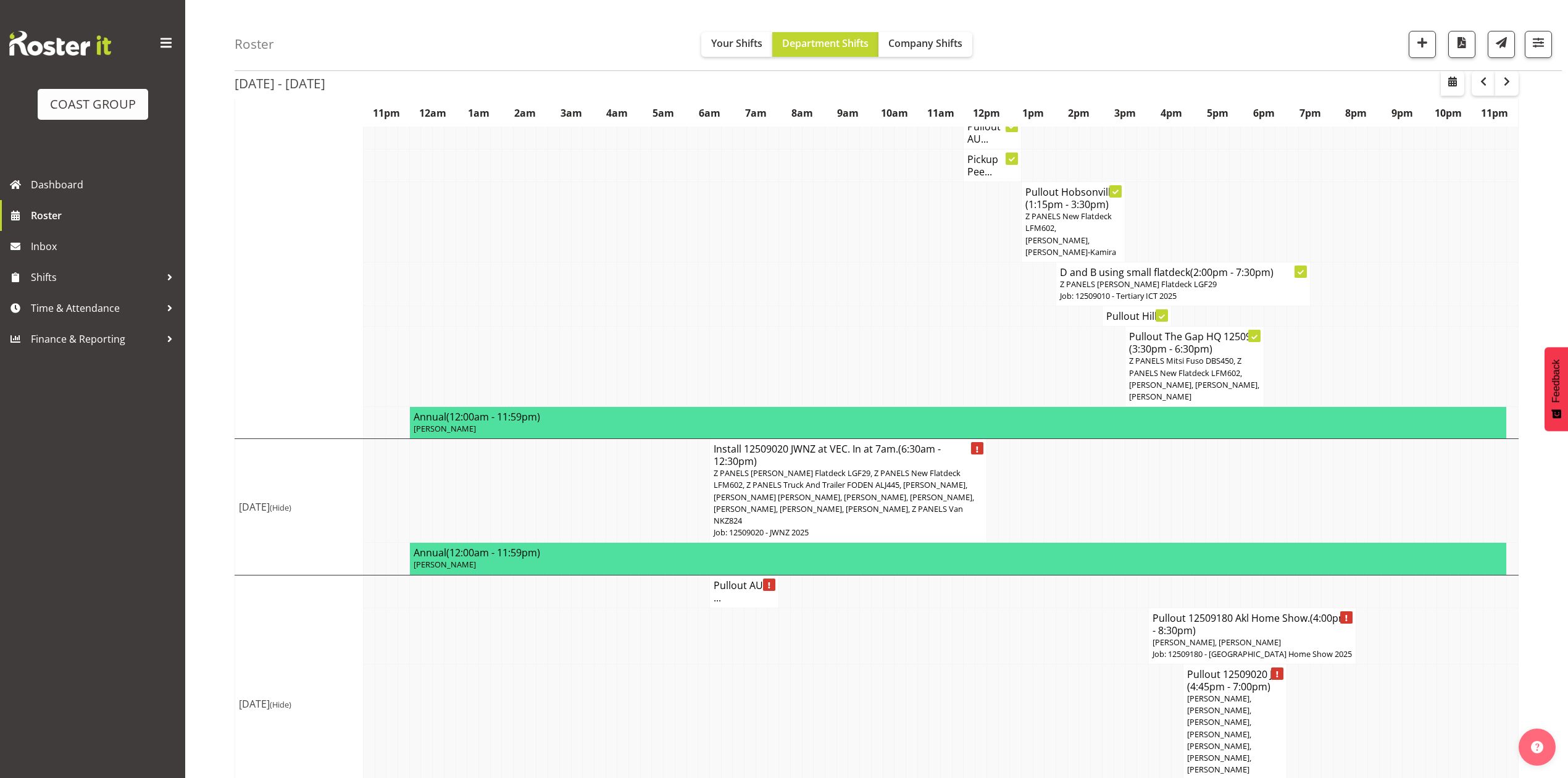
click at [1336, 777] on h4 "Install 125090..." at bounding box center [1327, 790] width 73 height 12
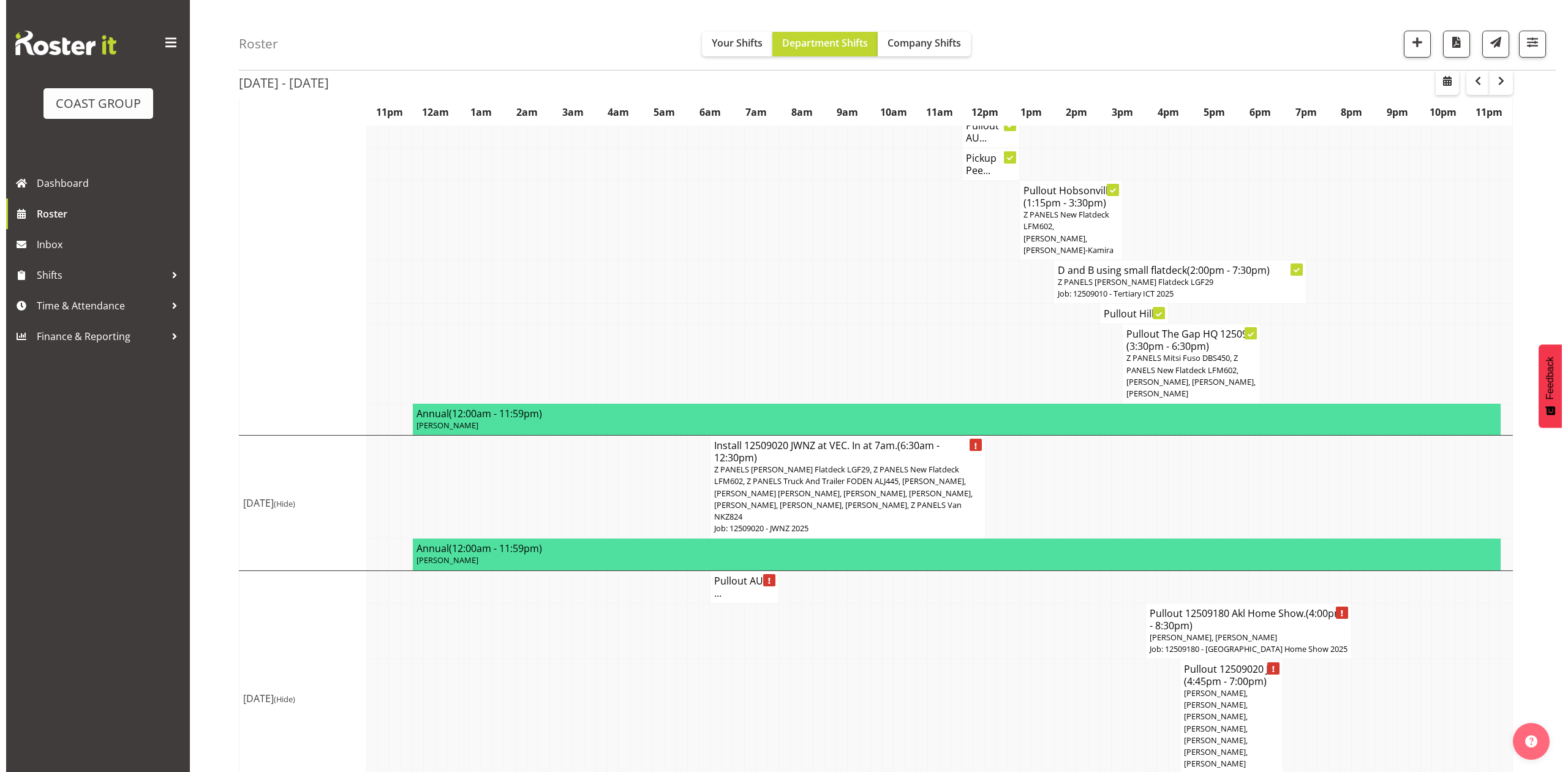
scroll to position [1101, 0]
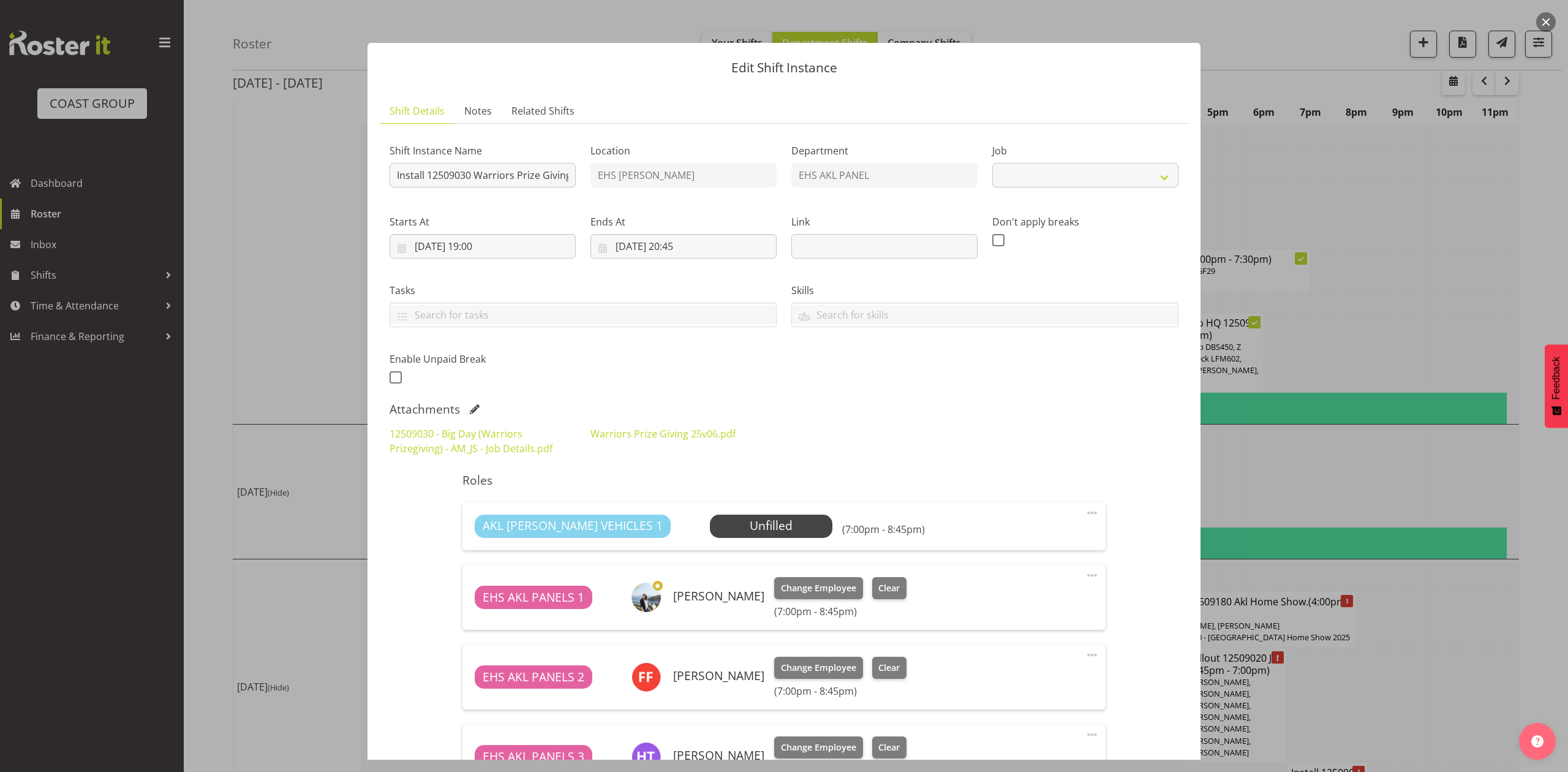
select select "10509"
click at [1420, 572] on div at bounding box center [784, 386] width 1568 height 772
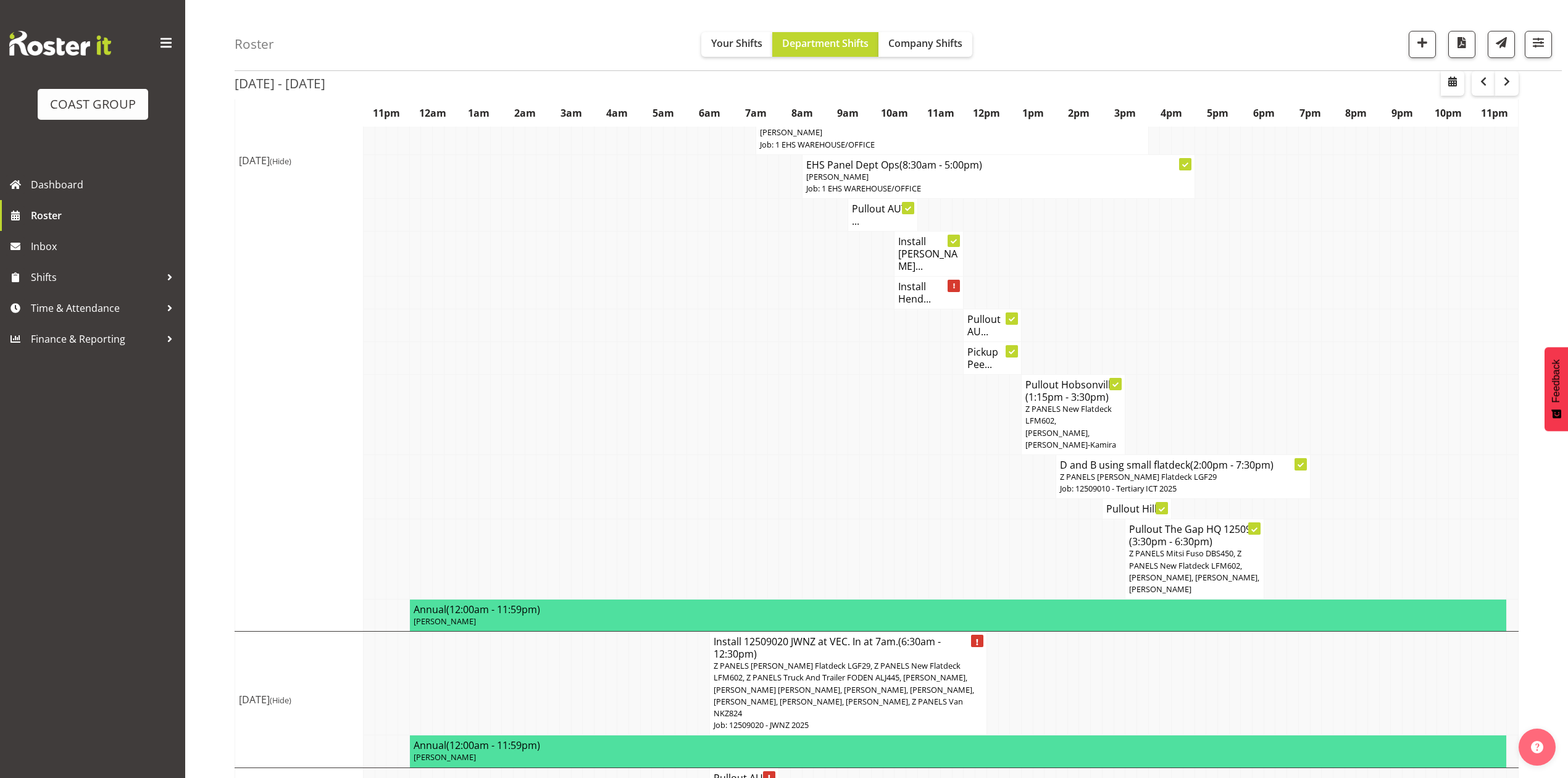
scroll to position [875, 0]
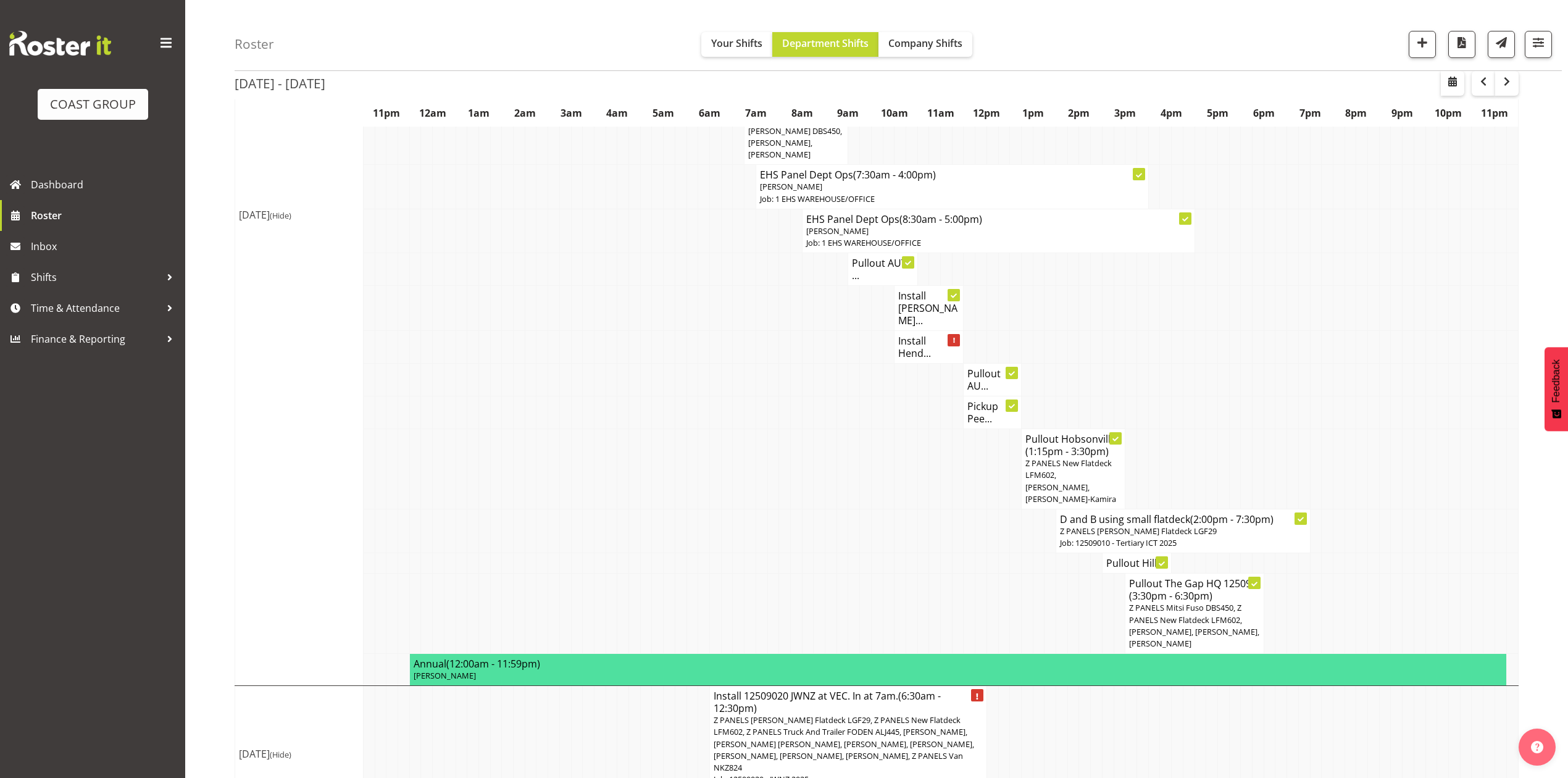
click at [1051, 331] on td at bounding box center [1051, 347] width 12 height 33
click at [914, 334] on h4 "Install Hend..." at bounding box center [929, 347] width 61 height 25
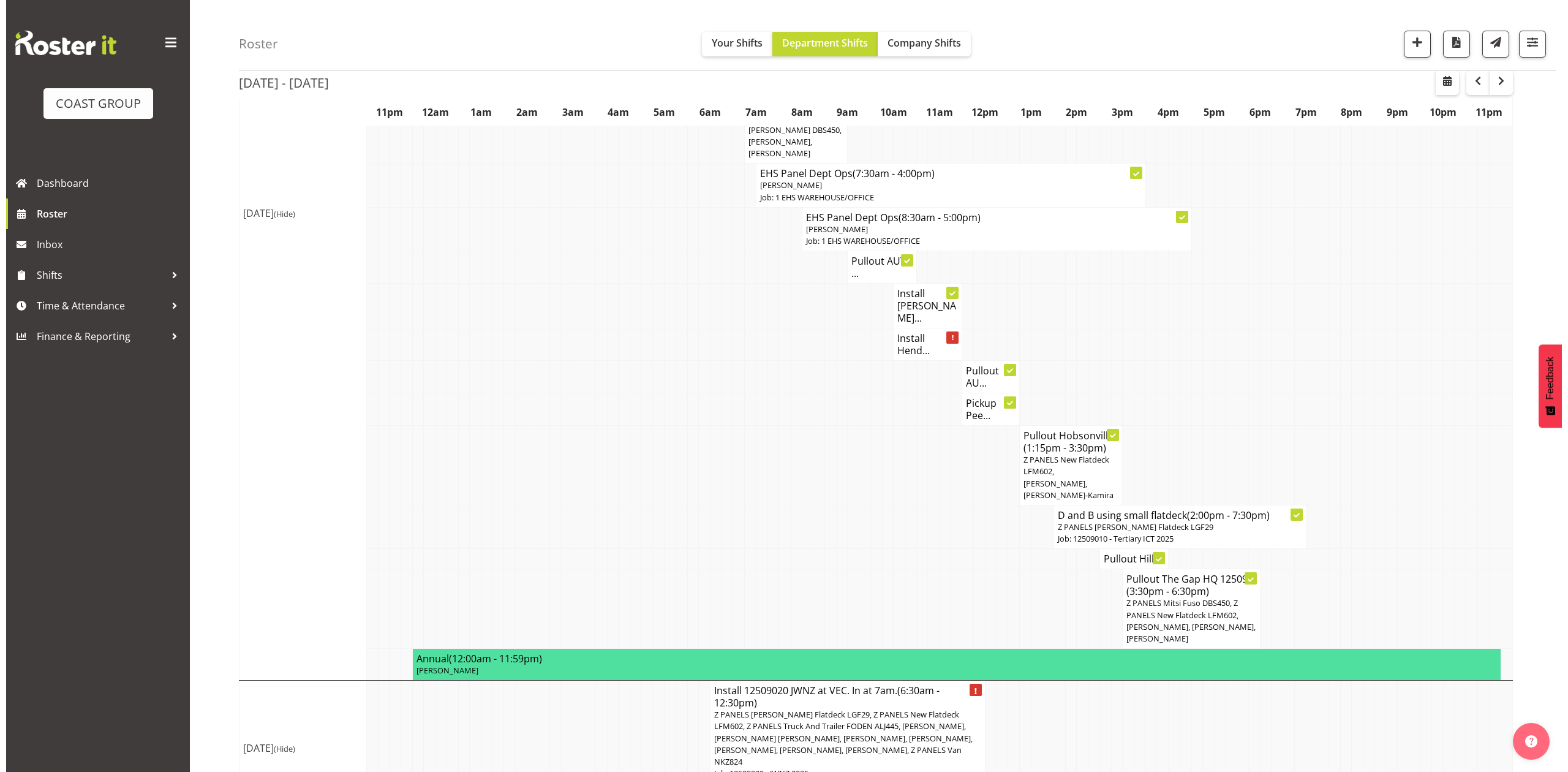
scroll to position [855, 0]
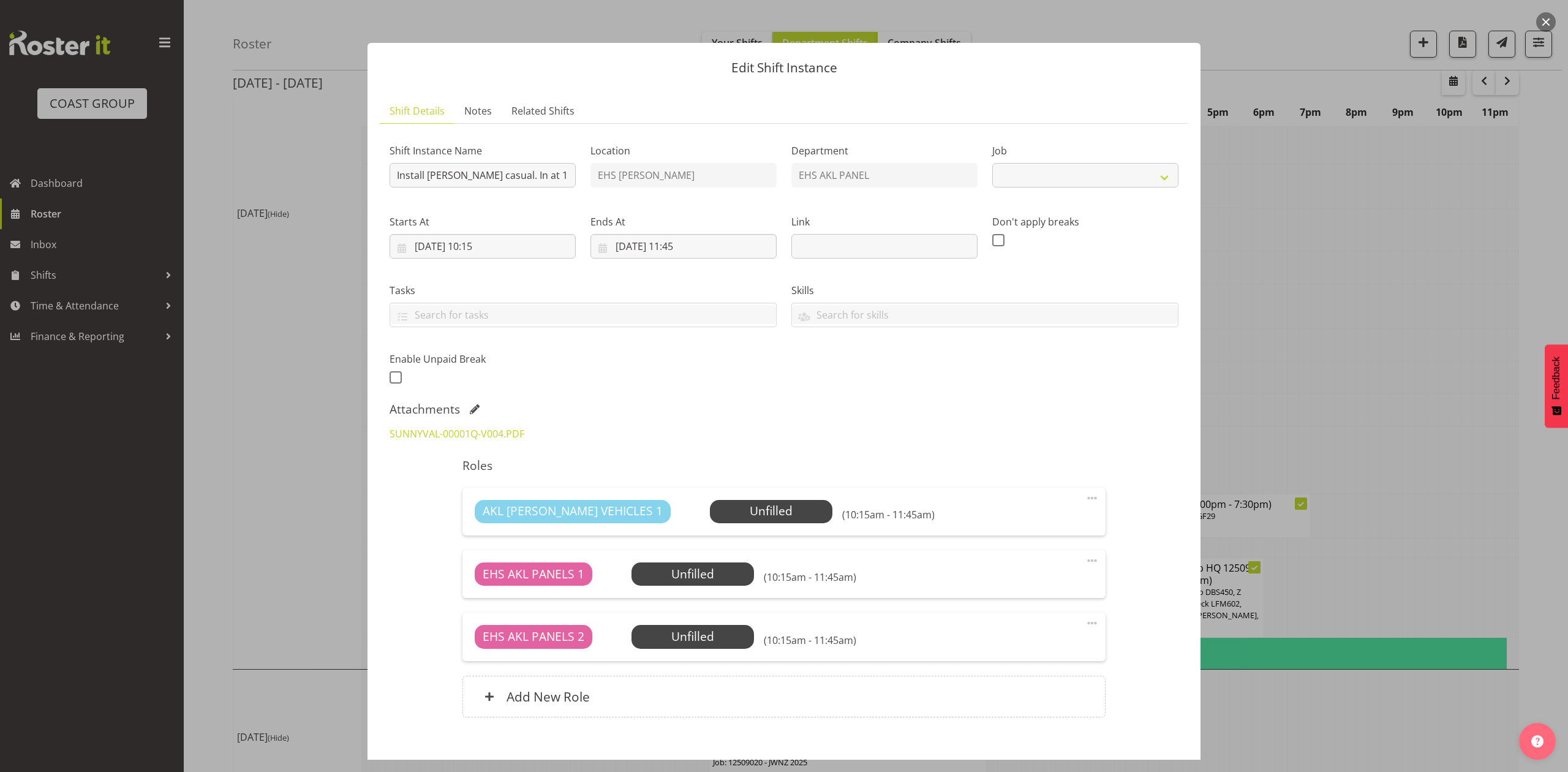
select select "8653"
click at [924, 452] on div "Roles AKL RYMER VEHICLES 1 Unfilled Select Employee (10:15am - 11:45am) Edit Co…" at bounding box center [784, 592] width 657 height 281
drag, startPoint x: 1331, startPoint y: 329, endPoint x: 1454, endPoint y: 308, distance: 124.8
click at [1335, 329] on div at bounding box center [784, 386] width 1568 height 772
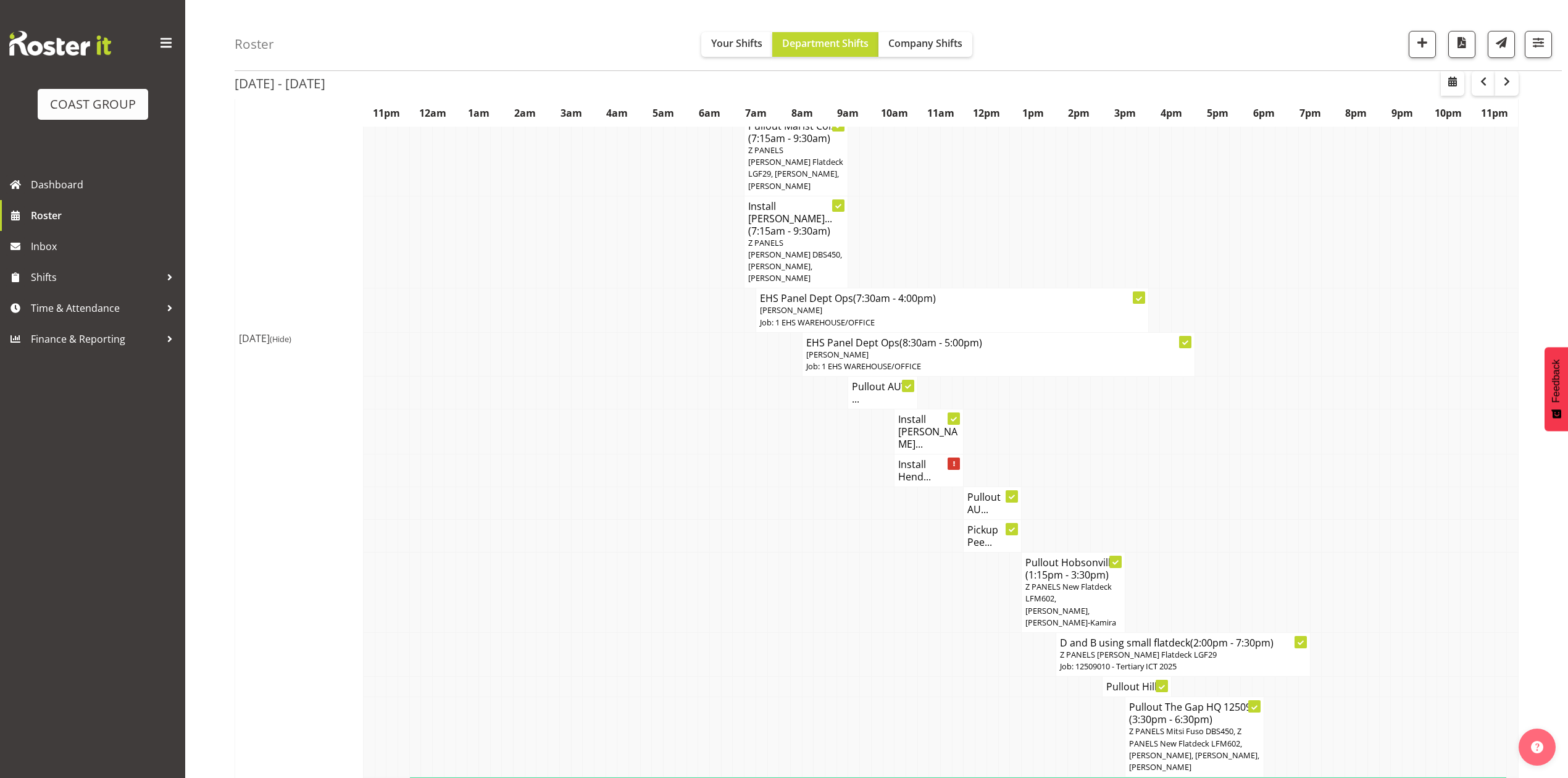
scroll to position [709, 0]
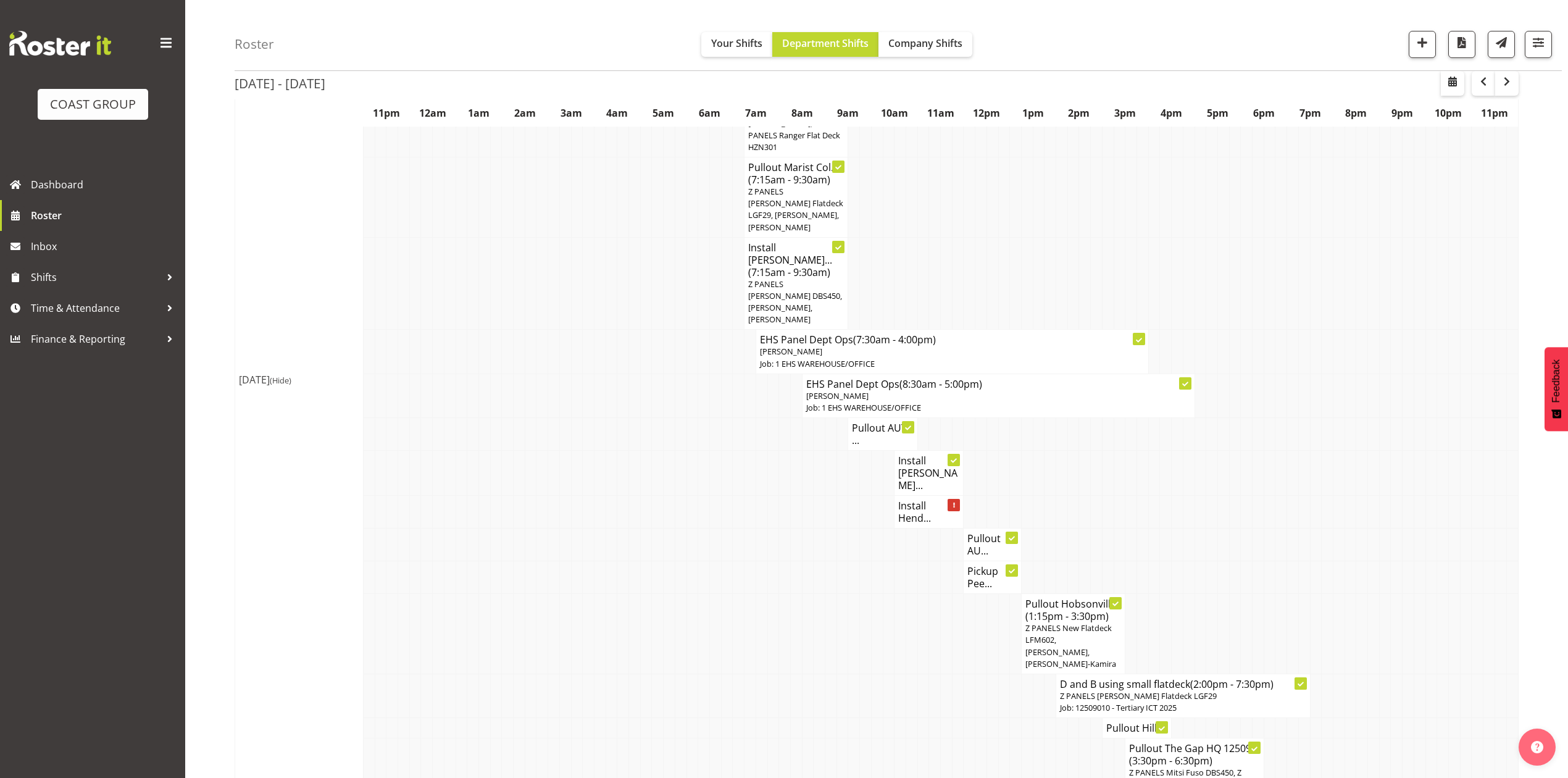
click at [1225, 496] on td at bounding box center [1223, 512] width 12 height 33
click at [1072, 496] on td at bounding box center [1073, 512] width 12 height 33
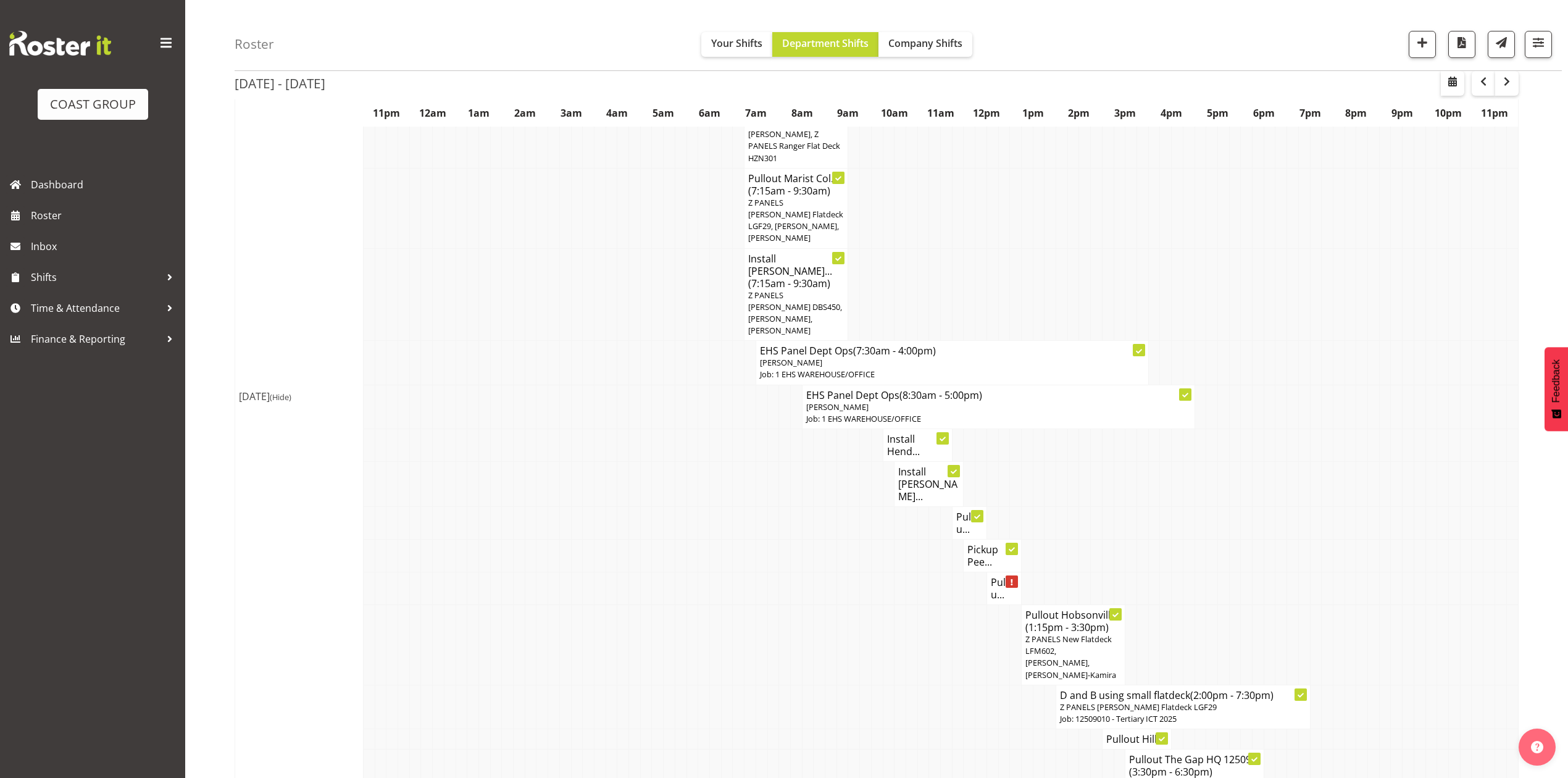
scroll to position [905, 0]
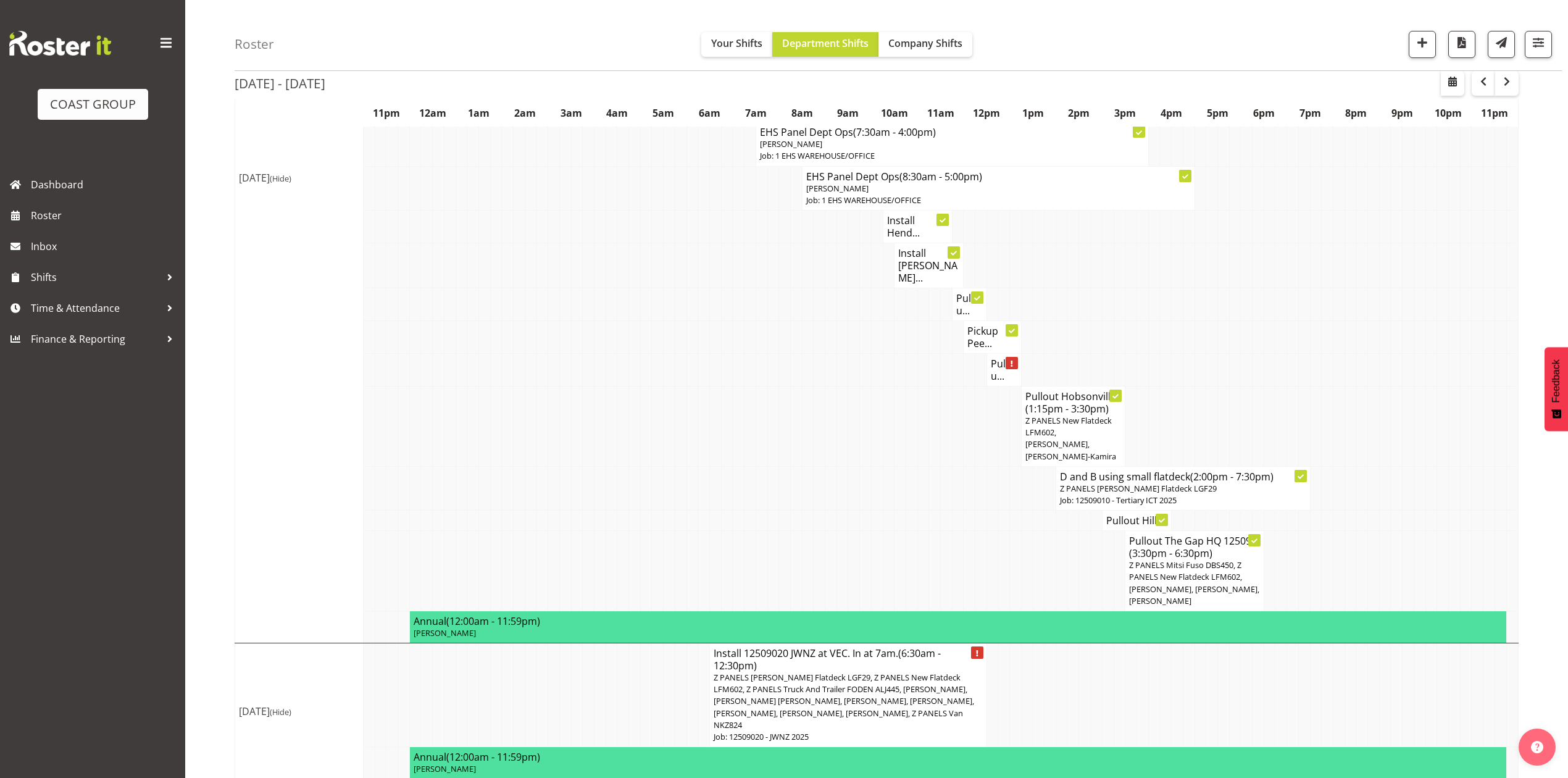
click at [993, 358] on h4 "Pullou..." at bounding box center [1004, 370] width 27 height 25
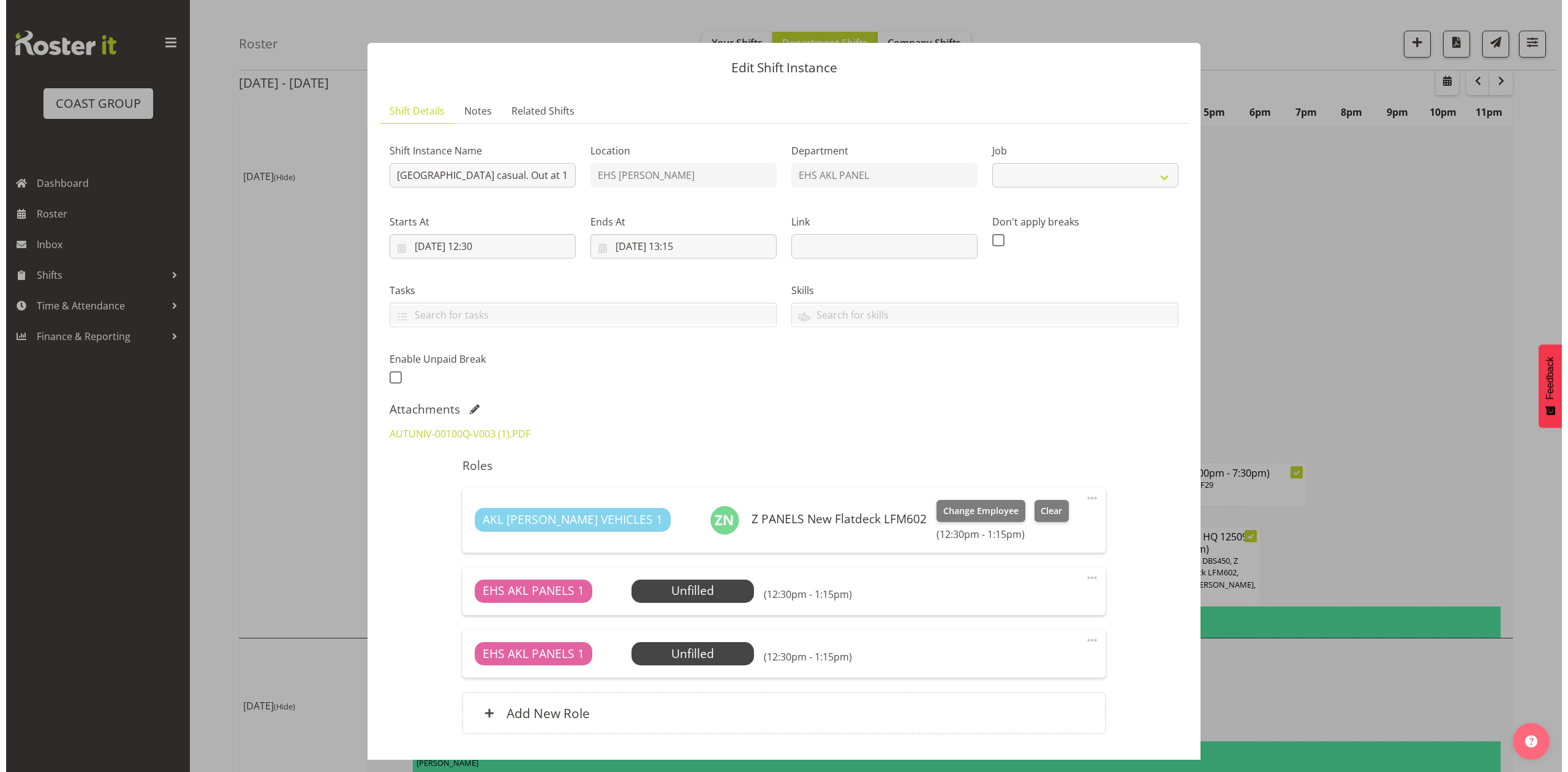
scroll to position [886, 0]
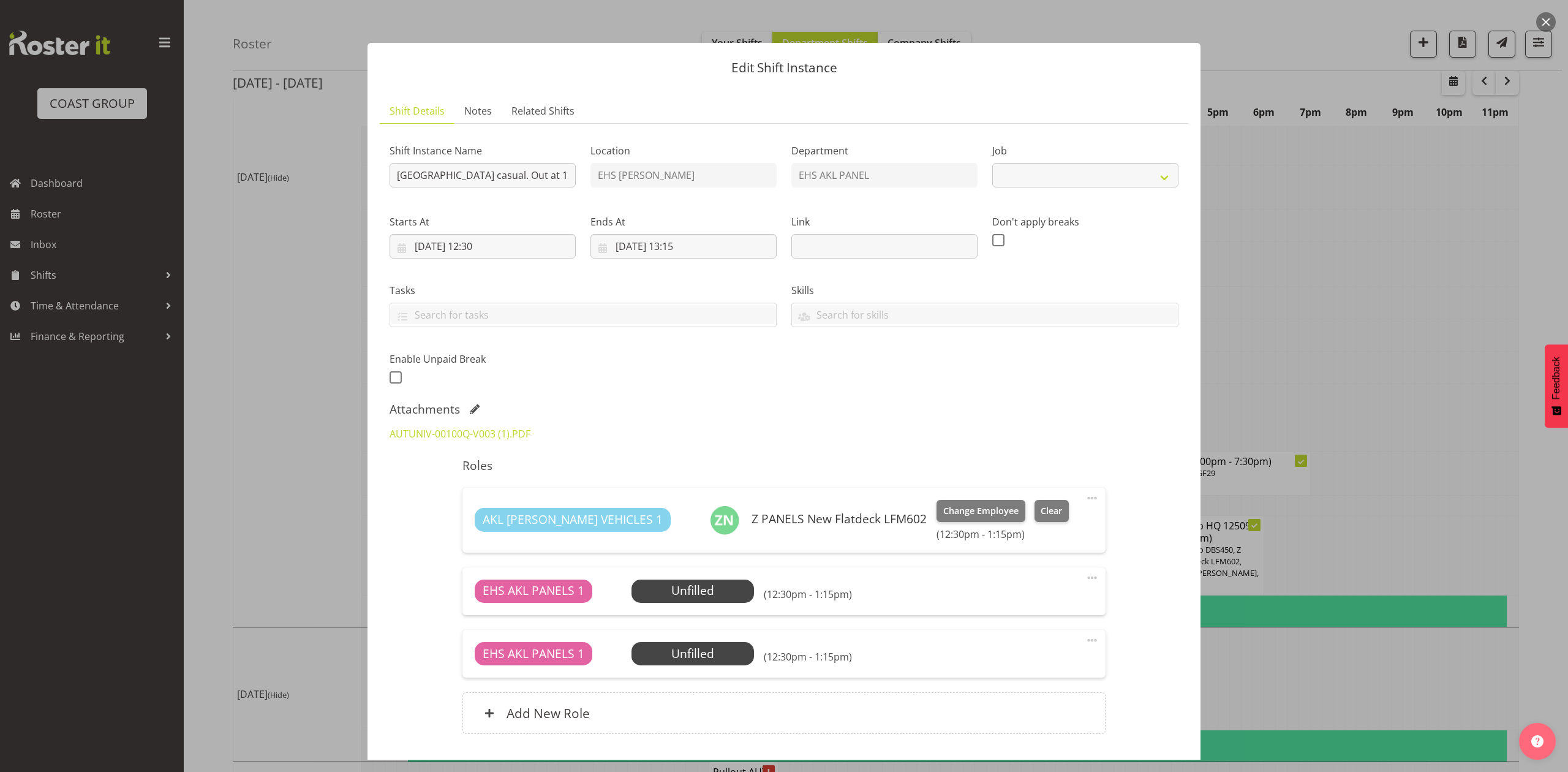
select select "8653"
click at [1299, 299] on div at bounding box center [784, 386] width 1568 height 772
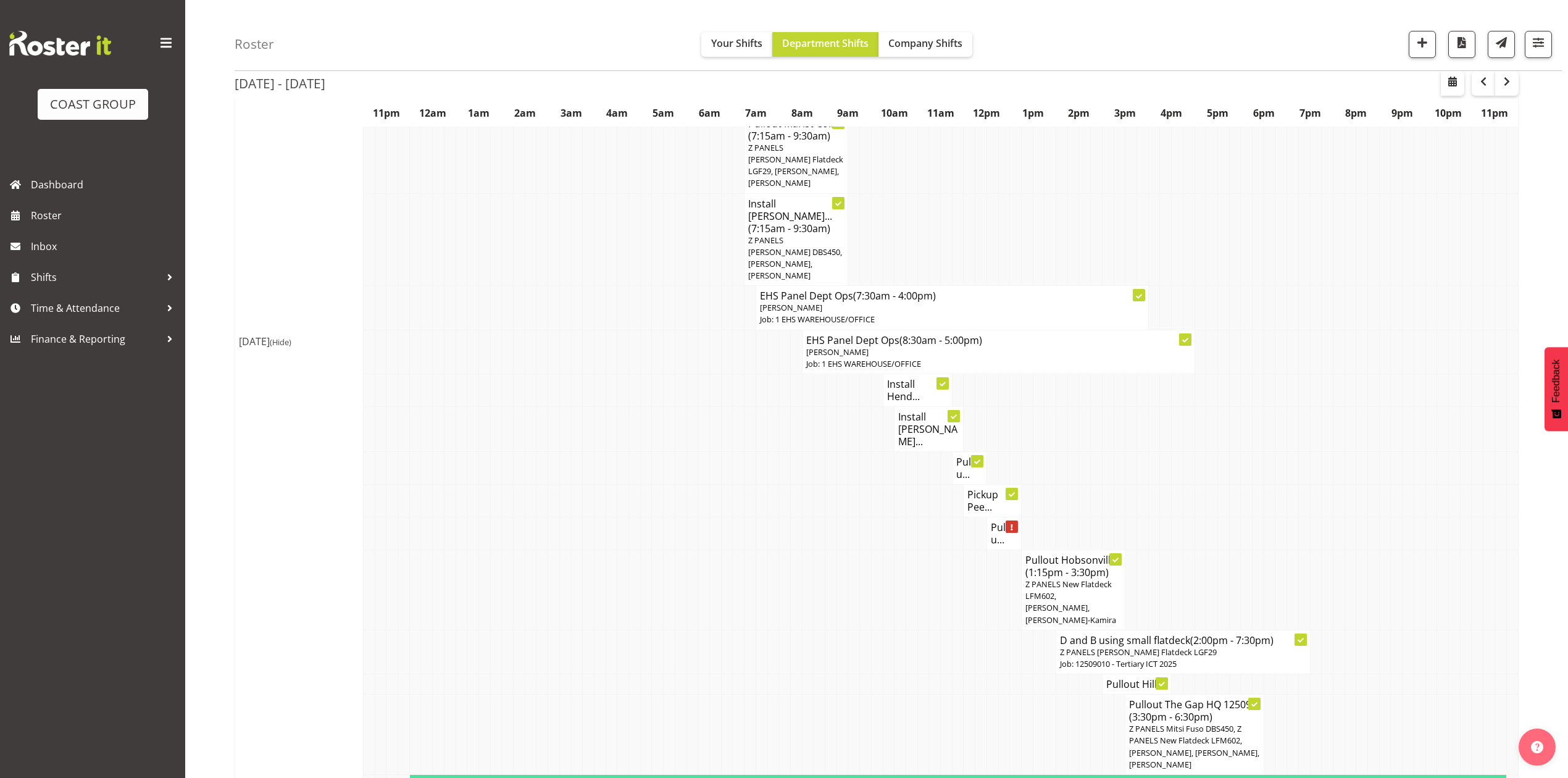
scroll to position [741, 0]
click at [889, 379] on h4 "Install Hend..." at bounding box center [918, 391] width 61 height 25
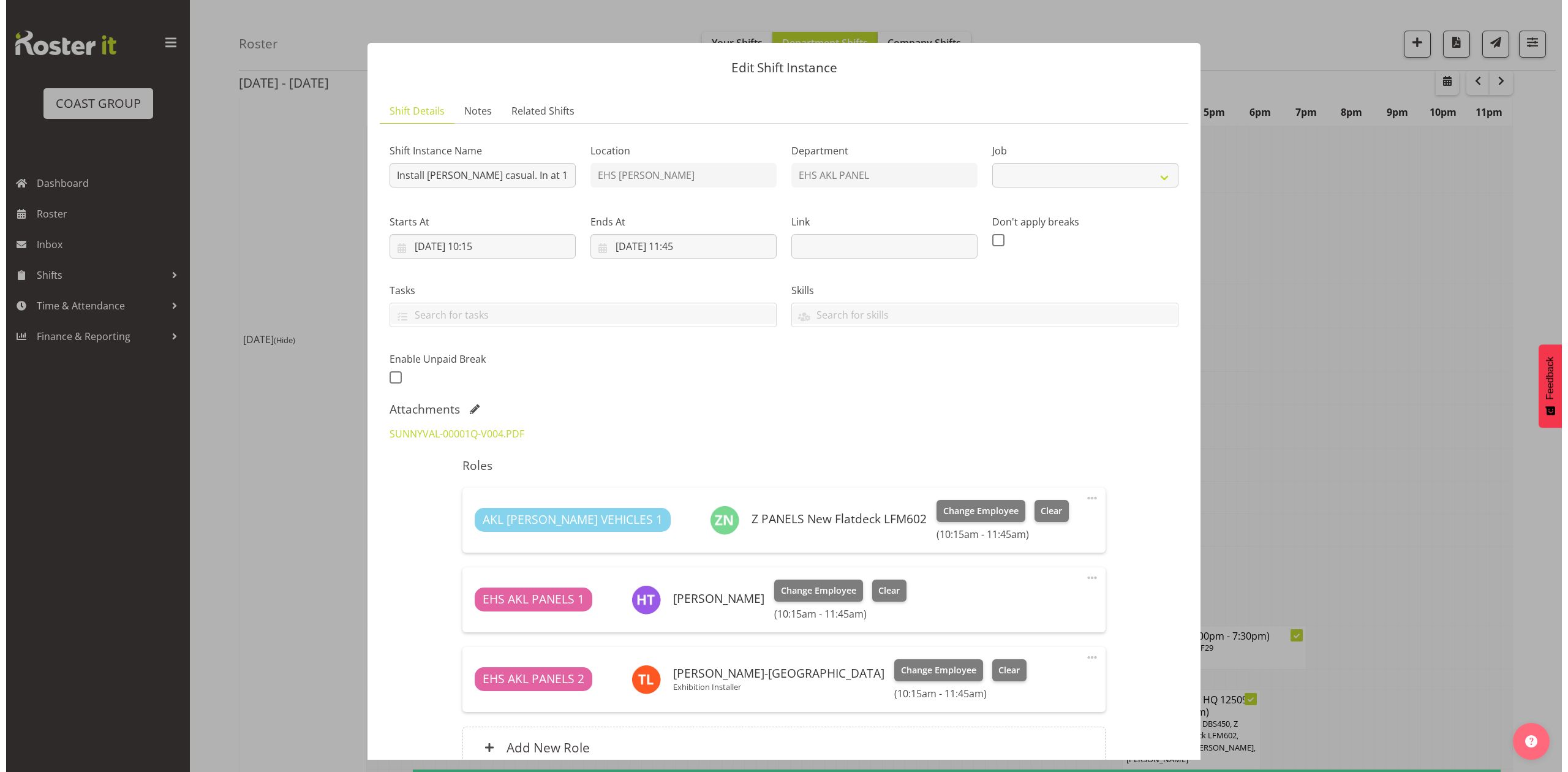
scroll to position [723, 0]
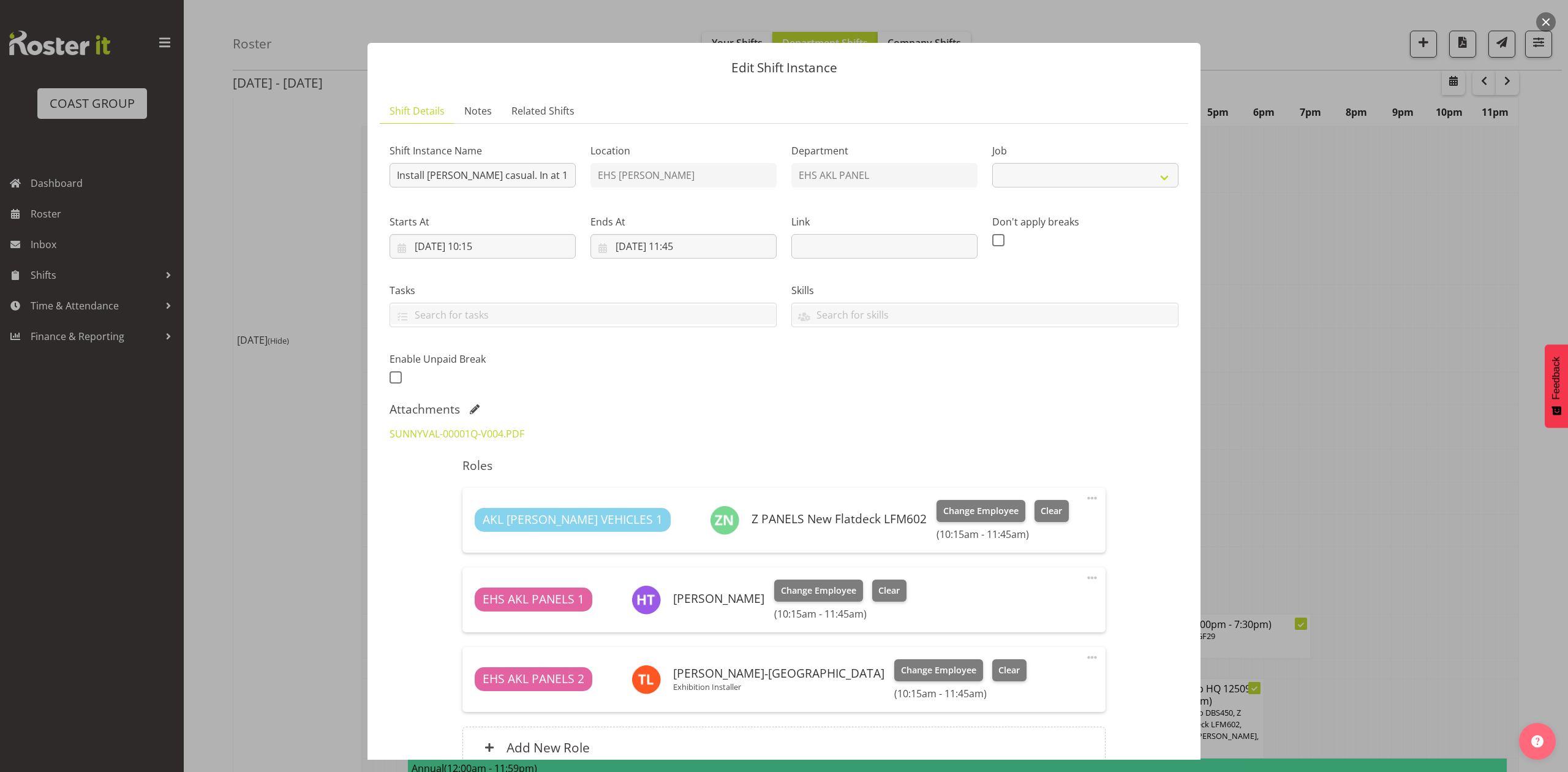
select select "8653"
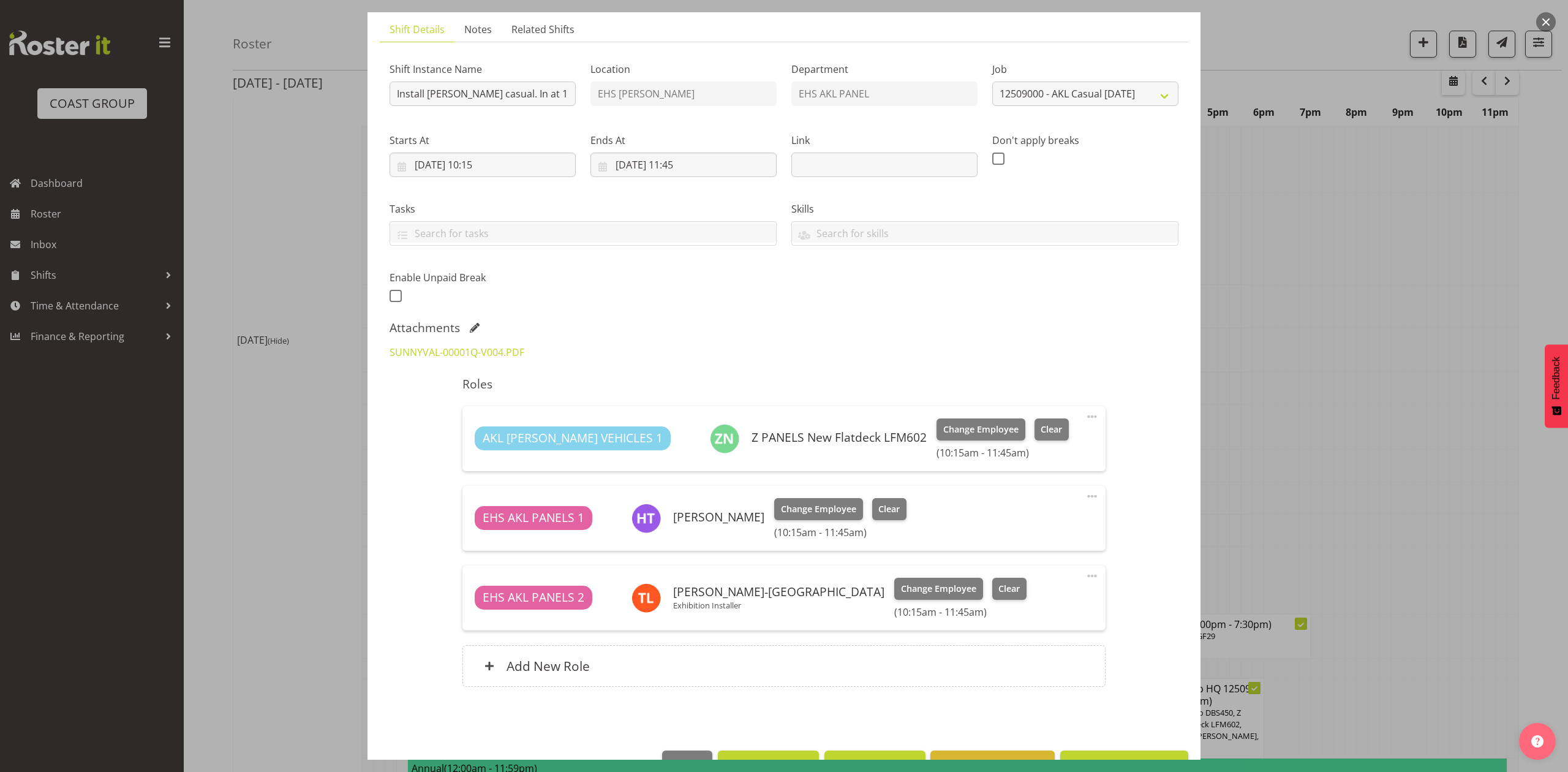
scroll to position [119, 0]
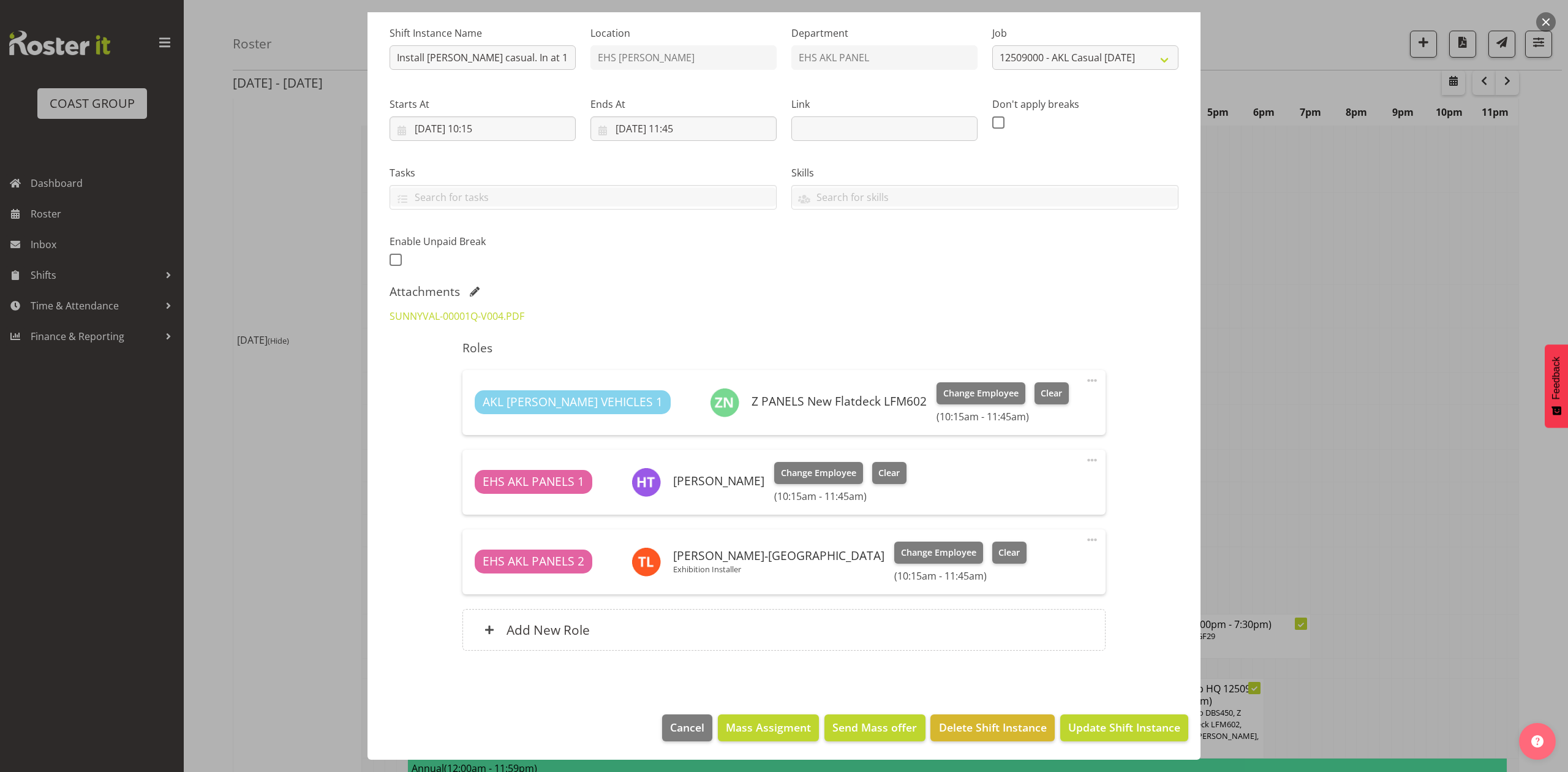
click at [1304, 332] on div at bounding box center [784, 386] width 1568 height 772
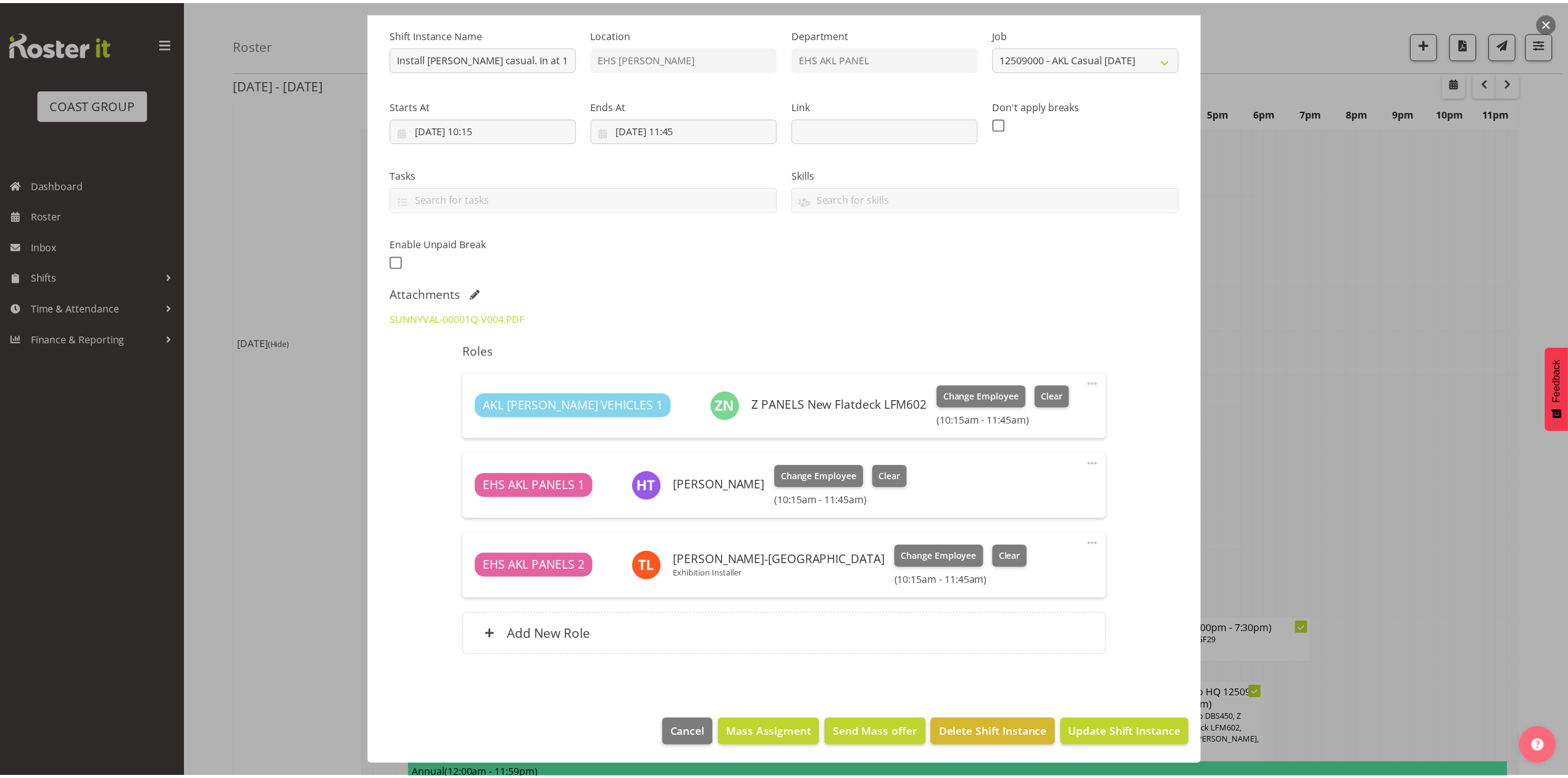
scroll to position [741, 0]
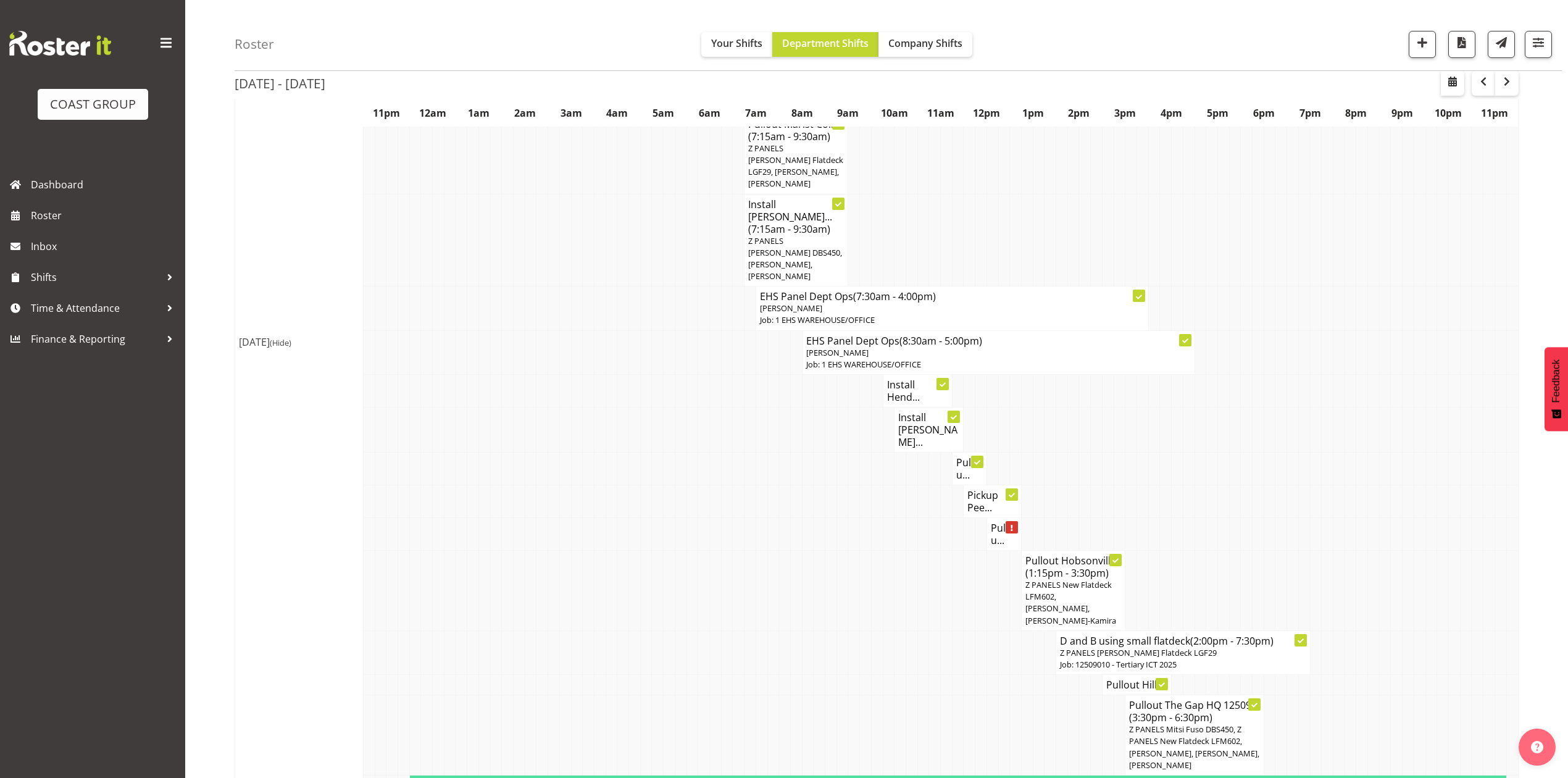
click at [974, 457] on h4 "Pullou..." at bounding box center [970, 469] width 27 height 25
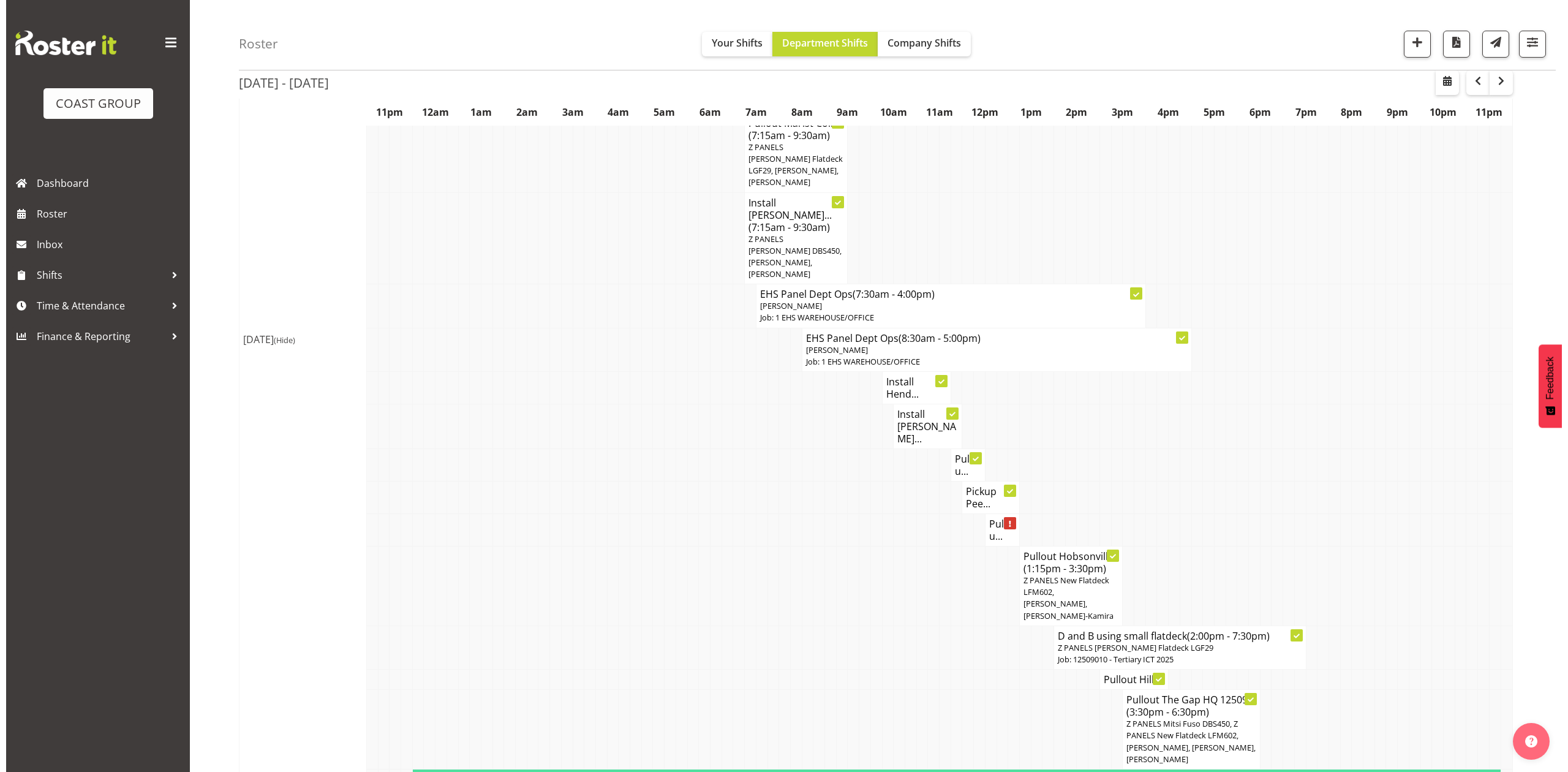
scroll to position [723, 0]
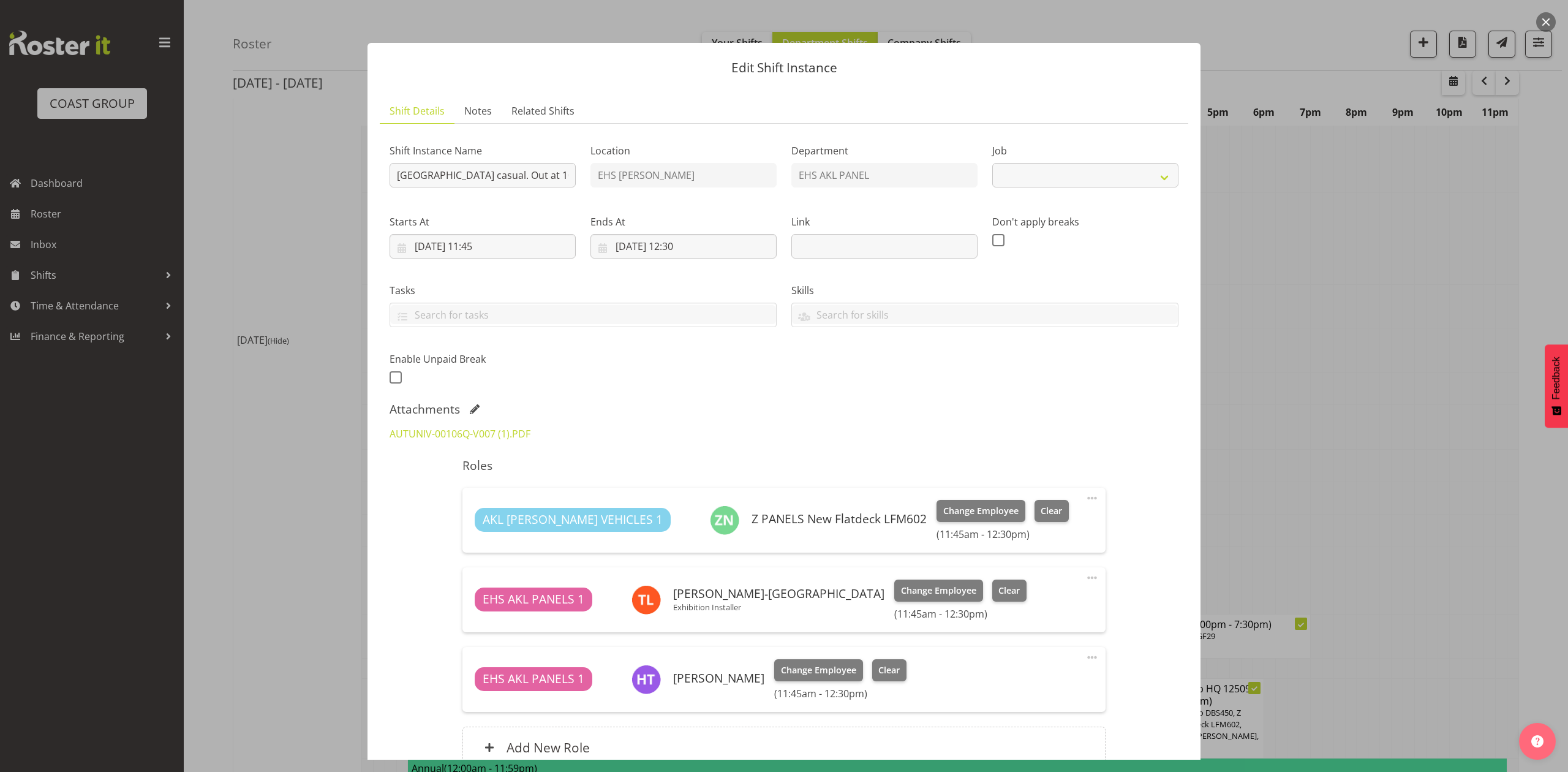
select select "8653"
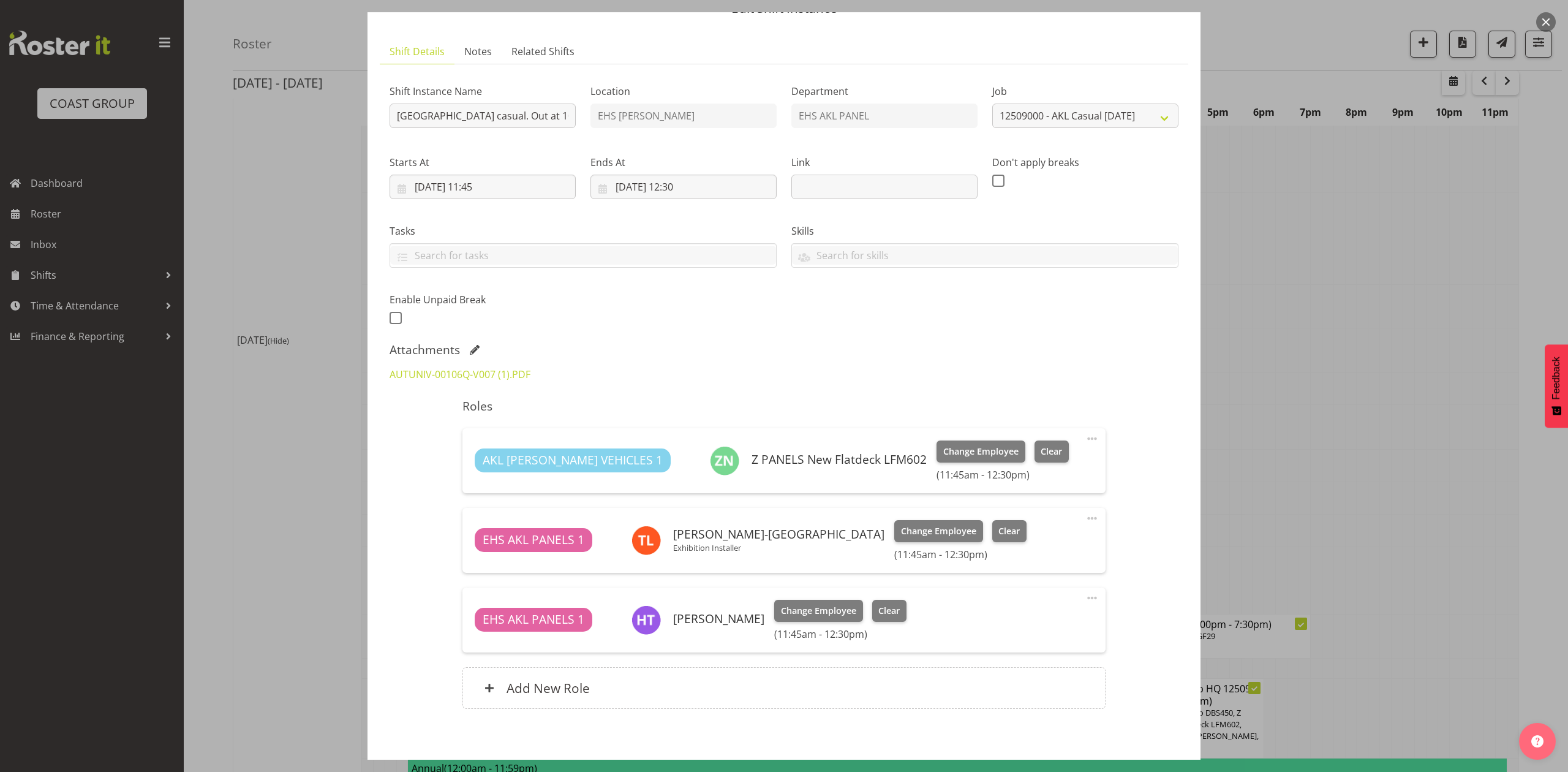
scroll to position [82, 0]
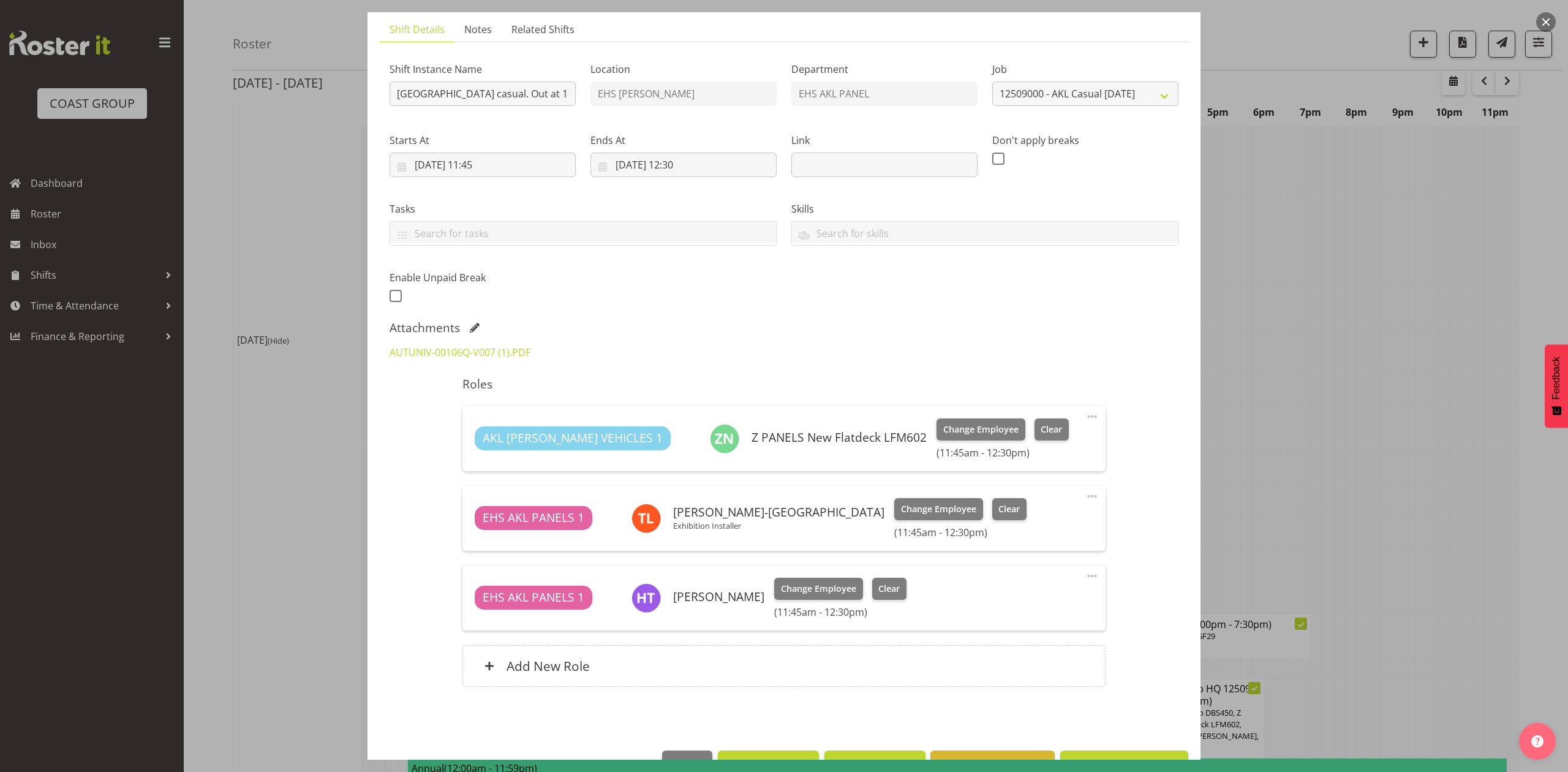
click at [1277, 353] on div at bounding box center [784, 386] width 1568 height 772
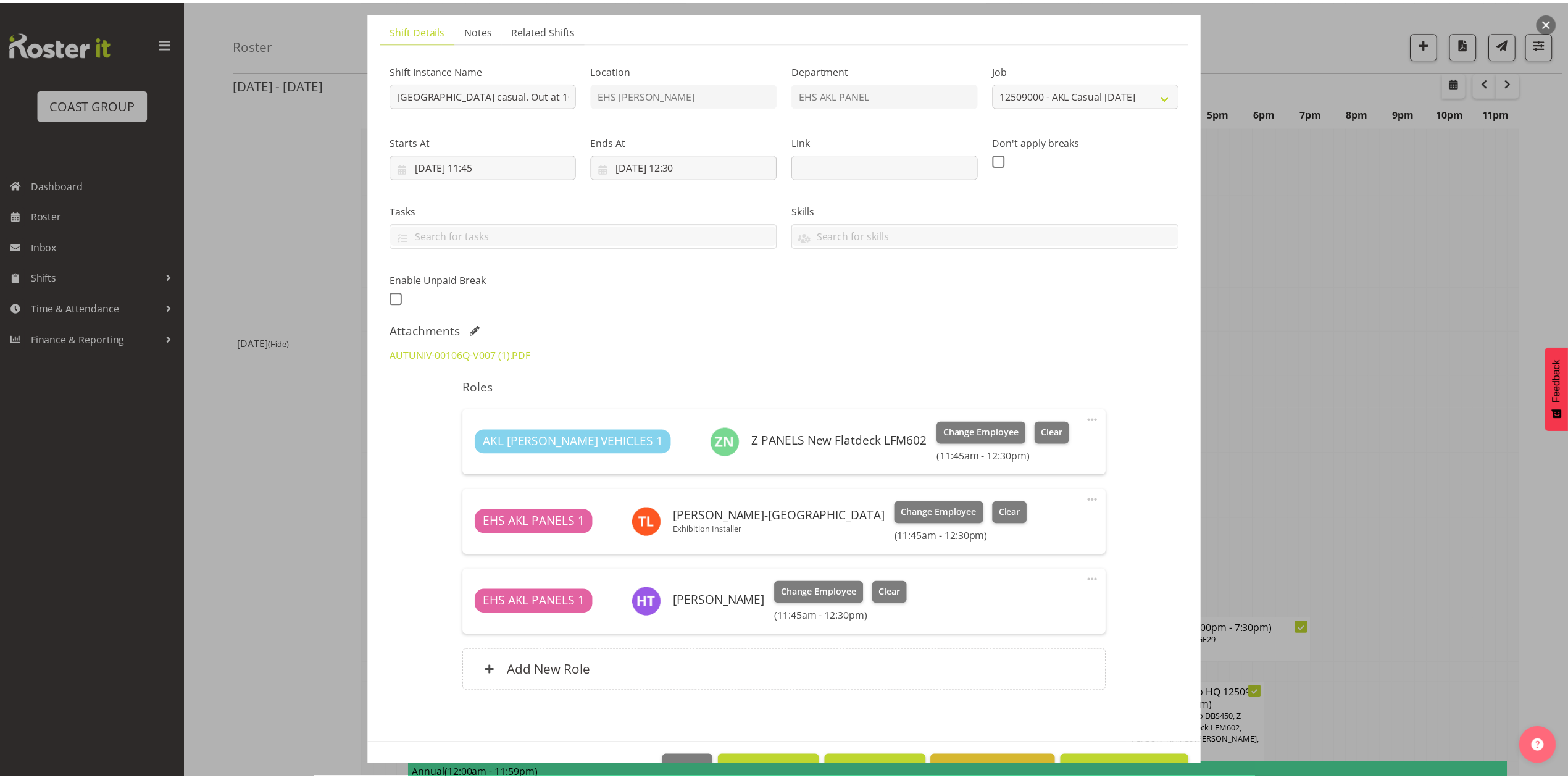
scroll to position [741, 0]
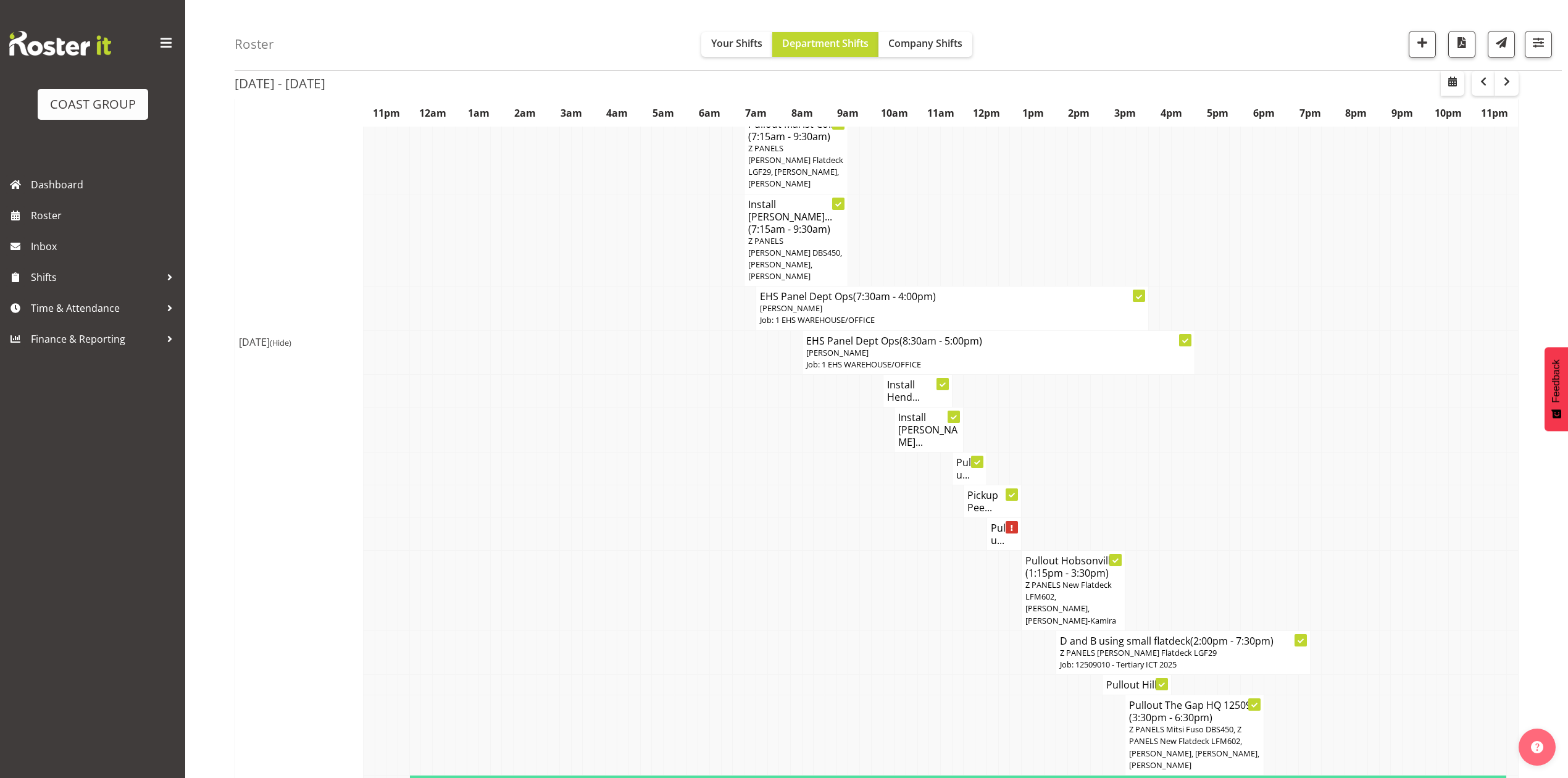
click at [960, 457] on h4 "Pullou..." at bounding box center [970, 469] width 27 height 25
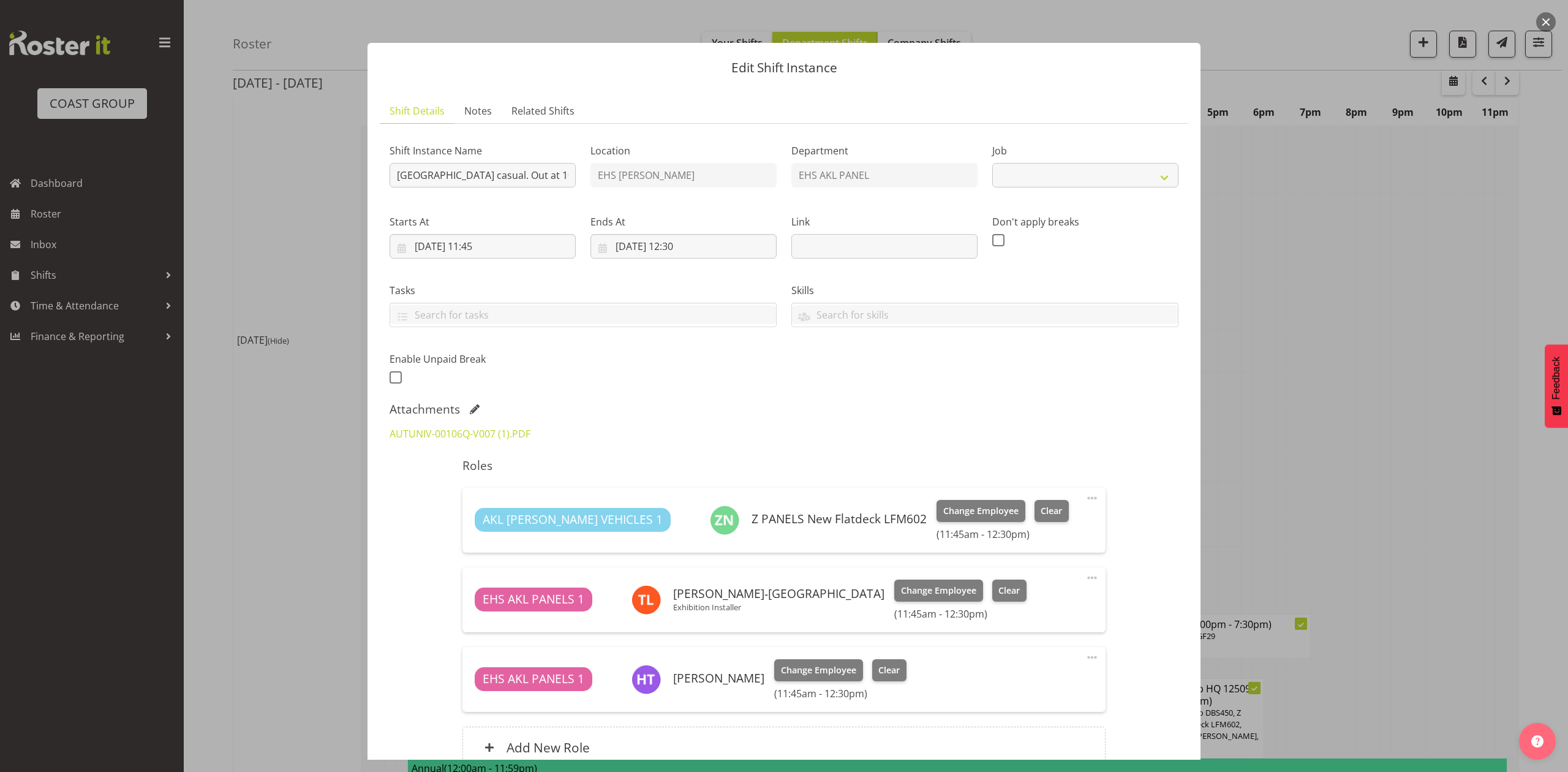
select select
click at [1249, 445] on div at bounding box center [784, 386] width 1568 height 772
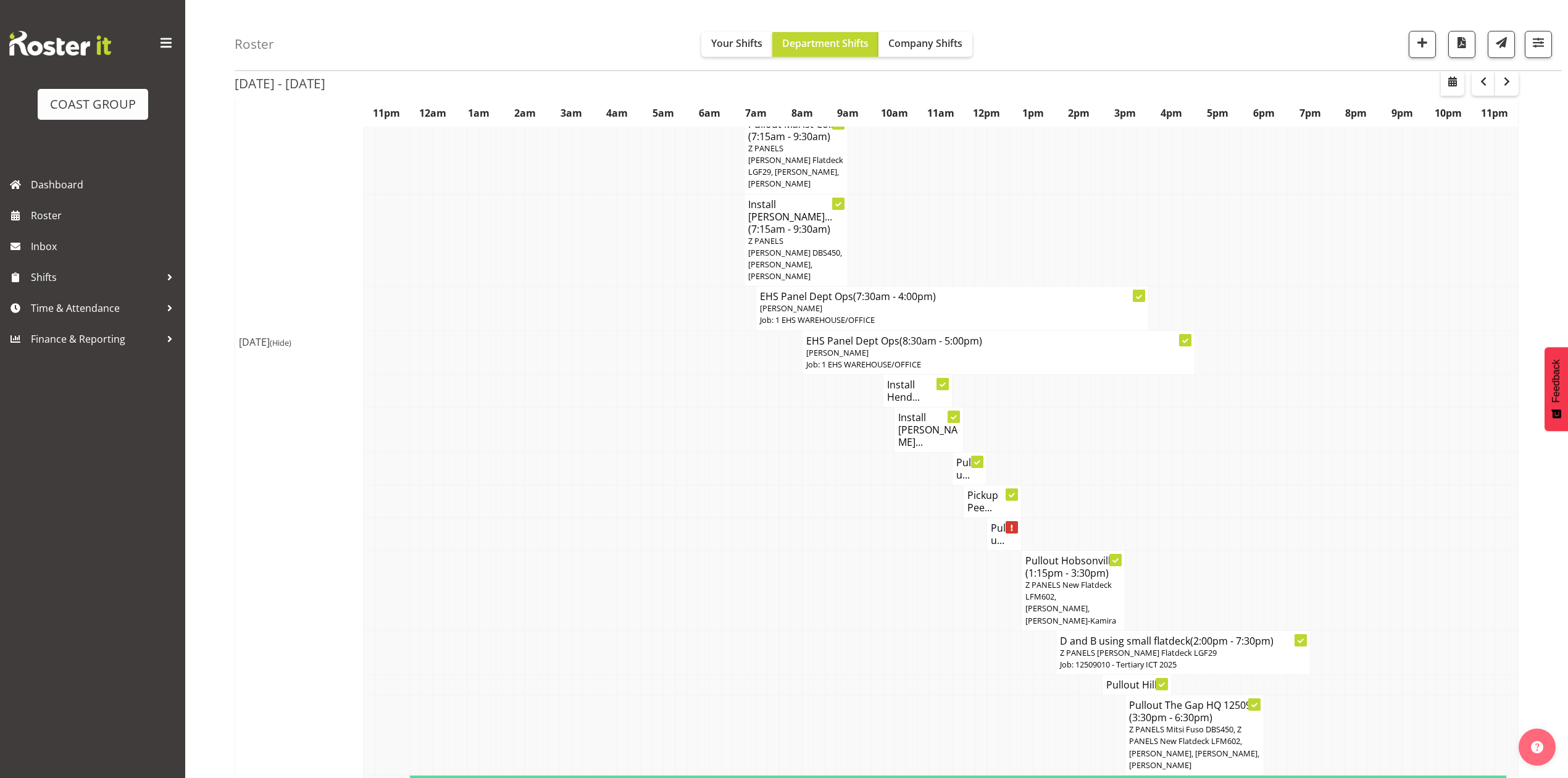
click at [1001, 522] on h4 "Pullou..." at bounding box center [1004, 534] width 27 height 25
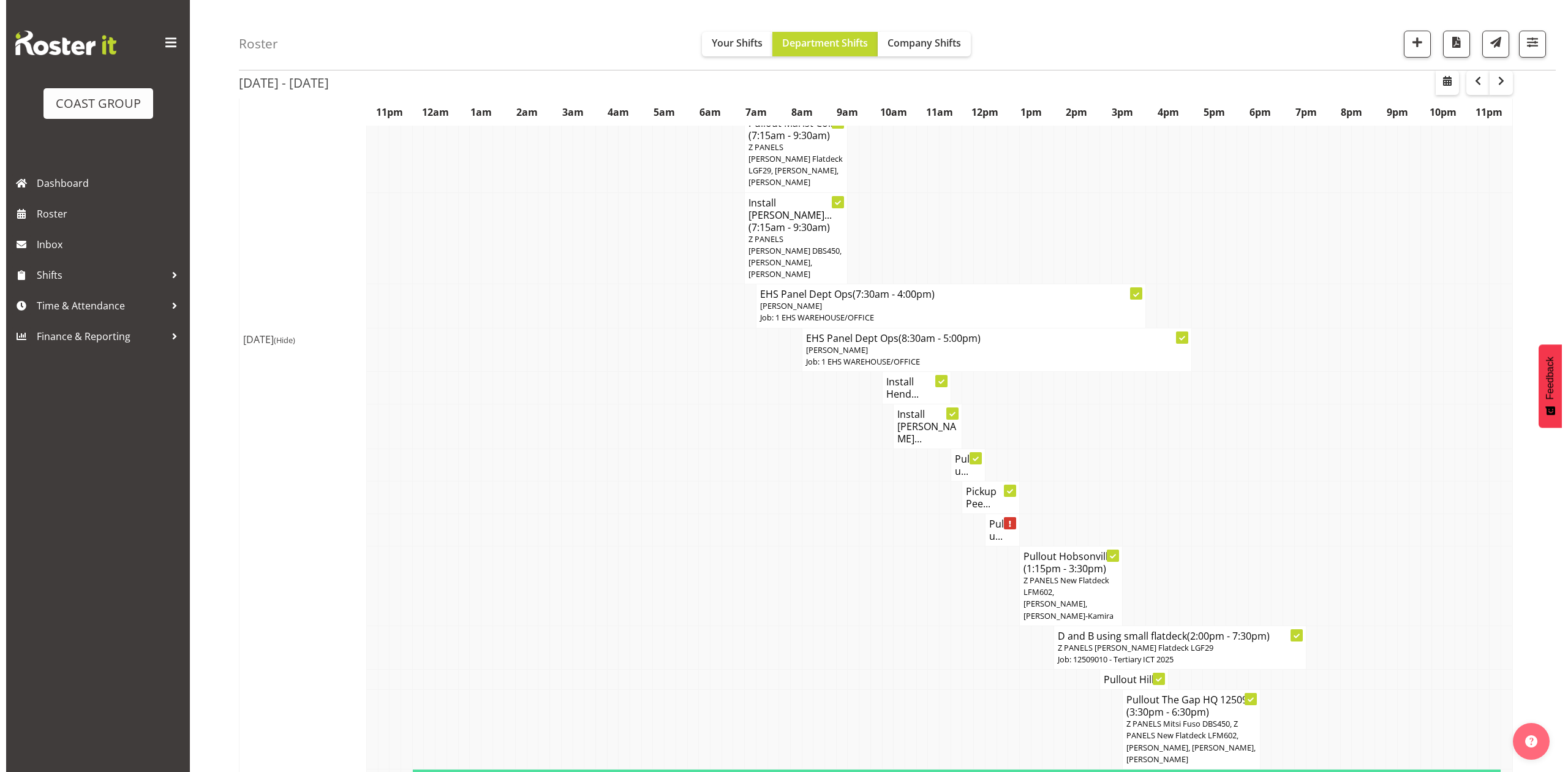
scroll to position [723, 0]
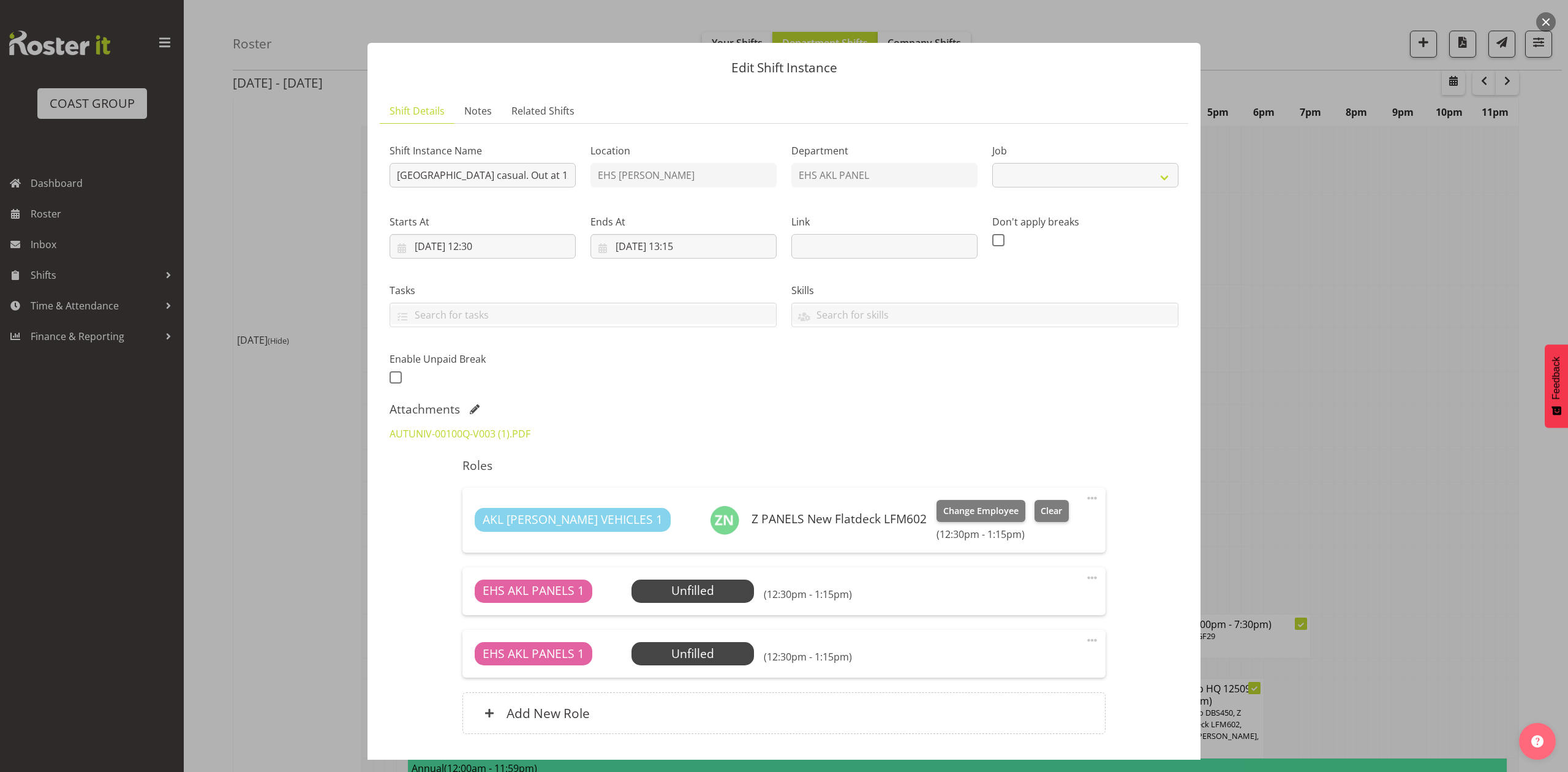
select select "8653"
click at [1289, 386] on div at bounding box center [784, 386] width 1568 height 772
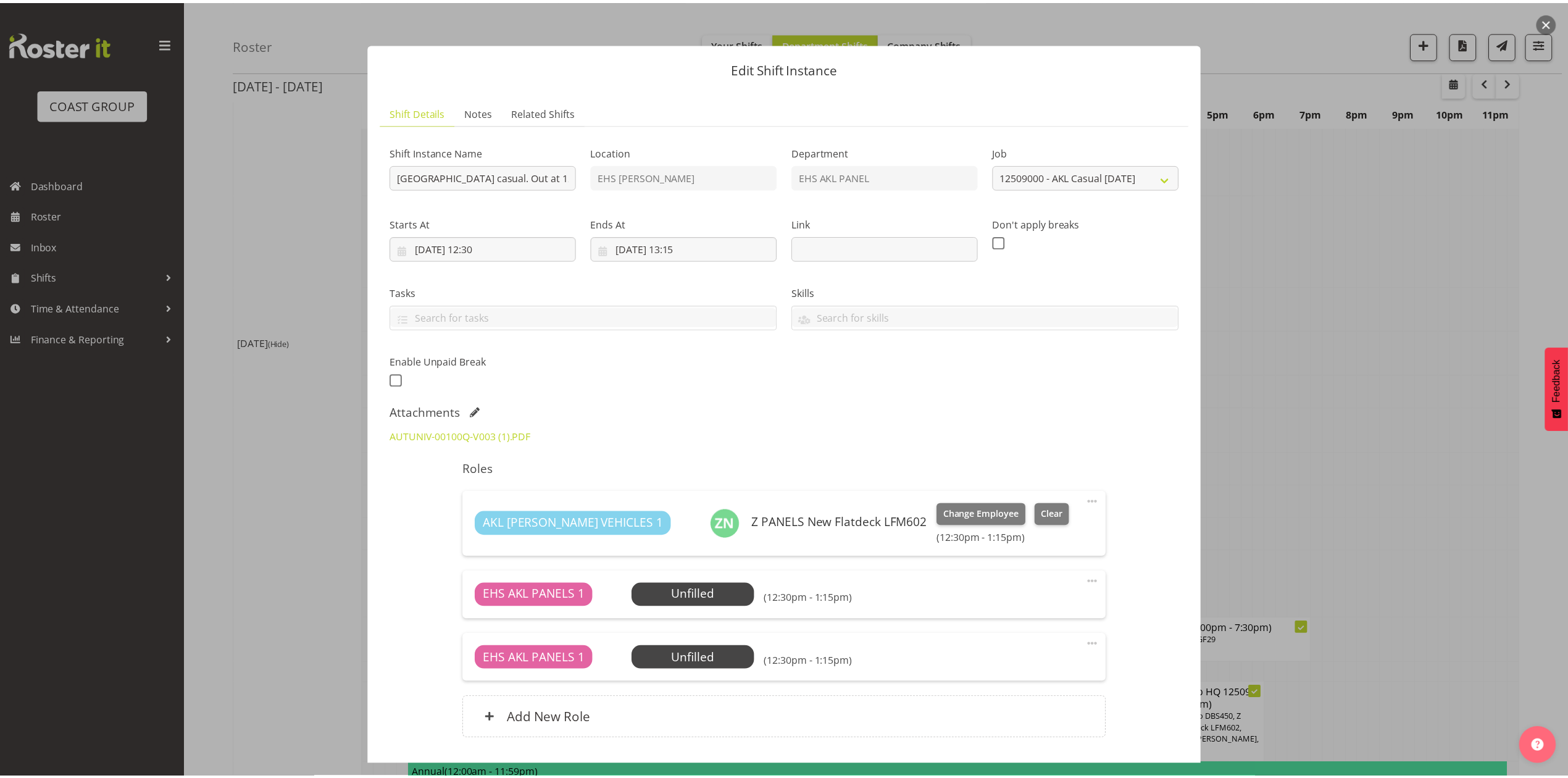
scroll to position [741, 0]
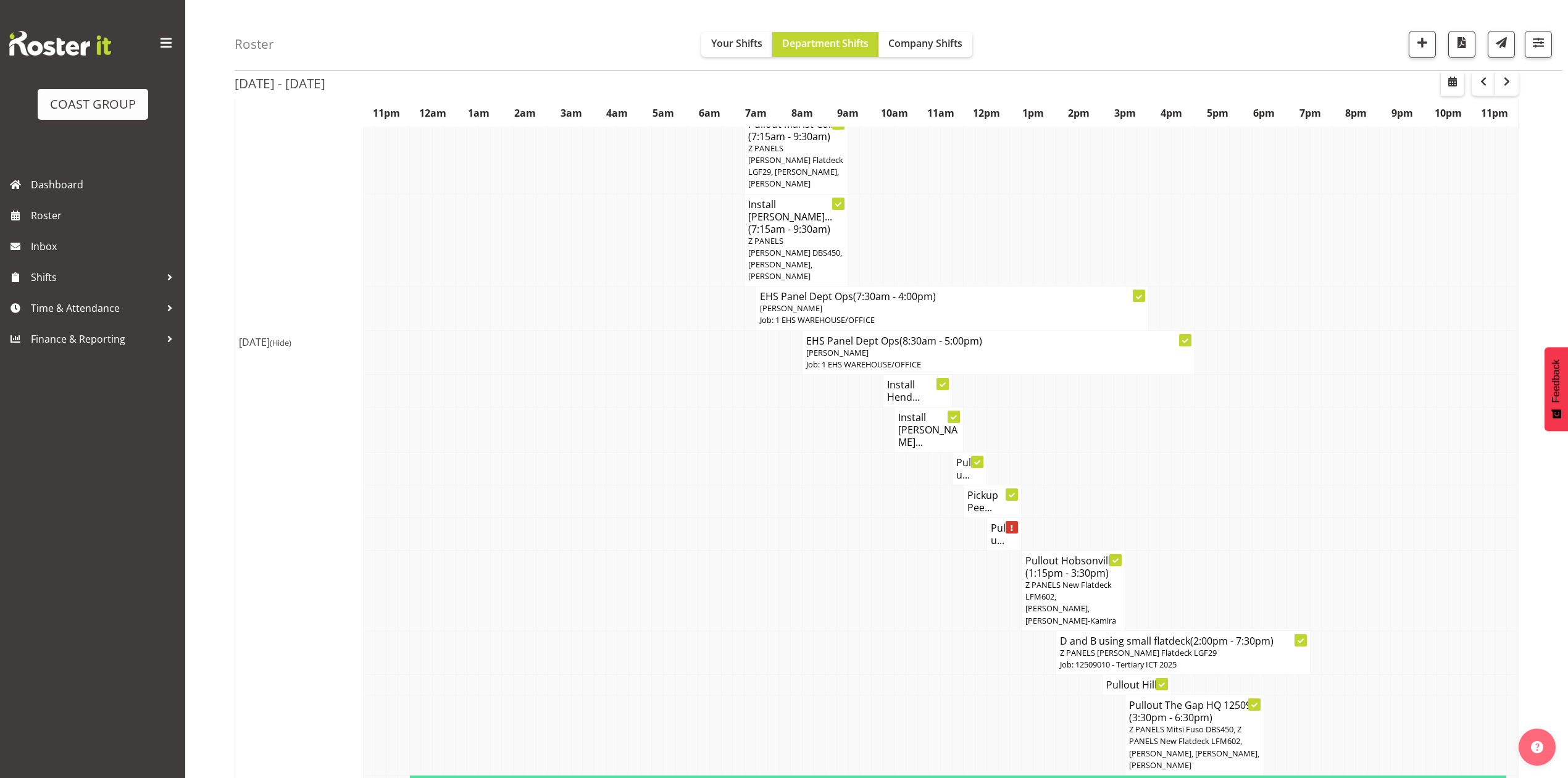
click at [995, 522] on h4 "Pullou..." at bounding box center [1004, 534] width 27 height 25
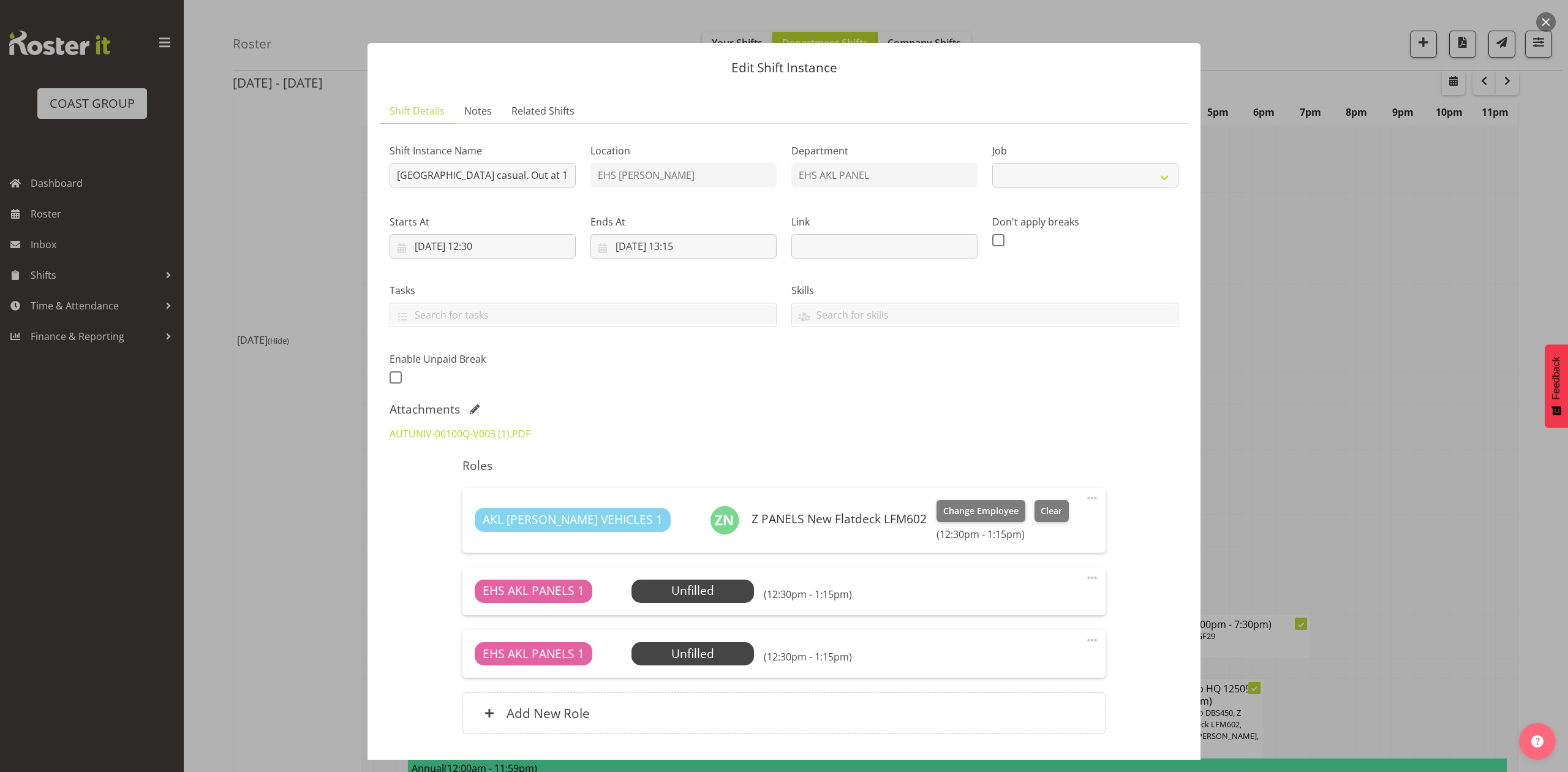
select select "8653"
click at [1269, 420] on div at bounding box center [784, 386] width 1568 height 772
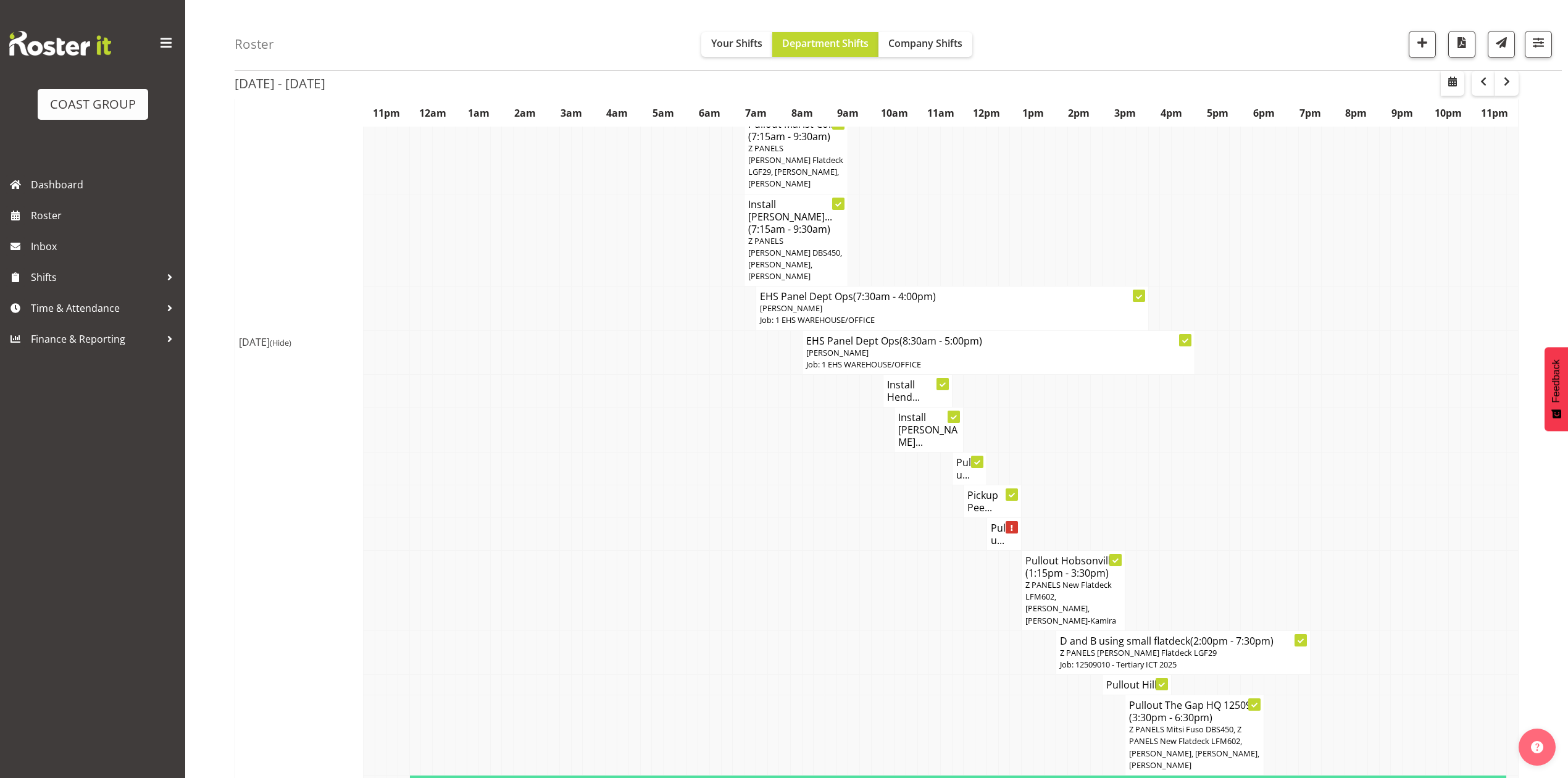
click at [976, 489] on h4 "Pickup Pee..." at bounding box center [993, 501] width 50 height 25
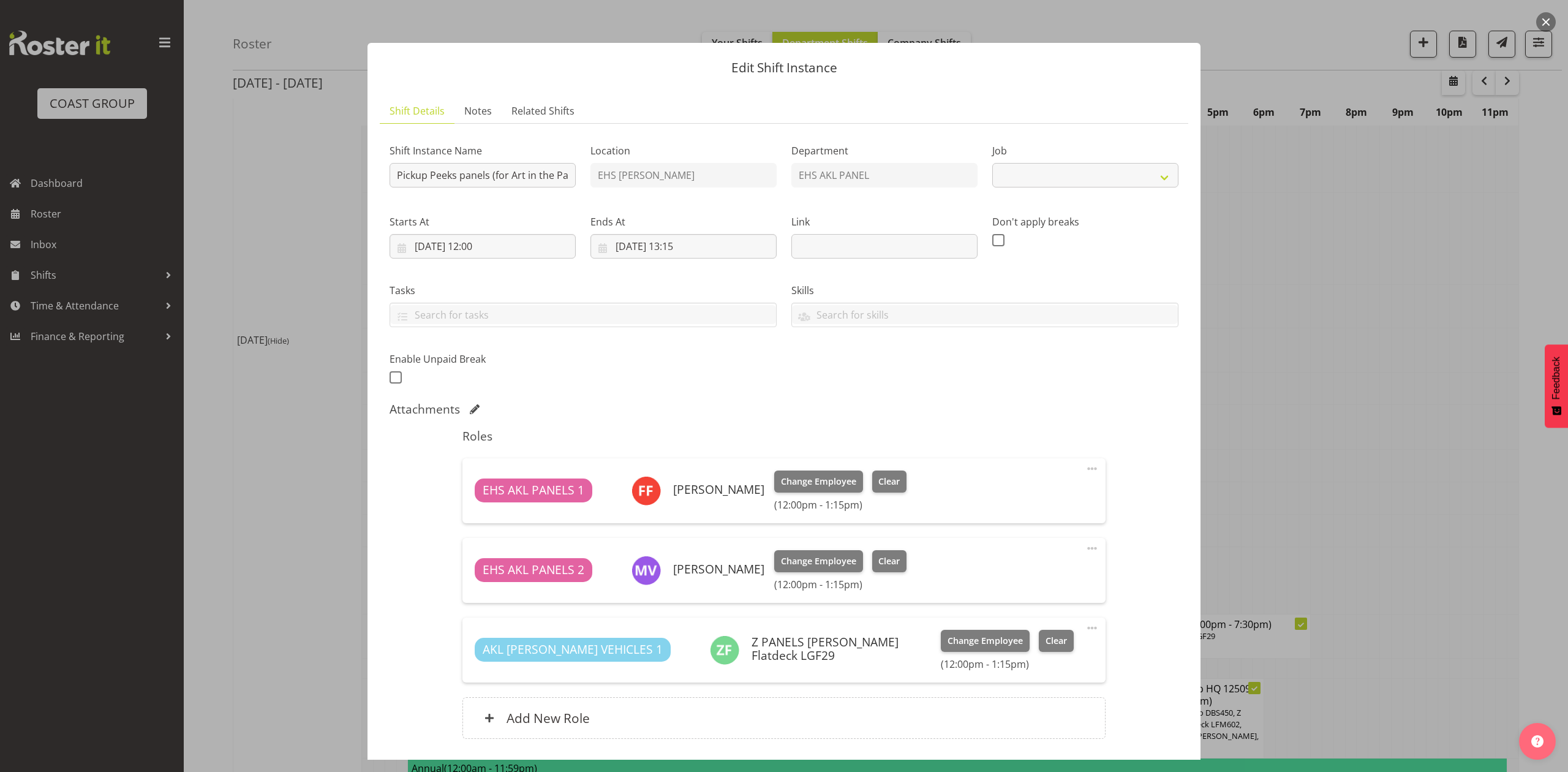
select select
click at [1341, 396] on div at bounding box center [784, 386] width 1568 height 772
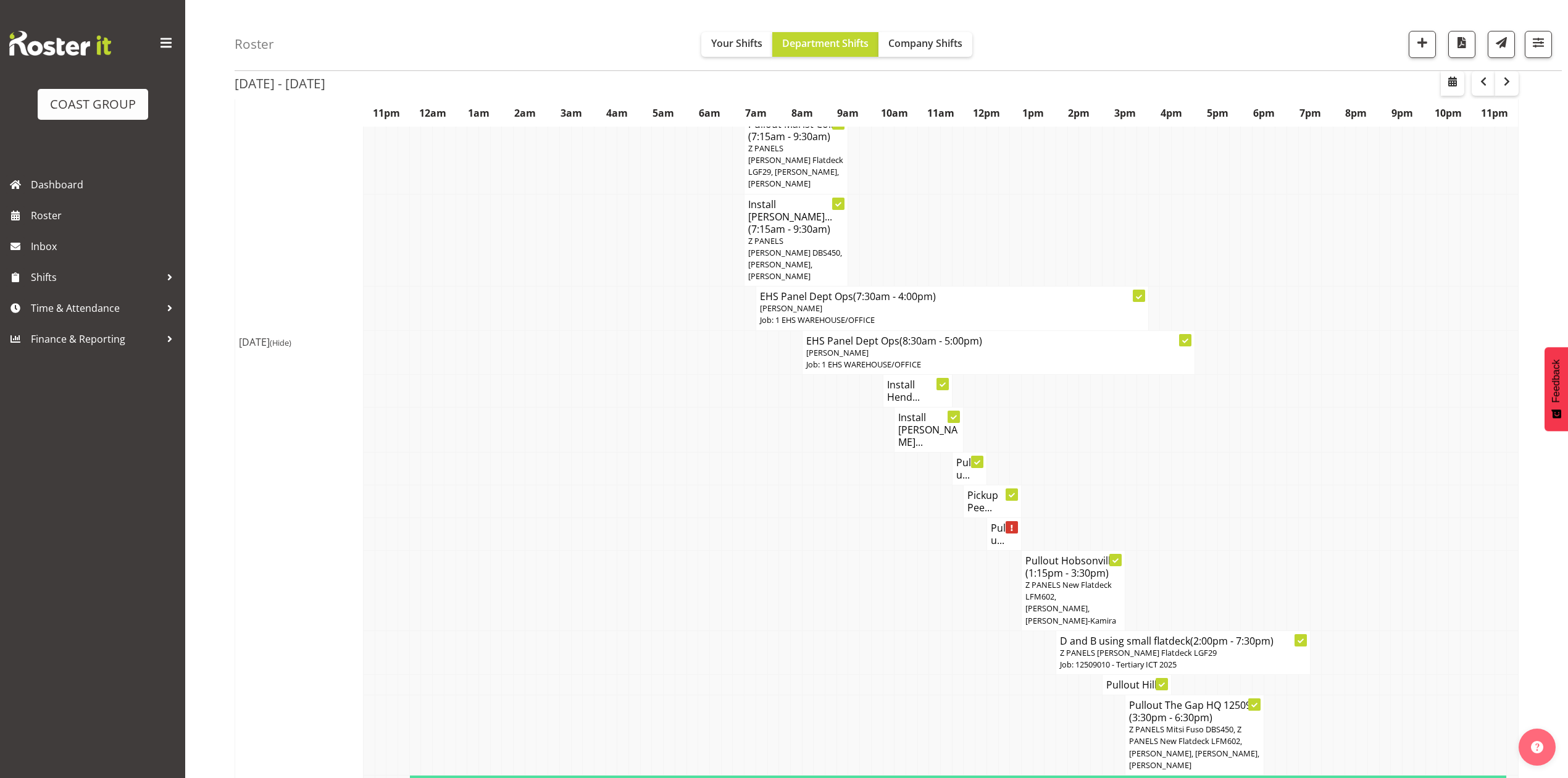
click at [956, 457] on h4 "Pullou..." at bounding box center [970, 469] width 27 height 25
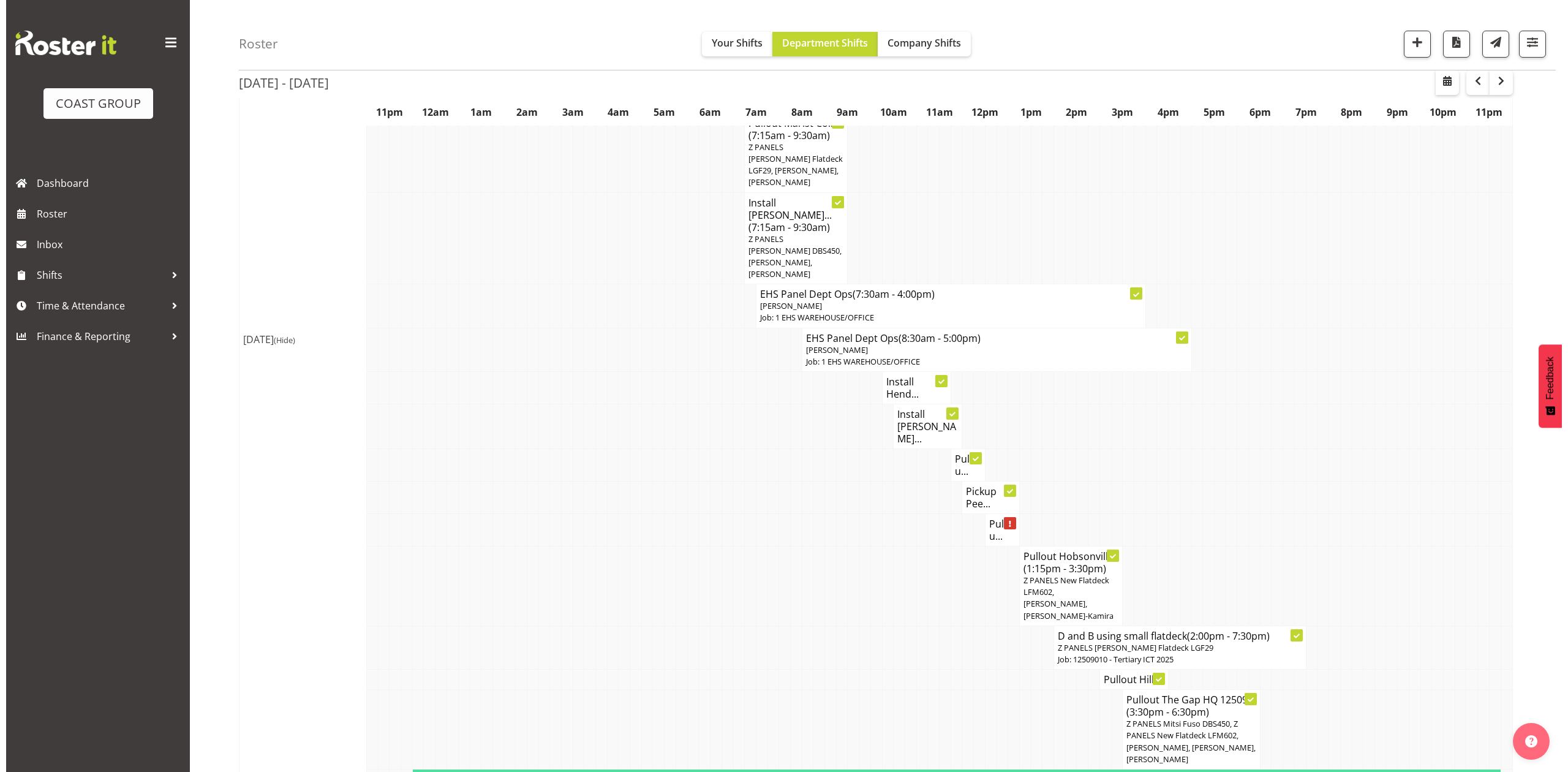
scroll to position [723, 0]
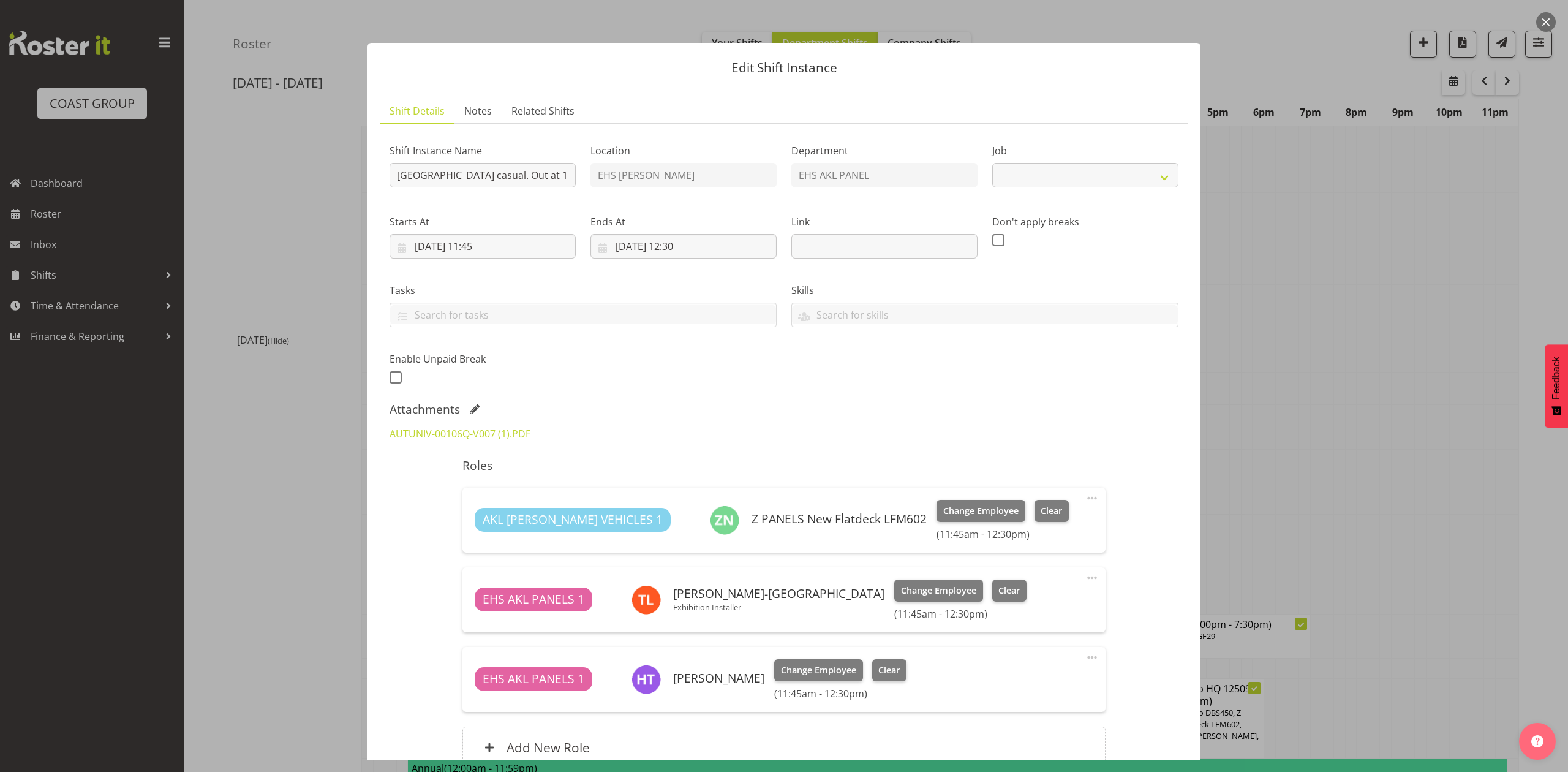
select select "8653"
click at [1331, 395] on div at bounding box center [784, 386] width 1568 height 772
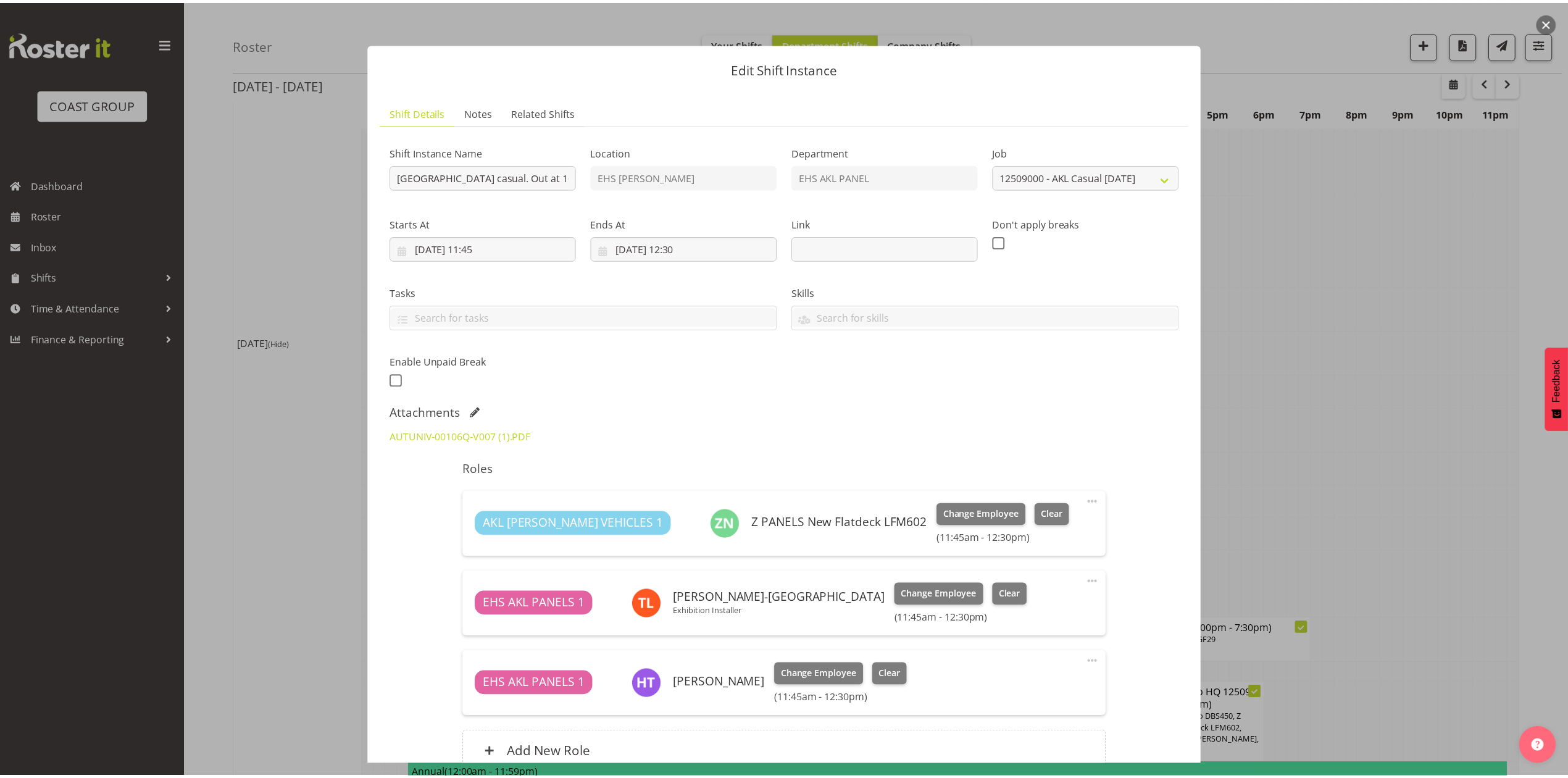
scroll to position [741, 0]
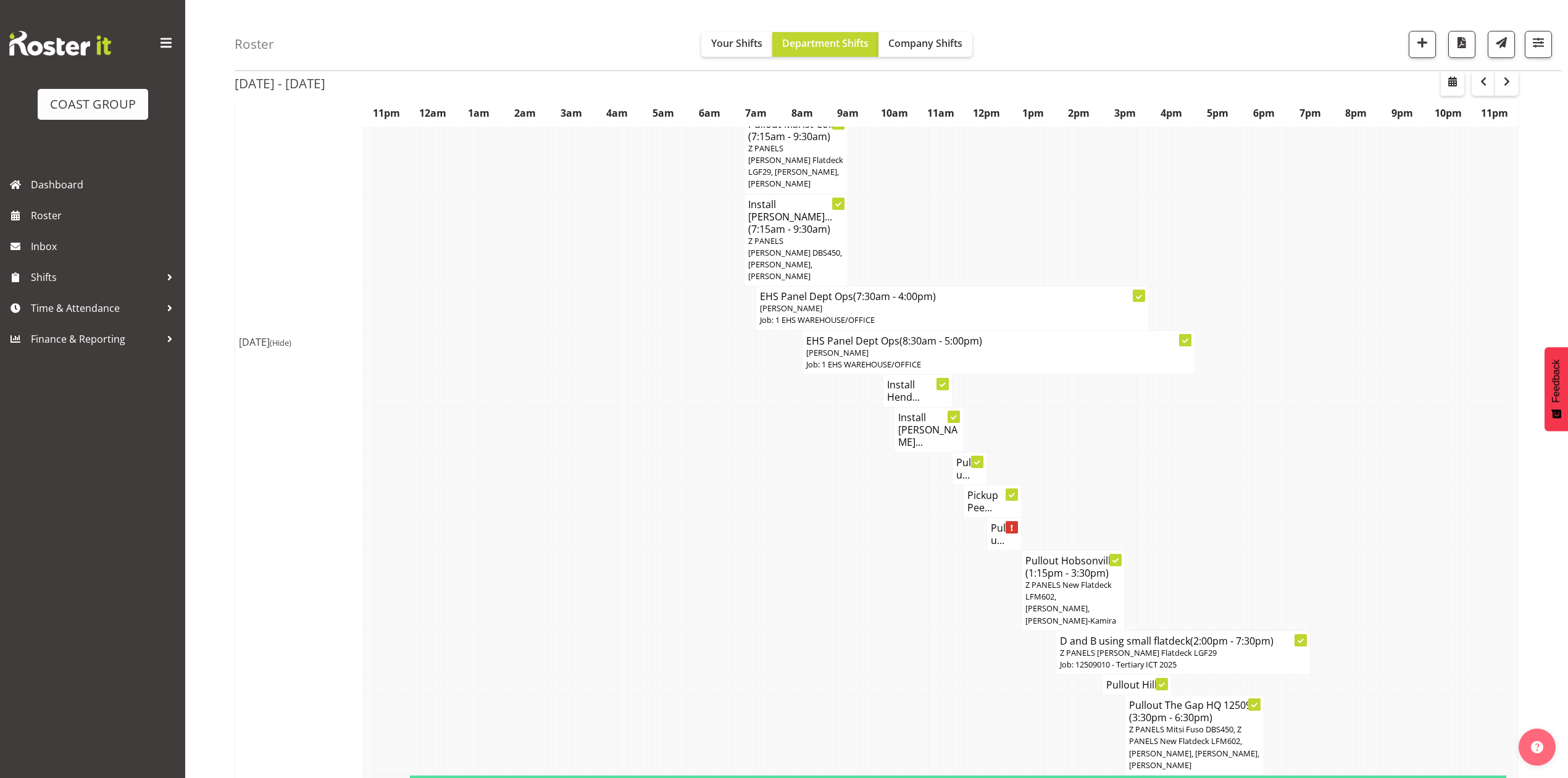
click at [993, 522] on h4 "Pullou..." at bounding box center [1004, 534] width 27 height 25
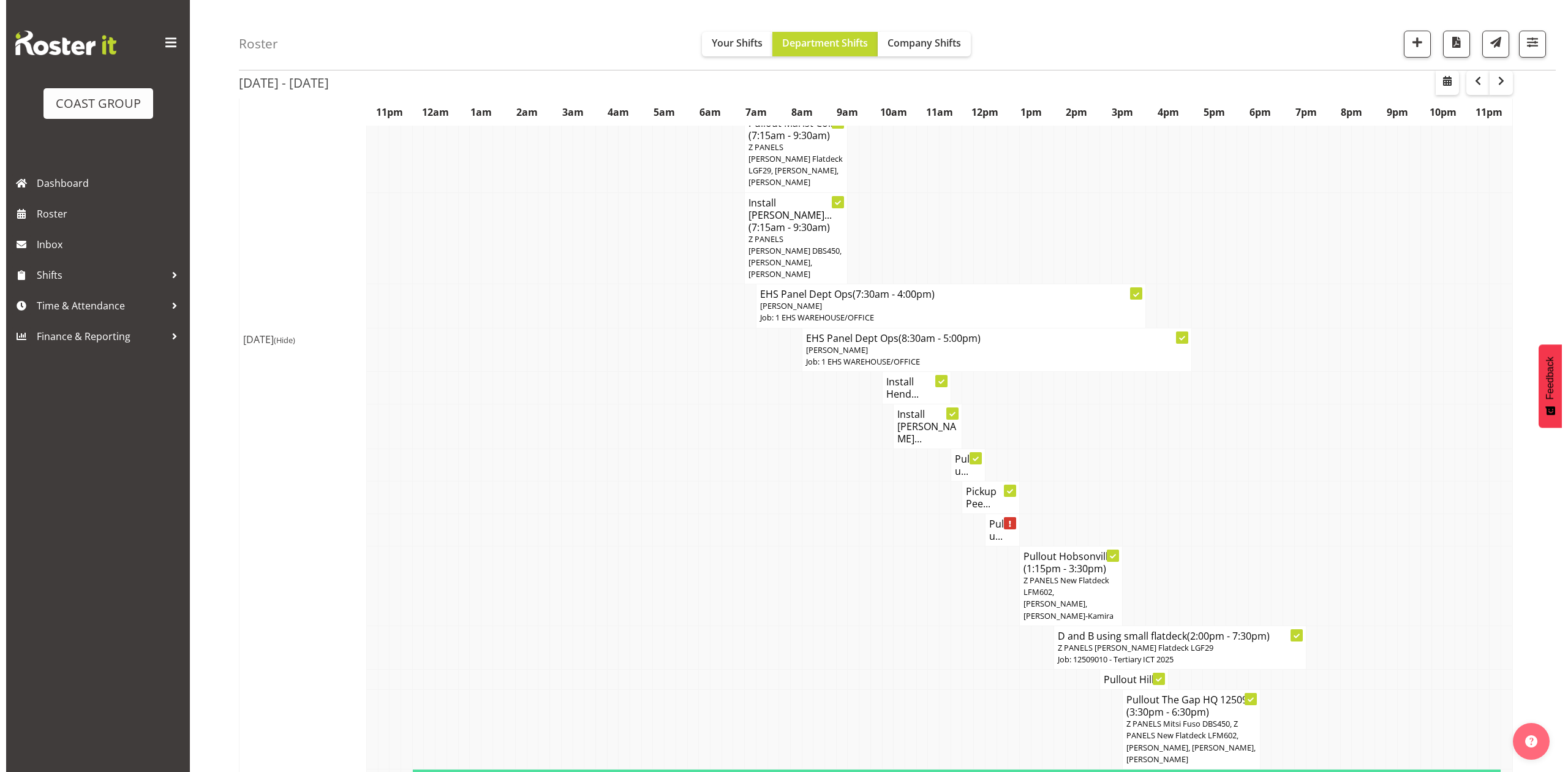
scroll to position [723, 0]
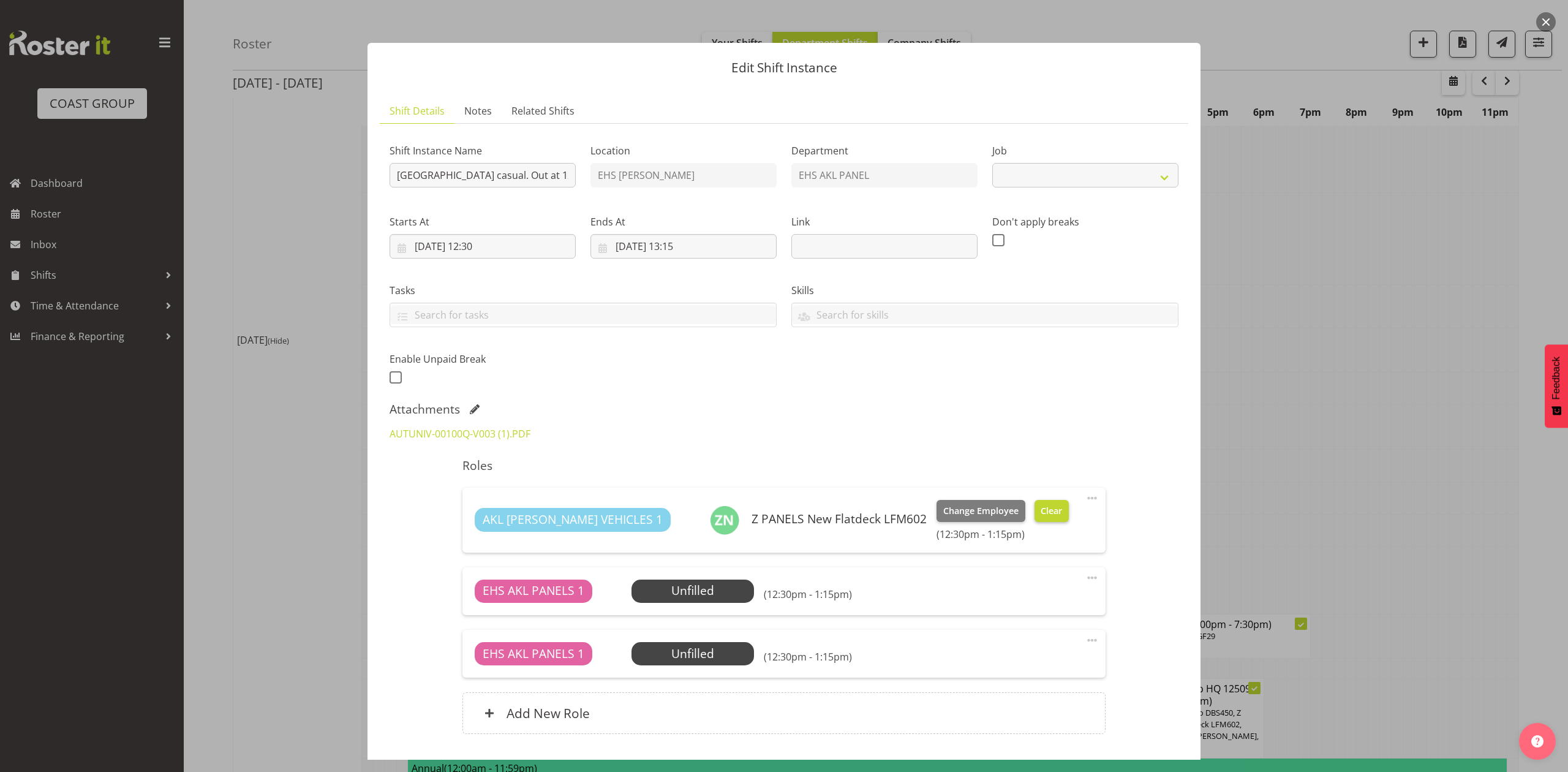
select select "8653"
click at [1355, 381] on div at bounding box center [784, 386] width 1568 height 772
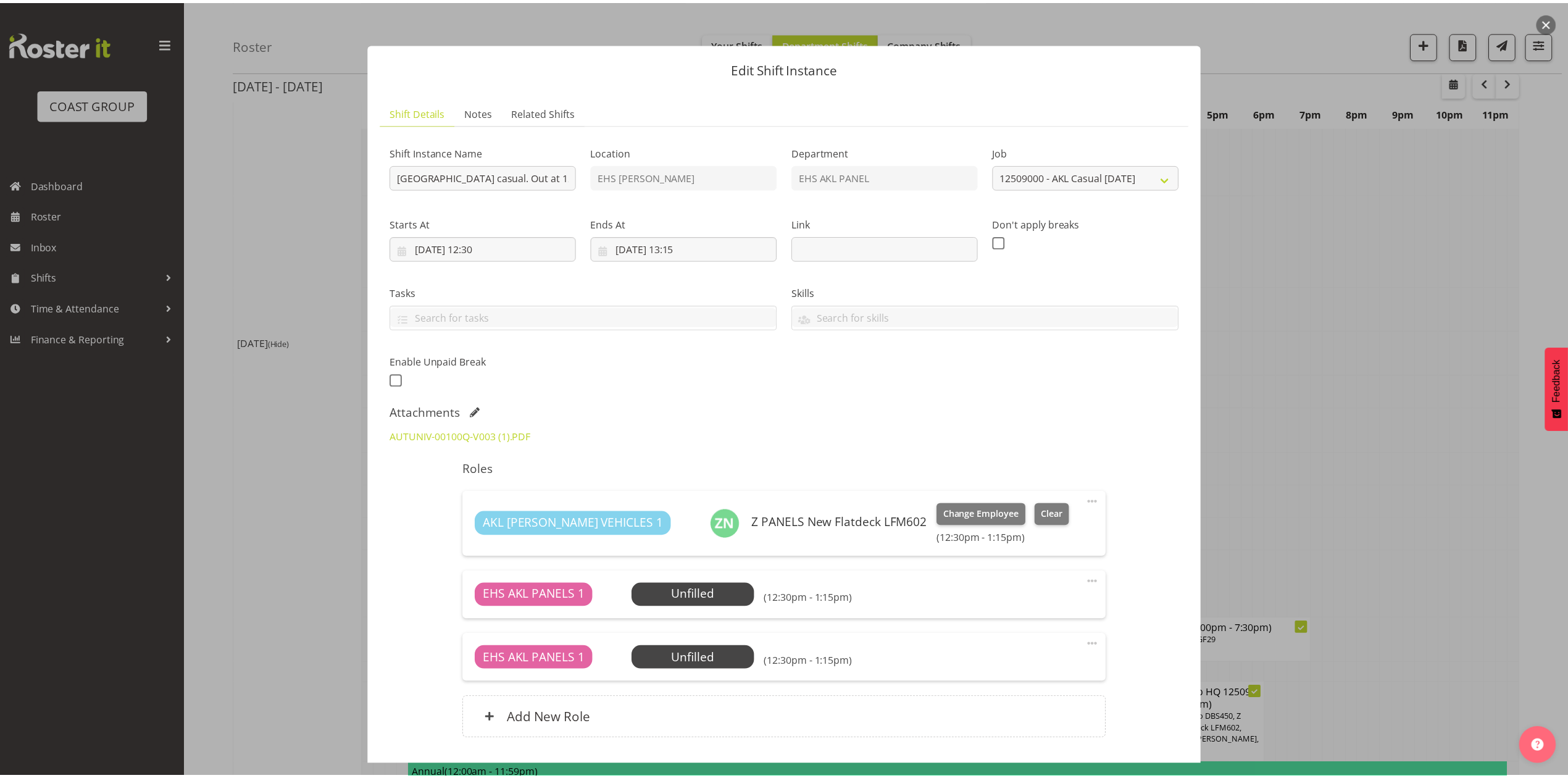
scroll to position [741, 0]
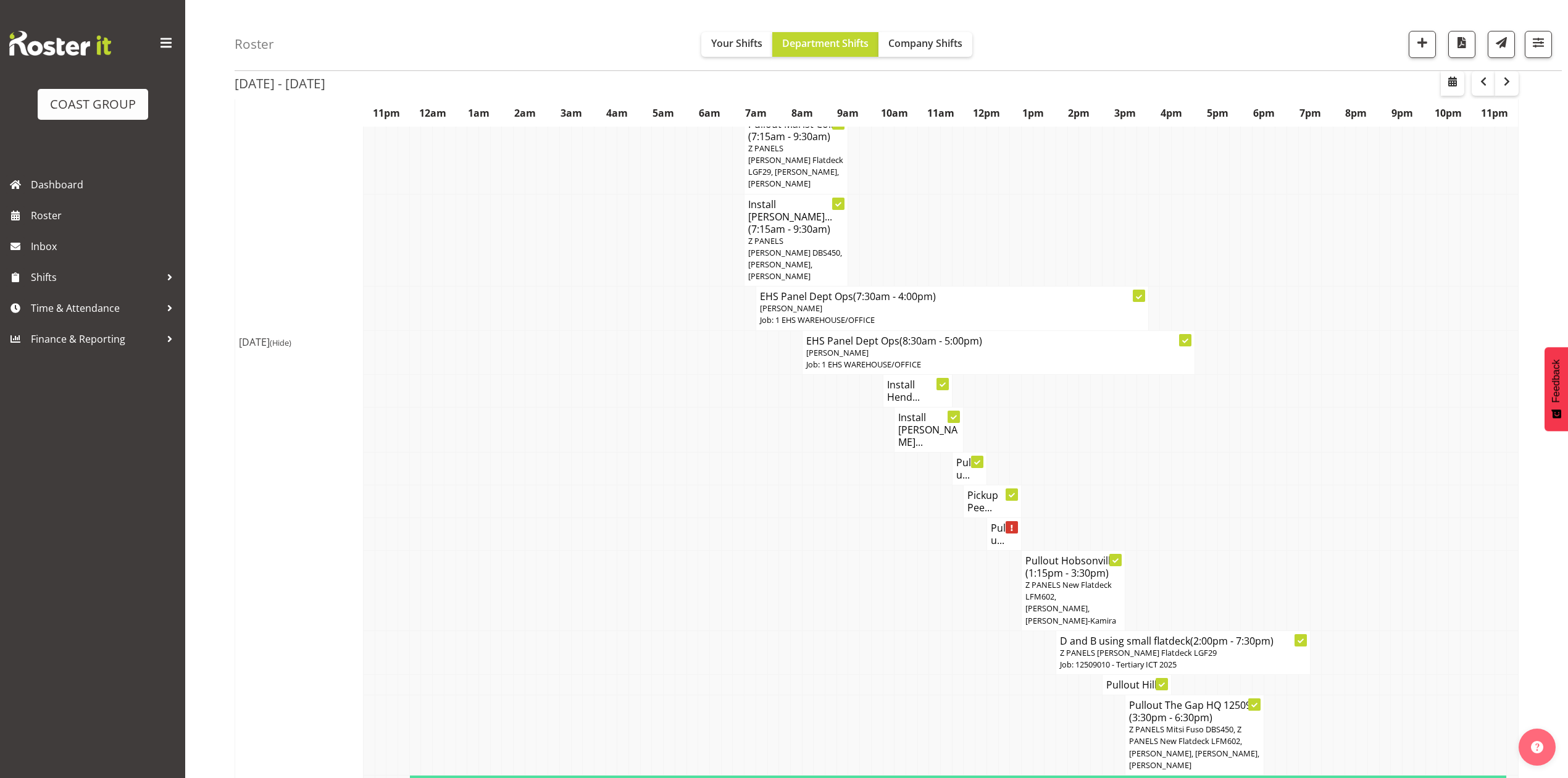
click at [996, 522] on h4 "Pullou..." at bounding box center [1004, 534] width 27 height 25
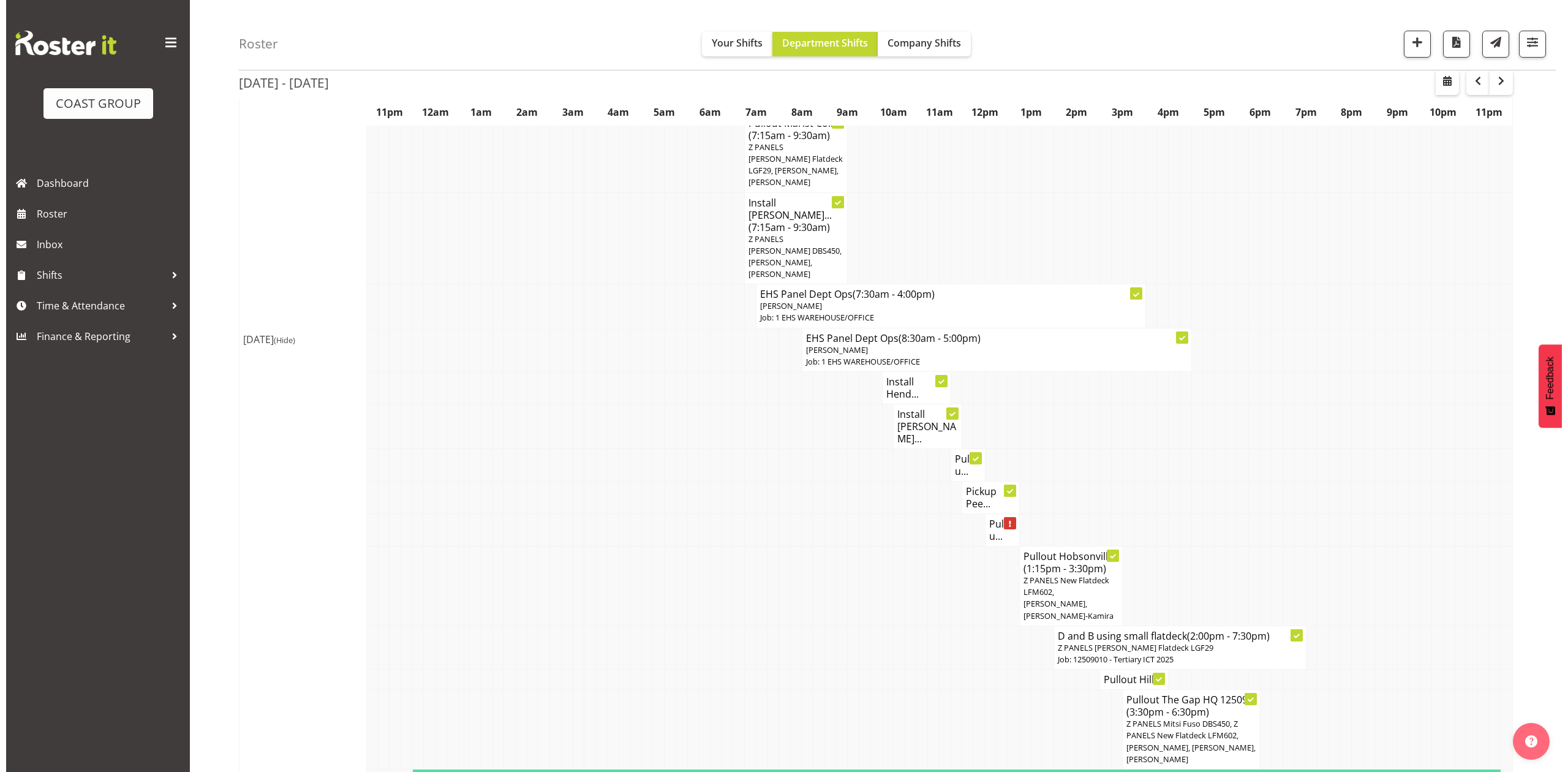
scroll to position [723, 0]
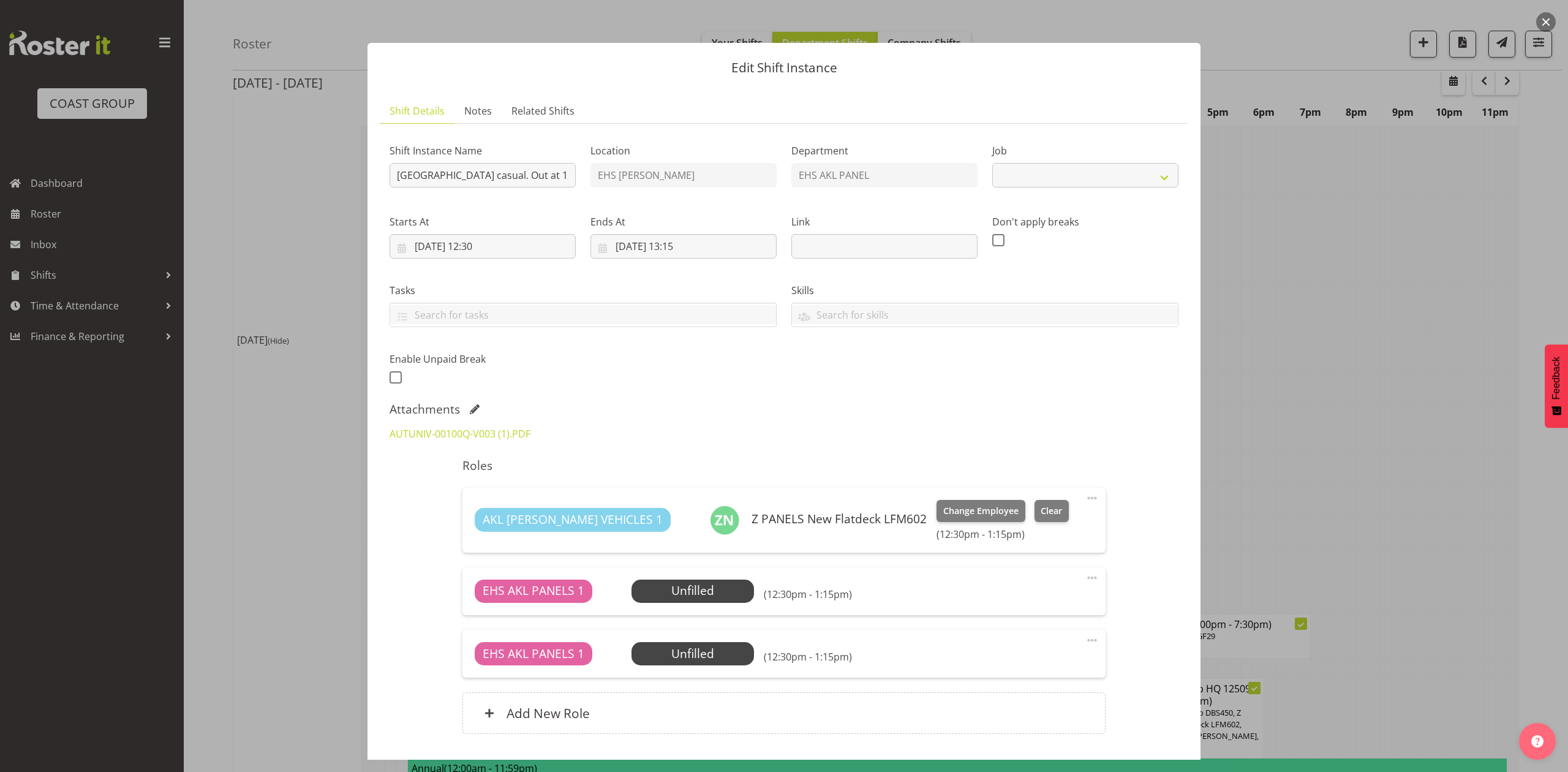
select select "8653"
click at [1399, 454] on div at bounding box center [784, 386] width 1568 height 772
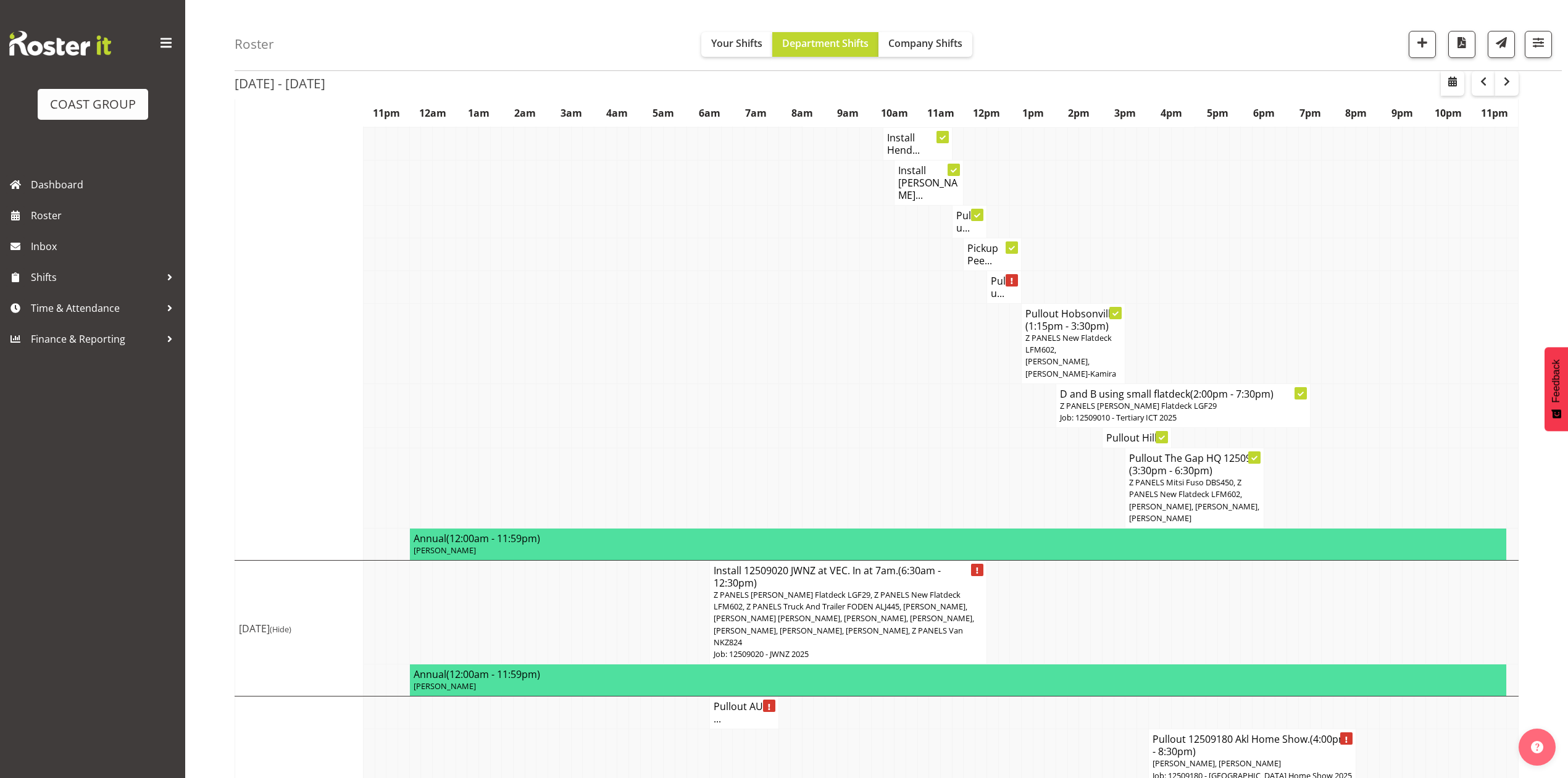
scroll to position [1070, 0]
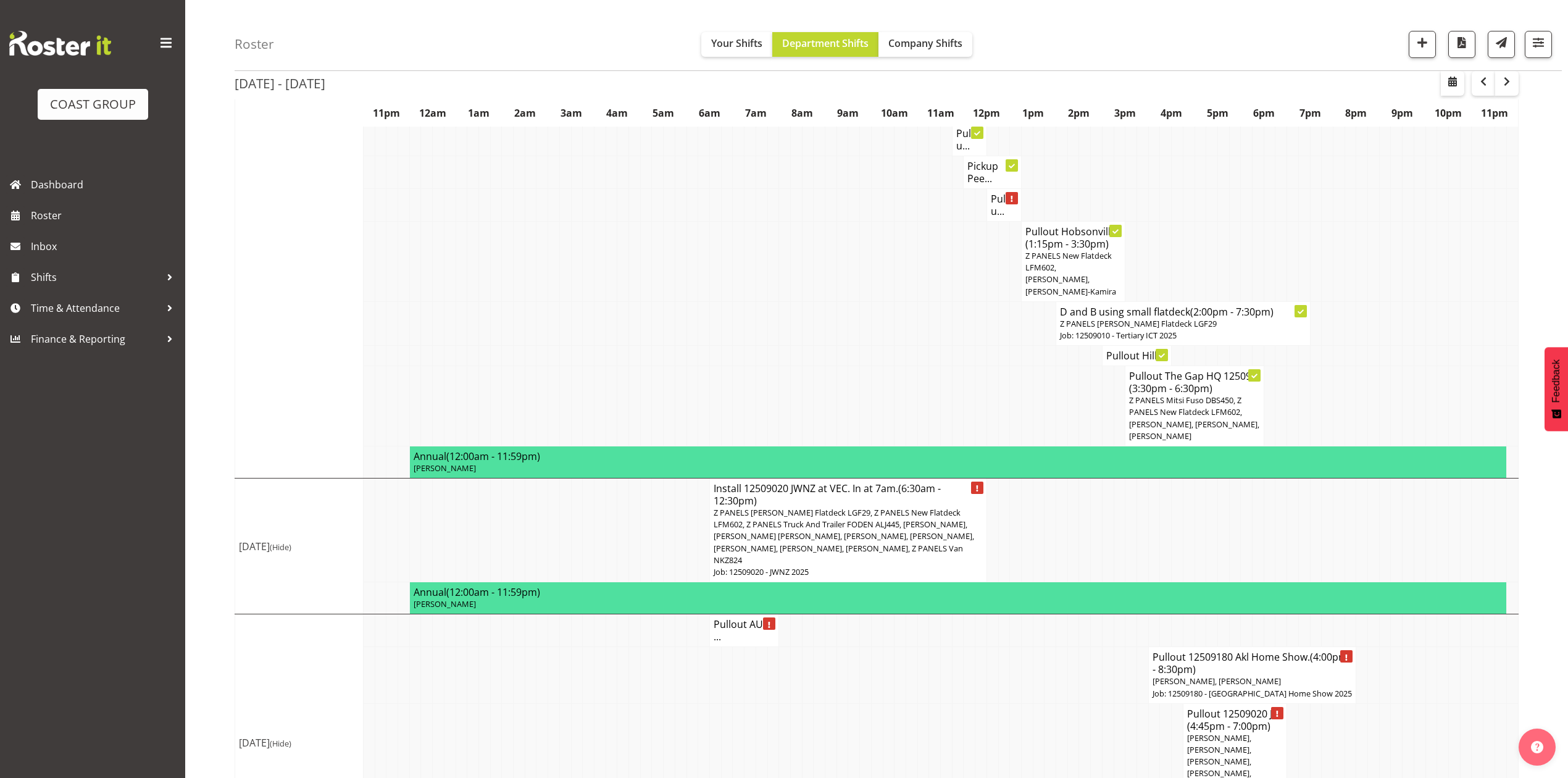
click at [1377, 301] on td at bounding box center [1374, 323] width 12 height 44
click at [1388, 648] on td at bounding box center [1385, 675] width 12 height 56
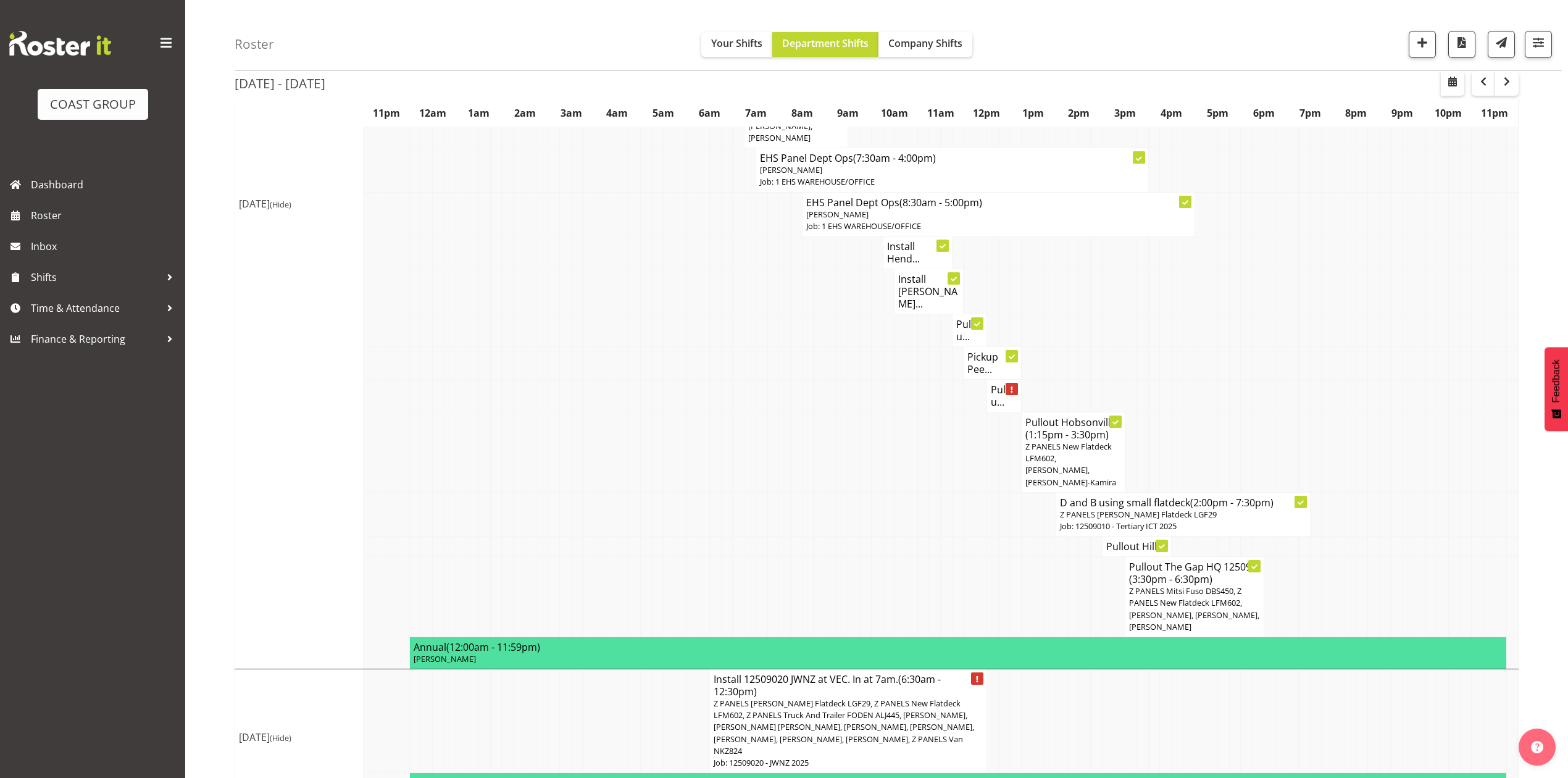
scroll to position [875, 0]
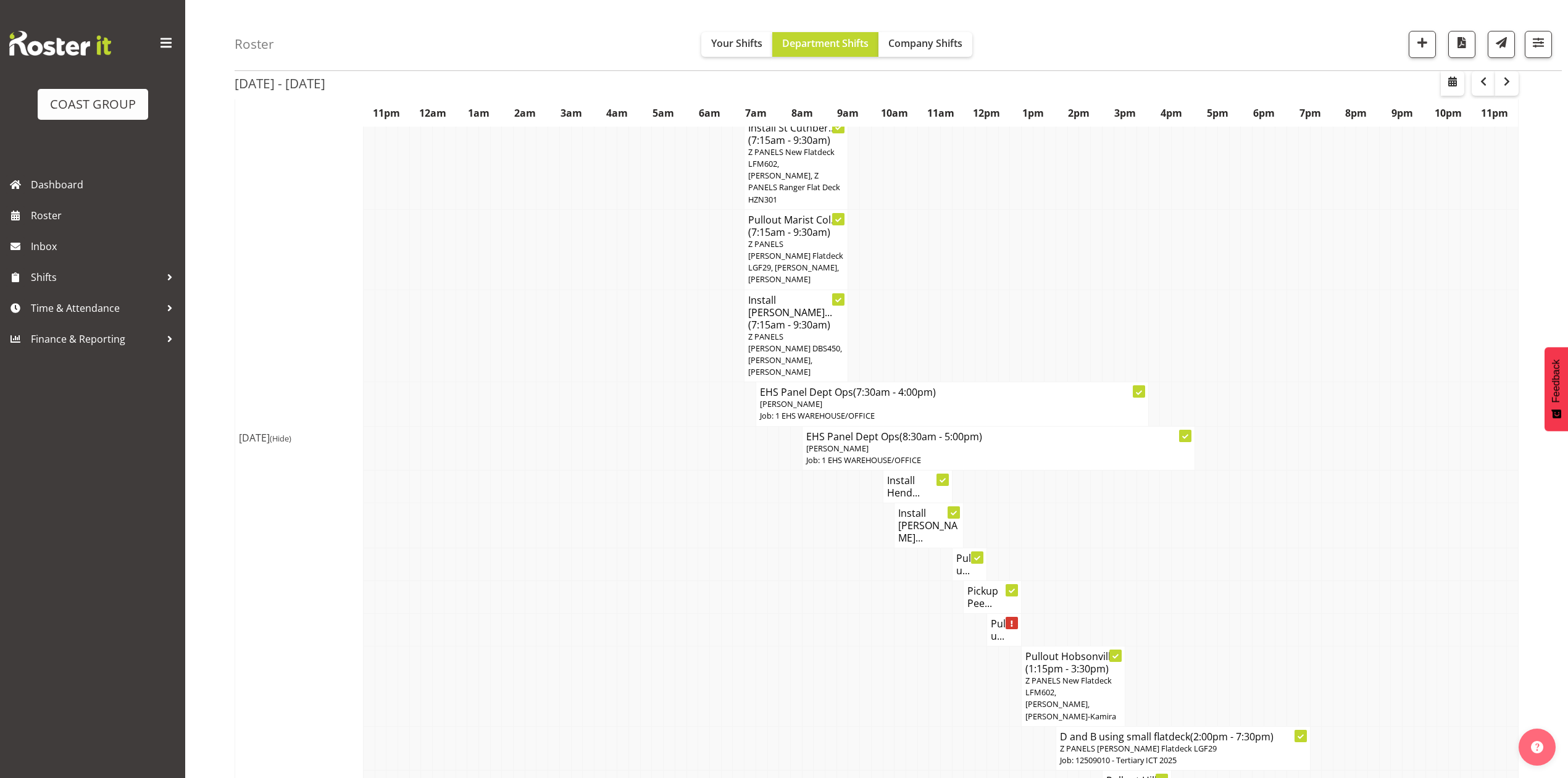
scroll to position [823, 0]
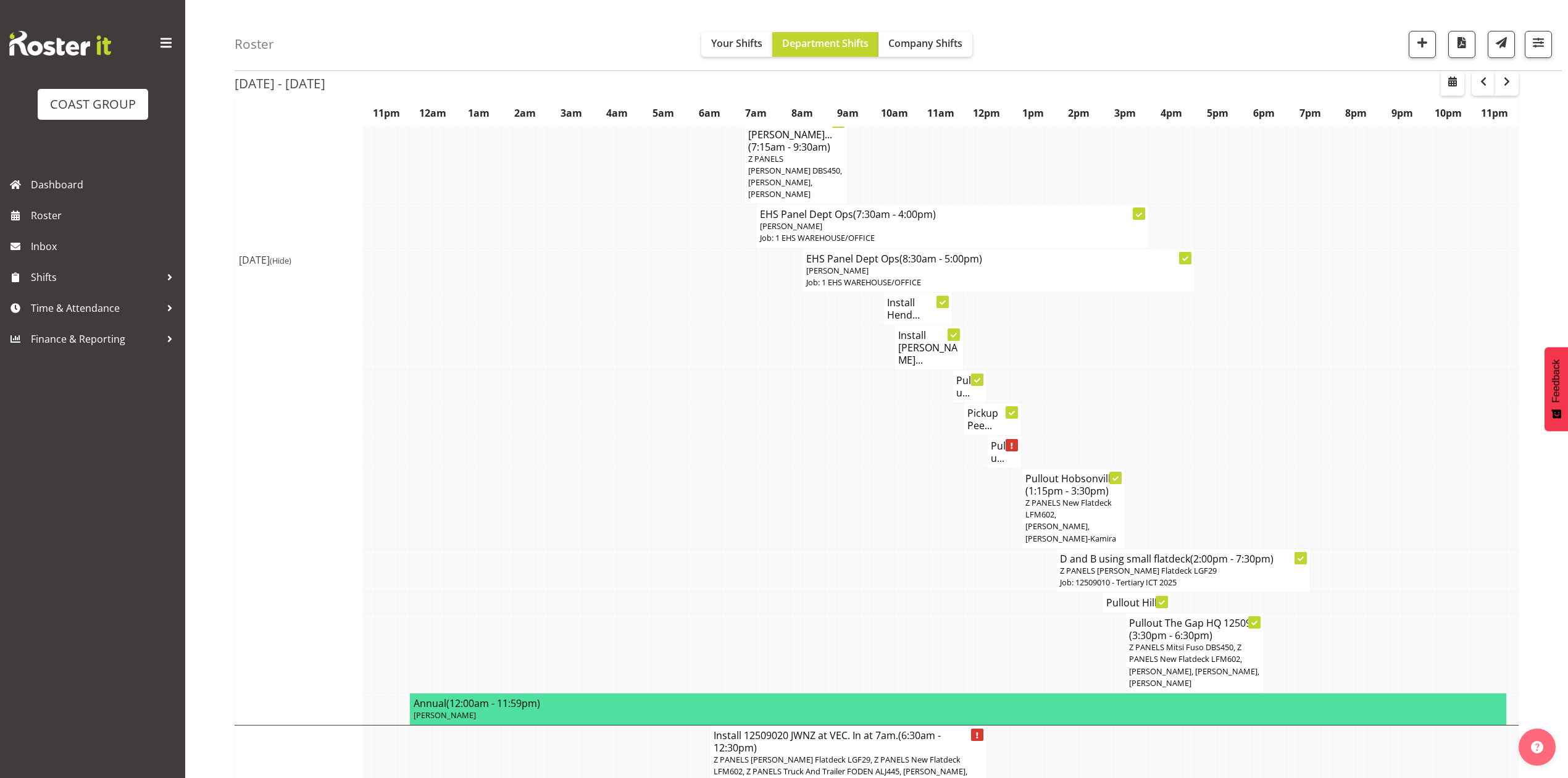
click at [1235, 371] on td at bounding box center [1235, 387] width 12 height 33
click at [996, 440] on h4 "Pullou..." at bounding box center [1004, 452] width 27 height 25
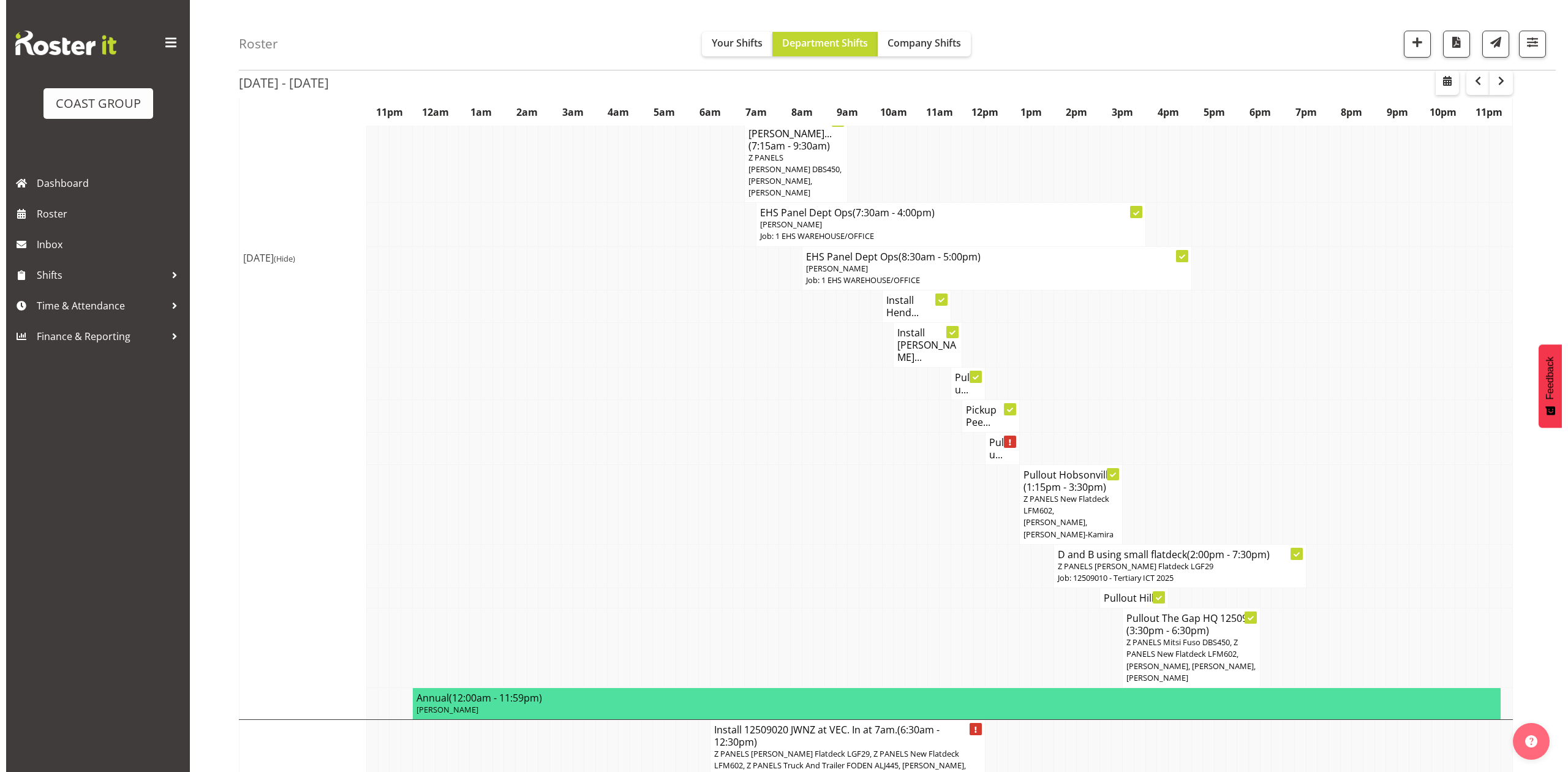
scroll to position [805, 0]
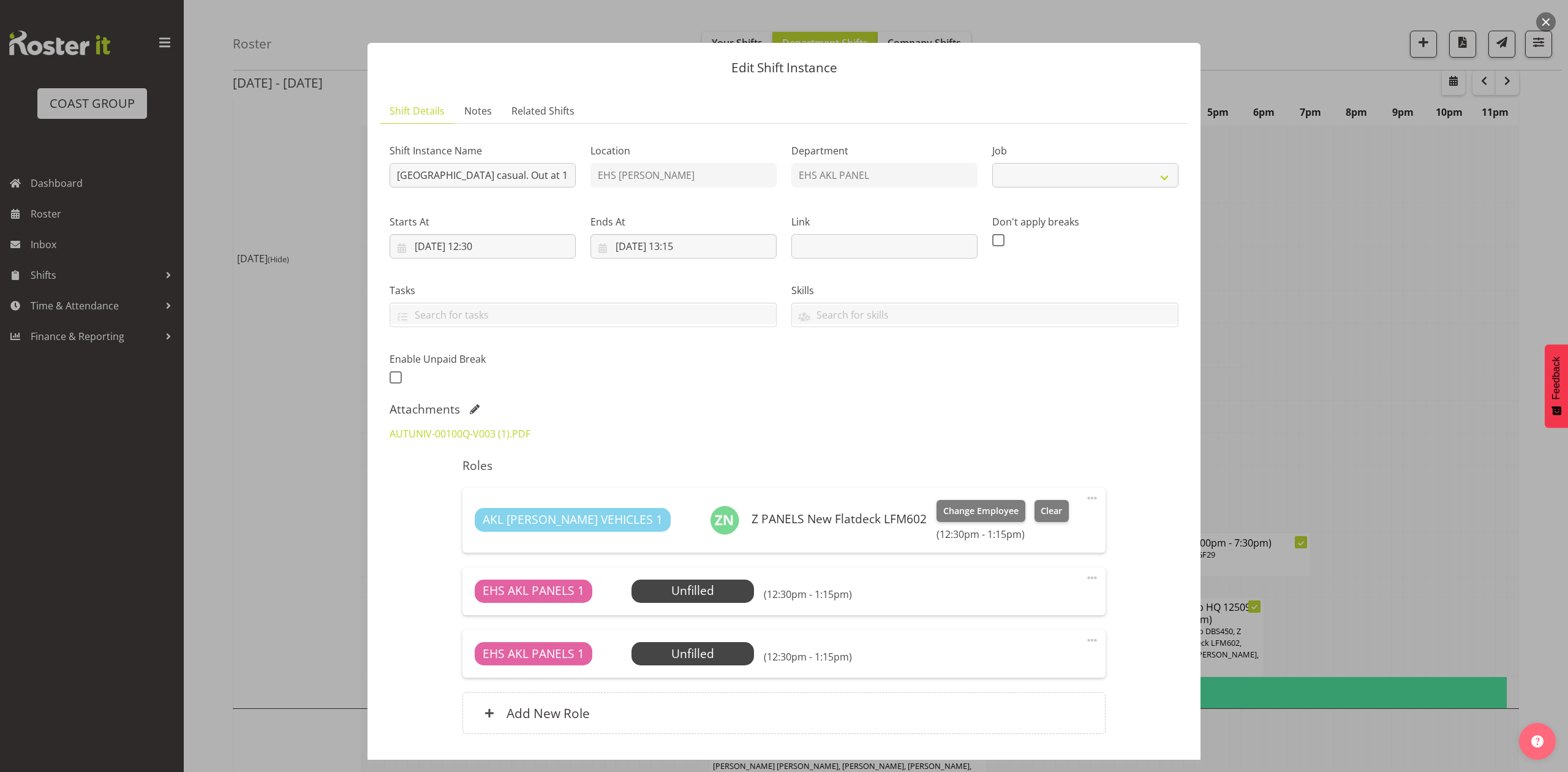
select select "8653"
click at [1486, 248] on div at bounding box center [784, 386] width 1568 height 772
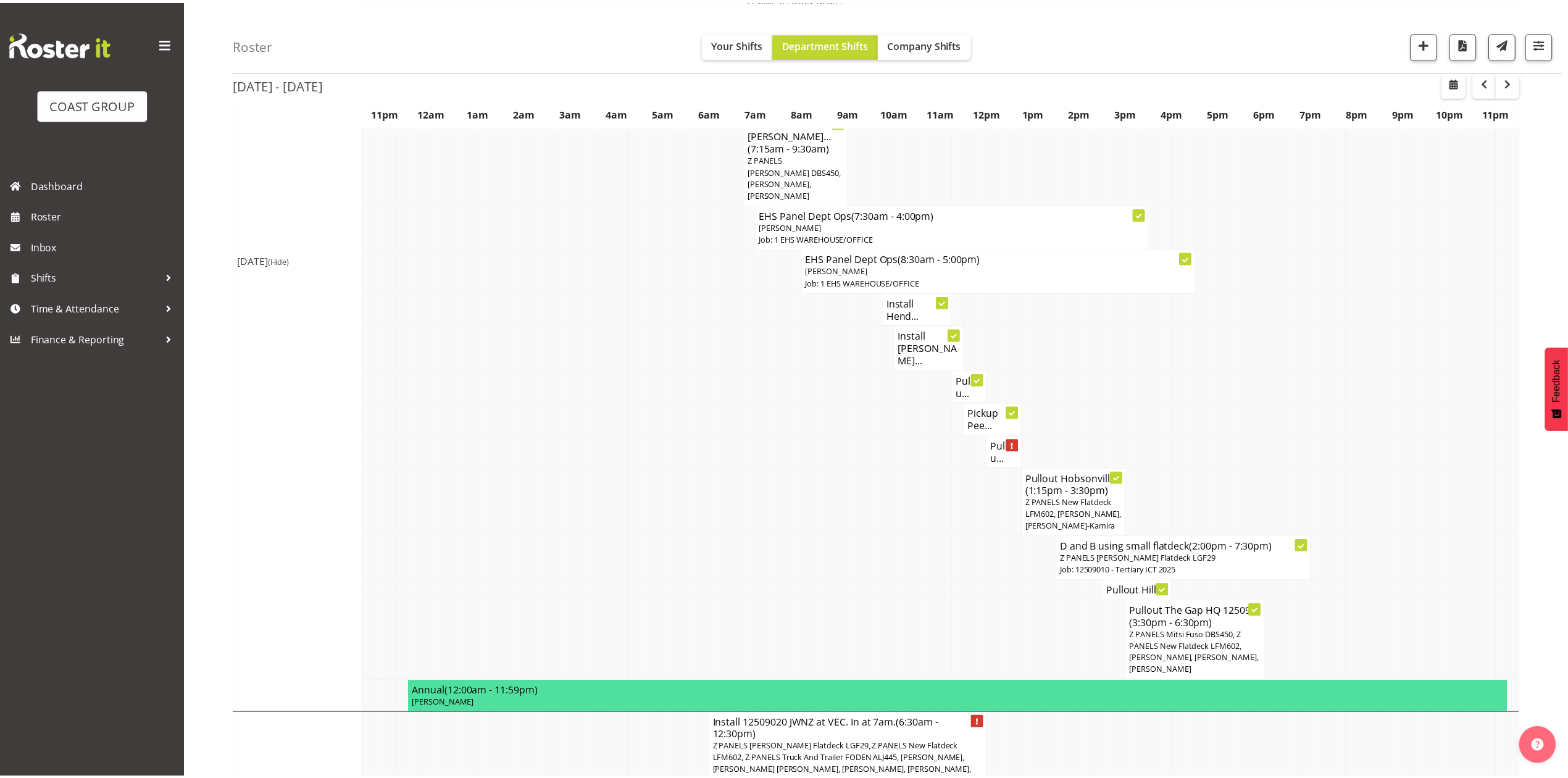
scroll to position [823, 0]
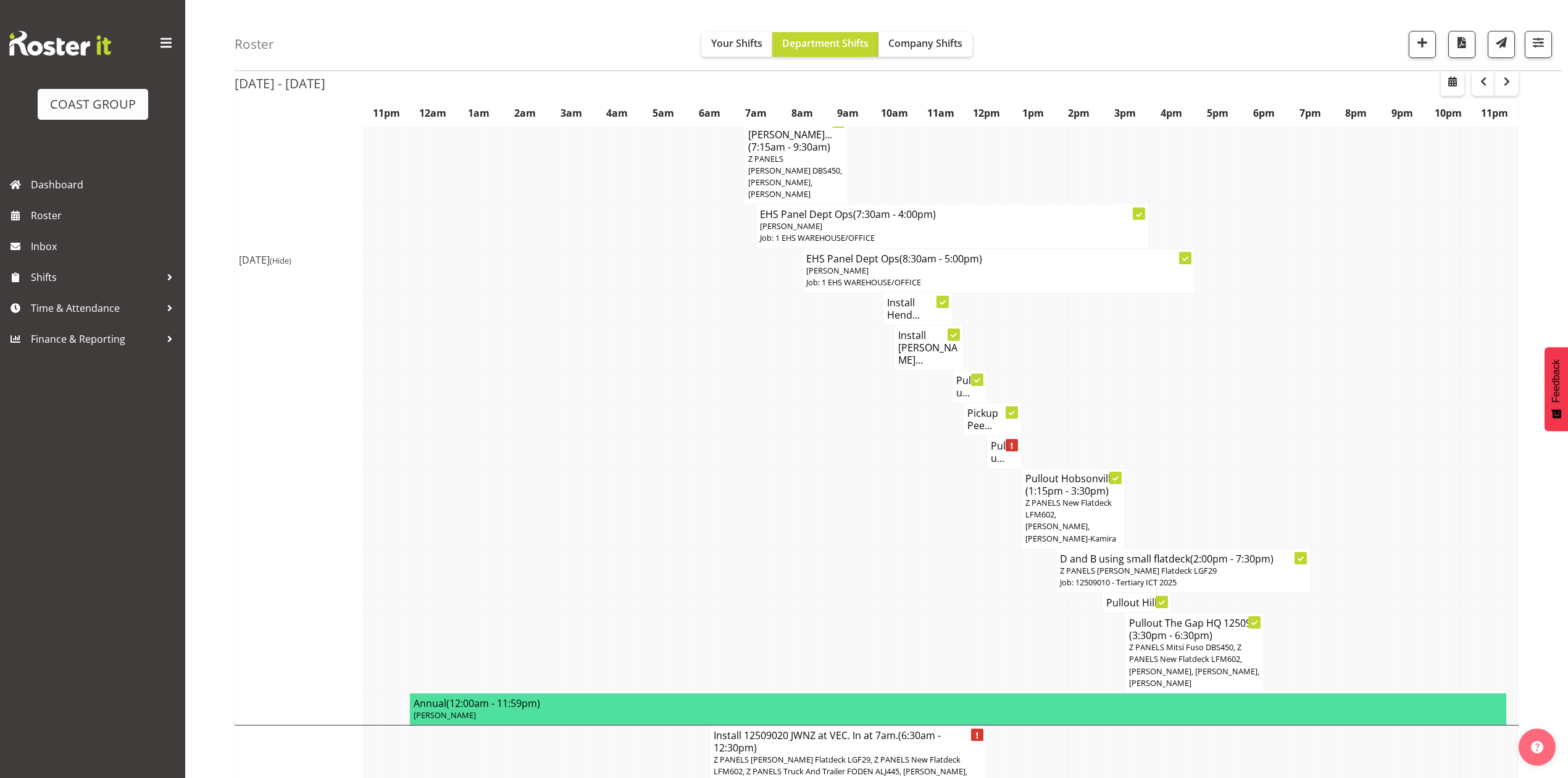
drag, startPoint x: 1132, startPoint y: 397, endPoint x: 1146, endPoint y: 399, distance: 14.1
click at [1138, 403] on tr "Pickup Pee..." at bounding box center [877, 419] width 1283 height 33
click at [1509, 82] on span "button" at bounding box center [1507, 82] width 15 height 15
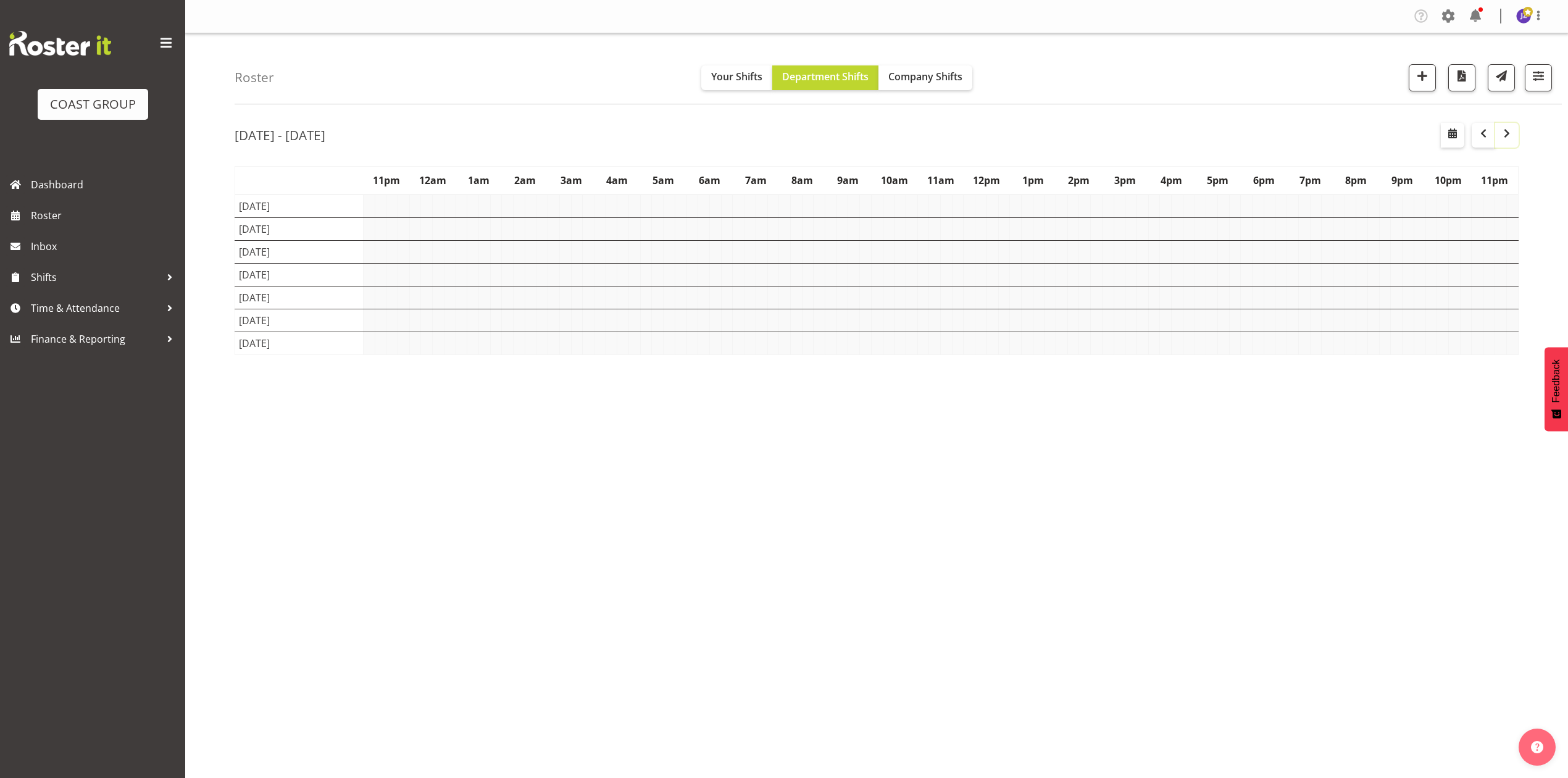
scroll to position [0, 0]
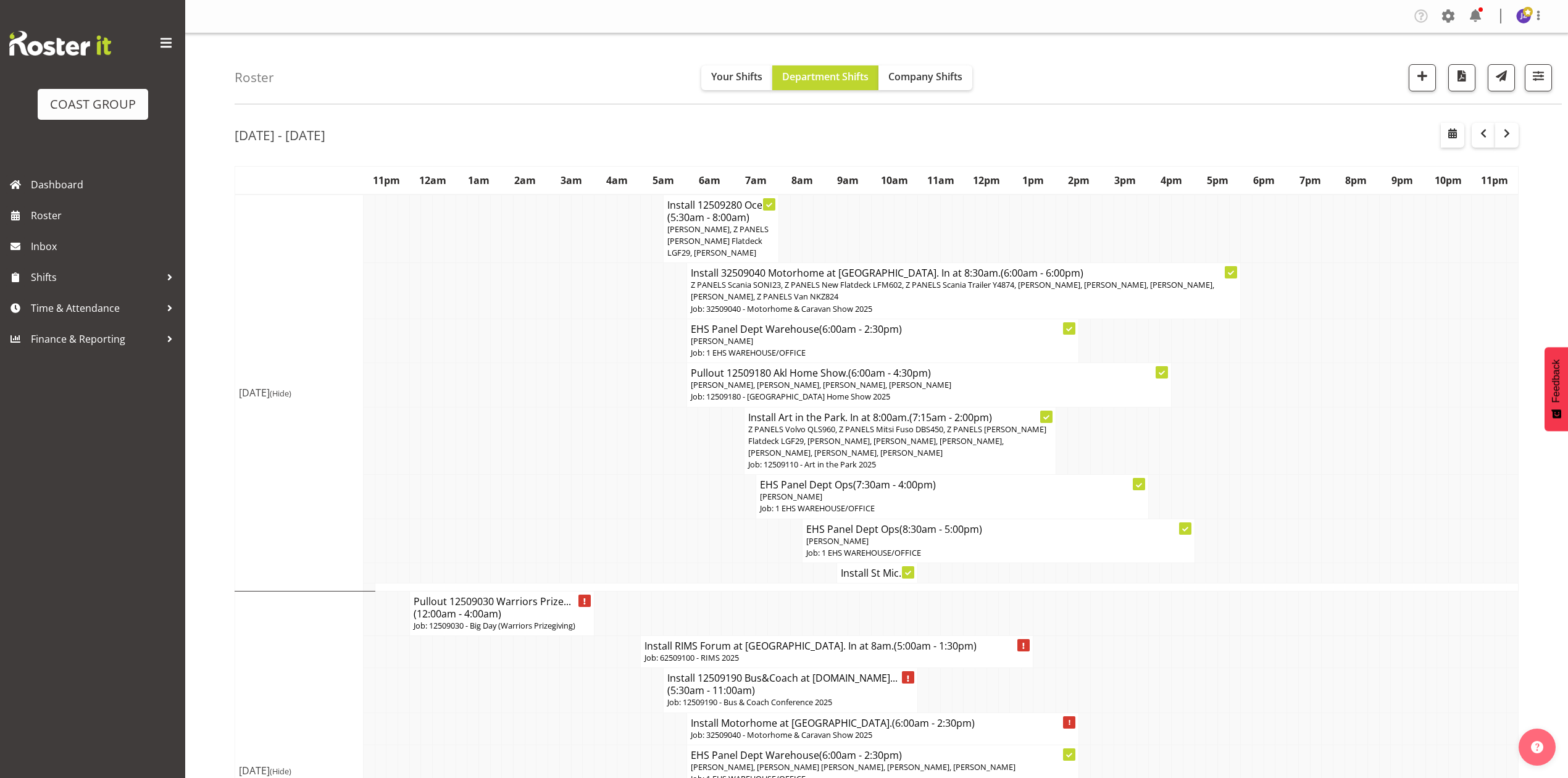
click at [679, 483] on td at bounding box center [681, 496] width 12 height 44
drag, startPoint x: 1481, startPoint y: 128, endPoint x: 1470, endPoint y: 176, distance: 49.2
click at [1481, 128] on span "button" at bounding box center [1484, 133] width 15 height 15
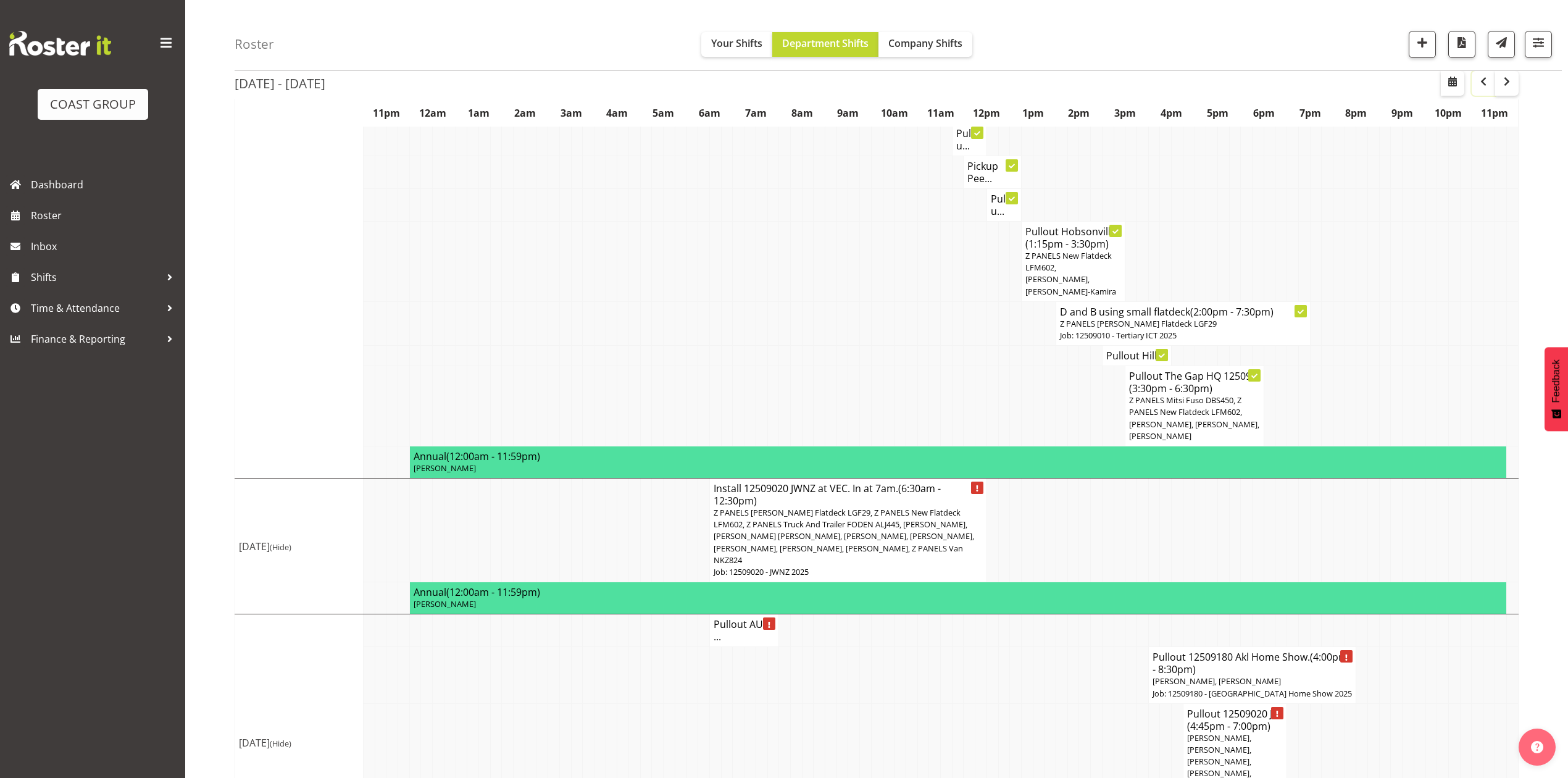
scroll to position [1121, 0]
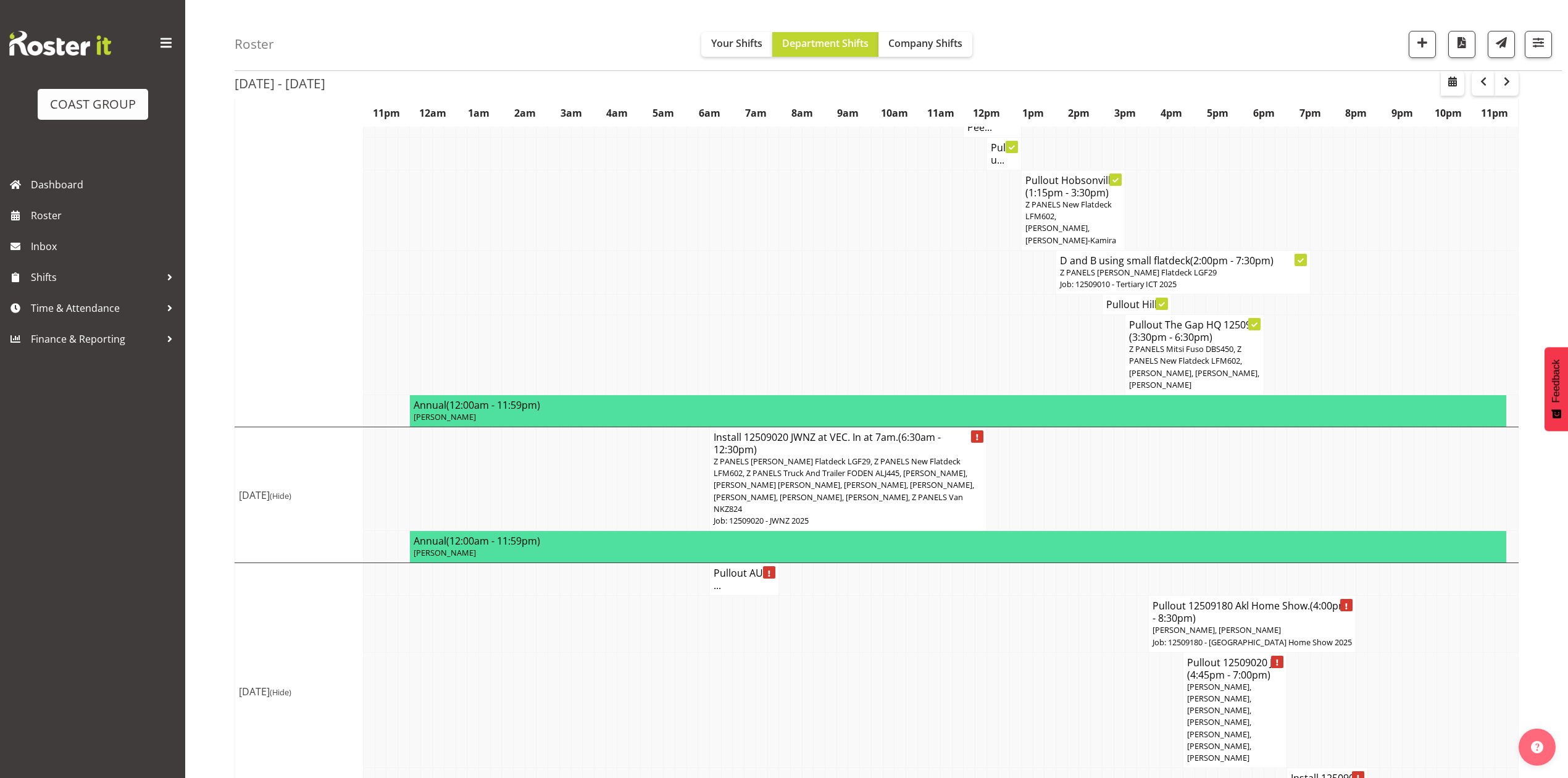
click at [1041, 652] on td at bounding box center [1039, 709] width 12 height 115
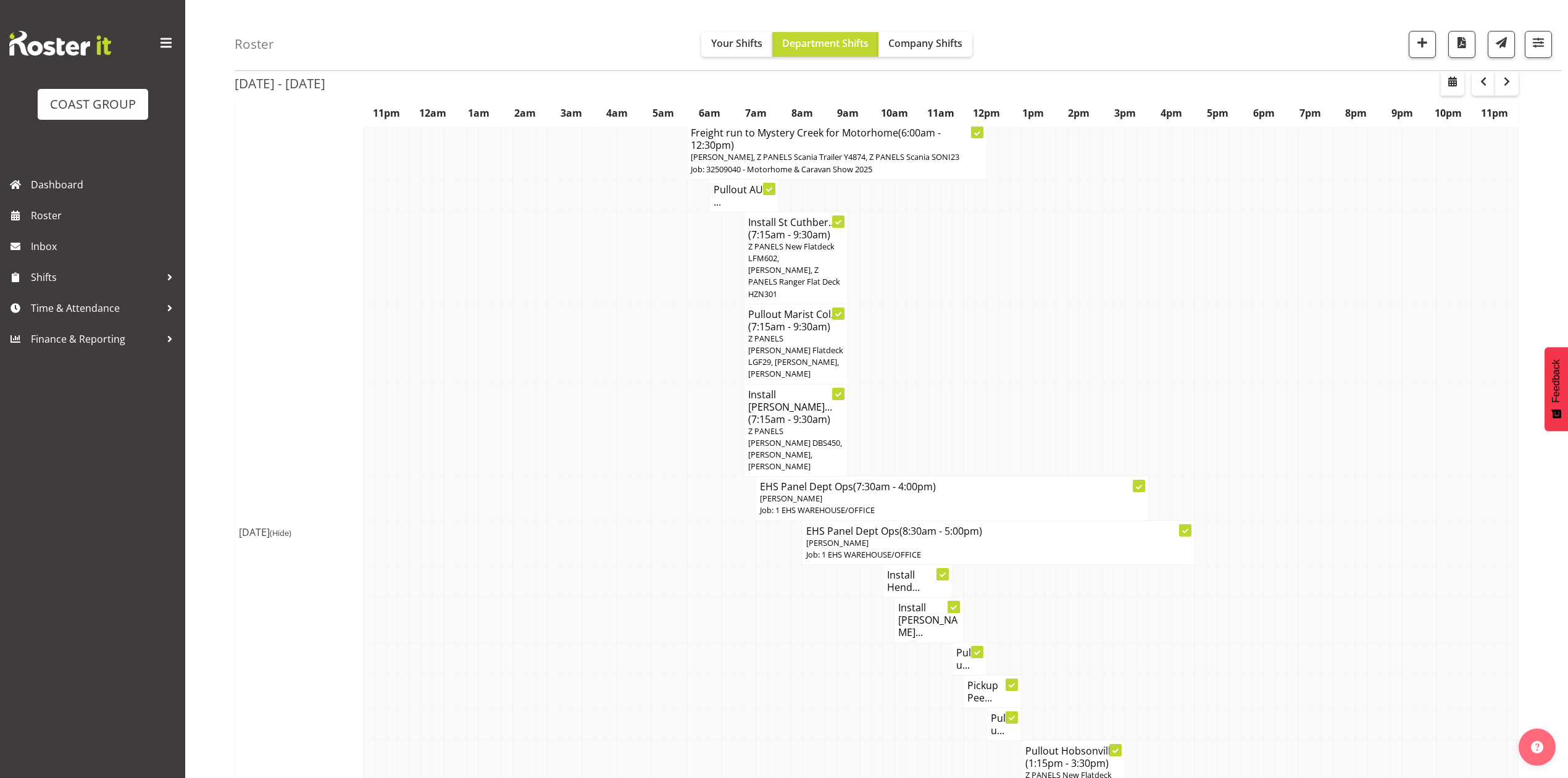
scroll to position [216, 0]
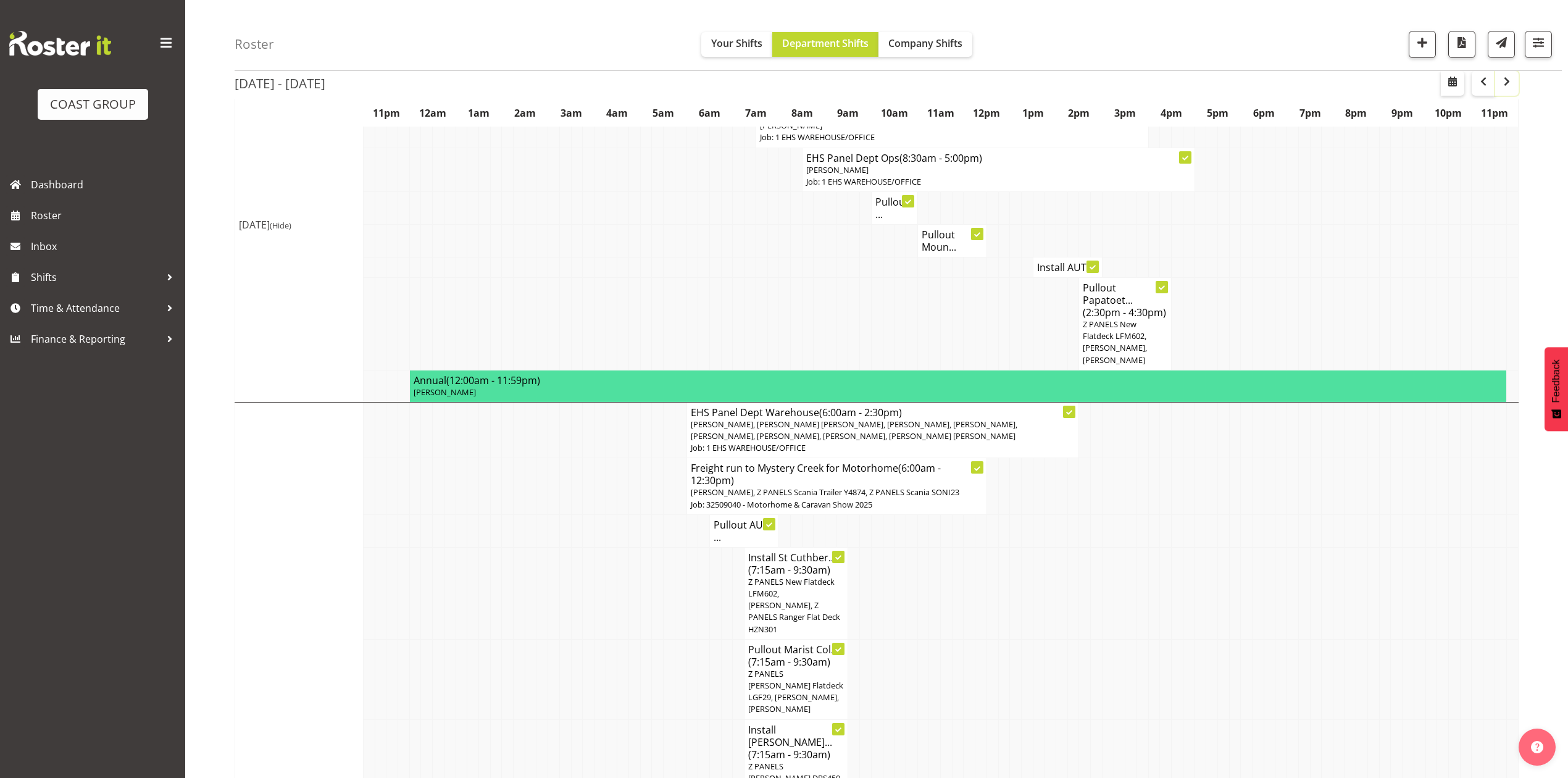
click at [1507, 83] on span "button" at bounding box center [1507, 82] width 15 height 15
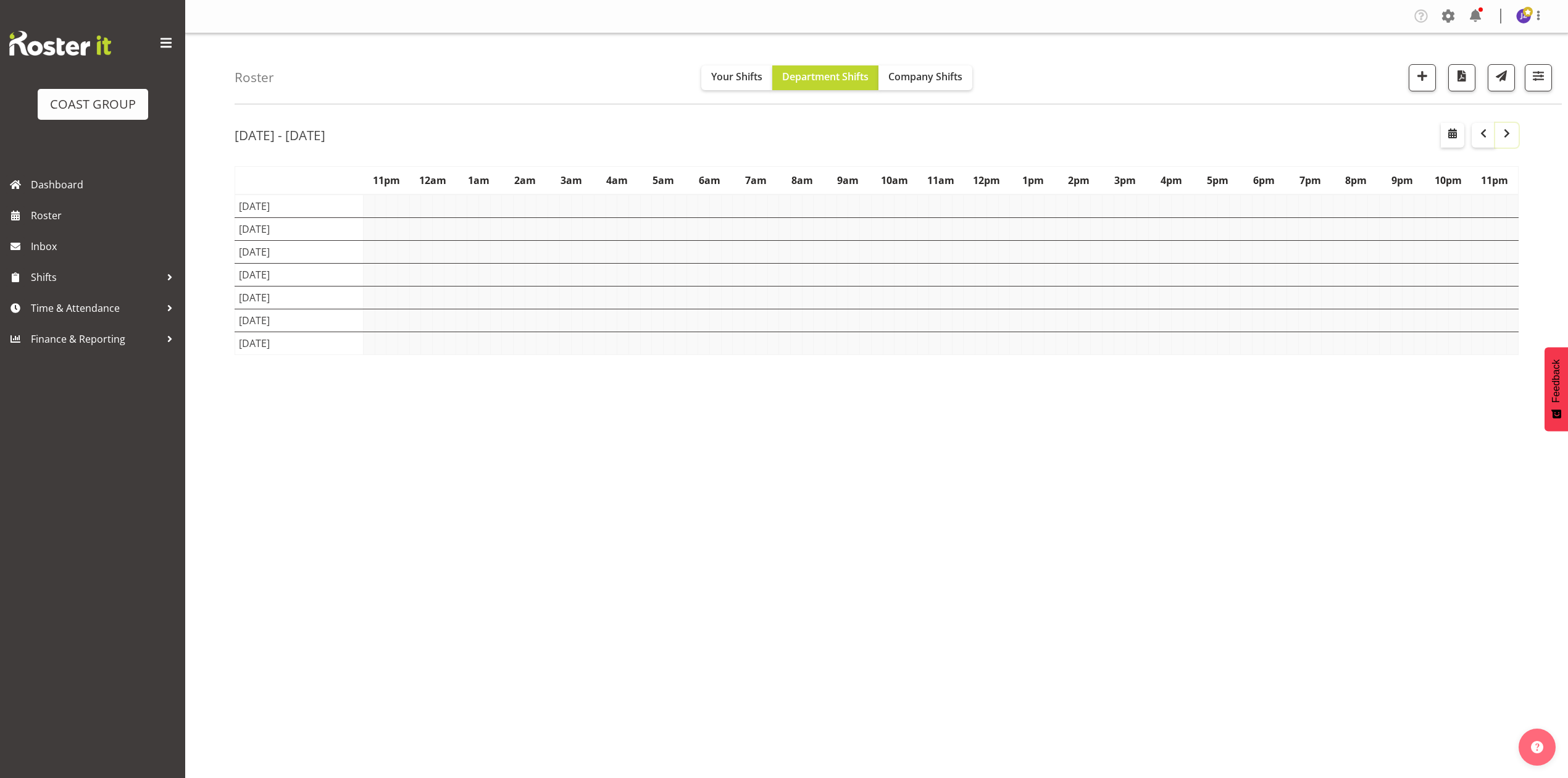
scroll to position [0, 0]
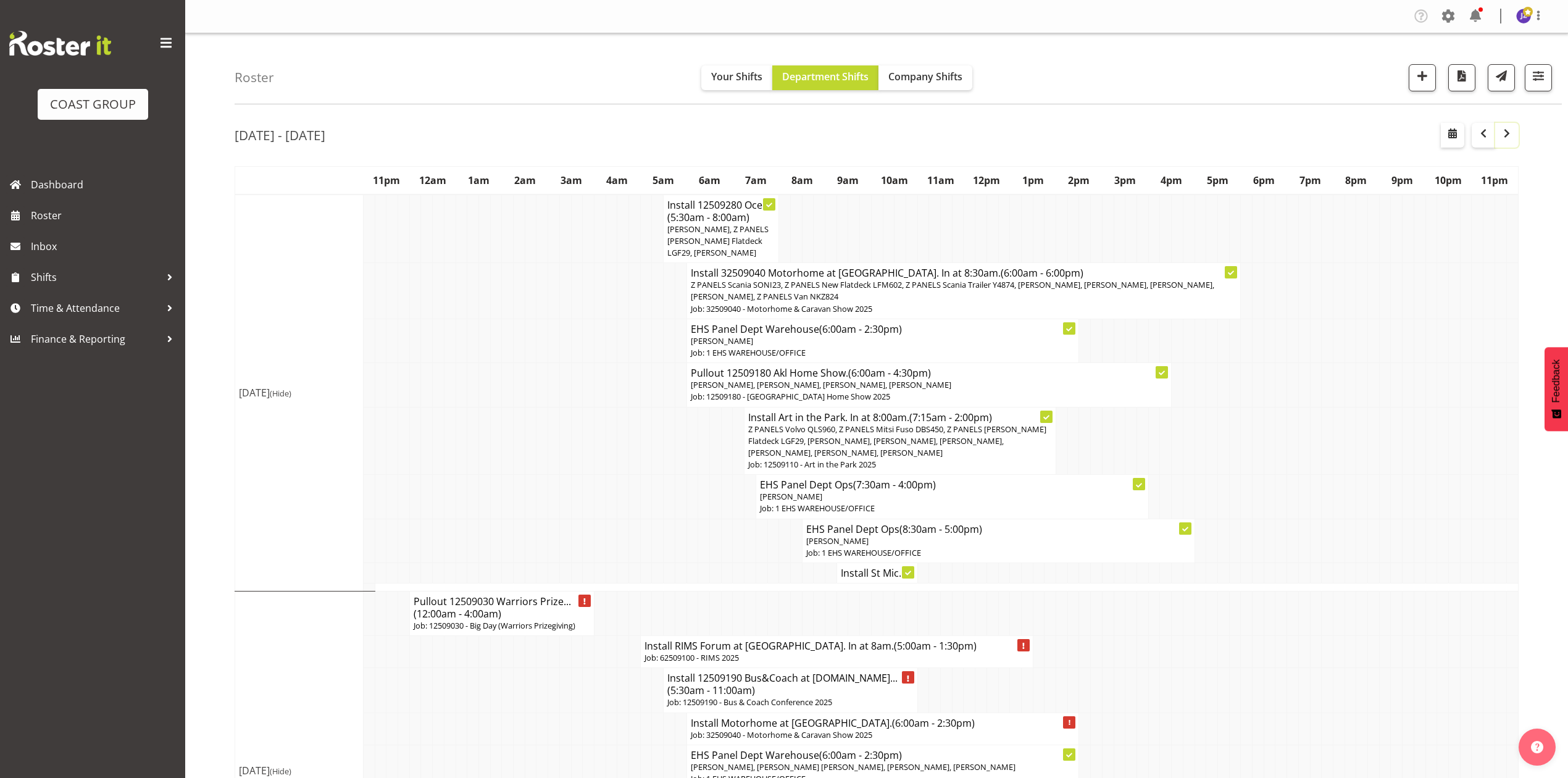
click at [1495, 123] on button "button" at bounding box center [1507, 135] width 24 height 25
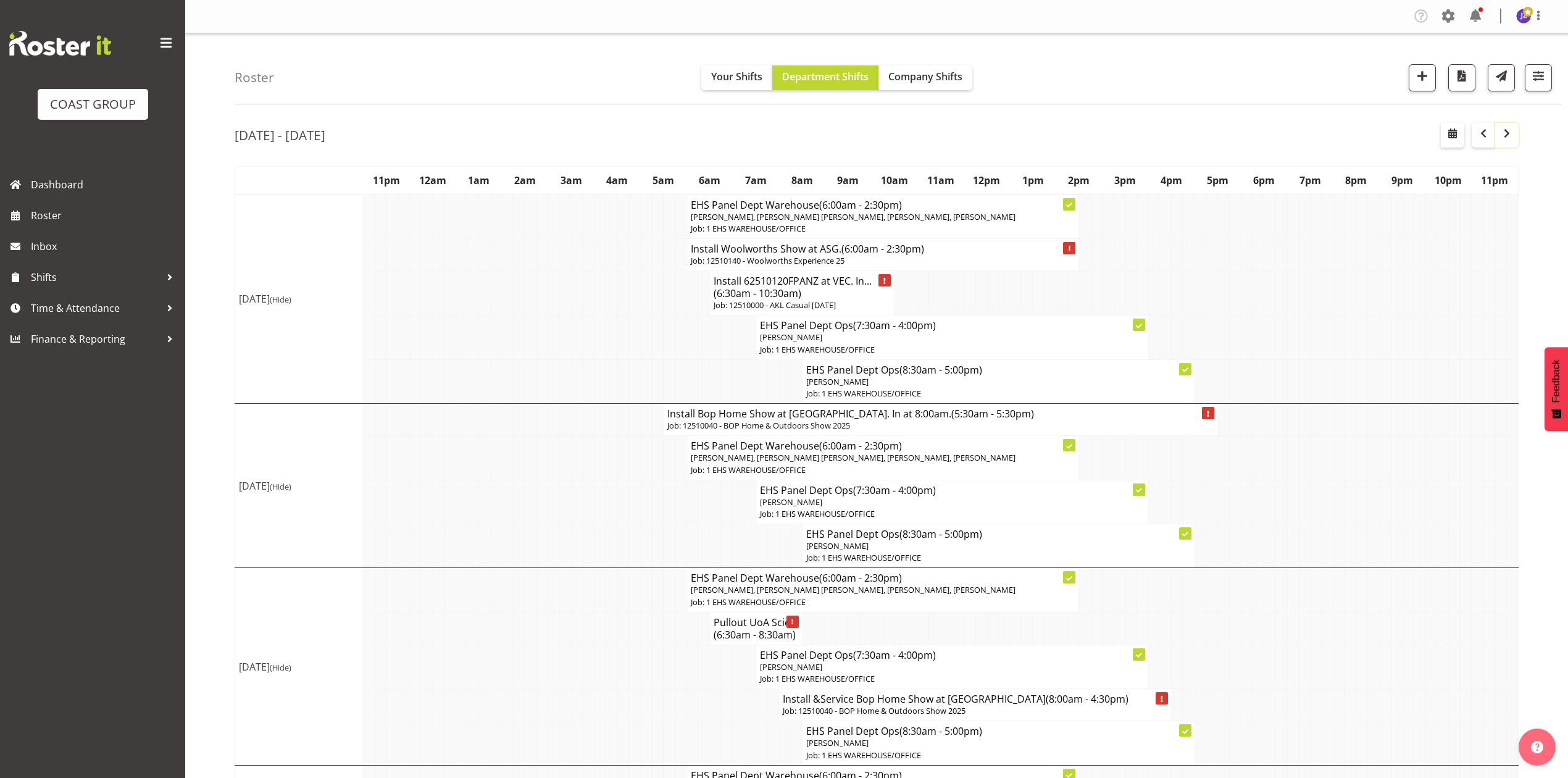
click at [1495, 123] on button "button" at bounding box center [1507, 135] width 24 height 25
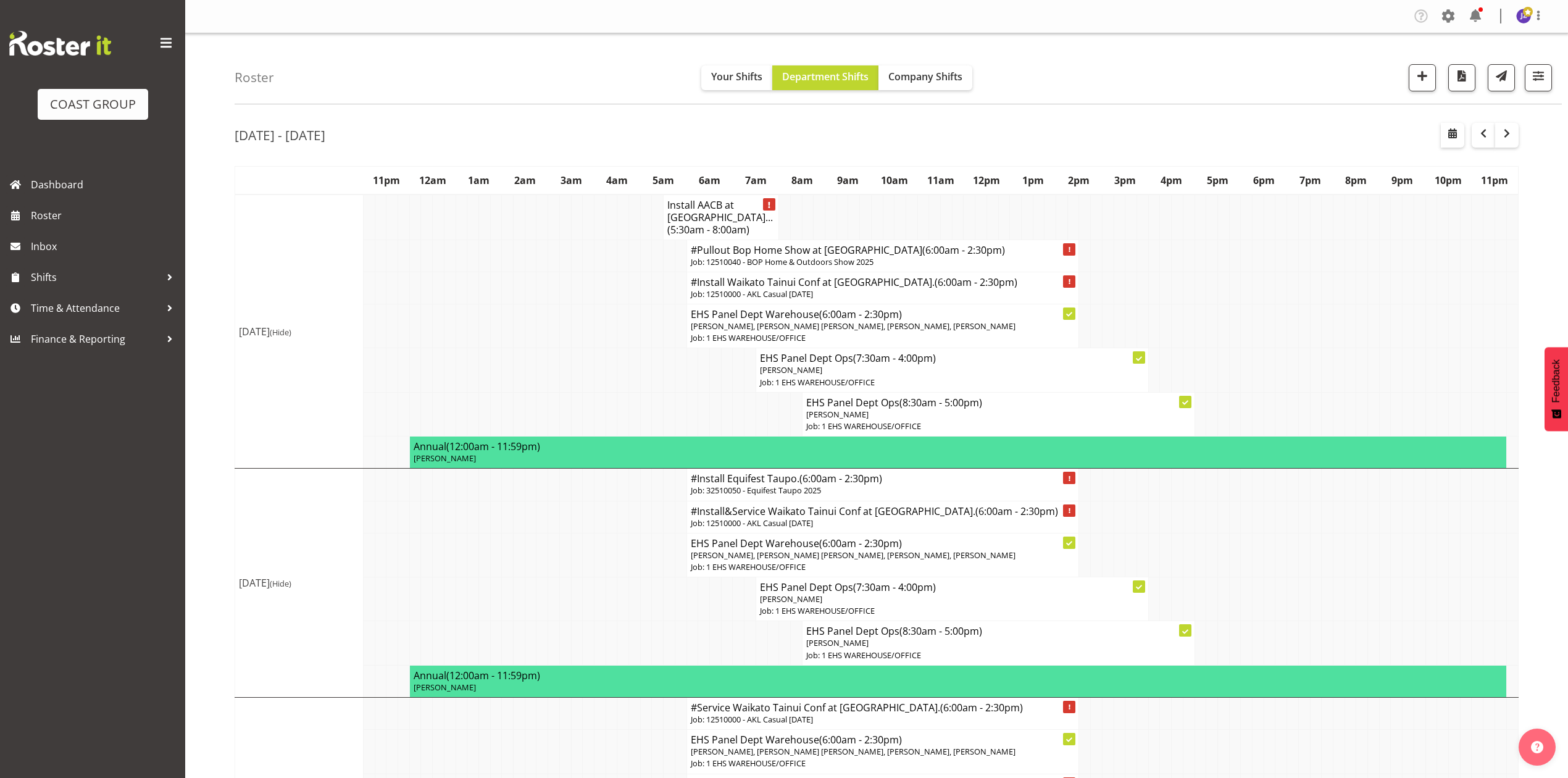
click at [1285, 576] on td at bounding box center [1281, 555] width 12 height 44
click at [1452, 131] on span "button" at bounding box center [1453, 133] width 15 height 15
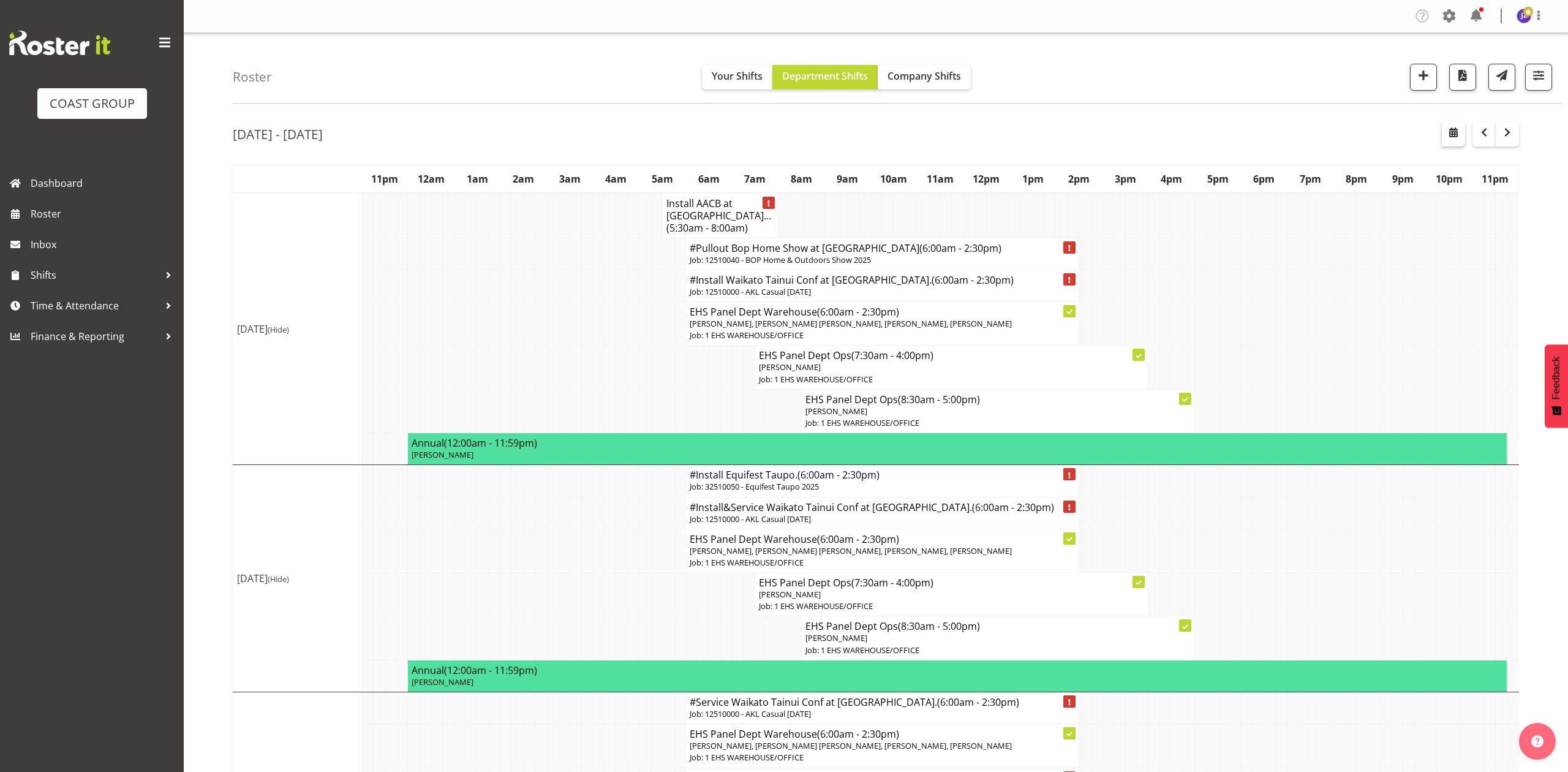
select select "8"
select select "2025"
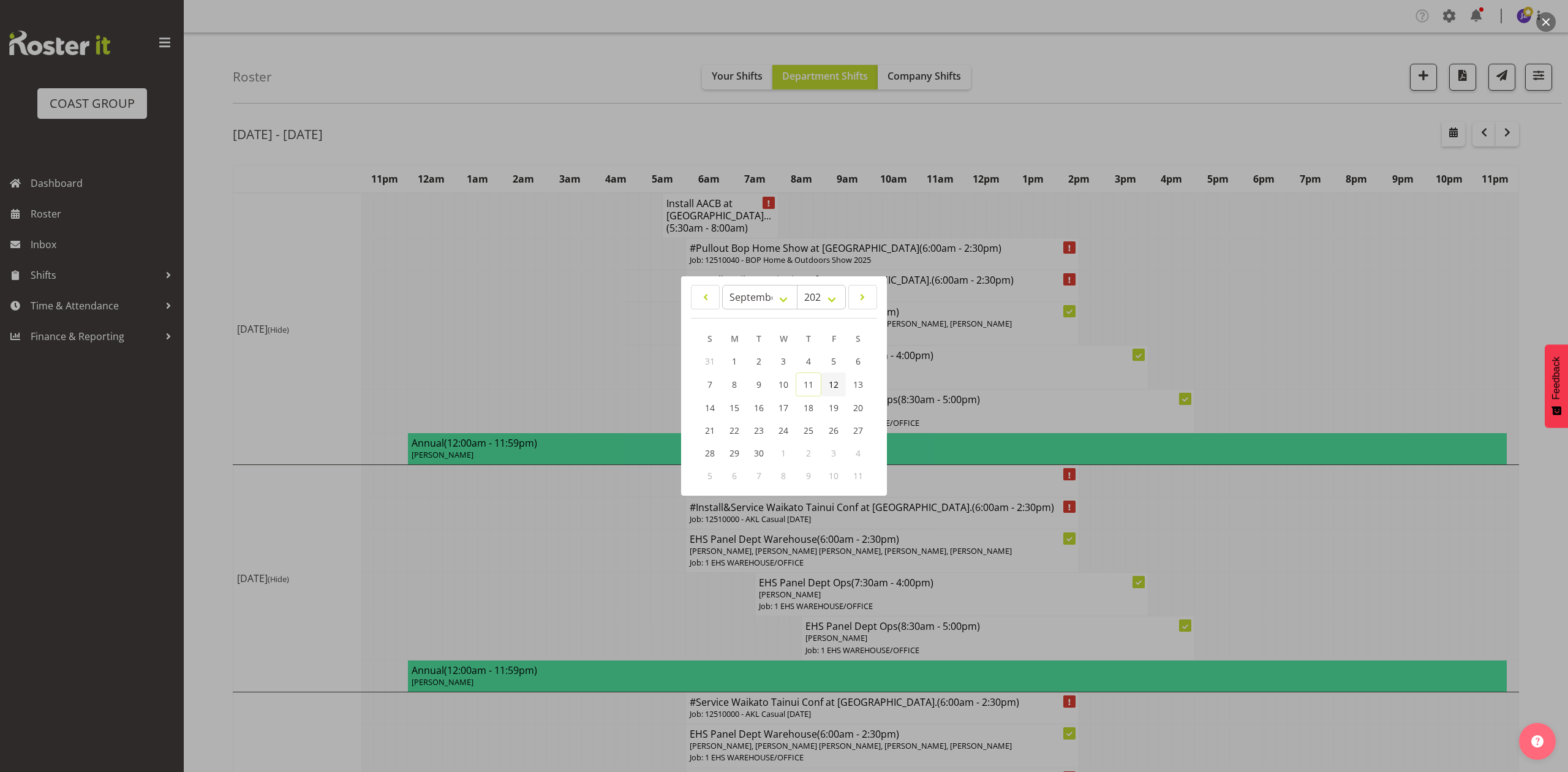
click at [824, 380] on link "12" at bounding box center [834, 384] width 25 height 24
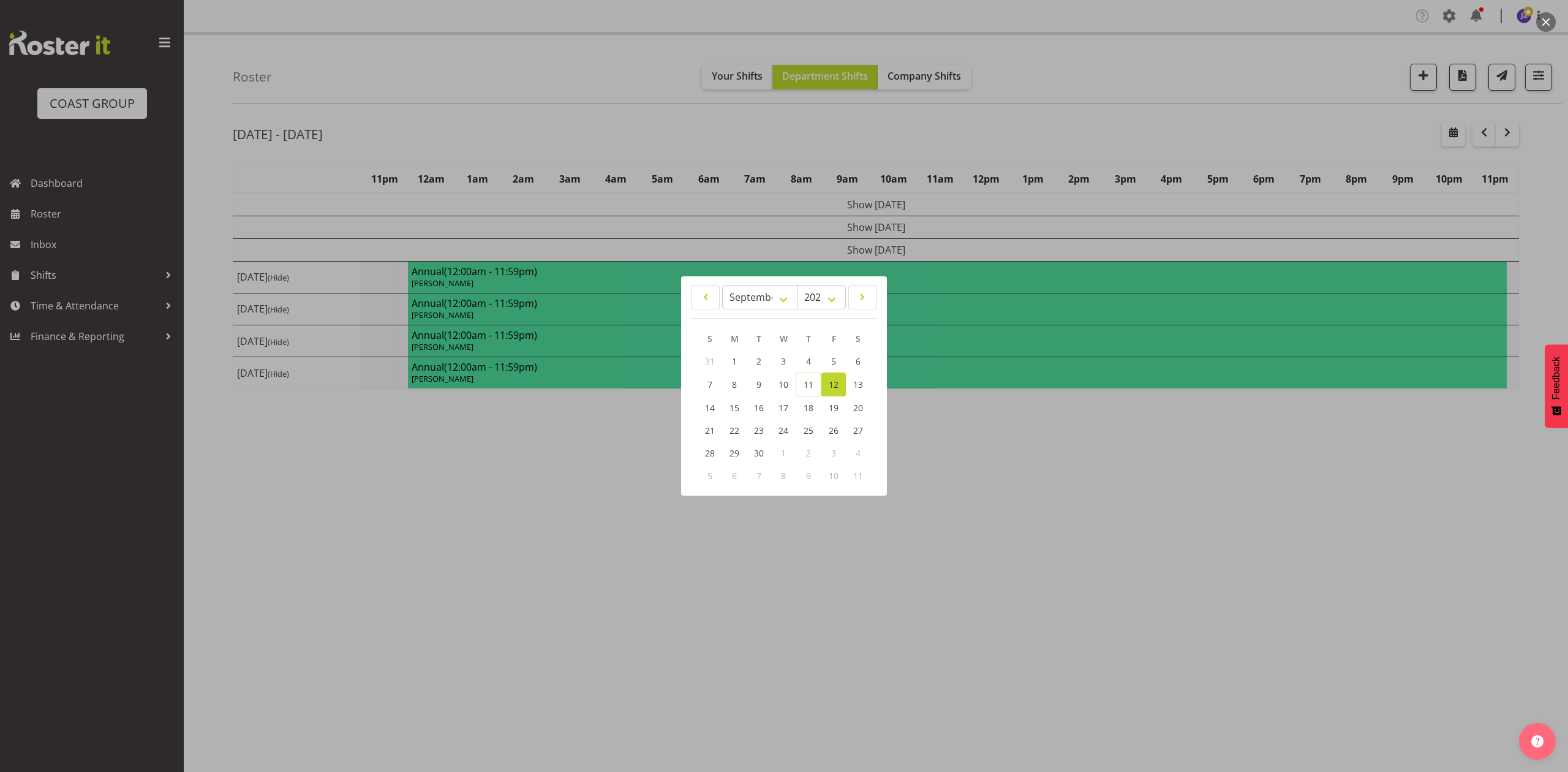
click at [1076, 145] on div at bounding box center [784, 386] width 1568 height 772
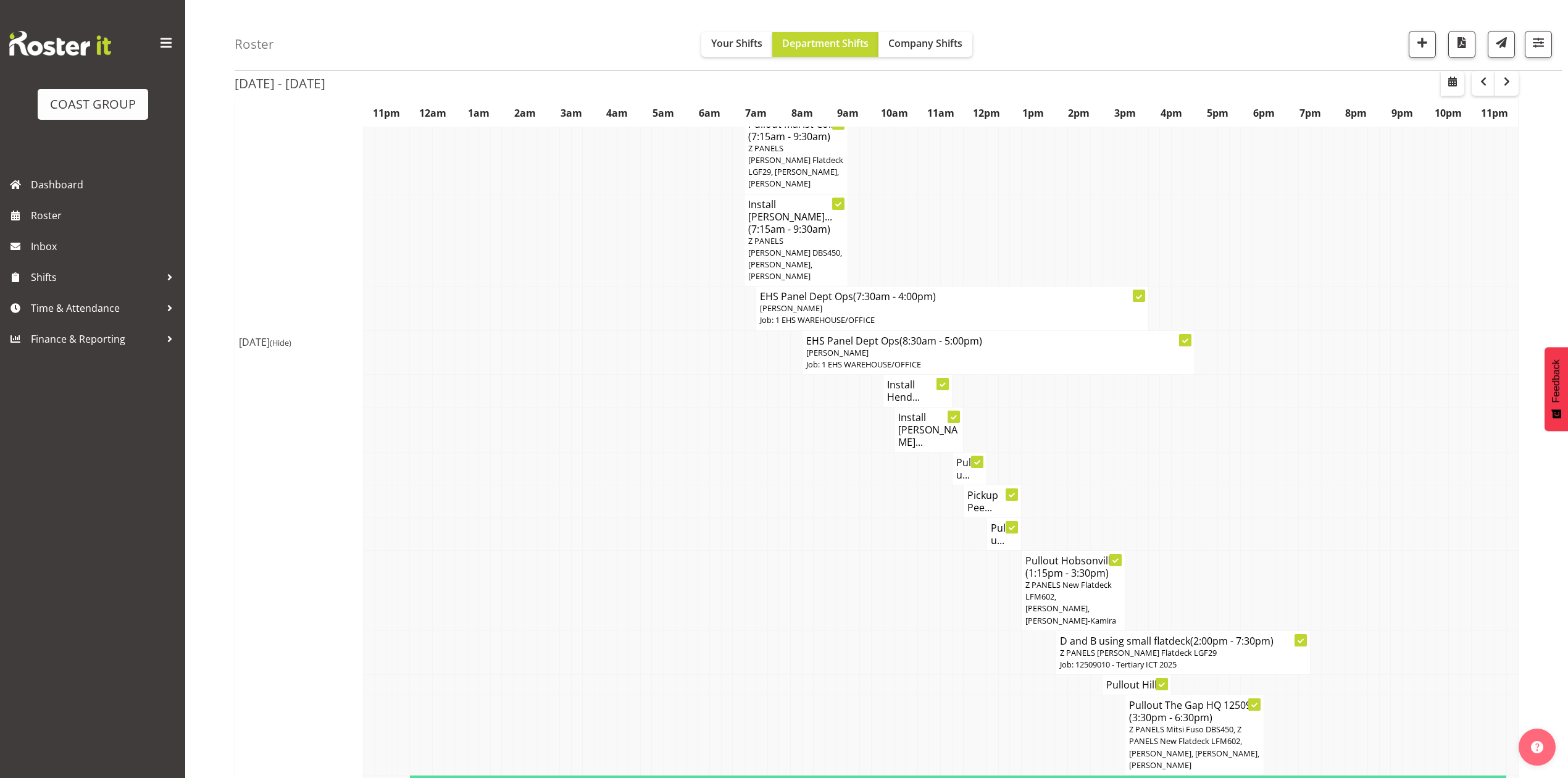
scroll to position [823, 0]
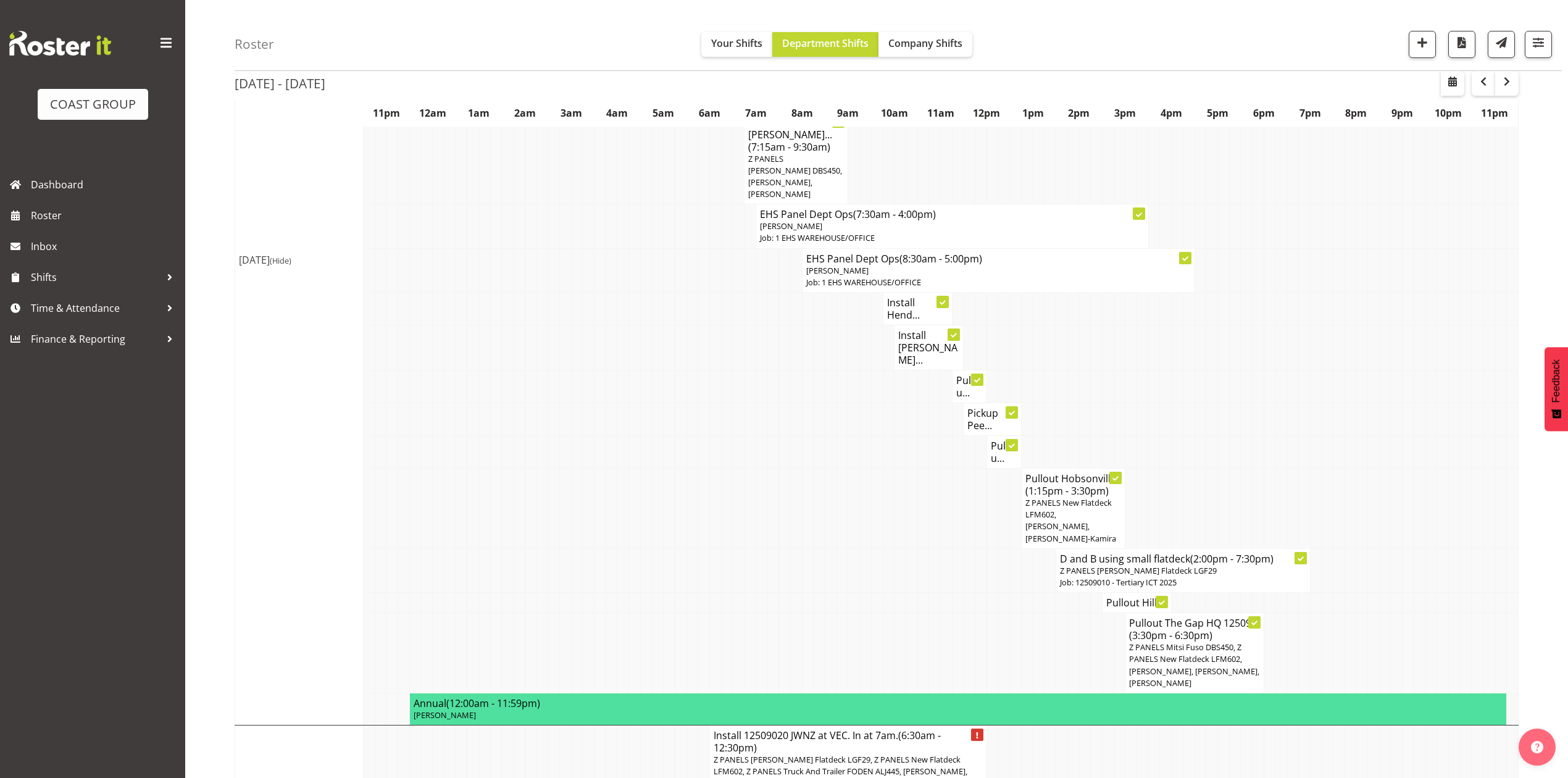
click at [1001, 440] on h4 "Pullou..." at bounding box center [1004, 452] width 27 height 25
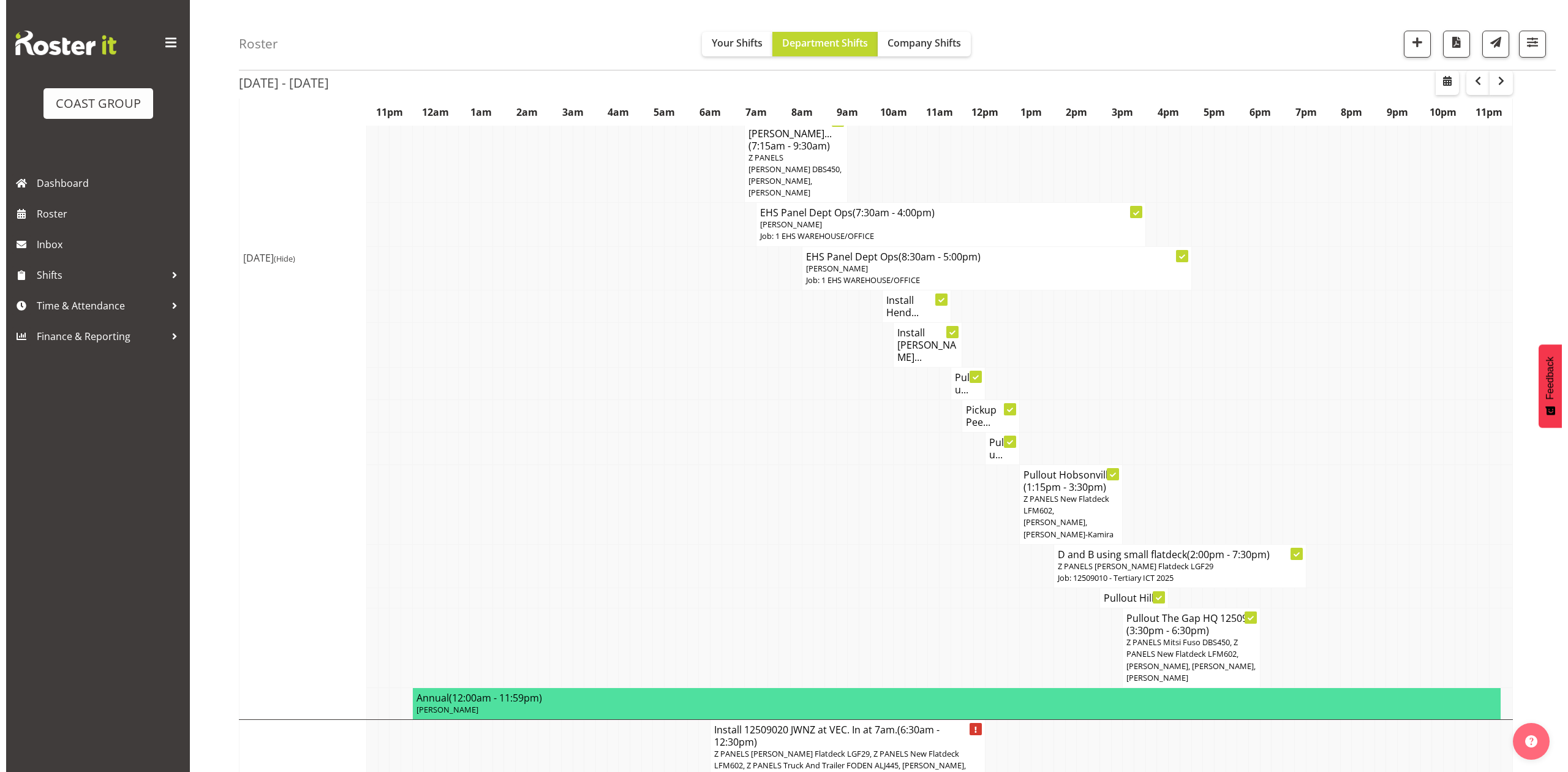
scroll to position [805, 0]
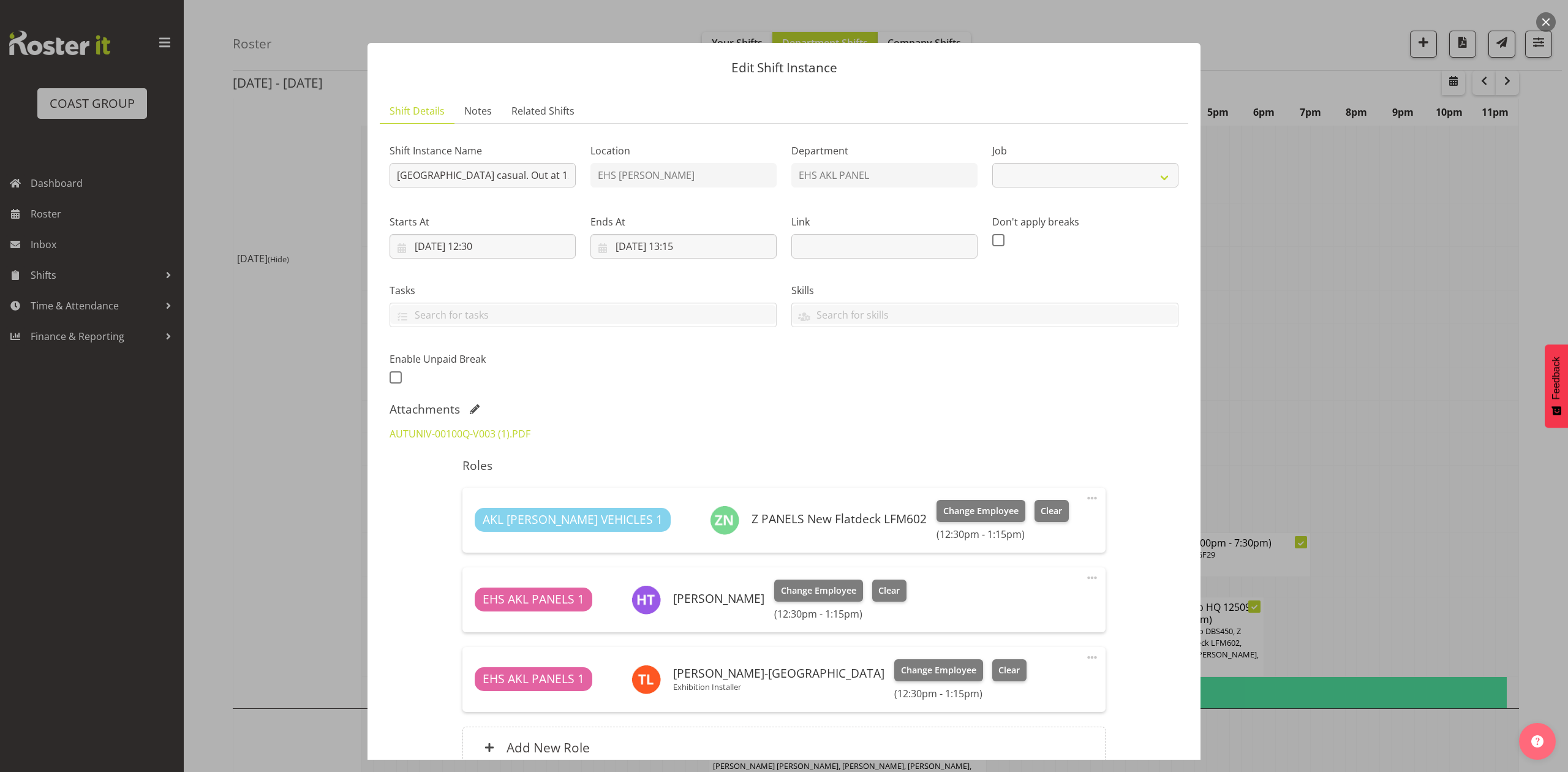
select select "8653"
click at [1378, 323] on div at bounding box center [784, 386] width 1568 height 772
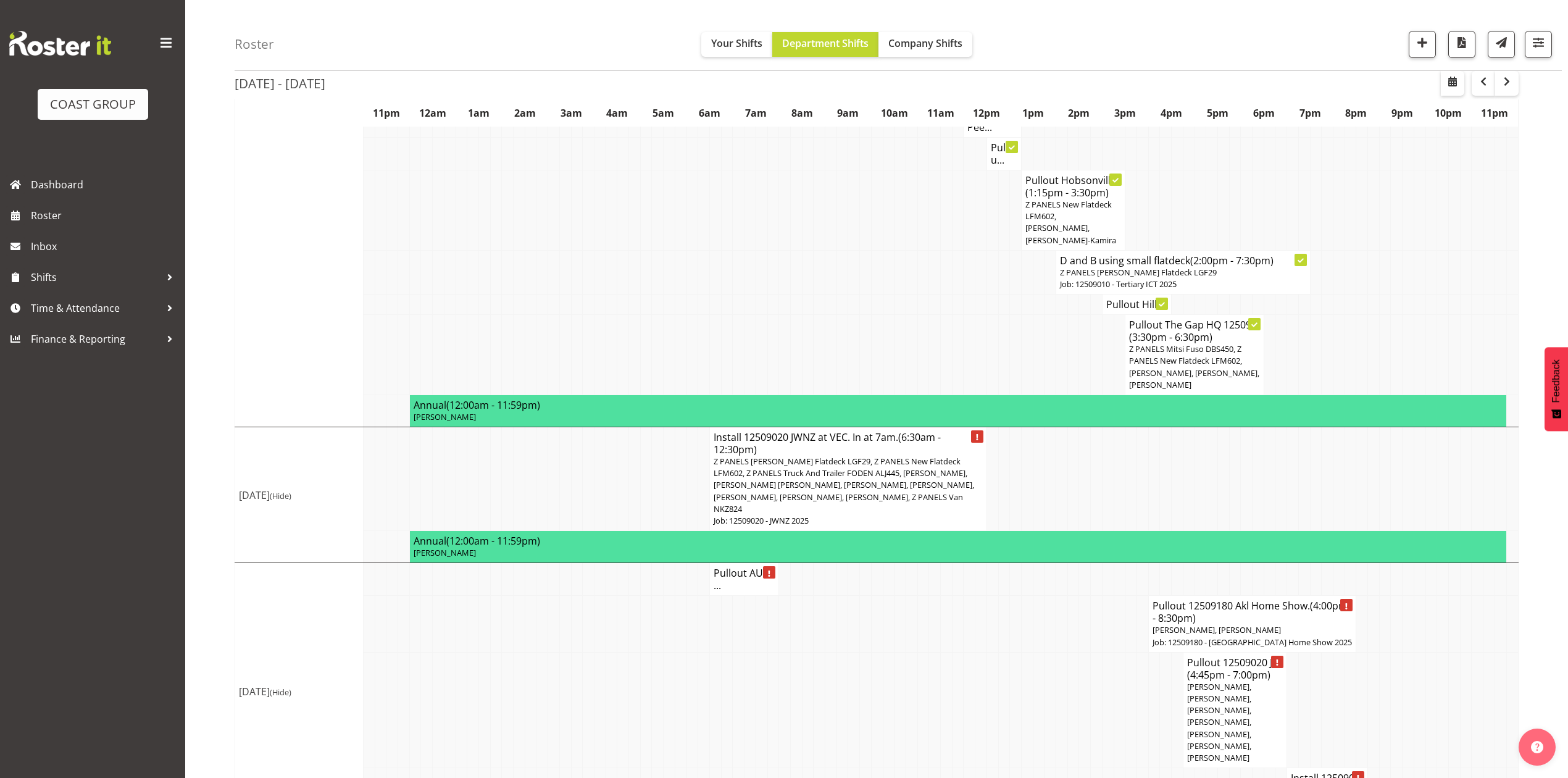
scroll to position [957, 0]
